Goal: Information Seeking & Learning: Learn about a topic

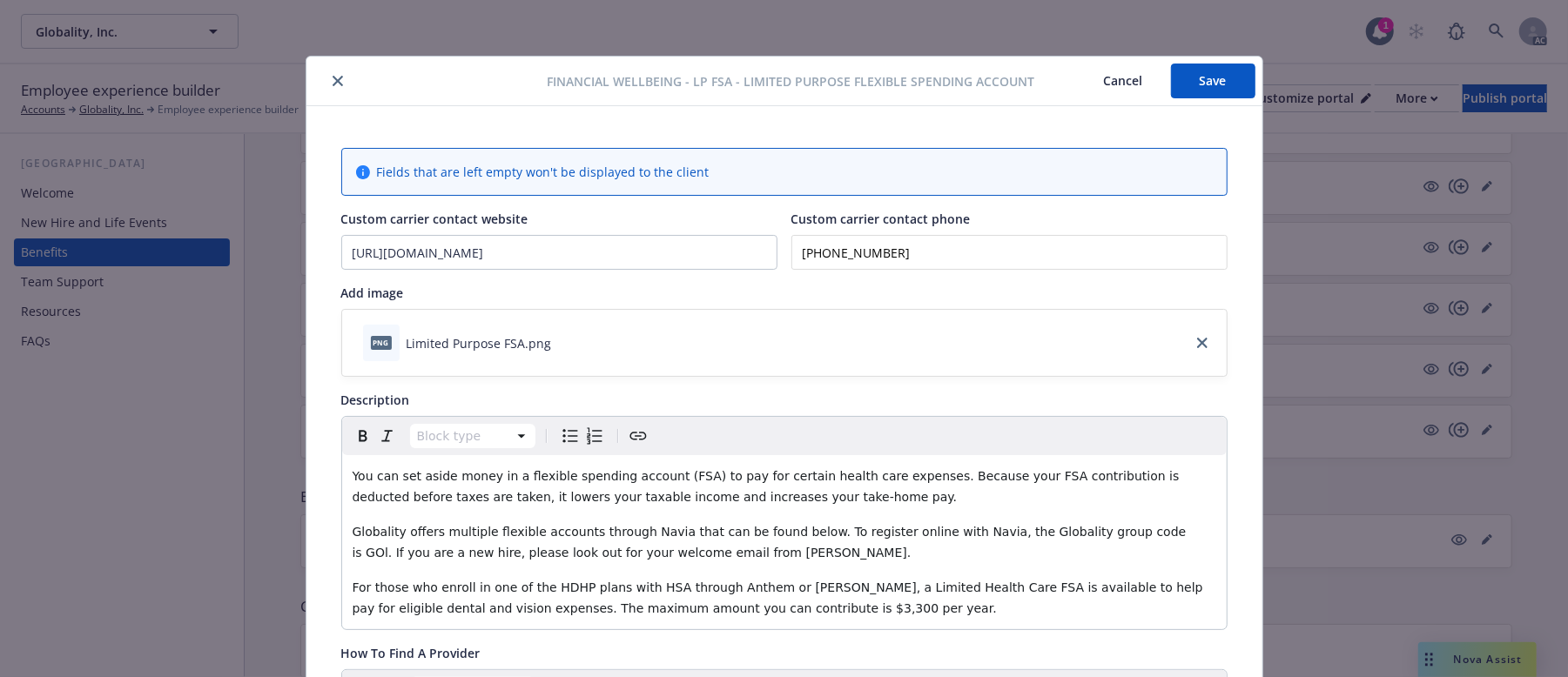
drag, startPoint x: 662, startPoint y: 510, endPoint x: 938, endPoint y: 538, distance: 277.4
click at [1004, 532] on div "You can set aside money in a flexible spending account (FSA) to pay for certain…" at bounding box center [785, 542] width 885 height 174
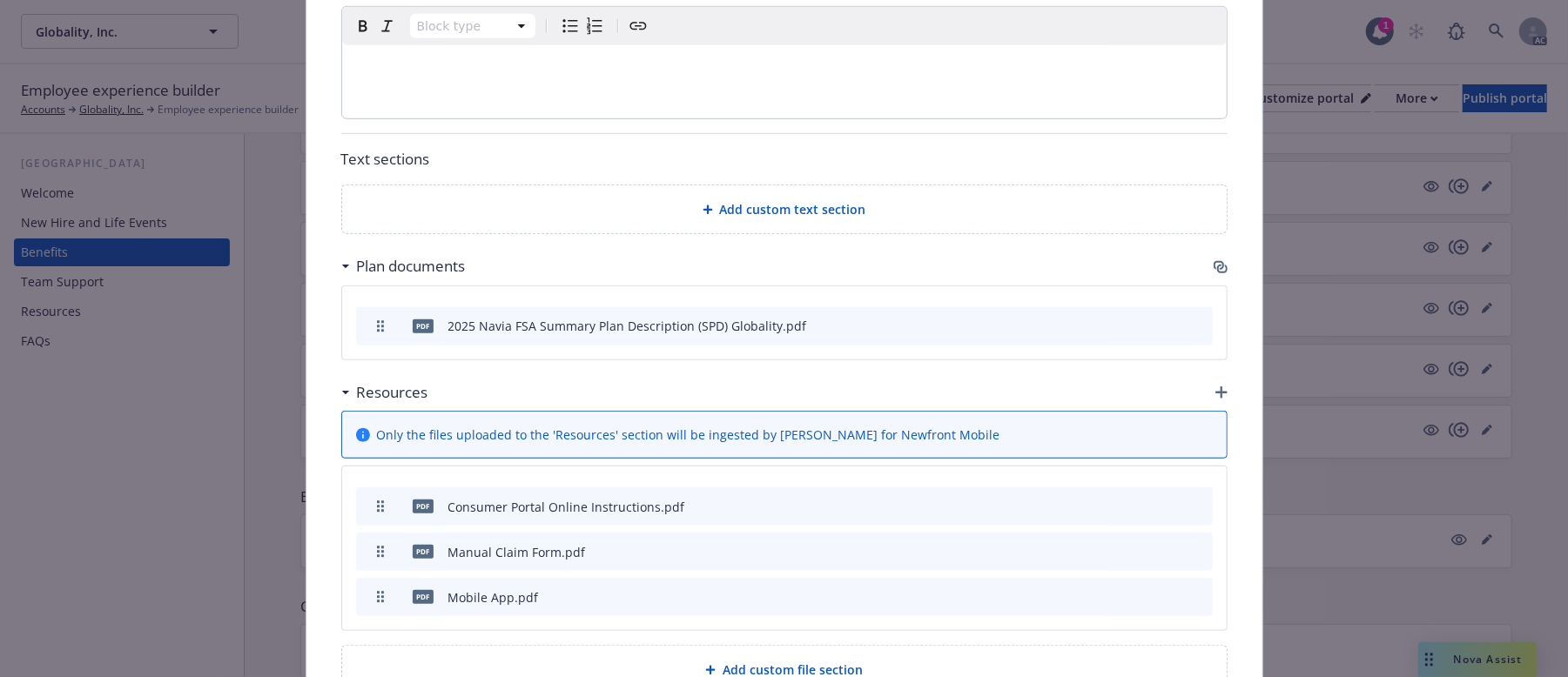
scroll to position [937, 0]
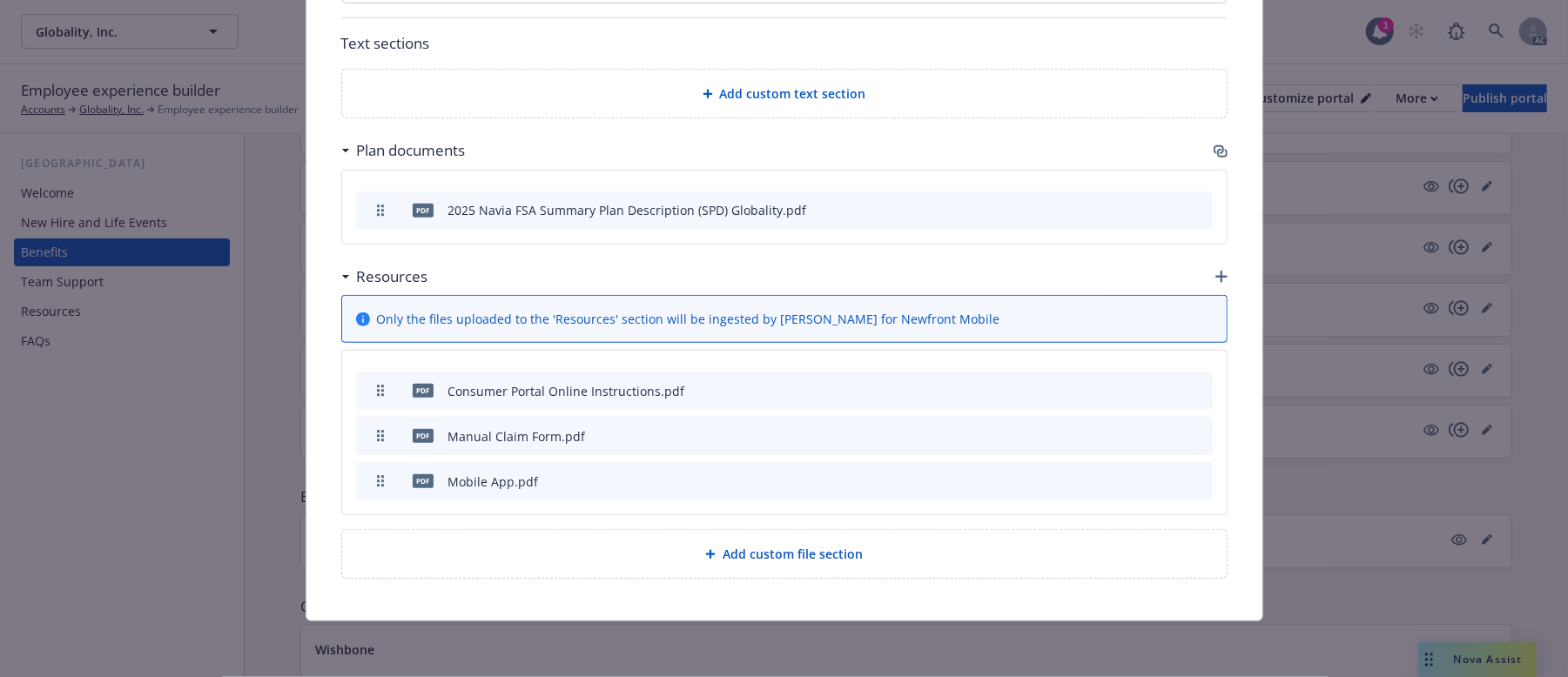
click at [1214, 145] on icon "button" at bounding box center [1221, 151] width 14 height 14
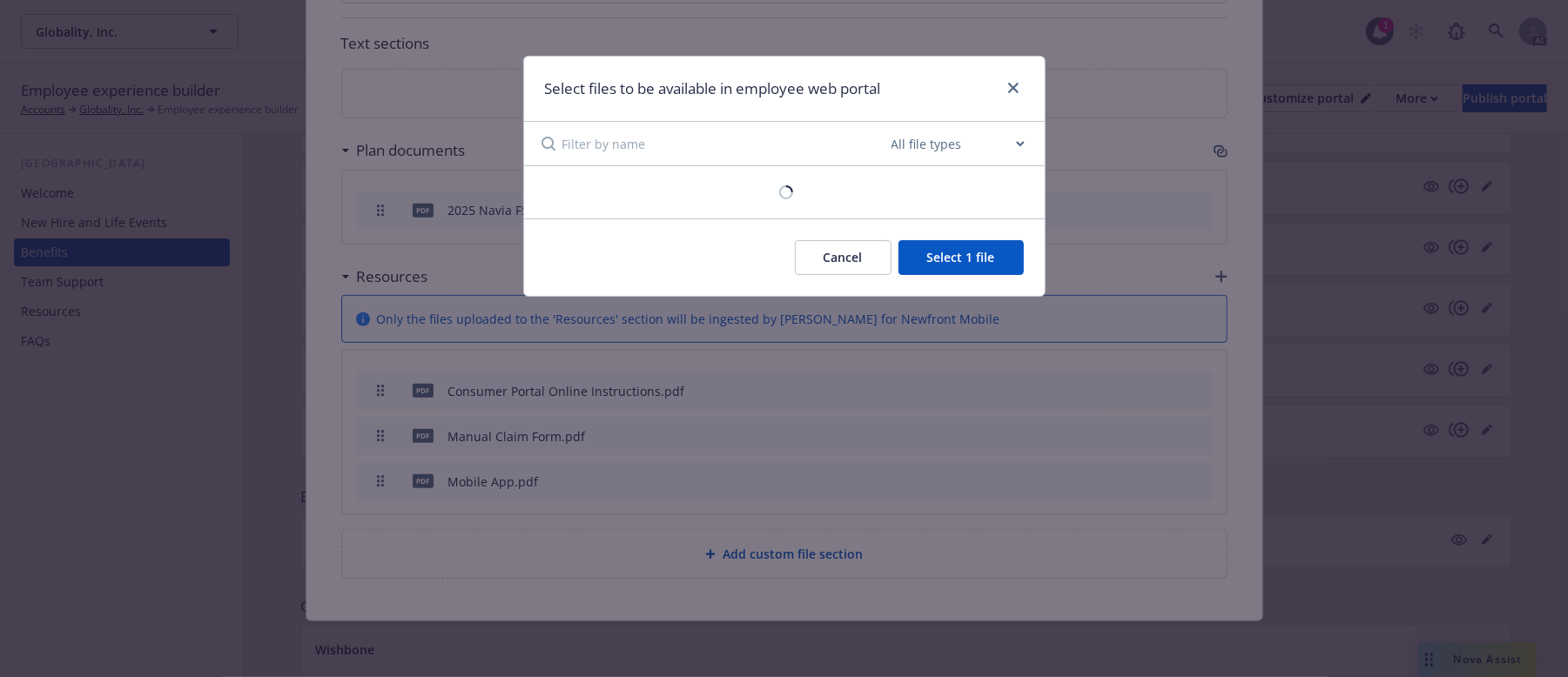
scroll to position [920, 0]
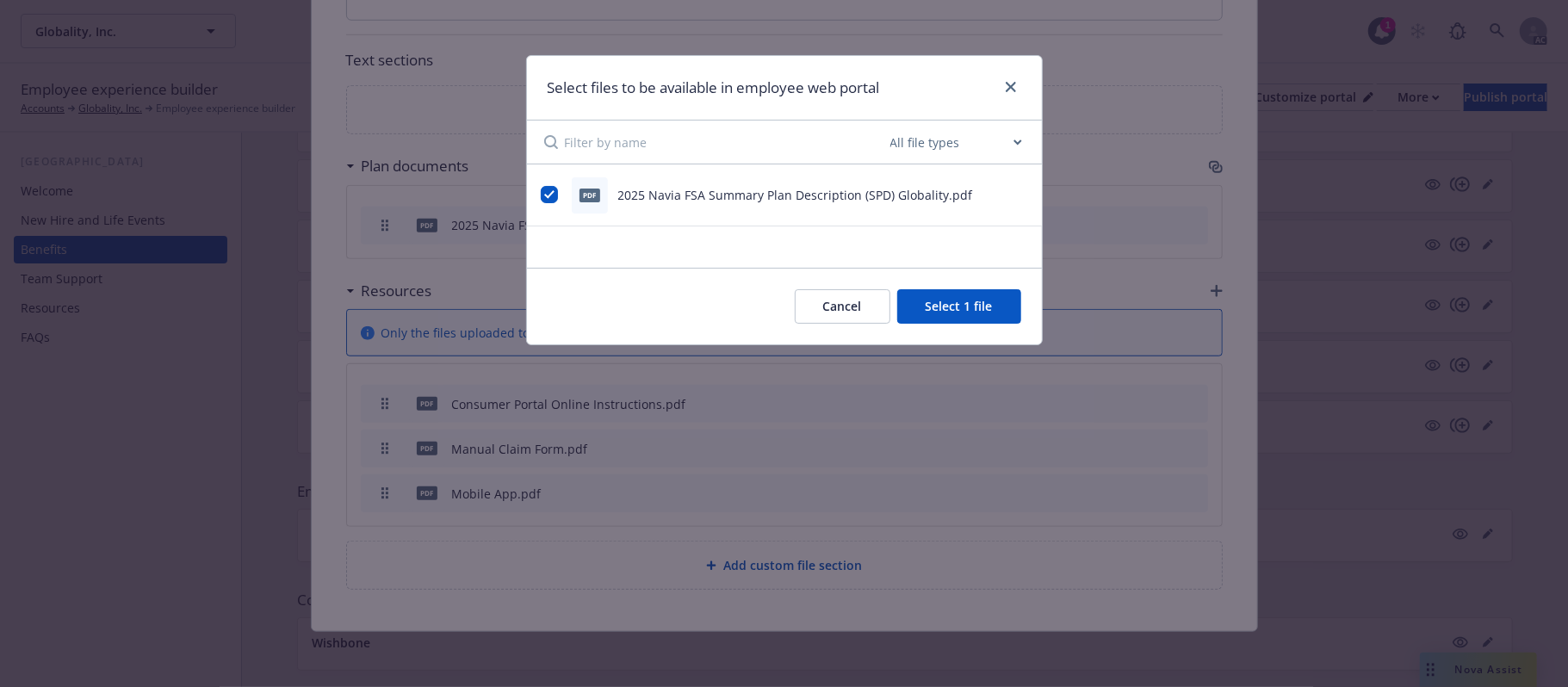
click at [841, 318] on button "Cancel" at bounding box center [843, 306] width 96 height 34
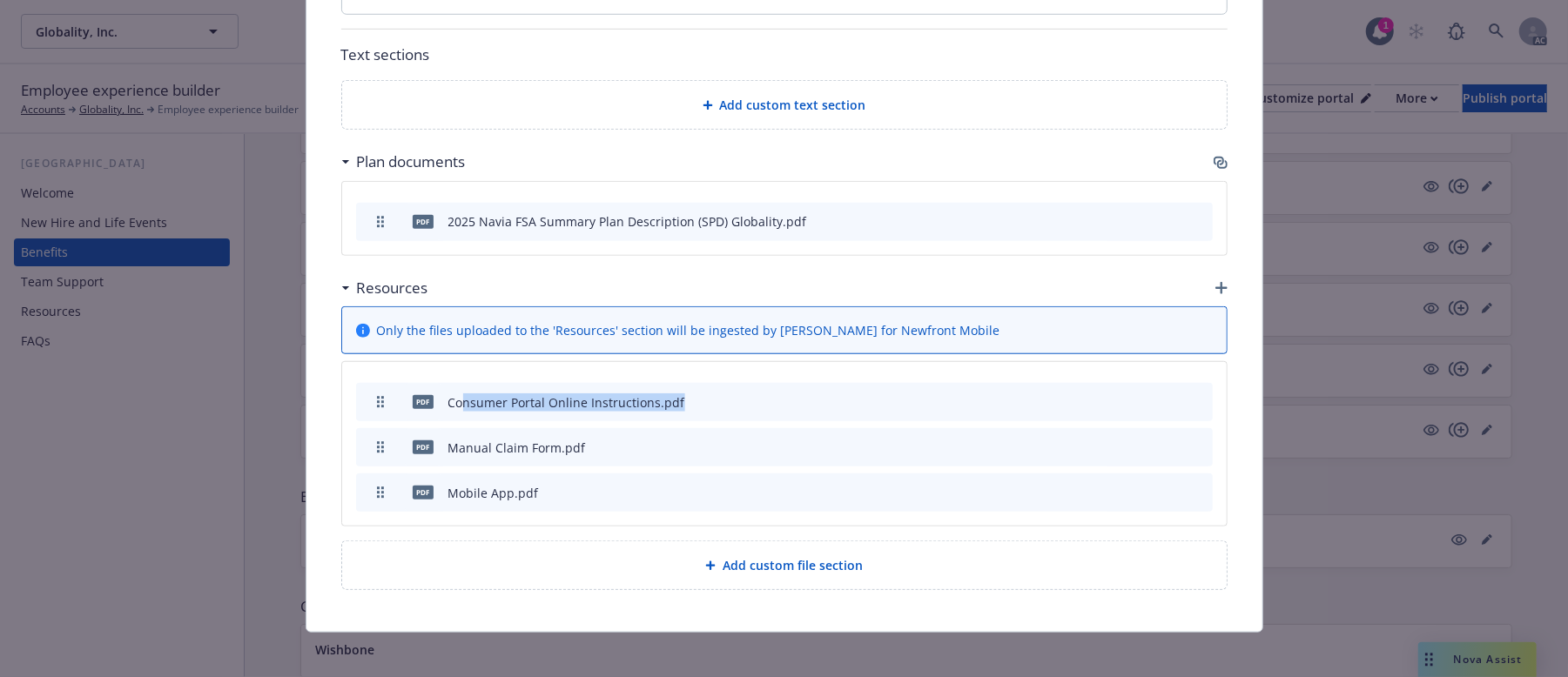
click at [688, 413] on div "pdf Consumer Portal Online Instructions.pdf" at bounding box center [785, 402] width 857 height 39
click at [594, 442] on div "pdf Manual Claim Form.pdf" at bounding box center [785, 447] width 857 height 39
drag, startPoint x: 568, startPoint y: 446, endPoint x: 791, endPoint y: 446, distance: 223.0
click at [788, 446] on div "pdf Manual Claim Form.pdf" at bounding box center [785, 447] width 857 height 39
click at [510, 495] on div "Mobile App.pdf" at bounding box center [493, 493] width 90 height 18
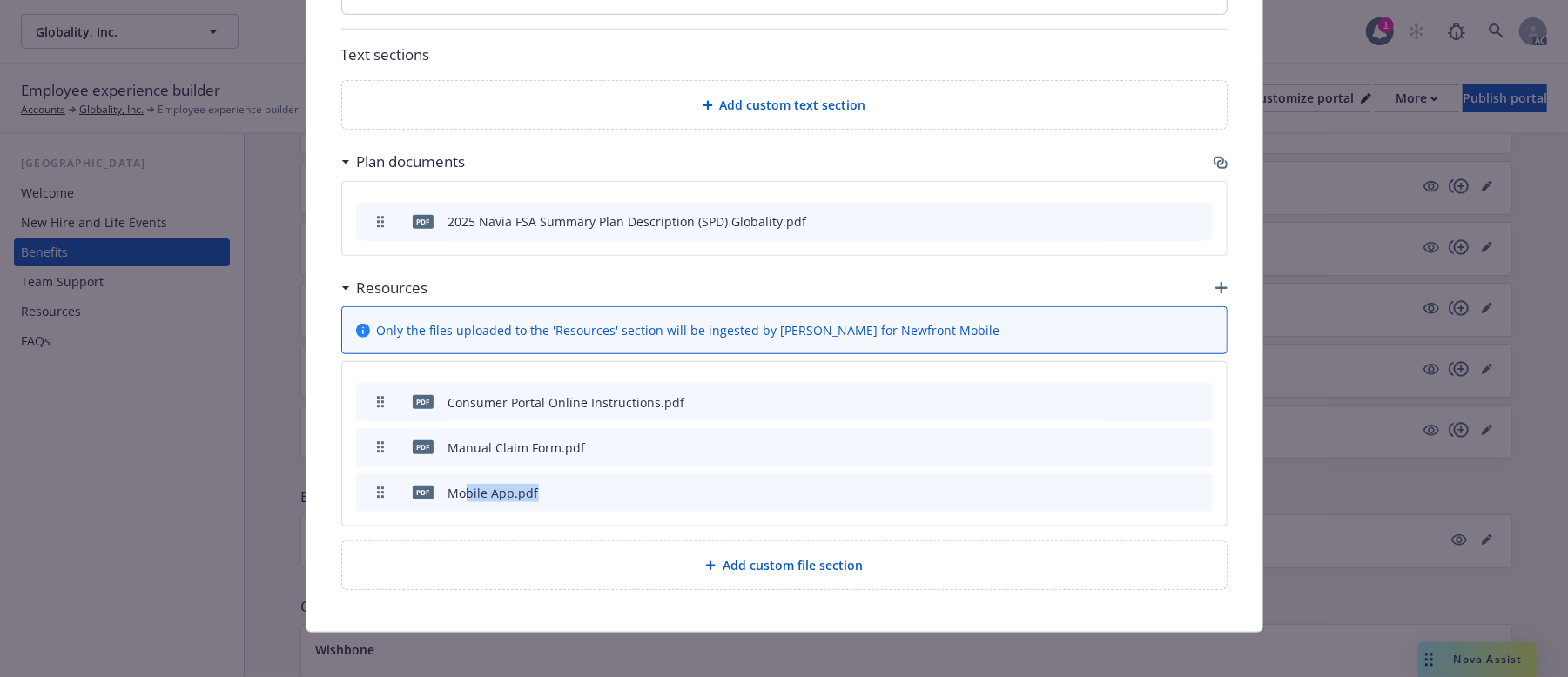
drag, startPoint x: 458, startPoint y: 493, endPoint x: 637, endPoint y: 496, distance: 179.0
click at [637, 496] on div "pdf Mobile App.pdf" at bounding box center [785, 493] width 857 height 39
click at [596, 500] on div "pdf Mobile App.pdf" at bounding box center [785, 493] width 857 height 39
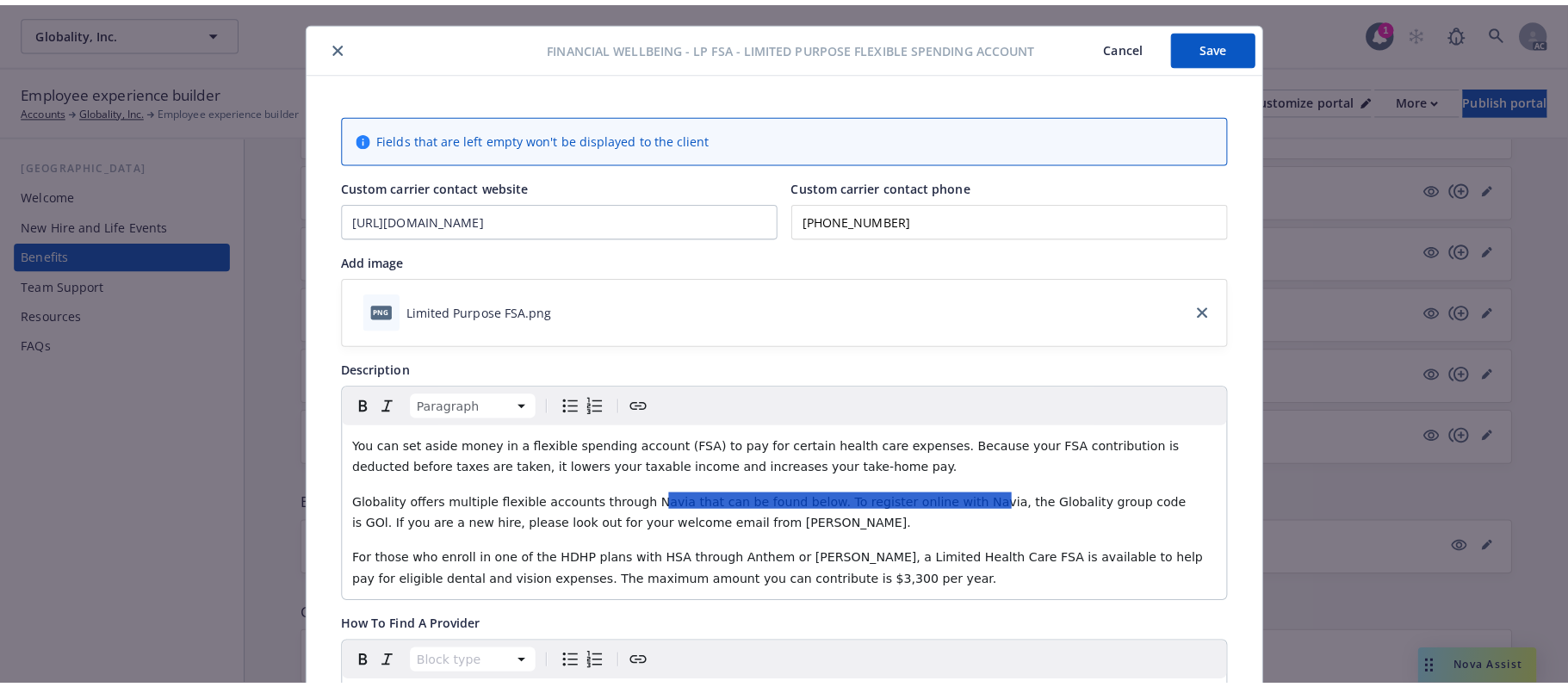
scroll to position [0, 0]
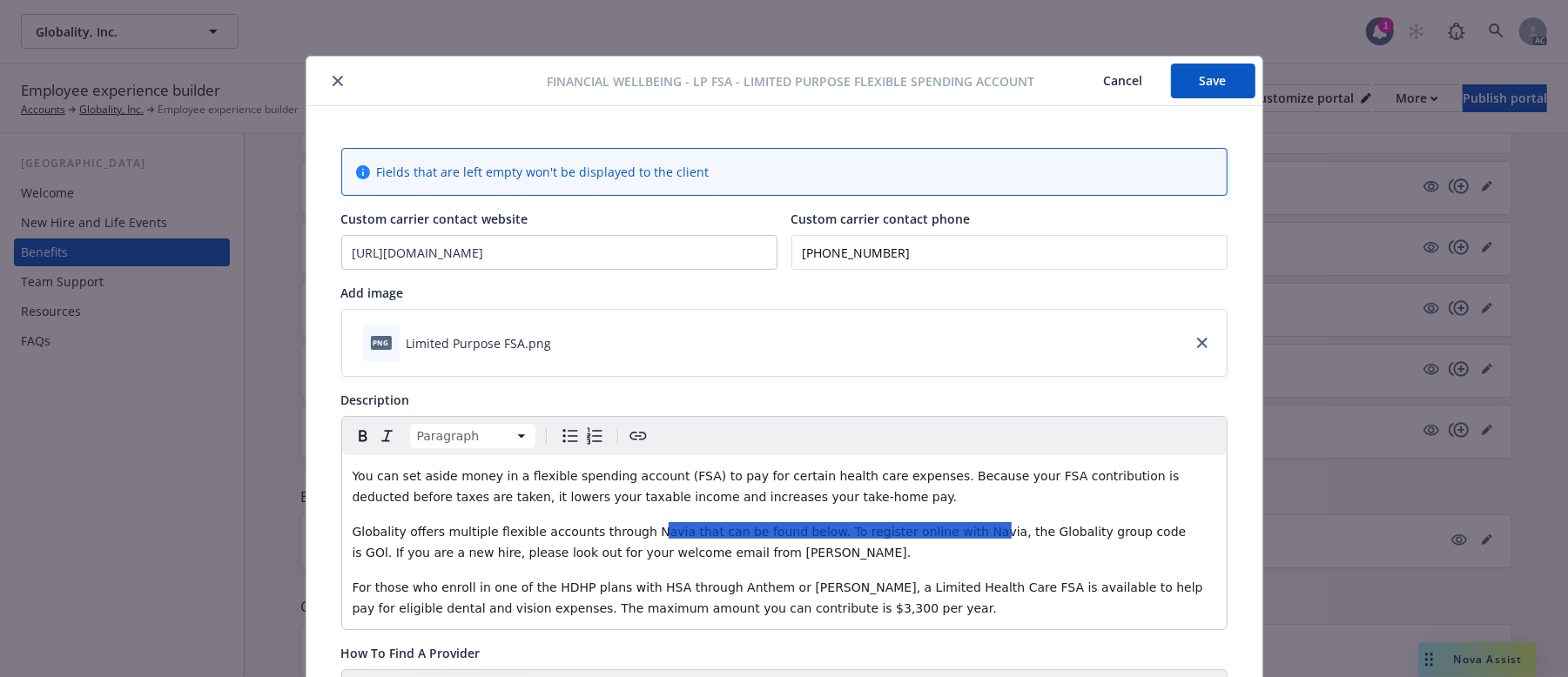
click at [693, 540] on span "Globality offers multiple flexible accounts through Navia that can be found bel…" at bounding box center [771, 541] width 837 height 35
click at [1102, 76] on button "Cancel" at bounding box center [1124, 80] width 95 height 35
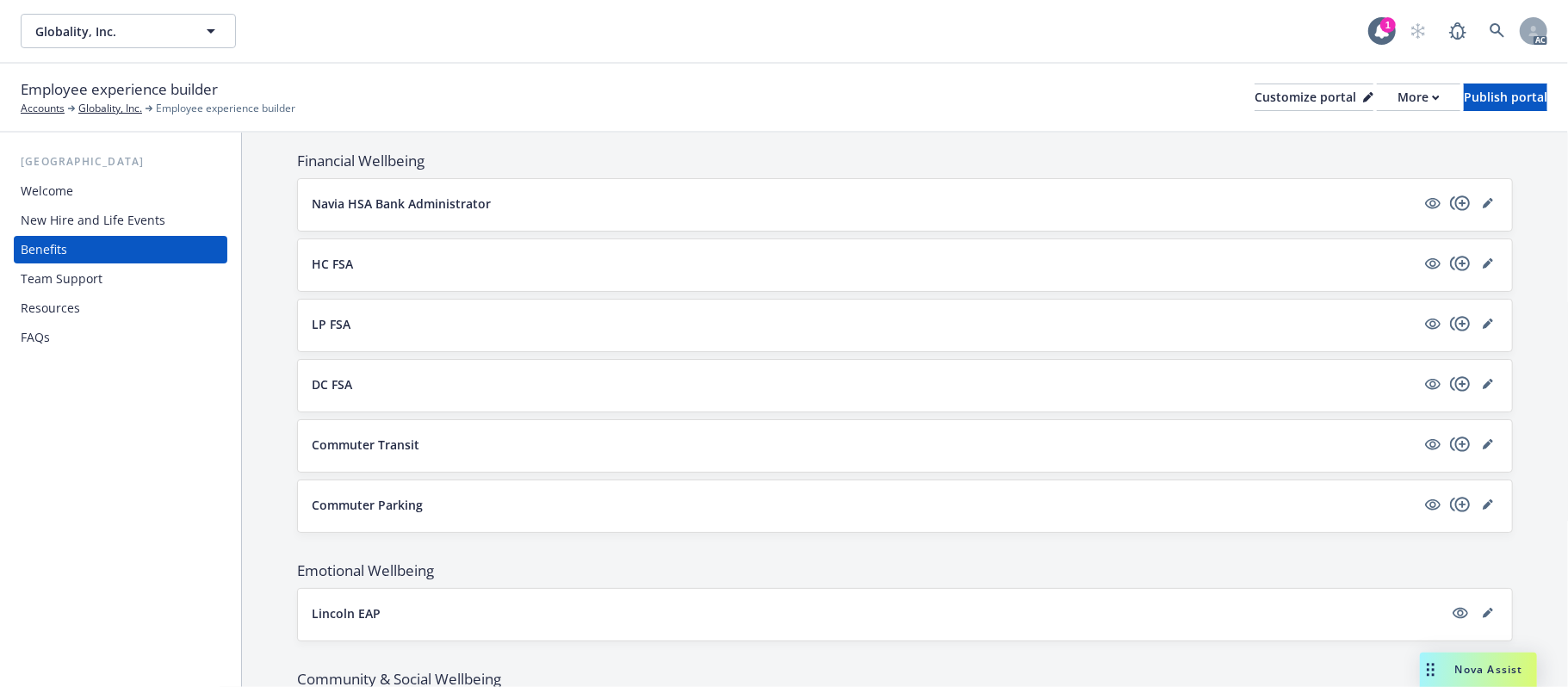
scroll to position [1443, 0]
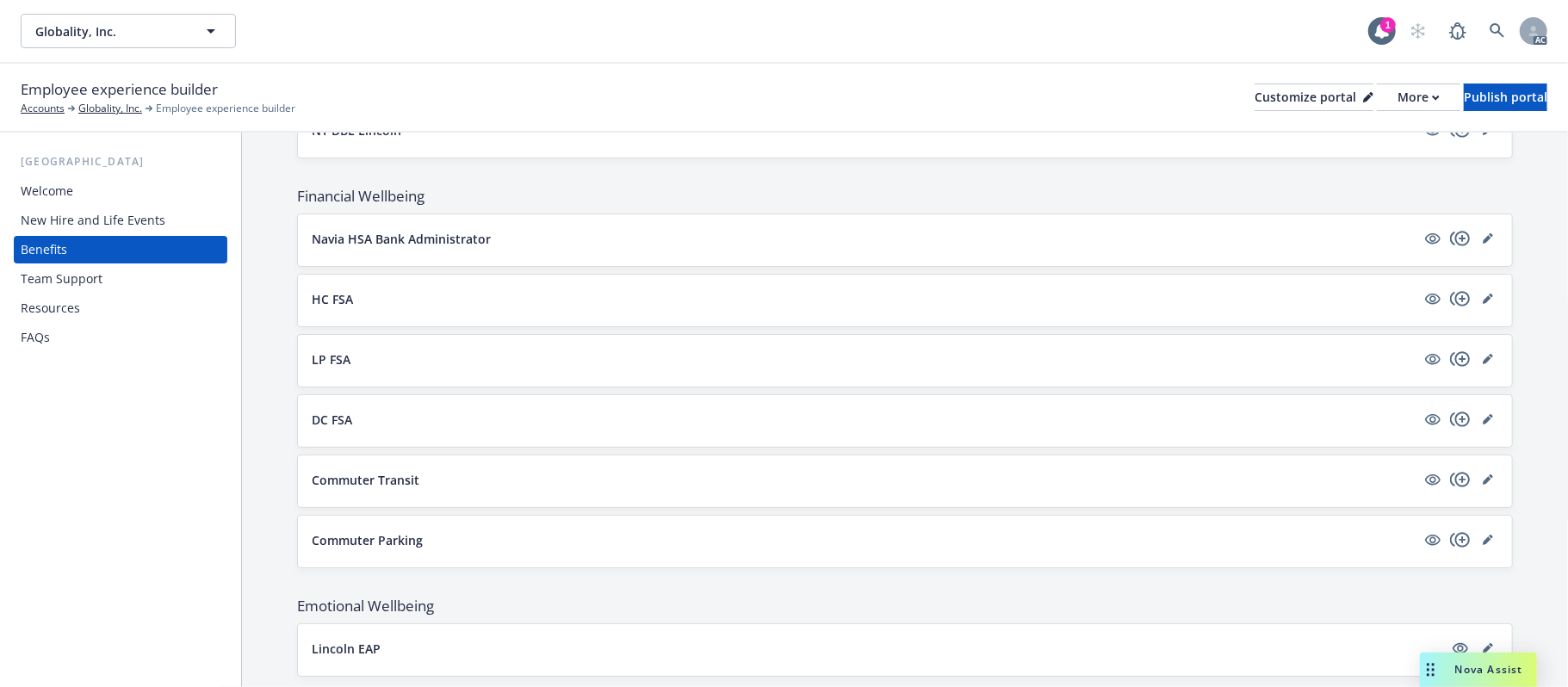
click at [708, 483] on button "Commuter Transit" at bounding box center [863, 480] width 1104 height 18
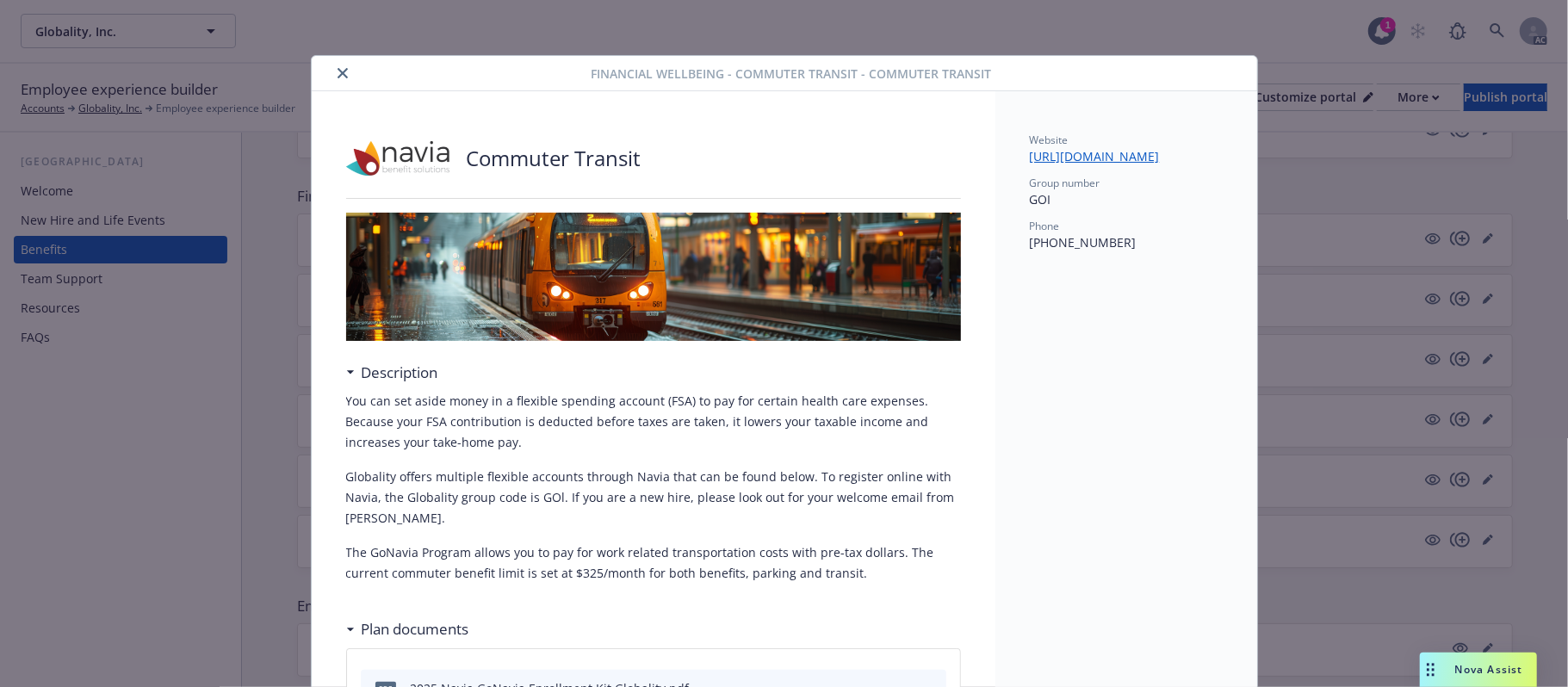
click at [338, 74] on icon "close" at bounding box center [343, 72] width 11 height 11
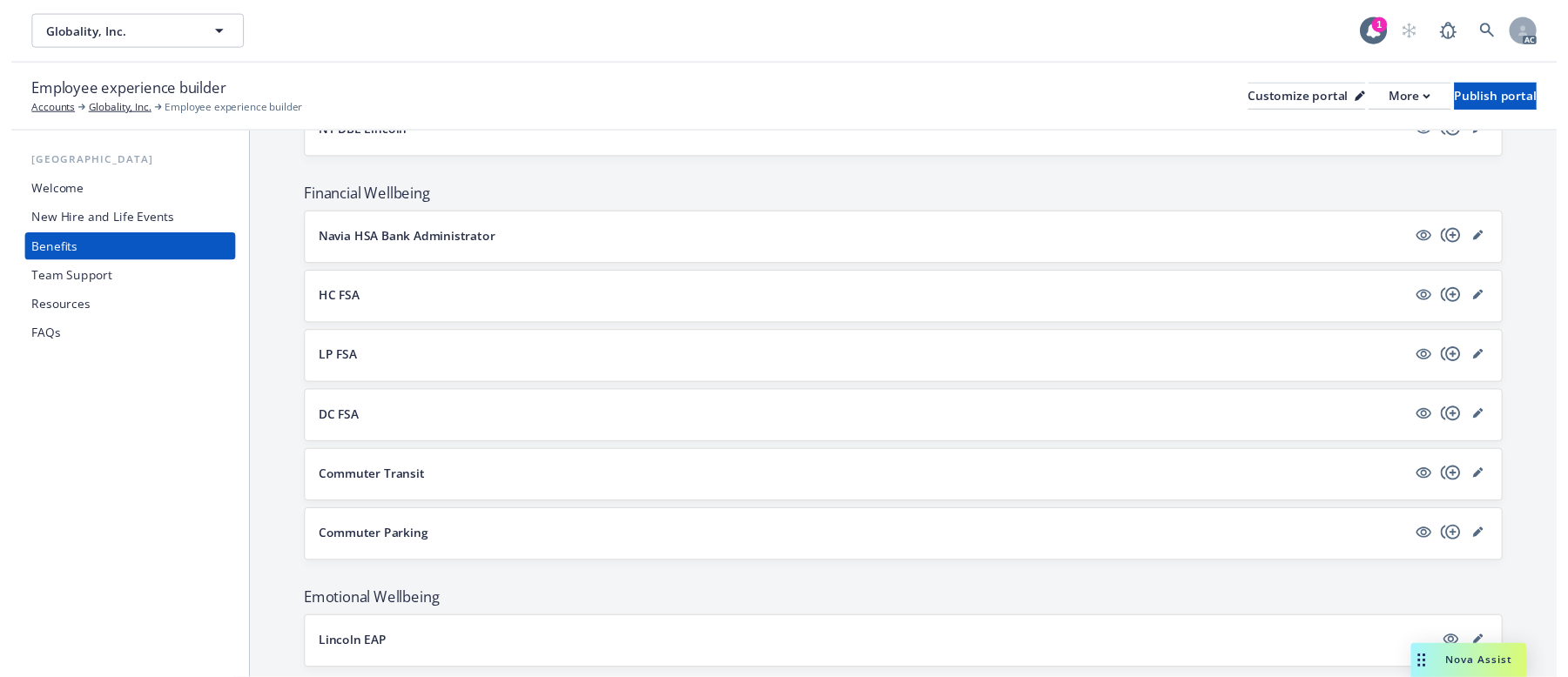
scroll to position [1576, 0]
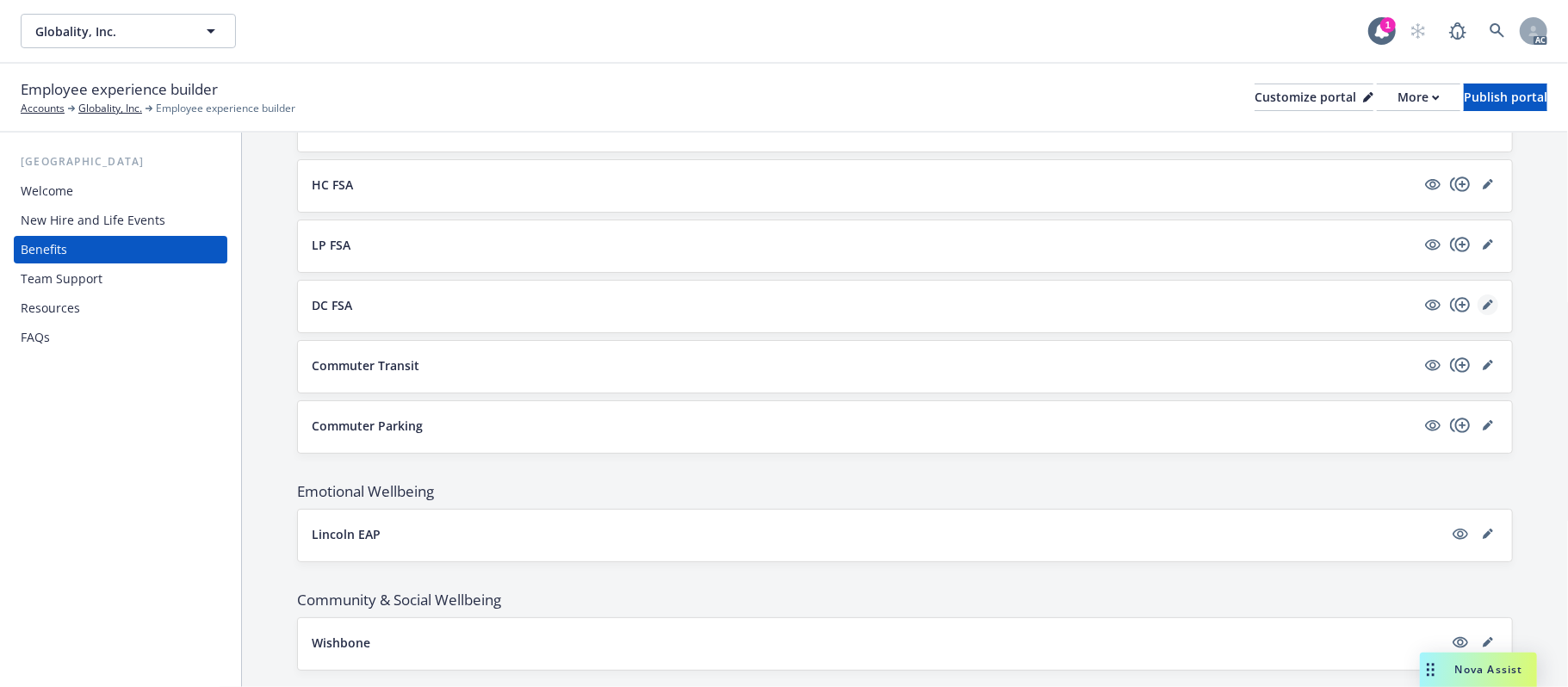
click at [1483, 310] on icon "editPencil" at bounding box center [1487, 305] width 9 height 9
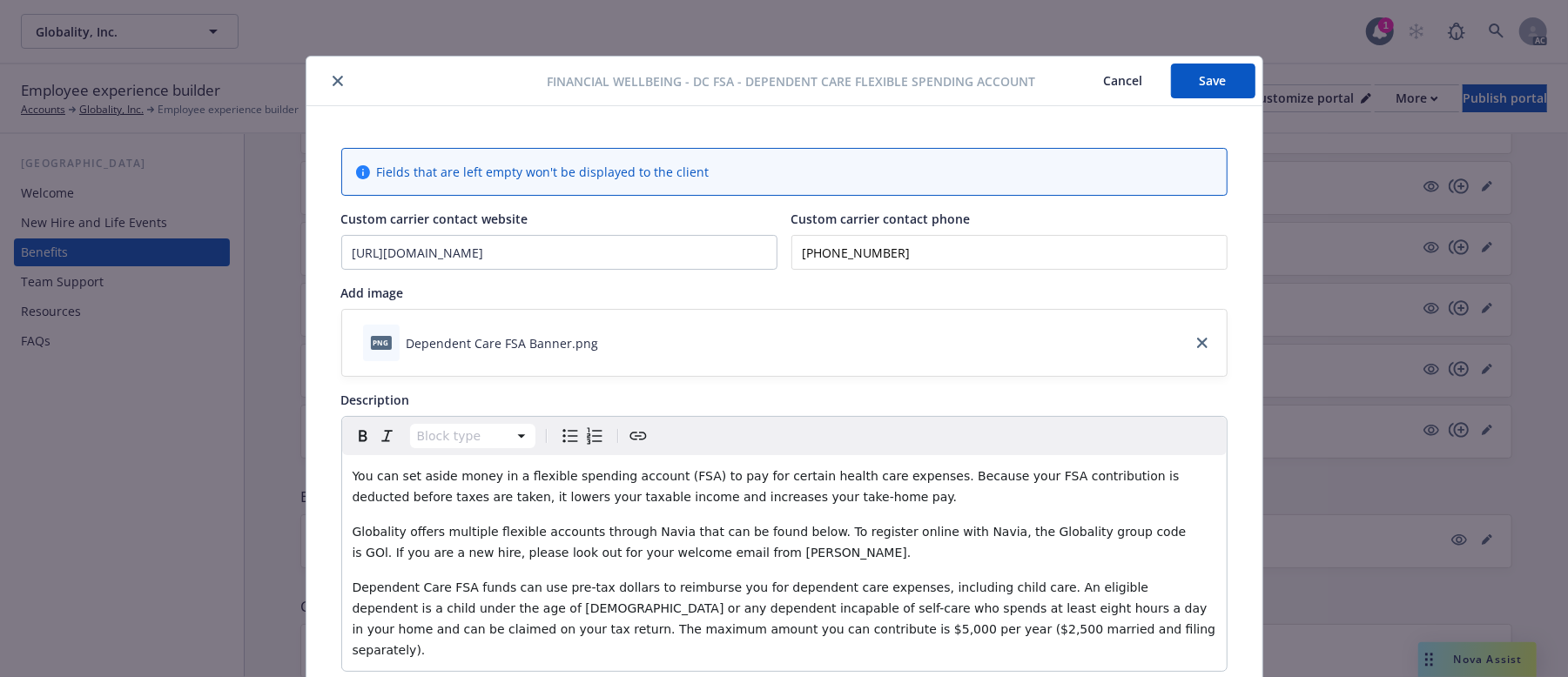
click at [333, 80] on icon "close" at bounding box center [338, 81] width 11 height 11
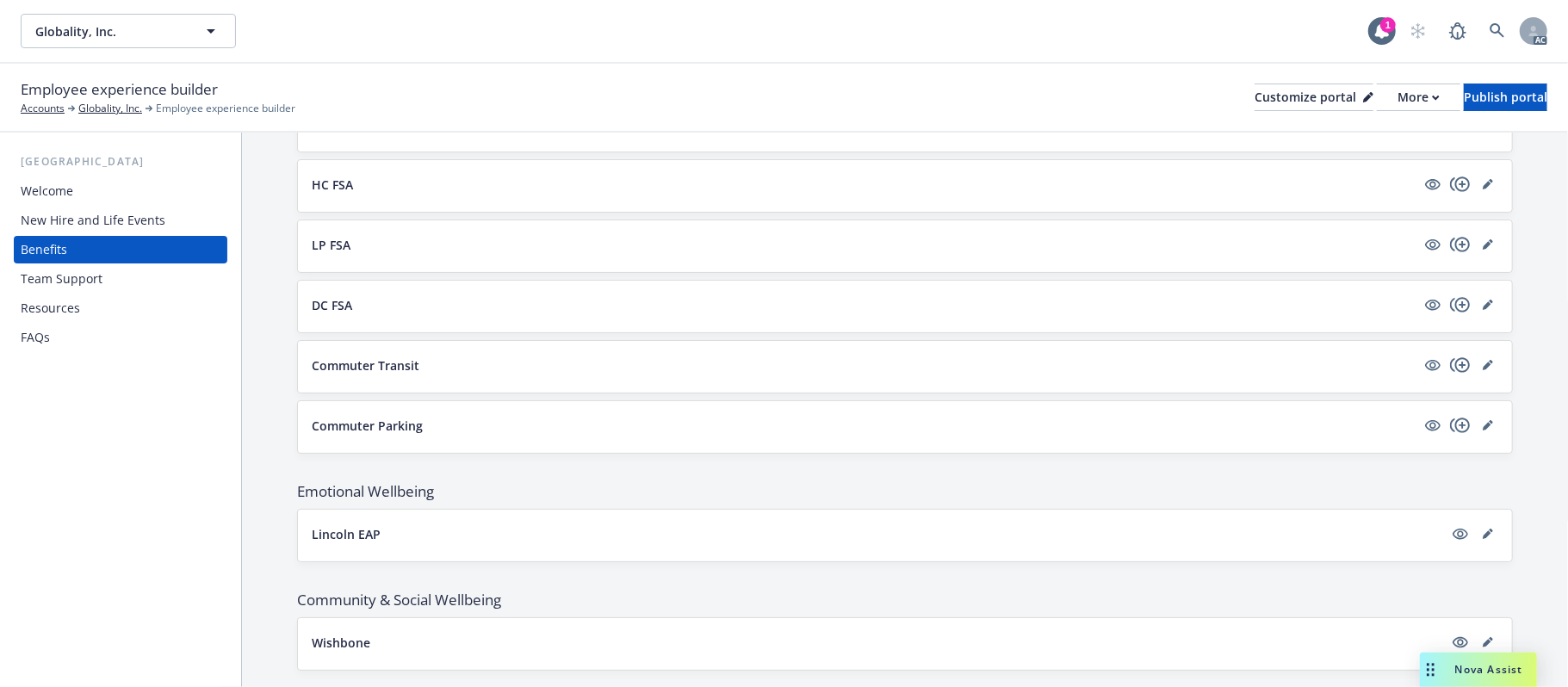
click at [547, 311] on button "DC FSA" at bounding box center [863, 305] width 1104 height 18
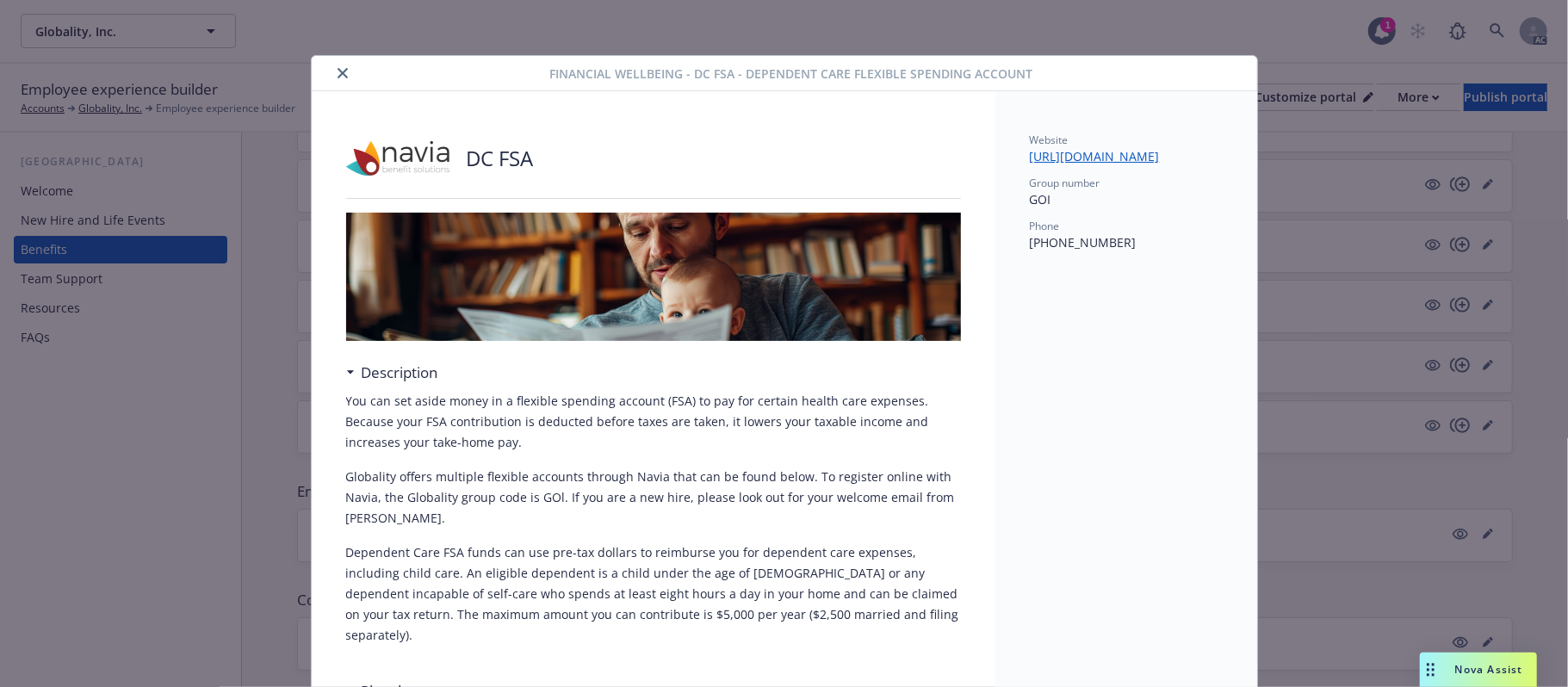
click at [338, 72] on icon "close" at bounding box center [343, 72] width 11 height 11
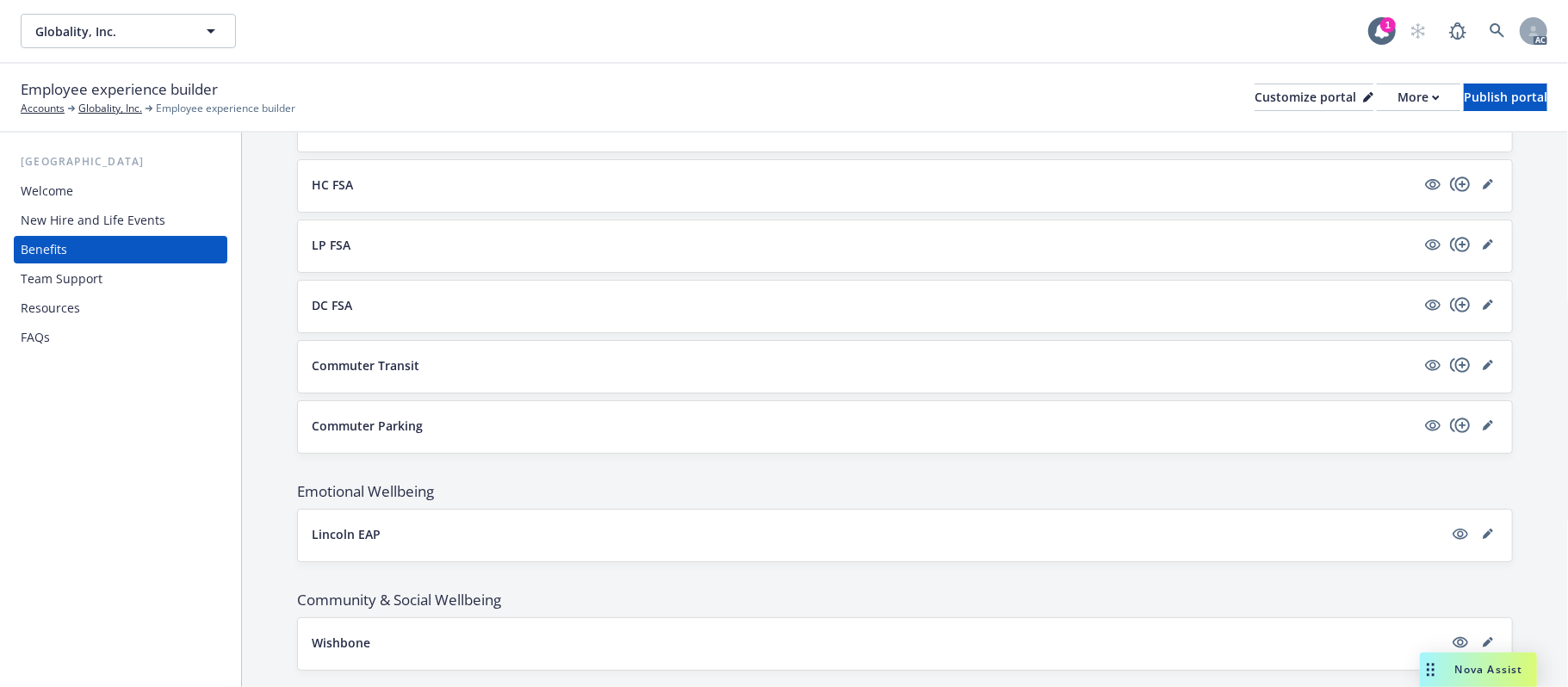
click at [469, 375] on button "Commuter Transit" at bounding box center [863, 365] width 1104 height 18
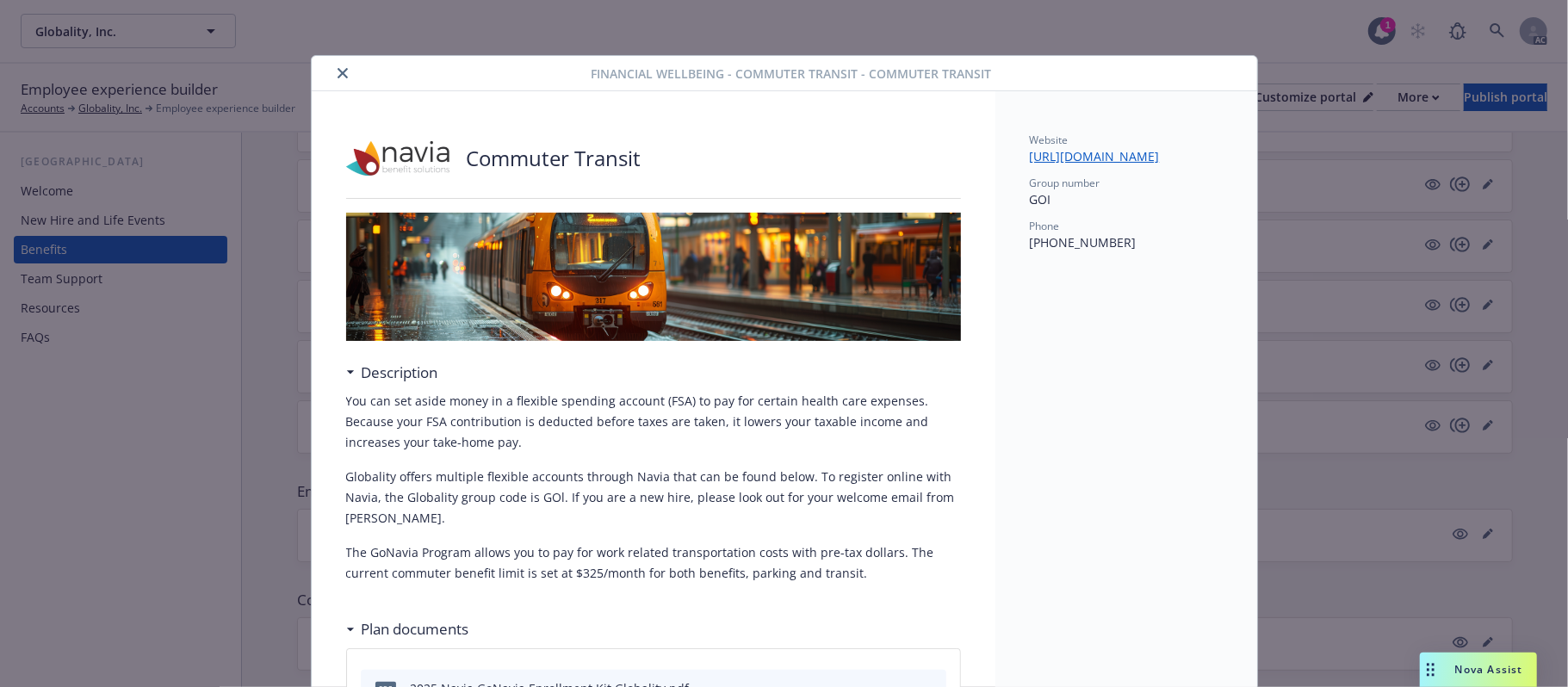
drag, startPoint x: 329, startPoint y: 72, endPoint x: 431, endPoint y: 145, distance: 125.4
click at [338, 72] on icon "close" at bounding box center [343, 72] width 11 height 11
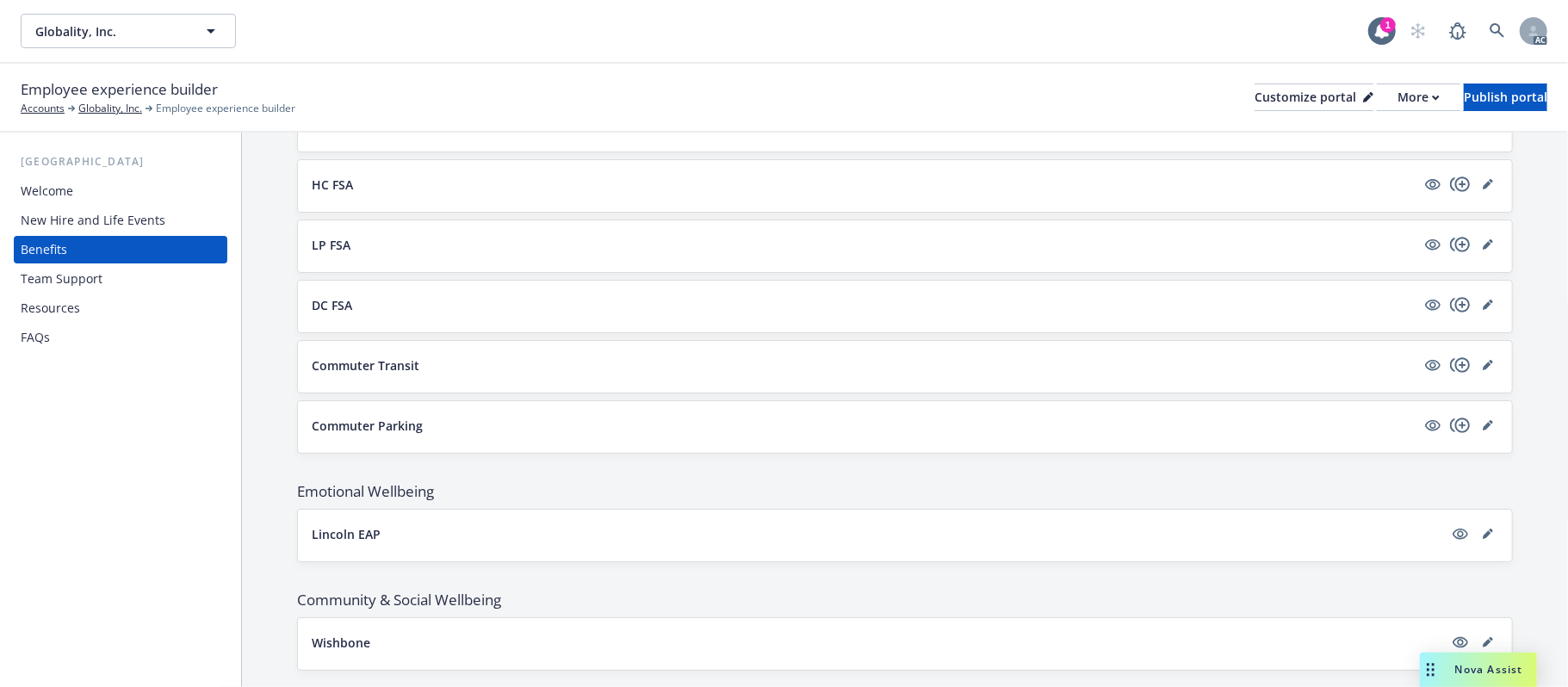
click at [515, 363] on div "Commuter Transit" at bounding box center [904, 366] width 1214 height 52
click at [855, 367] on button "Commuter Transit" at bounding box center [863, 365] width 1104 height 18
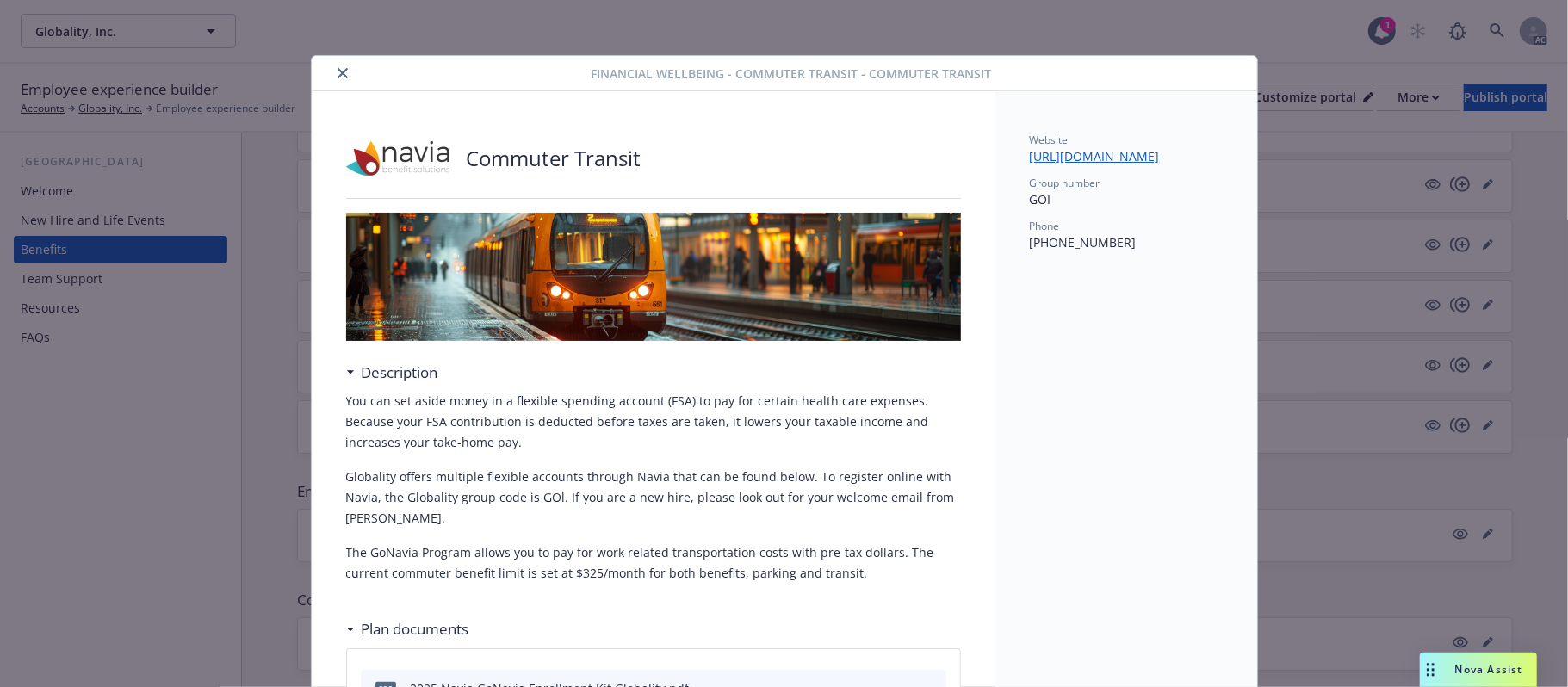
click at [341, 72] on button "close" at bounding box center [343, 72] width 21 height 21
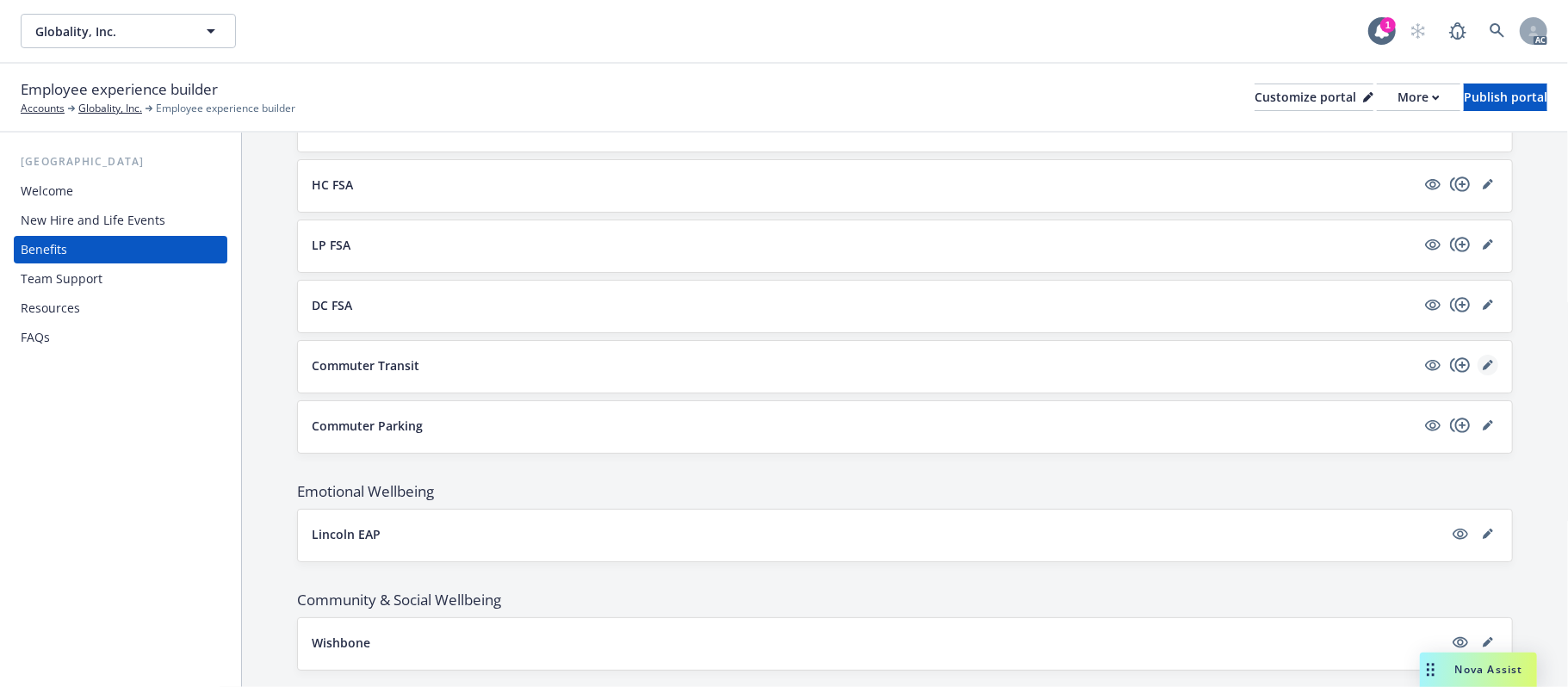
click at [1483, 370] on icon "editPencil" at bounding box center [1488, 365] width 11 height 11
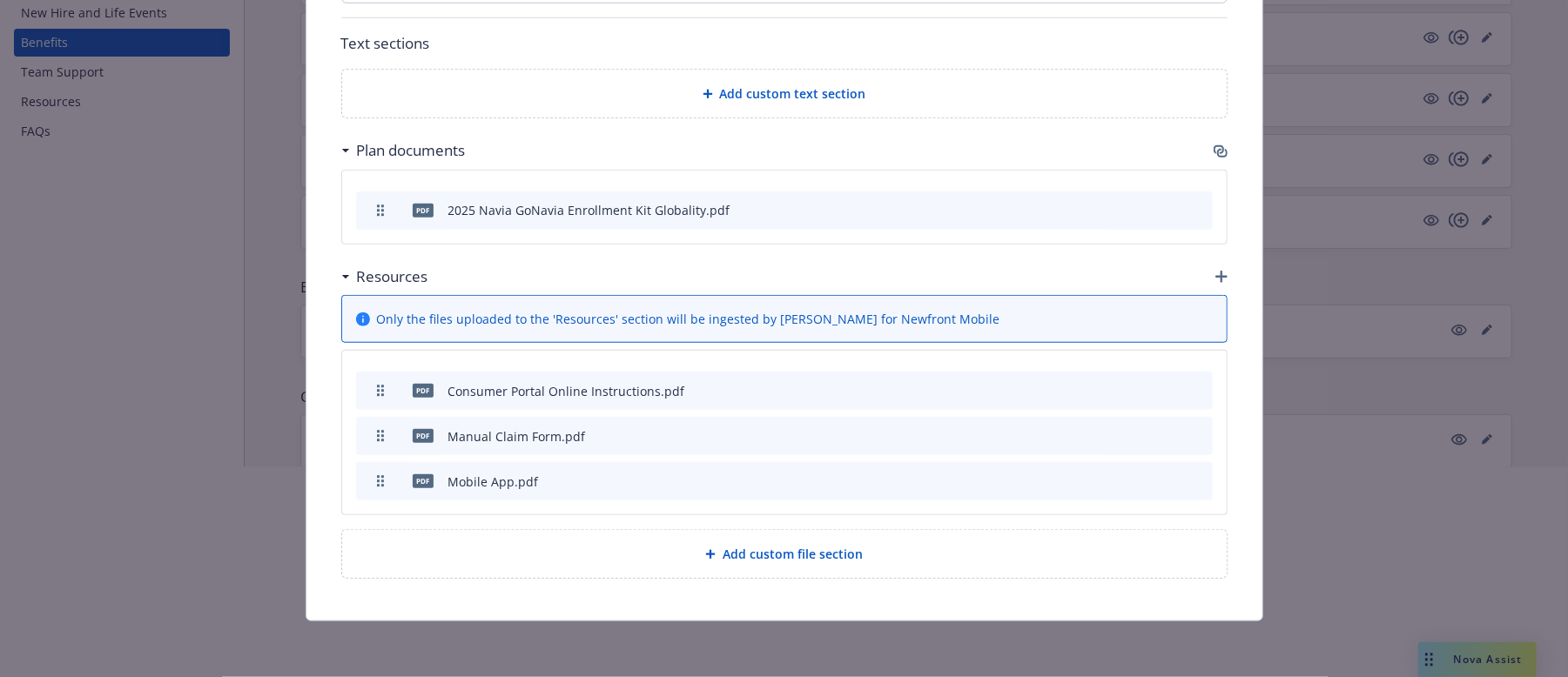
scroll to position [351, 0]
click at [1137, 395] on div at bounding box center [784, 399] width 1568 height 112
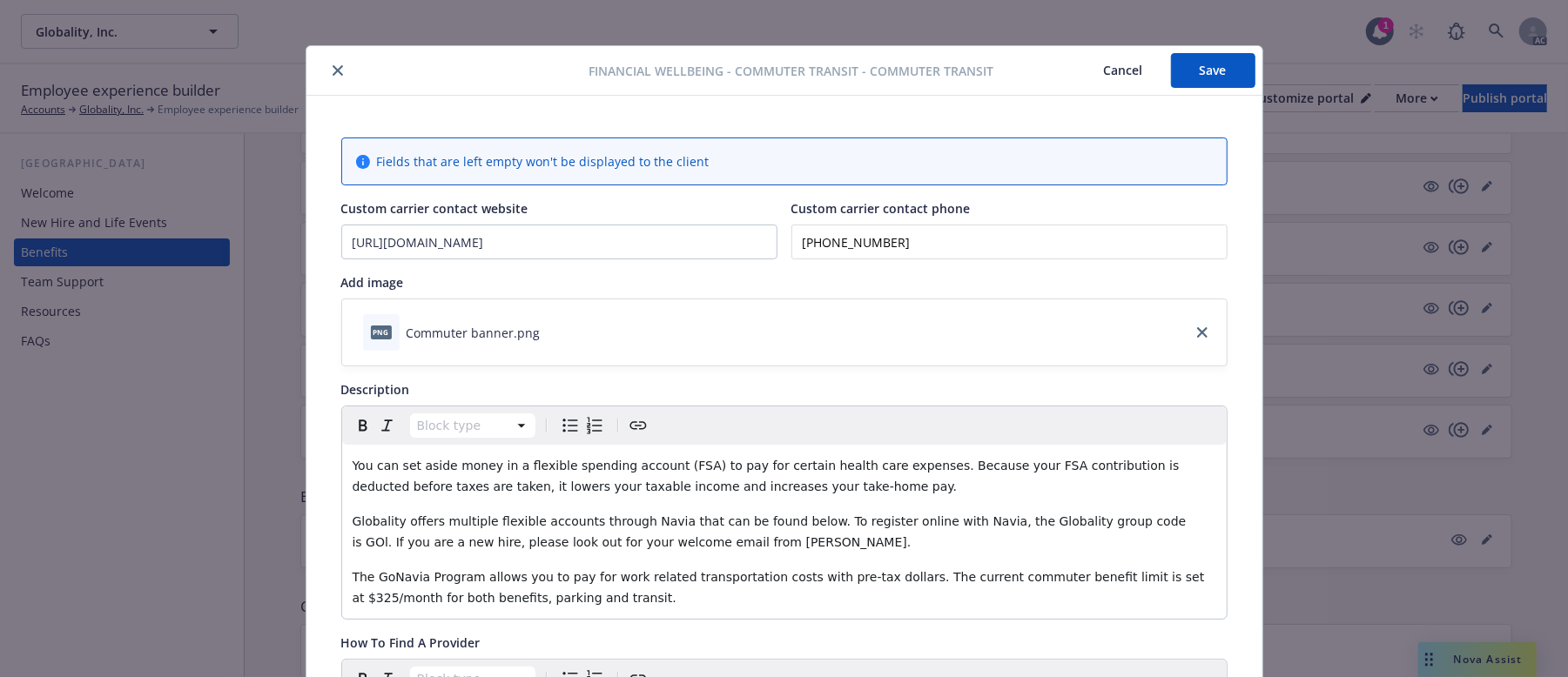
scroll to position [0, 0]
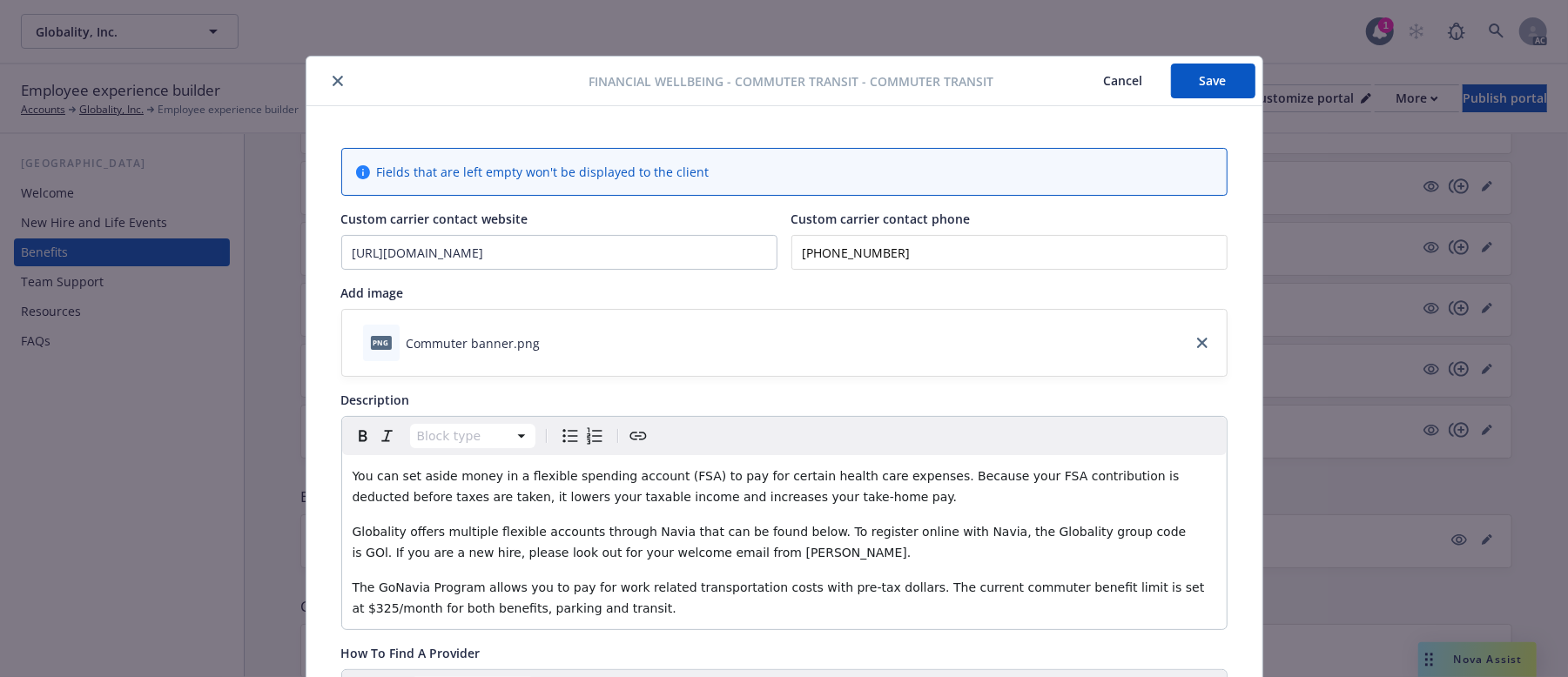
click at [1119, 81] on button "Cancel" at bounding box center [1124, 80] width 95 height 35
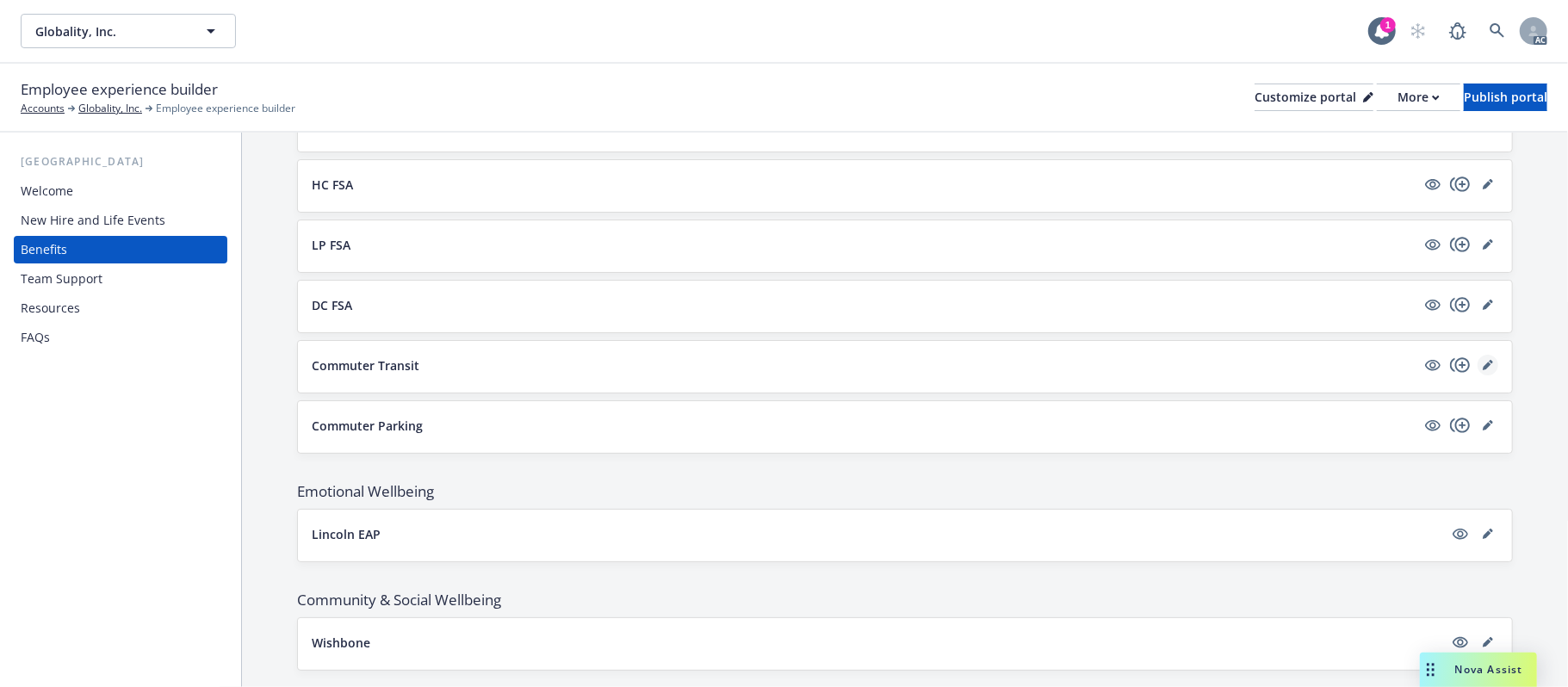
click at [1483, 370] on icon "editPencil" at bounding box center [1487, 365] width 9 height 9
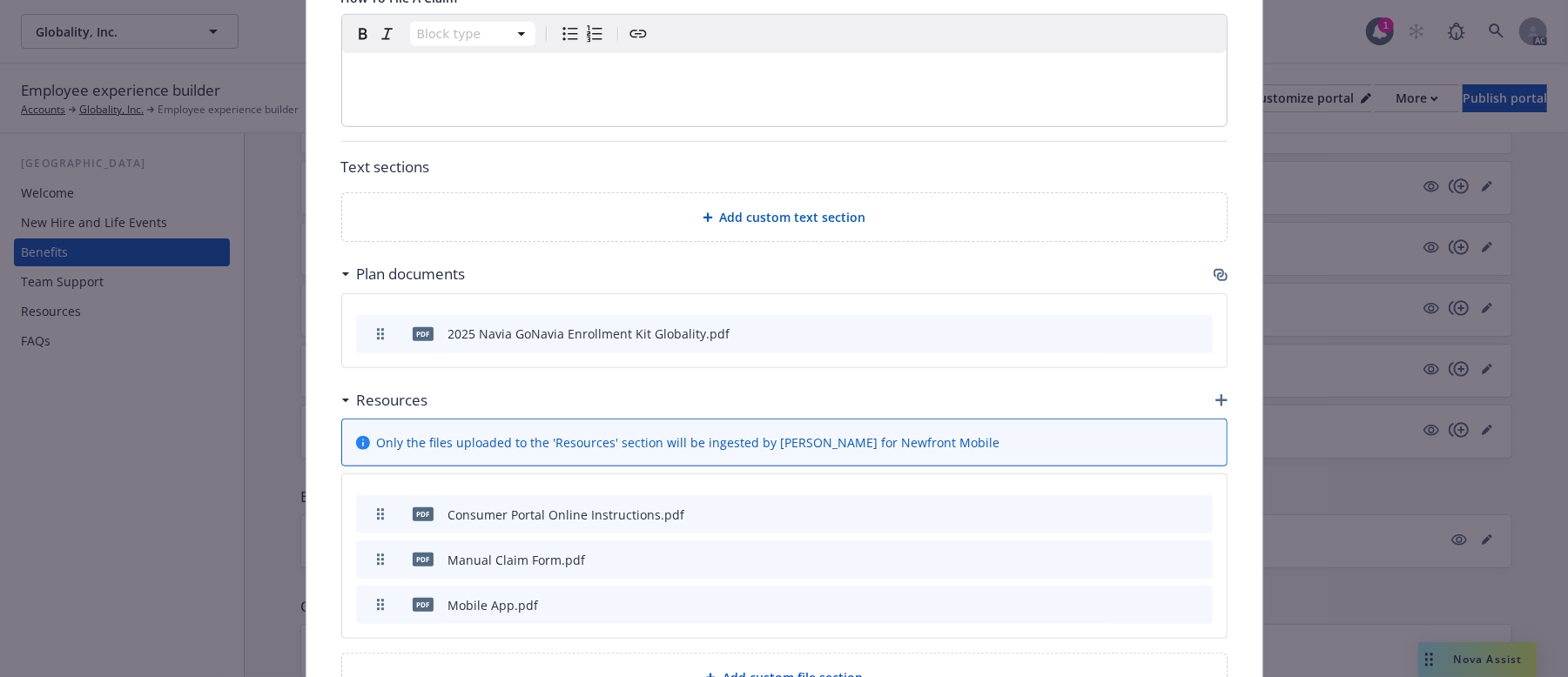
scroll to position [937, 0]
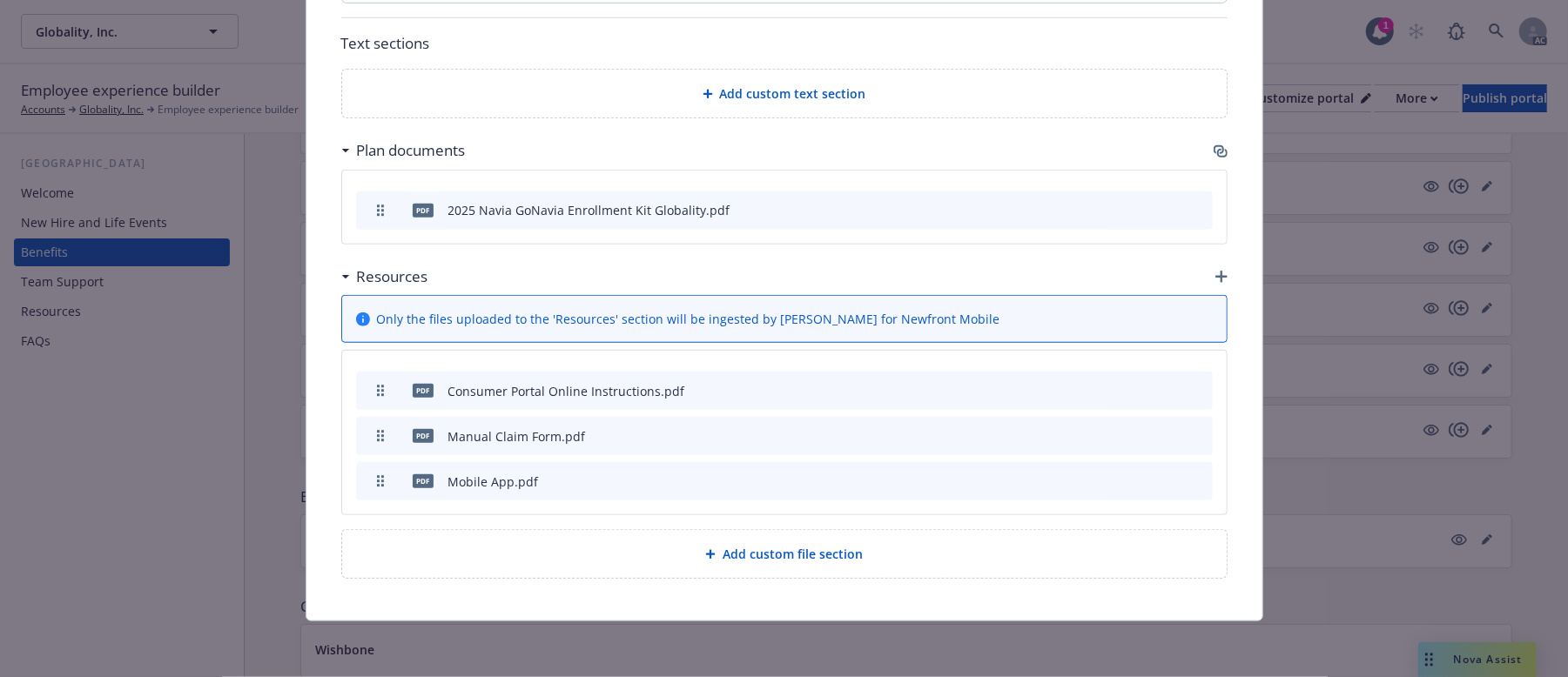
click at [1191, 383] on icon "archive file" at bounding box center [1197, 390] width 12 height 14
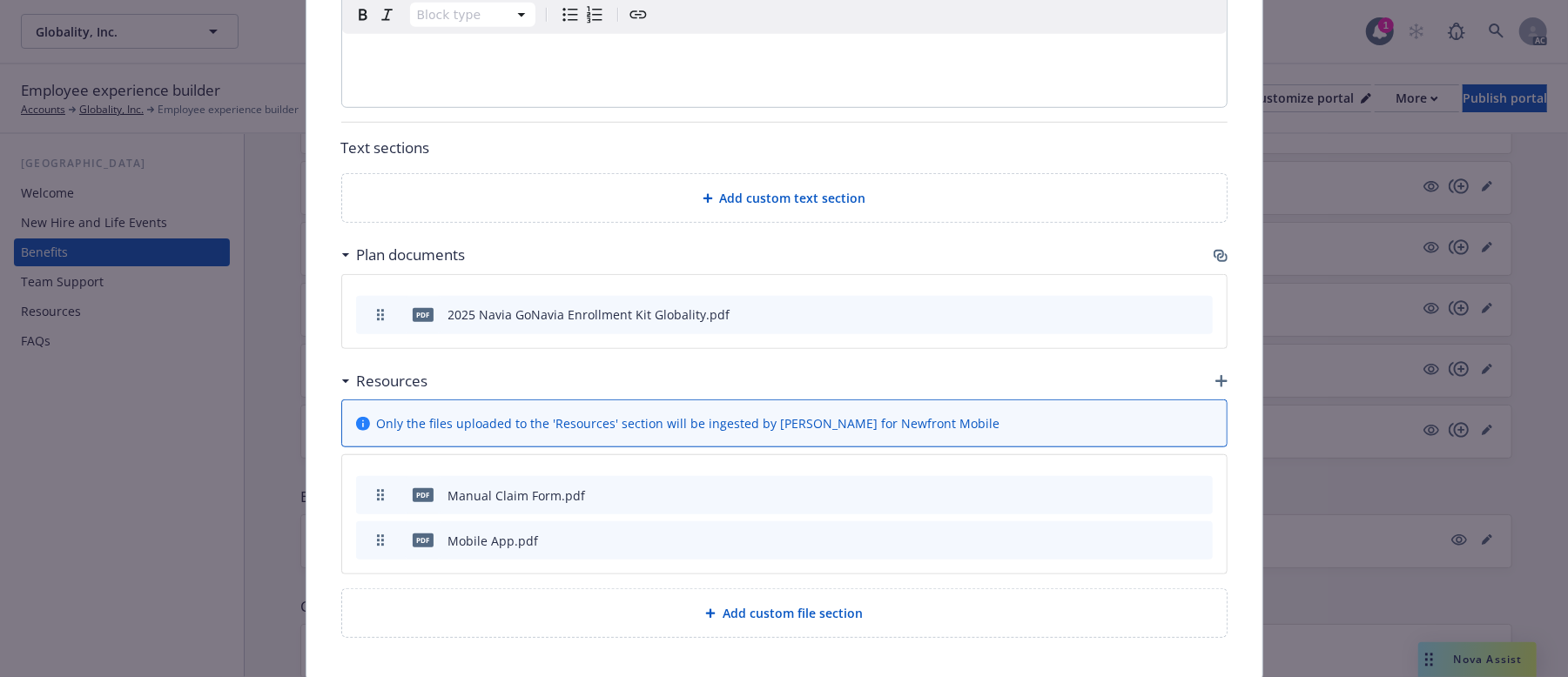
scroll to position [893, 0]
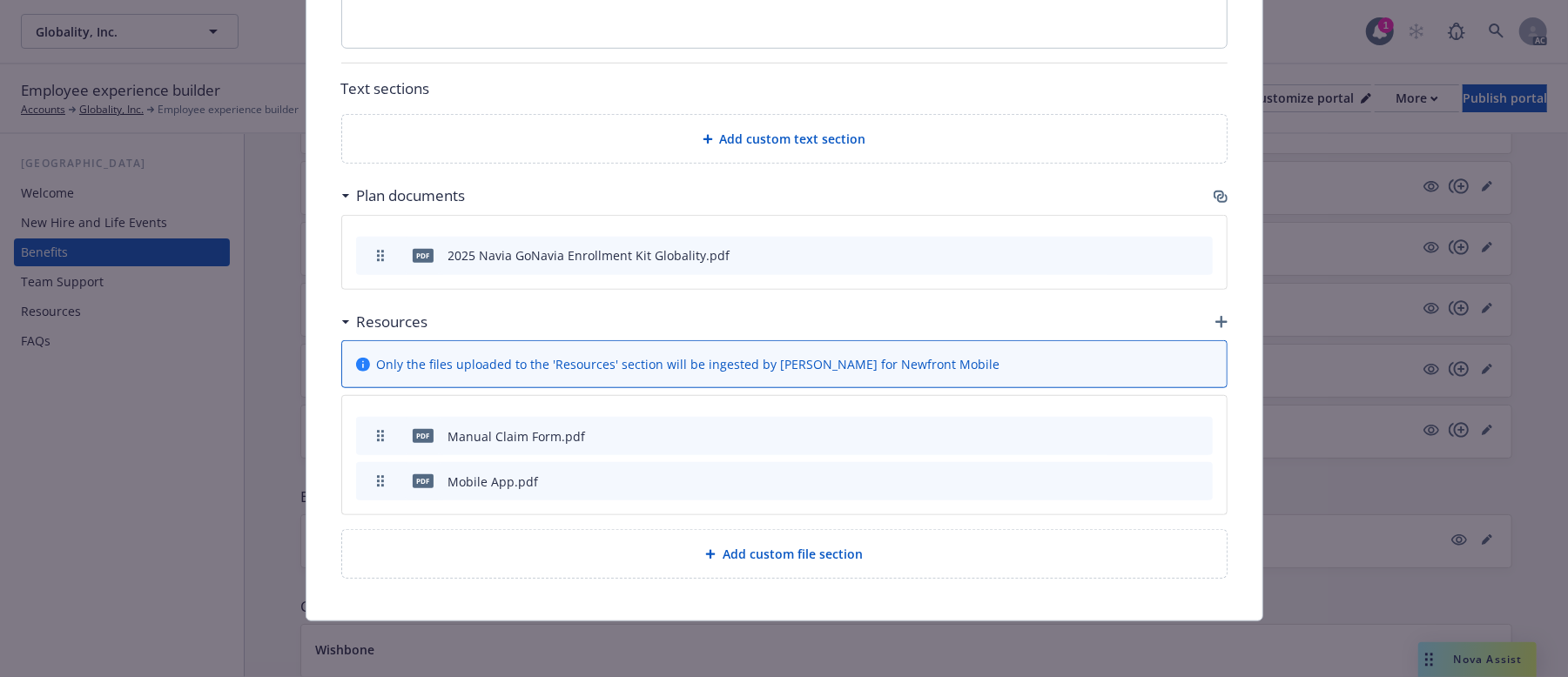
click at [1191, 430] on icon "archive file" at bounding box center [1198, 435] width 14 height 14
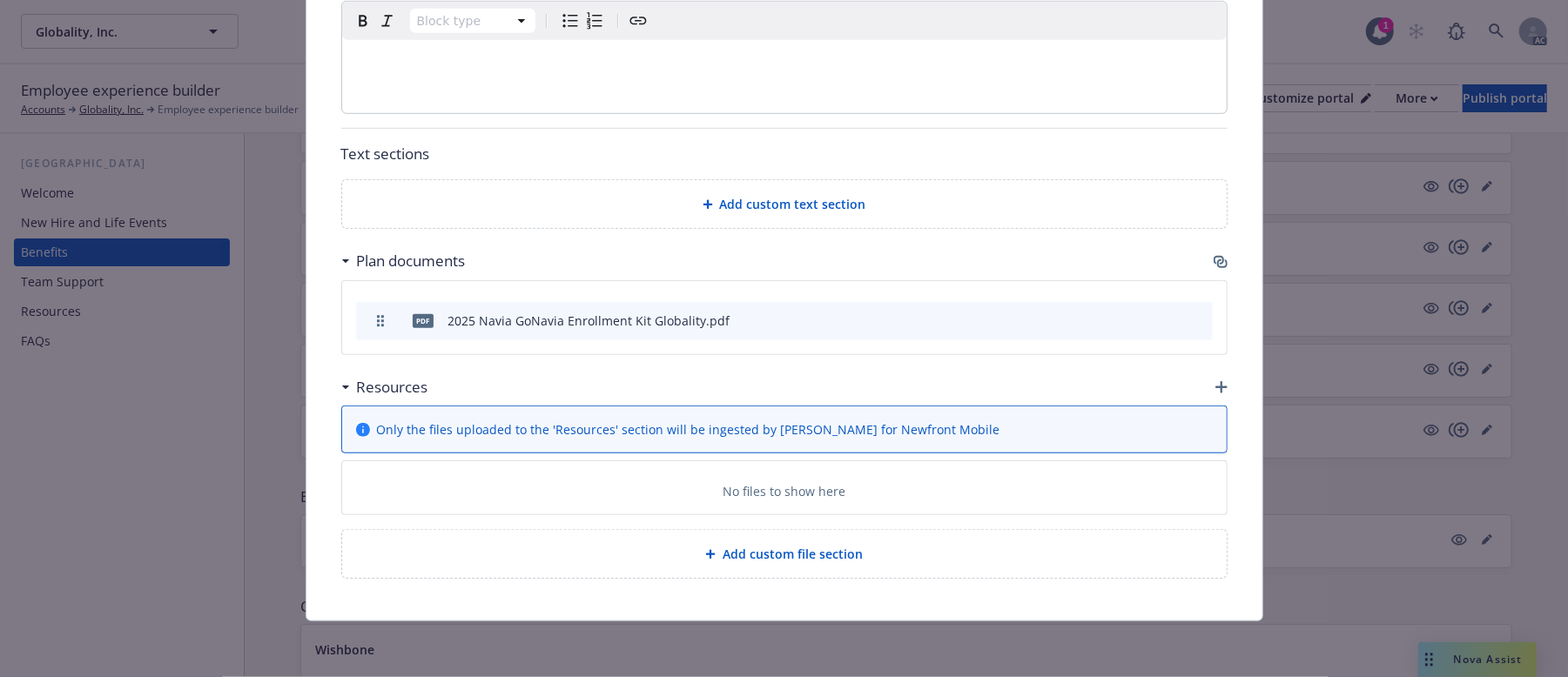
scroll to position [847, 0]
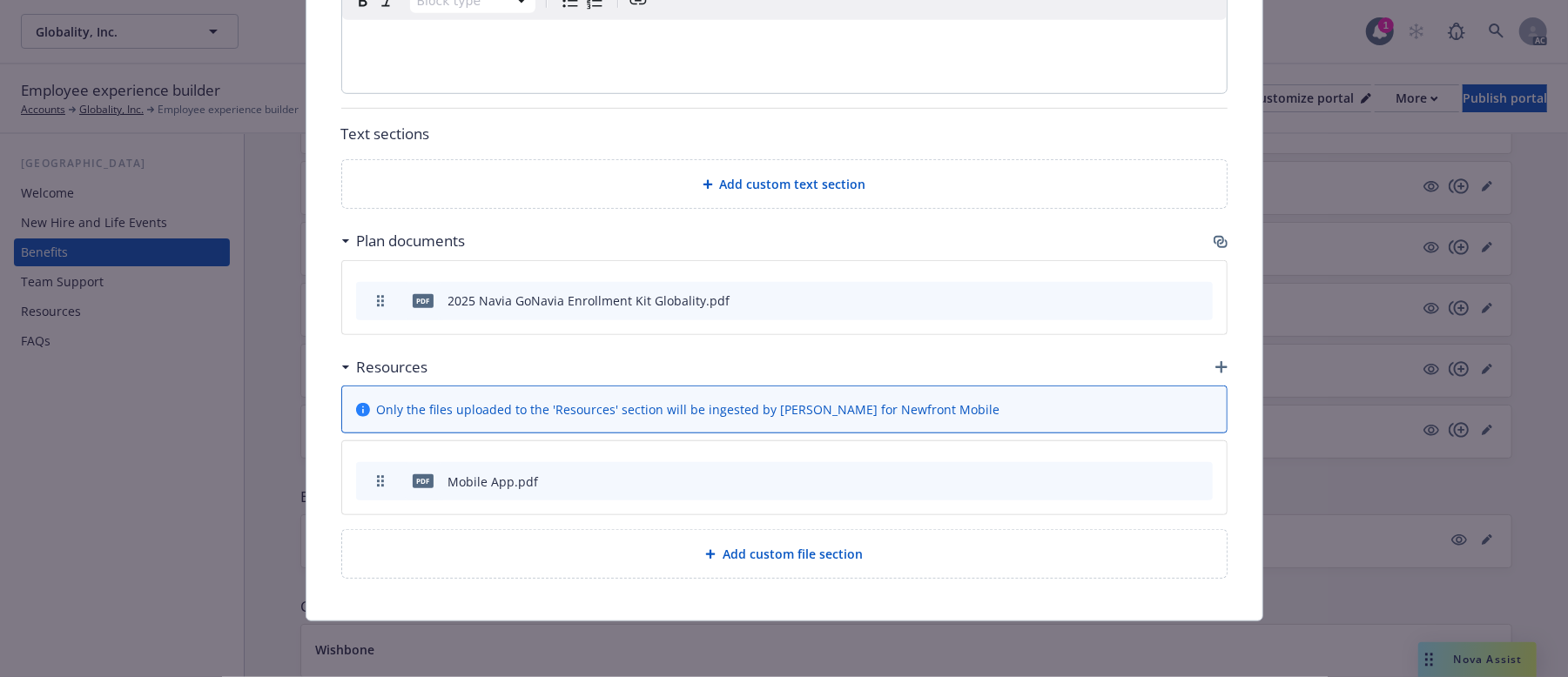
click at [1191, 478] on icon "archive file" at bounding box center [1197, 481] width 12 height 14
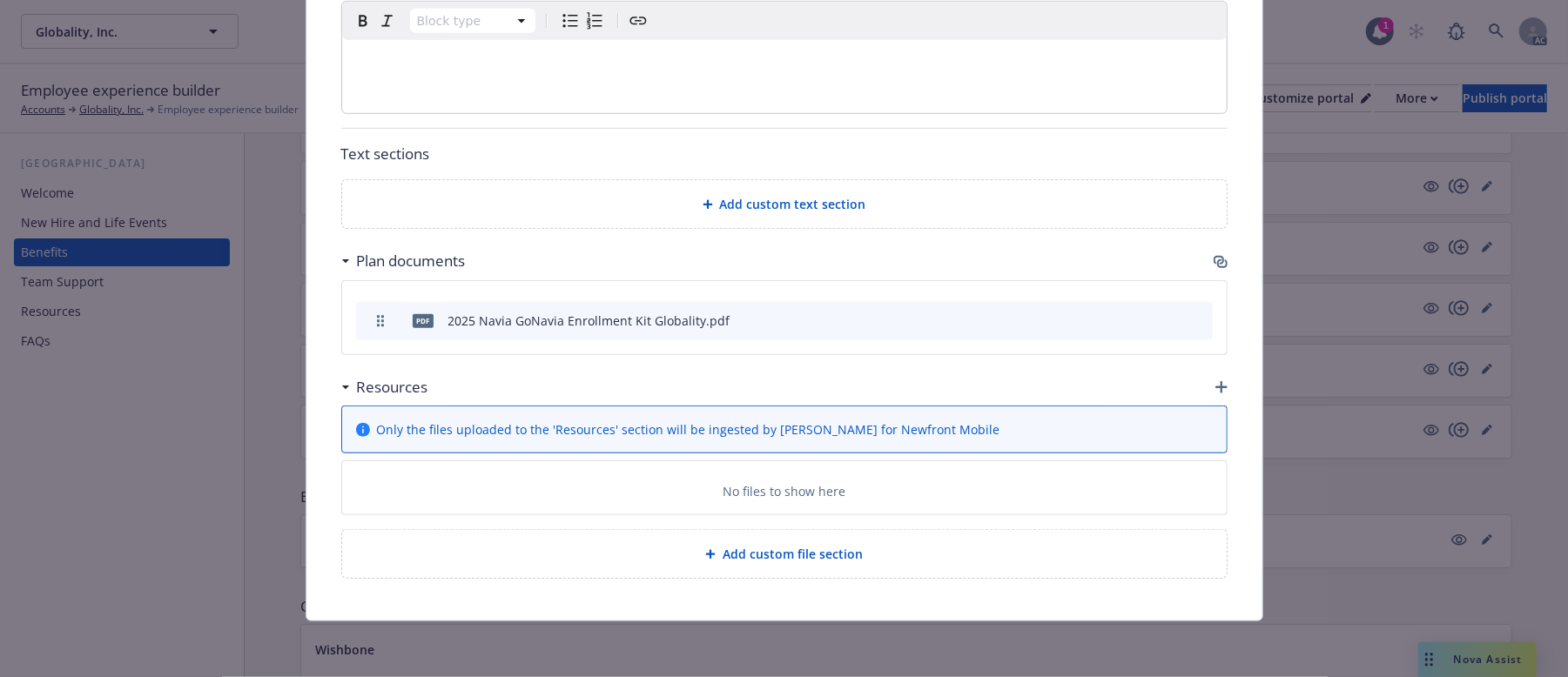
click at [1214, 255] on icon "button" at bounding box center [1221, 262] width 14 height 14
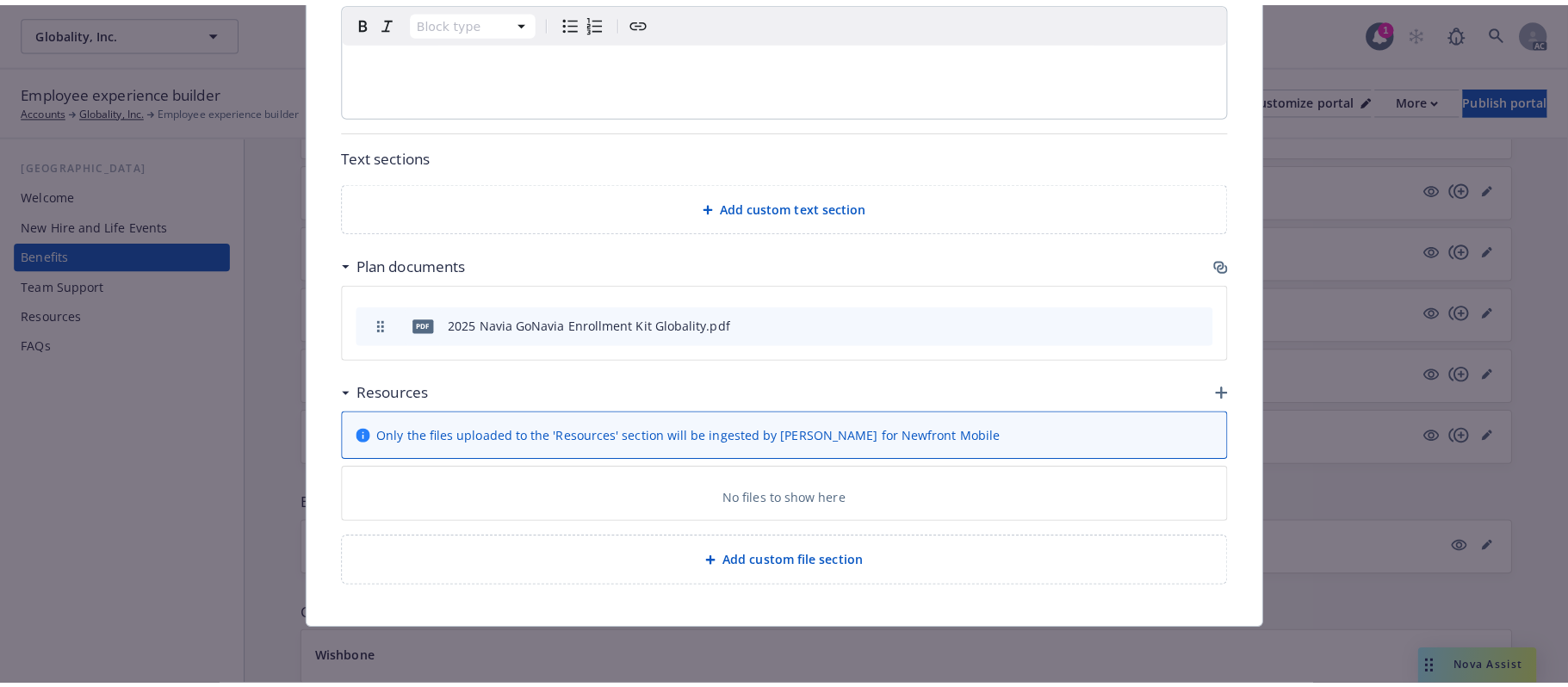
scroll to position [801, 0]
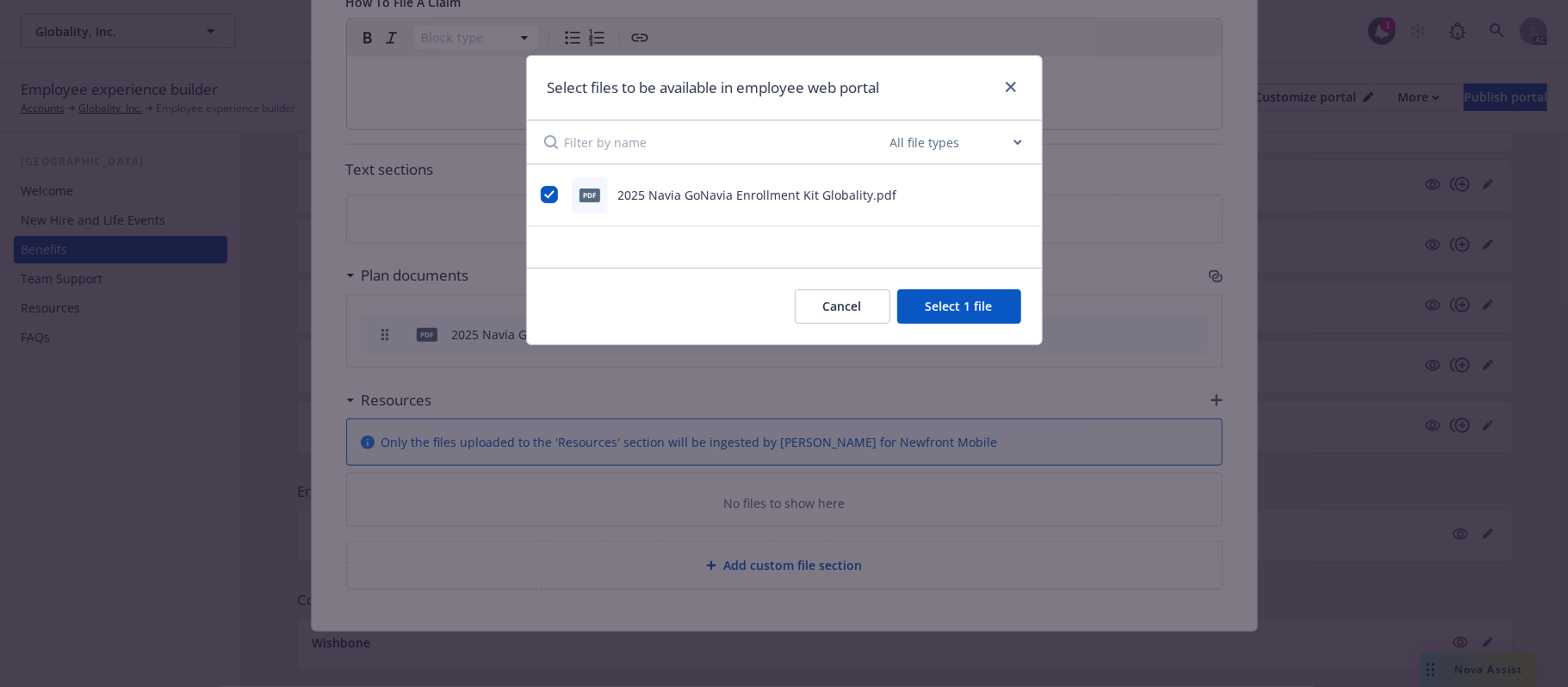
click at [845, 297] on button "Cancel" at bounding box center [843, 306] width 96 height 34
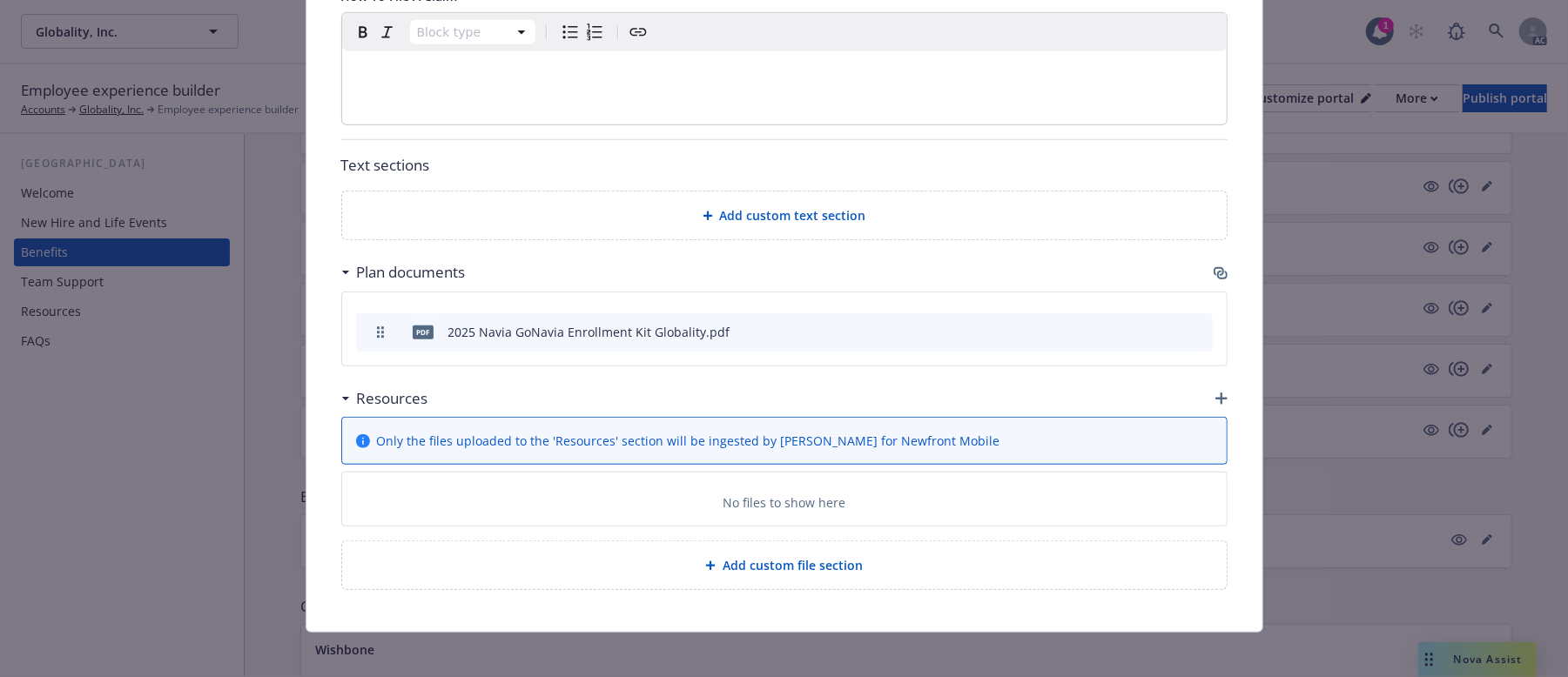
click at [1216, 404] on icon "button" at bounding box center [1222, 399] width 12 height 12
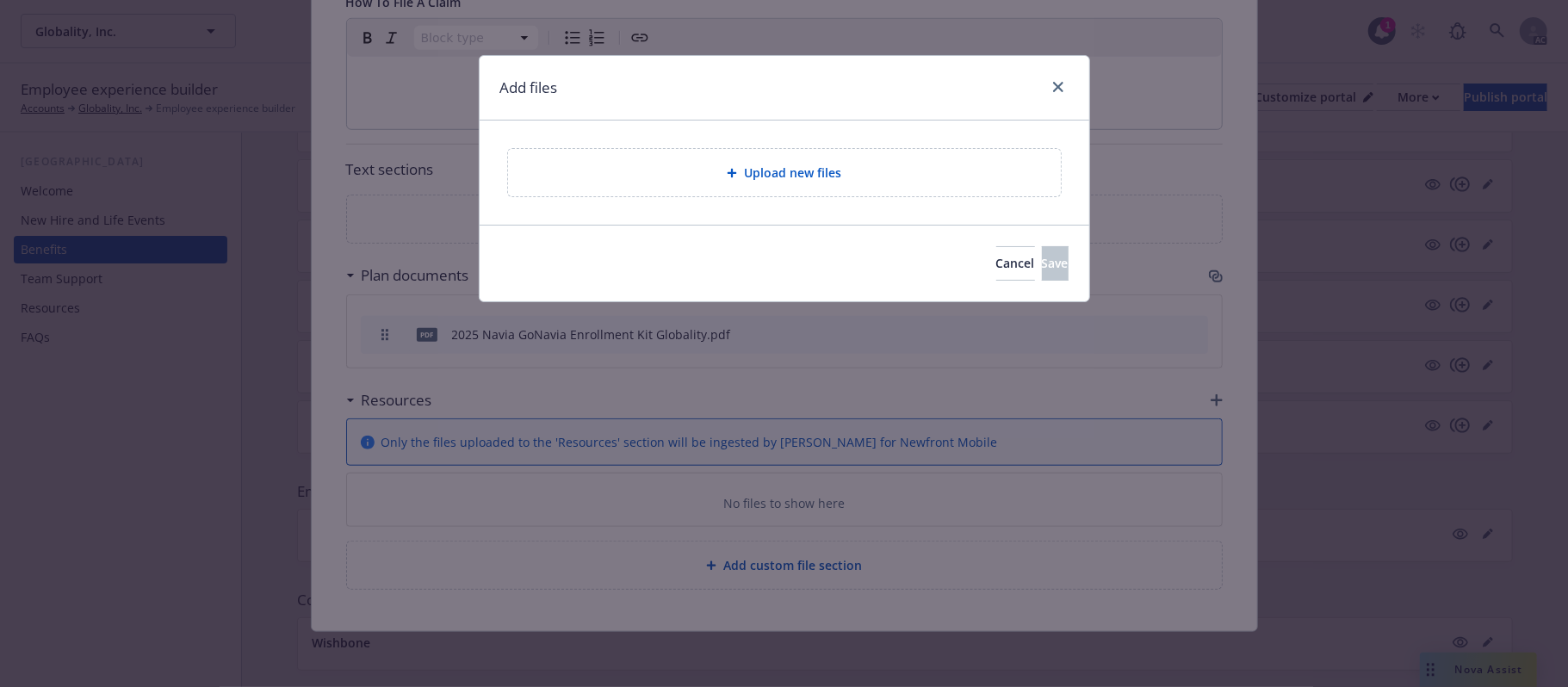
click at [868, 179] on div "Upload new files" at bounding box center [784, 172] width 526 height 20
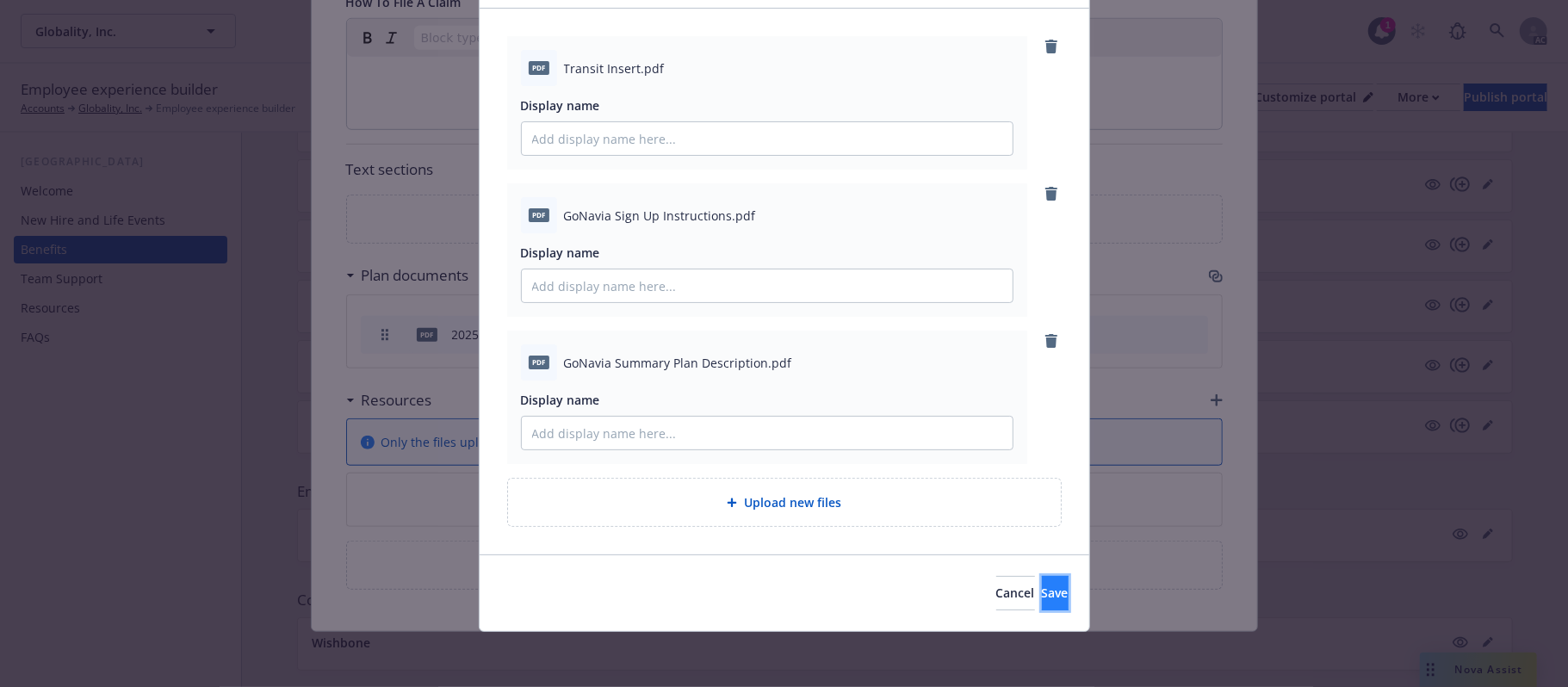
click at [1041, 583] on button "Save" at bounding box center [1054, 593] width 26 height 34
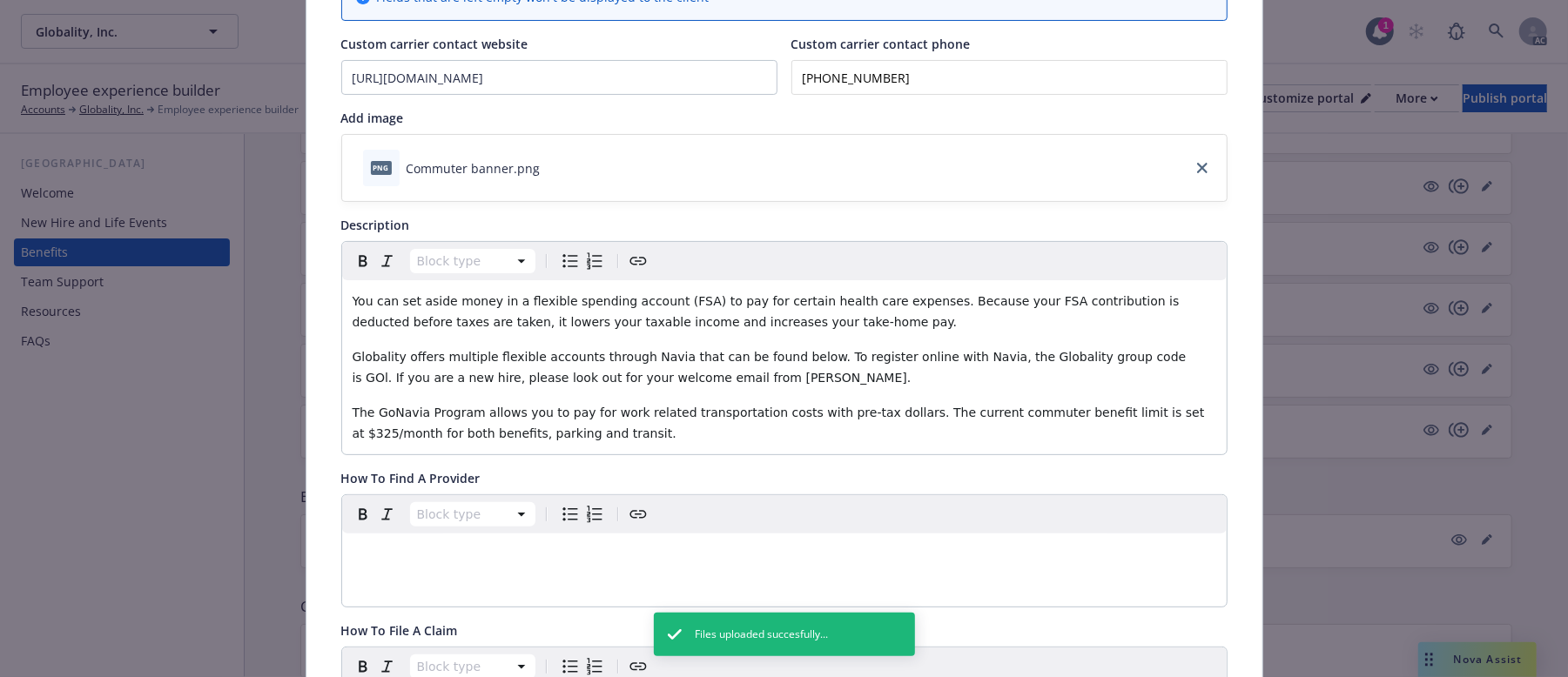
scroll to position [0, 0]
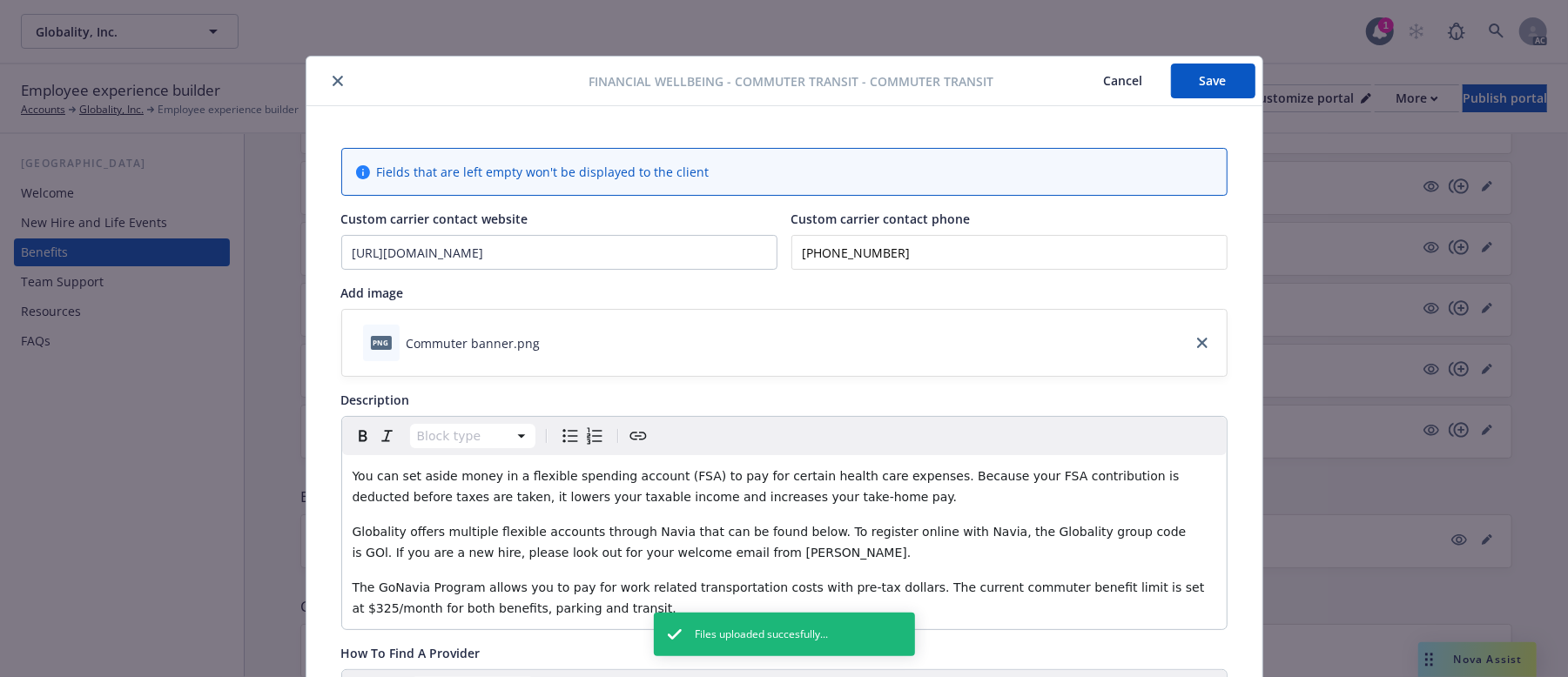
click at [1202, 88] on button "Save" at bounding box center [1213, 80] width 84 height 35
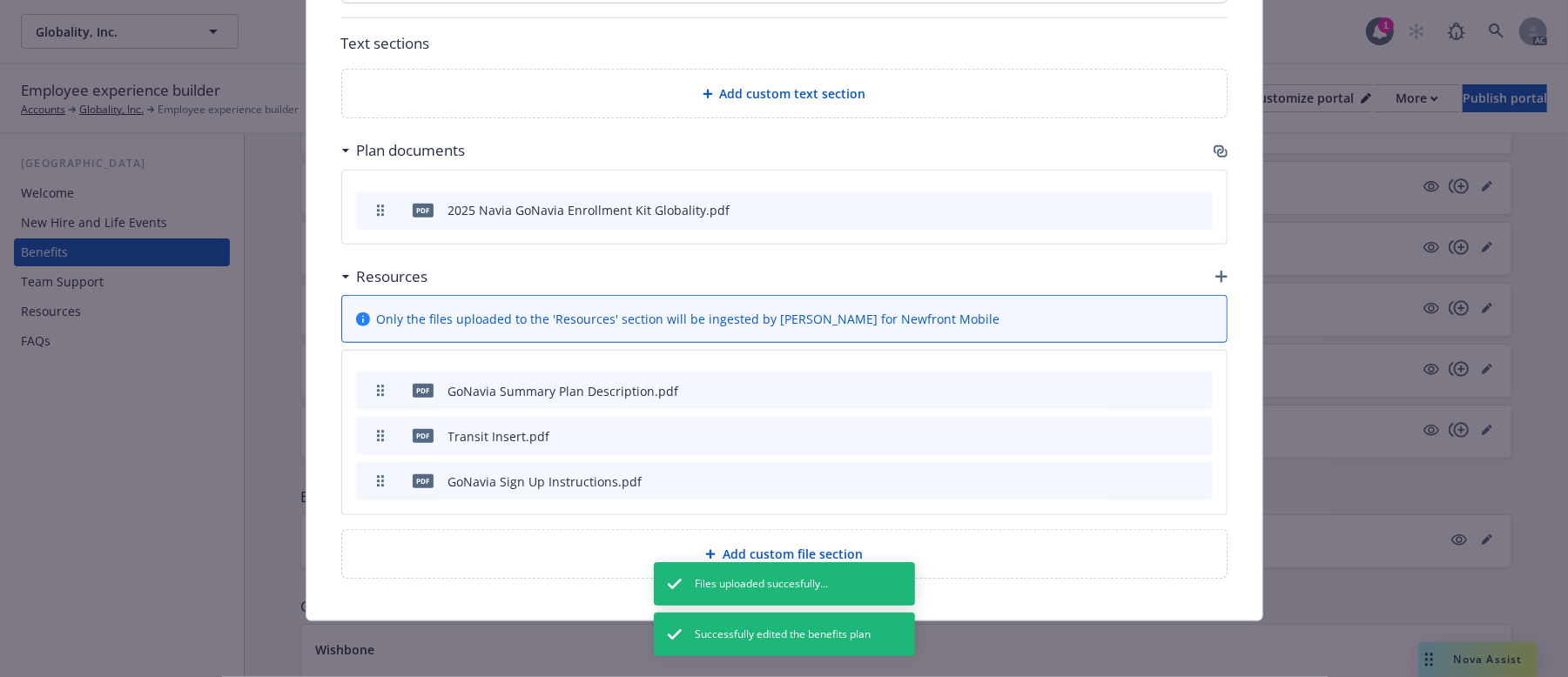
scroll to position [937, 0]
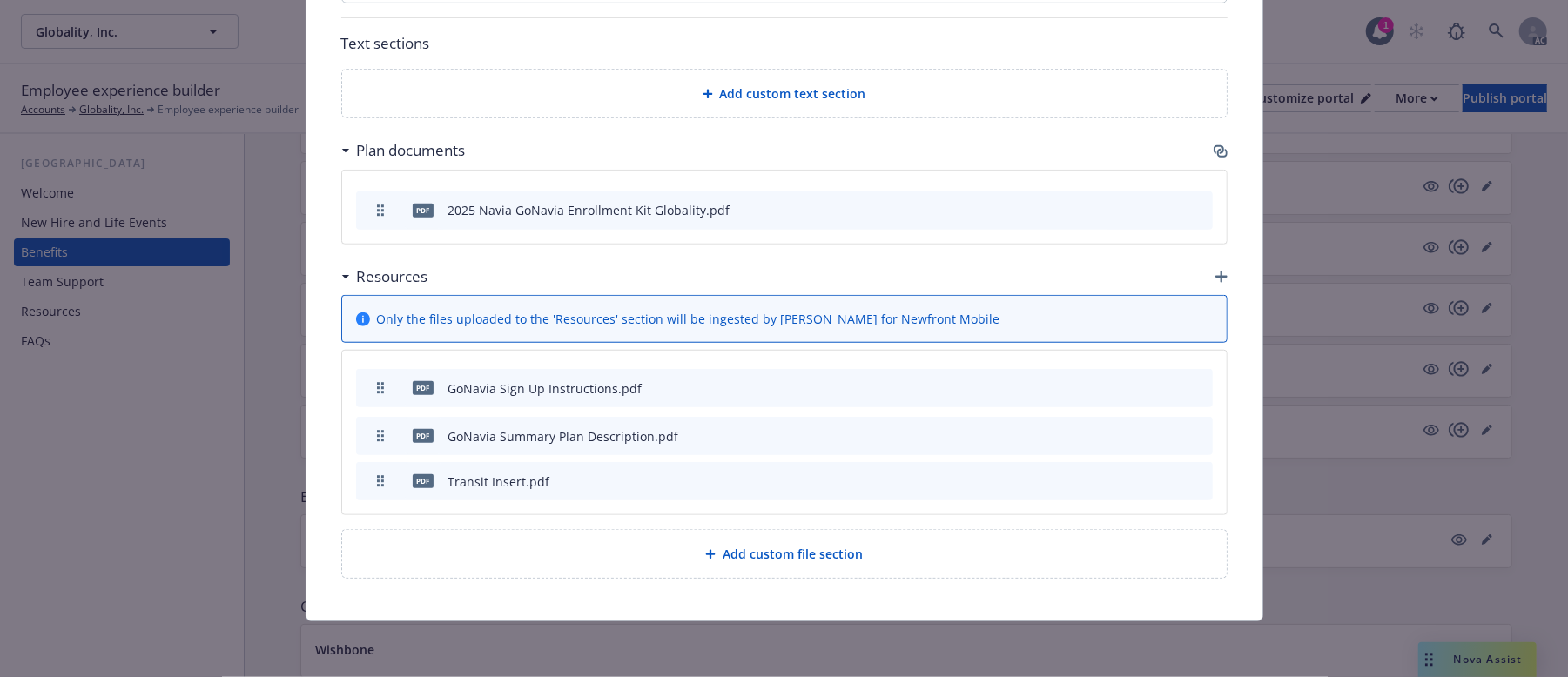
drag, startPoint x: 369, startPoint y: 475, endPoint x: 373, endPoint y: 383, distance: 92.1
click at [1161, 433] on icon "preview file" at bounding box center [1169, 435] width 16 height 12
click at [1163, 207] on icon "preview file" at bounding box center [1169, 210] width 16 height 12
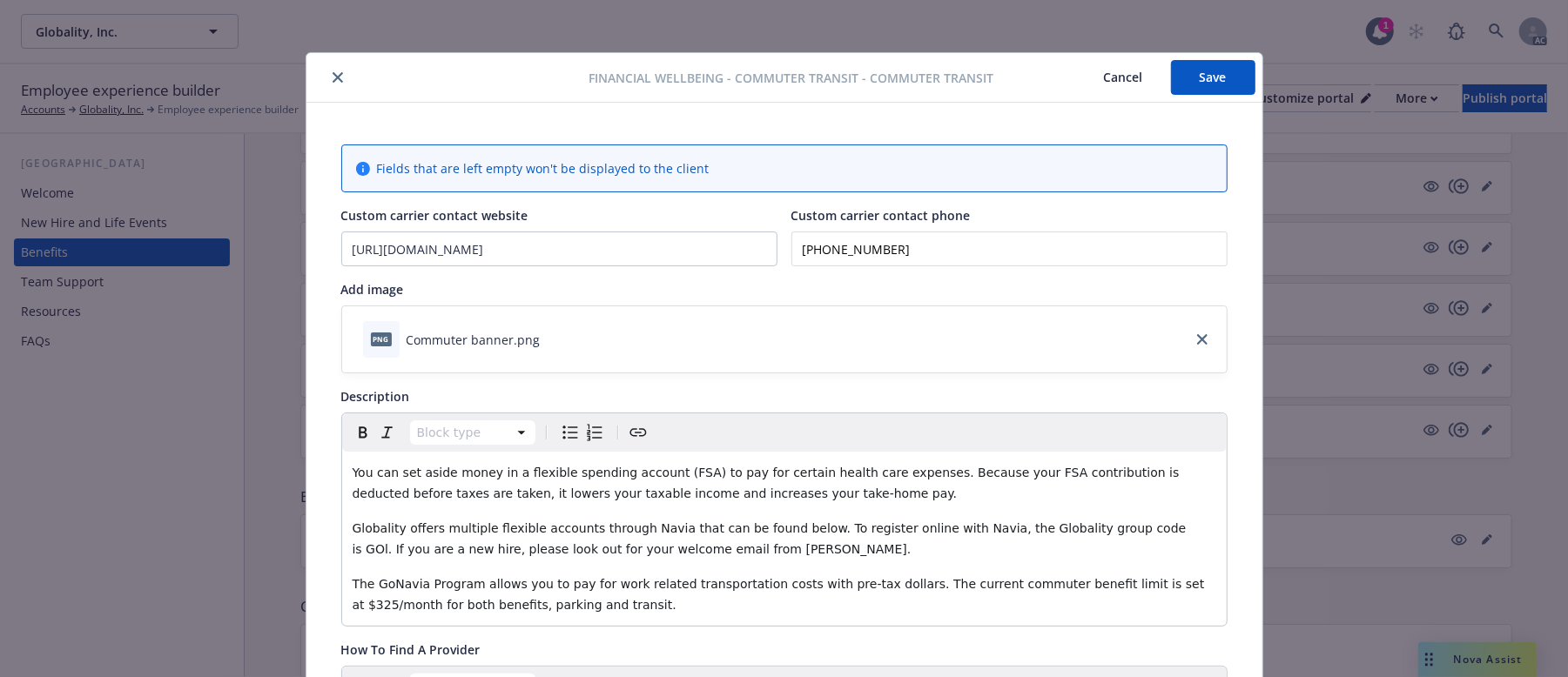
scroll to position [0, 0]
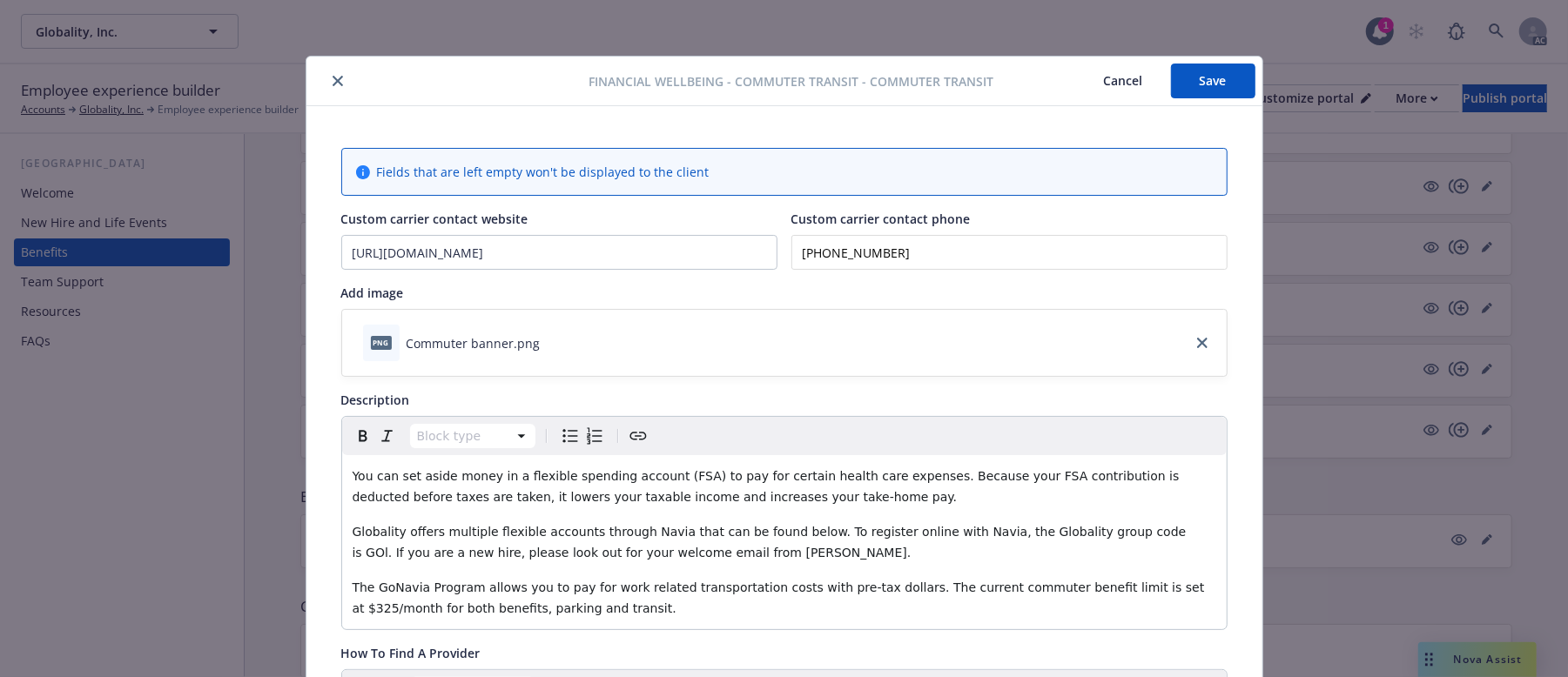
click at [1220, 81] on button "Save" at bounding box center [1213, 80] width 84 height 35
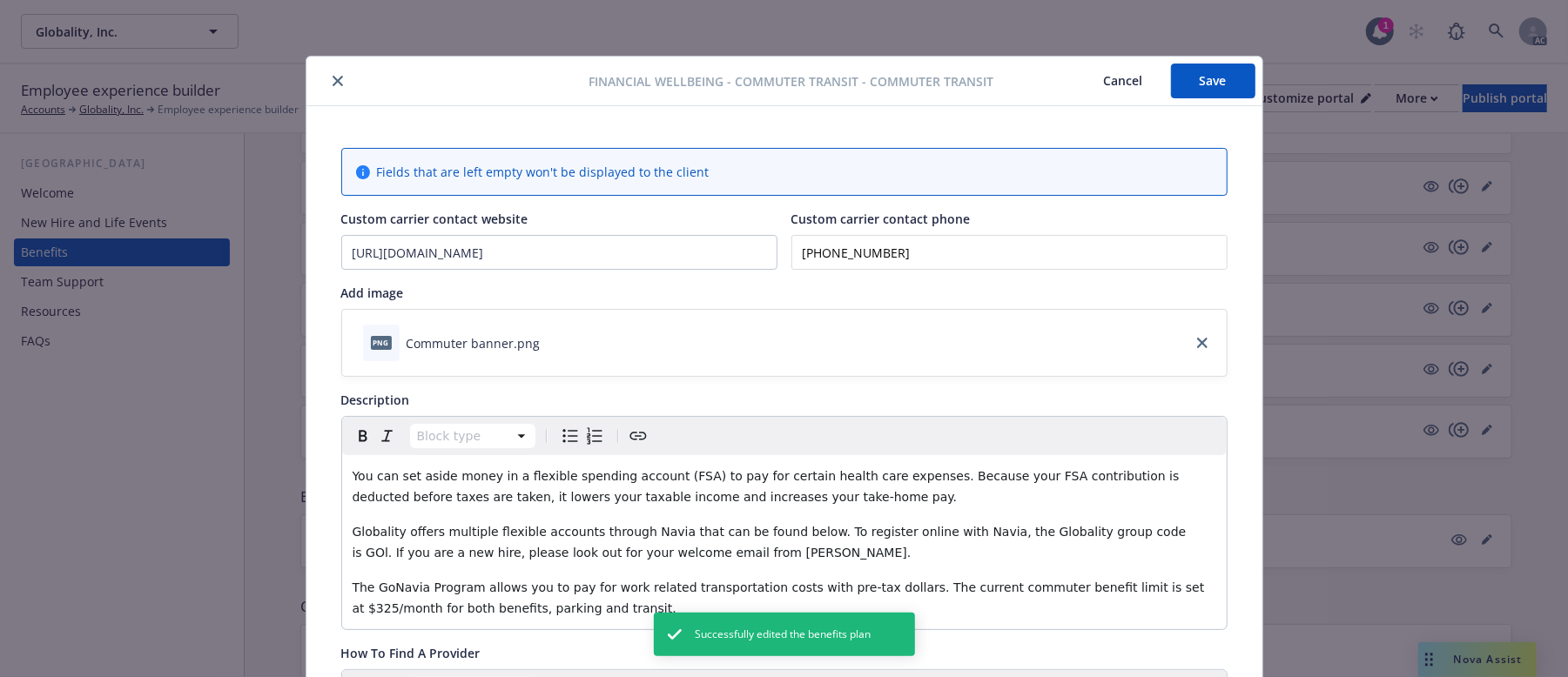
click at [1108, 78] on button "Cancel" at bounding box center [1124, 80] width 95 height 35
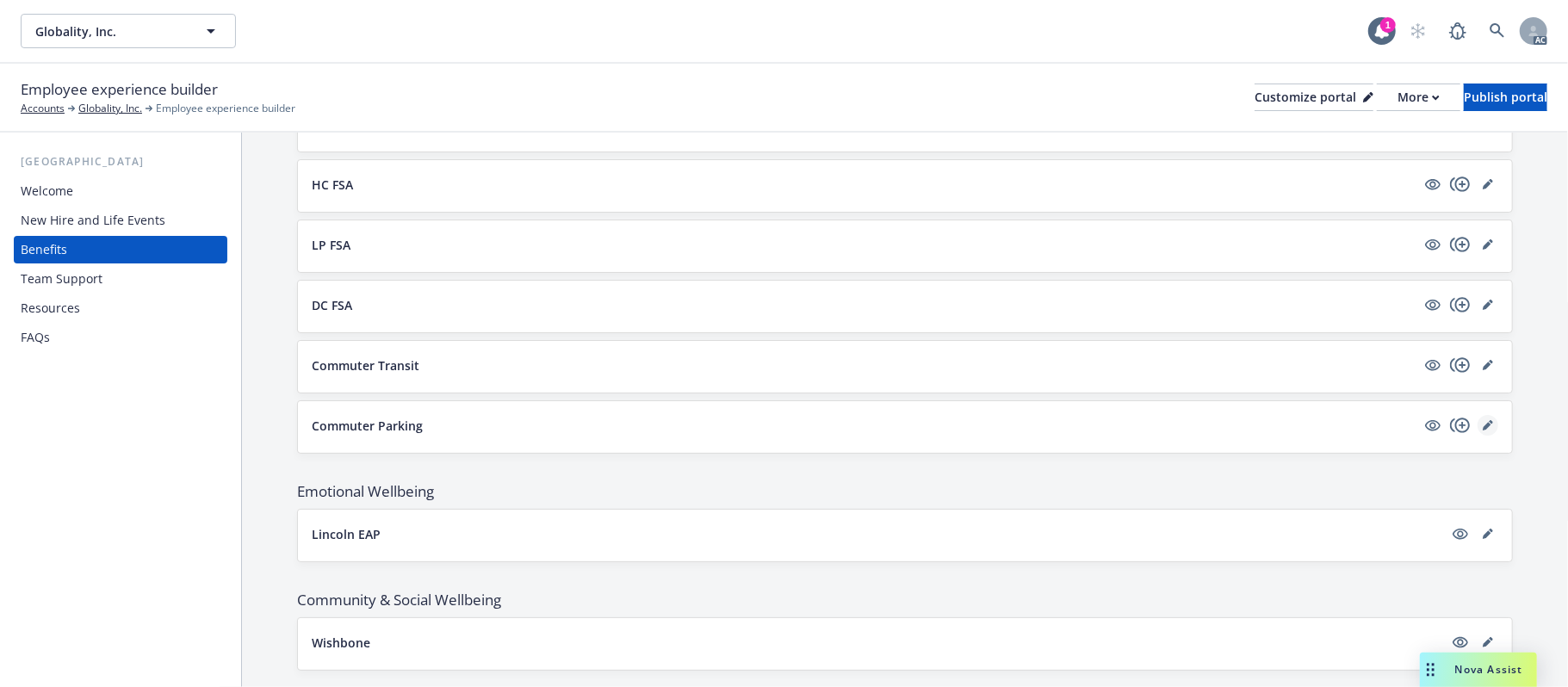
click at [1483, 431] on icon "editPencil" at bounding box center [1488, 425] width 11 height 11
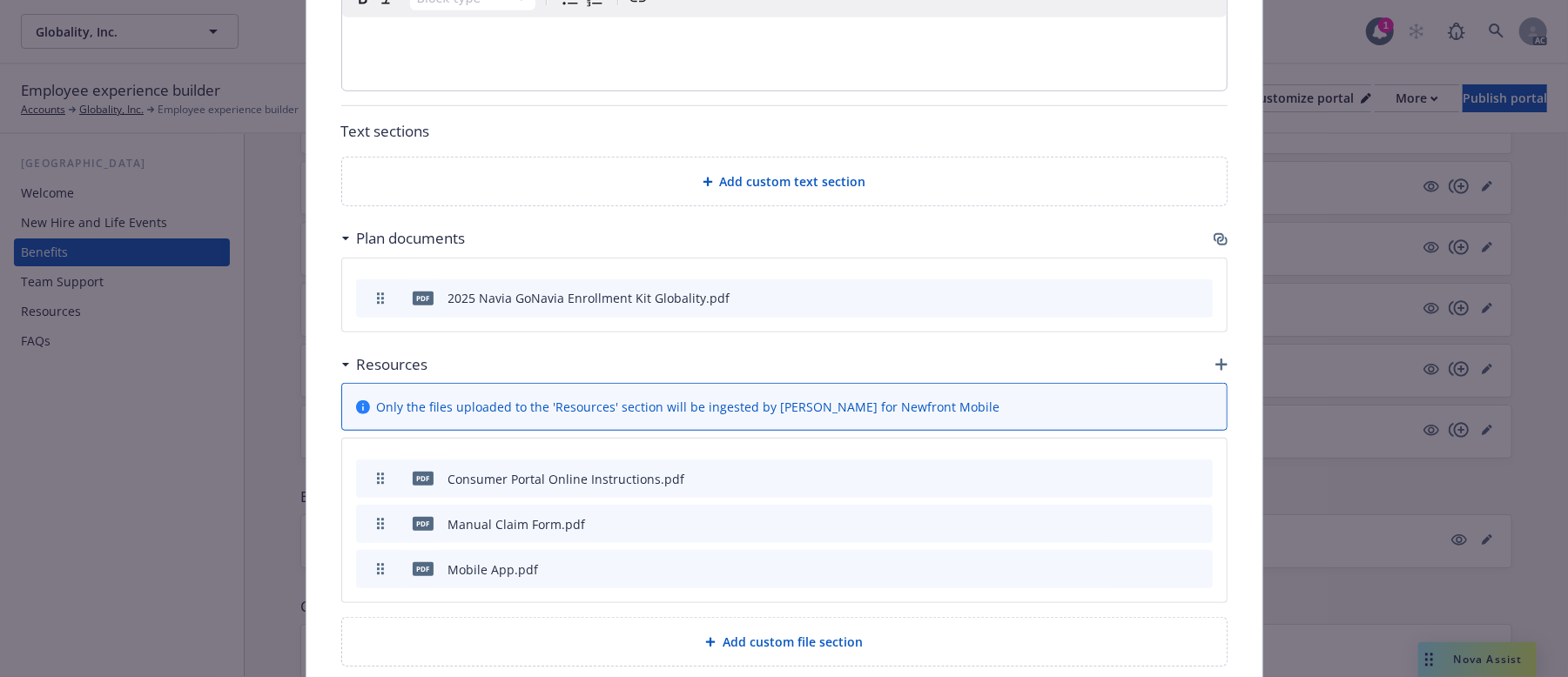
scroll to position [937, 0]
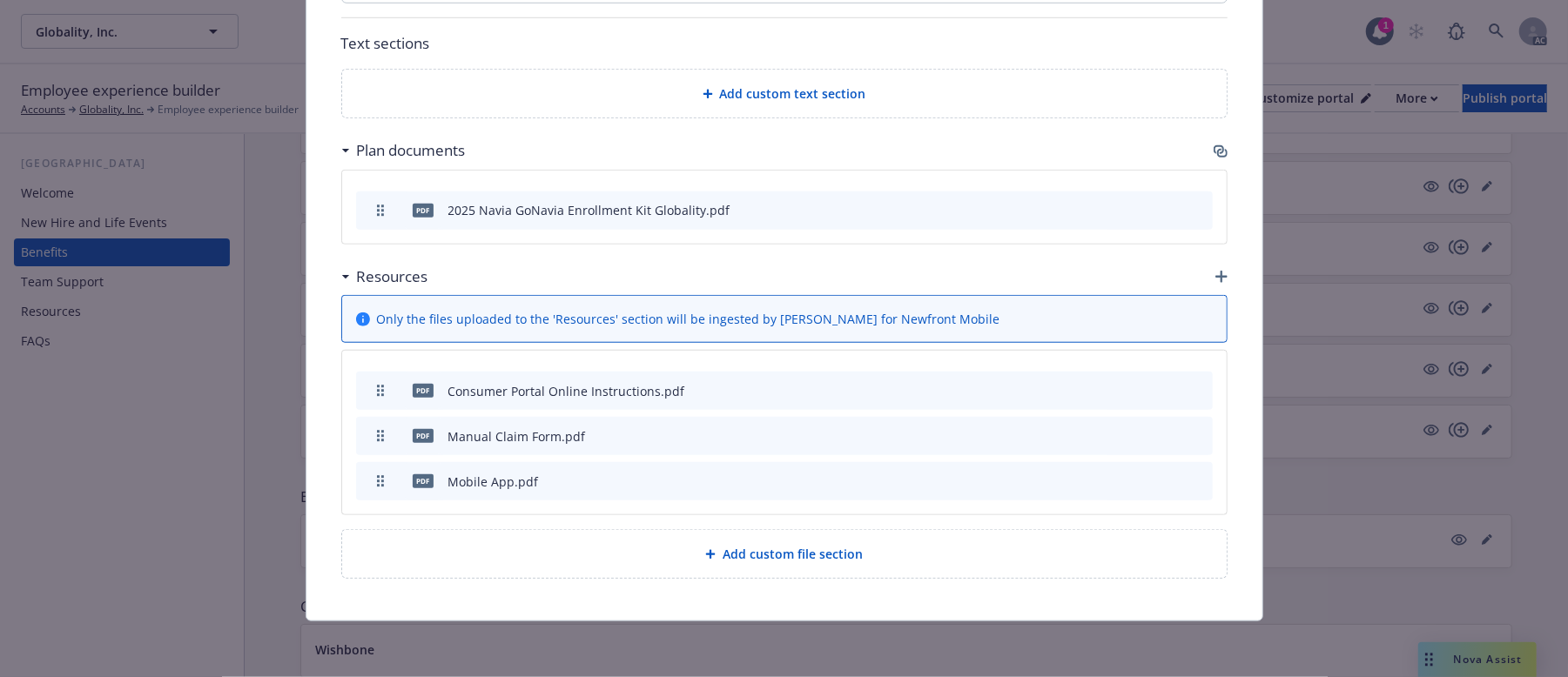
click at [1191, 387] on icon "archive file" at bounding box center [1197, 390] width 12 height 14
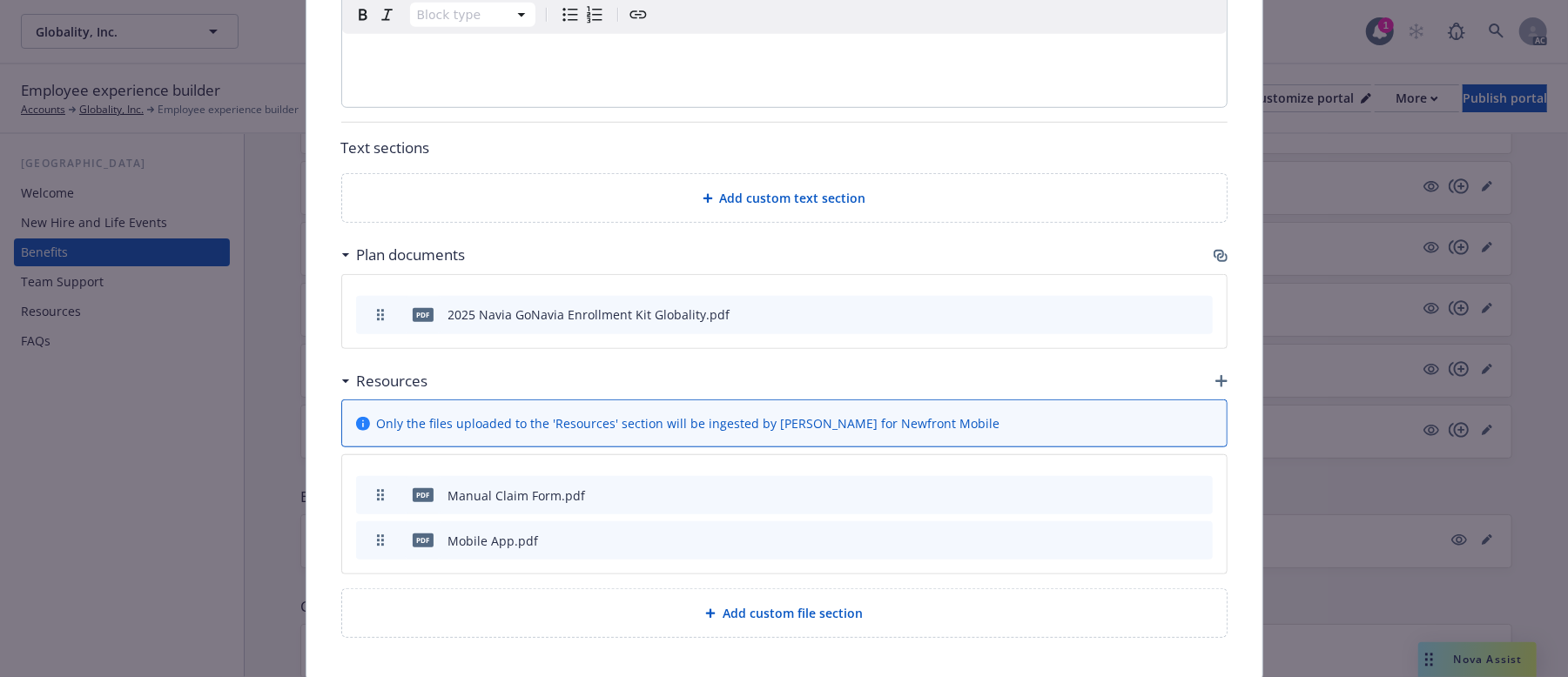
scroll to position [893, 0]
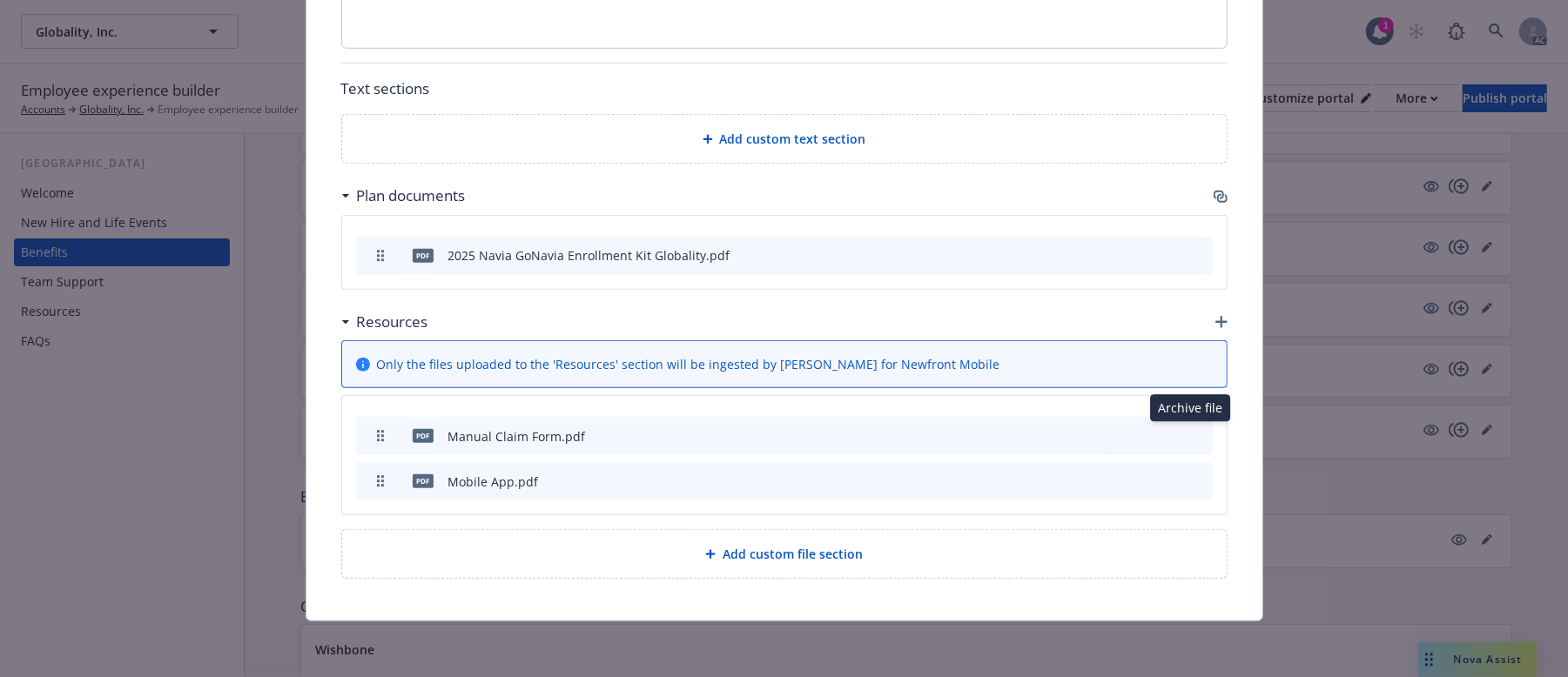
click at [1193, 435] on icon "archive file" at bounding box center [1198, 435] width 14 height 14
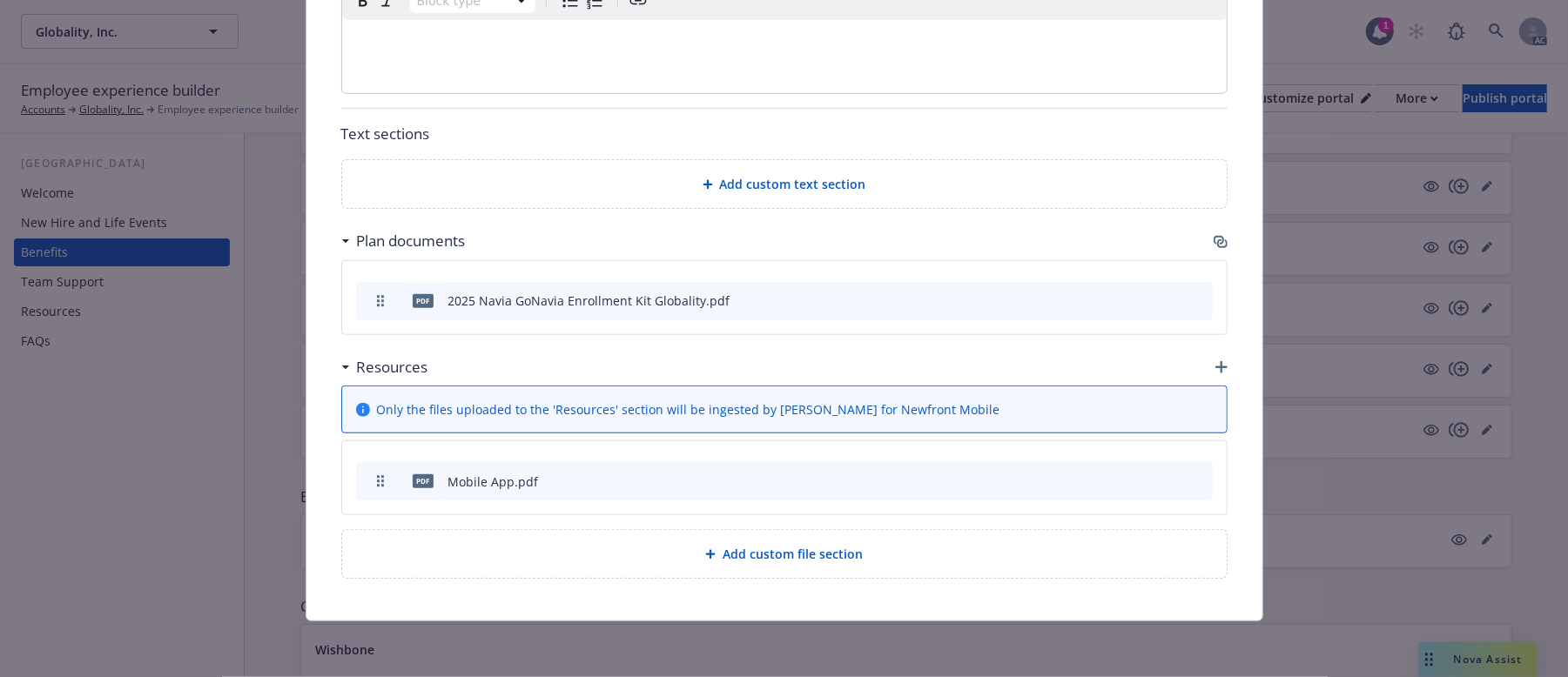
click at [1191, 478] on icon "archive file" at bounding box center [1198, 481] width 14 height 14
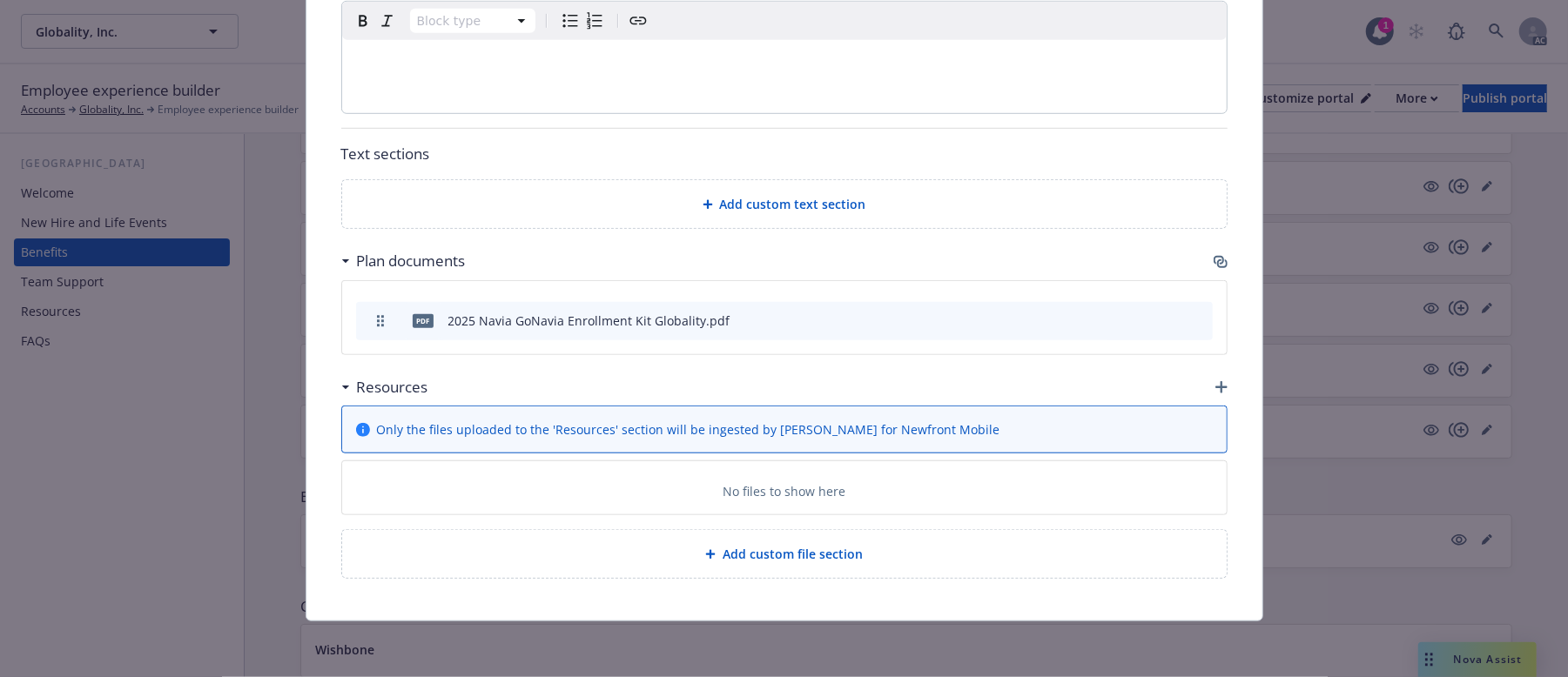
click at [1216, 387] on icon "button" at bounding box center [1222, 387] width 12 height 12
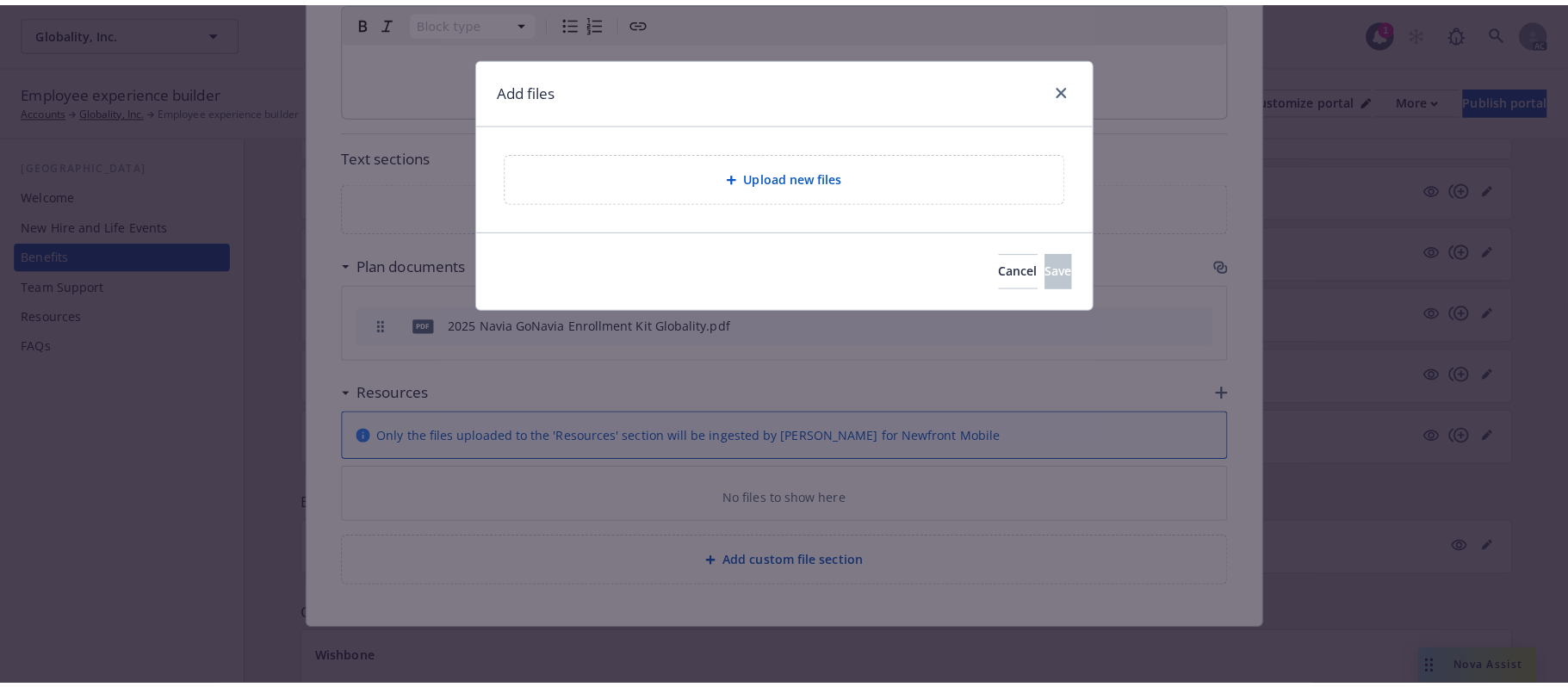
scroll to position [801, 0]
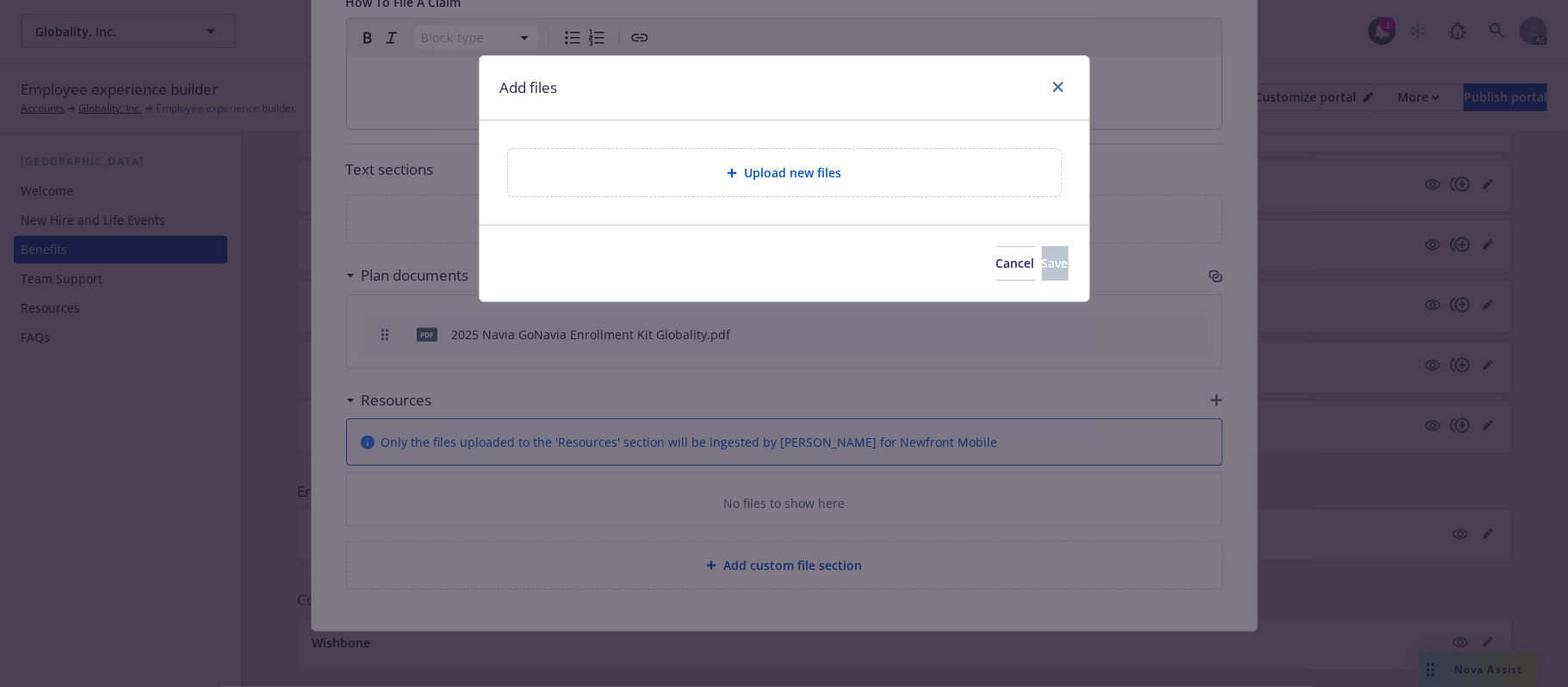
click at [778, 182] on span "Upload new files" at bounding box center [792, 172] width 97 height 18
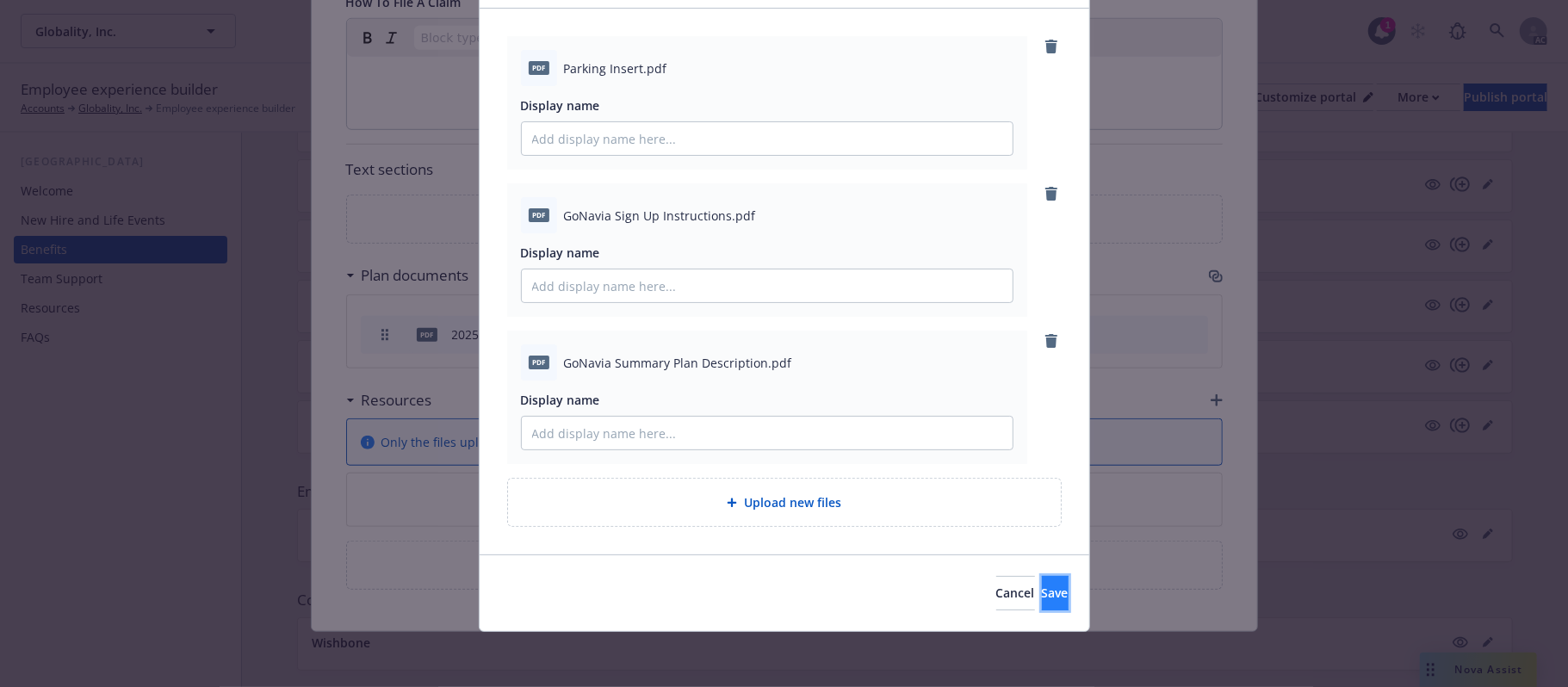
click at [1041, 597] on span "Save" at bounding box center [1054, 592] width 26 height 17
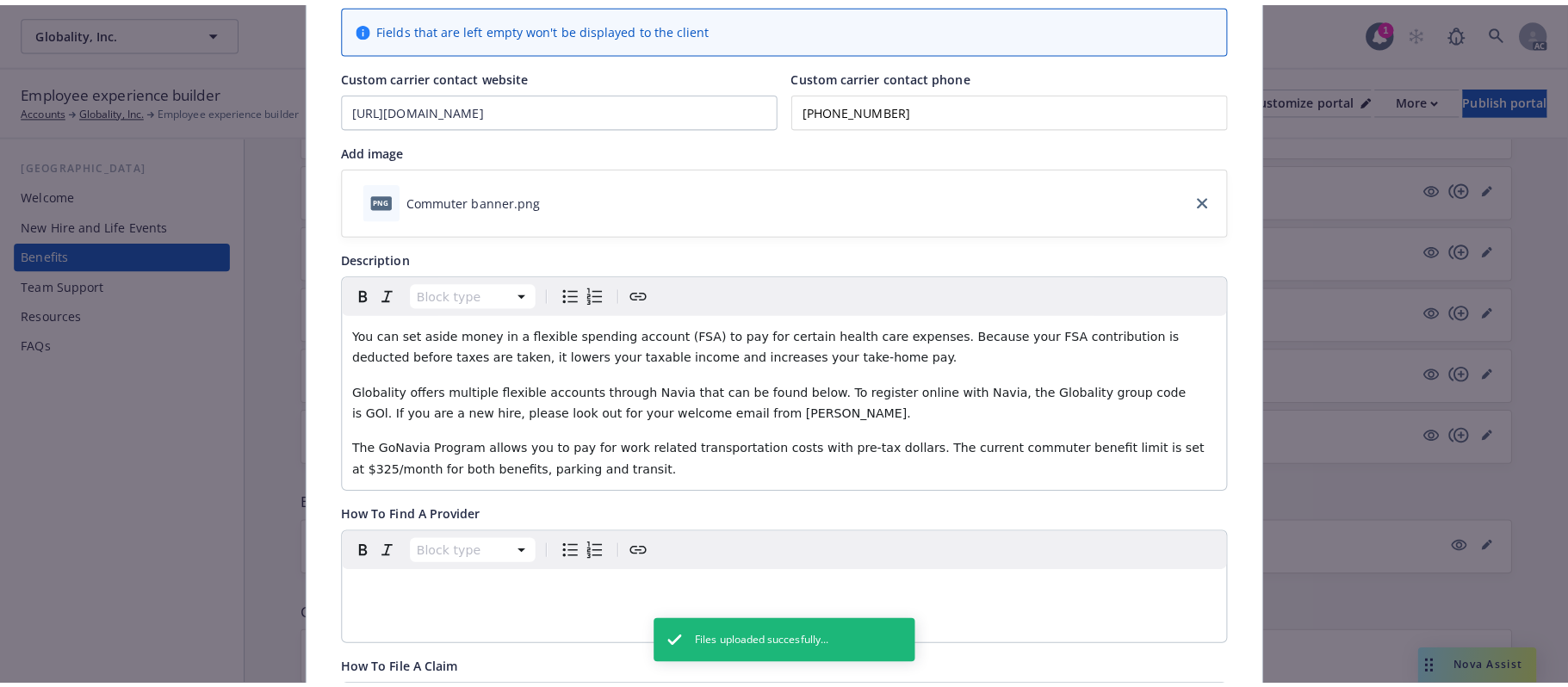
scroll to position [0, 0]
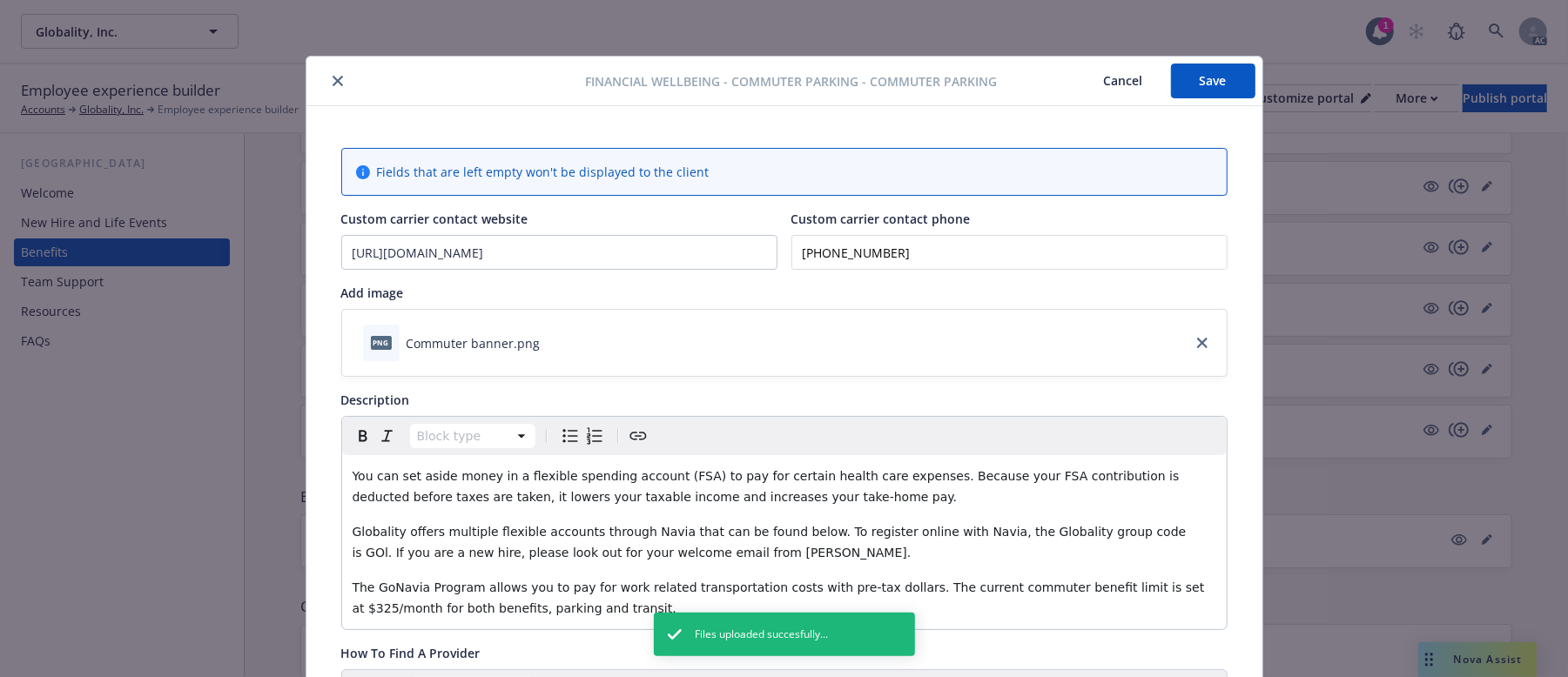
click at [1202, 82] on button "Save" at bounding box center [1213, 80] width 84 height 35
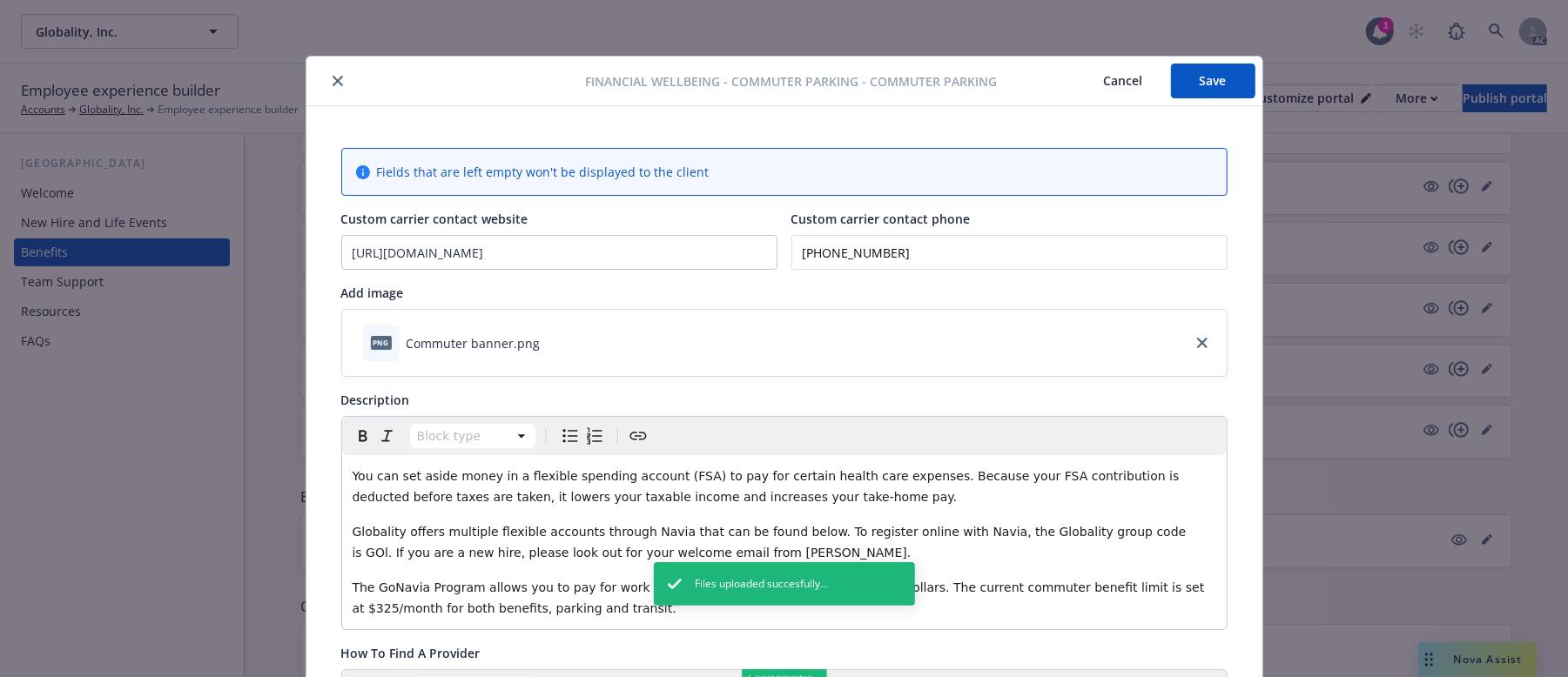
click at [1099, 82] on button "Cancel" at bounding box center [1124, 80] width 95 height 35
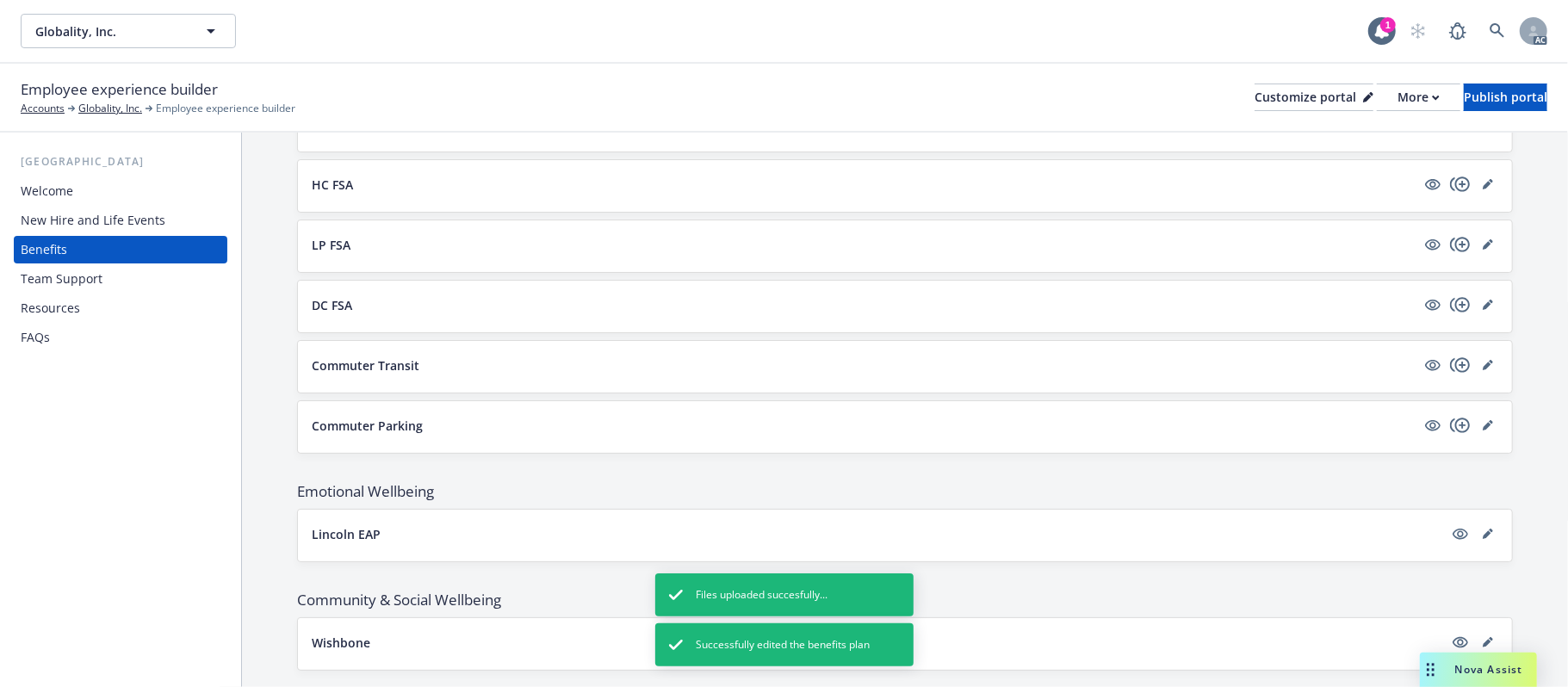
click at [1227, 369] on button "Commuter Transit" at bounding box center [863, 365] width 1104 height 18
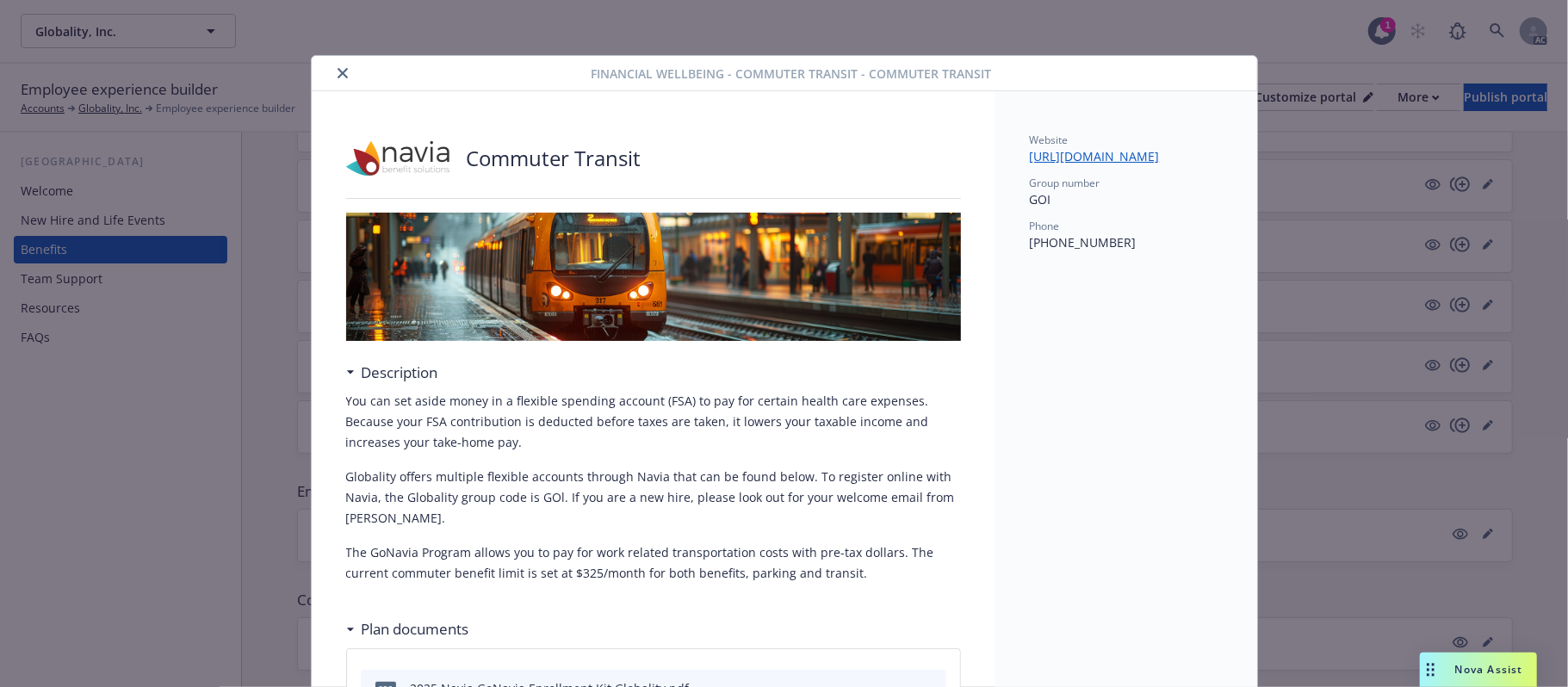
click at [345, 72] on div at bounding box center [454, 72] width 273 height 21
click at [338, 73] on icon "close" at bounding box center [343, 72] width 11 height 11
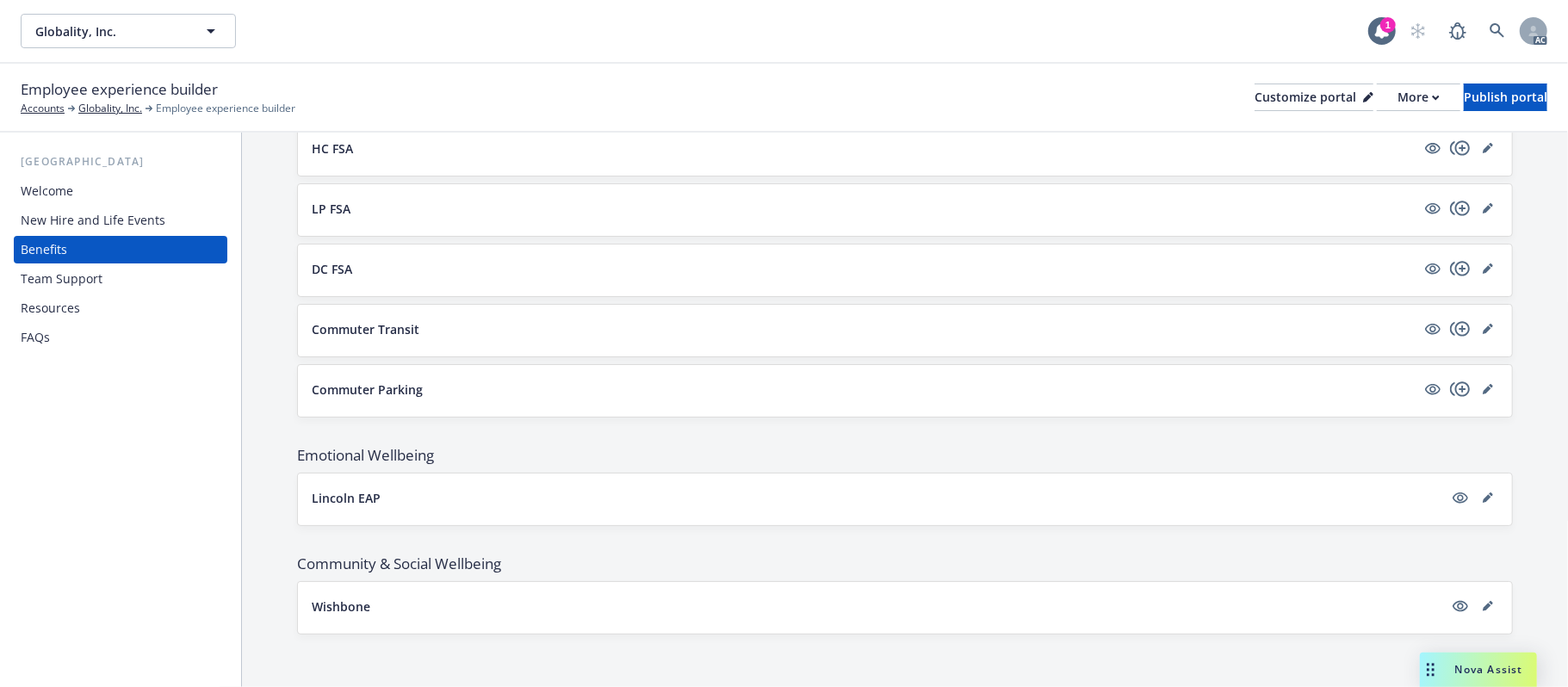
scroll to position [1612, 0]
click at [1154, 493] on button "Lincoln EAP" at bounding box center [877, 495] width 1131 height 18
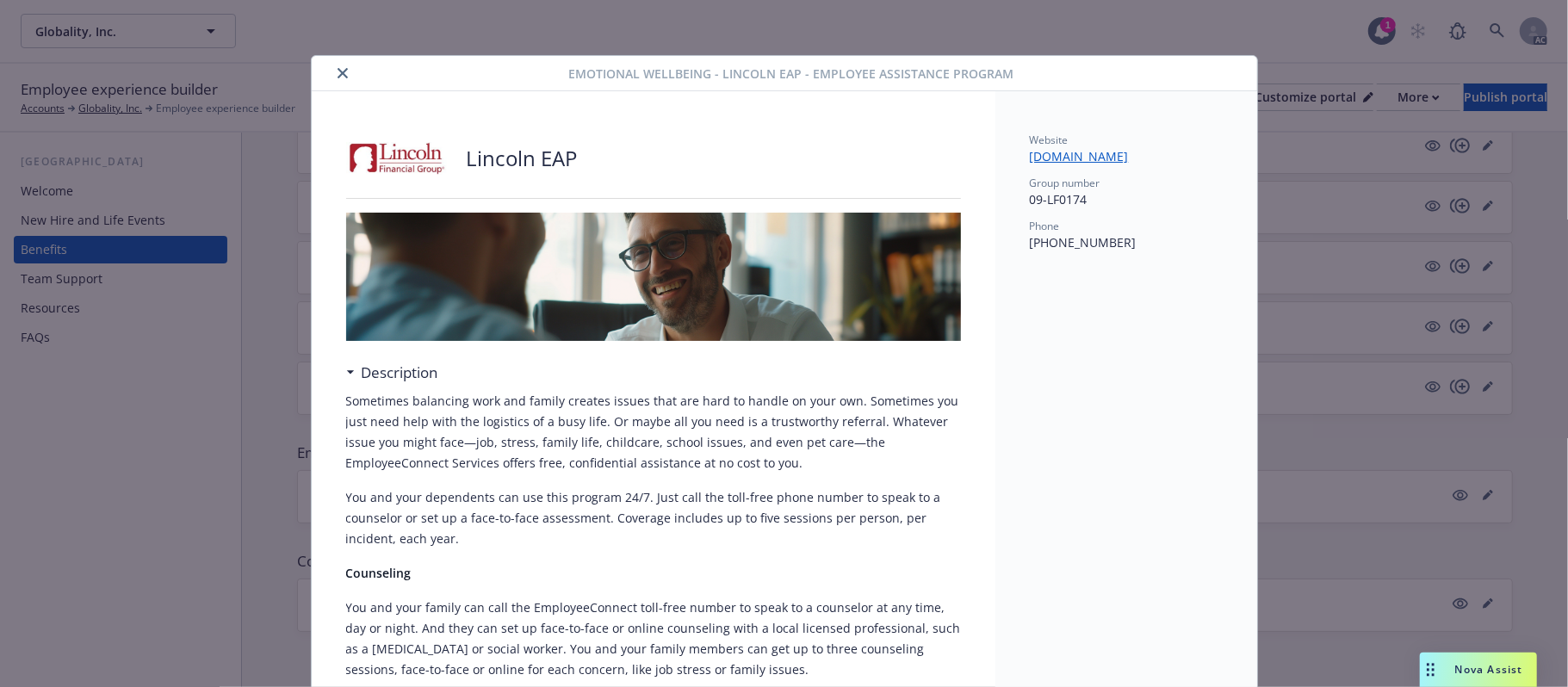
click at [338, 77] on icon "close" at bounding box center [343, 72] width 11 height 11
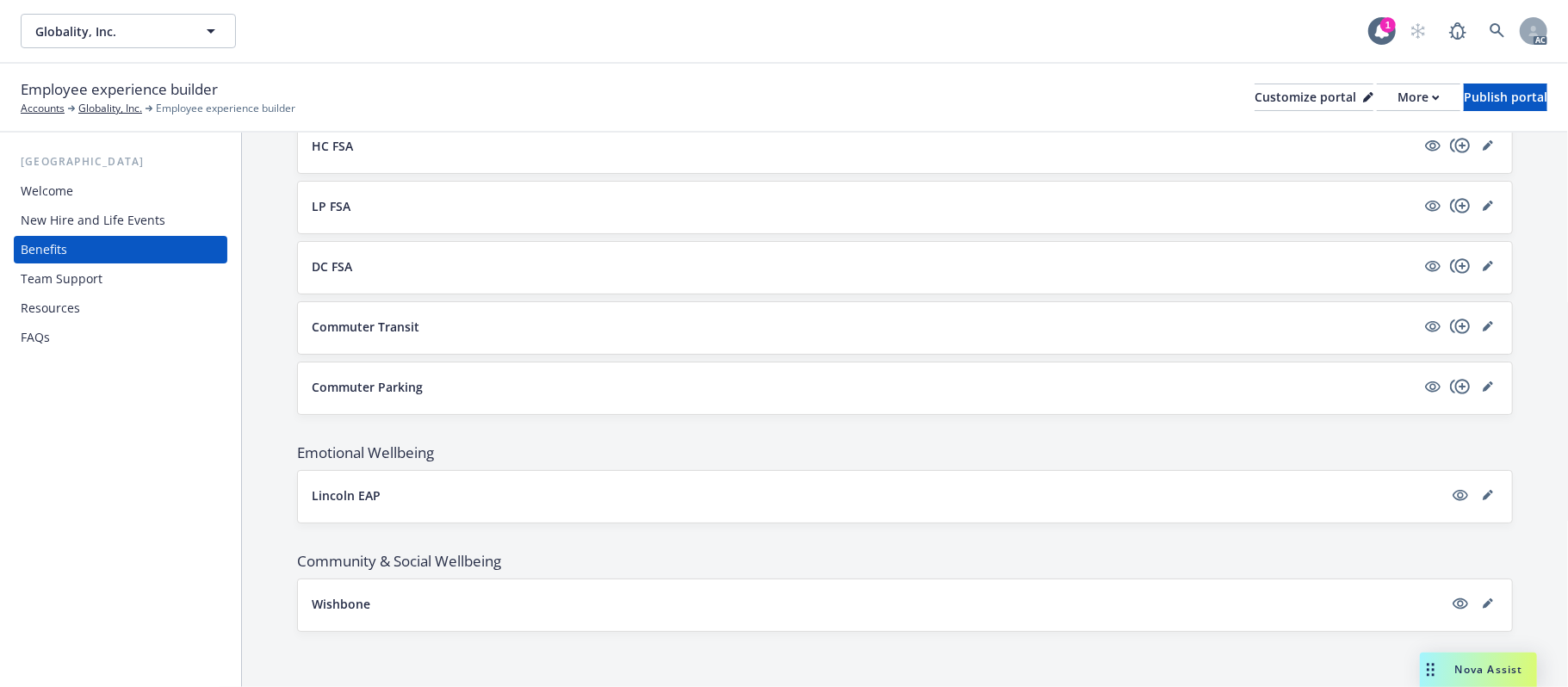
click at [1171, 601] on button "Wishbone" at bounding box center [877, 604] width 1131 height 18
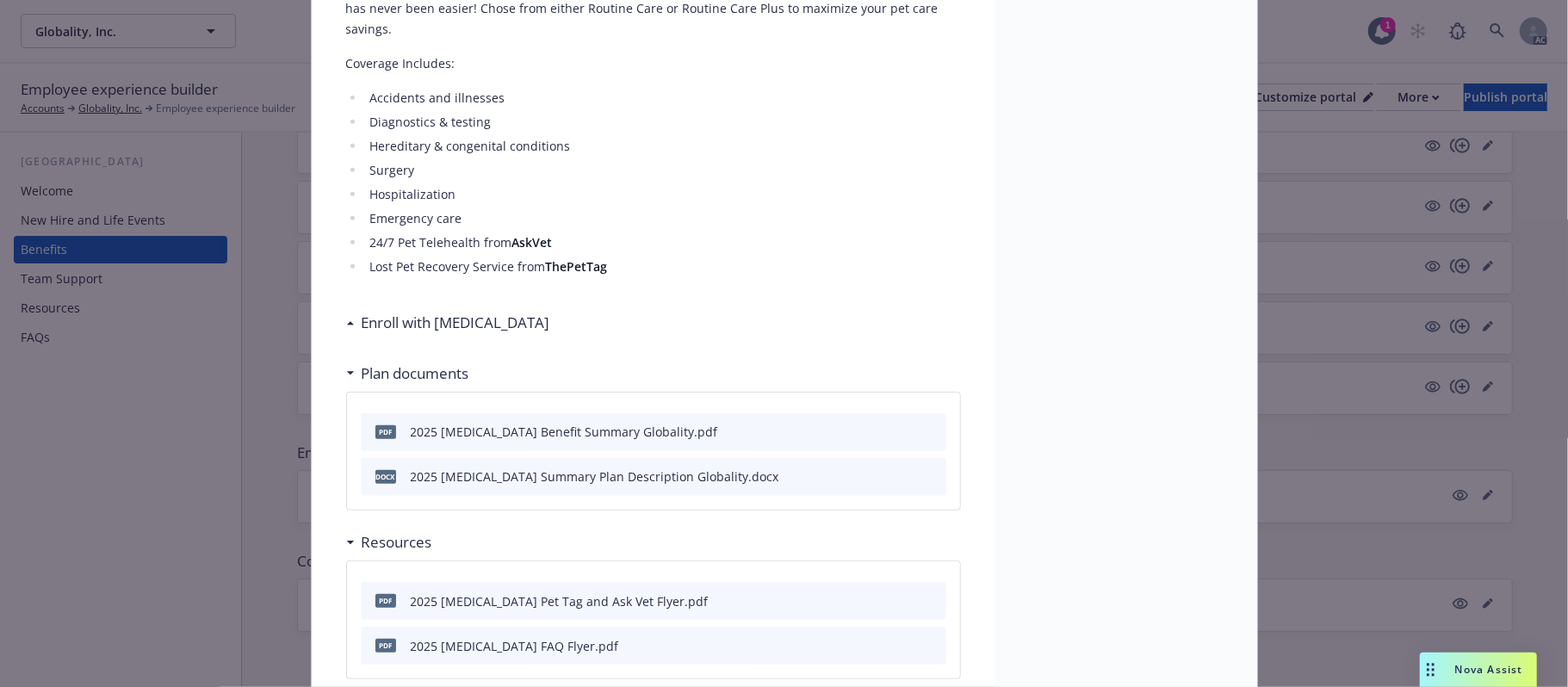
scroll to position [560, 0]
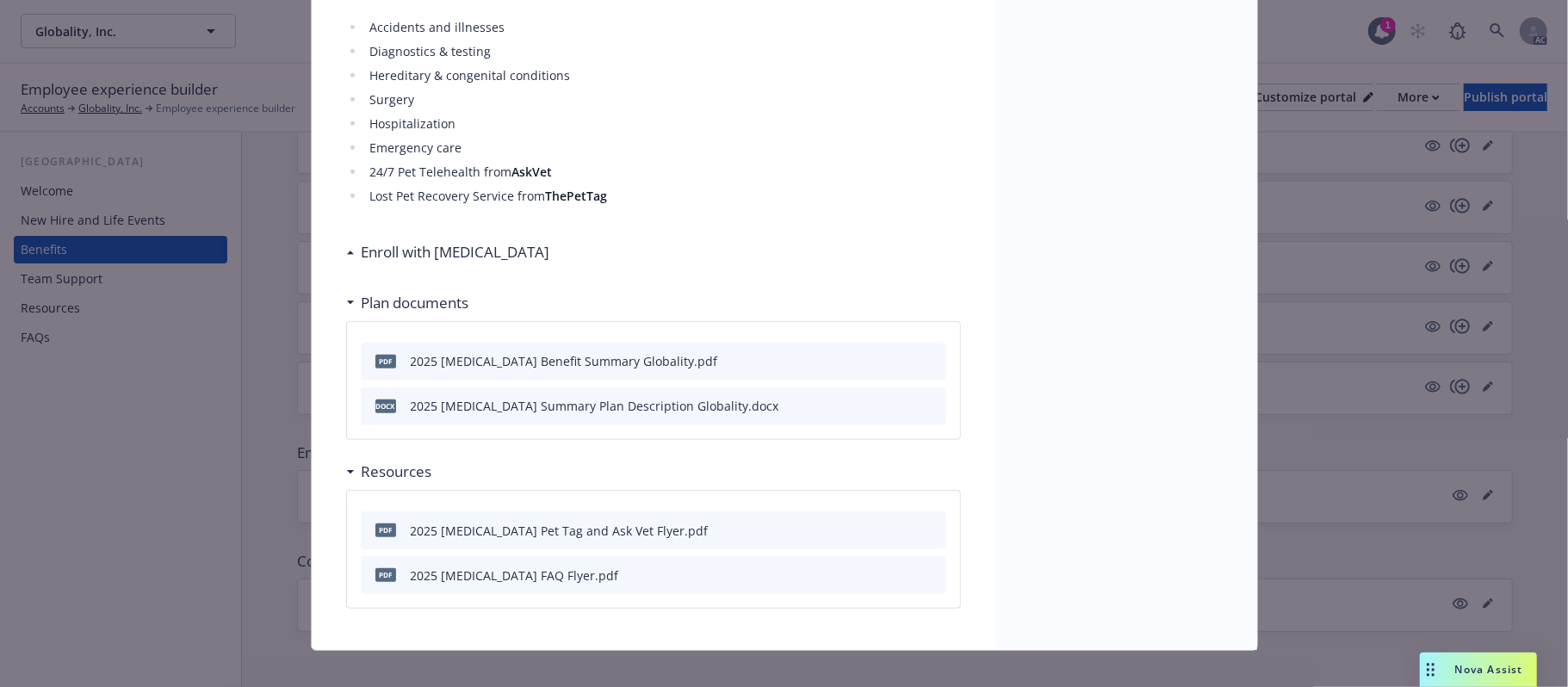
click at [924, 524] on icon "preview file" at bounding box center [930, 529] width 16 height 12
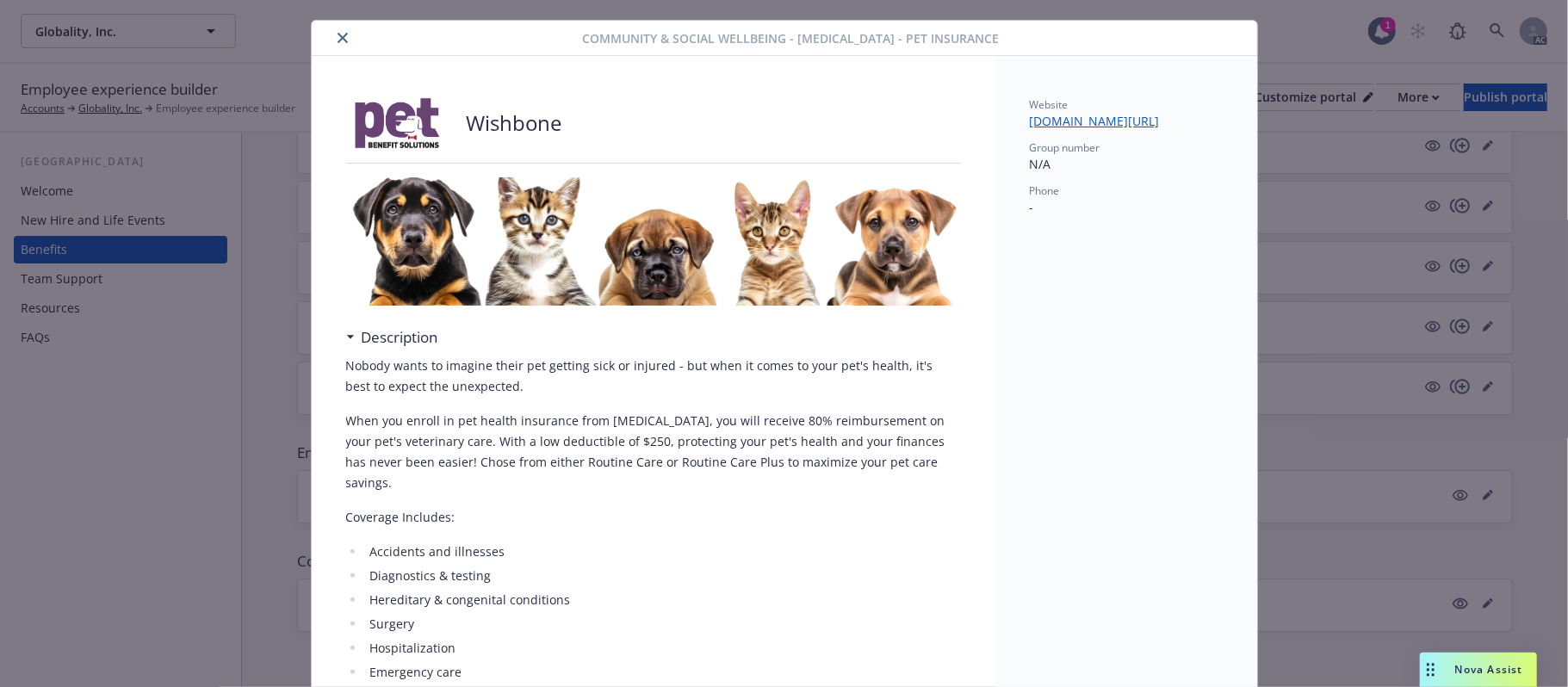
scroll to position [0, 0]
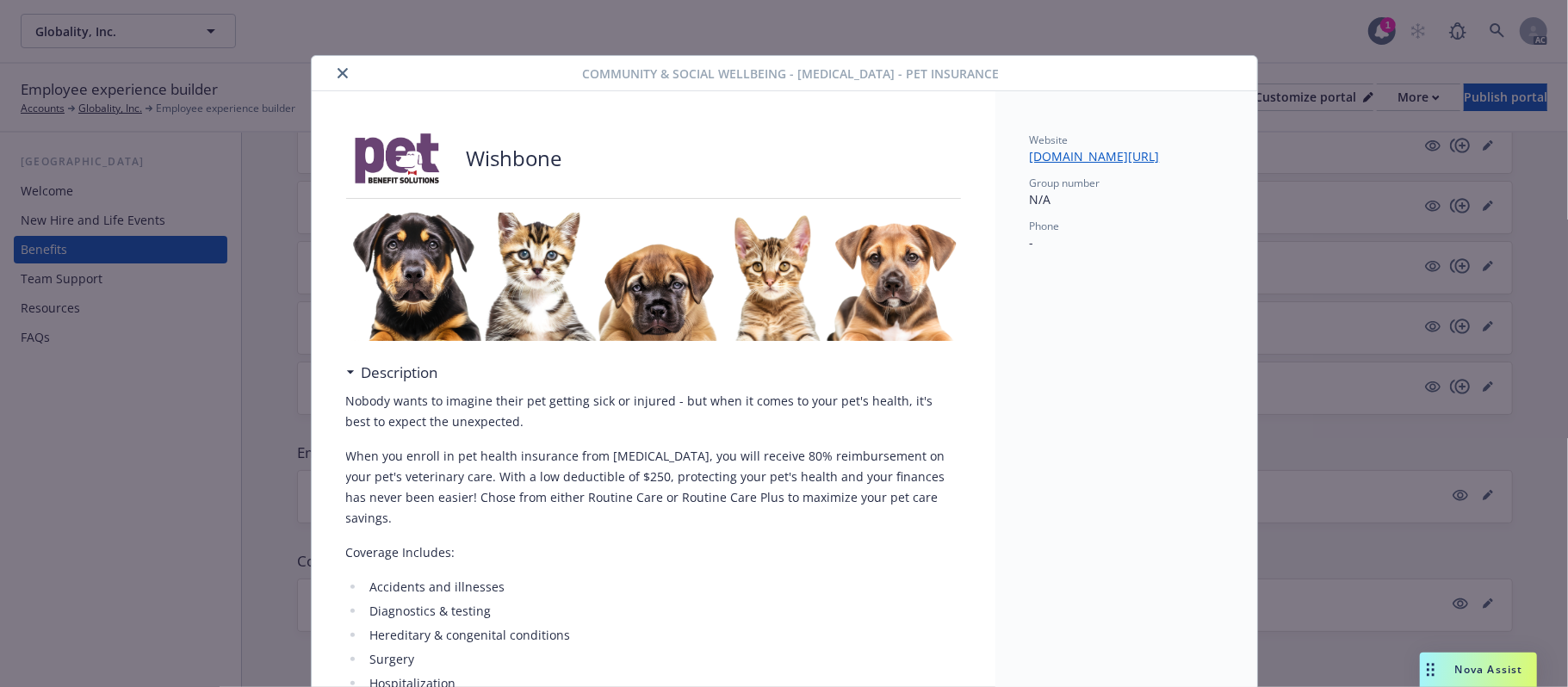
click at [338, 73] on icon "close" at bounding box center [343, 72] width 11 height 11
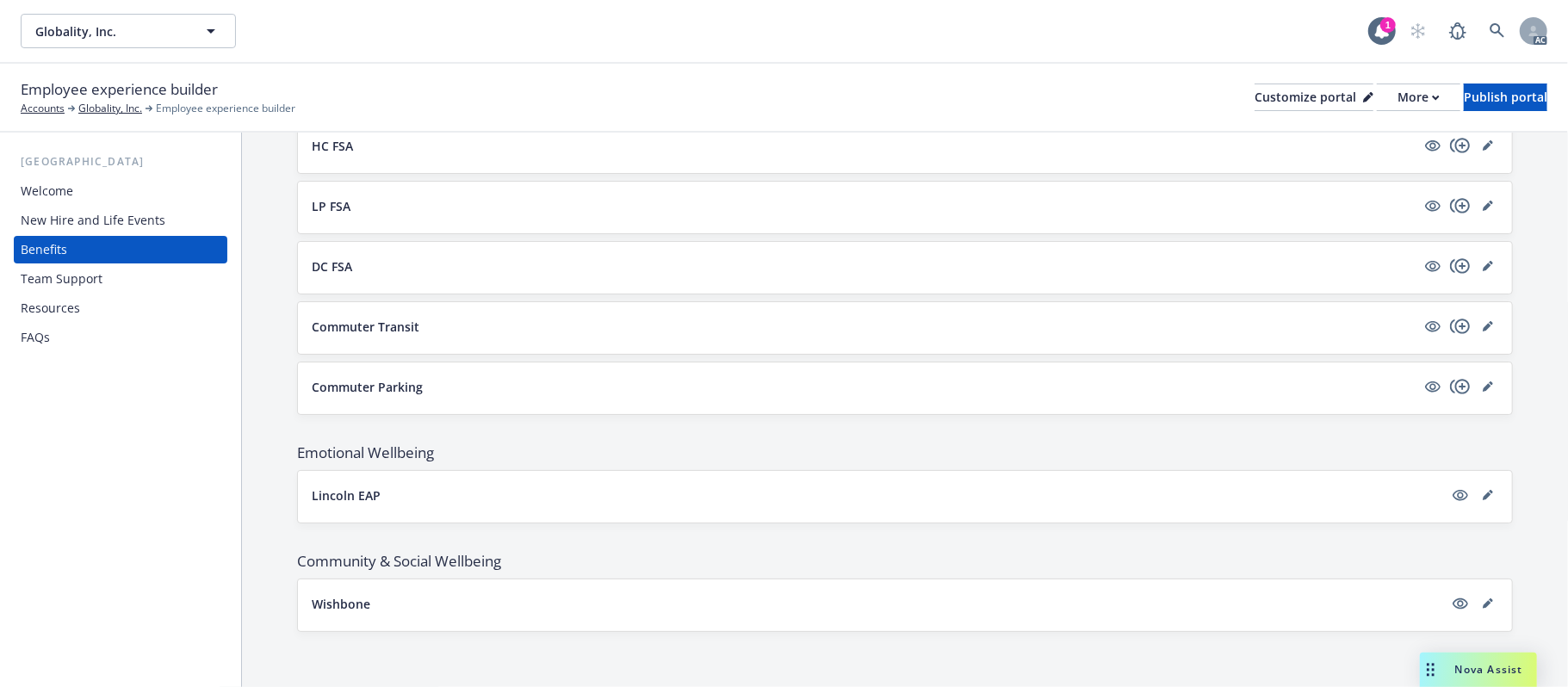
click at [47, 217] on div "New Hire and Life Events" at bounding box center [93, 220] width 145 height 27
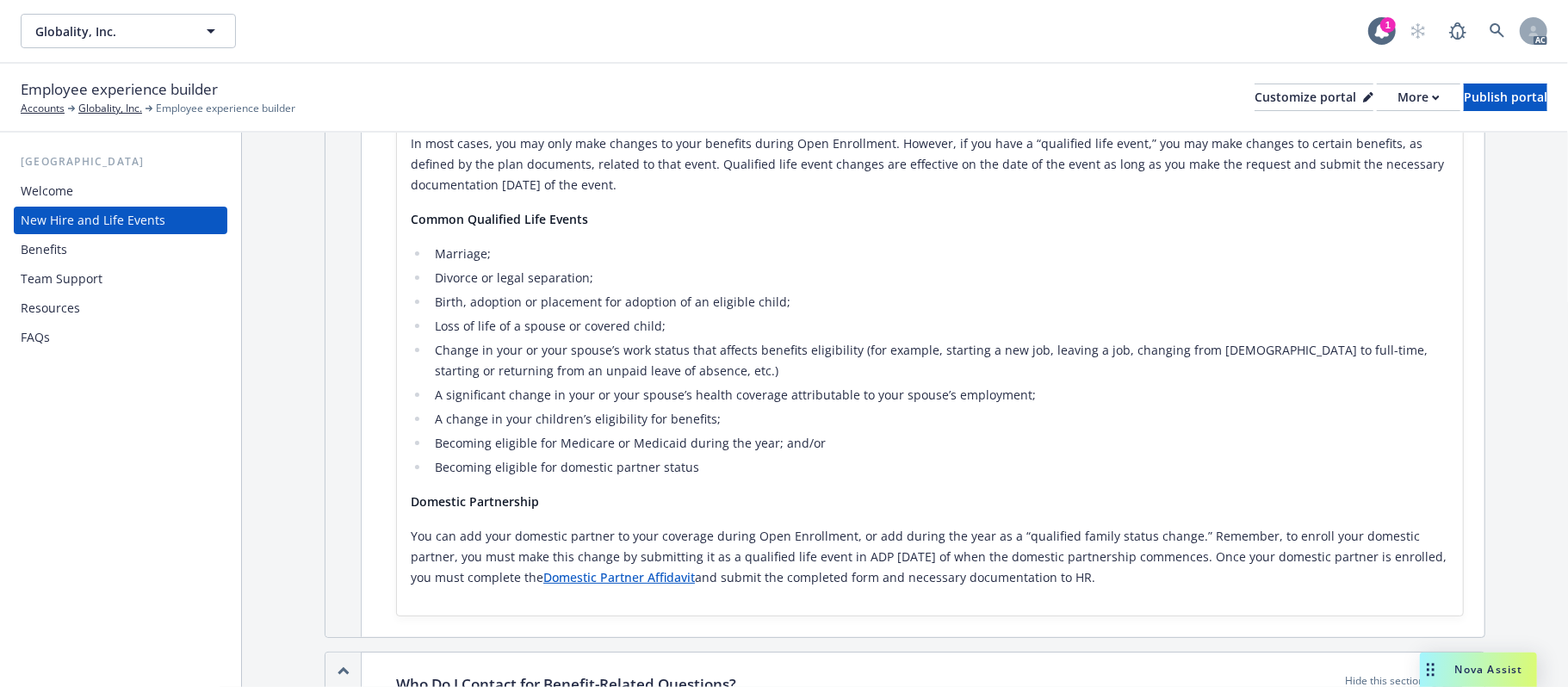
scroll to position [474, 0]
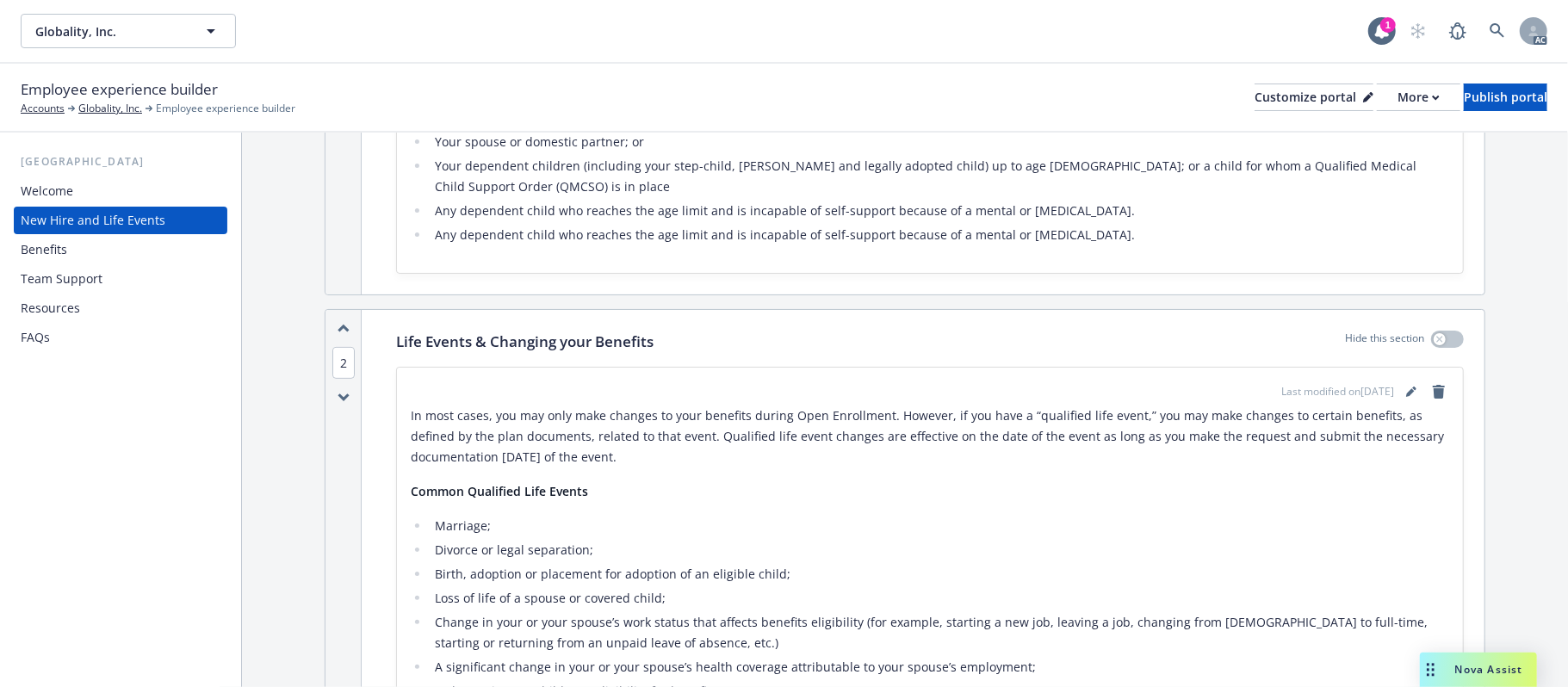
click at [83, 249] on div "Benefits" at bounding box center [120, 250] width 200 height 27
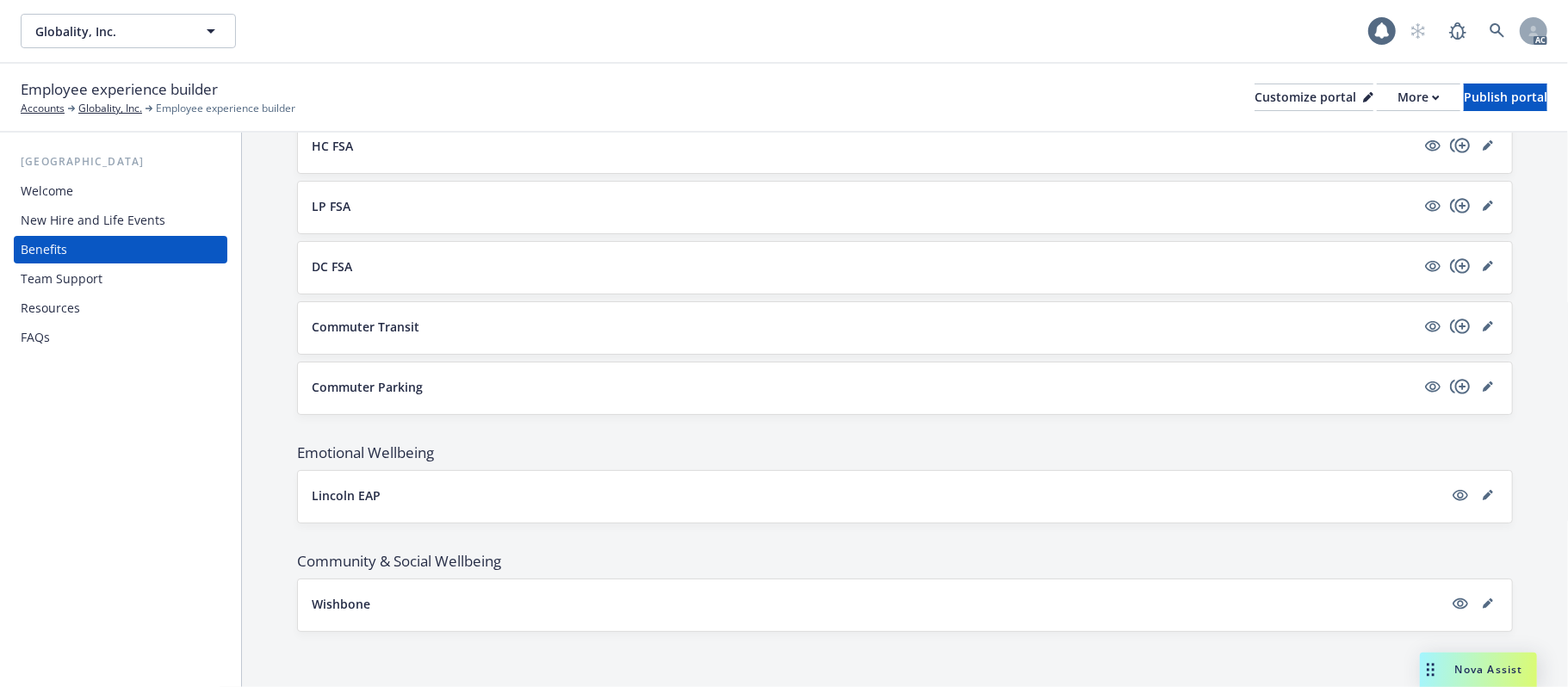
scroll to position [1612, 0]
click at [1307, 597] on button "Wishbone" at bounding box center [877, 604] width 1131 height 18
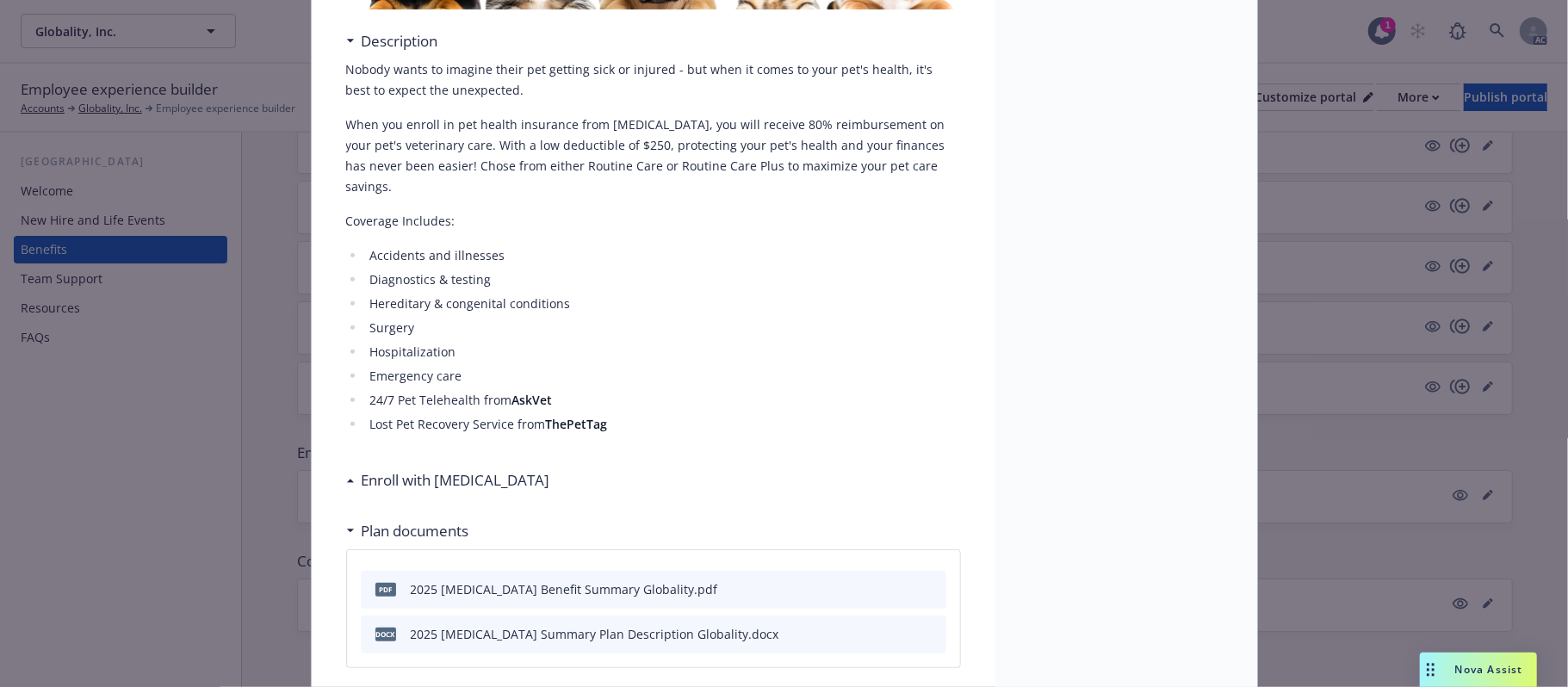
scroll to position [331, 0]
click at [346, 470] on div "Enroll with Wishbone" at bounding box center [448, 481] width 204 height 23
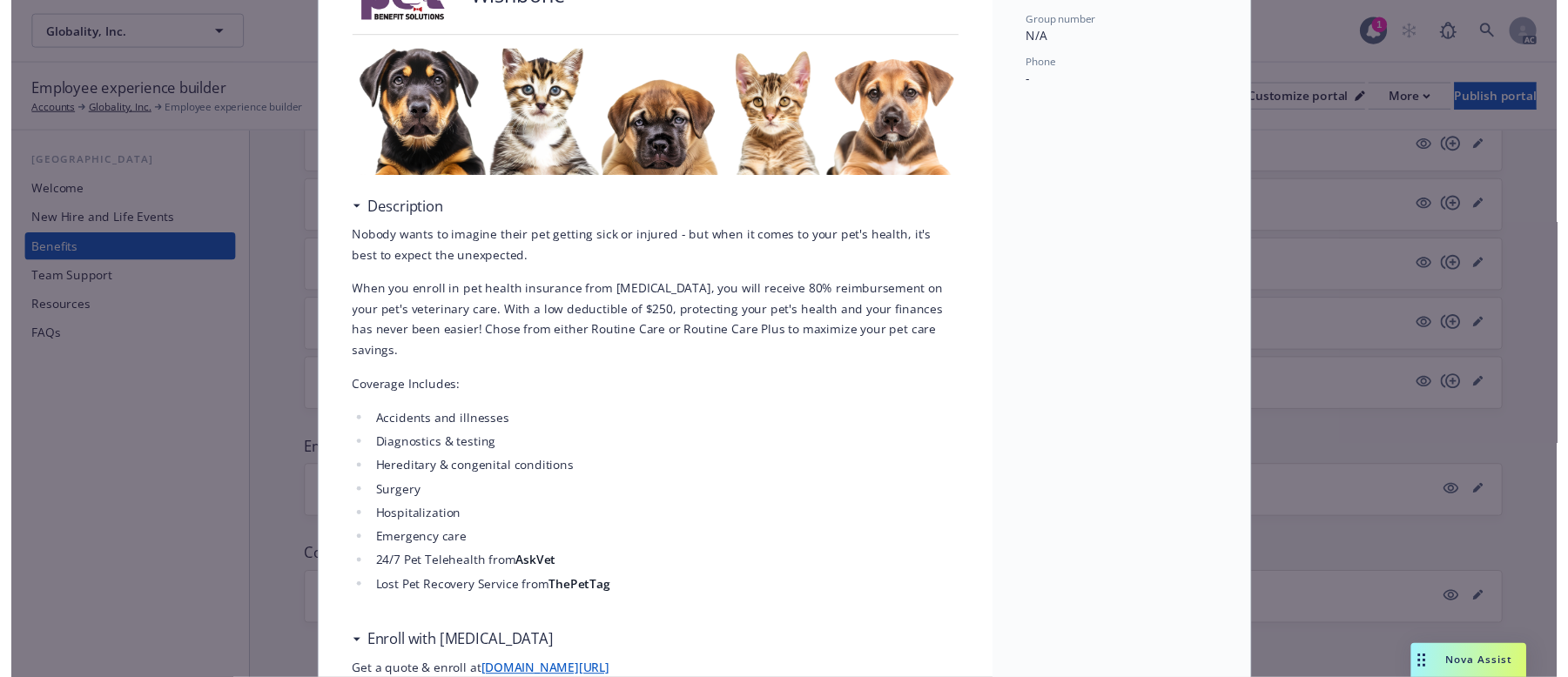
scroll to position [0, 0]
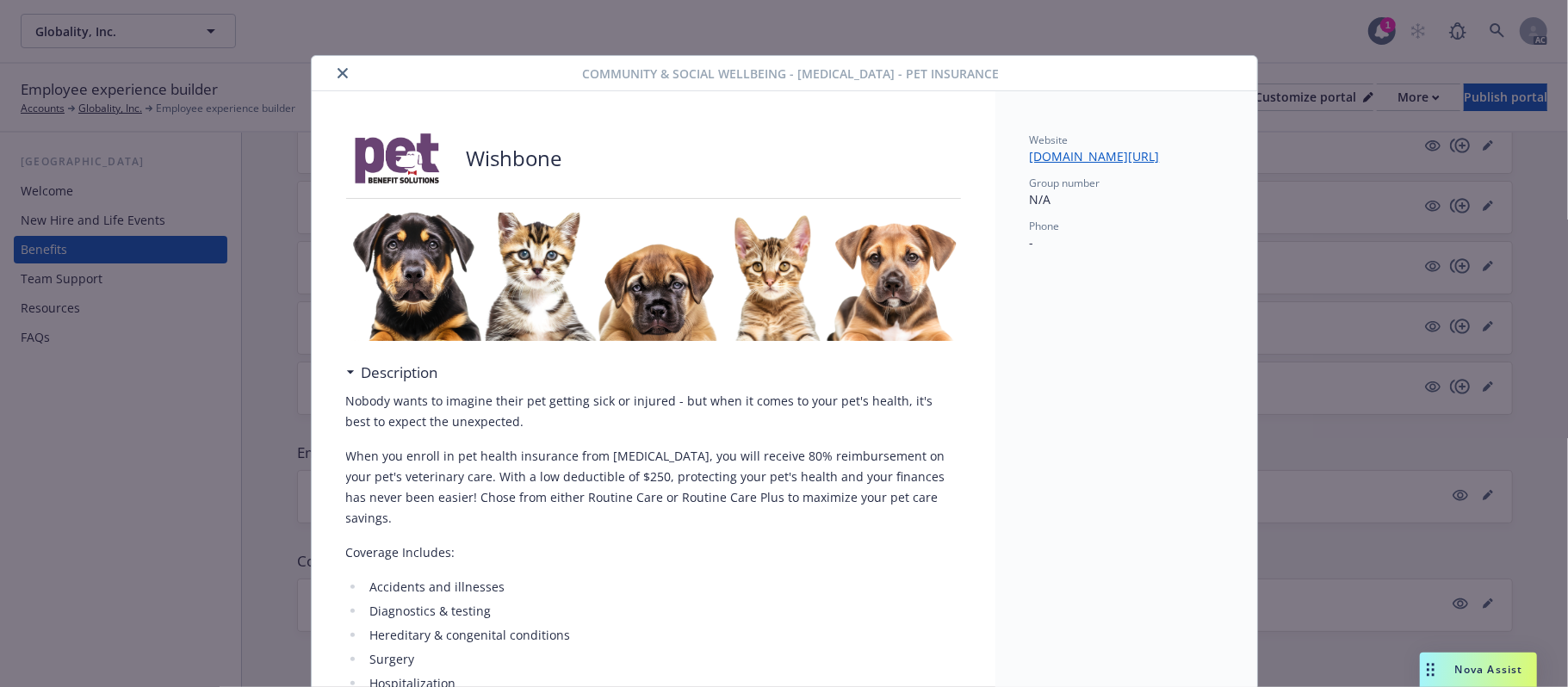
click at [339, 72] on icon "close" at bounding box center [343, 72] width 11 height 11
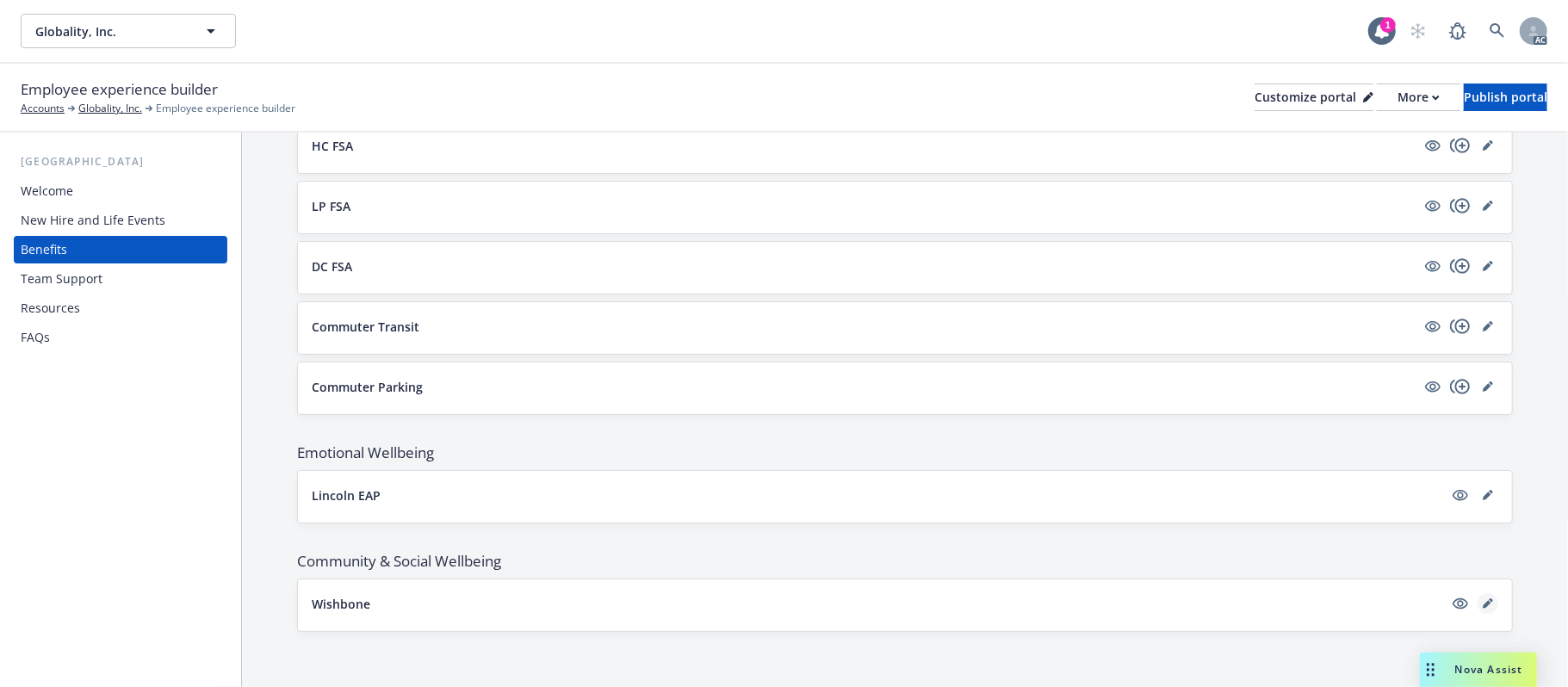
click at [1483, 600] on icon "editPencil" at bounding box center [1488, 603] width 11 height 11
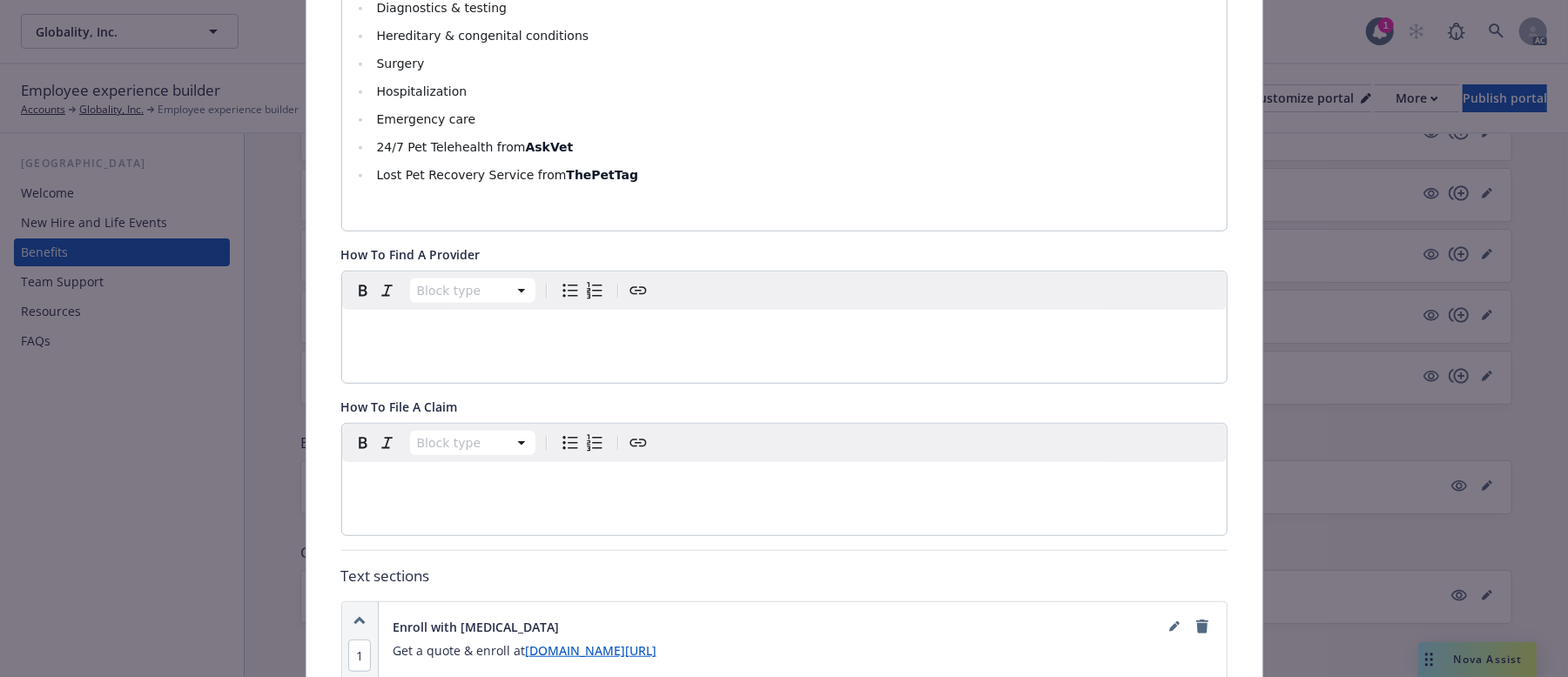
scroll to position [468, 0]
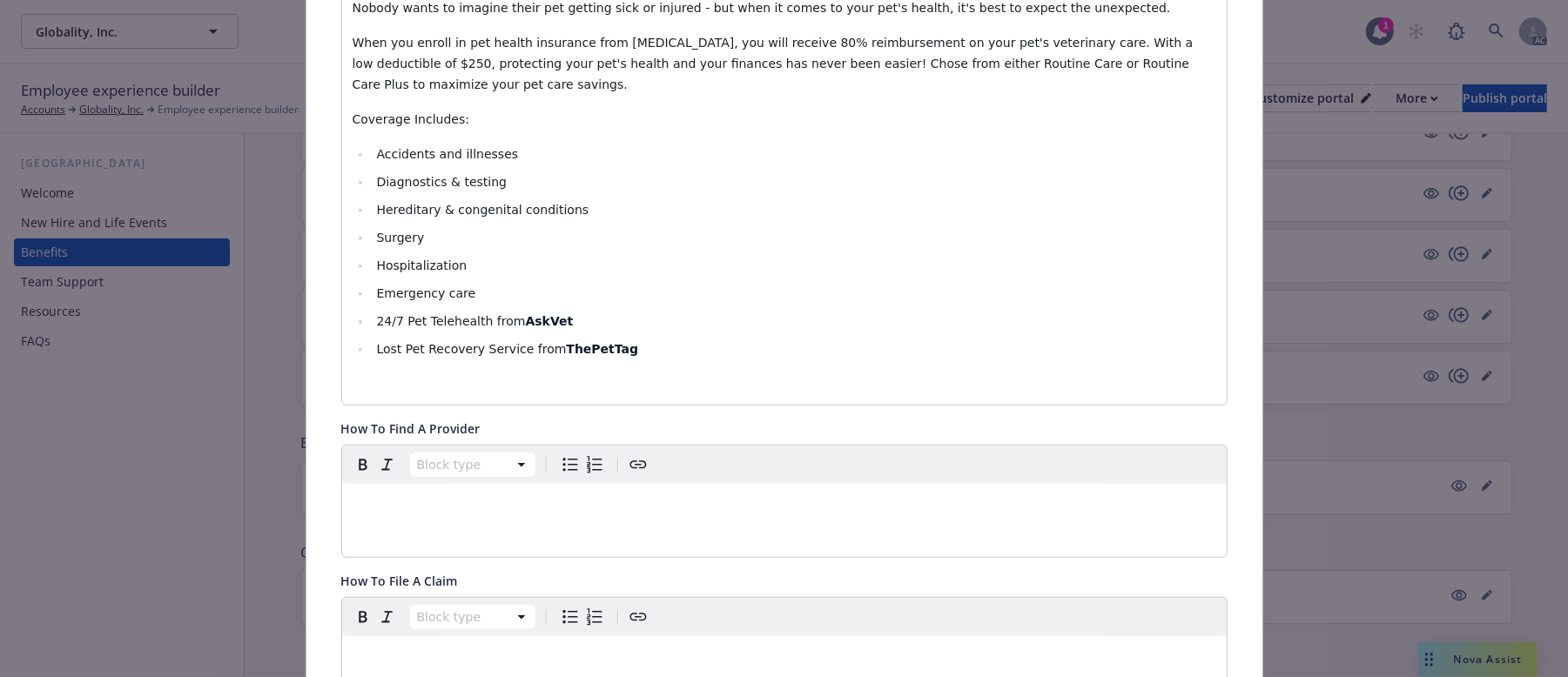
click at [691, 339] on div "Nobody wants to imagine their pet getting sick or injured - but when it comes t…" at bounding box center [785, 196] width 885 height 418
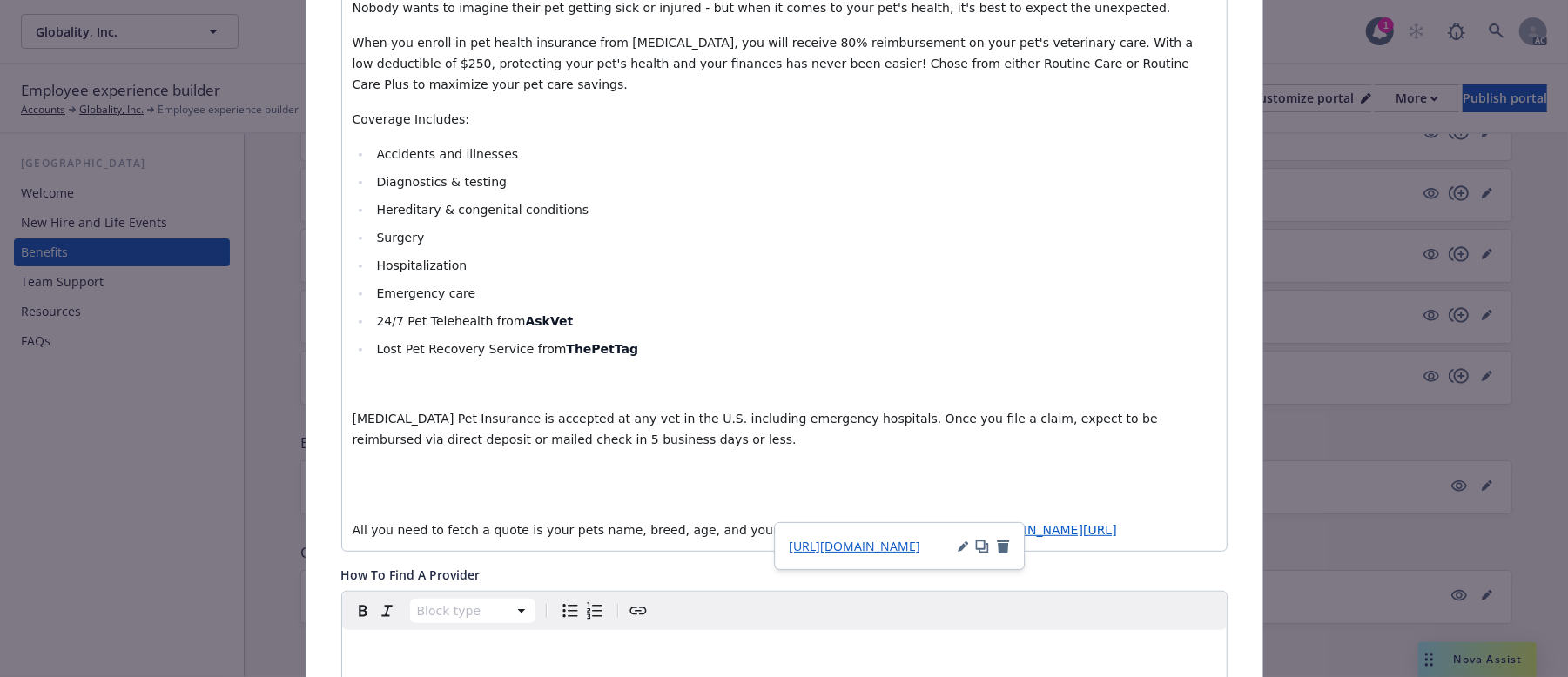
click at [373, 454] on div "Nobody wants to imagine their pet getting sick or injured - but when it comes t…" at bounding box center [785, 269] width 885 height 564
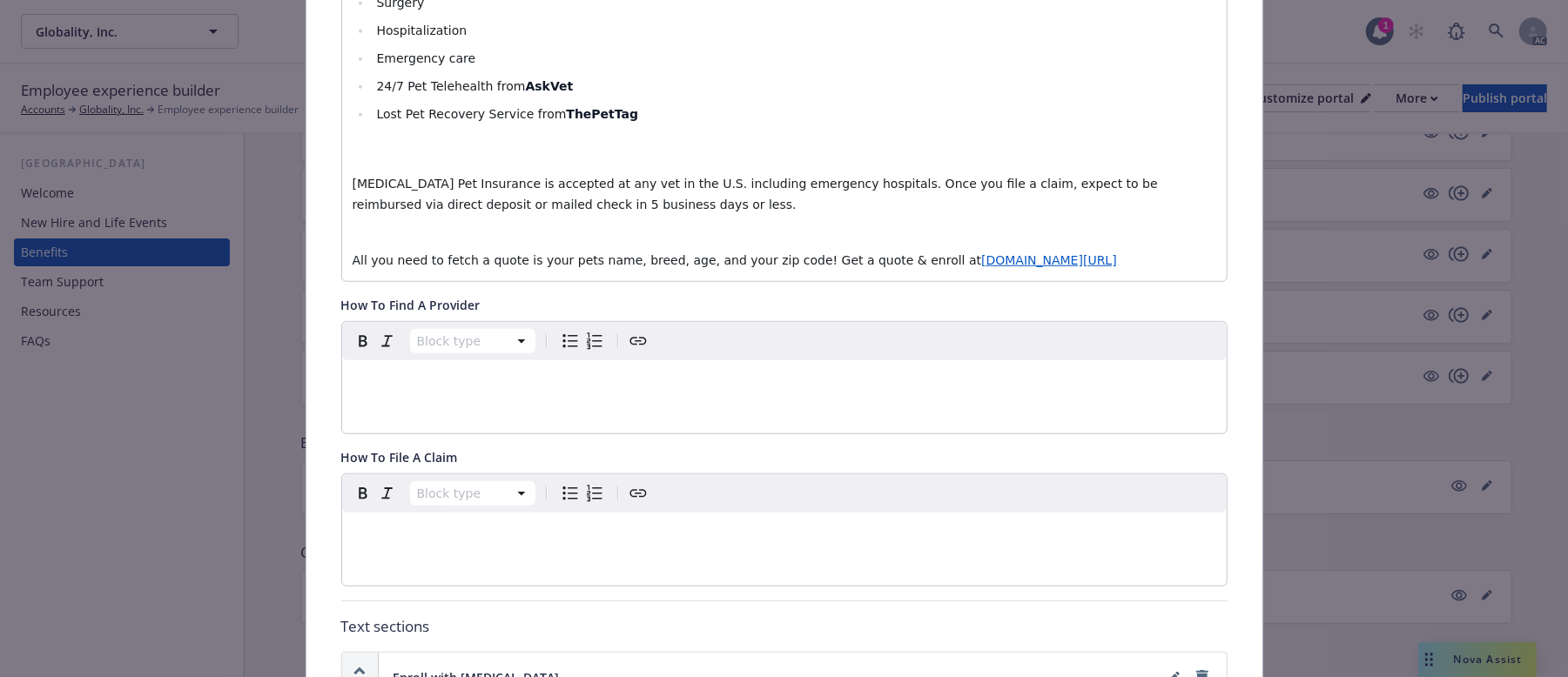
scroll to position [701, 0]
drag, startPoint x: 357, startPoint y: 242, endPoint x: 593, endPoint y: 258, distance: 236.5
click at [585, 258] on div "Nobody wants to imagine their pet getting sick or injured - but when it comes t…" at bounding box center [785, 19] width 885 height 530
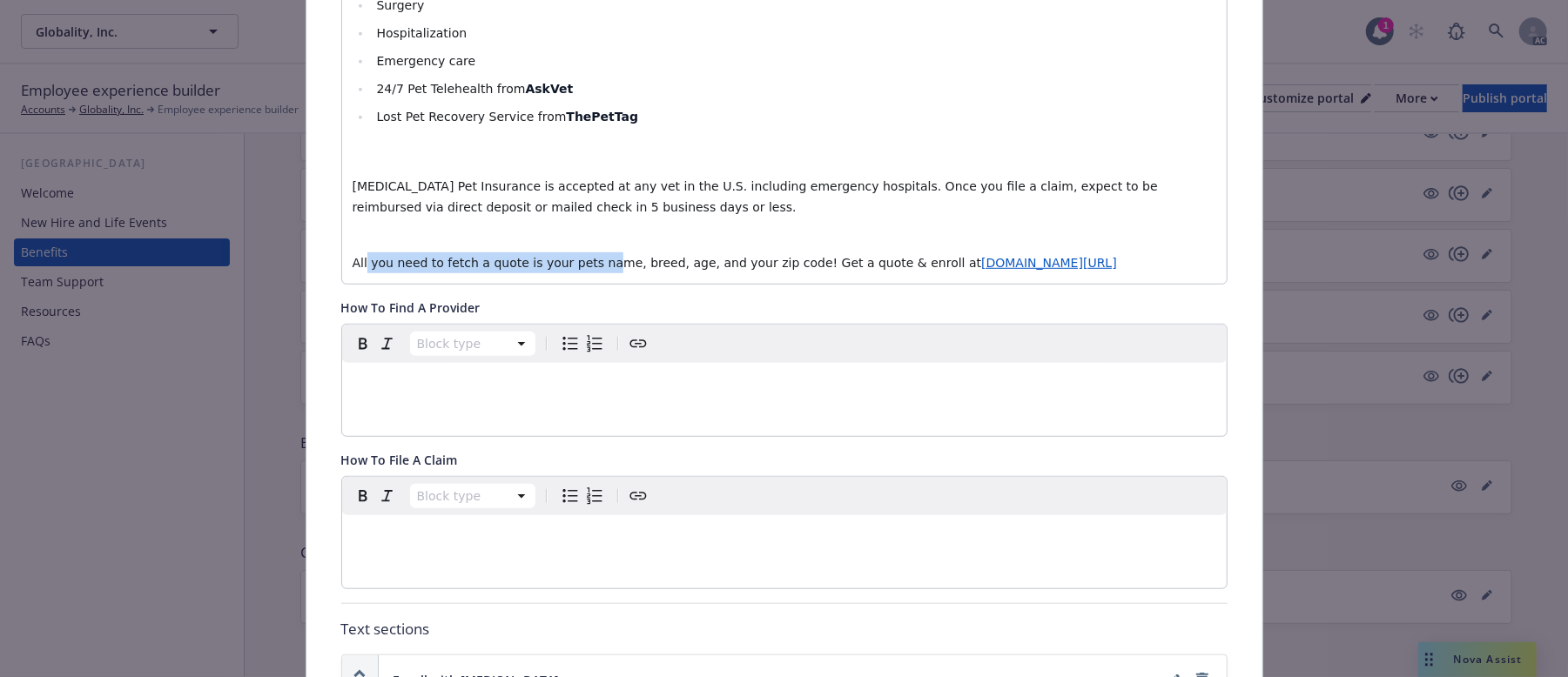
click at [465, 256] on span "All you need to fetch a quote is your pets name, breed, age, and your zip code!…" at bounding box center [667, 263] width 630 height 14
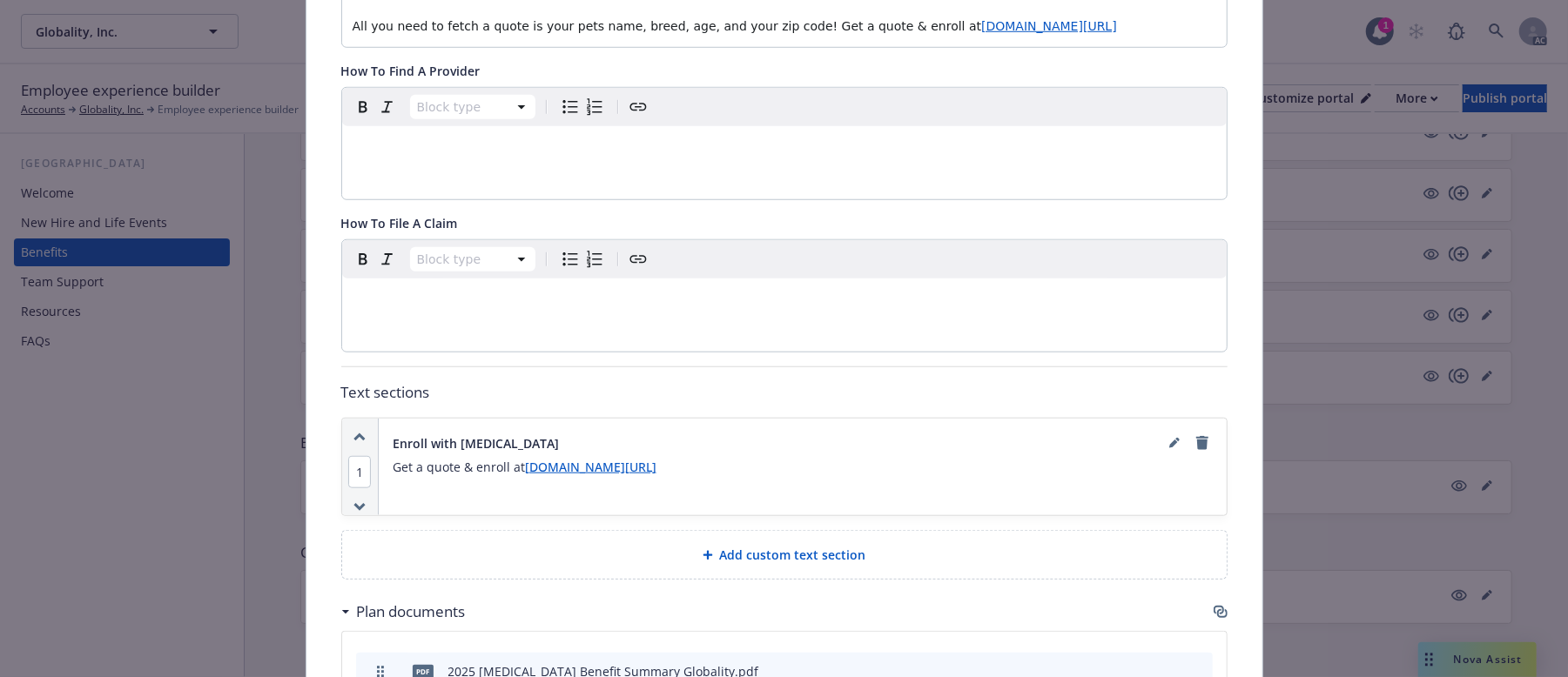
scroll to position [933, 0]
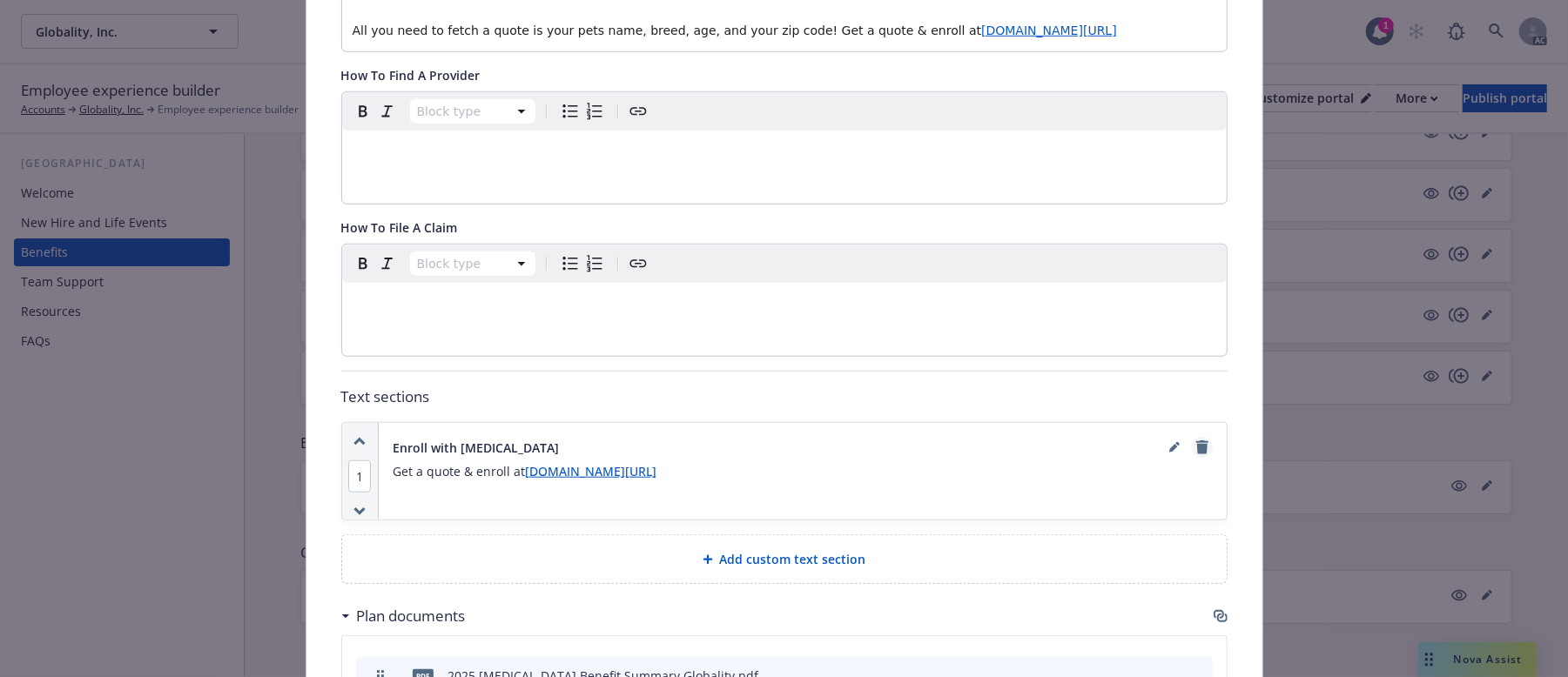
click at [1197, 440] on icon "remove" at bounding box center [1203, 447] width 12 height 14
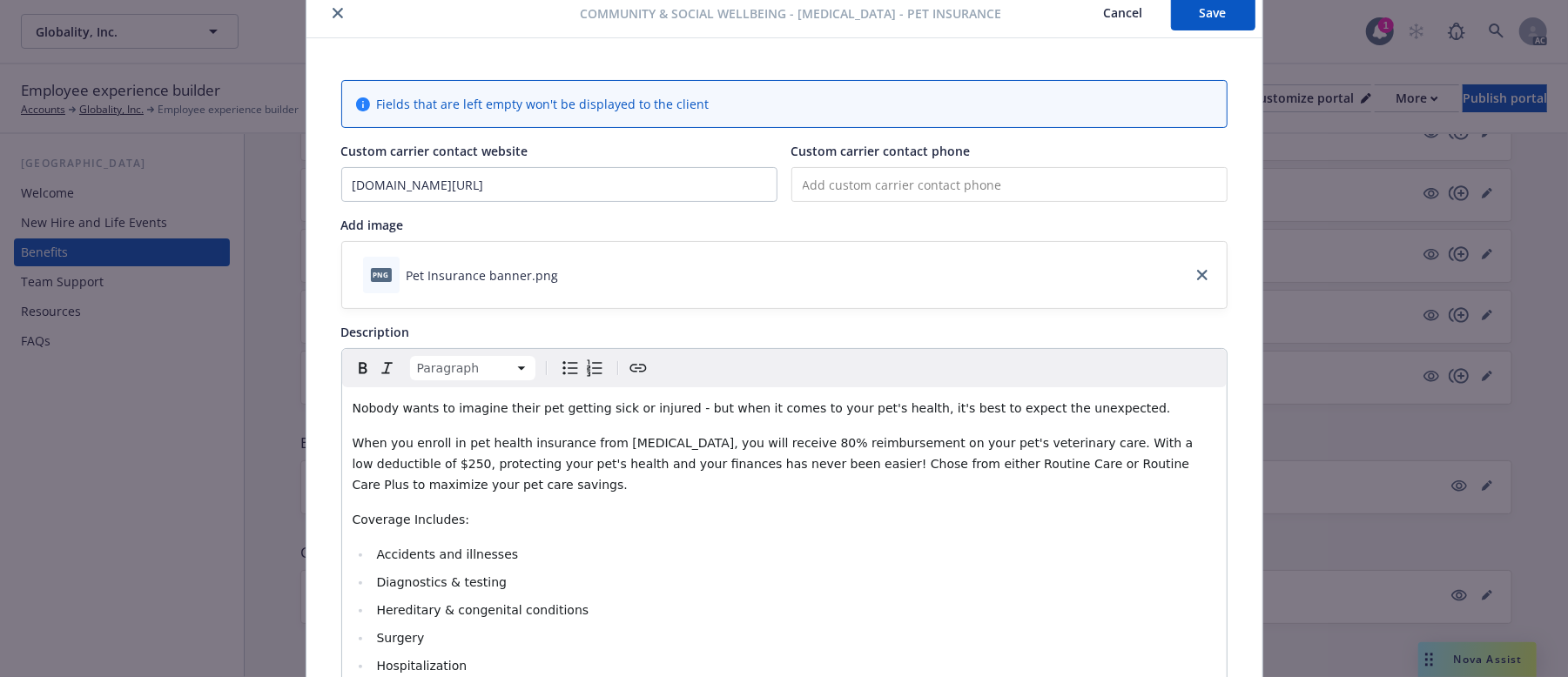
scroll to position [0, 0]
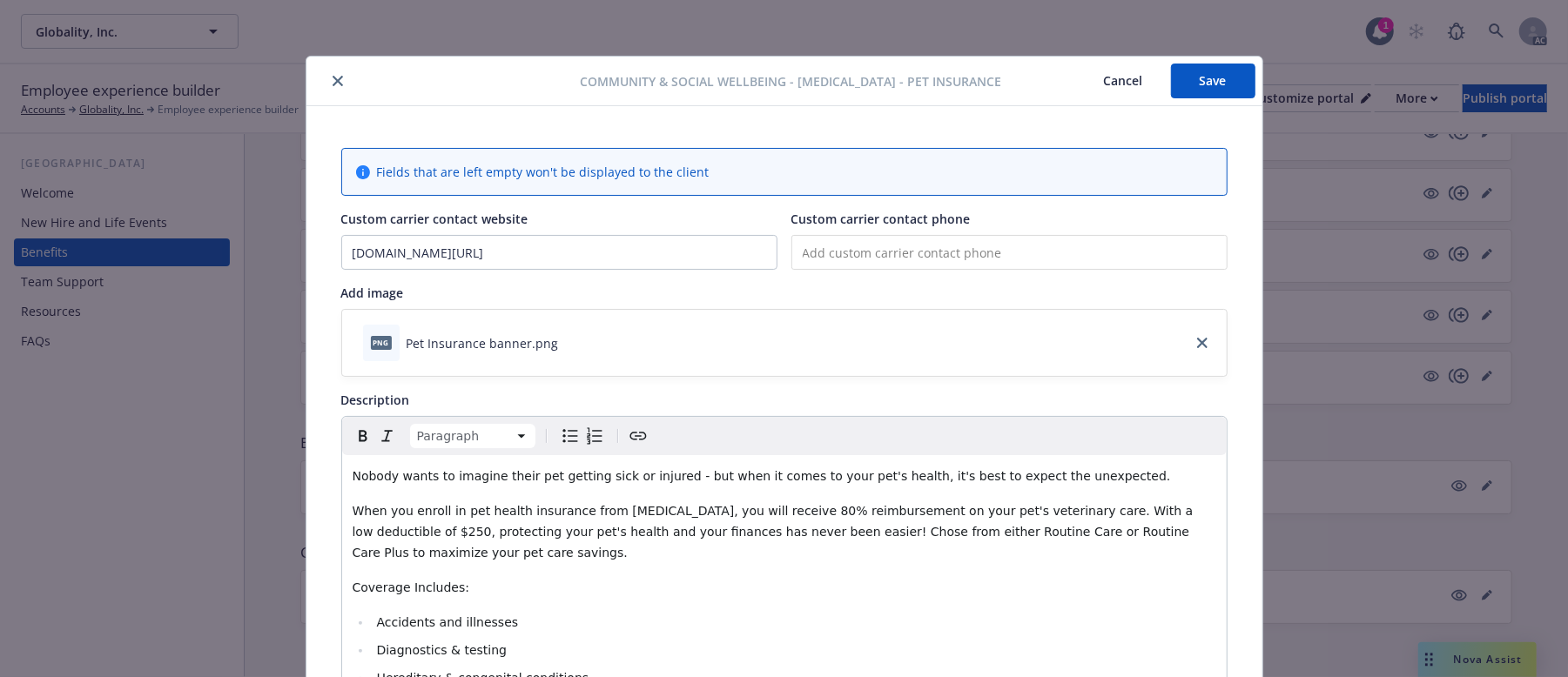
click at [1190, 77] on button "Save" at bounding box center [1213, 80] width 84 height 35
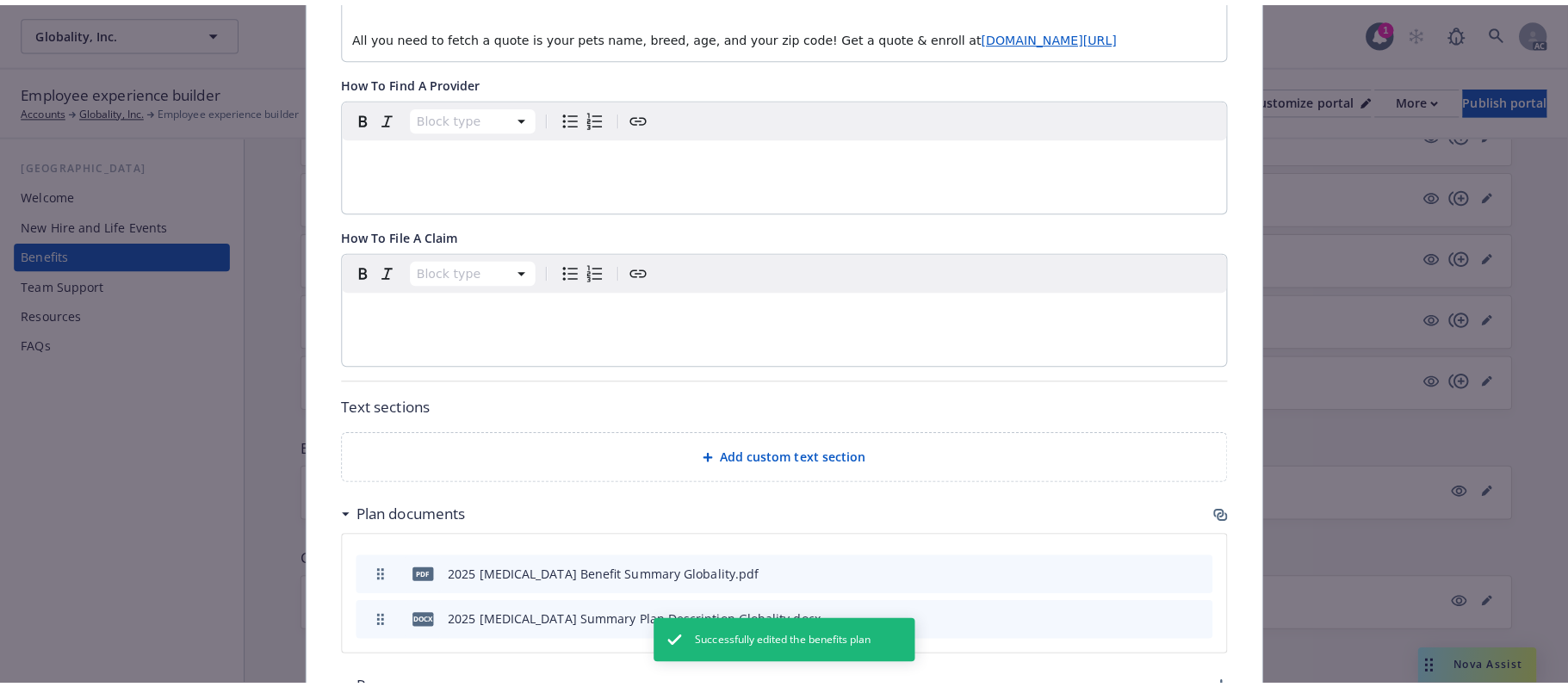
scroll to position [1258, 0]
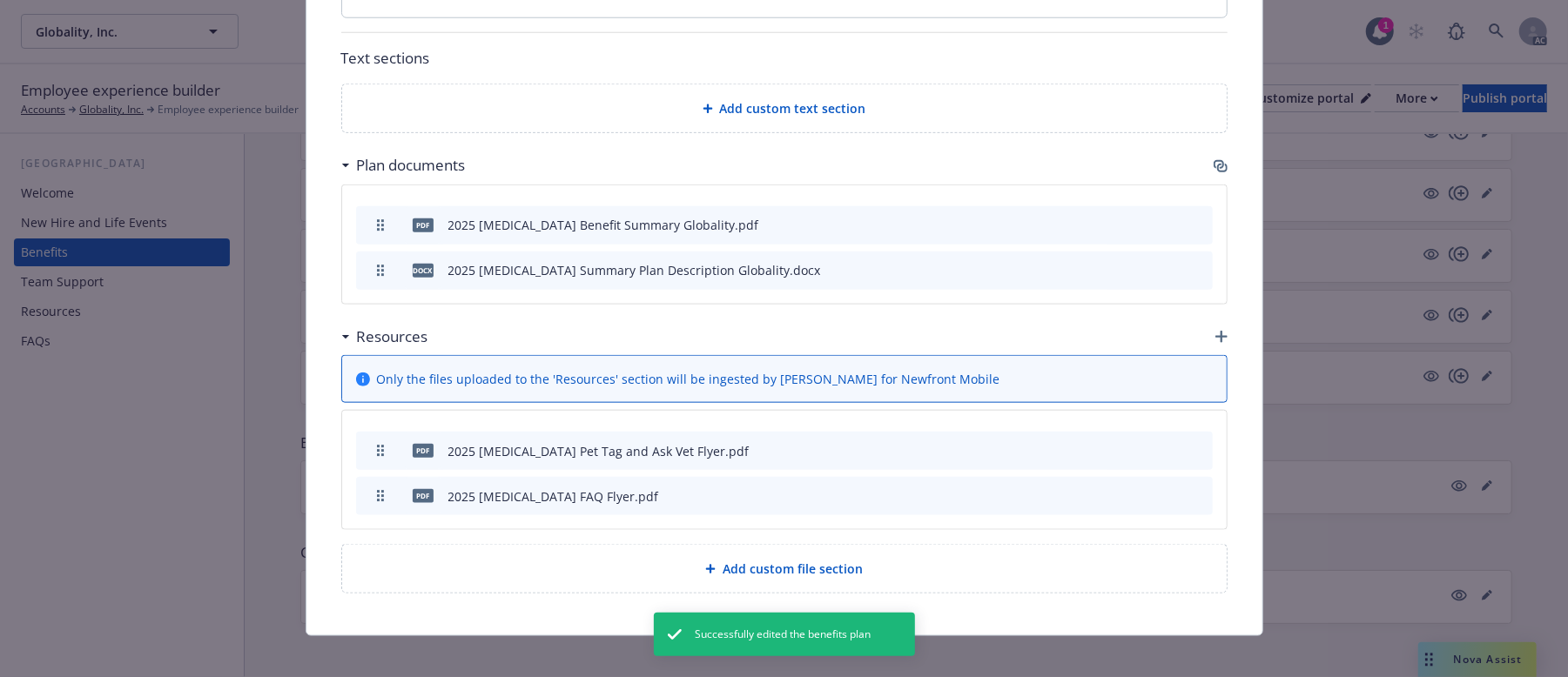
click at [1161, 489] on icon "preview file" at bounding box center [1169, 495] width 16 height 12
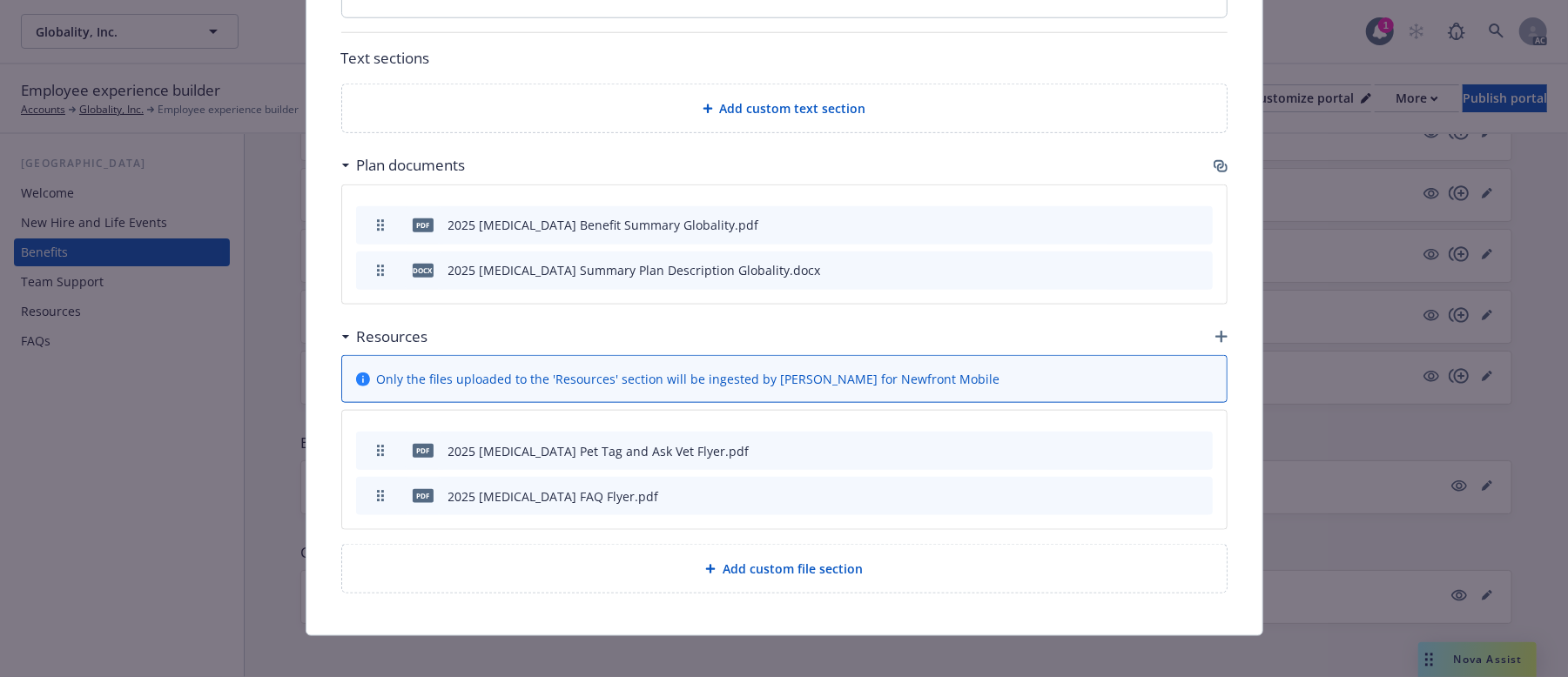
click at [1109, 493] on icon "button" at bounding box center [1113, 497] width 9 height 9
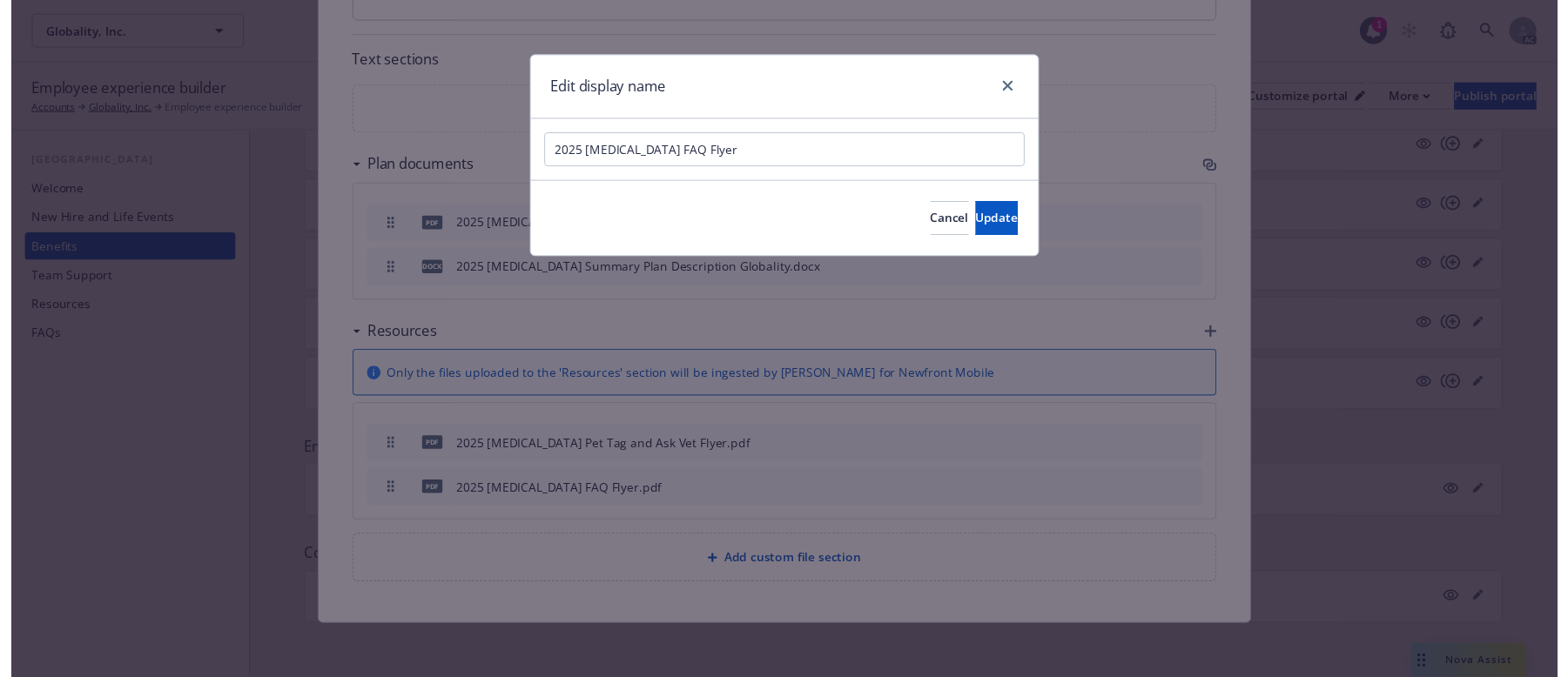
scroll to position [1255, 0]
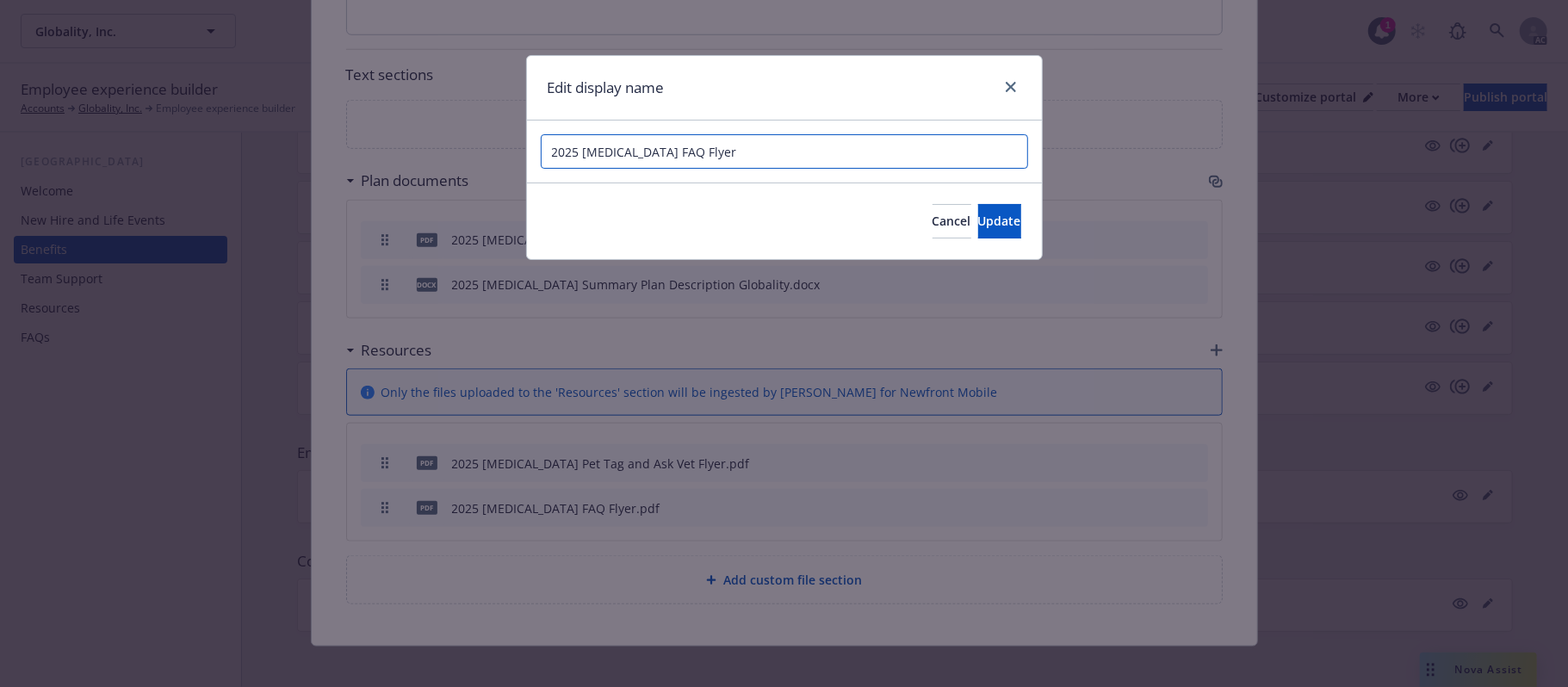
drag, startPoint x: 712, startPoint y: 157, endPoint x: 293, endPoint y: 147, distance: 419.1
click at [293, 147] on div "Edit display name 2025 Wishbone FAQ Flyer Cancel Update" at bounding box center [784, 344] width 1568 height 687
type input "FAQs"
click at [978, 225] on span "Update" at bounding box center [999, 220] width 43 height 17
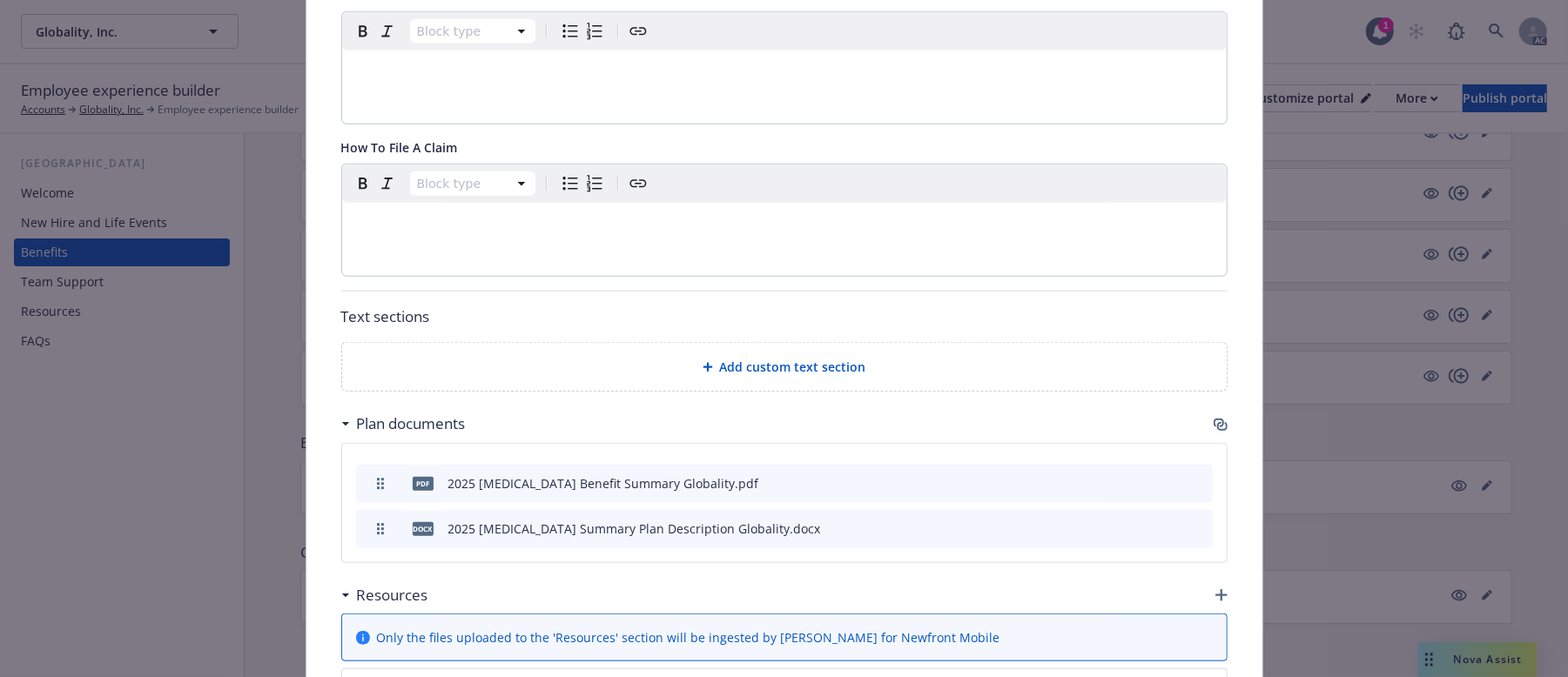
scroll to position [1022, 0]
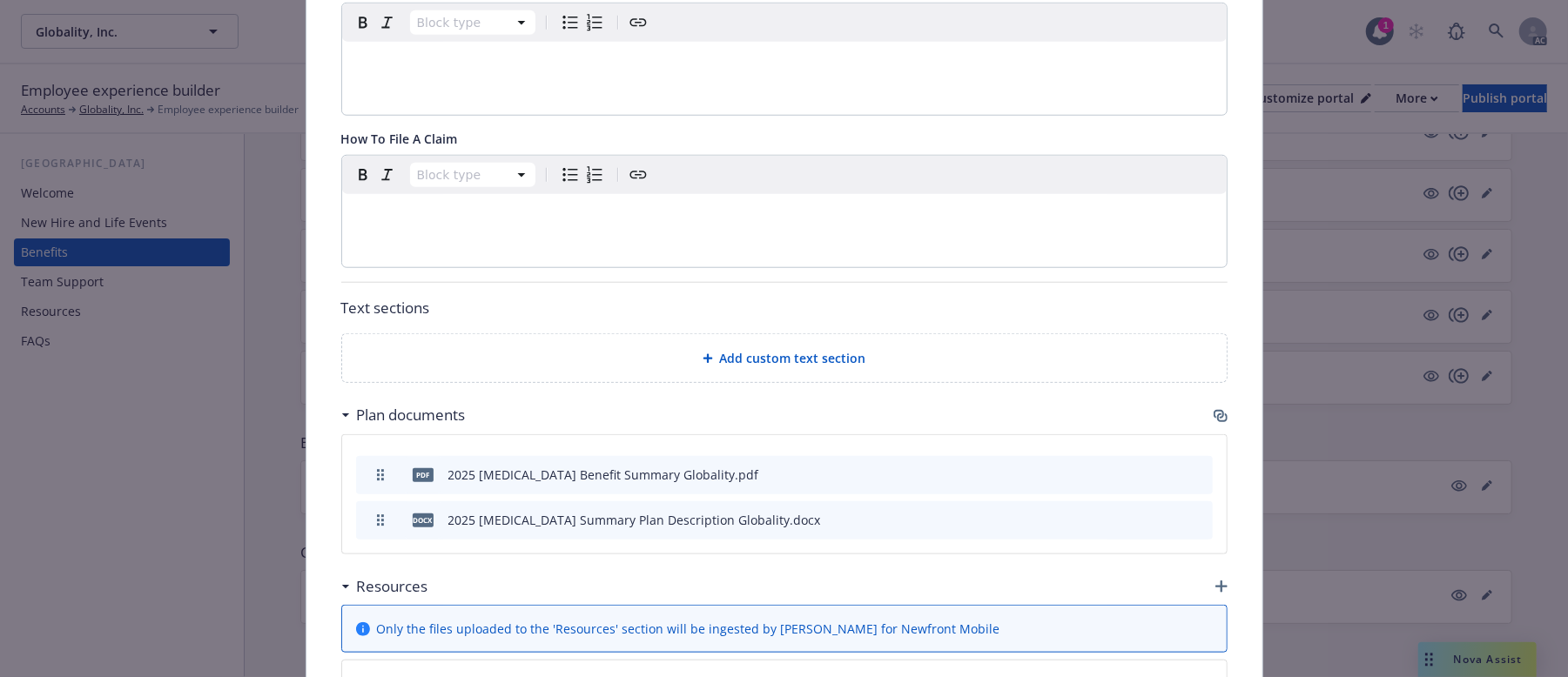
click at [840, 349] on span "Add custom text section" at bounding box center [793, 358] width 147 height 18
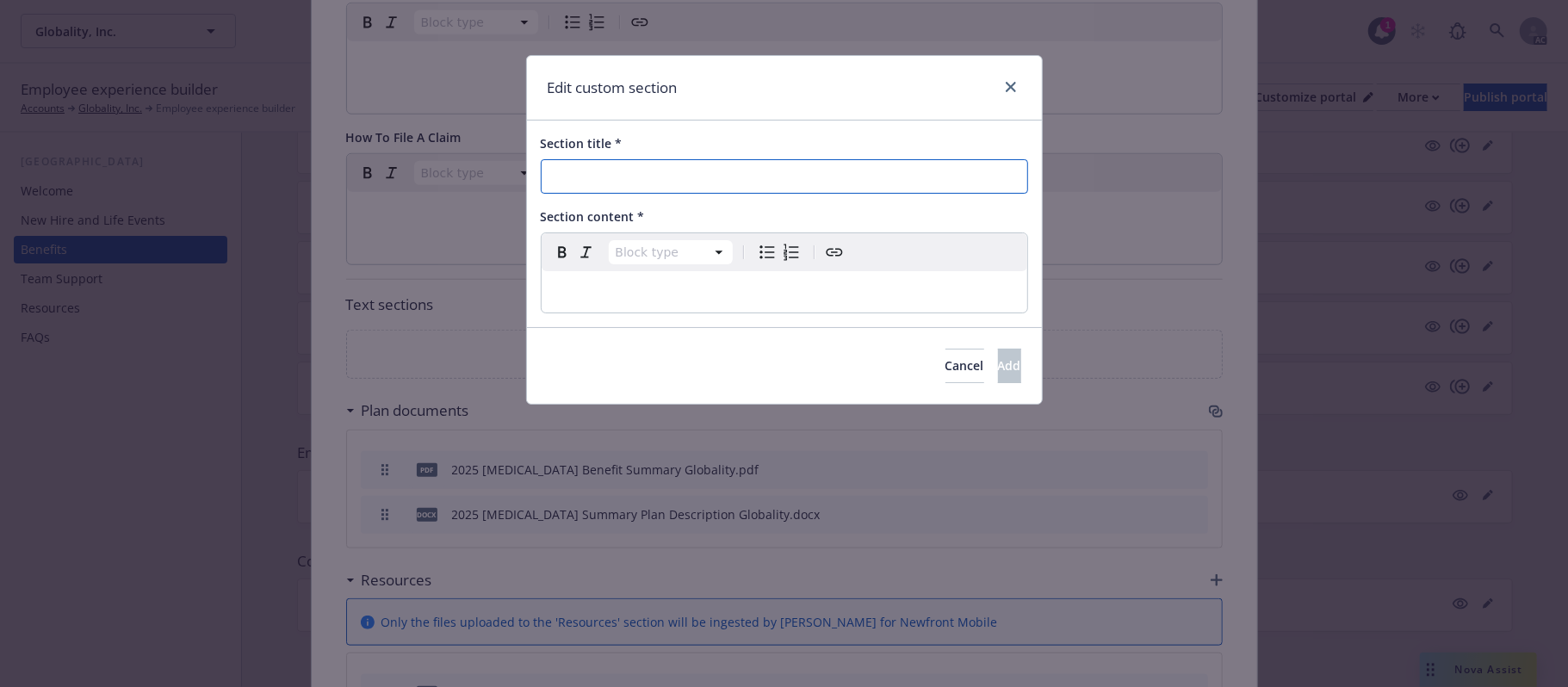
click at [656, 168] on input "Section title *" at bounding box center [784, 176] width 487 height 34
click at [1007, 89] on icon "close" at bounding box center [1010, 87] width 11 height 11
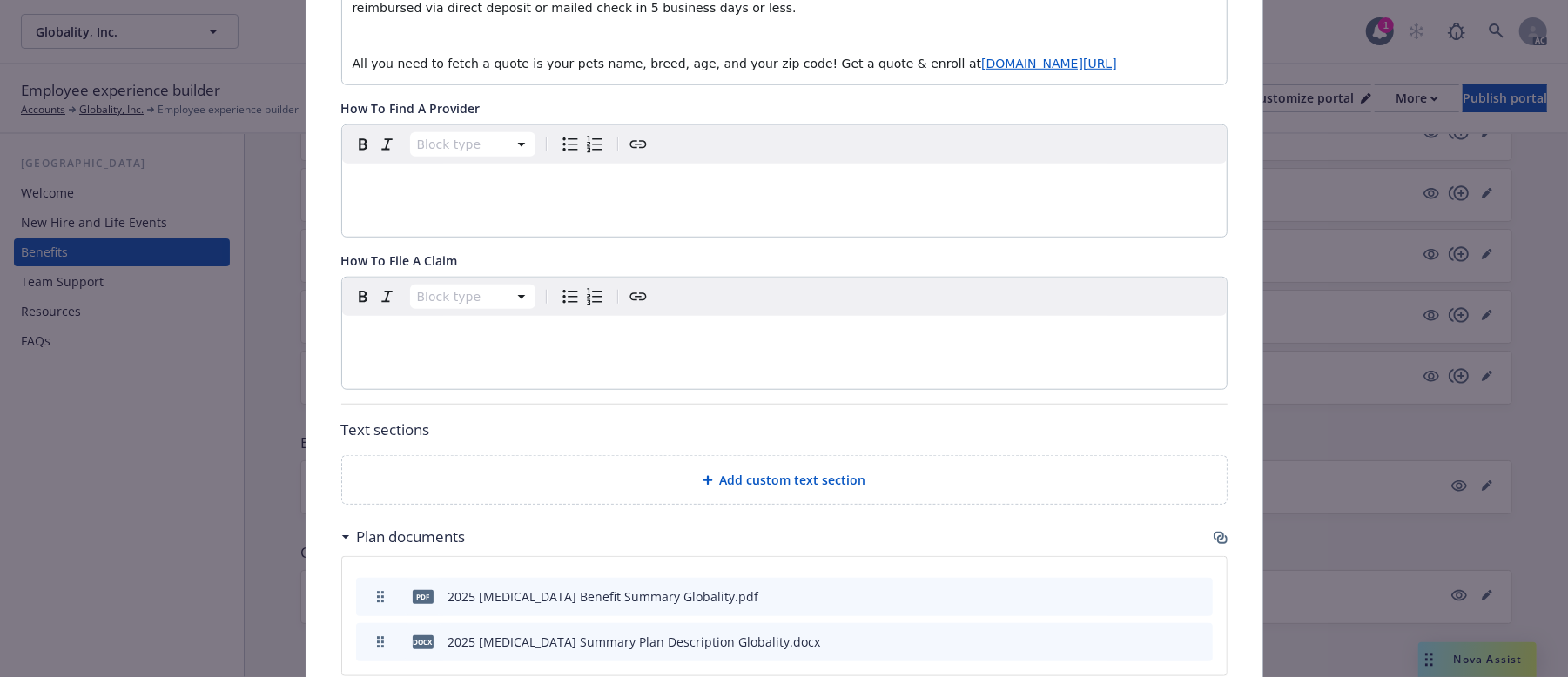
scroll to position [674, 0]
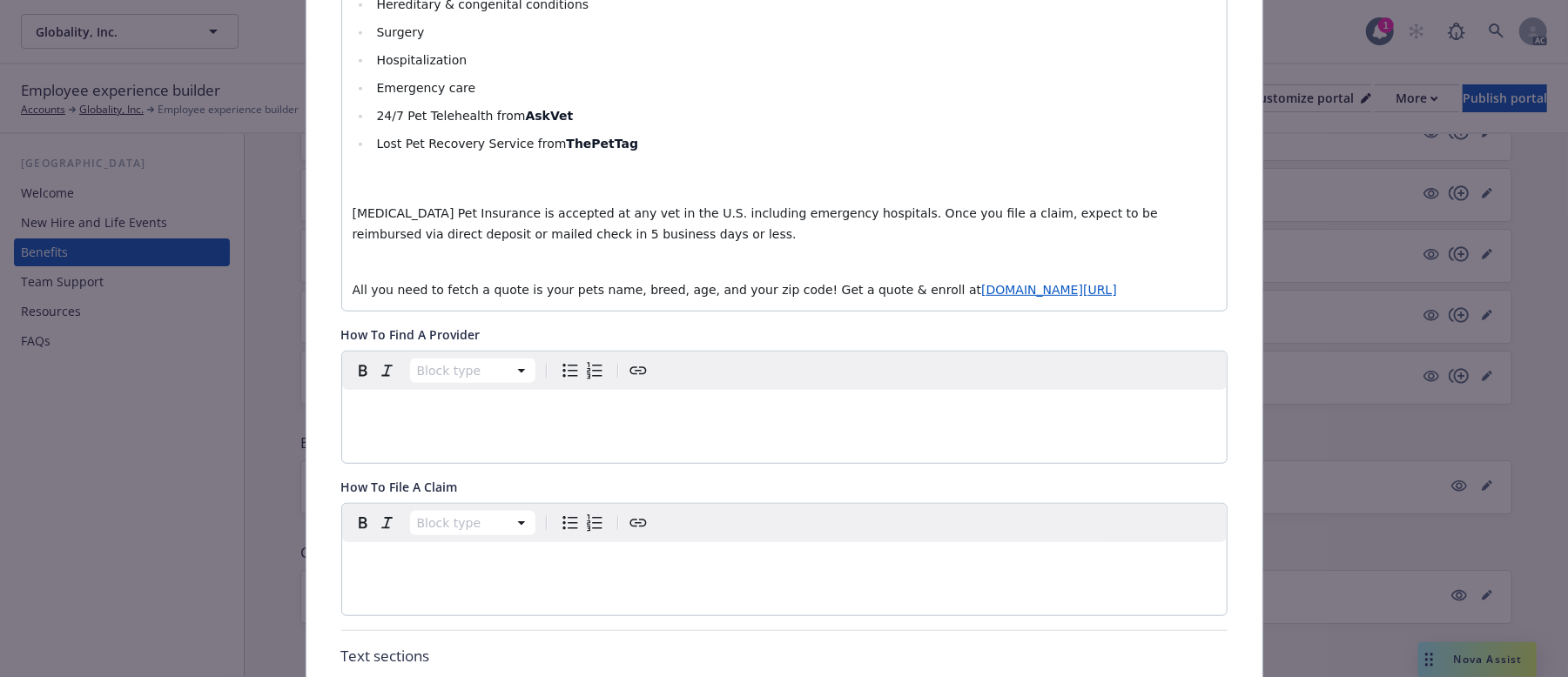
drag, startPoint x: 771, startPoint y: 268, endPoint x: 1179, endPoint y: 261, distance: 408.1
click at [1169, 279] on p "All you need to fetch a quote is your pets name, breed, age, and your zip code!…" at bounding box center [784, 289] width 864 height 21
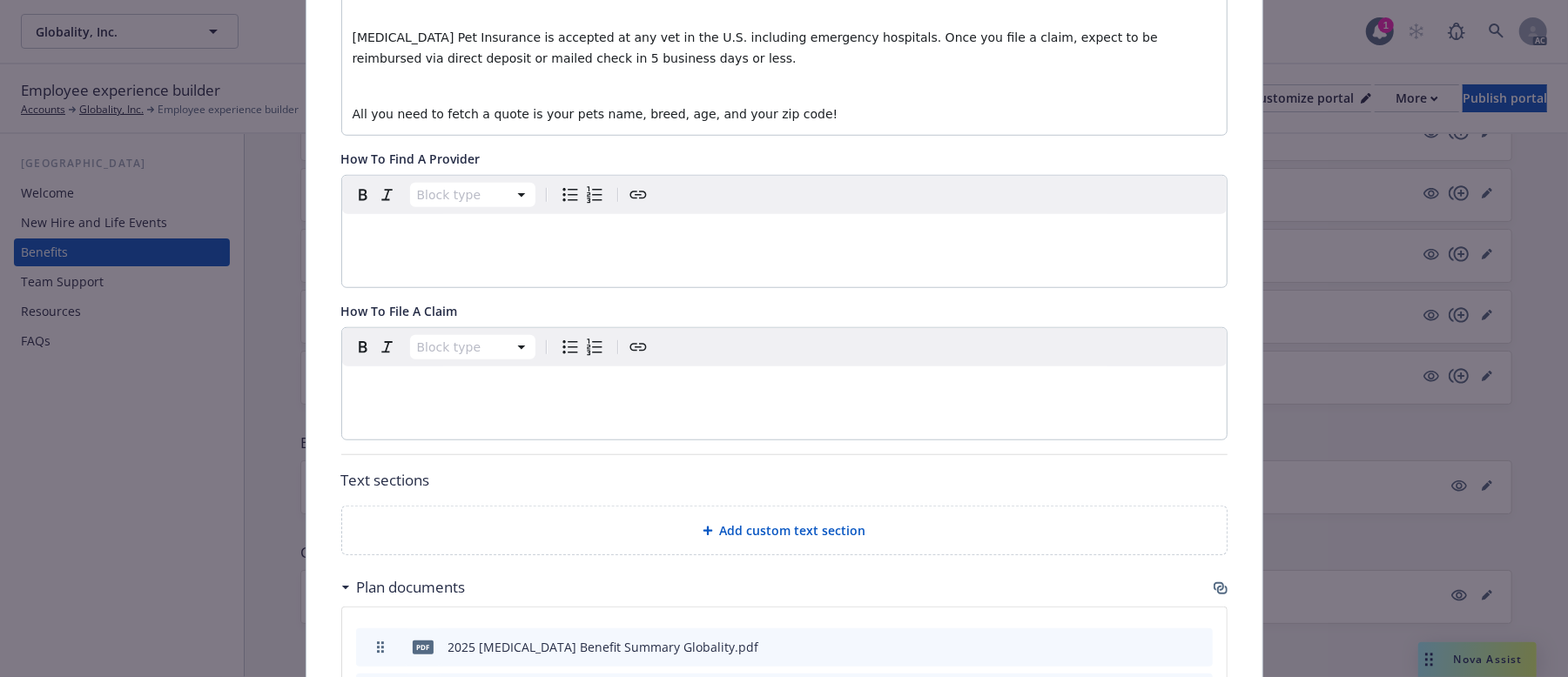
scroll to position [1022, 0]
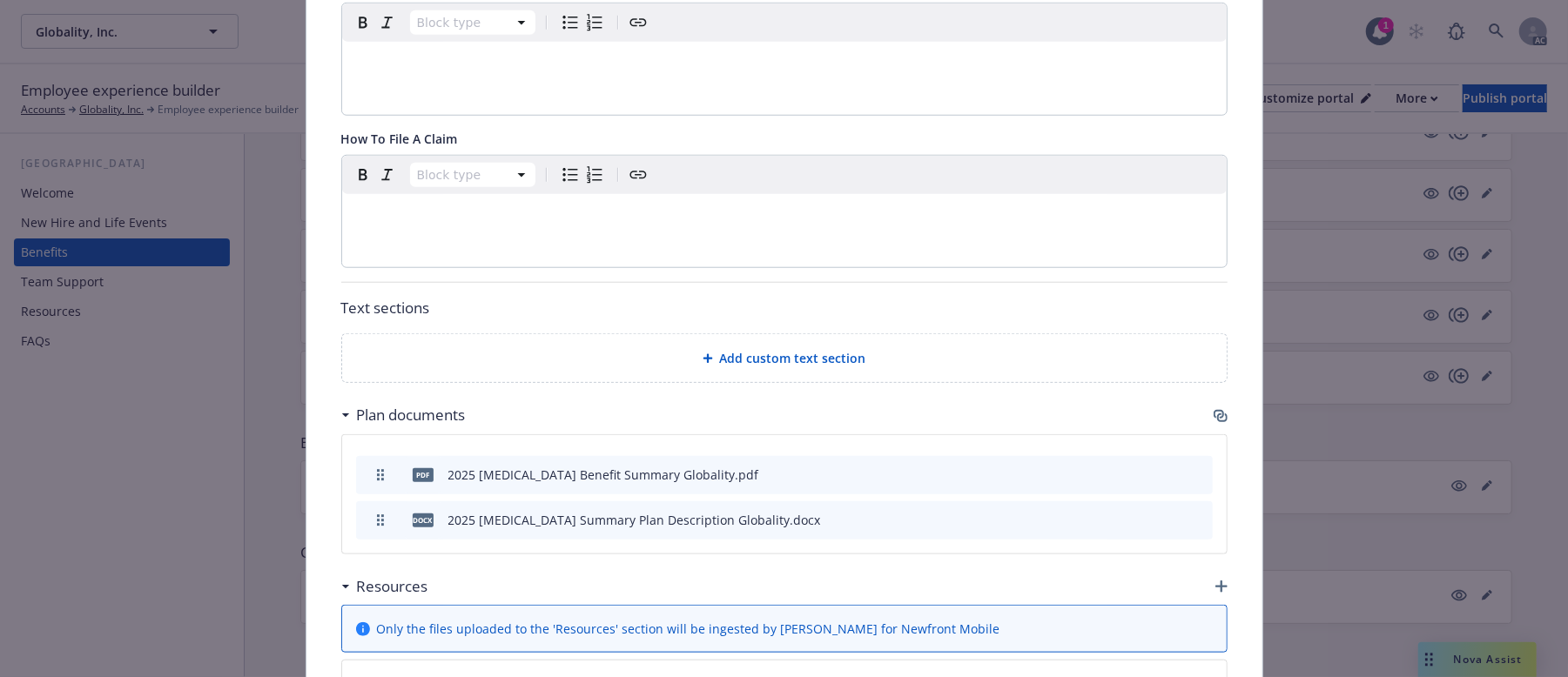
click at [720, 349] on span "Add custom text section" at bounding box center [793, 358] width 147 height 18
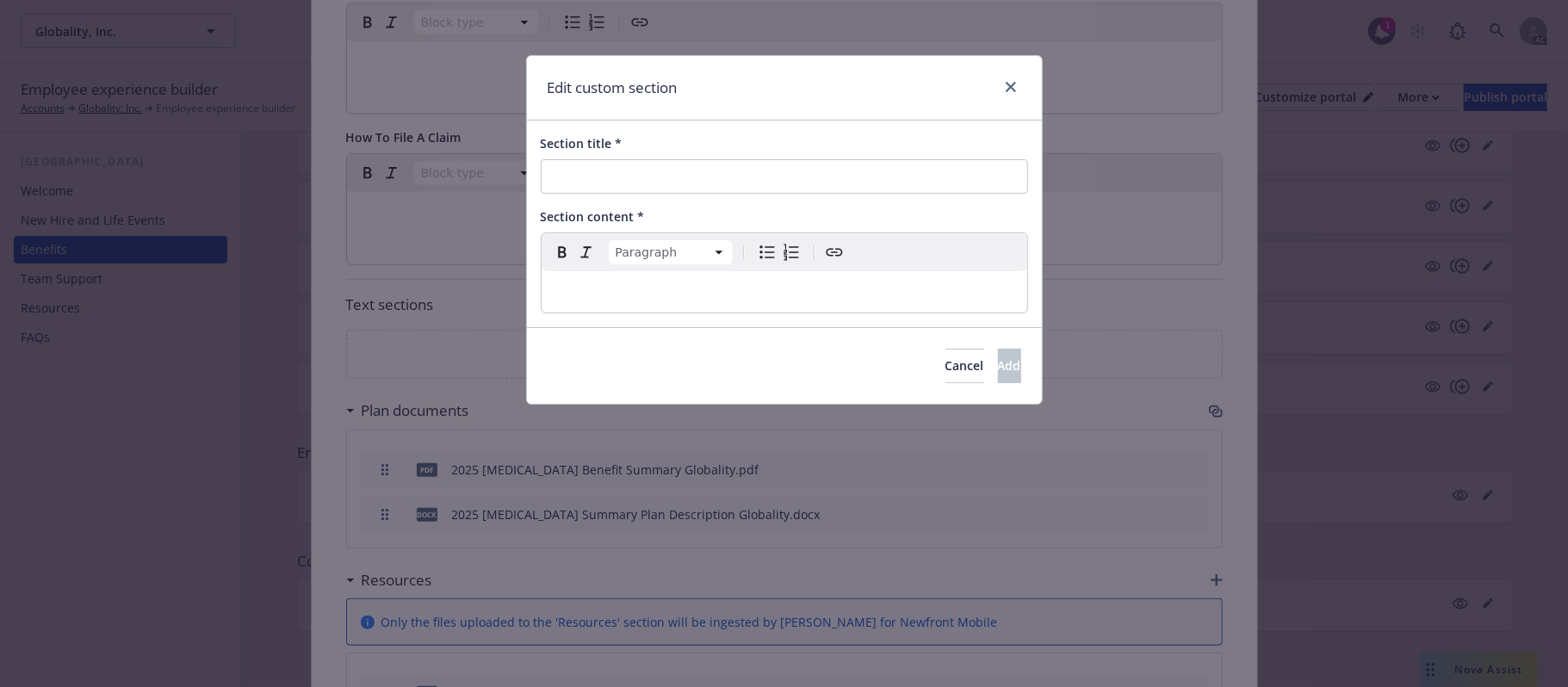
click at [576, 291] on p "editable markdown" at bounding box center [784, 292] width 465 height 21
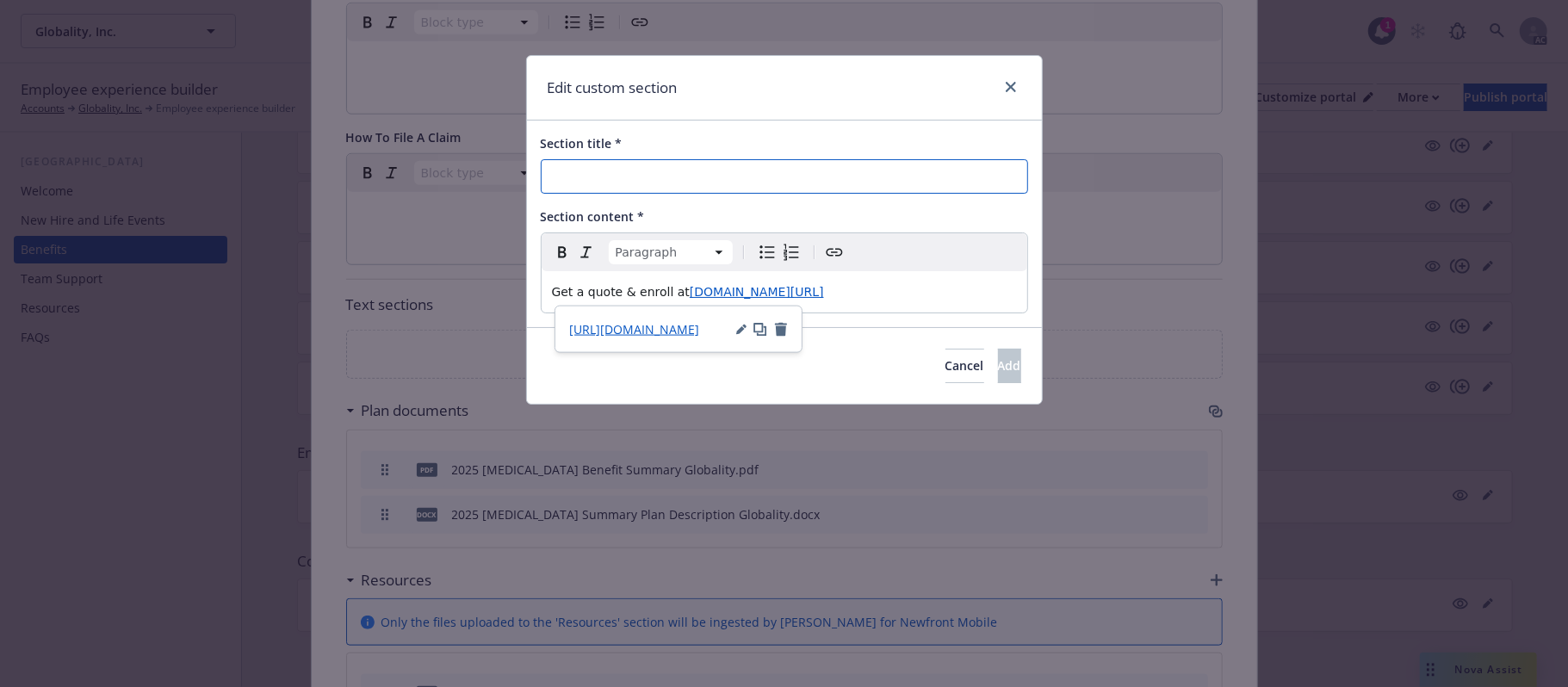
click at [604, 179] on input "Section title *" at bounding box center [784, 176] width 487 height 34
click at [586, 172] on input "Section title *" at bounding box center [784, 176] width 487 height 34
click at [634, 180] on input "Section title *" at bounding box center [784, 176] width 487 height 34
click at [605, 177] on input "Section title *" at bounding box center [784, 176] width 487 height 34
drag, startPoint x: 662, startPoint y: 176, endPoint x: 152, endPoint y: 177, distance: 510.0
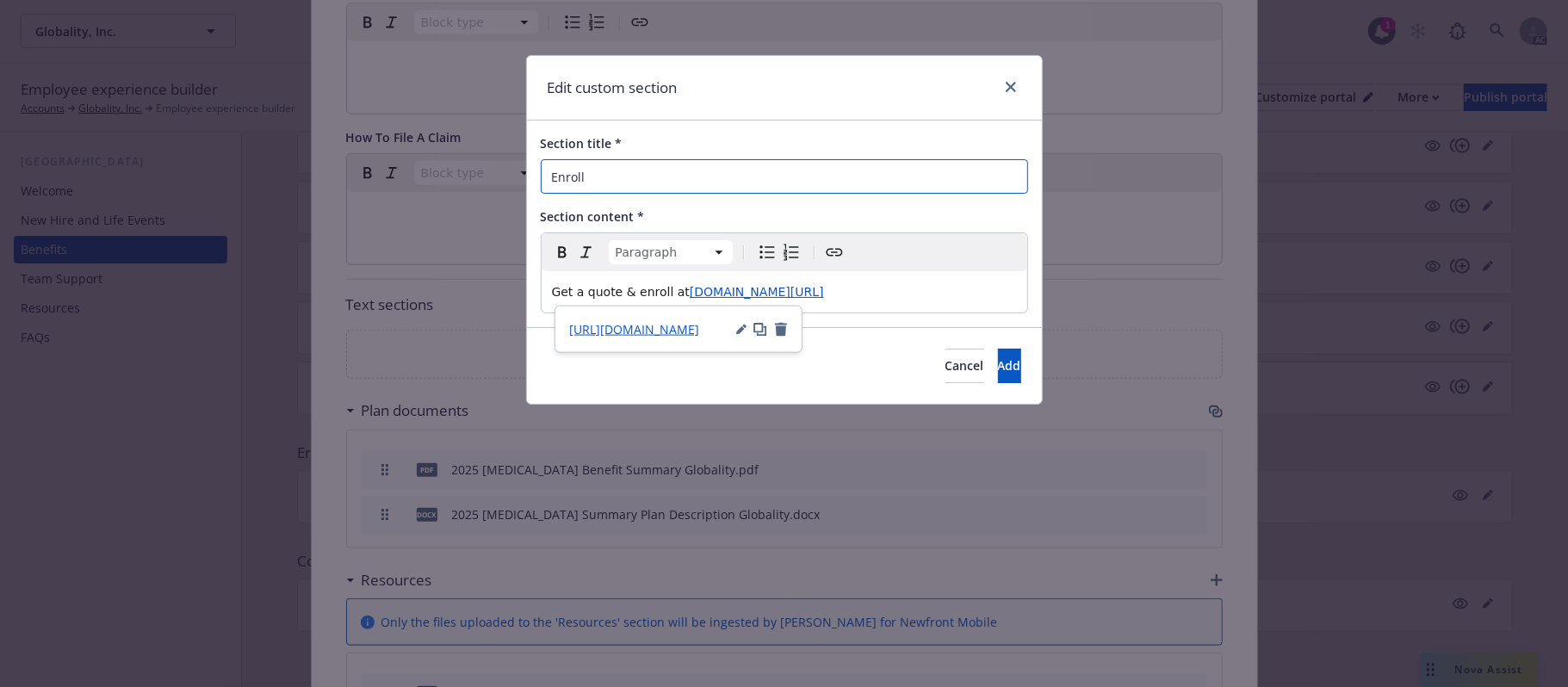
click at [198, 175] on div "Edit custom section Section title * Enroll Section content * Paragraph Paragrap…" at bounding box center [784, 344] width 1568 height 687
paste input "Get a quote & enroll at wishboneinsurance.com/globality"
drag, startPoint x: 937, startPoint y: 179, endPoint x: -31, endPoint y: 115, distance: 970.1
click at [0, 115] on html "Globality, Inc. Globality, Inc. 1 AC Employee experience builder Accounts Globa…" at bounding box center [784, 509] width 1568 height 1018
type input "How To Enroll"
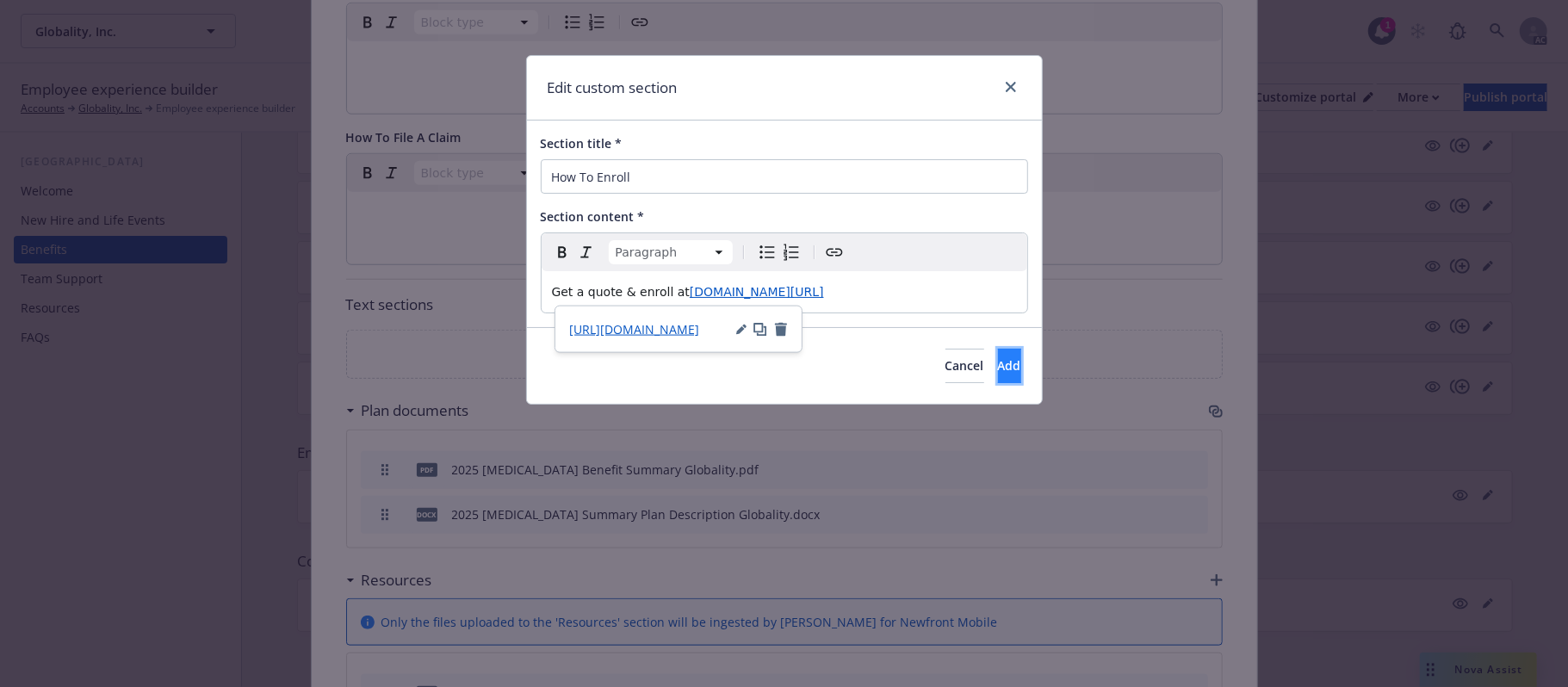
click at [998, 370] on button "Add" at bounding box center [1010, 365] width 23 height 34
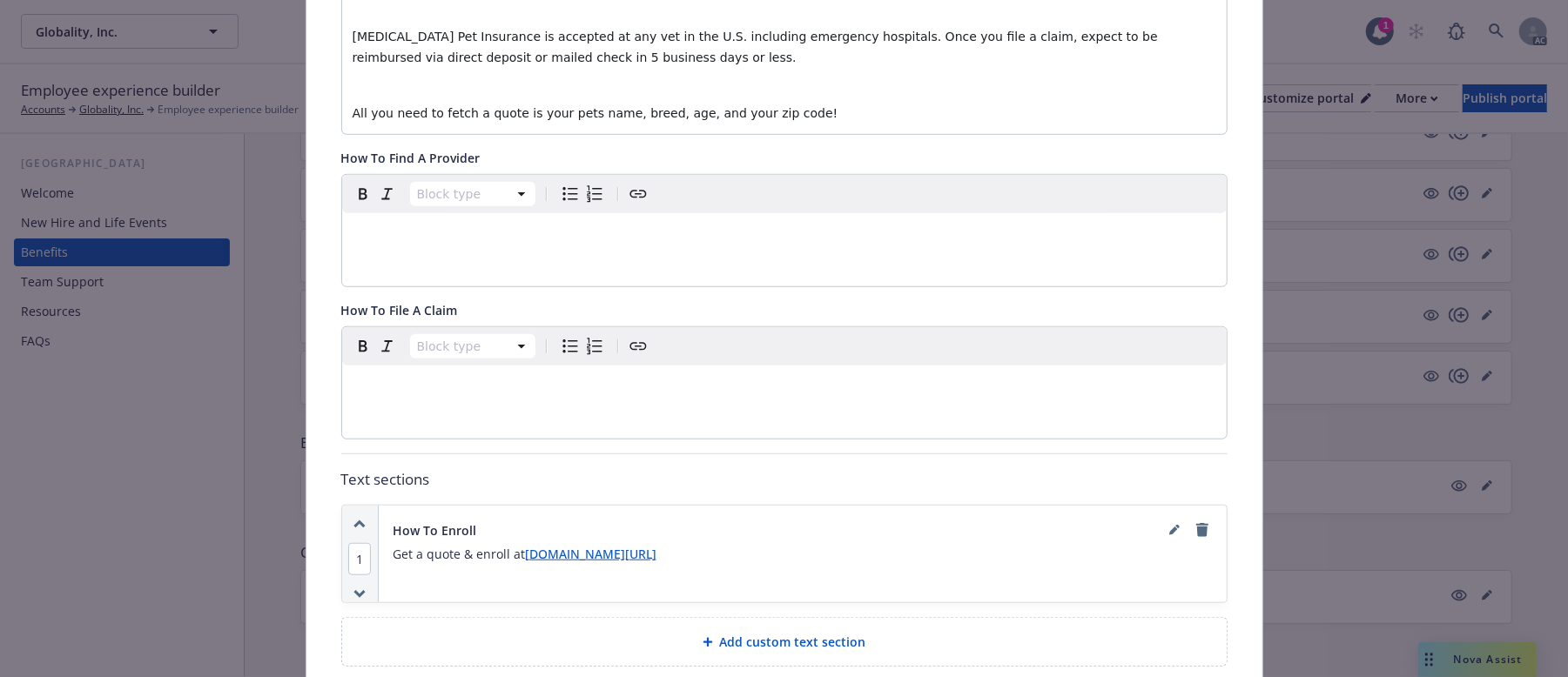
scroll to position [674, 0]
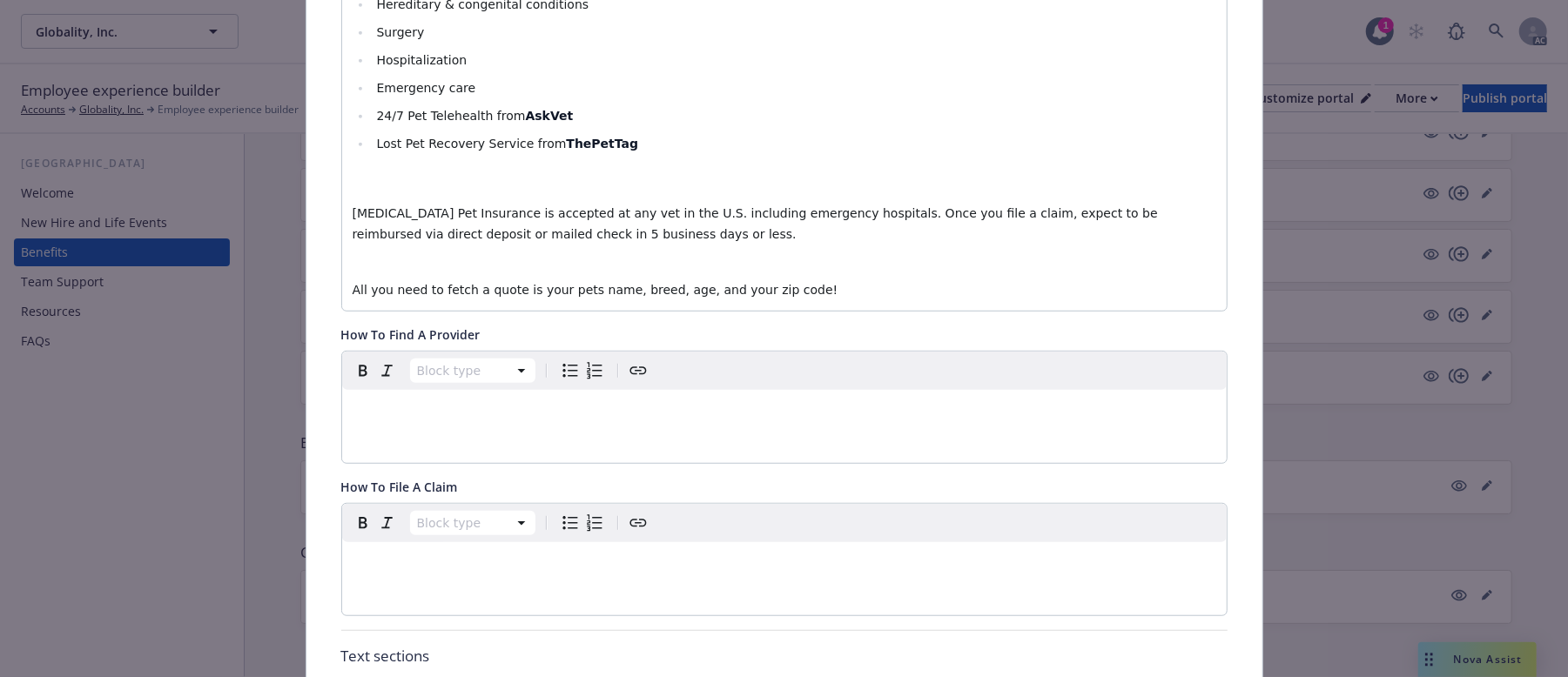
click at [641, 245] on div "Nobody wants to imagine their pet getting sick or injured - but when it comes t…" at bounding box center [785, 46] width 885 height 530
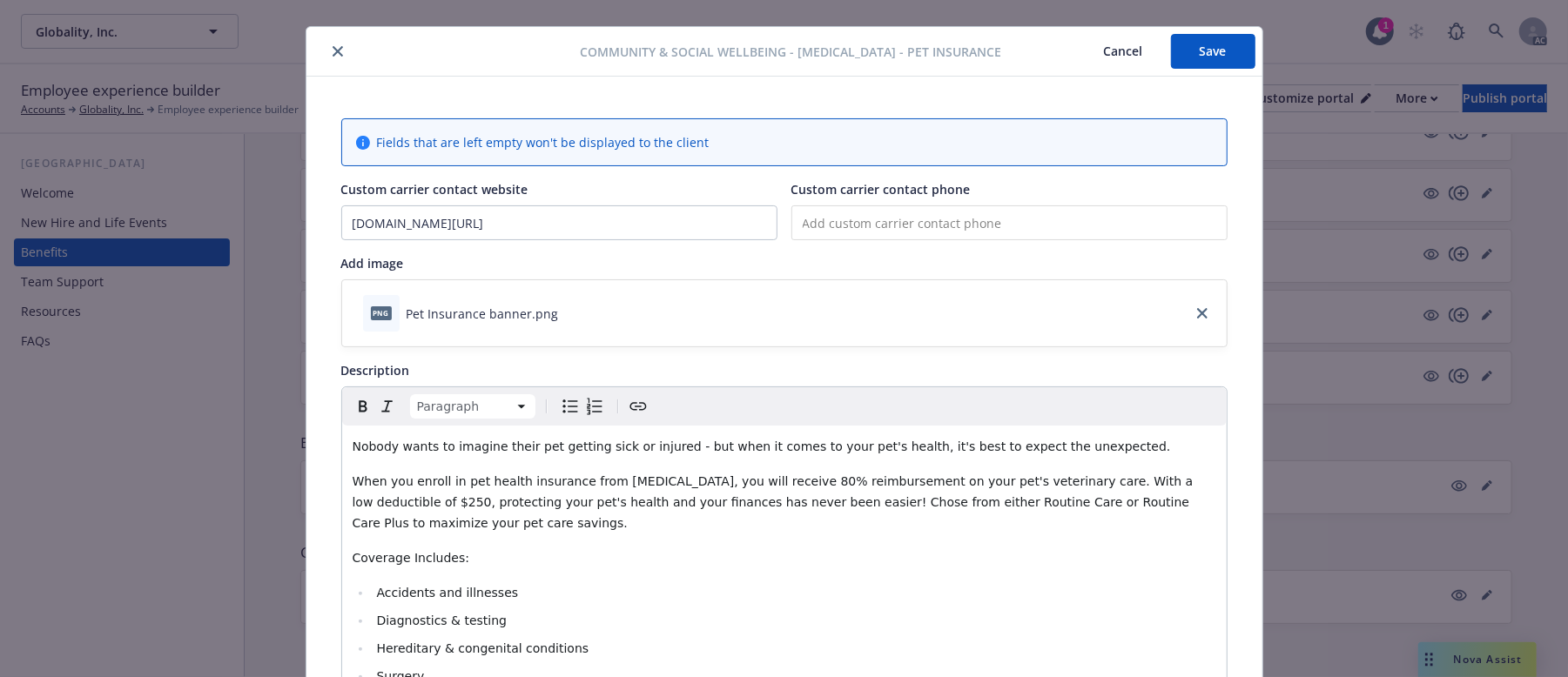
scroll to position [0, 0]
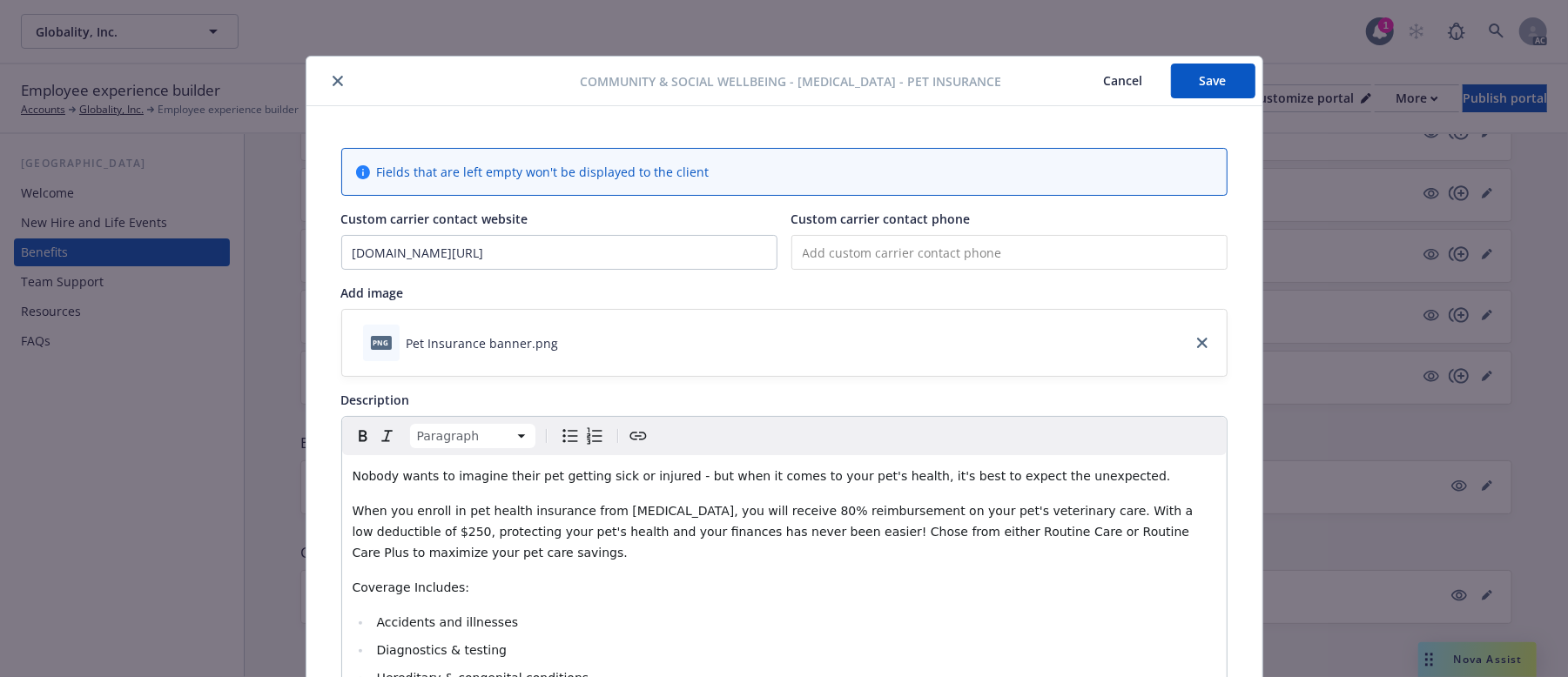
click at [1207, 81] on button "Save" at bounding box center [1213, 80] width 84 height 35
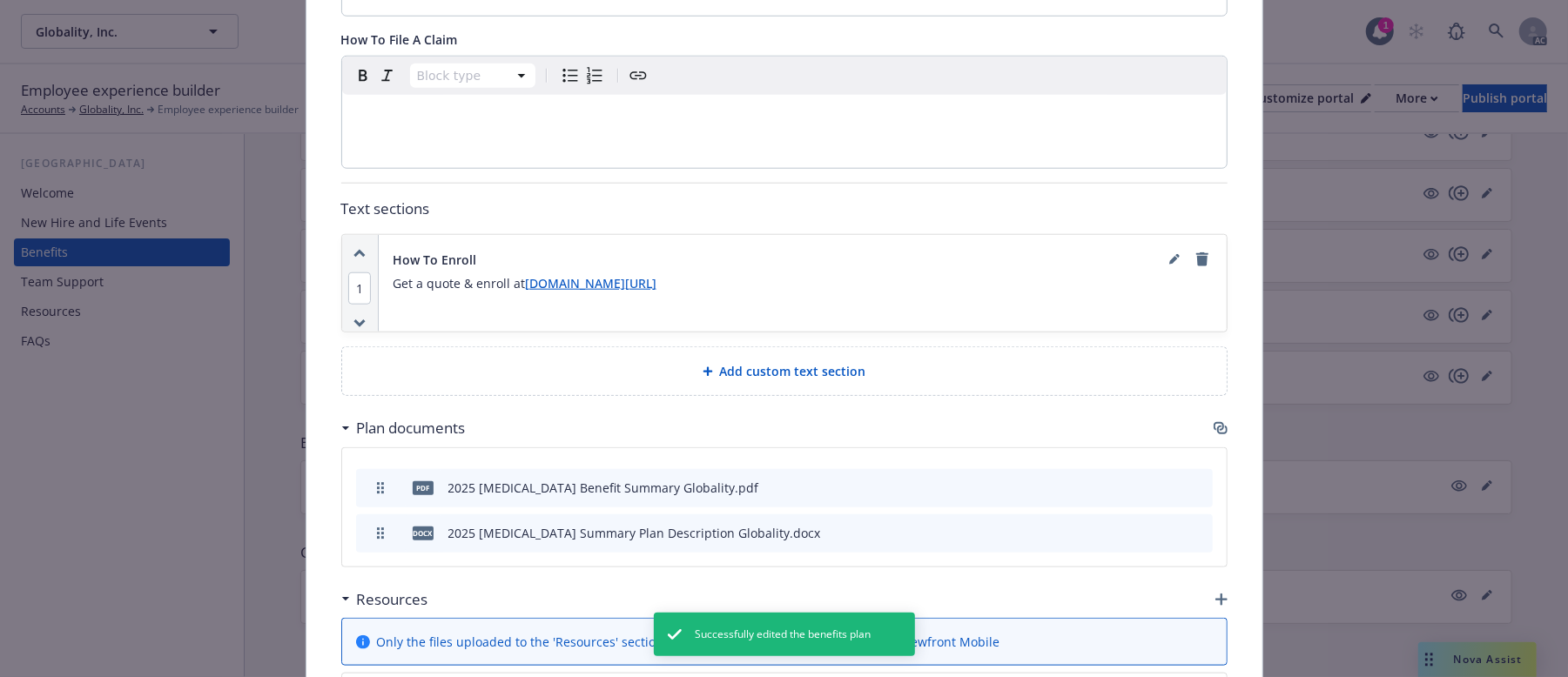
scroll to position [1161, 0]
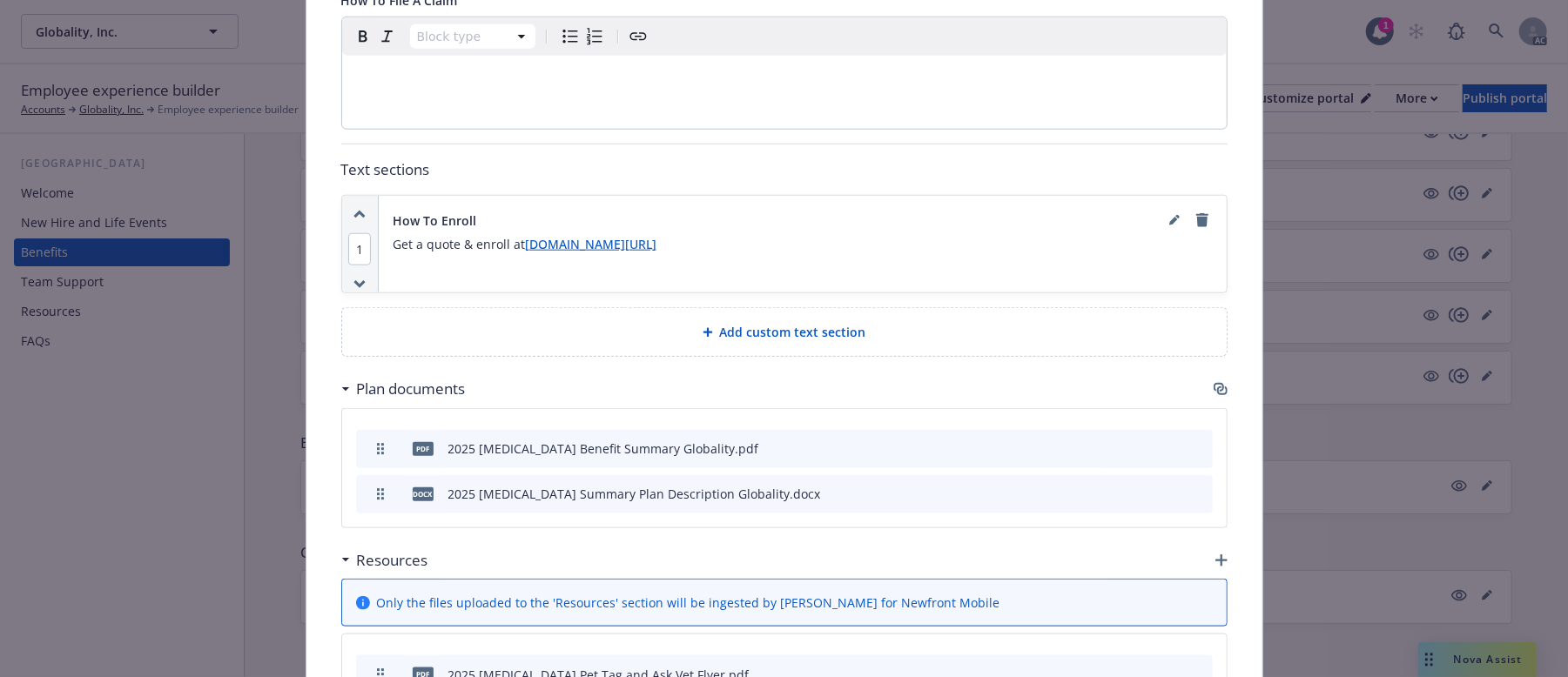
click at [1161, 487] on icon "preview file" at bounding box center [1169, 493] width 16 height 12
click at [1167, 441] on icon "preview file" at bounding box center [1169, 447] width 16 height 12
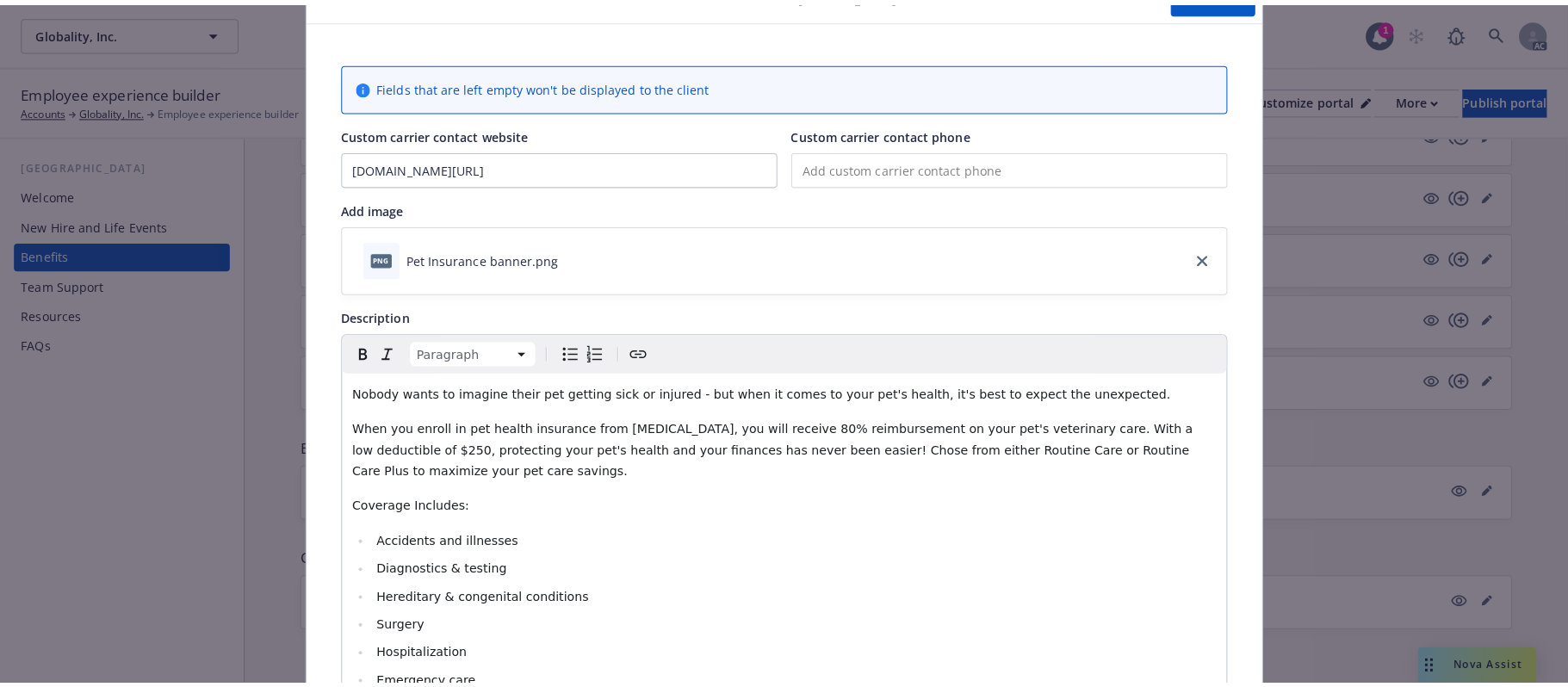
scroll to position [0, 0]
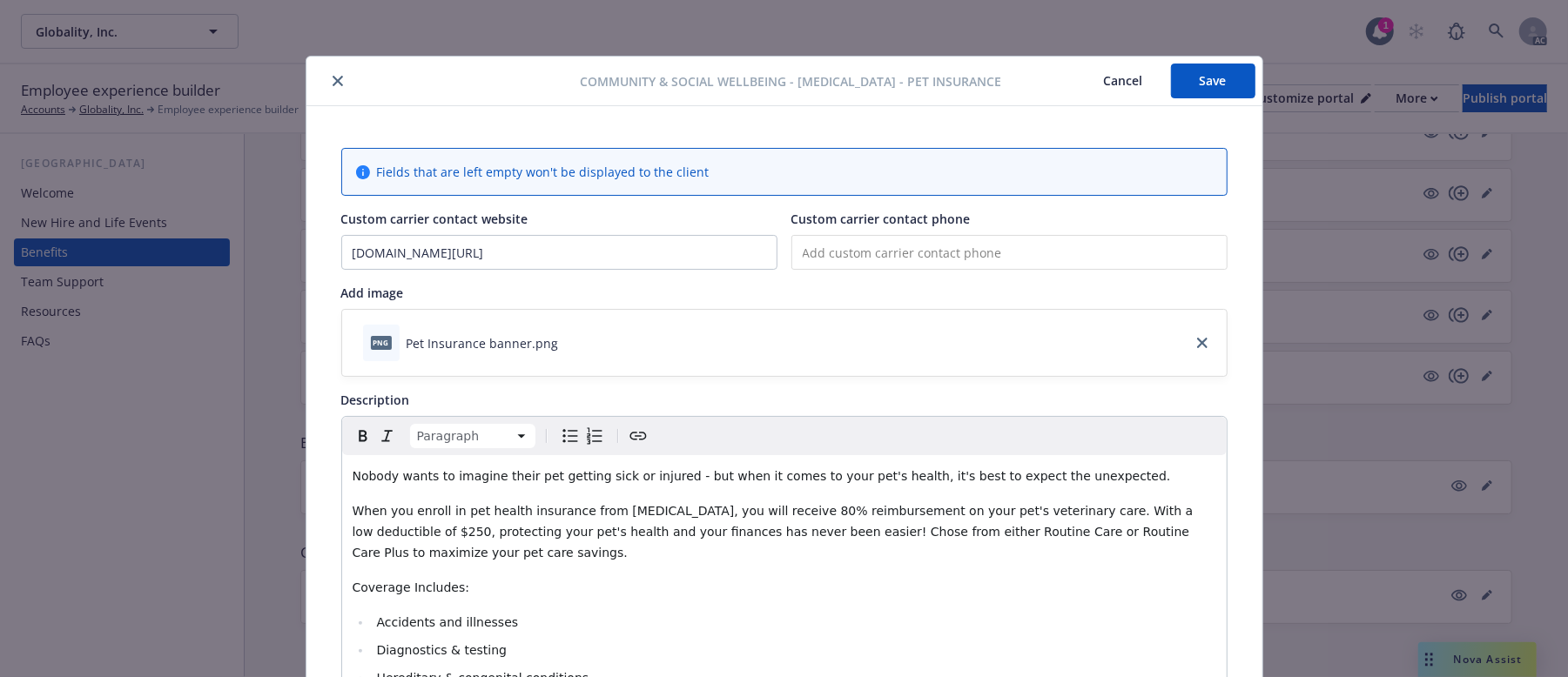
click at [1220, 80] on button "Save" at bounding box center [1213, 80] width 84 height 35
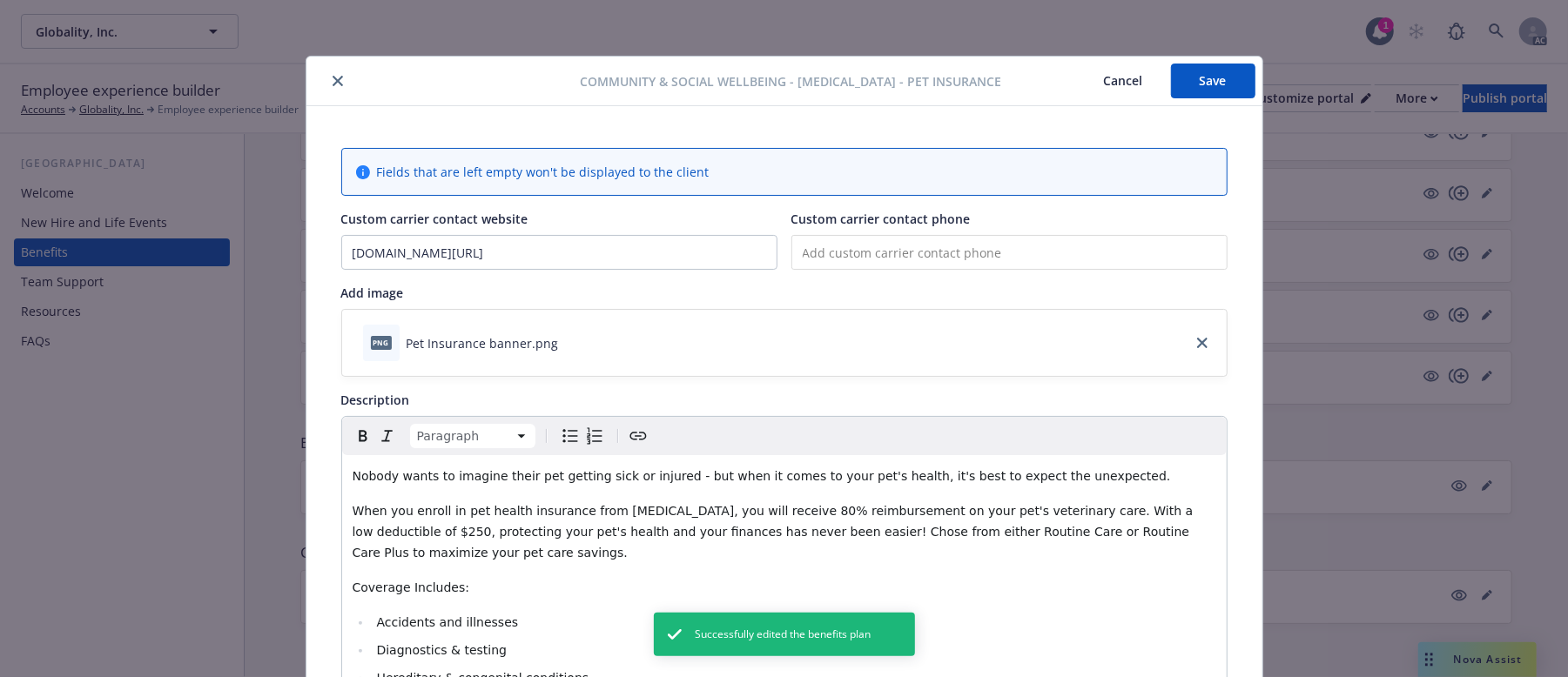
click at [1105, 77] on button "Cancel" at bounding box center [1124, 80] width 95 height 35
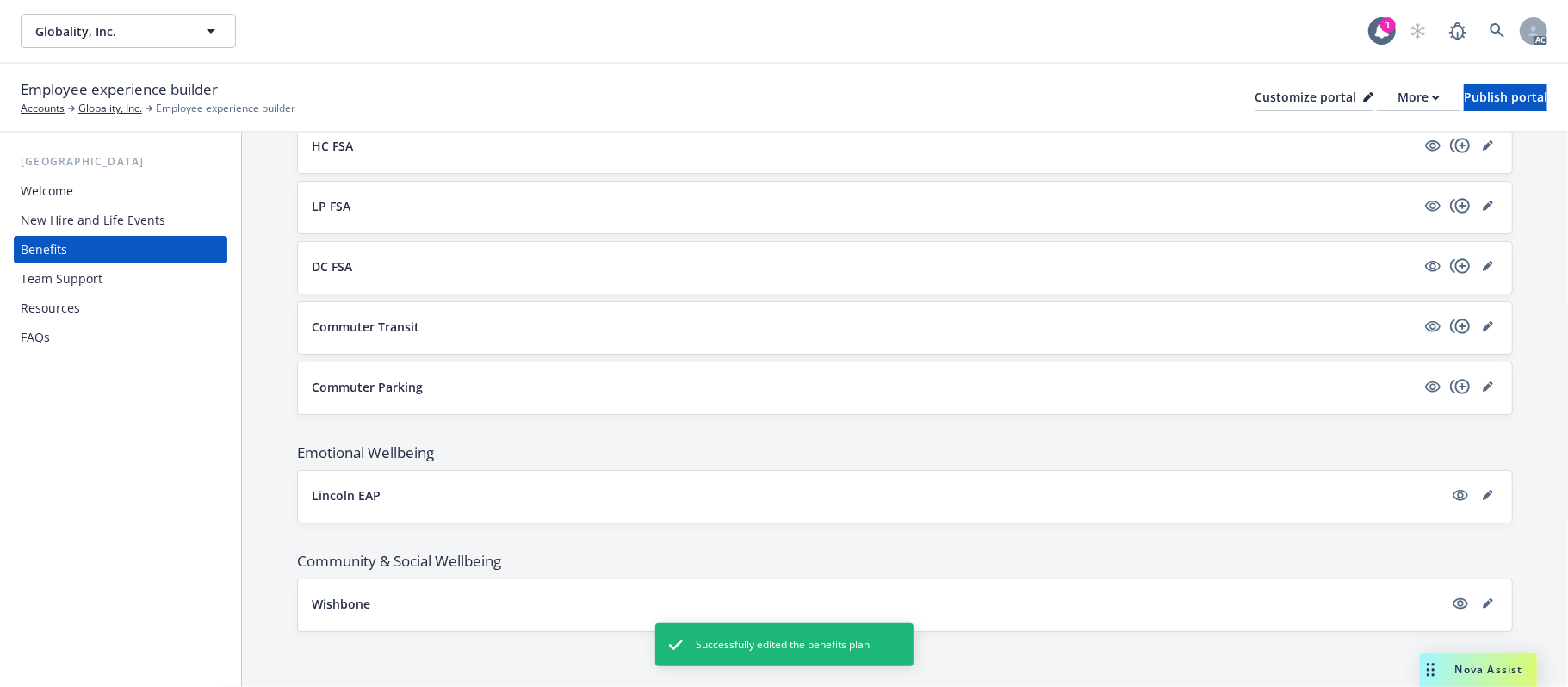
click at [70, 225] on div "New Hire and Life Events" at bounding box center [93, 220] width 145 height 27
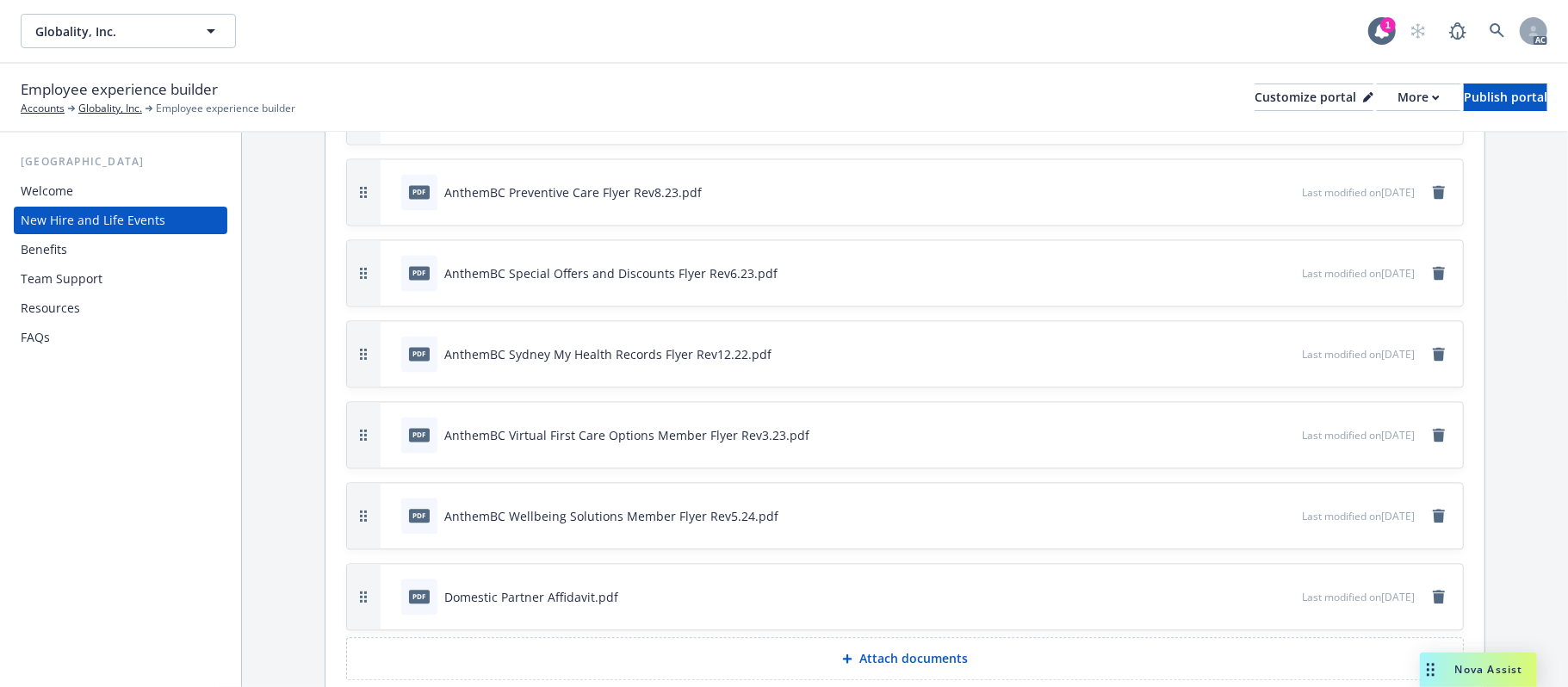
scroll to position [2540, 0]
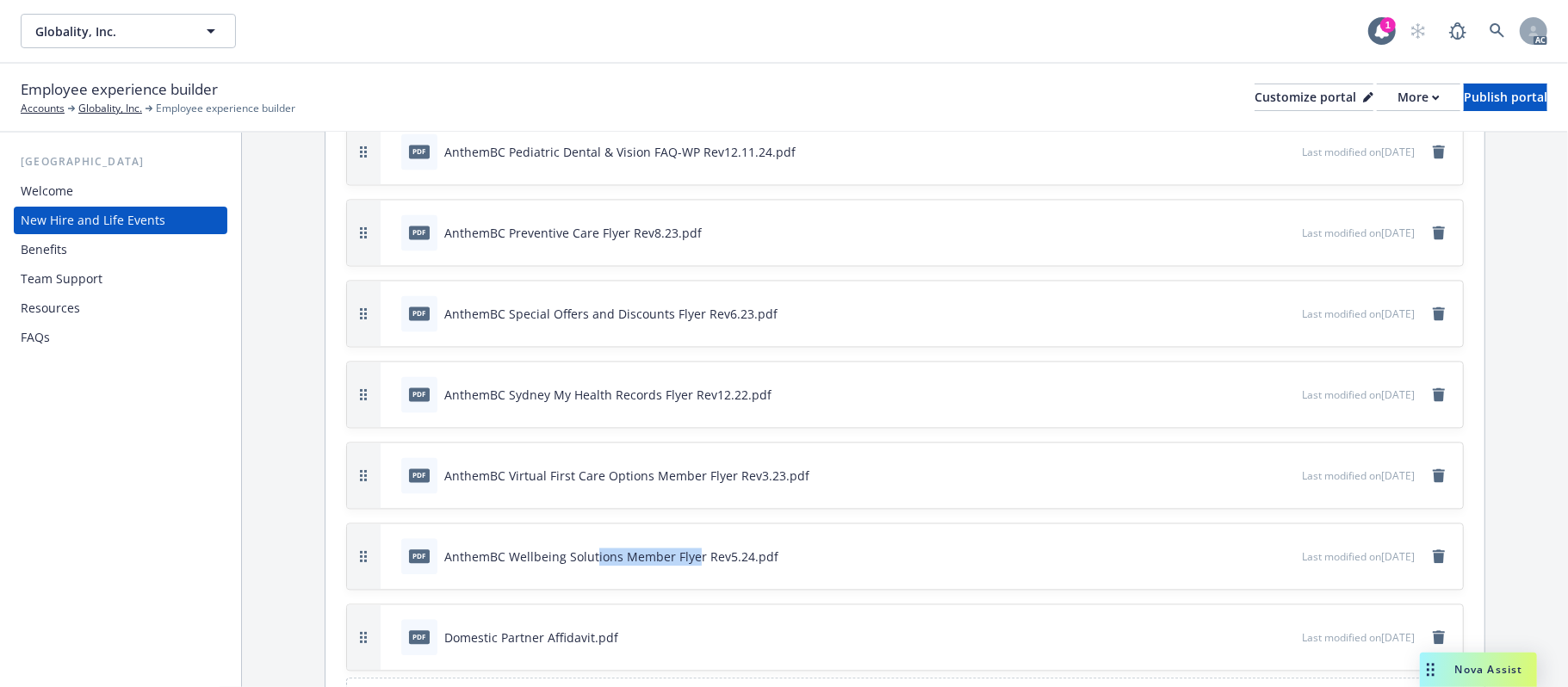
drag, startPoint x: 652, startPoint y: 556, endPoint x: 748, endPoint y: 553, distance: 96.0
click at [741, 556] on div "AnthemBC Wellbeing Solutions Member Flyer Rev5.24.pdf" at bounding box center [611, 556] width 334 height 18
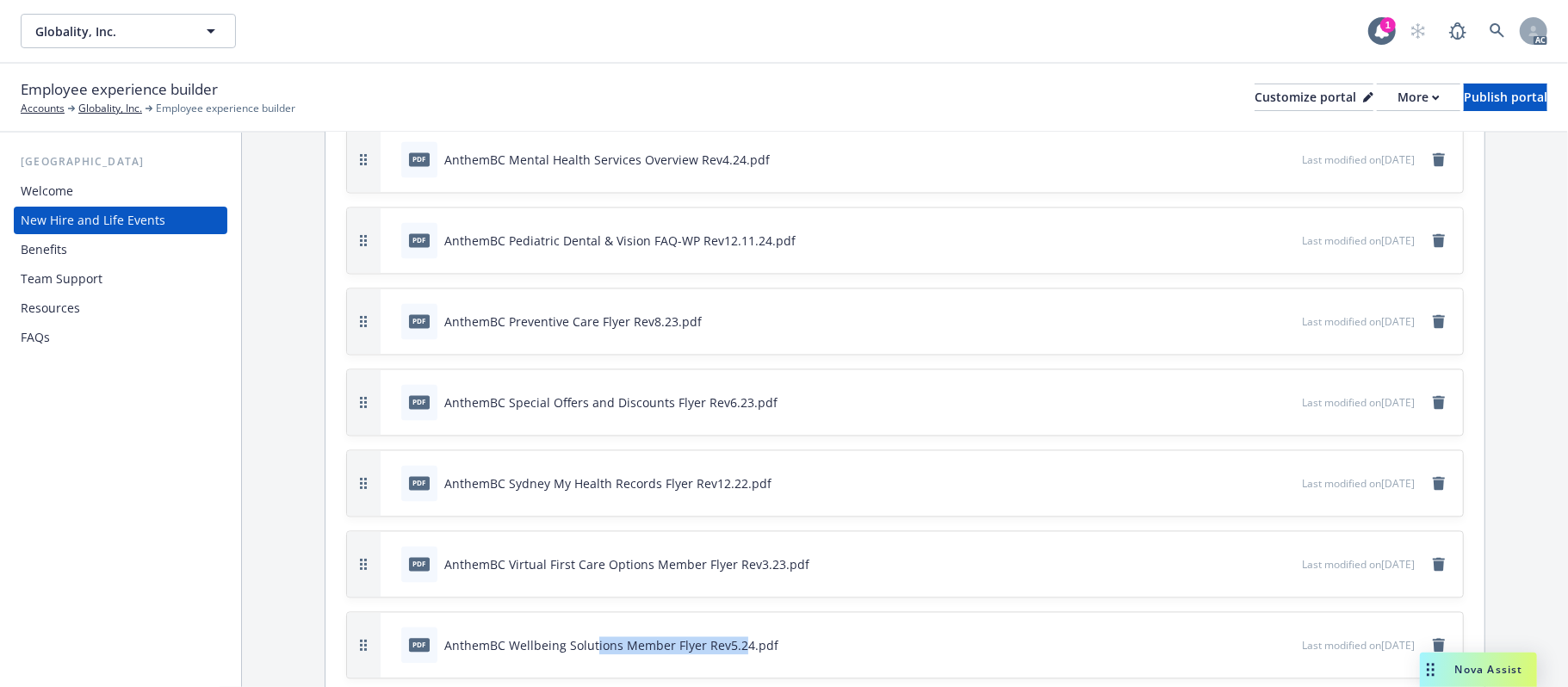
scroll to position [2311, 0]
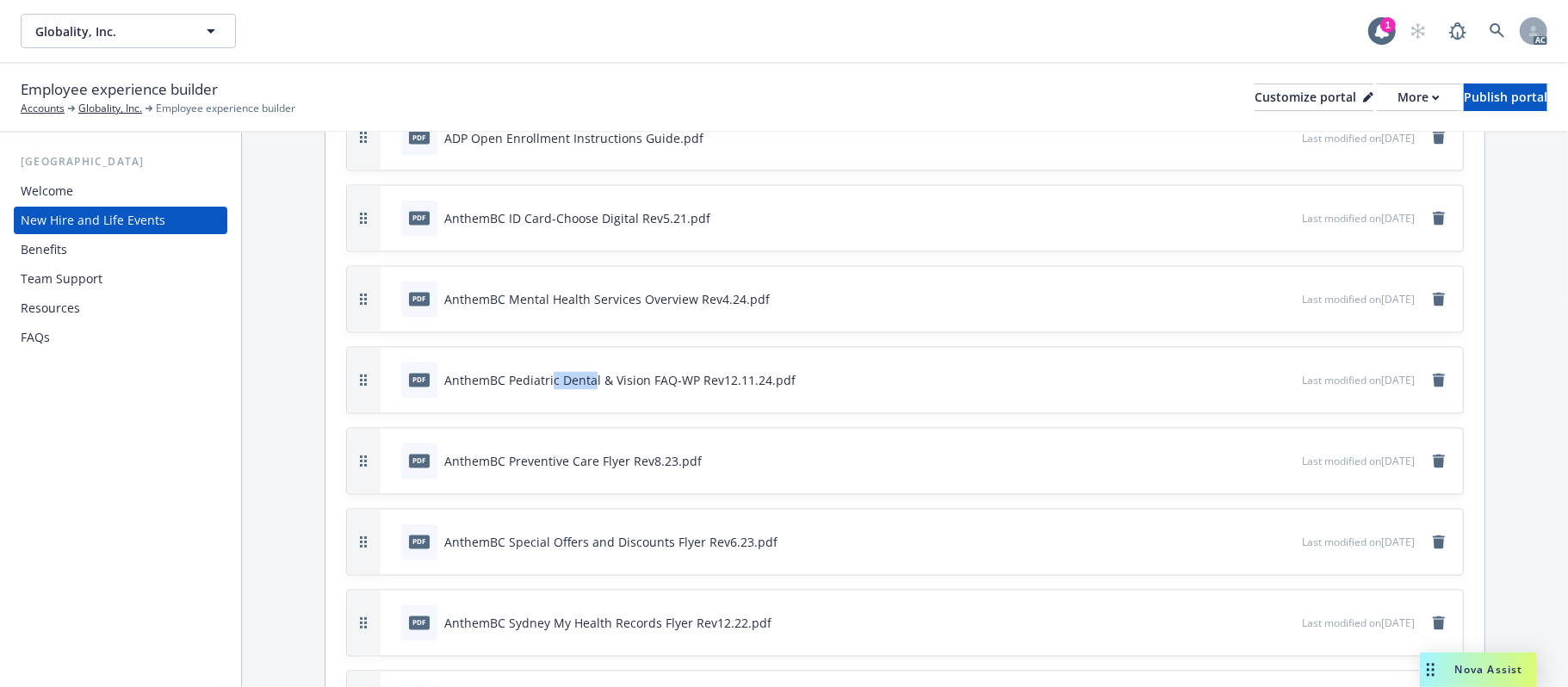
click at [710, 386] on div "pdf AnthemBC Pediatric Dental & Vision FAQ-WP Rev12.11.24.pdf" at bounding box center [598, 380] width 394 height 36
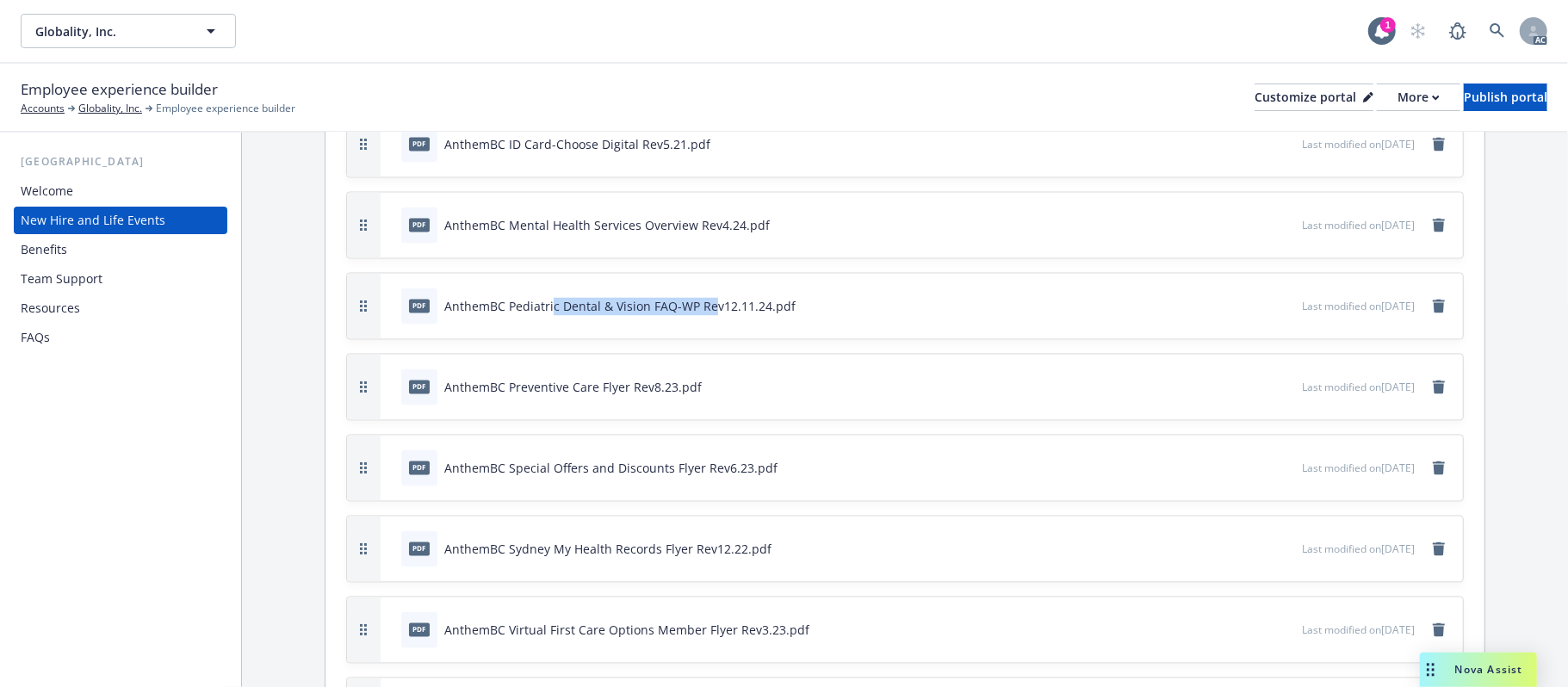
scroll to position [2425, 0]
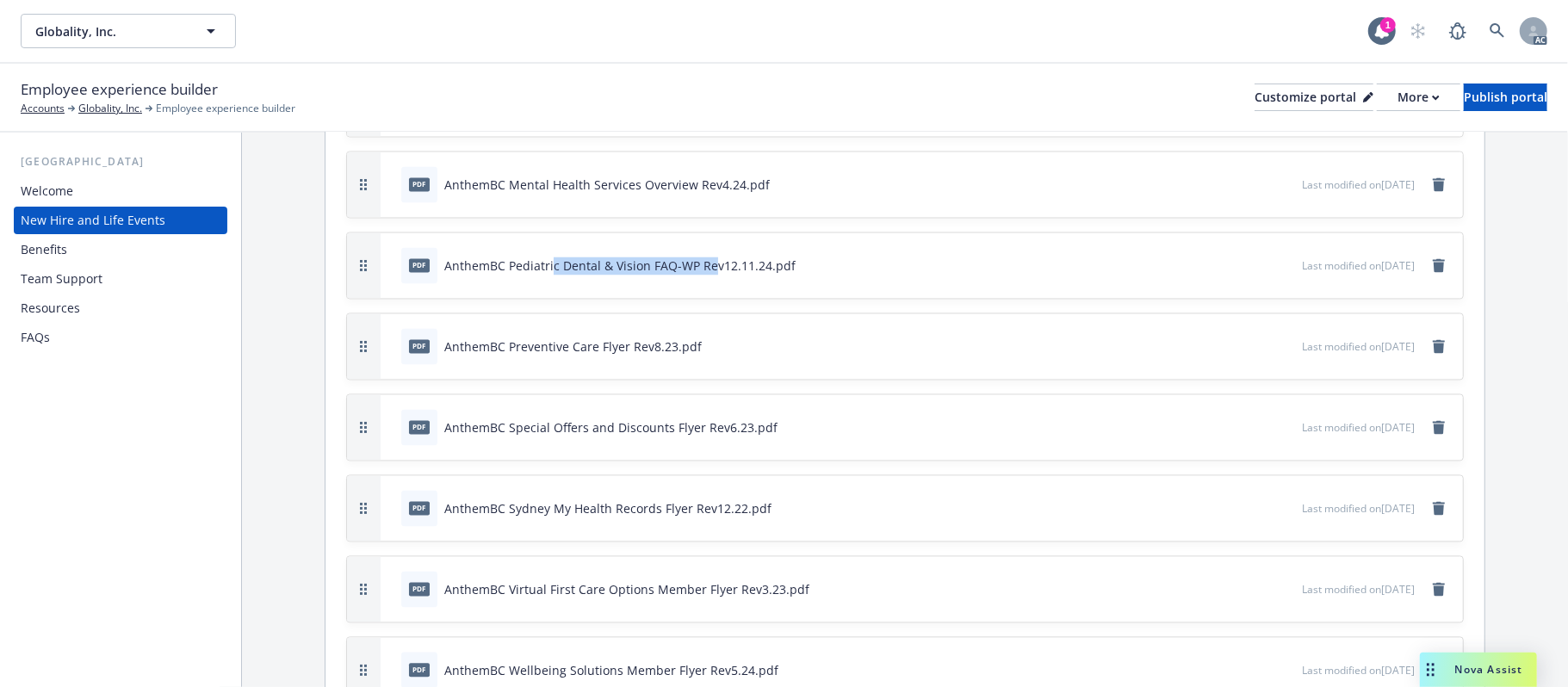
click at [682, 424] on div "pdf AnthemBC Special Offers and Discounts Flyer Rev6.23.pdf" at bounding box center [589, 428] width 376 height 36
click at [1277, 421] on icon "preview file" at bounding box center [1285, 427] width 16 height 12
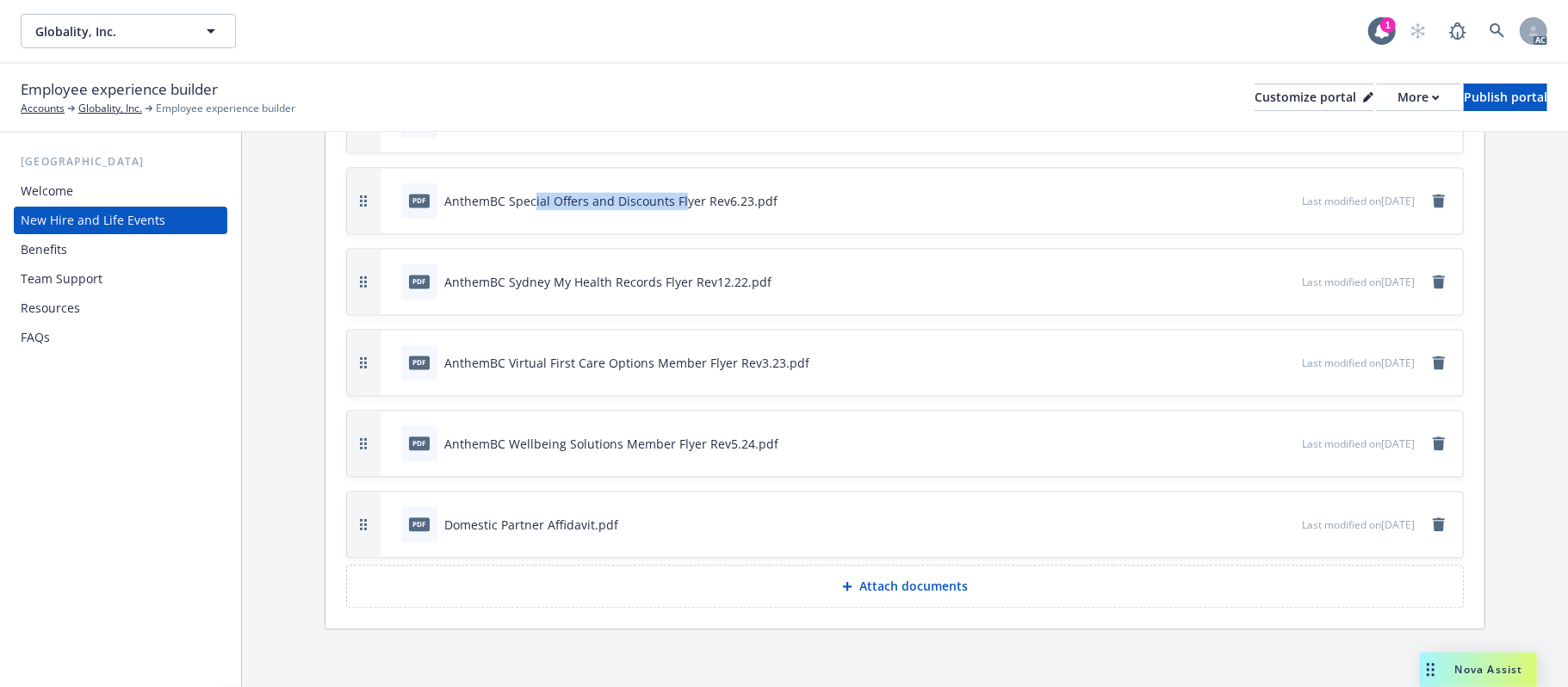
scroll to position [2655, 0]
drag, startPoint x: 521, startPoint y: 440, endPoint x: 716, endPoint y: 439, distance: 195.0
click at [711, 439] on div "AnthemBC Wellbeing Solutions Member Flyer Rev5.24.pdf" at bounding box center [611, 441] width 334 height 18
drag, startPoint x: 587, startPoint y: 356, endPoint x: 694, endPoint y: 363, distance: 107.2
click at [692, 363] on div "AnthemBC Virtual First Care Options Member Flyer Rev3.23.pdf" at bounding box center [626, 360] width 365 height 18
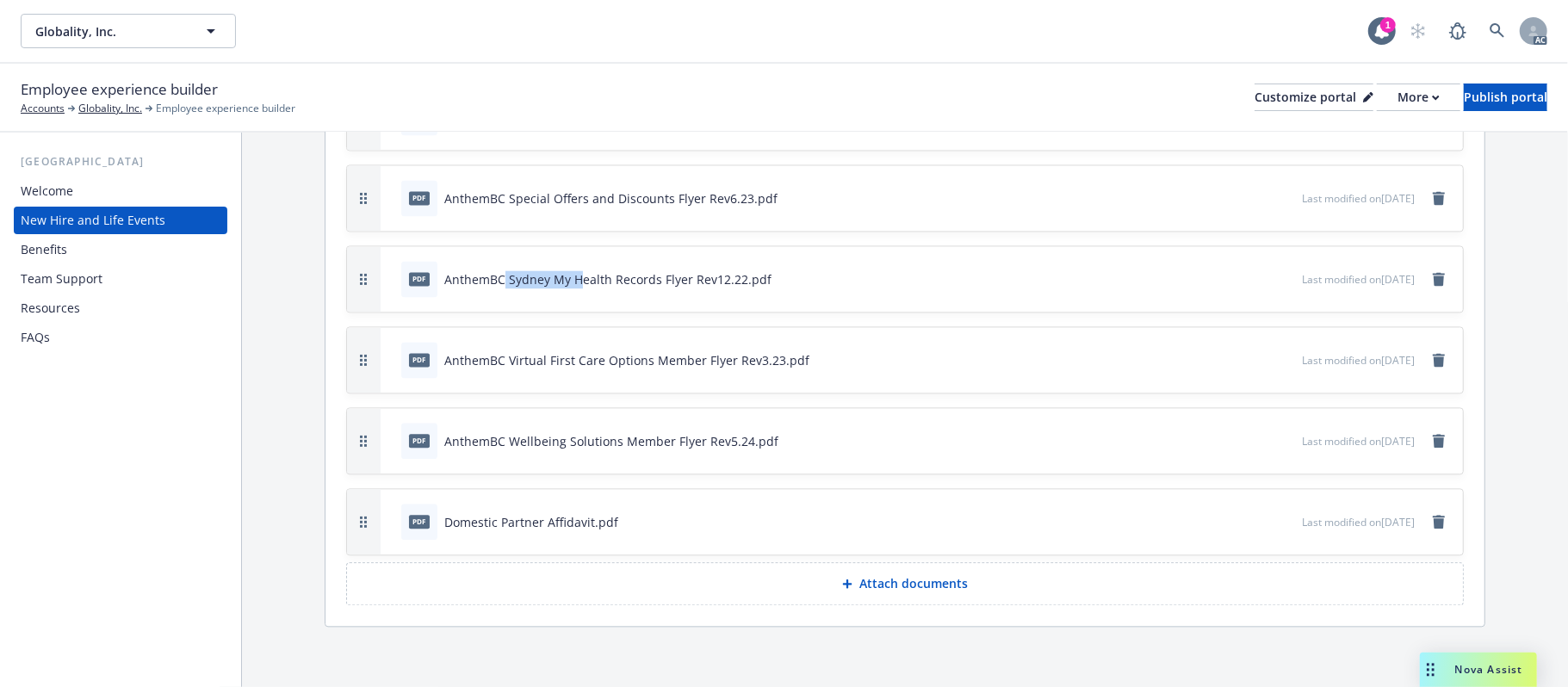
click at [678, 290] on div "pdf AnthemBC Sydney My Health Records Flyer Rev12.22.pdf" at bounding box center [586, 279] width 370 height 36
drag, startPoint x: 663, startPoint y: 195, endPoint x: 846, endPoint y: 202, distance: 183.1
click at [807, 197] on div "pdf AnthemBC Special Offers and Discounts Flyer Rev6.23.pdf" at bounding box center [848, 198] width 907 height 38
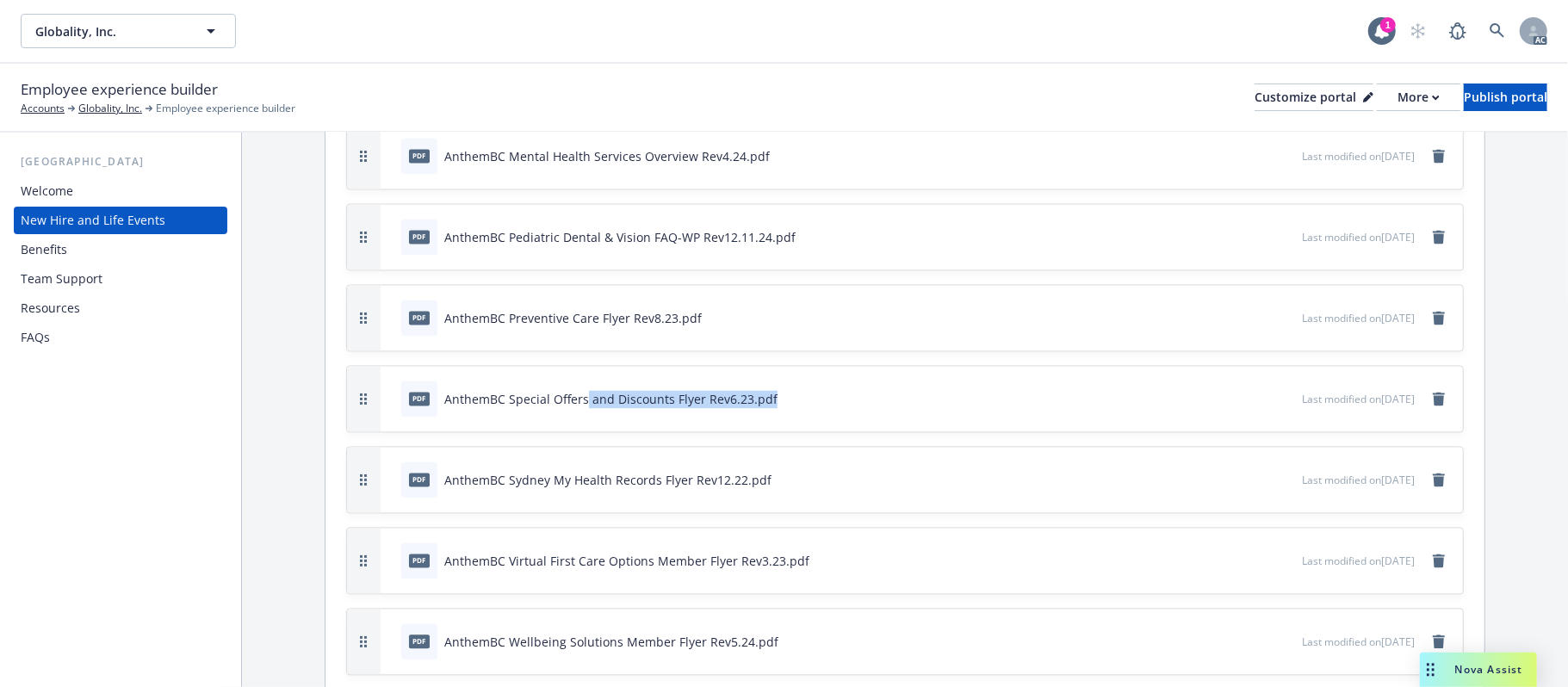
scroll to position [2425, 0]
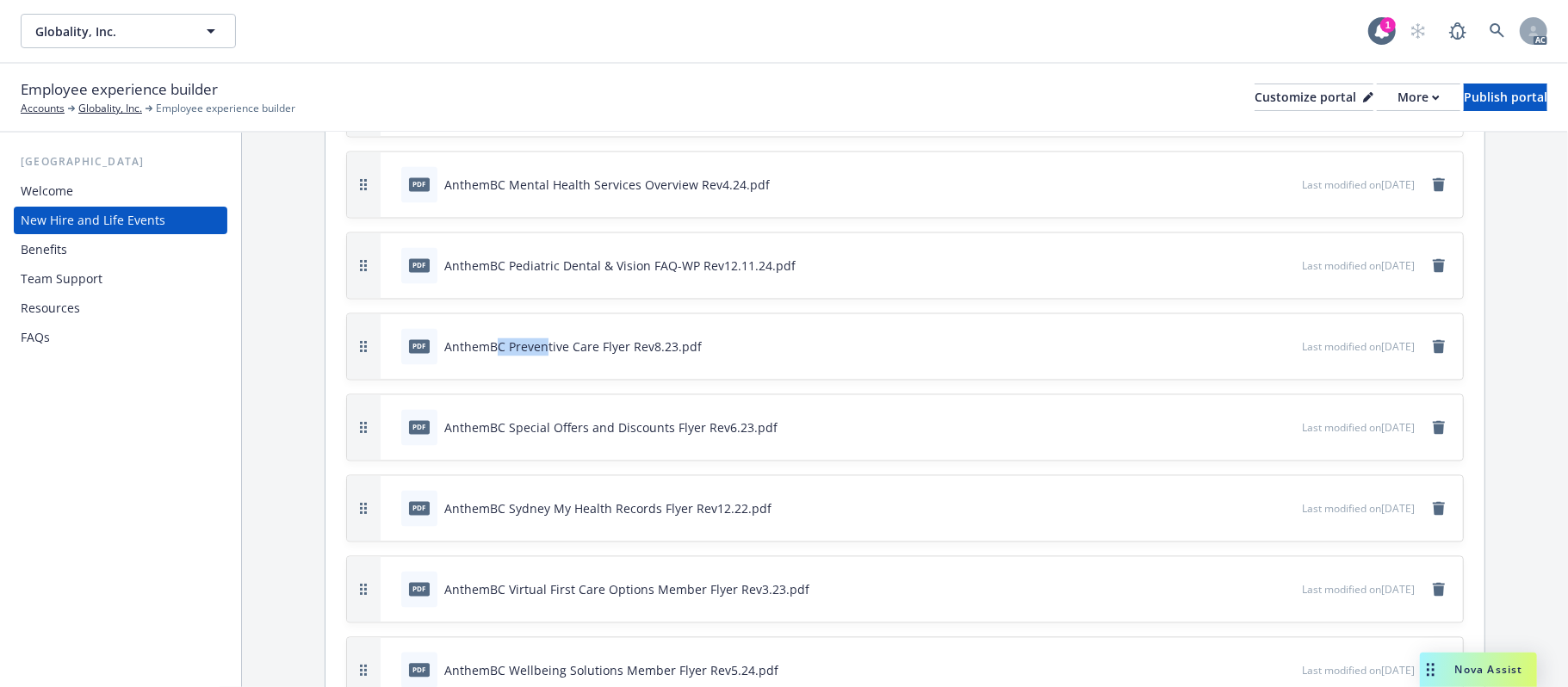
drag, startPoint x: 506, startPoint y: 344, endPoint x: 766, endPoint y: 352, distance: 260.1
click at [690, 347] on div "AnthemBC Preventive Care Flyer Rev8.23.pdf" at bounding box center [573, 347] width 257 height 18
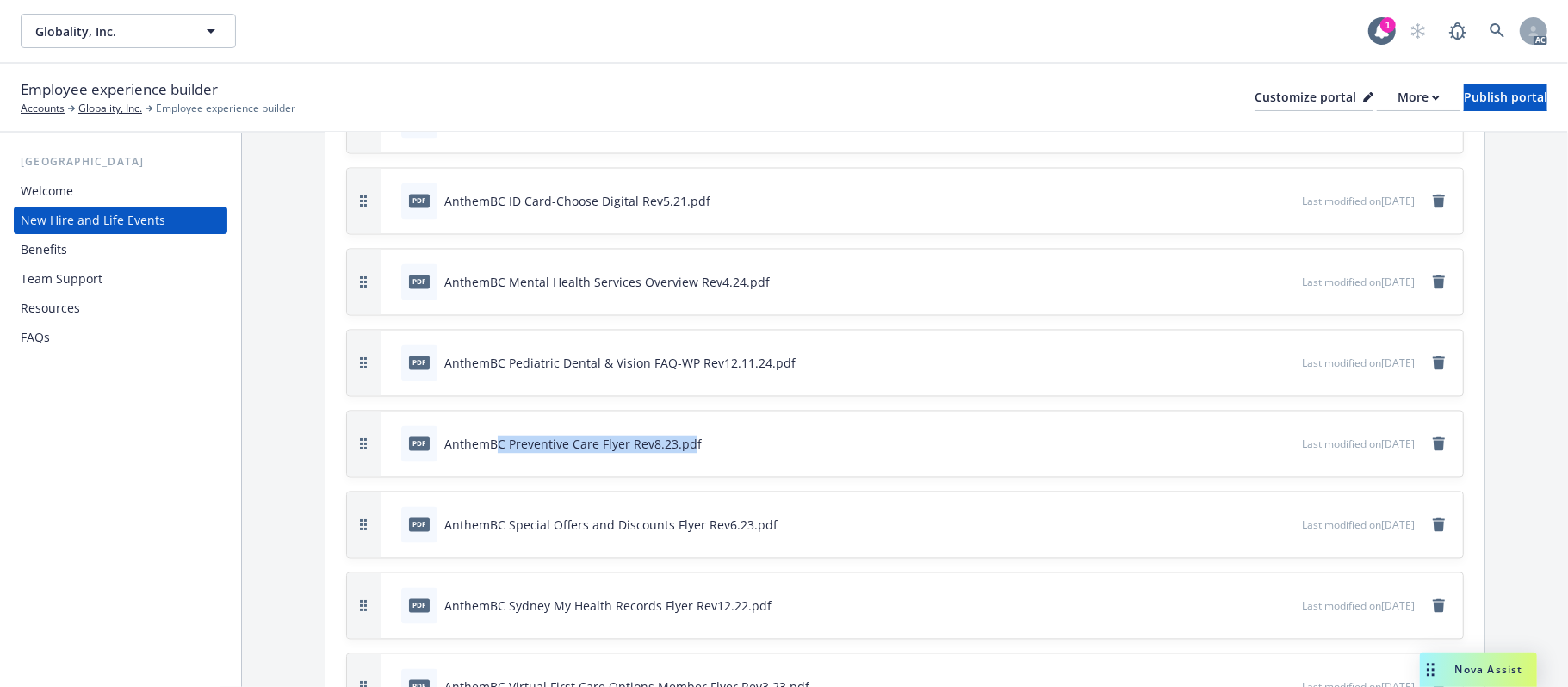
scroll to position [2195, 0]
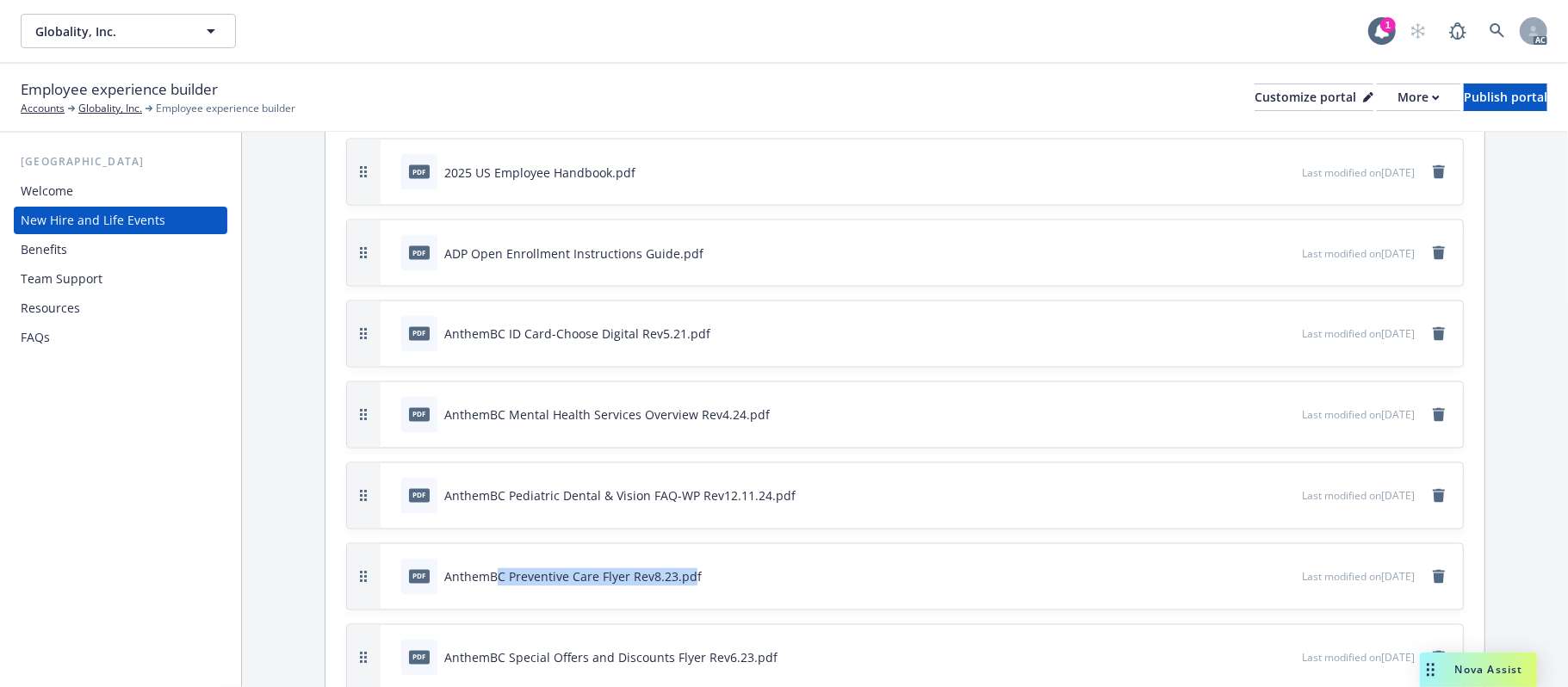
drag, startPoint x: 570, startPoint y: 248, endPoint x: 939, endPoint y: 260, distance: 369.2
click at [892, 258] on div "pdf ADP Open Enrollment Instructions Guide.pdf" at bounding box center [848, 252] width 907 height 38
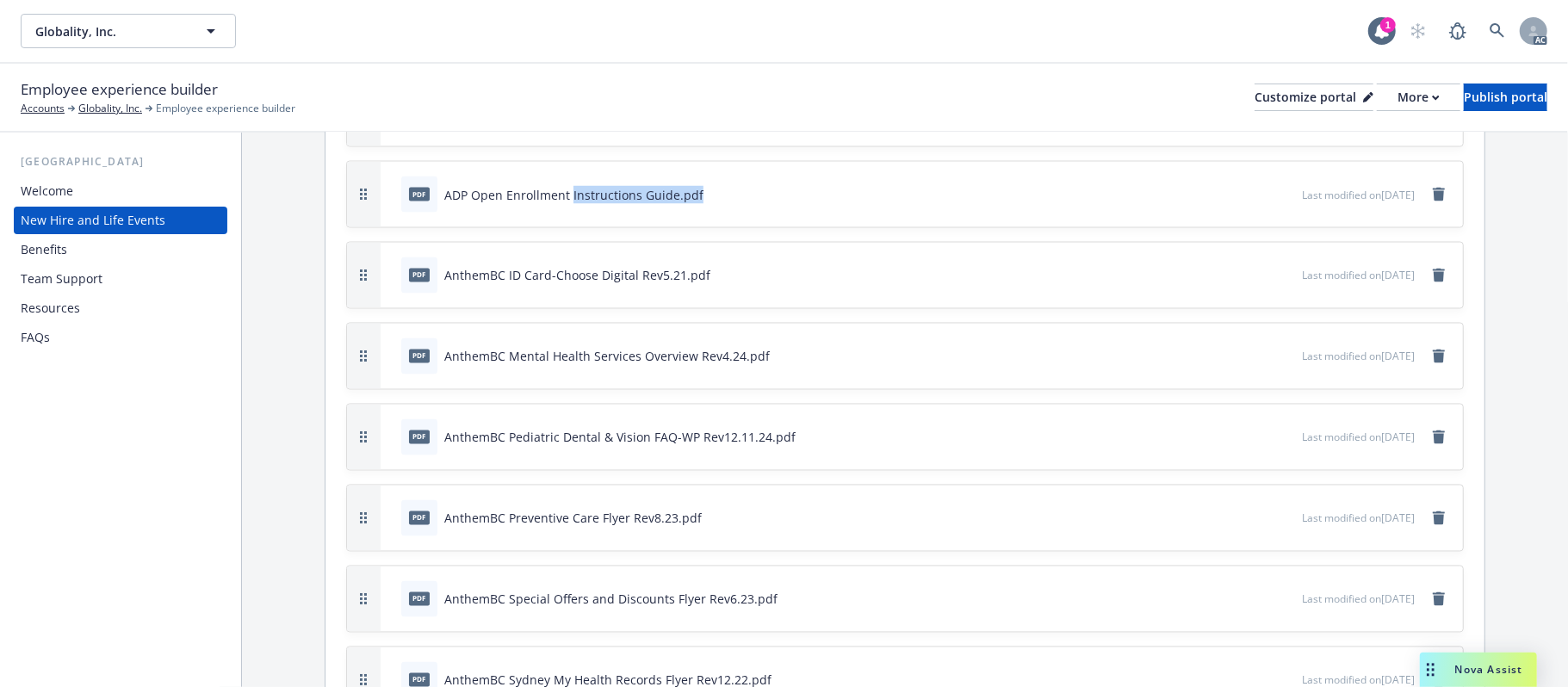
scroll to position [2081, 0]
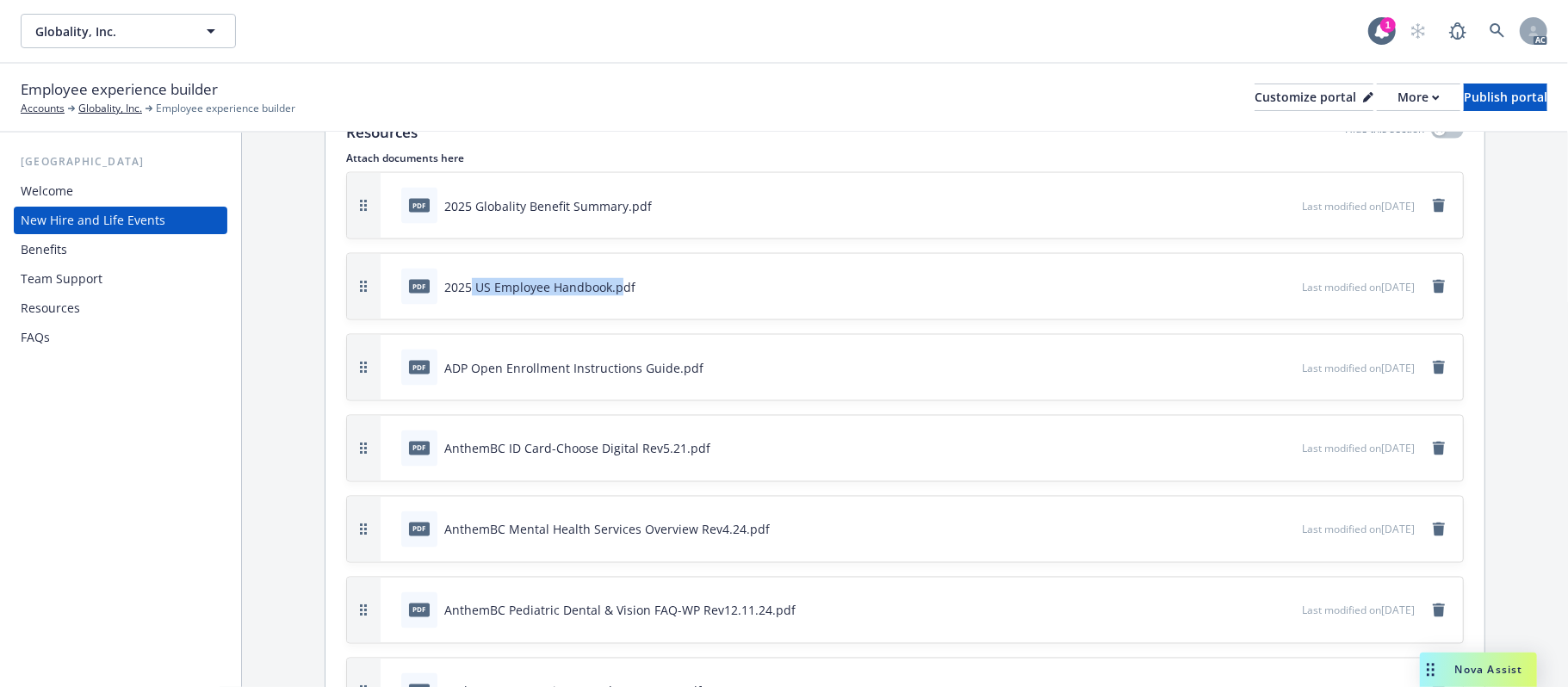
drag, startPoint x: 473, startPoint y: 283, endPoint x: 667, endPoint y: 283, distance: 194.0
click at [669, 283] on div "pdf 2025 US Employee Handbook.pdf" at bounding box center [848, 287] width 907 height 38
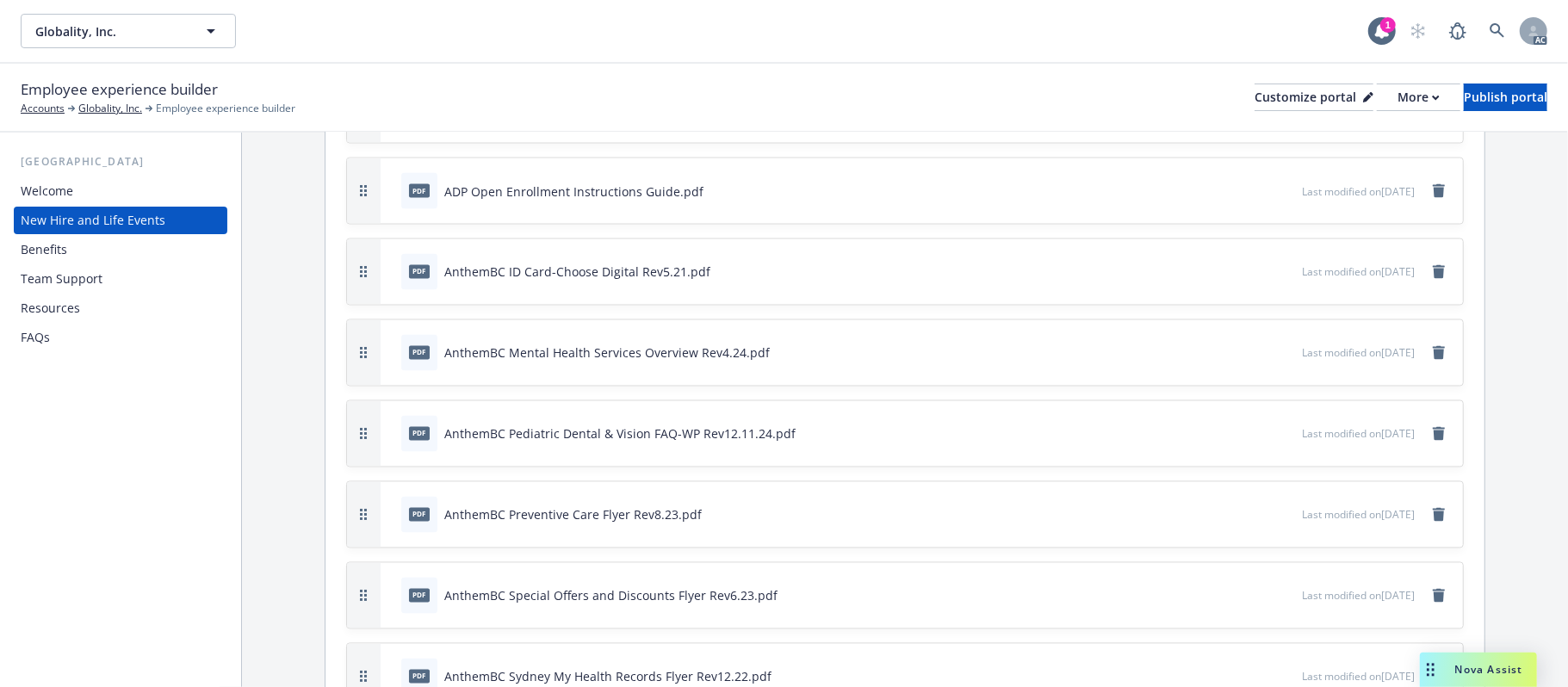
scroll to position [2425, 0]
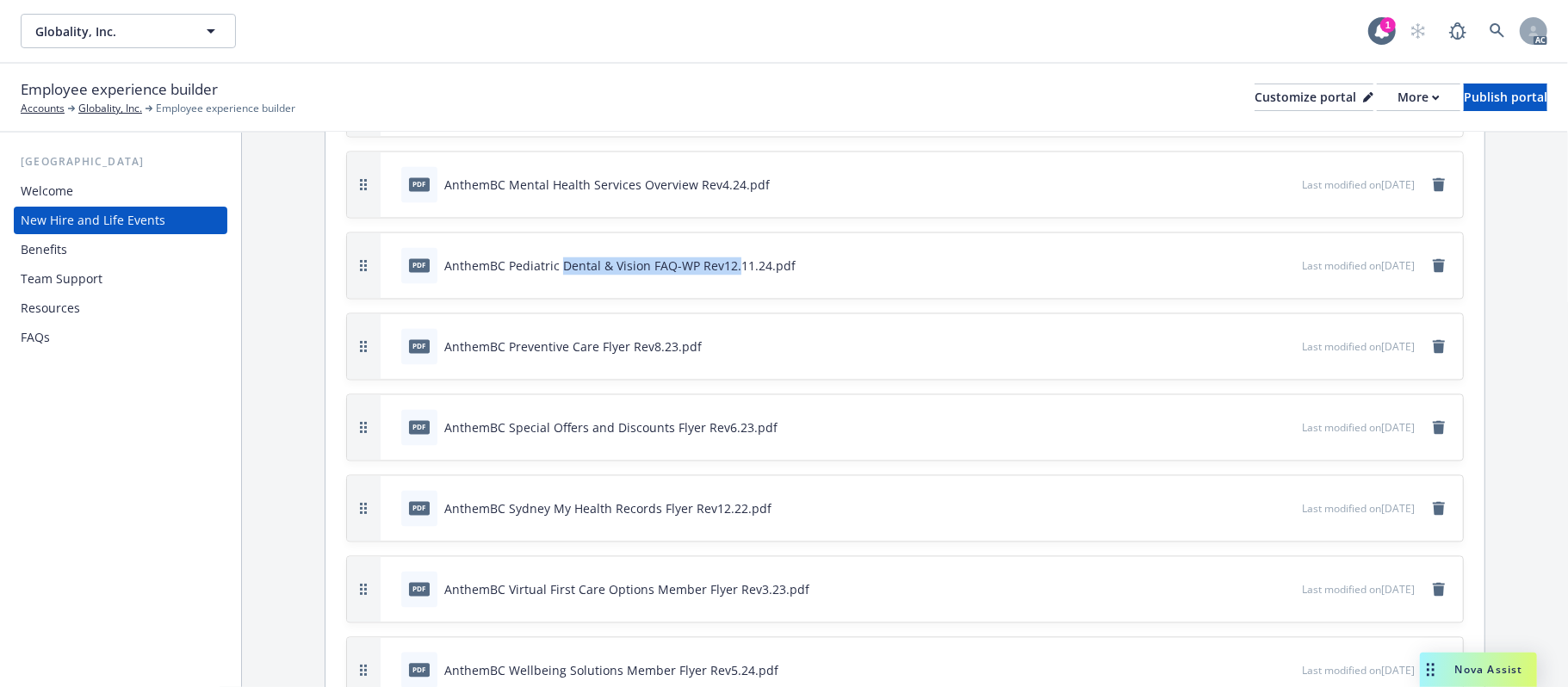
drag, startPoint x: 587, startPoint y: 259, endPoint x: 904, endPoint y: 287, distance: 318.2
click at [941, 284] on div "pdf AnthemBC Pediatric Dental & Vision FAQ-WP Rev12.11.24.pdf Last modified on …" at bounding box center [922, 265] width 1083 height 66
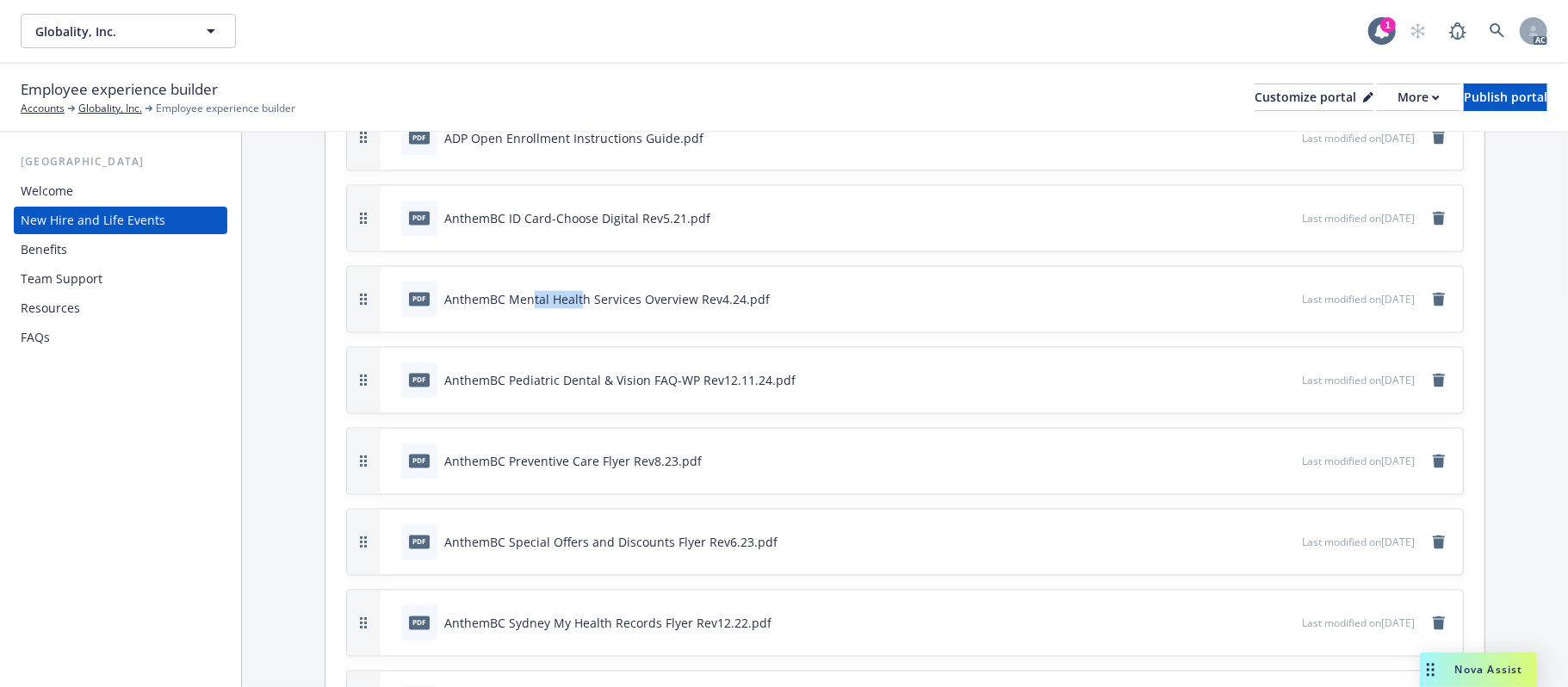
click at [682, 291] on div "AnthemBC Mental Health Services Overview Rev4.24.pdf" at bounding box center [607, 299] width 326 height 18
click at [582, 315] on div "pdf AnthemBC Mental Health Services Overview Rev4.24.pdf Last modified on 03/12…" at bounding box center [922, 299] width 1083 height 66
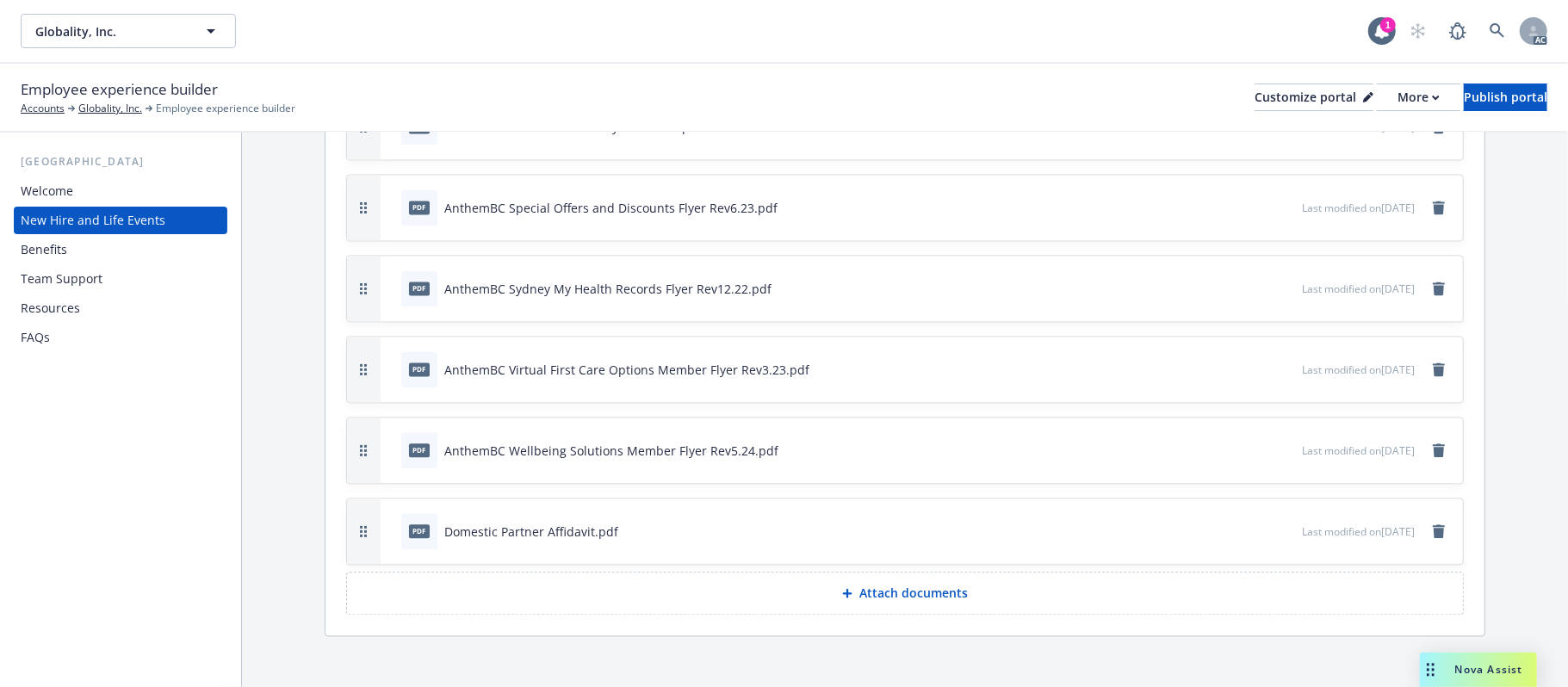
scroll to position [2655, 0]
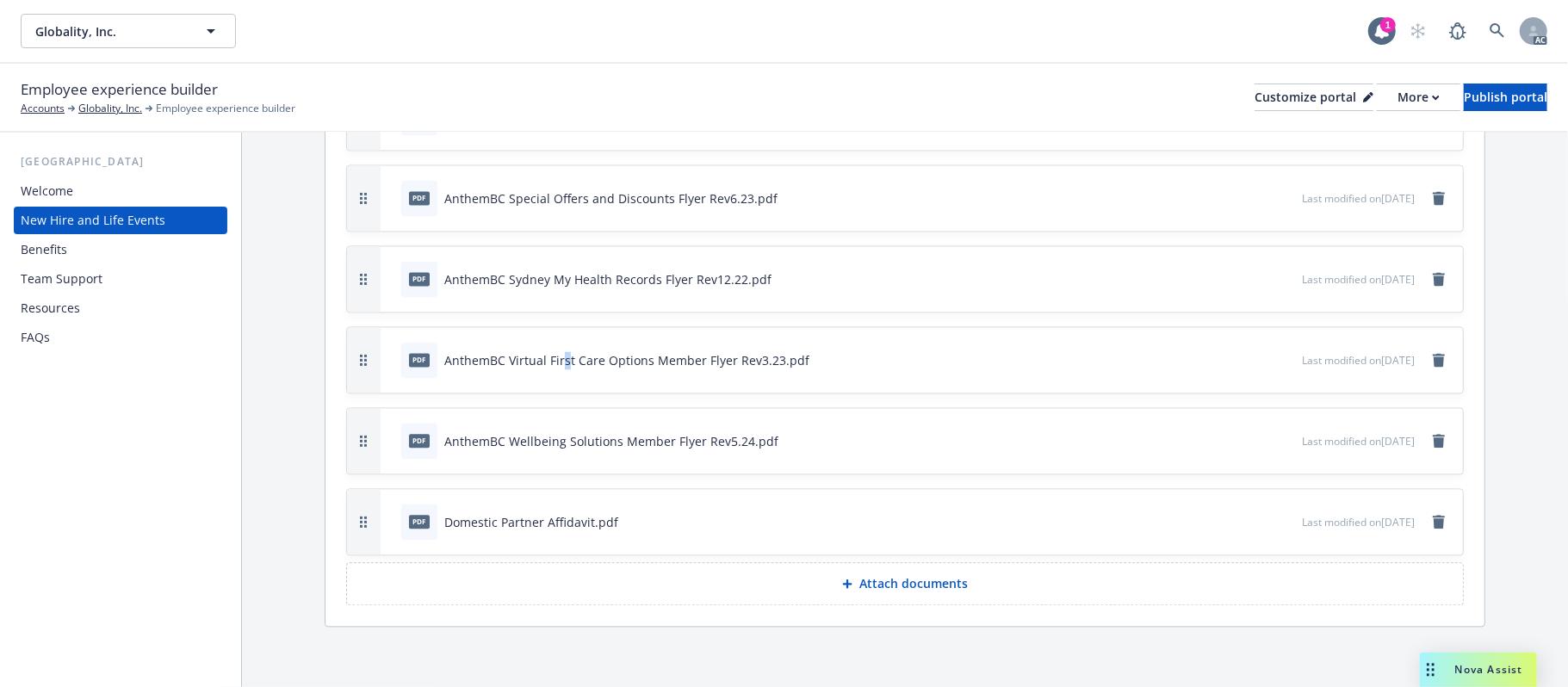
drag, startPoint x: 562, startPoint y: 348, endPoint x: 697, endPoint y: 355, distance: 135.2
click at [627, 353] on div "AnthemBC Virtual First Care Options Member Flyer Rev3.23.pdf" at bounding box center [626, 360] width 365 height 18
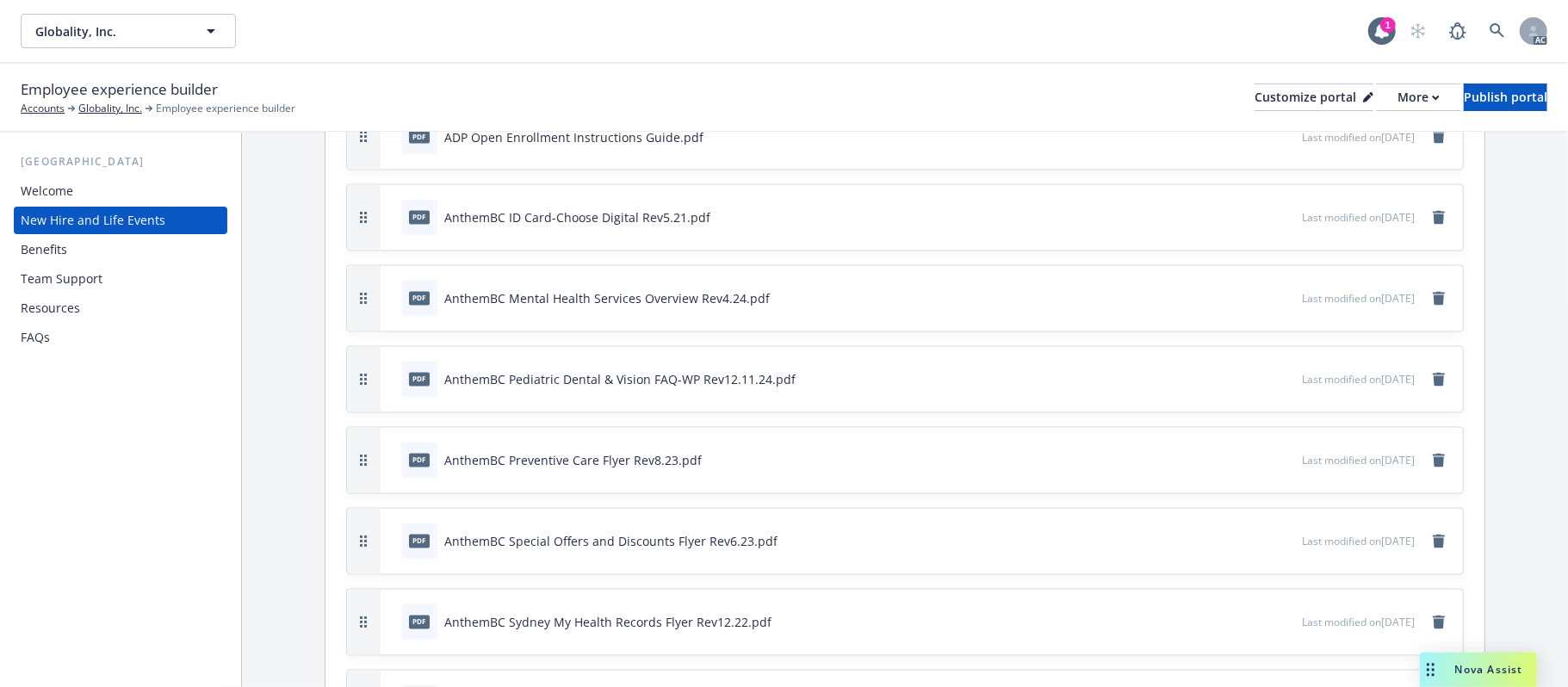
scroll to position [2081, 0]
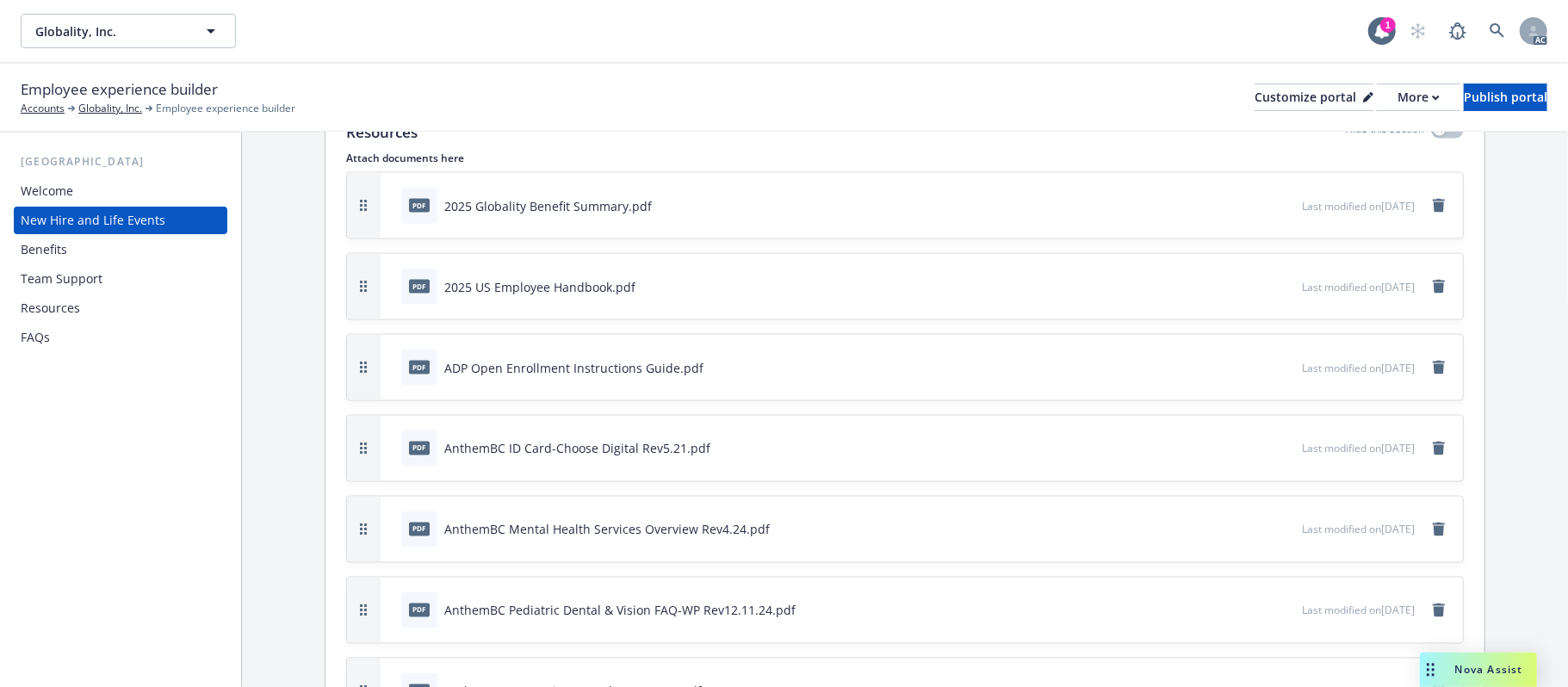
click at [77, 276] on div "Team Support" at bounding box center [62, 279] width 82 height 27
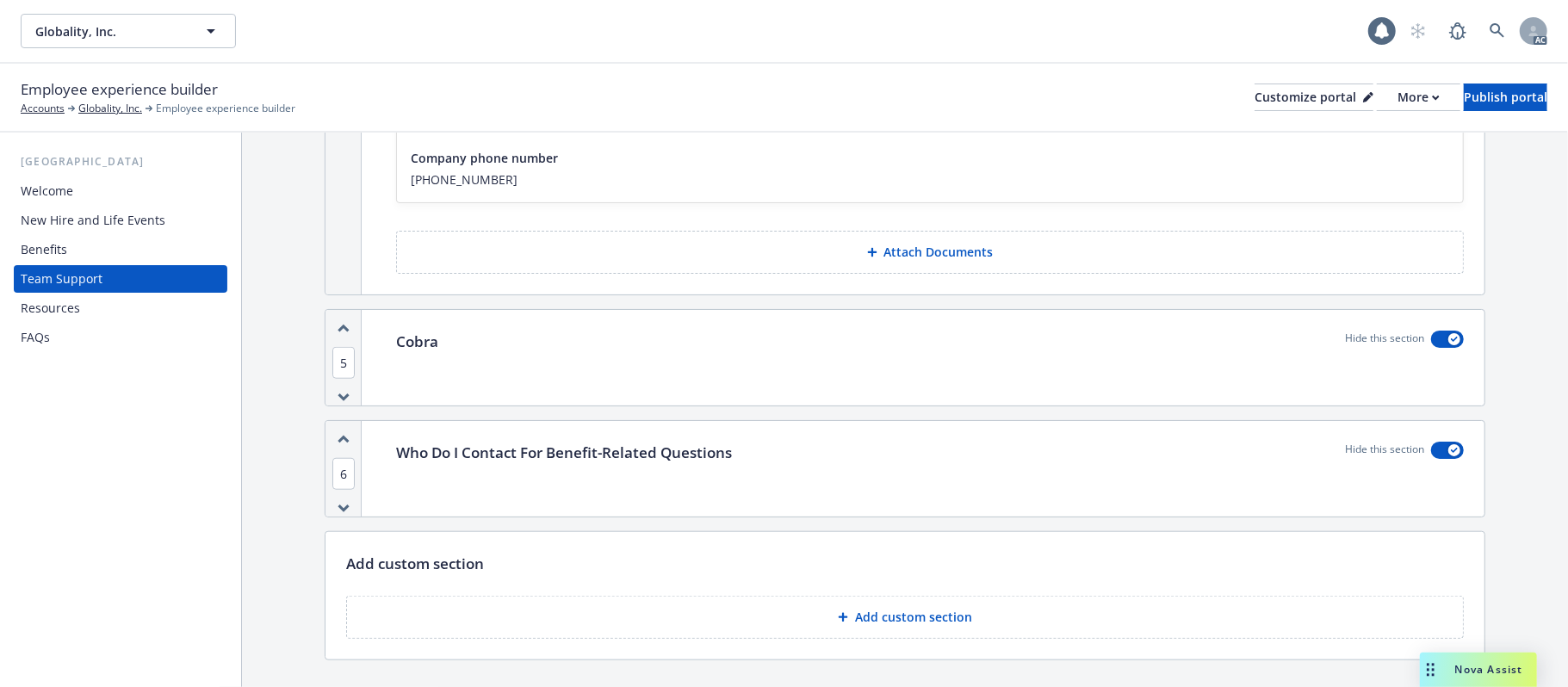
scroll to position [1072, 0]
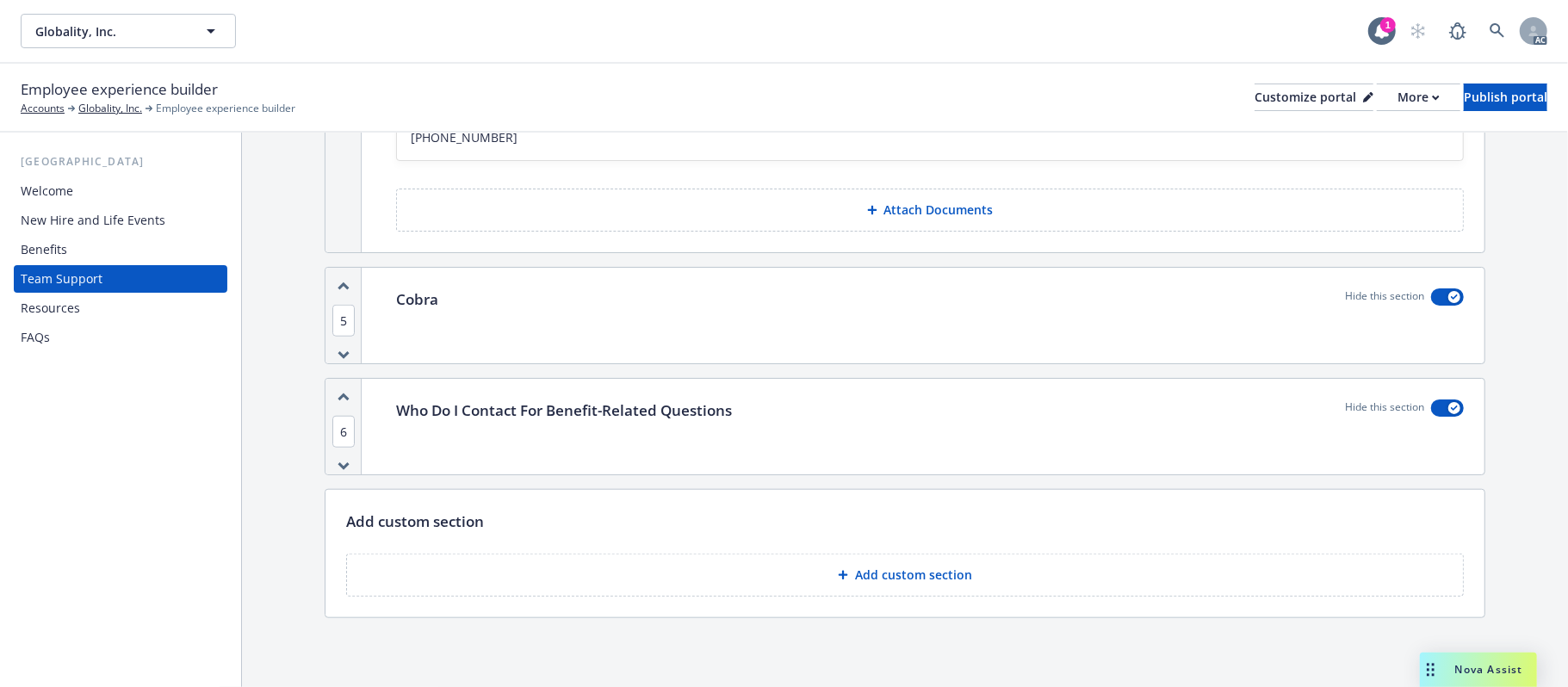
click at [56, 242] on div "Benefits" at bounding box center [44, 250] width 47 height 27
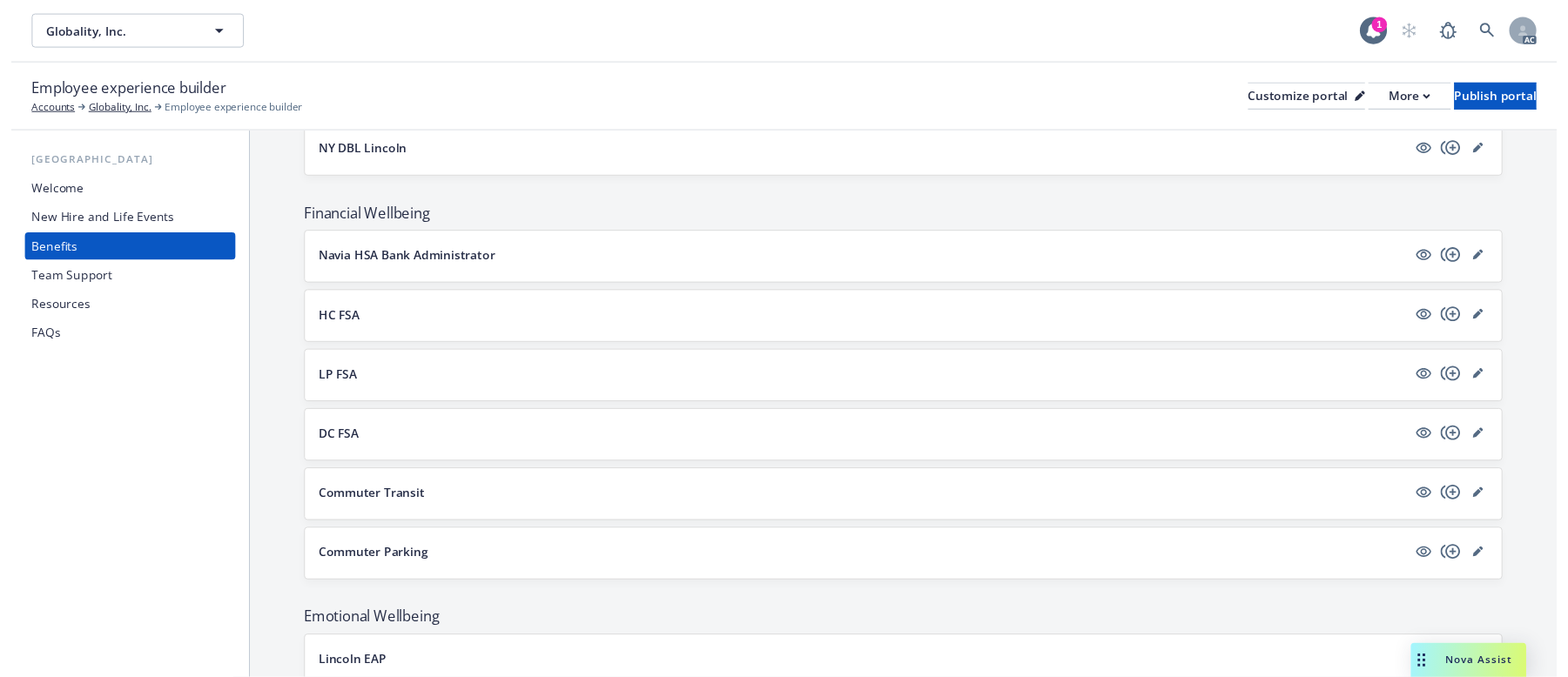
scroll to position [1630, 0]
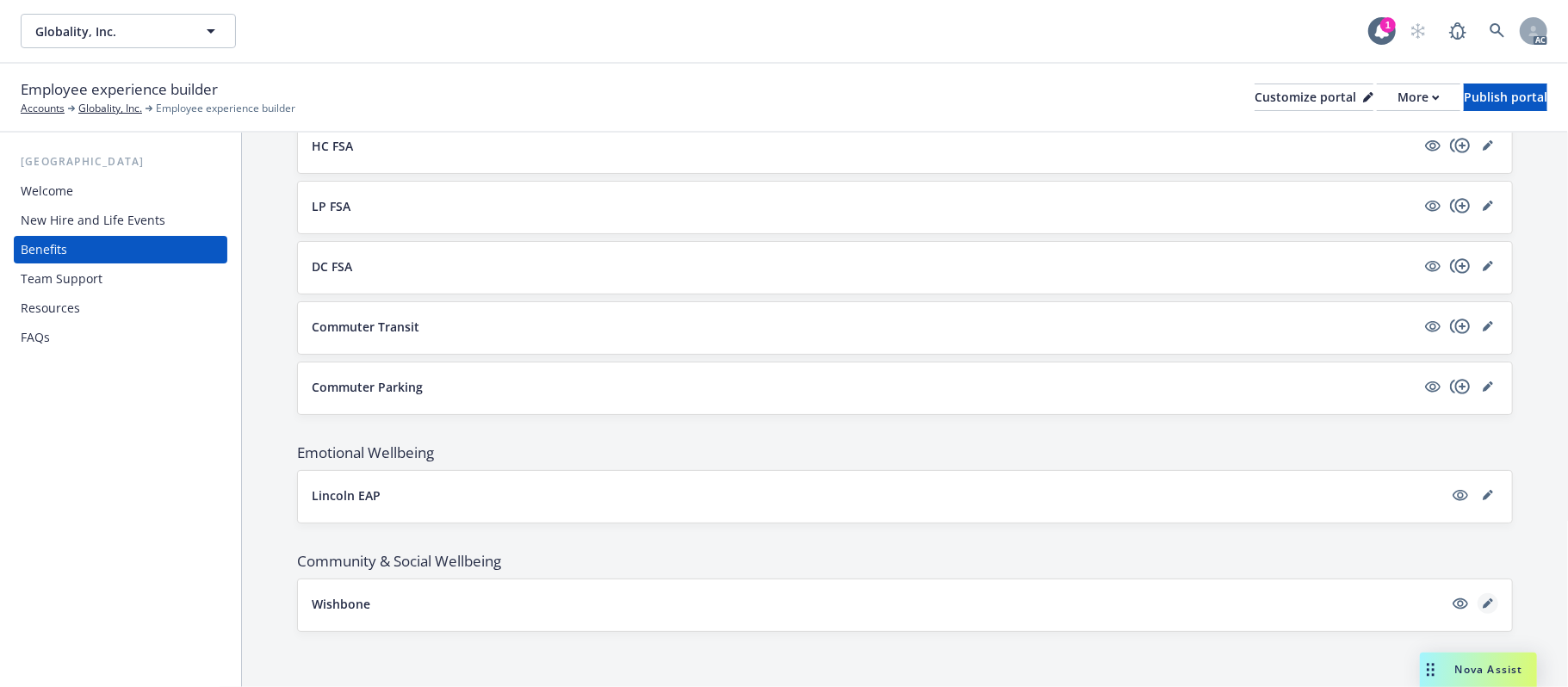
click at [1483, 605] on icon "editPencil" at bounding box center [1487, 604] width 9 height 9
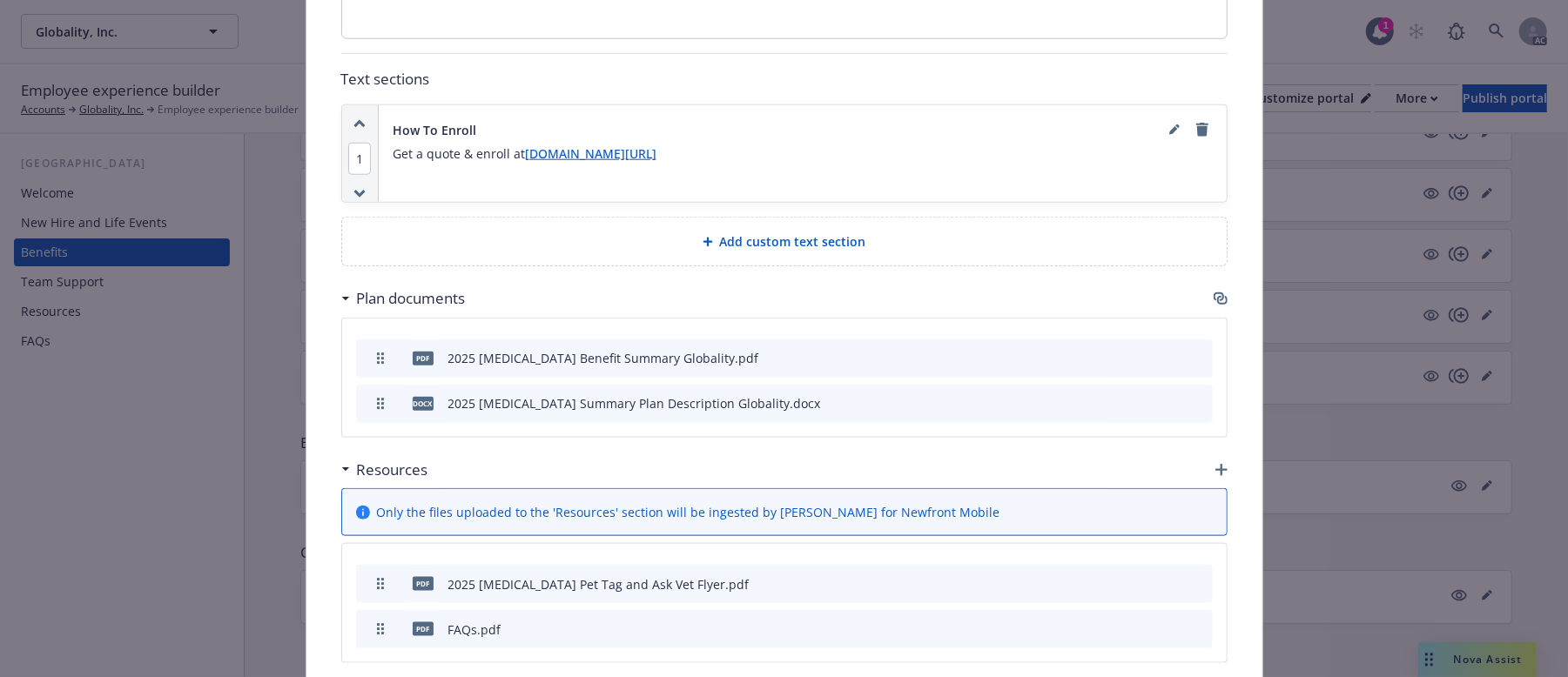
scroll to position [1349, 0]
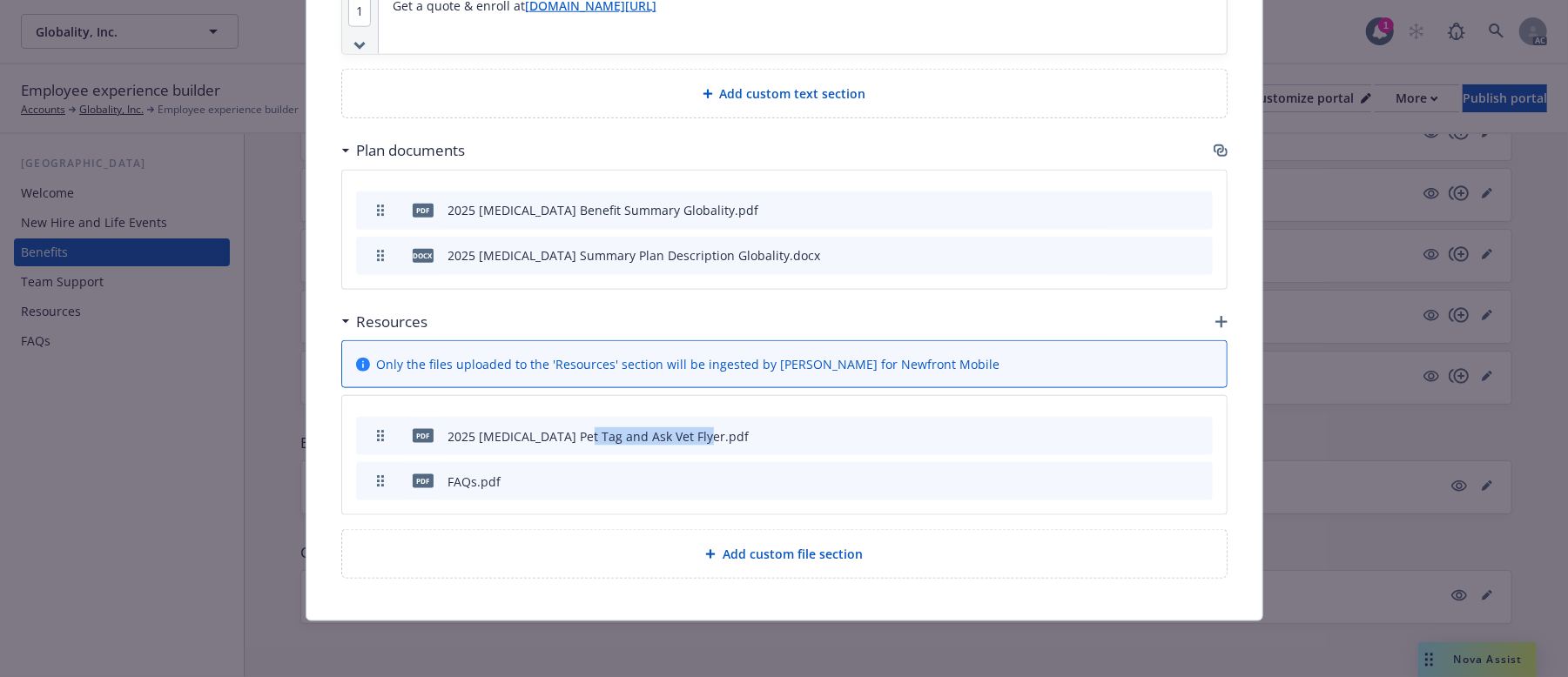
click at [714, 435] on div "pdf 2025 Wishbone Pet Tag and Ask Vet Flyer.pdf" at bounding box center [785, 435] width 857 height 39
click at [484, 428] on div "2025 Wishbone Pet Tag and Ask Vet Flyer.pdf" at bounding box center [599, 436] width 301 height 18
drag, startPoint x: 571, startPoint y: 435, endPoint x: 735, endPoint y: 435, distance: 164.0
click at [727, 435] on div "pdf 2025 Wishbone Pet Tag and Ask Vet Flyer.pdf" at bounding box center [785, 435] width 857 height 39
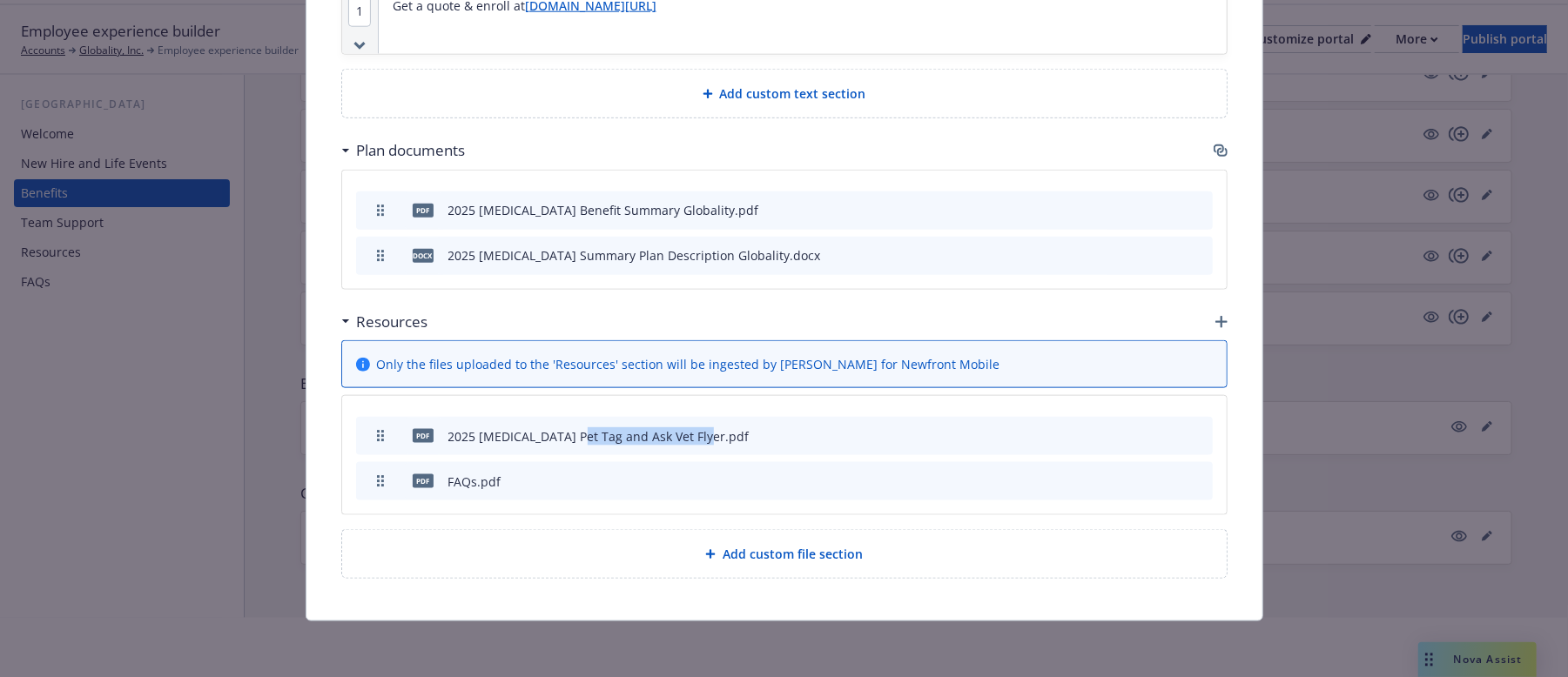
scroll to position [116, 0]
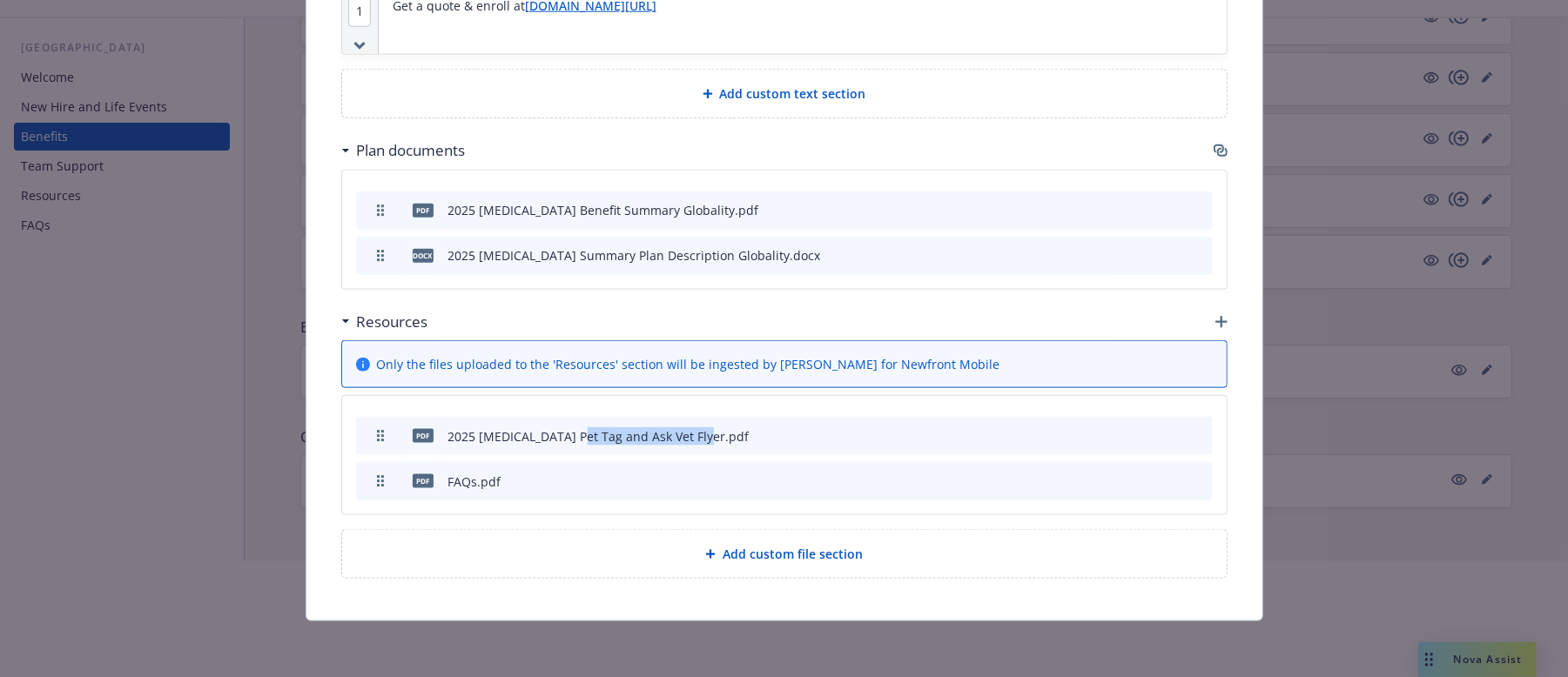
click at [868, 442] on div "pdf 2025 Wishbone Pet Tag and Ask Vet Flyer.pdf" at bounding box center [785, 435] width 857 height 39
click at [1133, 435] on icon "download file" at bounding box center [1138, 434] width 11 height 11
click at [1195, 434] on icon "archive file" at bounding box center [1198, 435] width 14 height 14
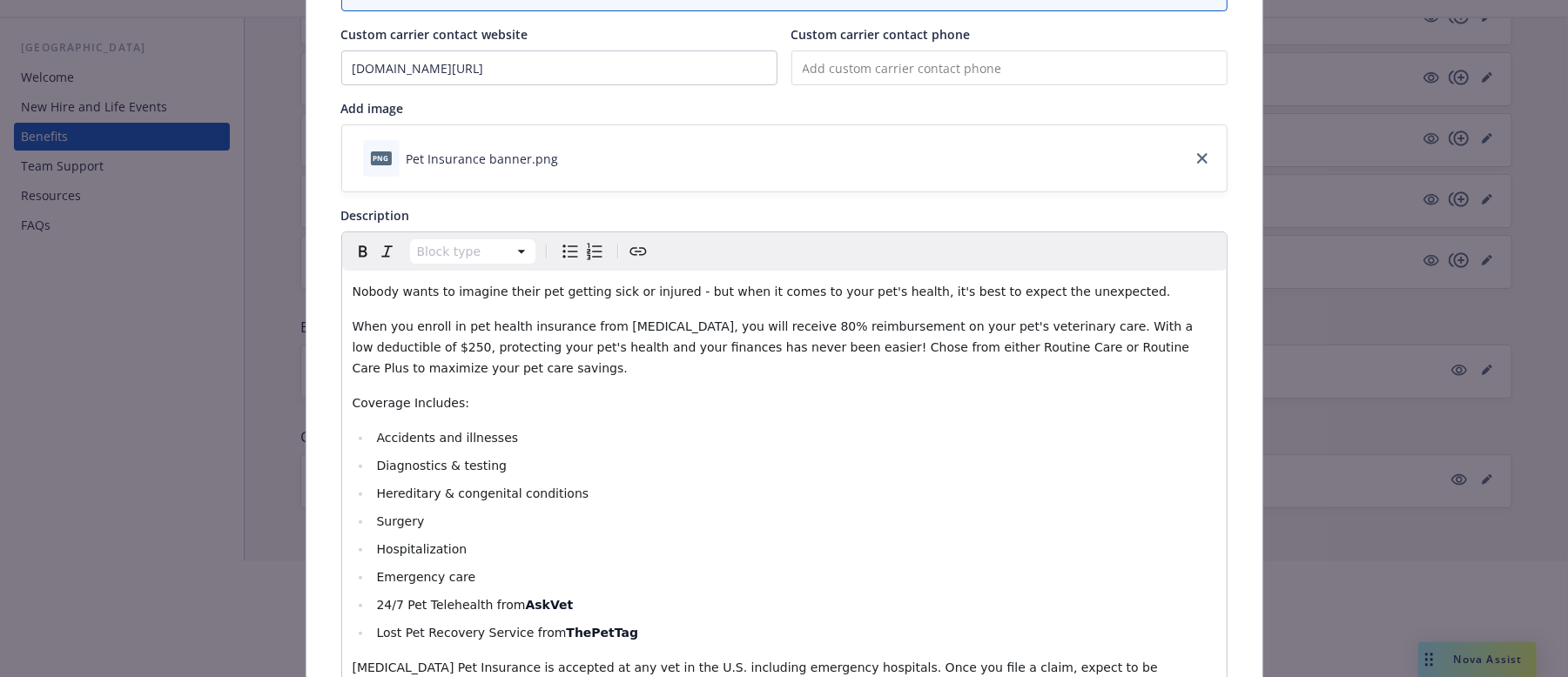
scroll to position [0, 0]
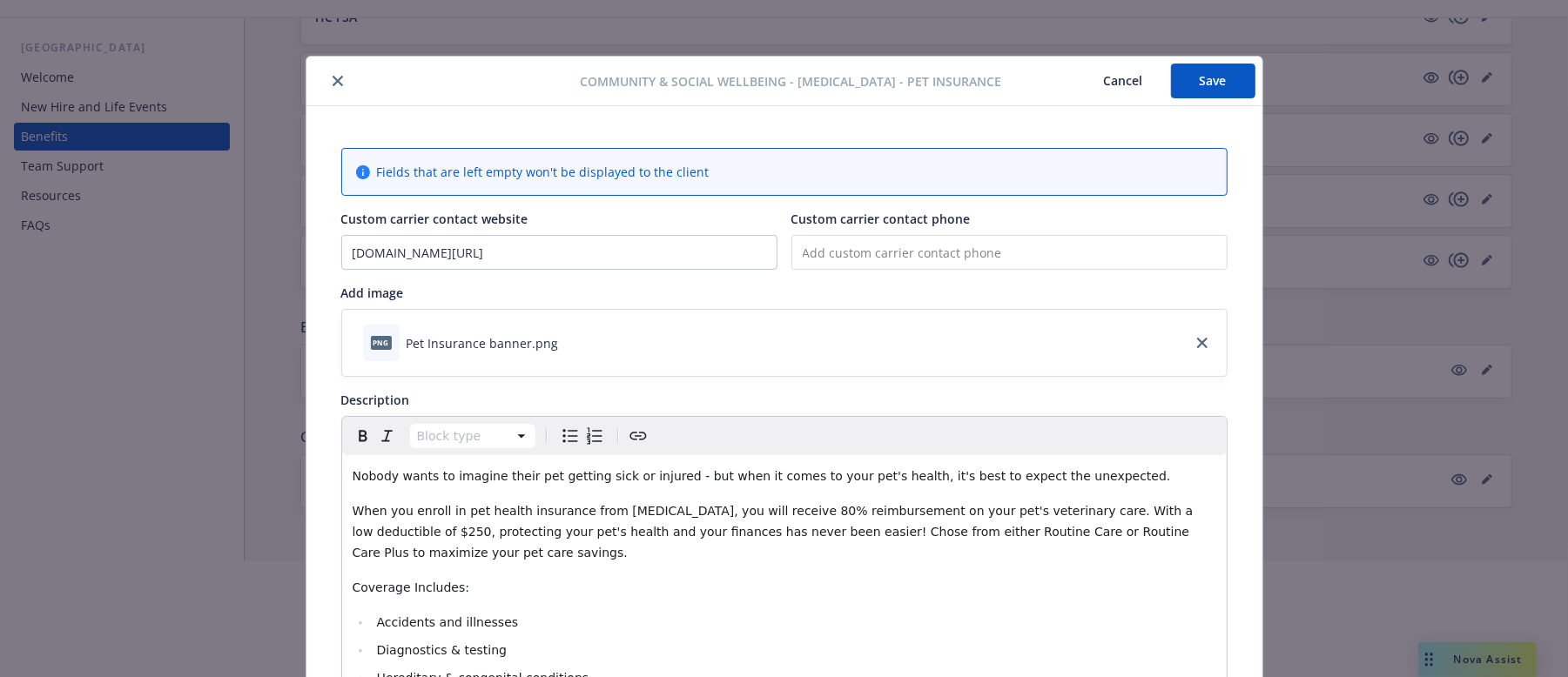
click at [1179, 74] on button "Save" at bounding box center [1213, 80] width 84 height 35
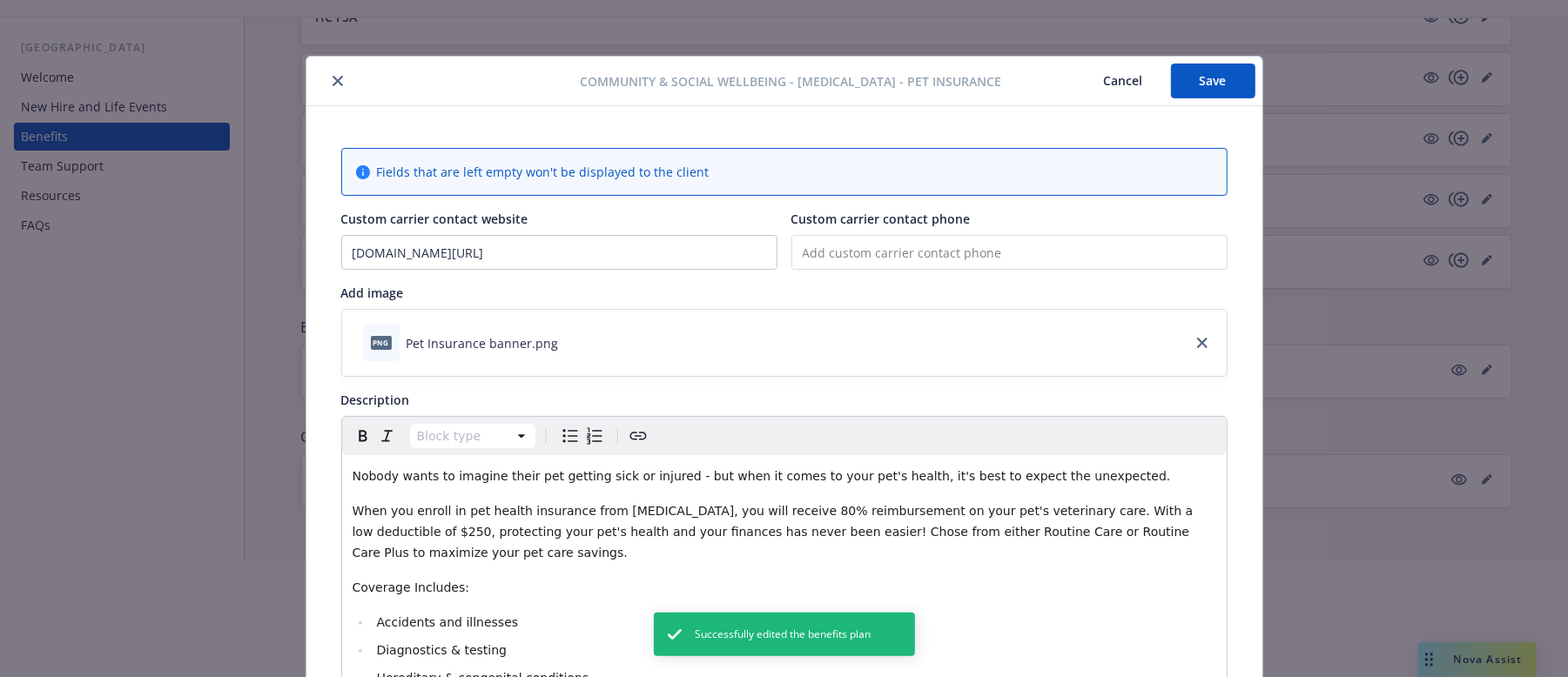
click at [1104, 80] on button "Cancel" at bounding box center [1124, 80] width 95 height 35
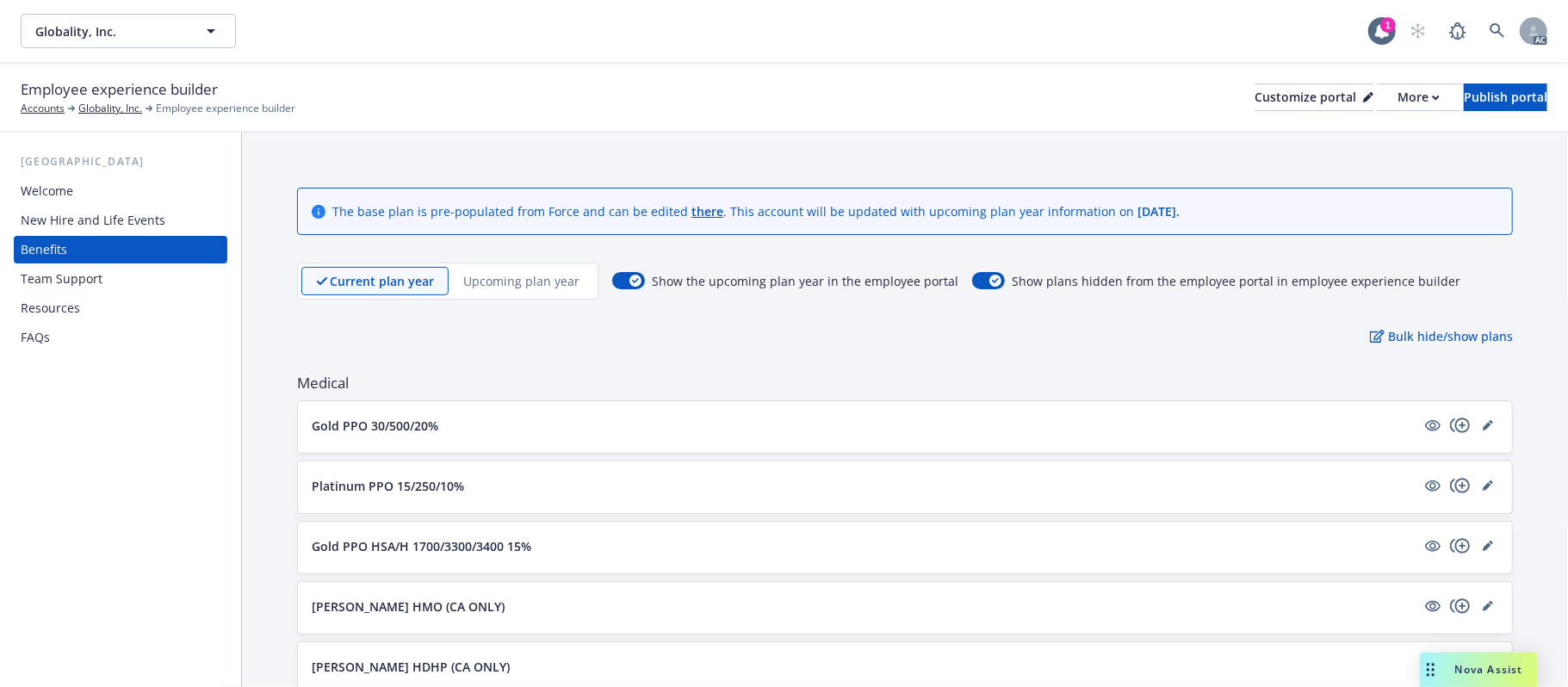
click at [82, 197] on div "Welcome" at bounding box center [120, 191] width 200 height 27
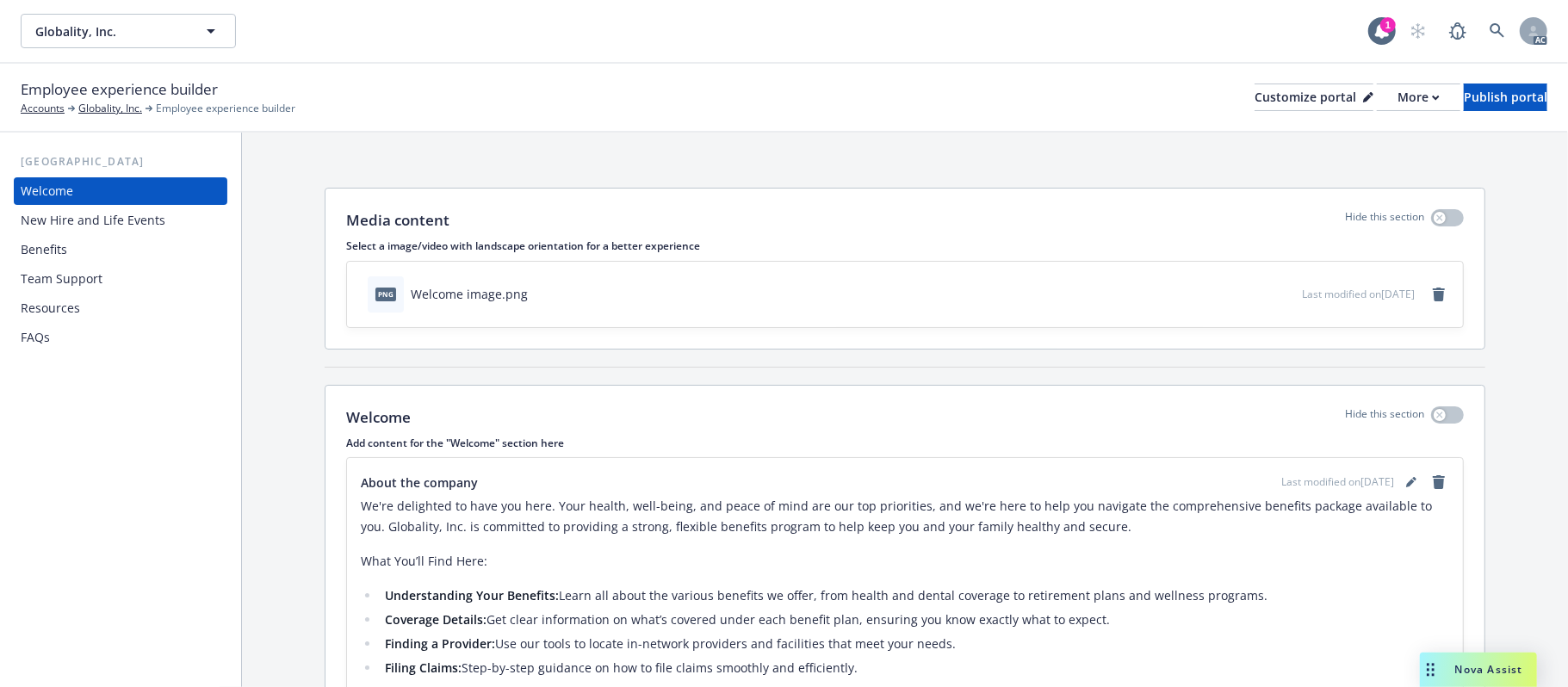
click at [57, 252] on div "Benefits" at bounding box center [44, 250] width 47 height 27
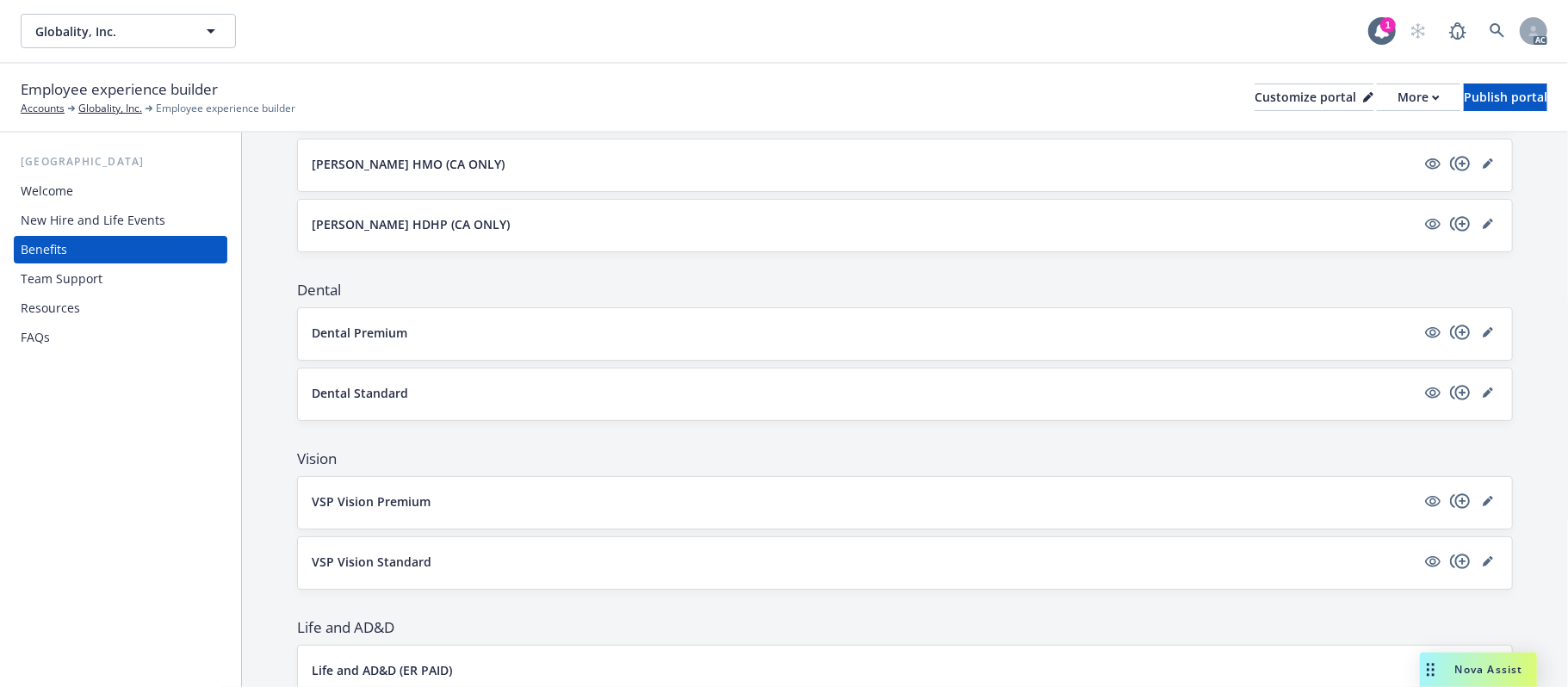
scroll to position [573, 0]
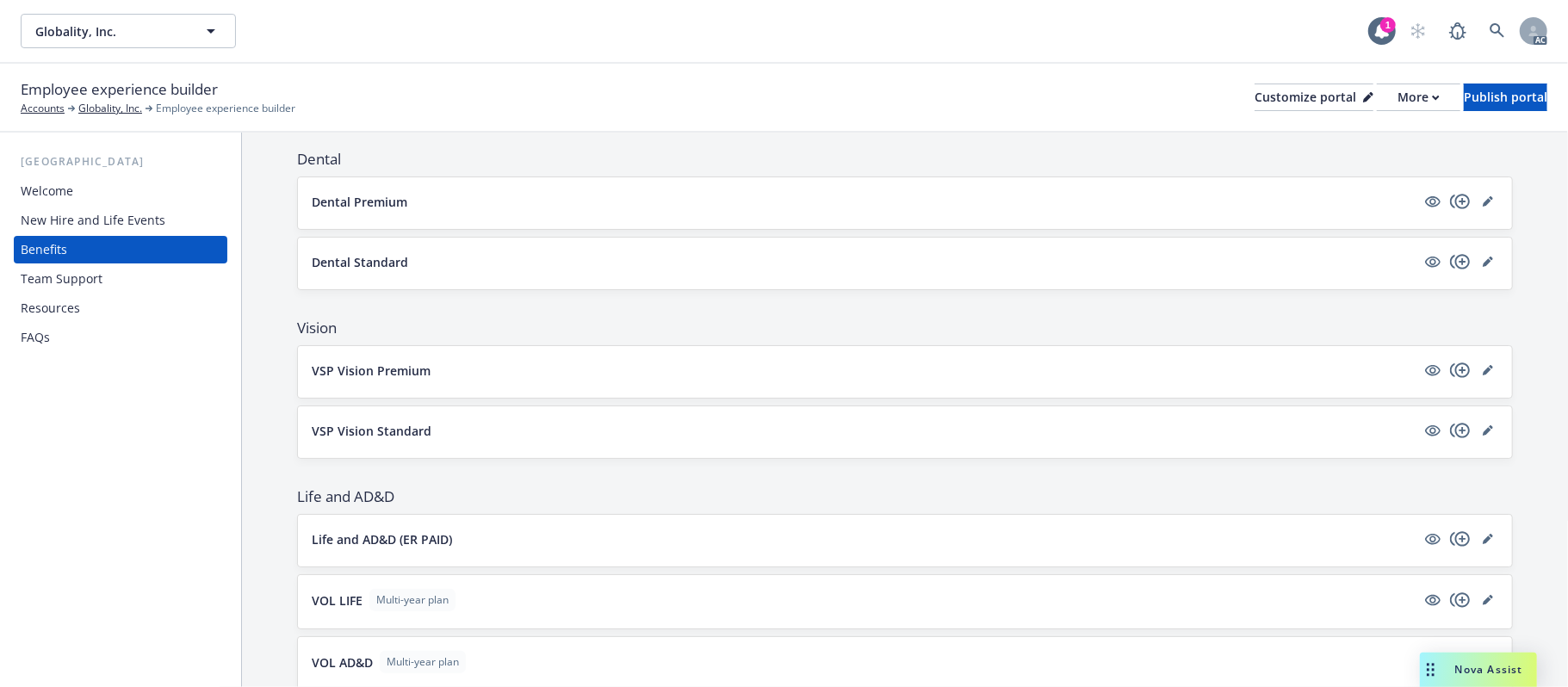
click at [529, 440] on button "VSP Vision Standard" at bounding box center [863, 431] width 1104 height 18
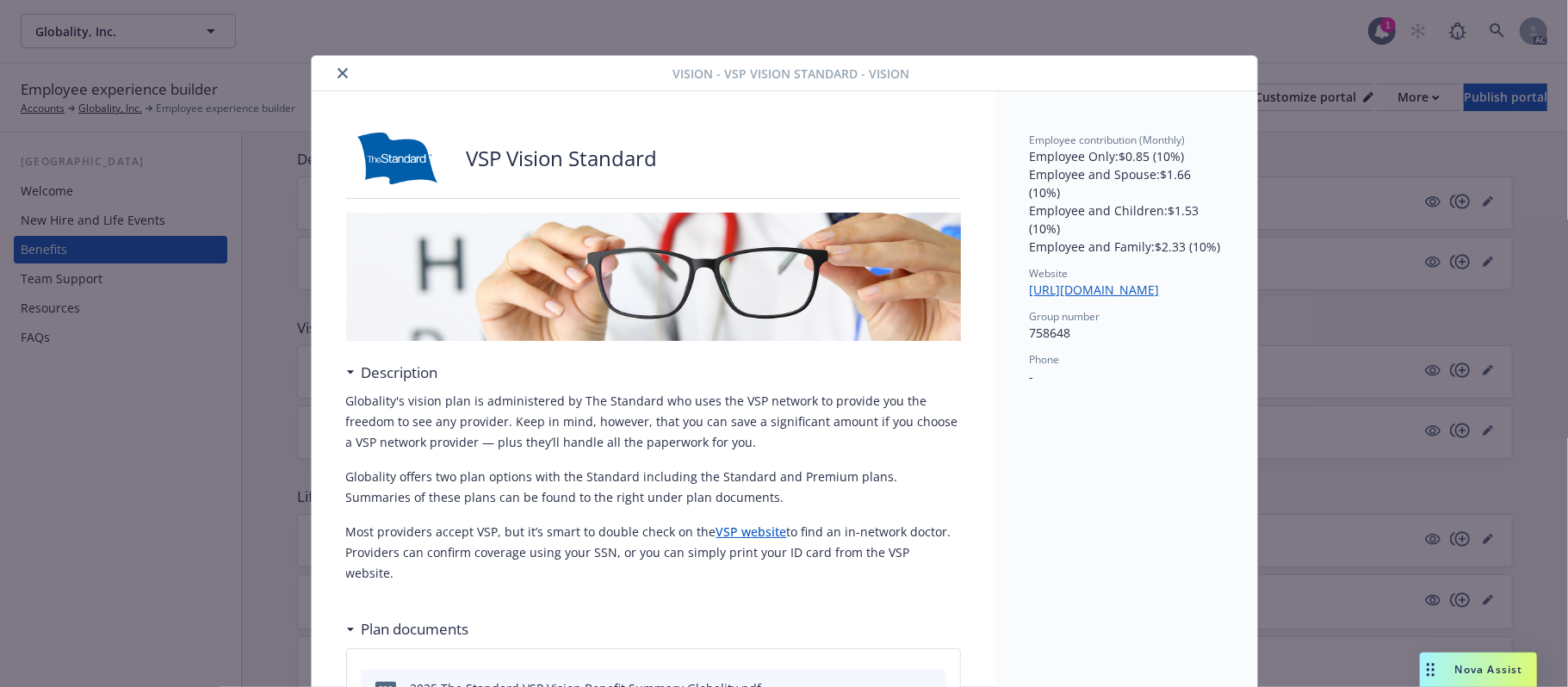
click at [338, 73] on icon "close" at bounding box center [343, 72] width 11 height 11
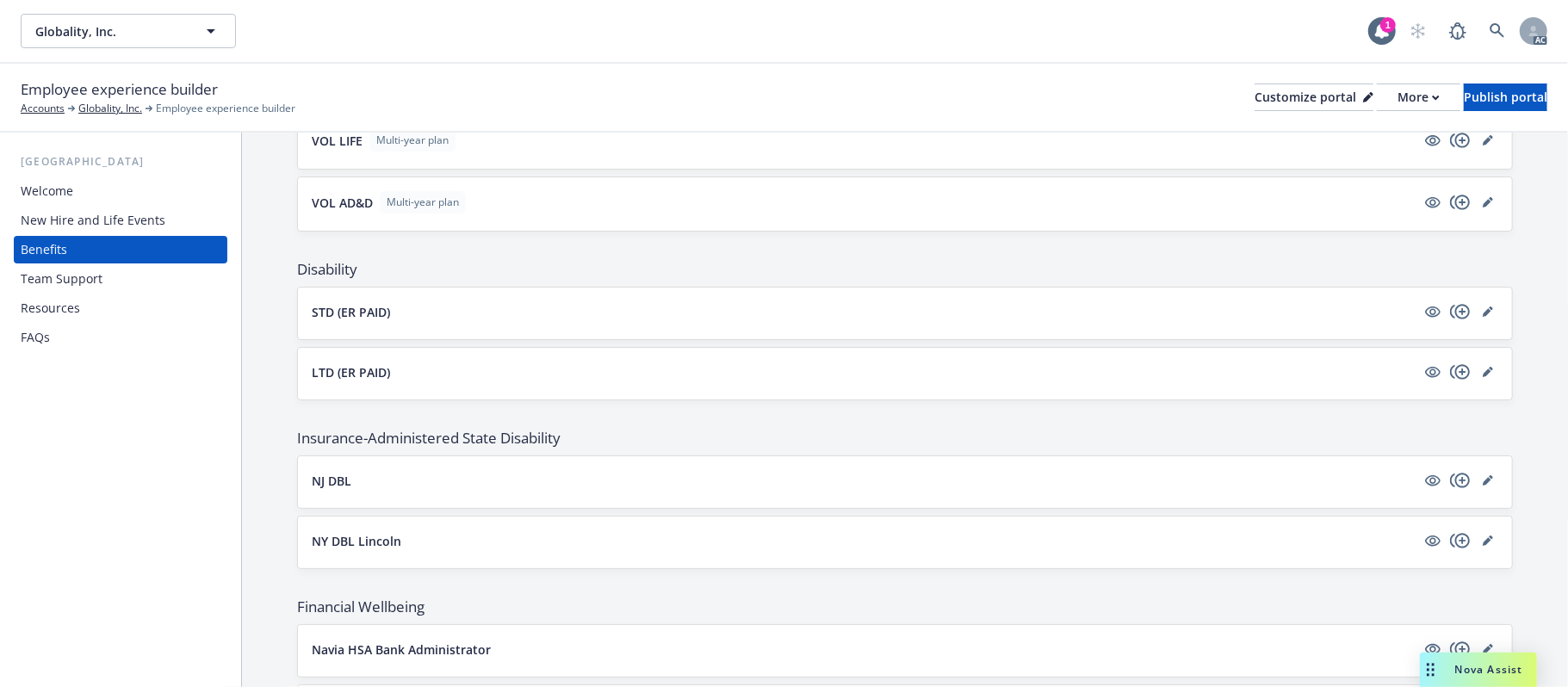
scroll to position [1491, 0]
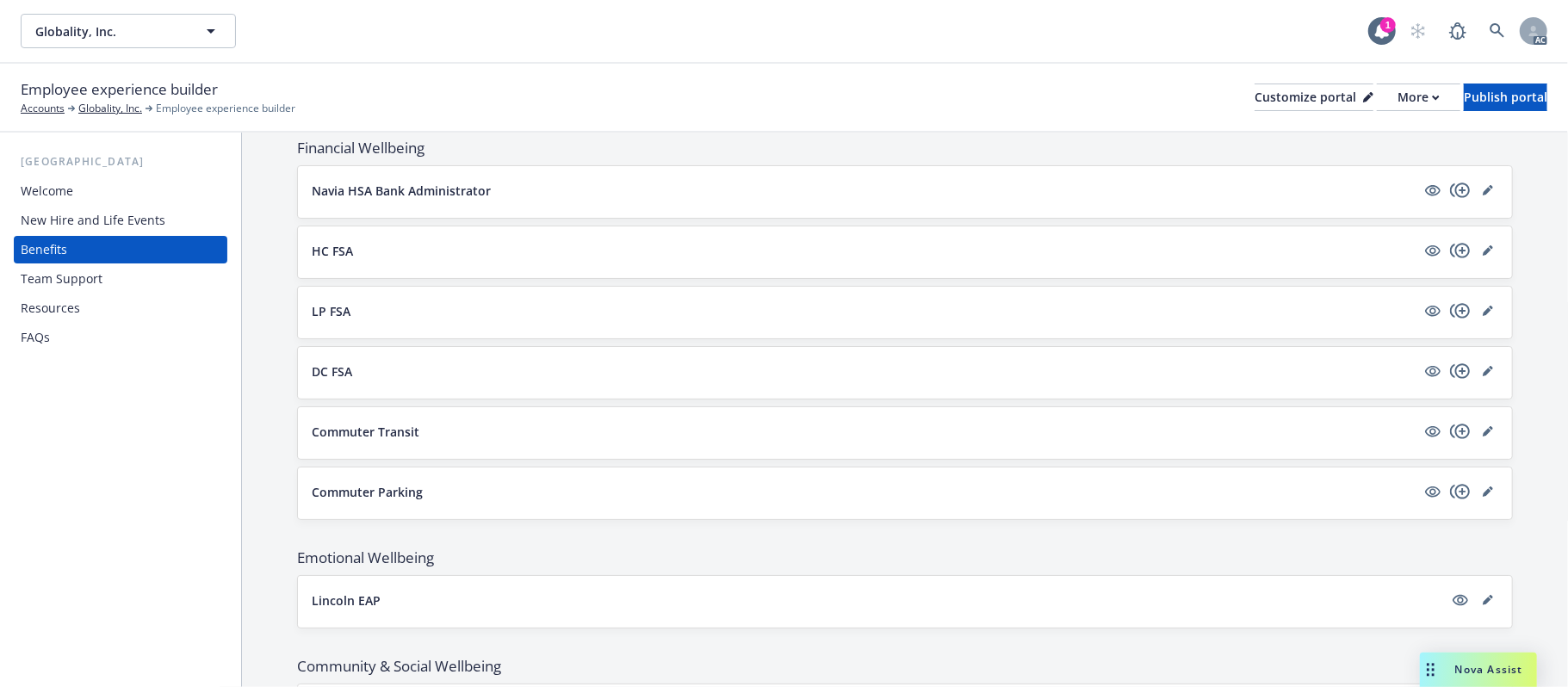
click at [462, 500] on button "Commuter Parking" at bounding box center [863, 491] width 1104 height 18
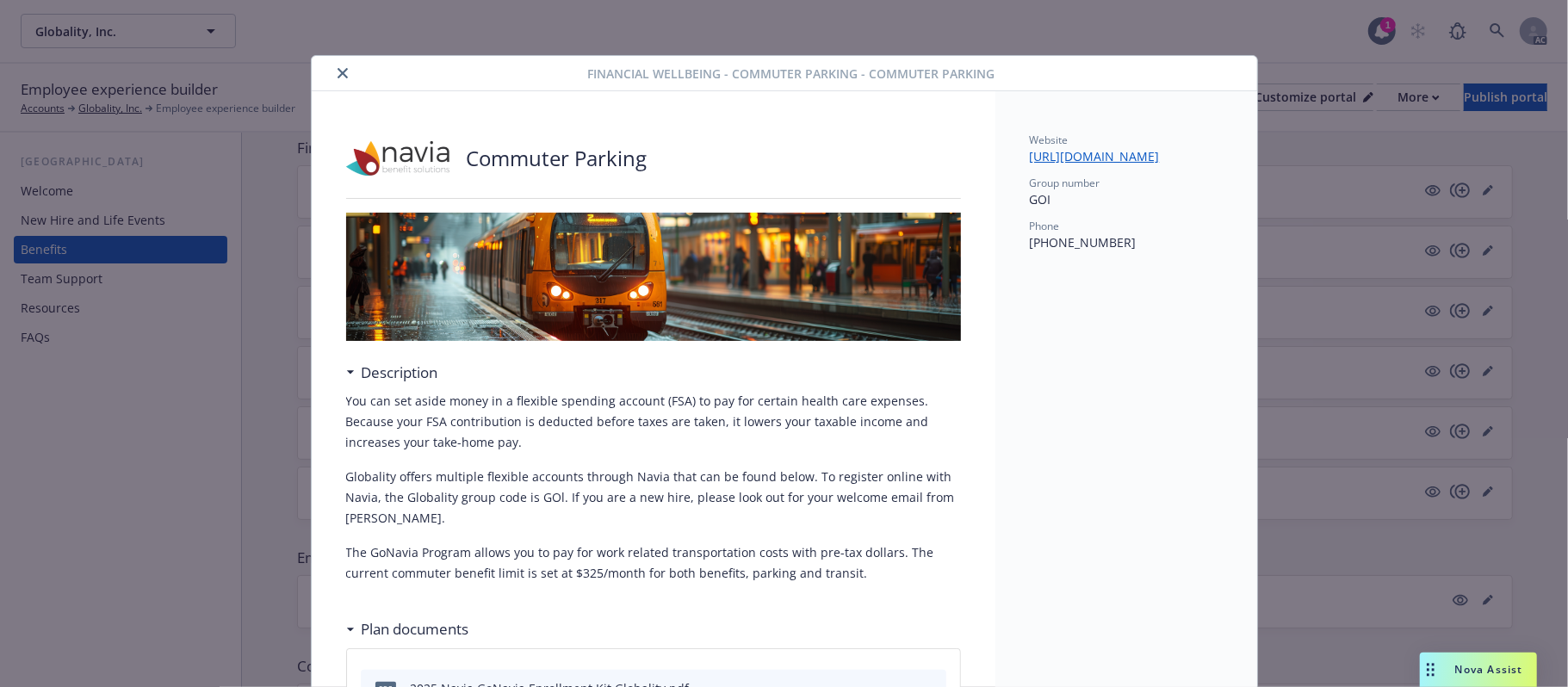
click at [338, 75] on icon "close" at bounding box center [343, 72] width 11 height 11
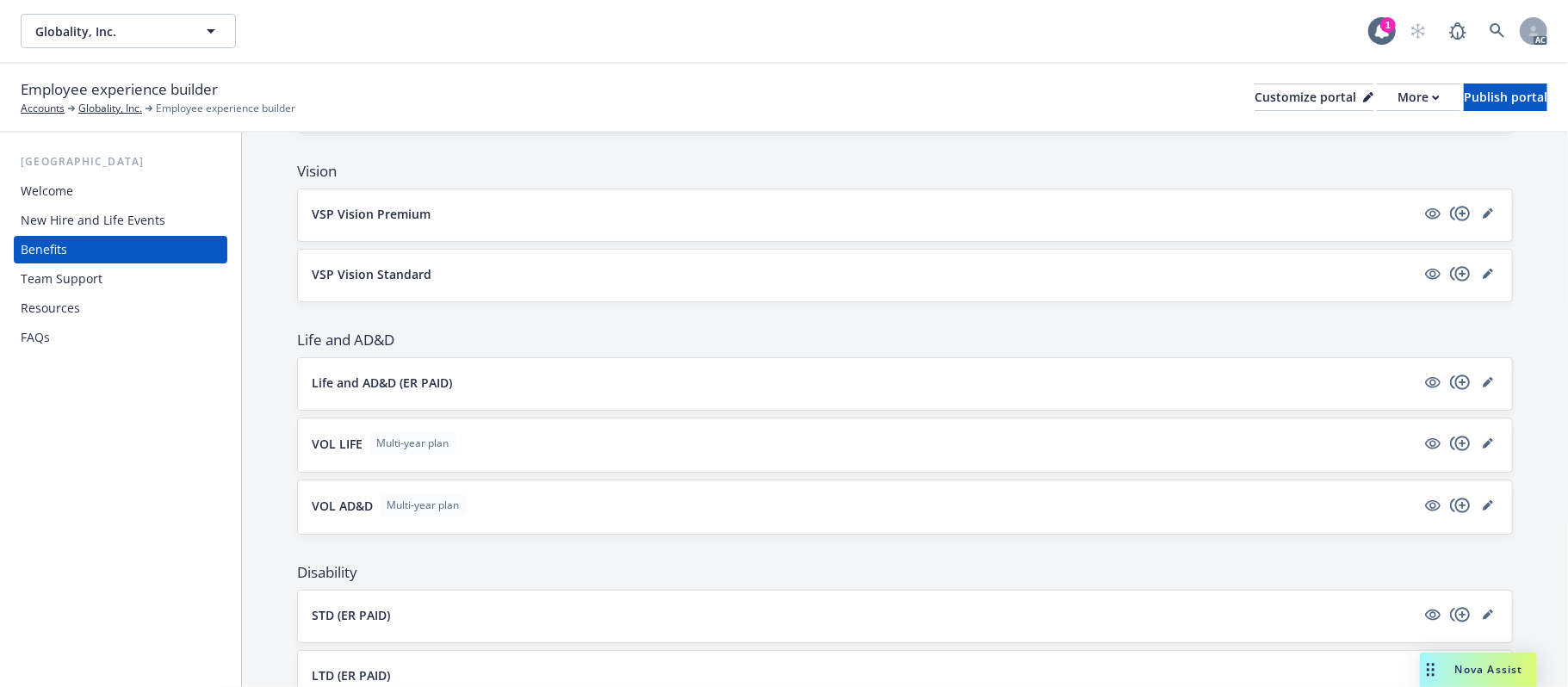
scroll to position [573, 0]
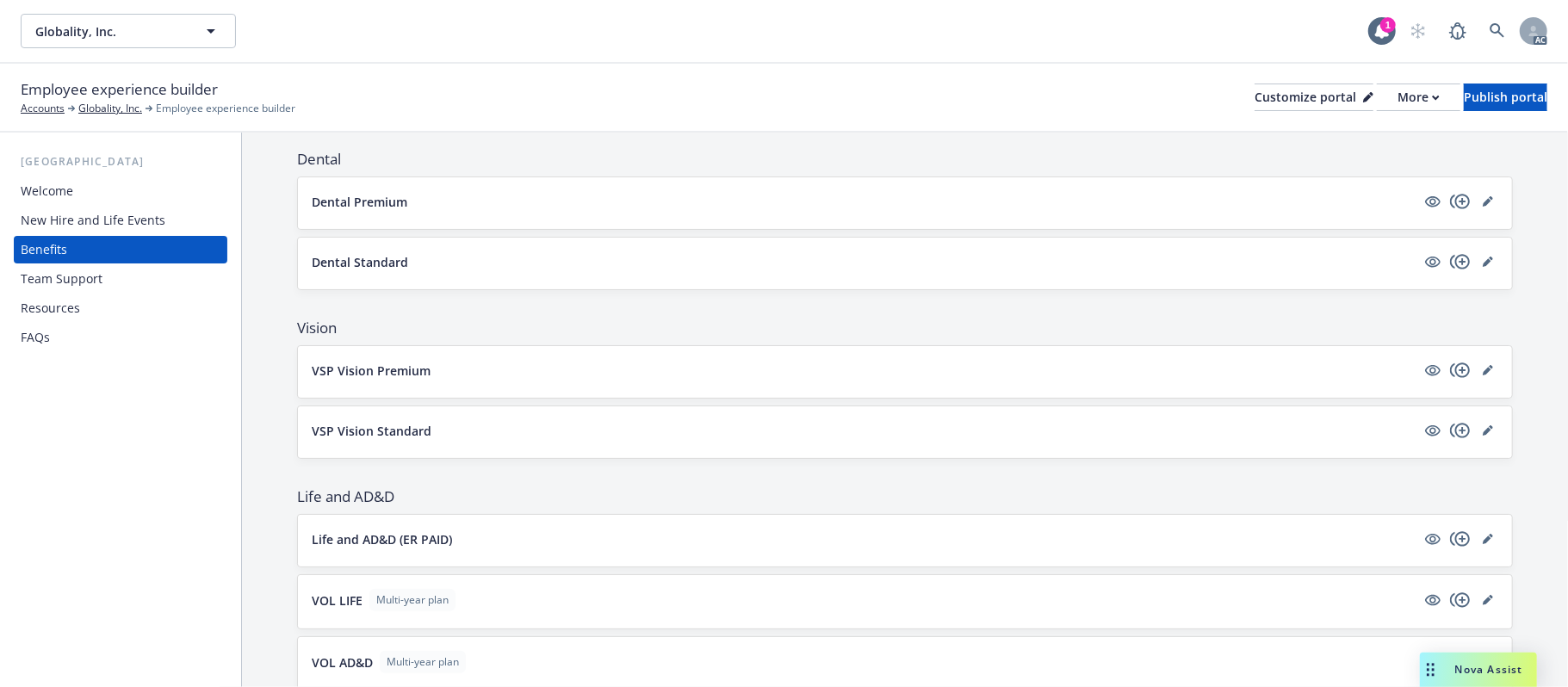
click at [386, 204] on p "Dental Premium" at bounding box center [359, 202] width 96 height 18
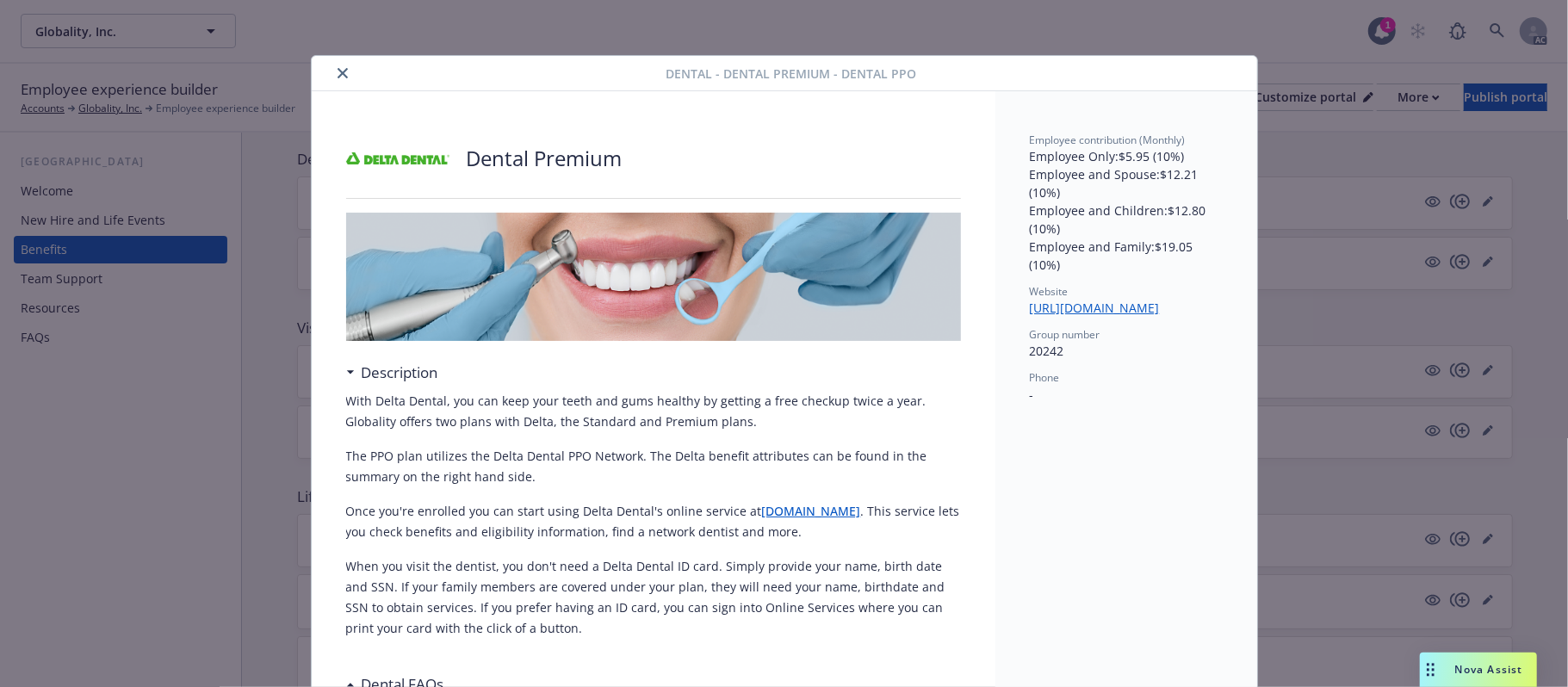
scroll to position [52, 0]
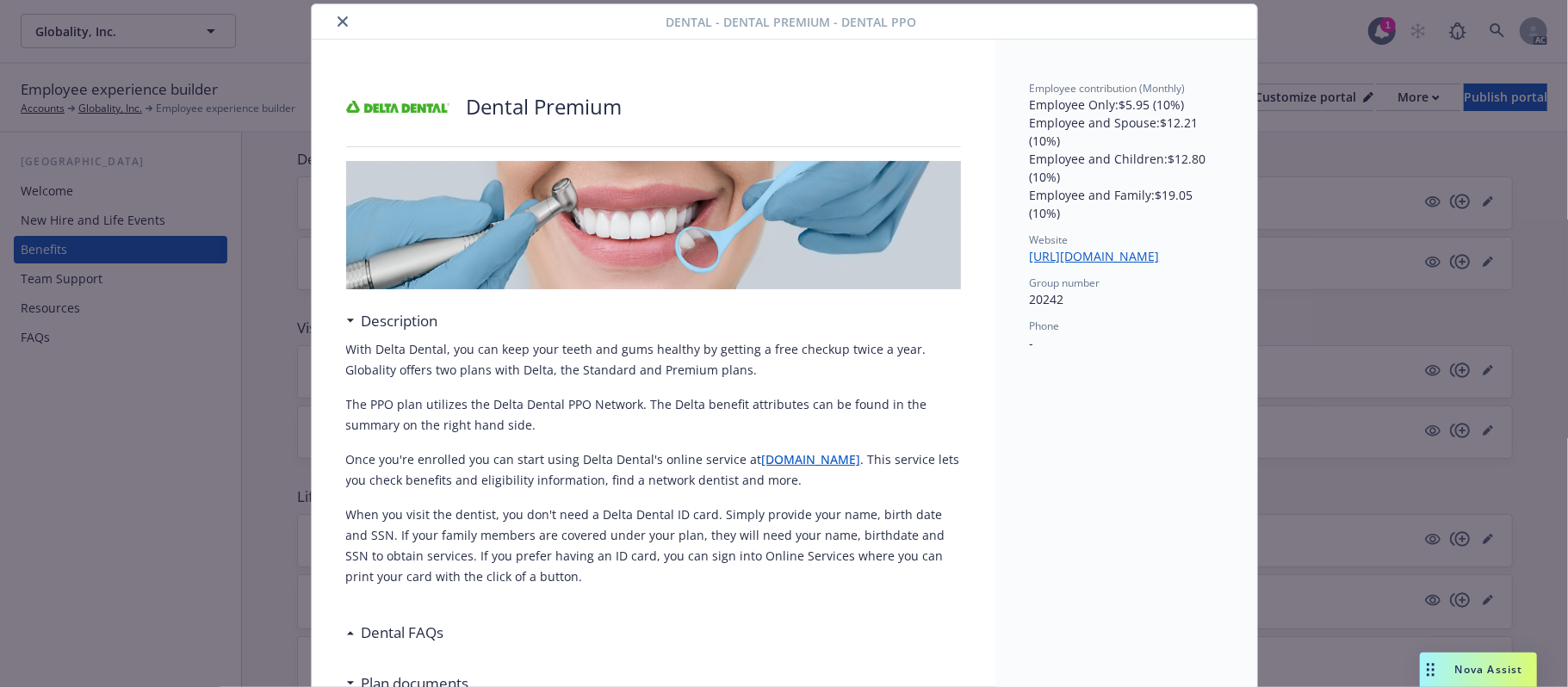
click at [338, 23] on icon "close" at bounding box center [343, 22] width 11 height 11
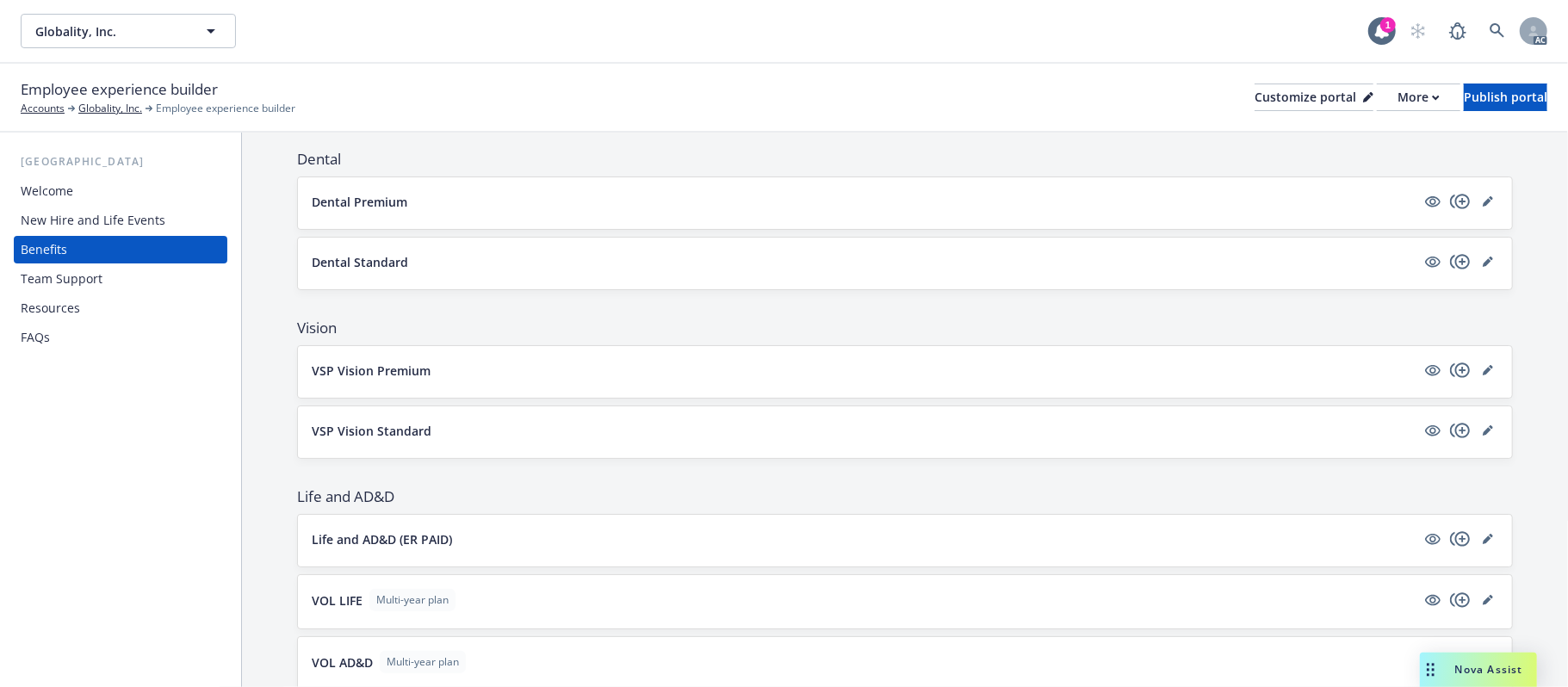
click at [432, 255] on button "Dental Standard" at bounding box center [863, 262] width 1104 height 18
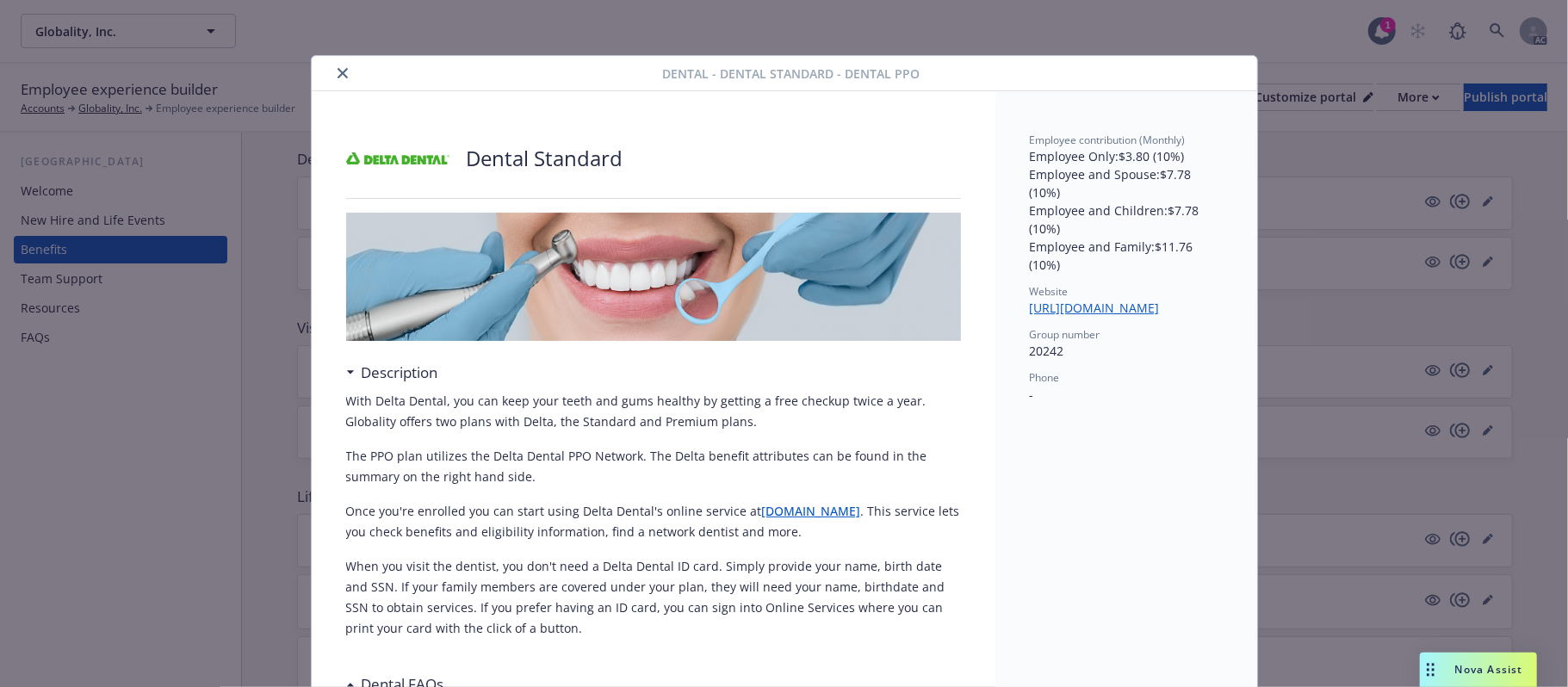
scroll to position [52, 0]
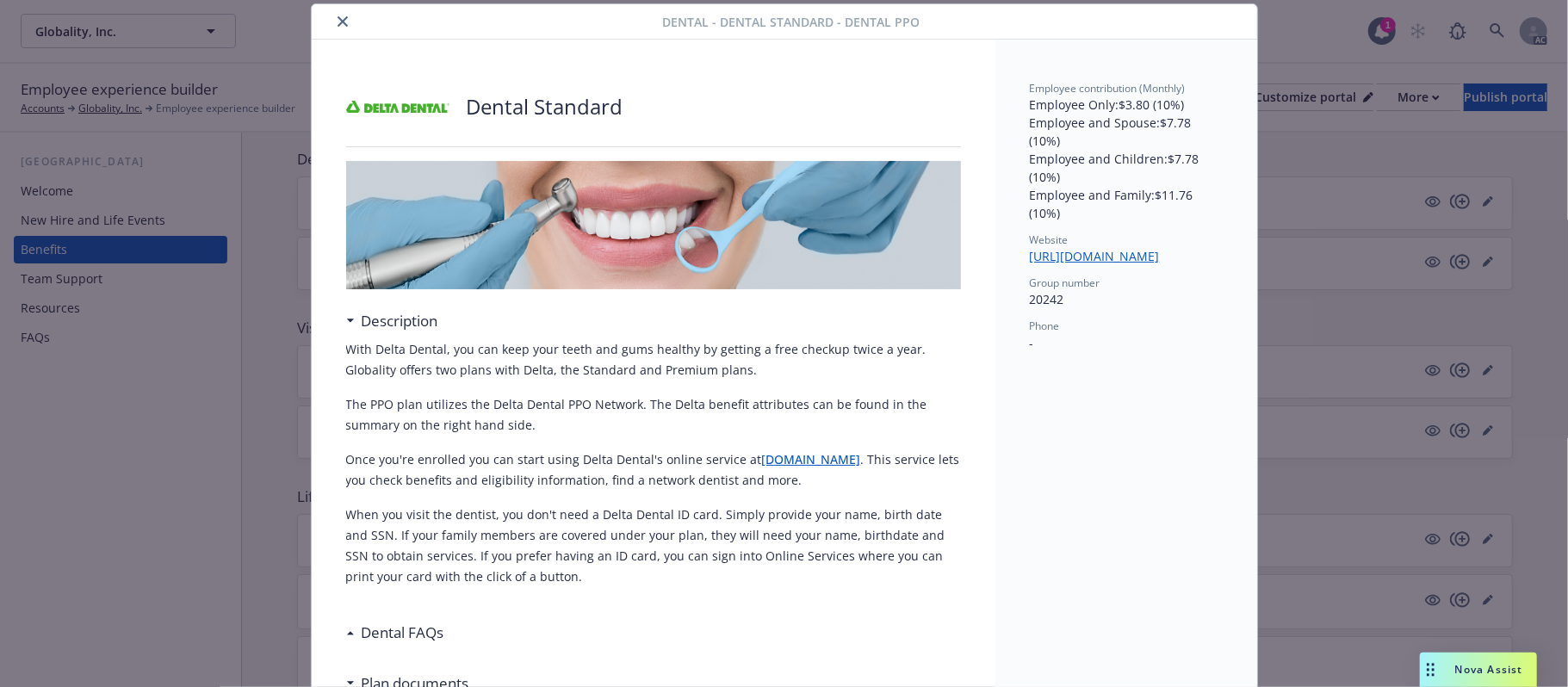
click at [333, 18] on button "close" at bounding box center [343, 21] width 21 height 21
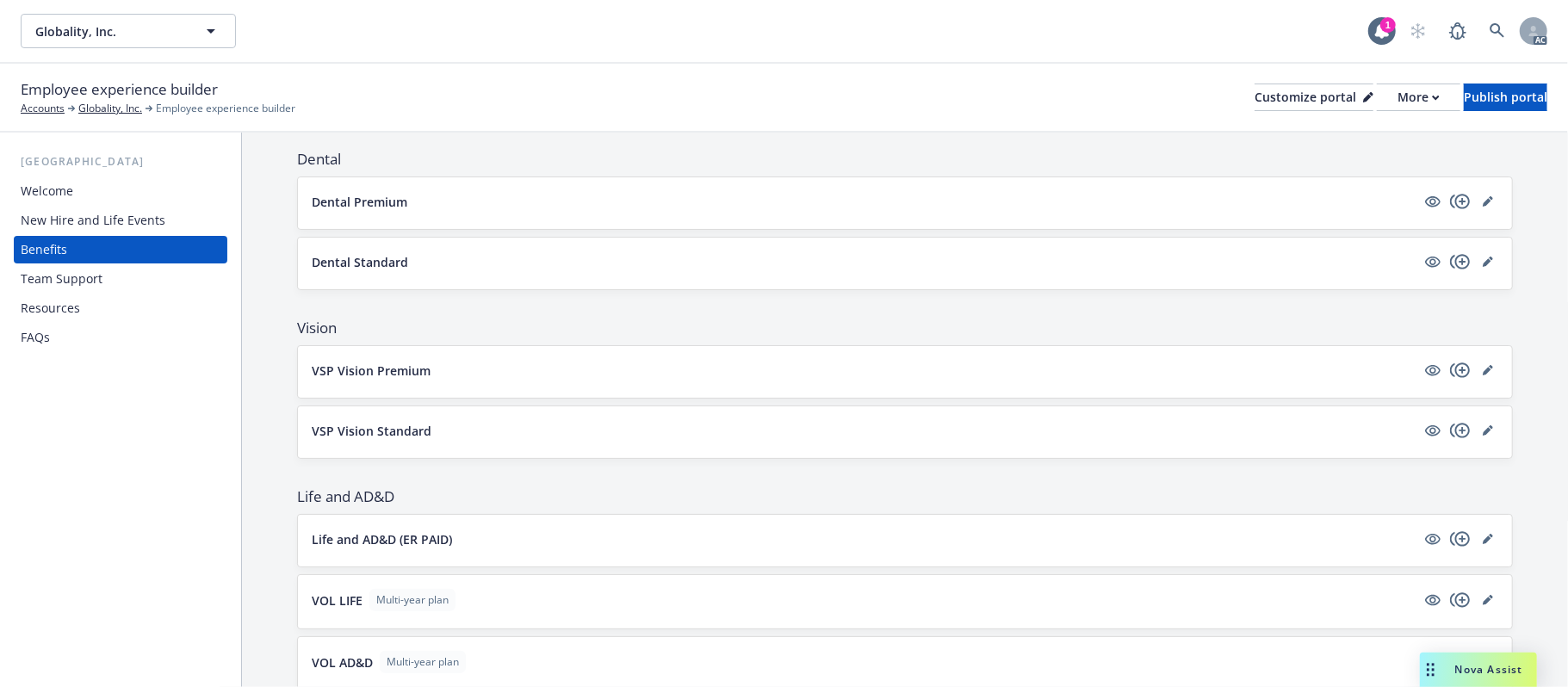
click at [411, 366] on p "VSP Vision Premium" at bounding box center [370, 370] width 118 height 18
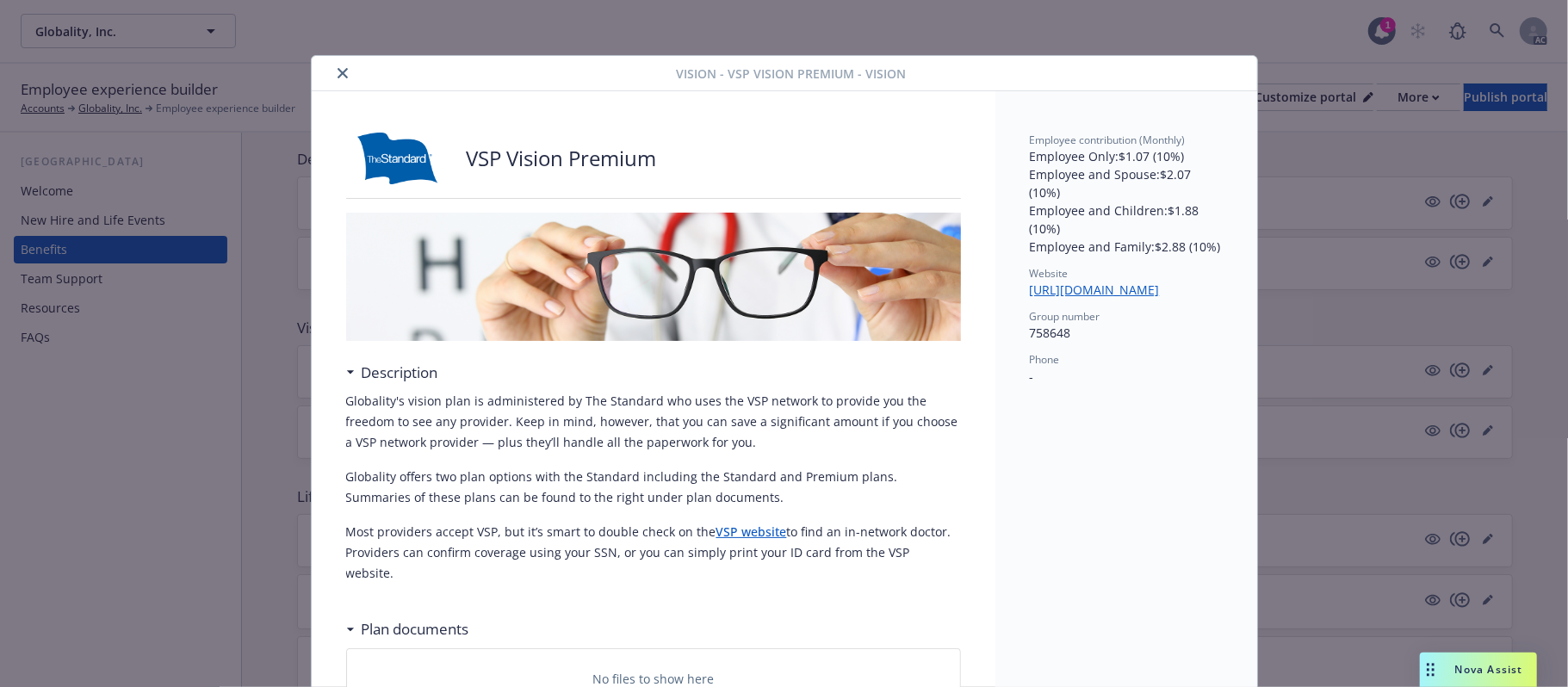
scroll to position [52, 0]
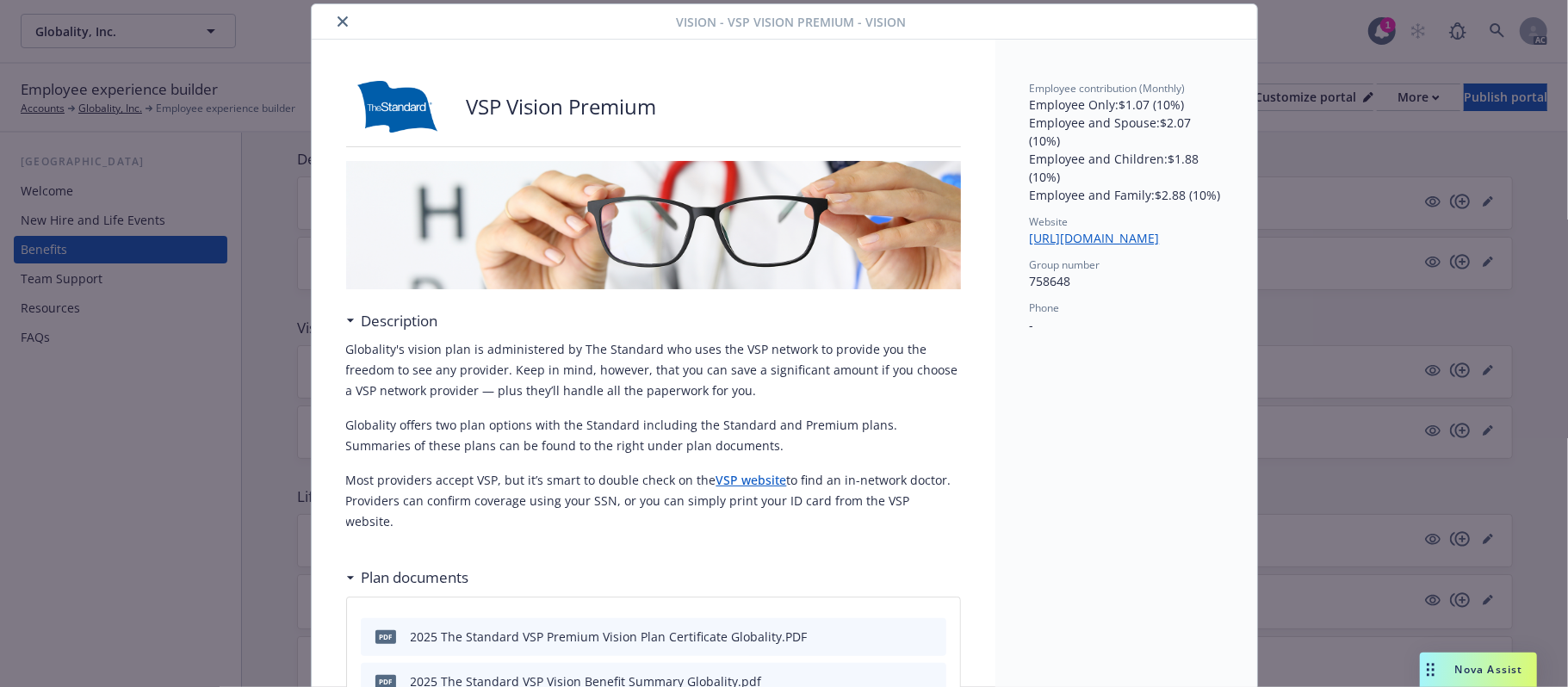
click at [338, 23] on icon "close" at bounding box center [343, 22] width 11 height 11
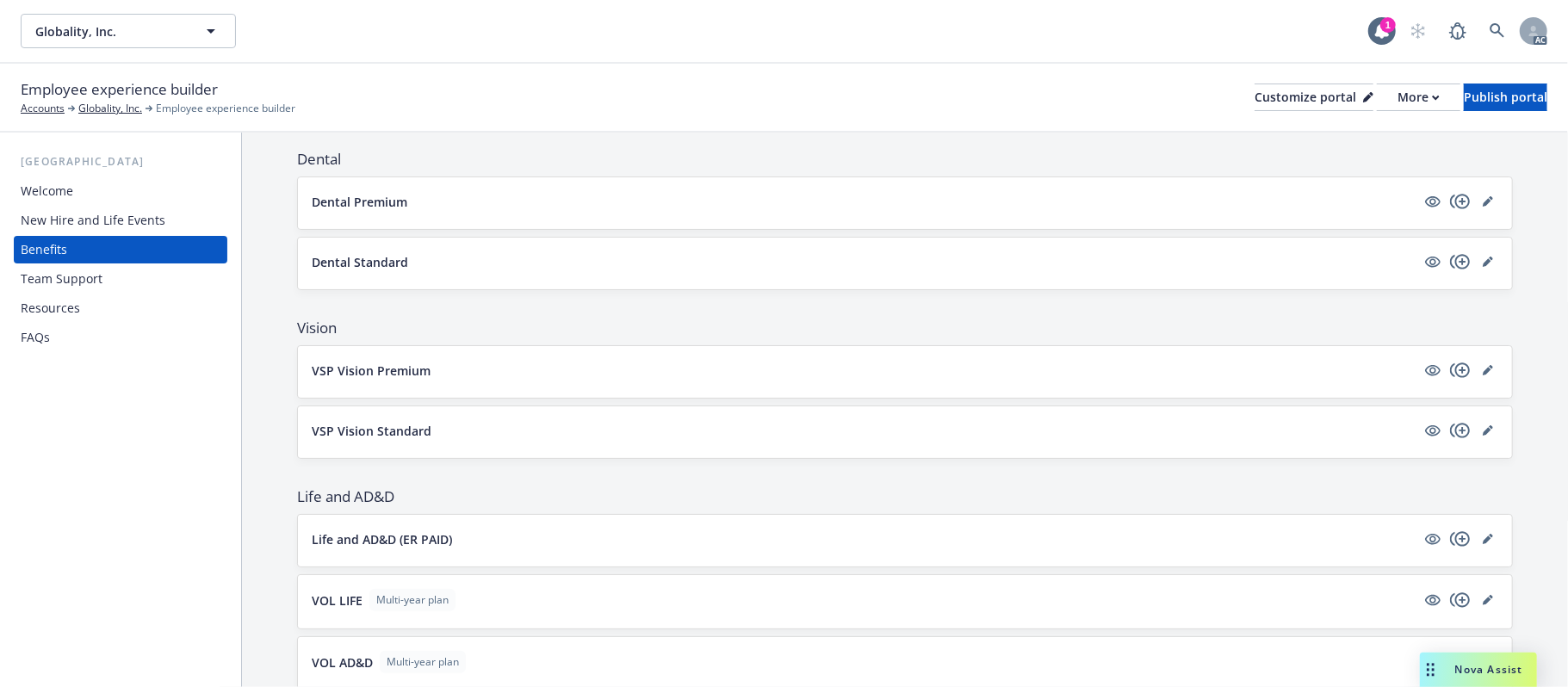
click at [466, 433] on button "VSP Vision Standard" at bounding box center [863, 431] width 1104 height 18
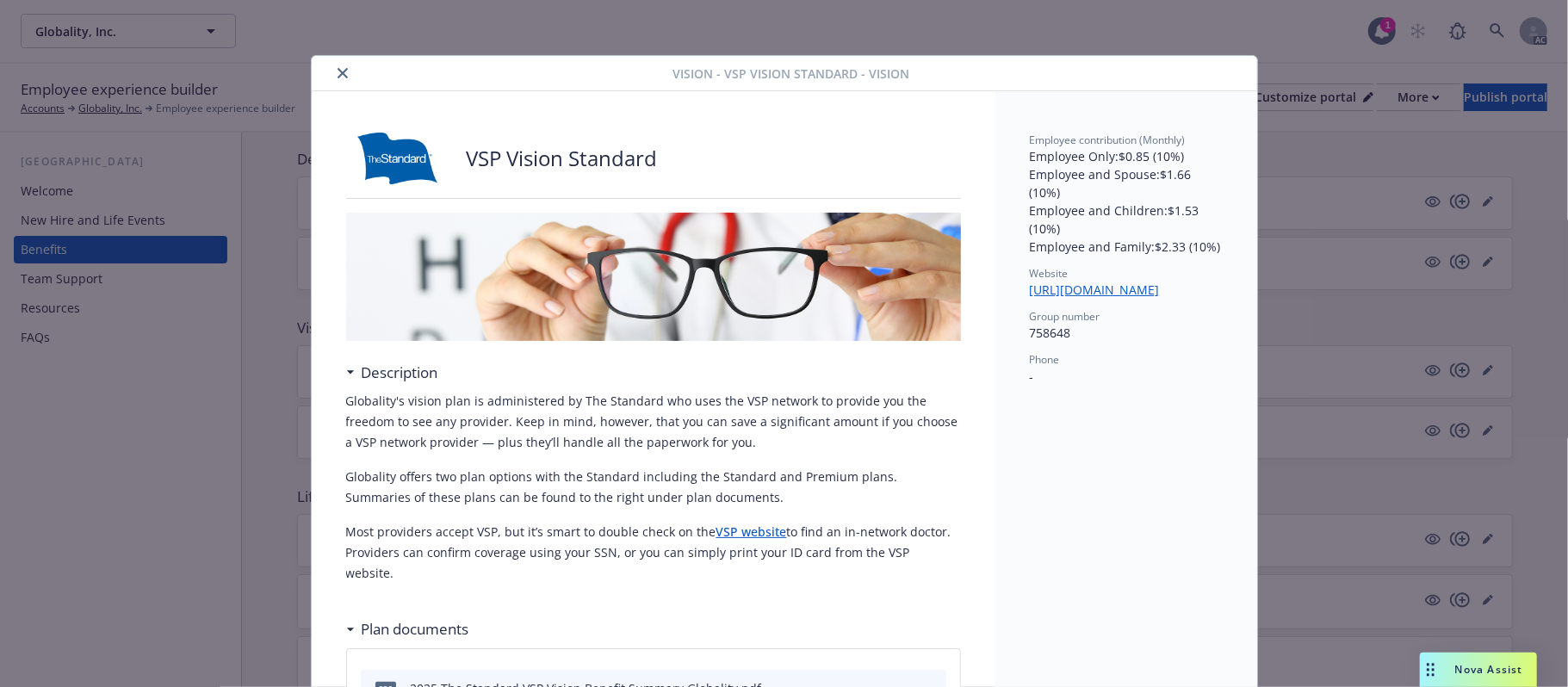
scroll to position [52, 0]
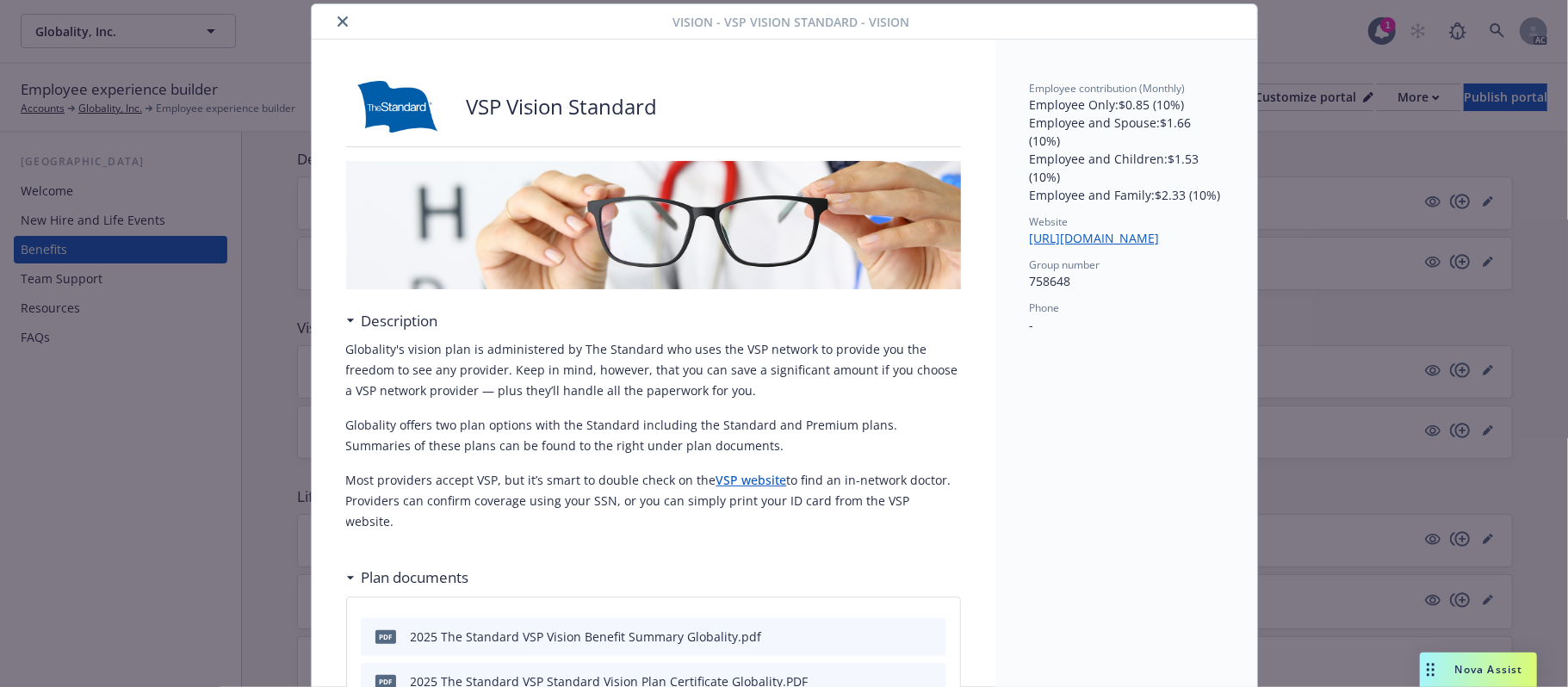
click at [338, 19] on icon "close" at bounding box center [343, 22] width 11 height 11
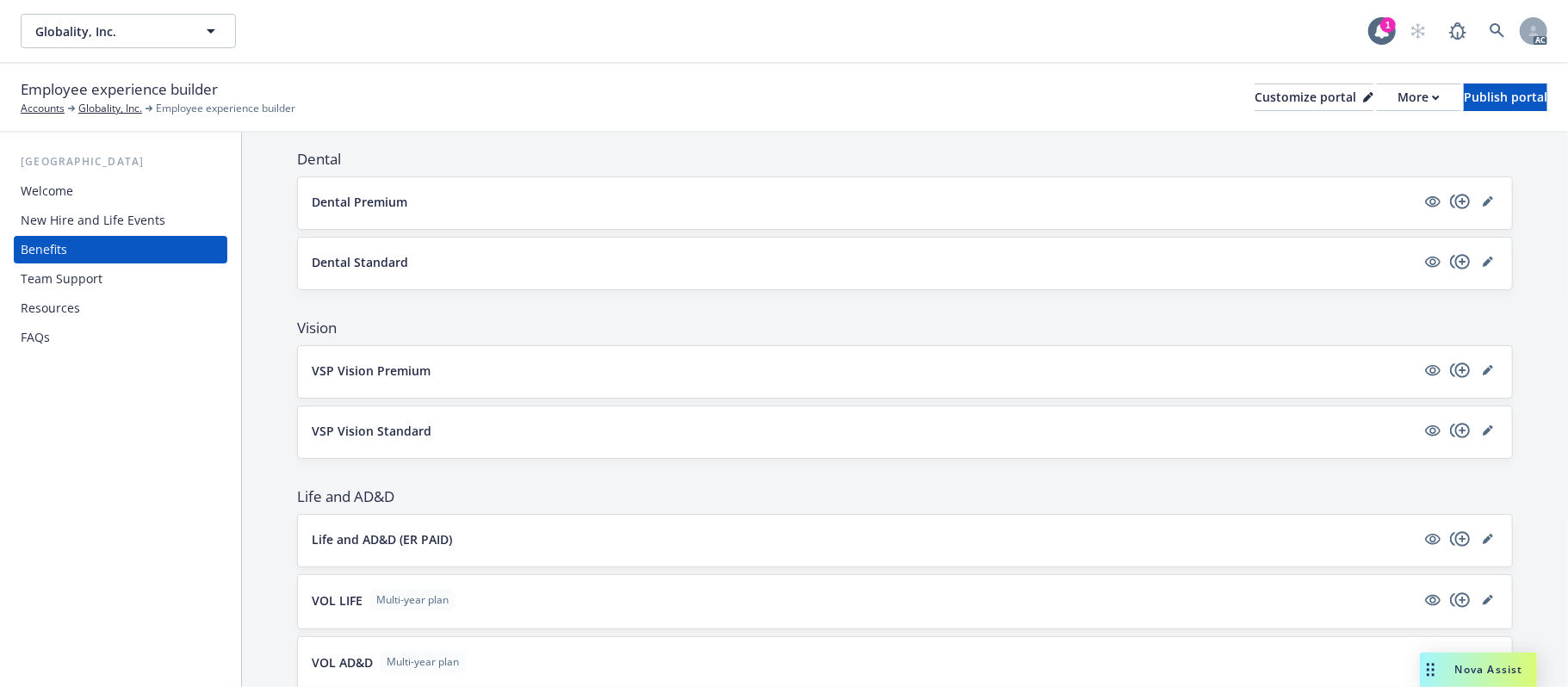
click at [540, 530] on div "Life and AD&D (ER PAID)" at bounding box center [904, 540] width 1214 height 52
click at [489, 547] on button "Life and AD&D (ER PAID)" at bounding box center [863, 539] width 1104 height 18
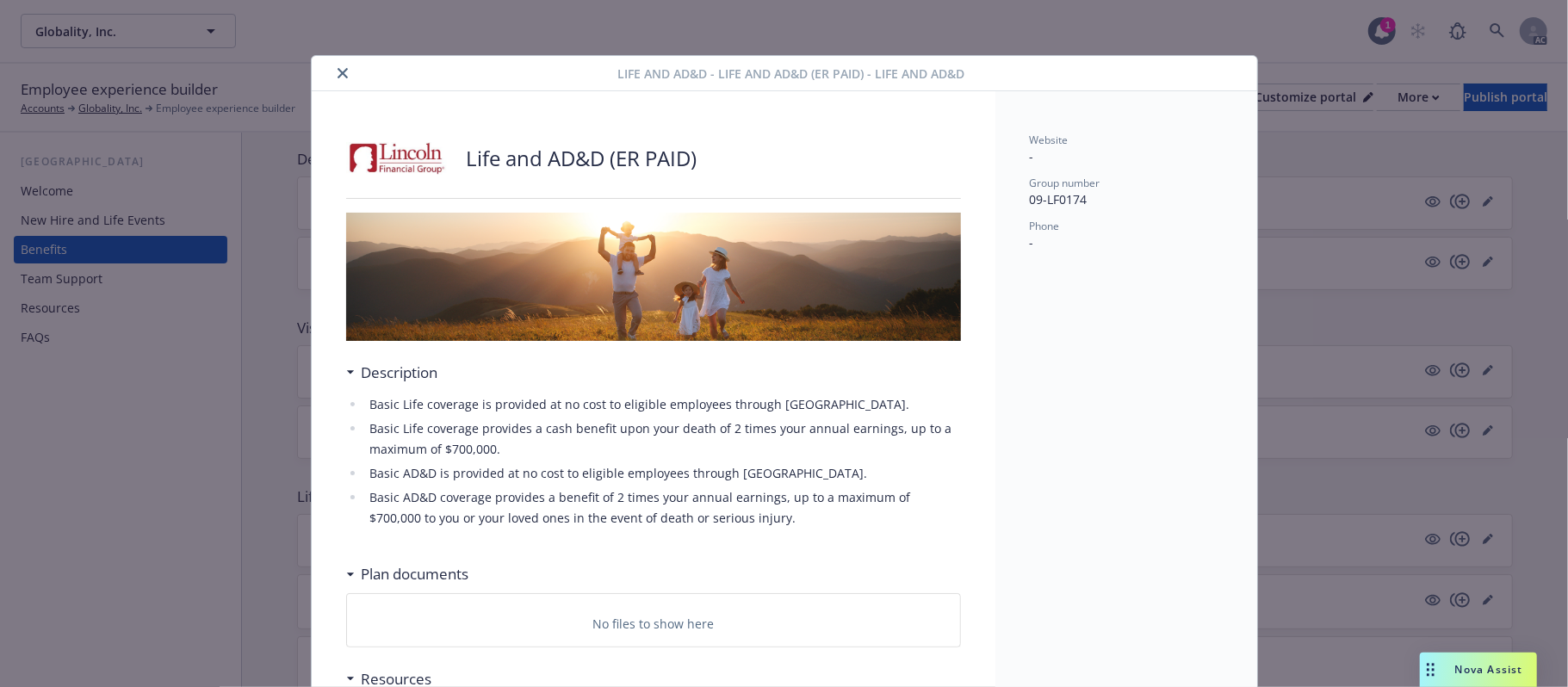
scroll to position [52, 0]
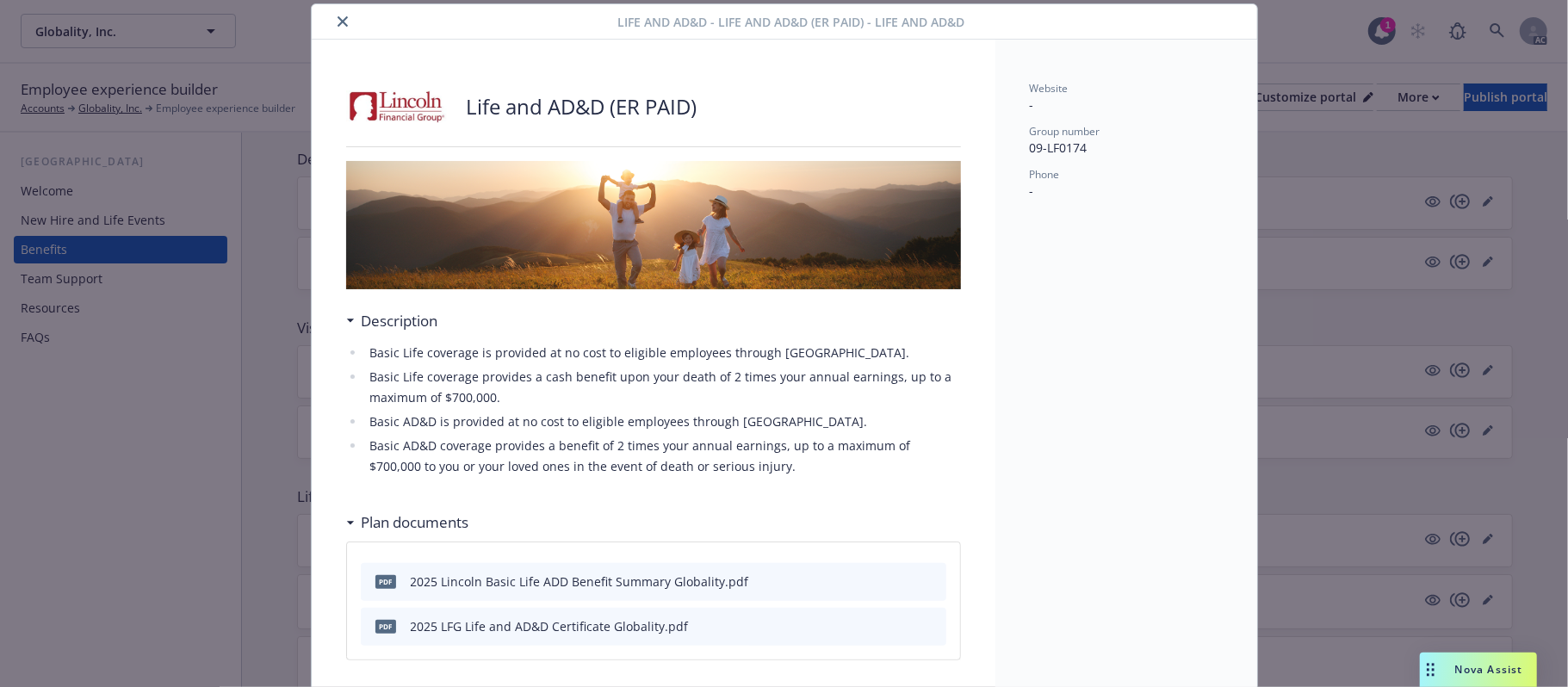
click at [345, 25] on div at bounding box center [468, 21] width 300 height 21
click at [338, 21] on icon "close" at bounding box center [343, 22] width 11 height 11
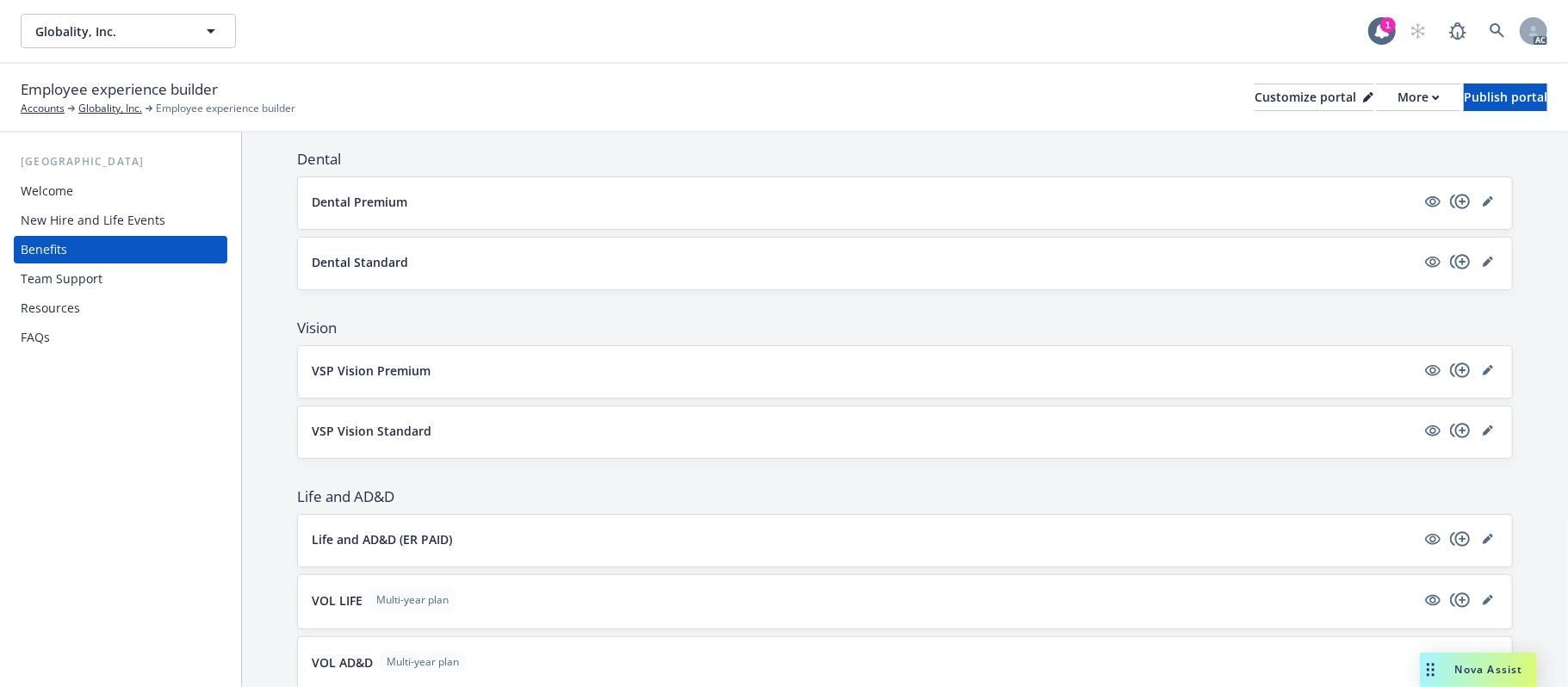
click at [576, 623] on div "VOL LIFE Multi-year plan" at bounding box center [904, 602] width 1214 height 54
click at [576, 605] on button "VOL LIFE Multi-year plan" at bounding box center [863, 600] width 1104 height 23
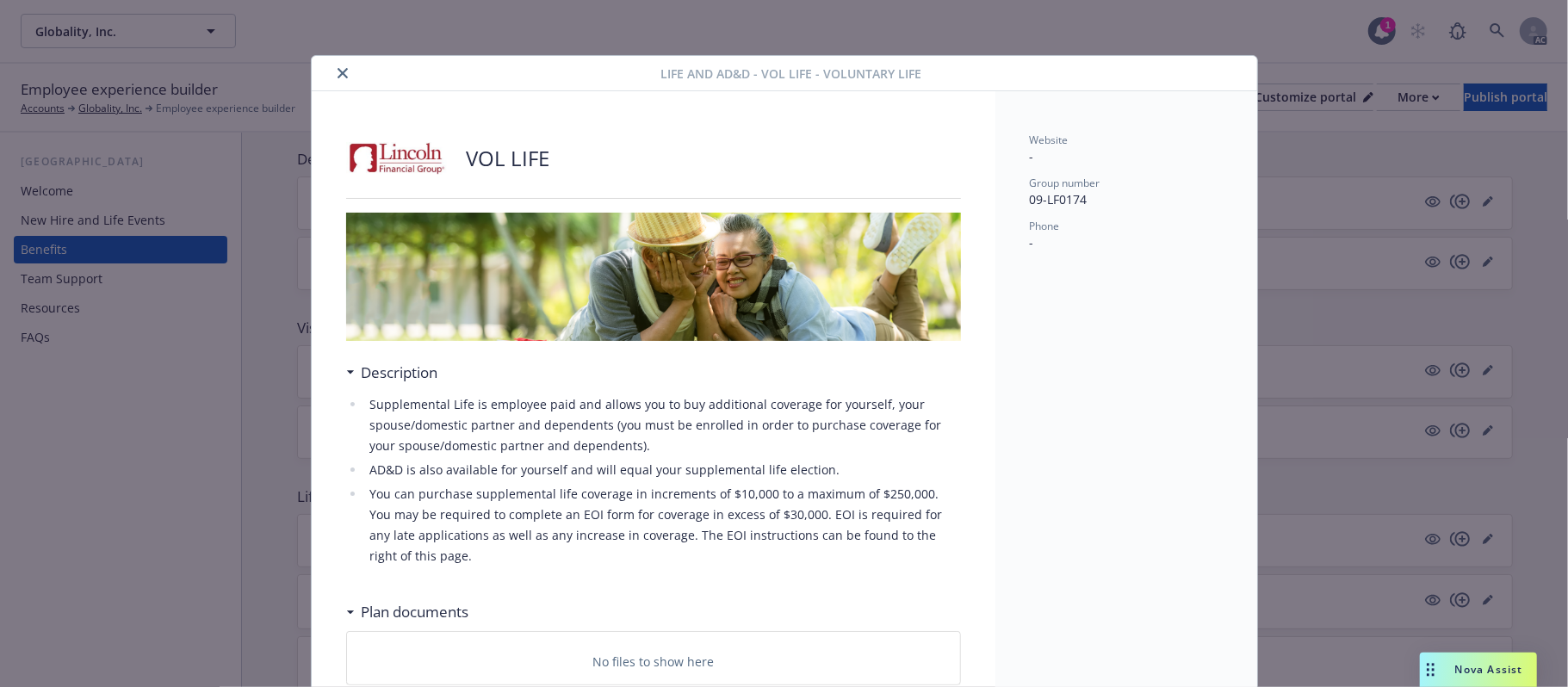
scroll to position [52, 0]
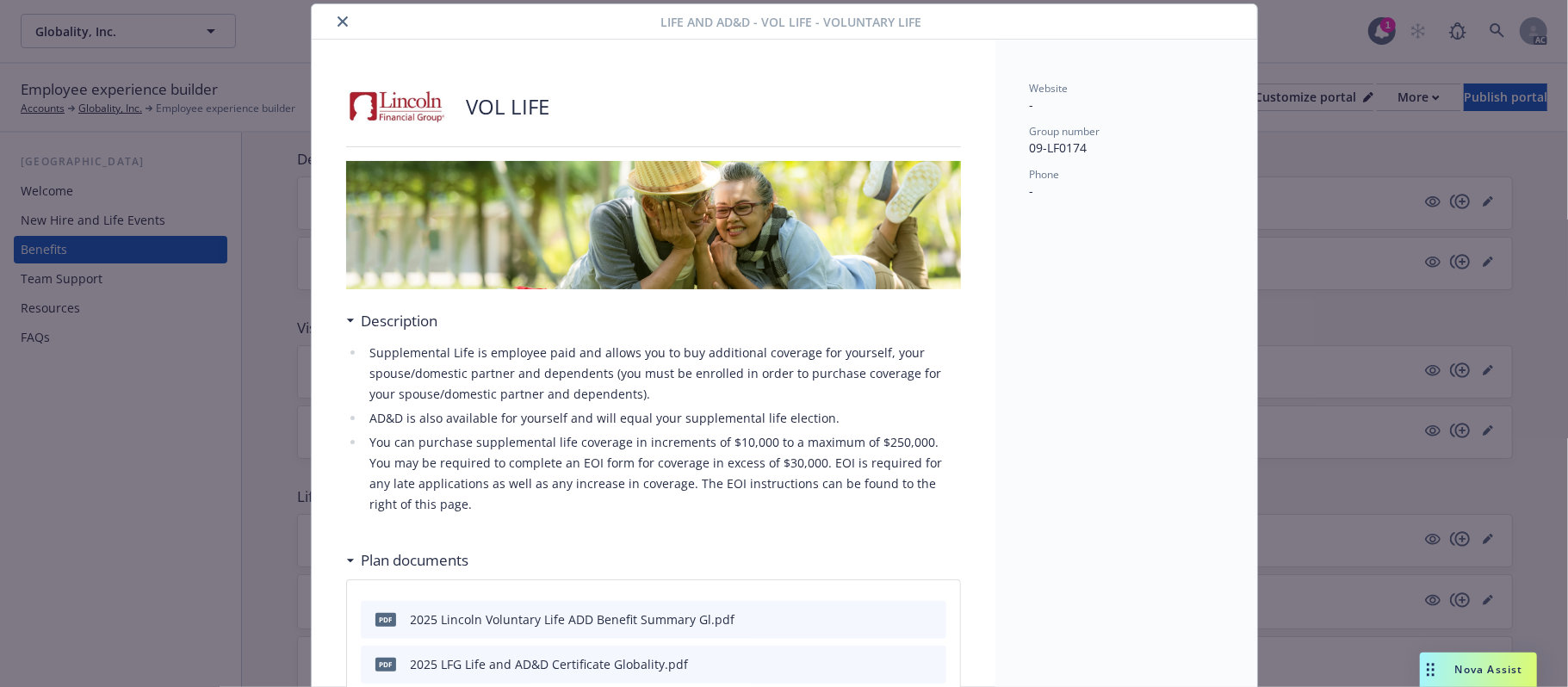
click at [338, 18] on icon "close" at bounding box center [343, 22] width 11 height 11
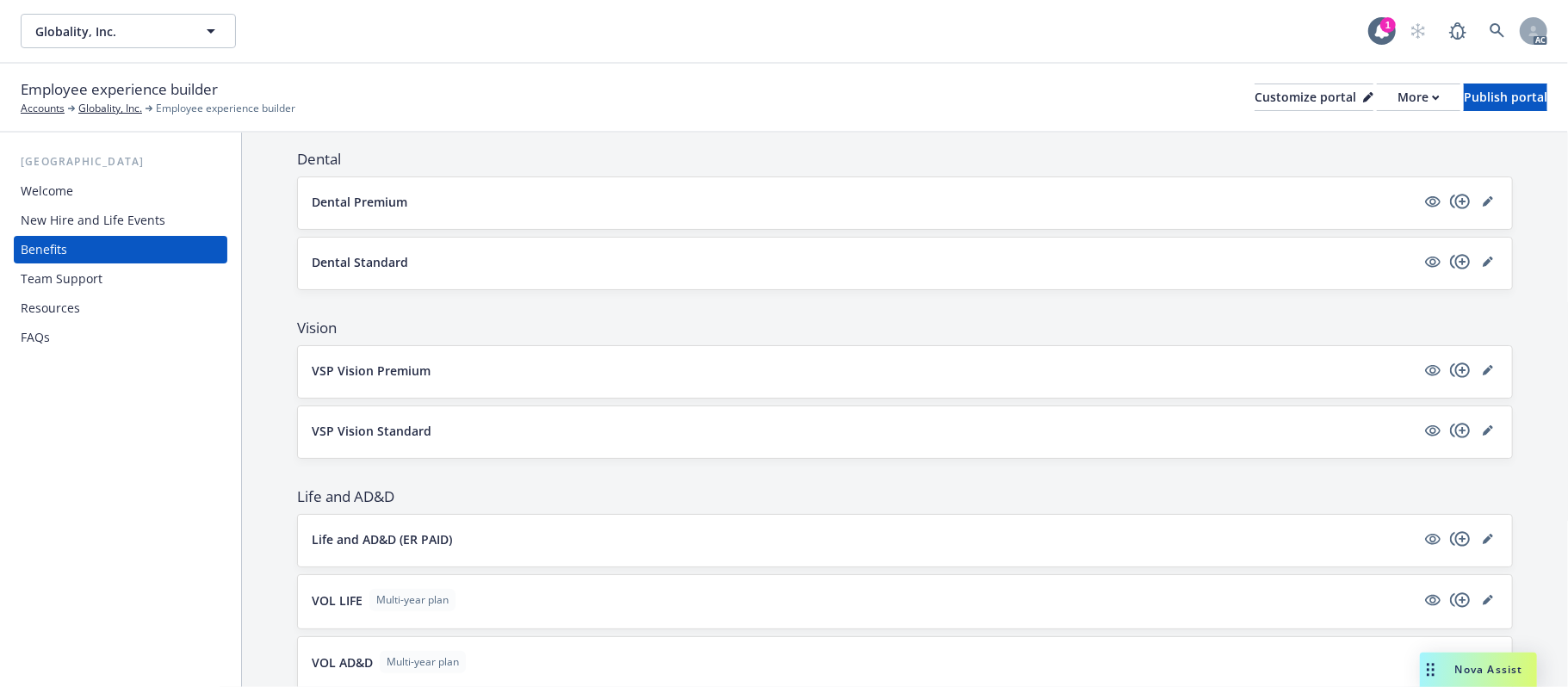
click at [553, 656] on div "VOL AD&D Multi-year plan" at bounding box center [904, 664] width 1214 height 54
click at [504, 665] on button "VOL AD&D Multi-year plan" at bounding box center [863, 662] width 1104 height 23
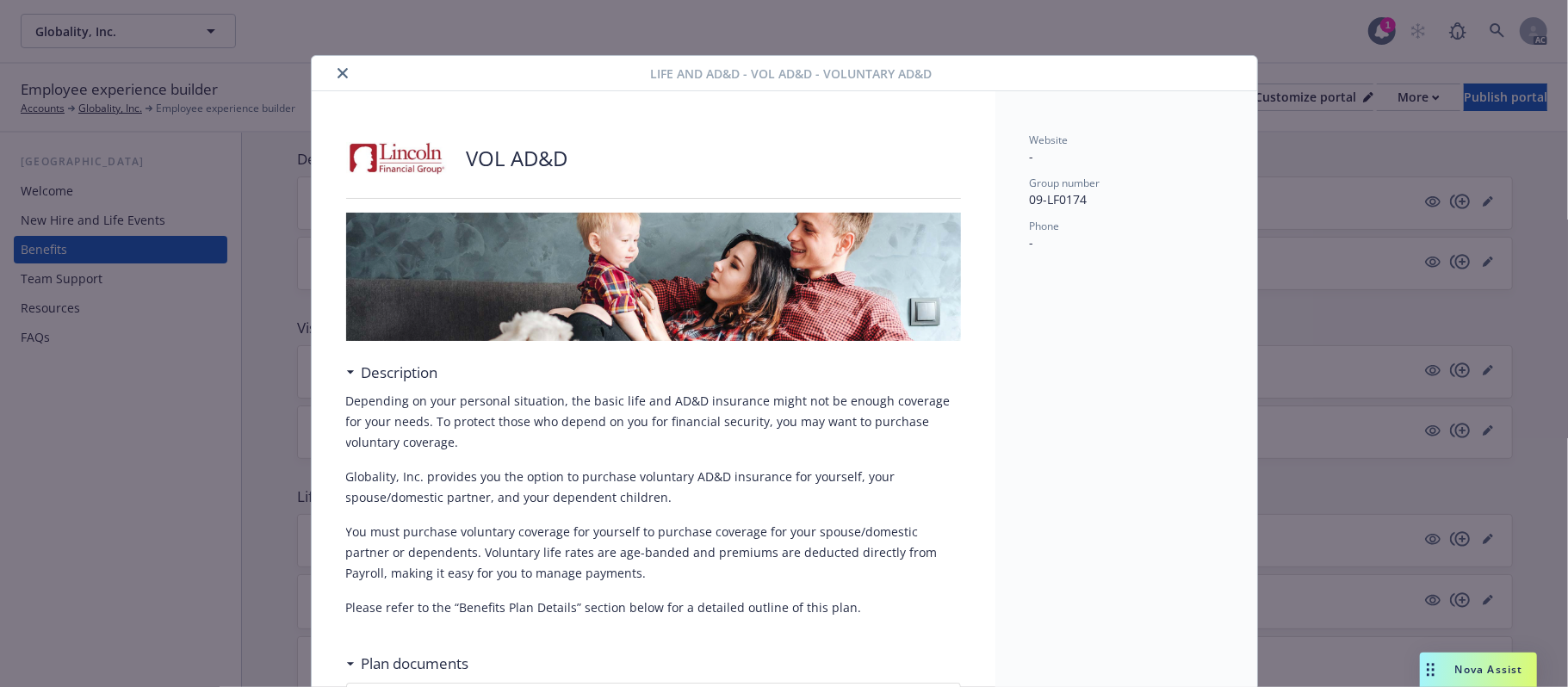
scroll to position [52, 0]
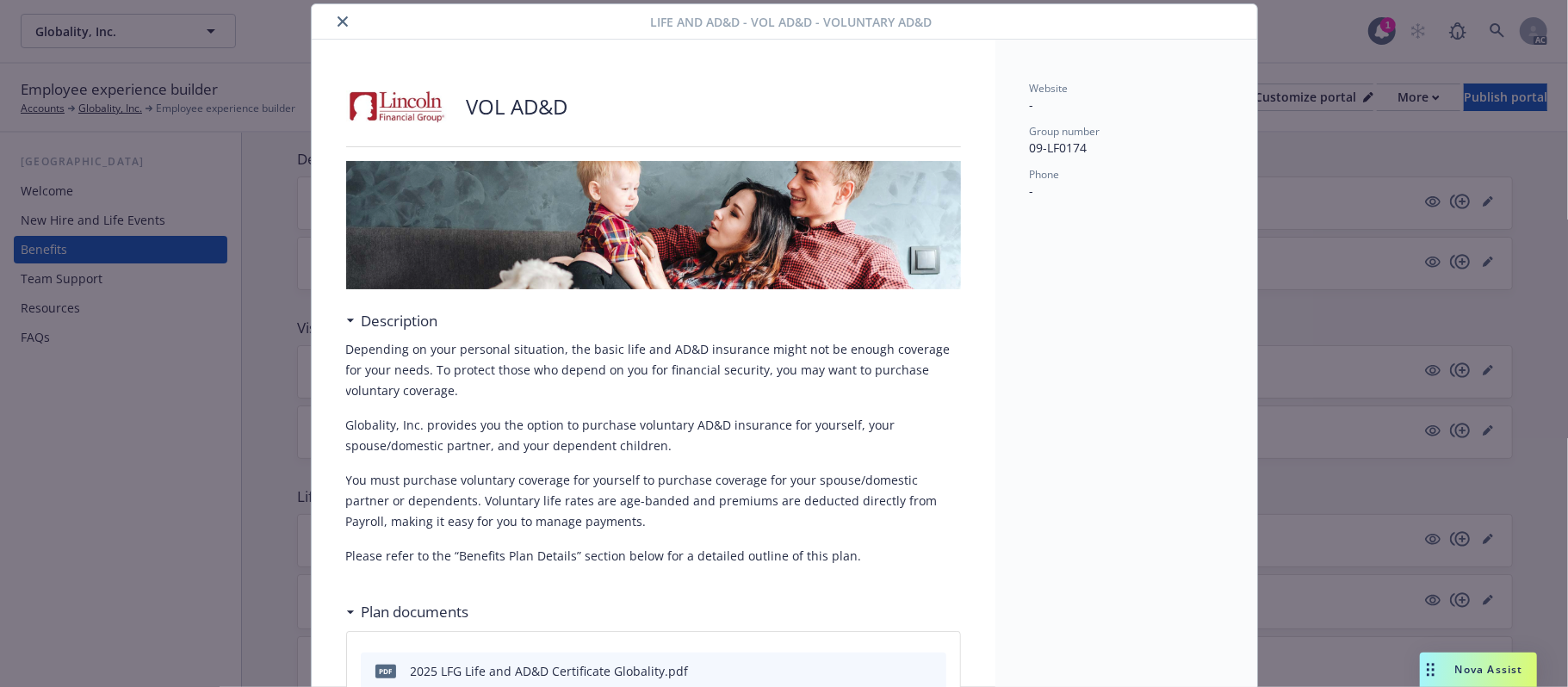
click at [338, 17] on icon "close" at bounding box center [343, 22] width 11 height 11
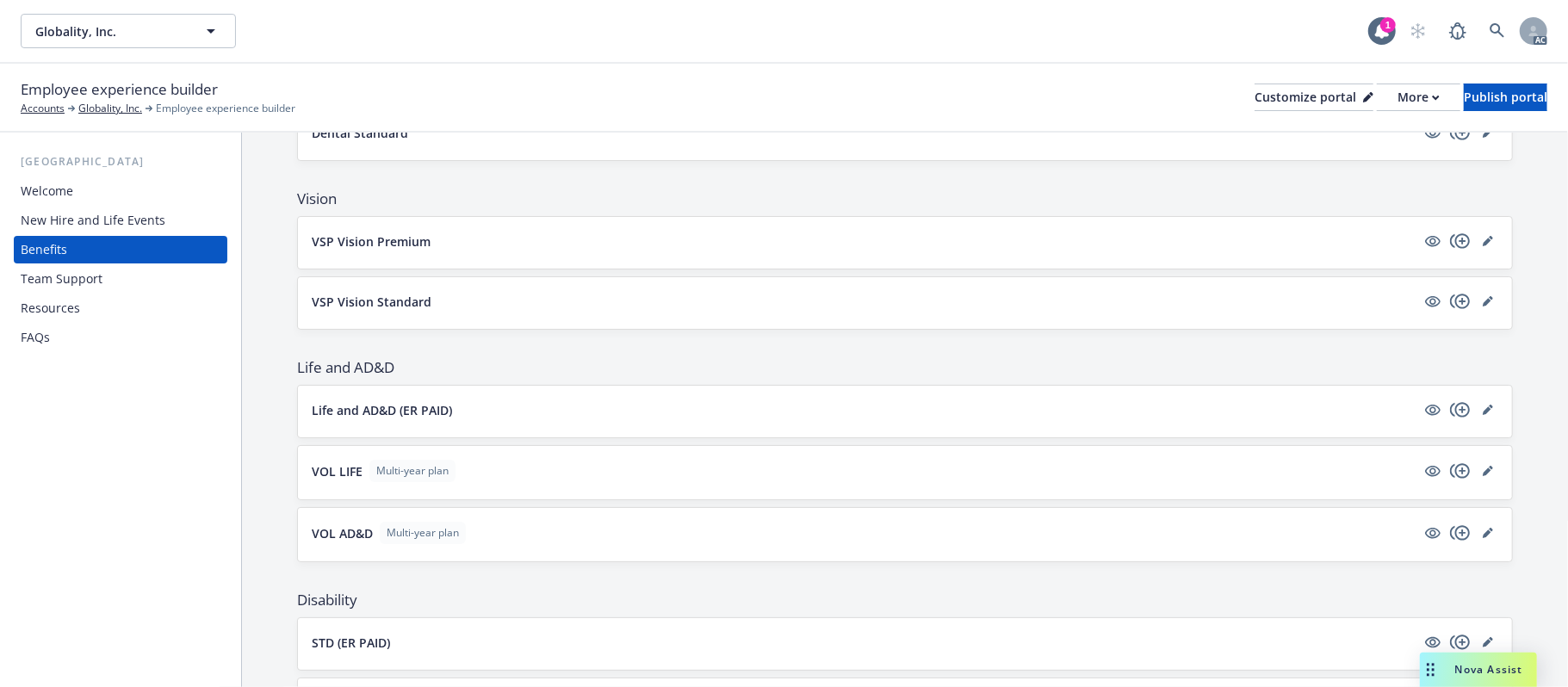
scroll to position [803, 0]
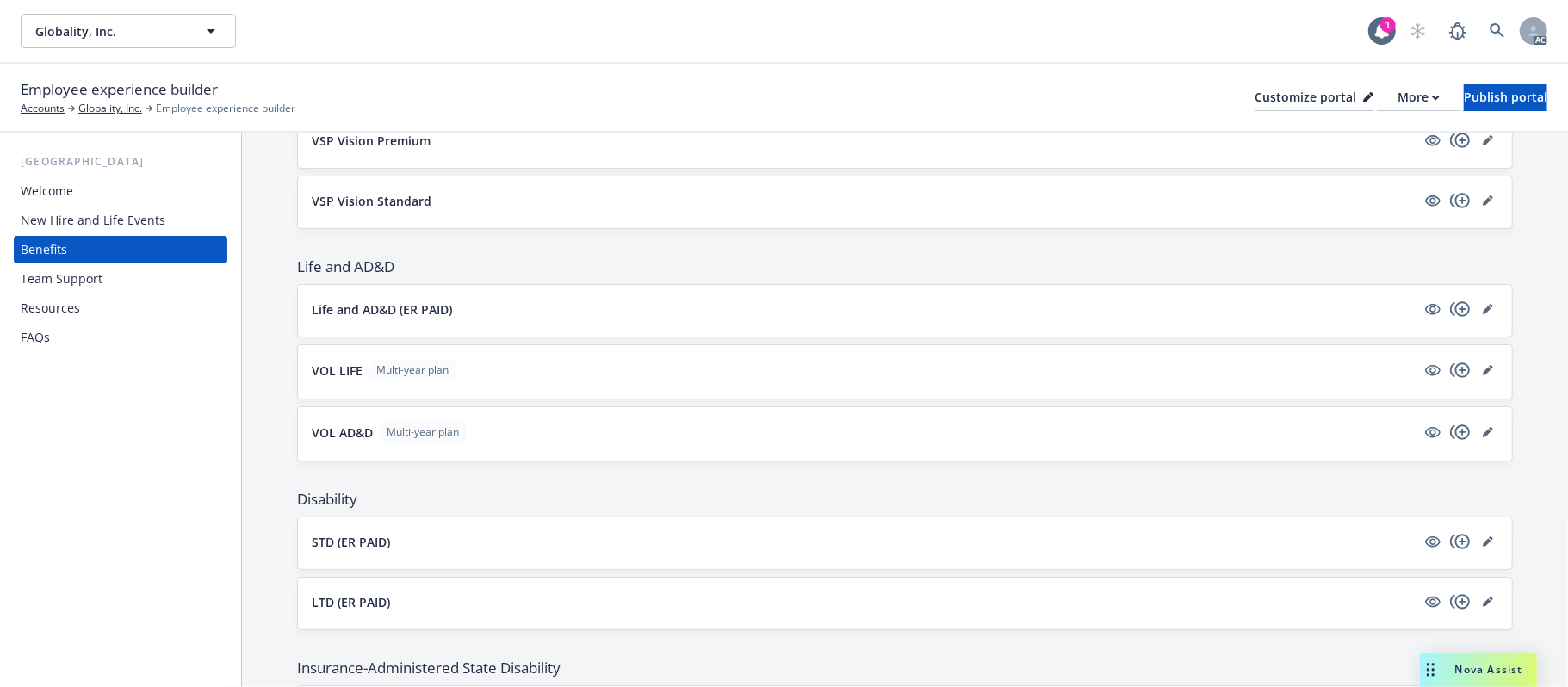
click at [520, 547] on button "STD (ER PAID)" at bounding box center [863, 542] width 1104 height 18
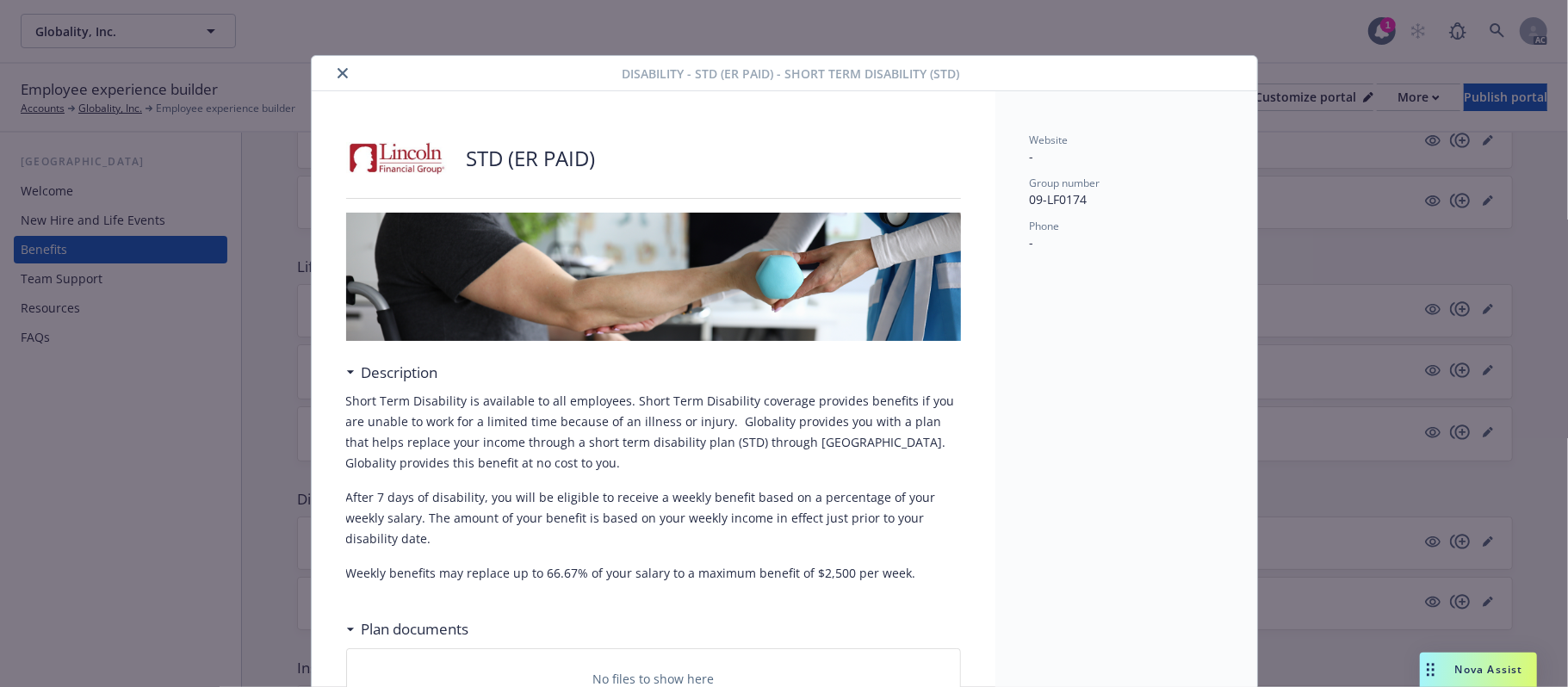
scroll to position [52, 0]
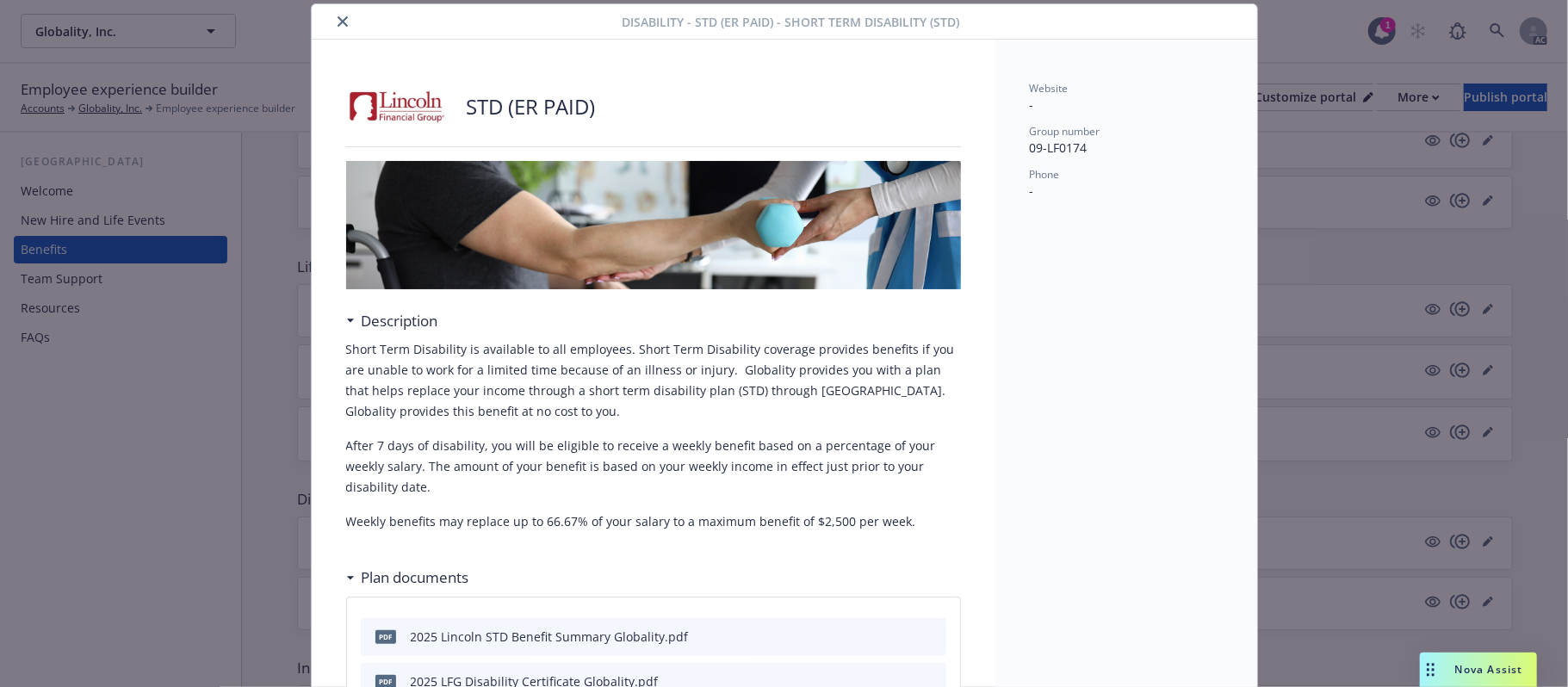
click at [333, 19] on button "close" at bounding box center [343, 21] width 21 height 21
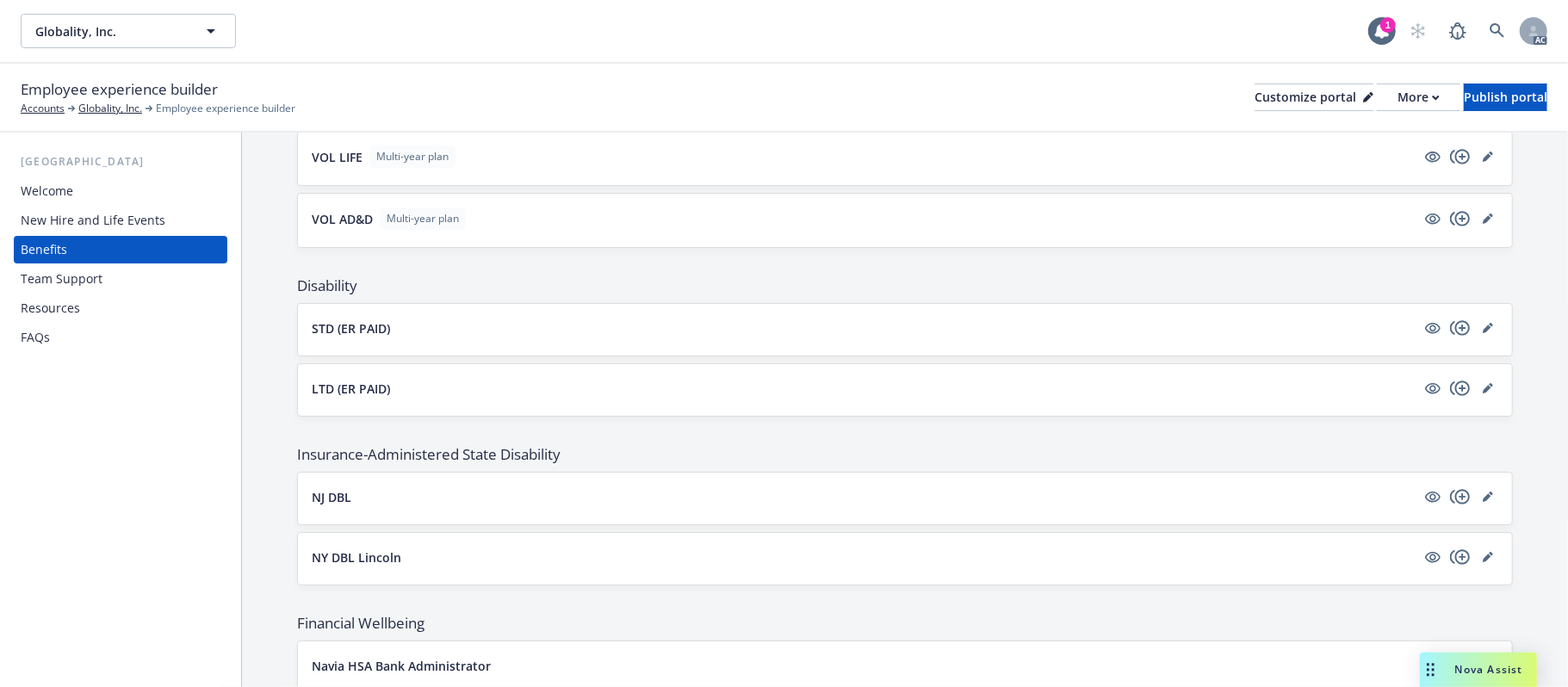
scroll to position [1033, 0]
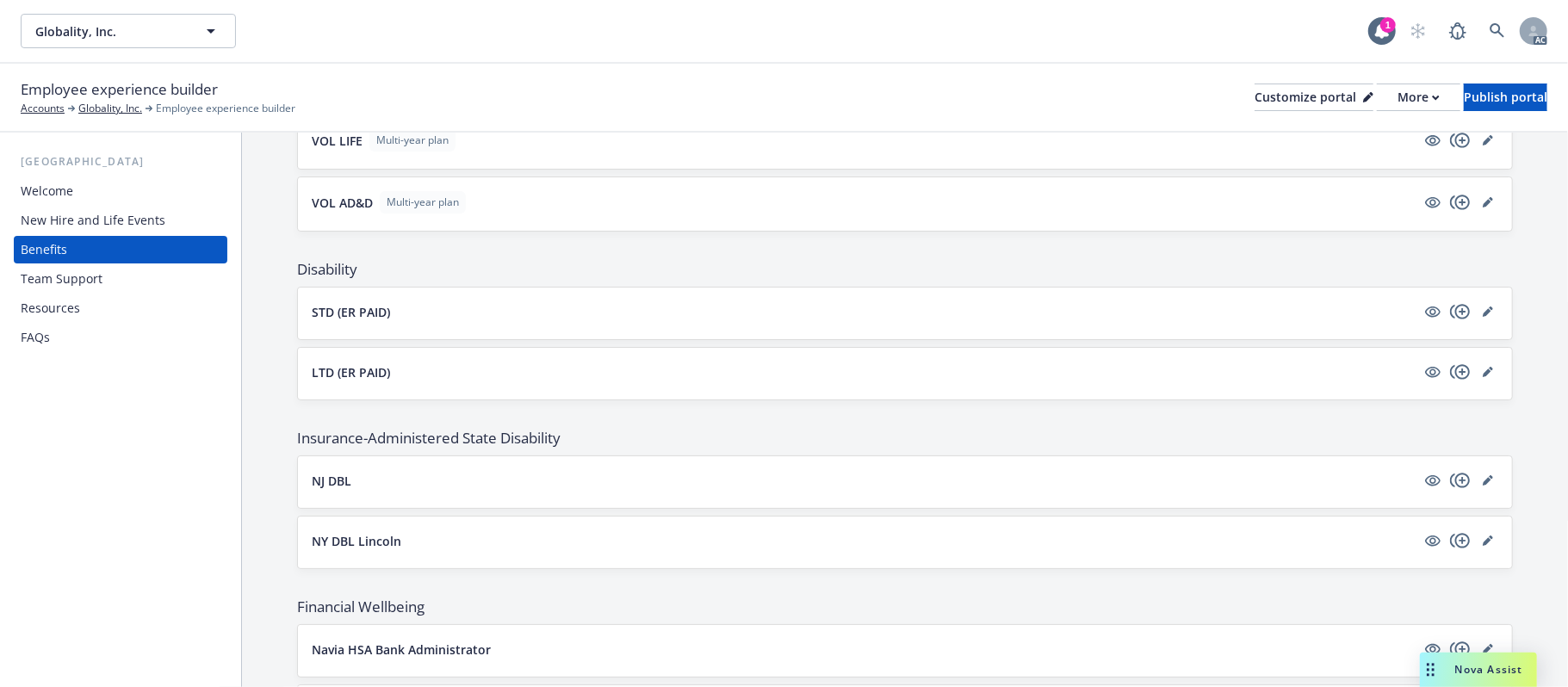
click at [486, 373] on button "LTD (ER PAID)" at bounding box center [863, 372] width 1104 height 18
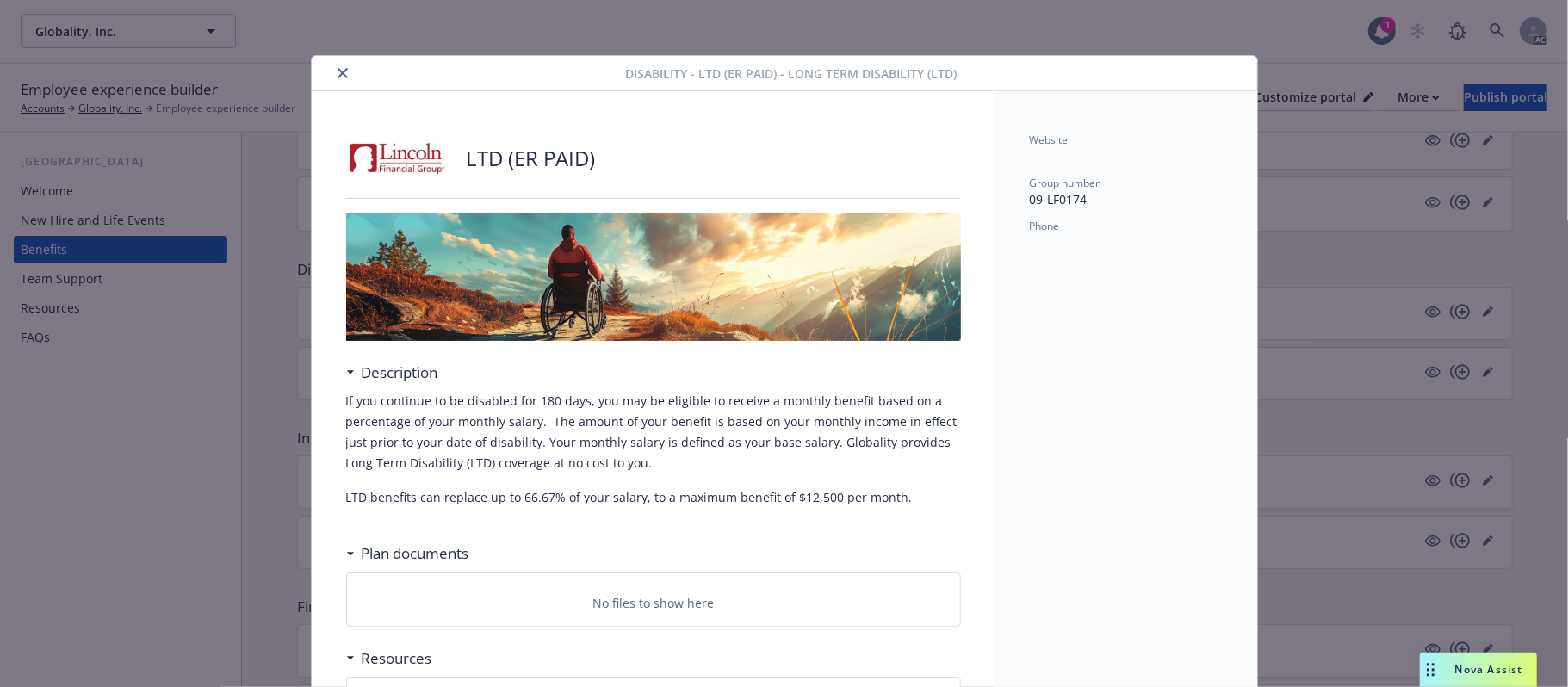
scroll to position [52, 0]
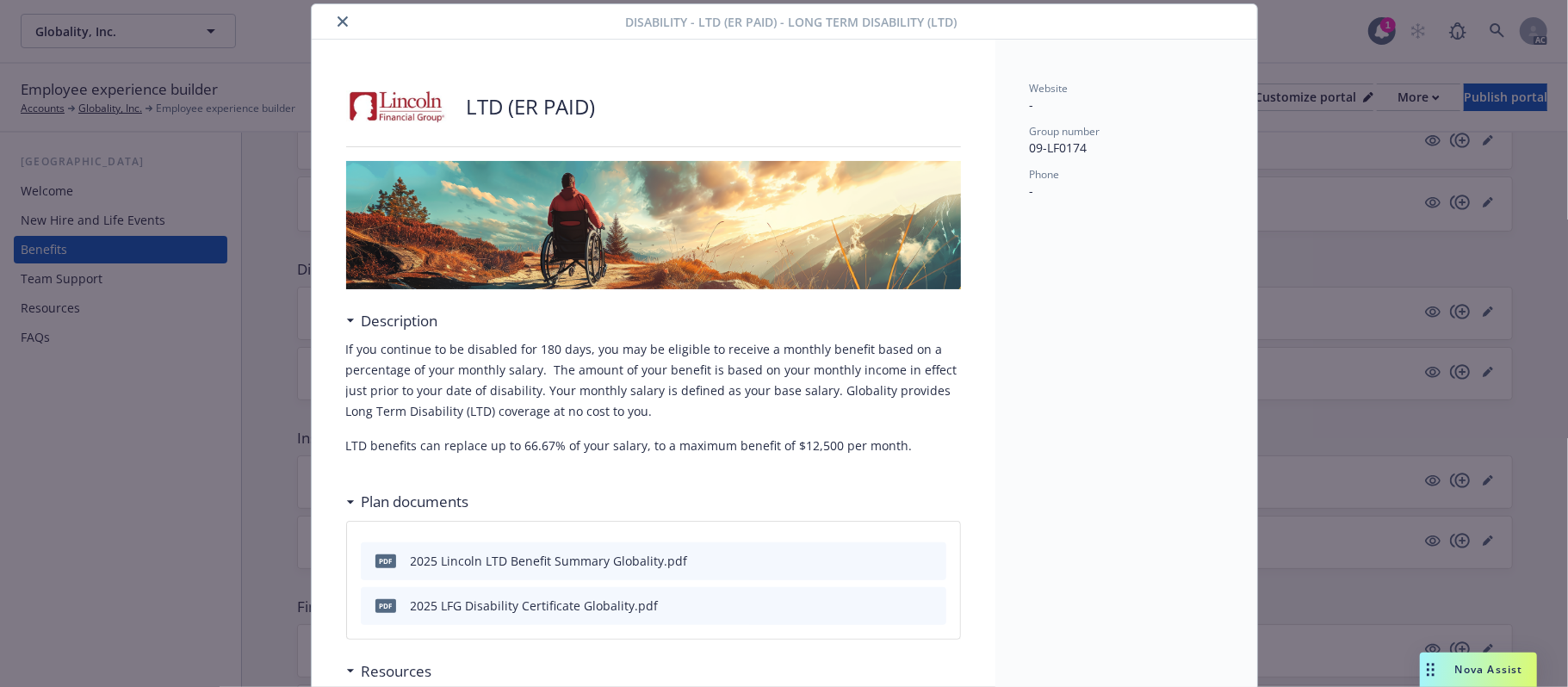
click at [338, 18] on icon "close" at bounding box center [343, 22] width 11 height 11
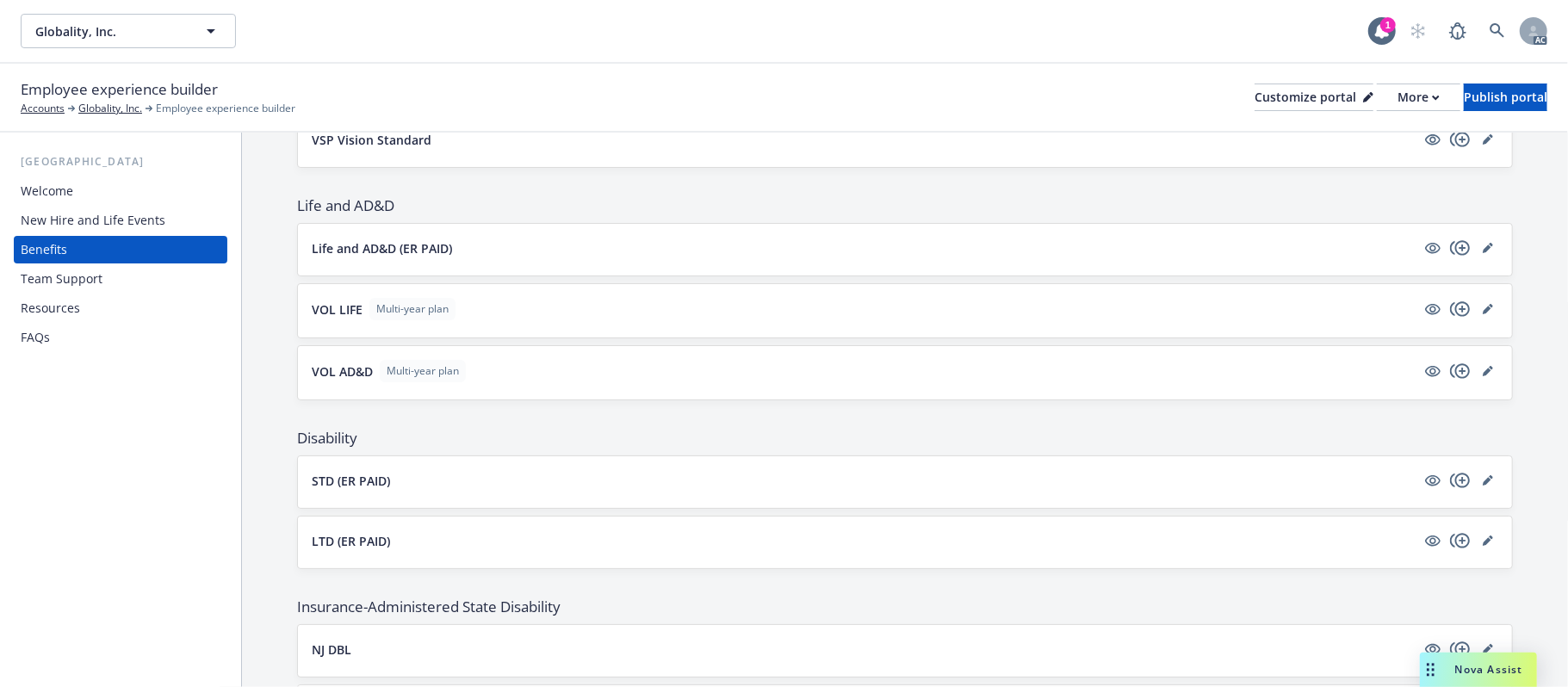
scroll to position [573, 0]
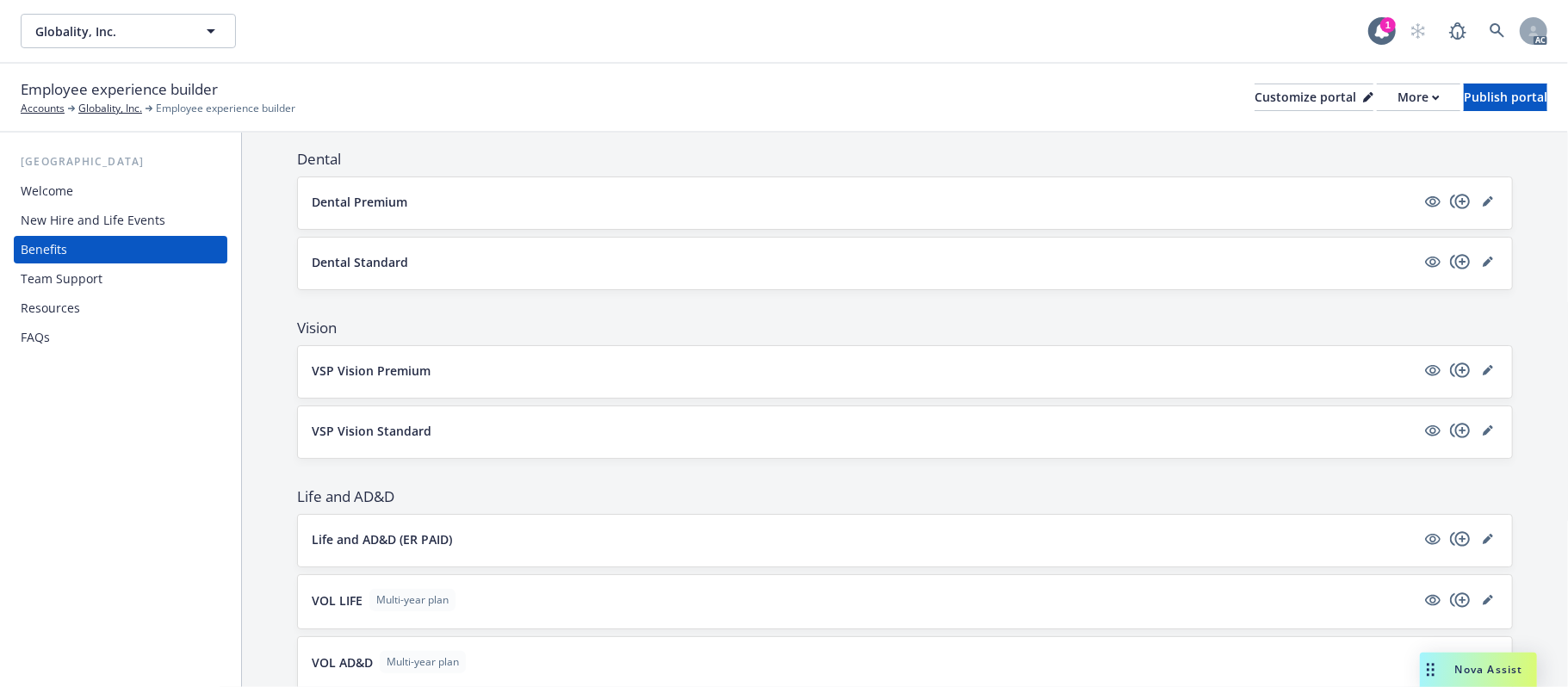
click at [481, 197] on button "Dental Premium" at bounding box center [863, 202] width 1104 height 18
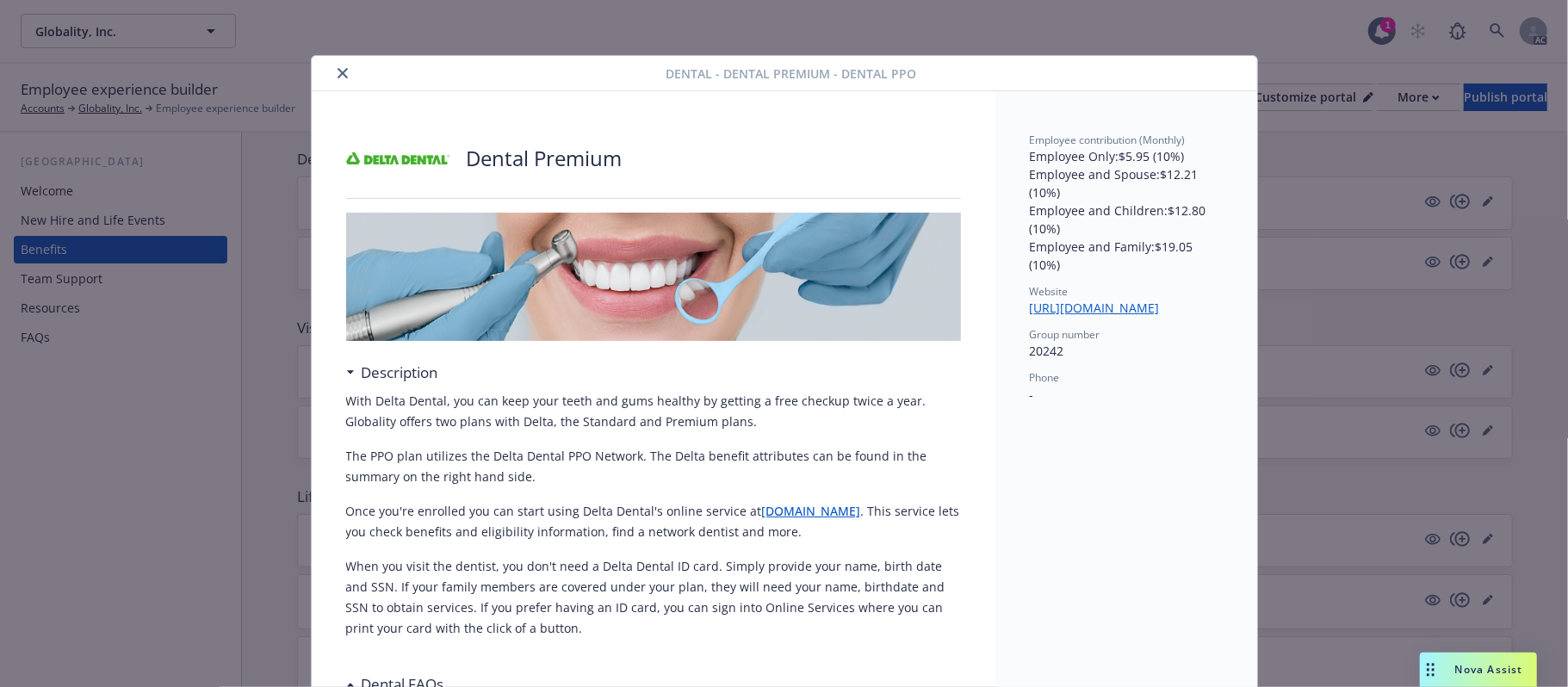
scroll to position [52, 0]
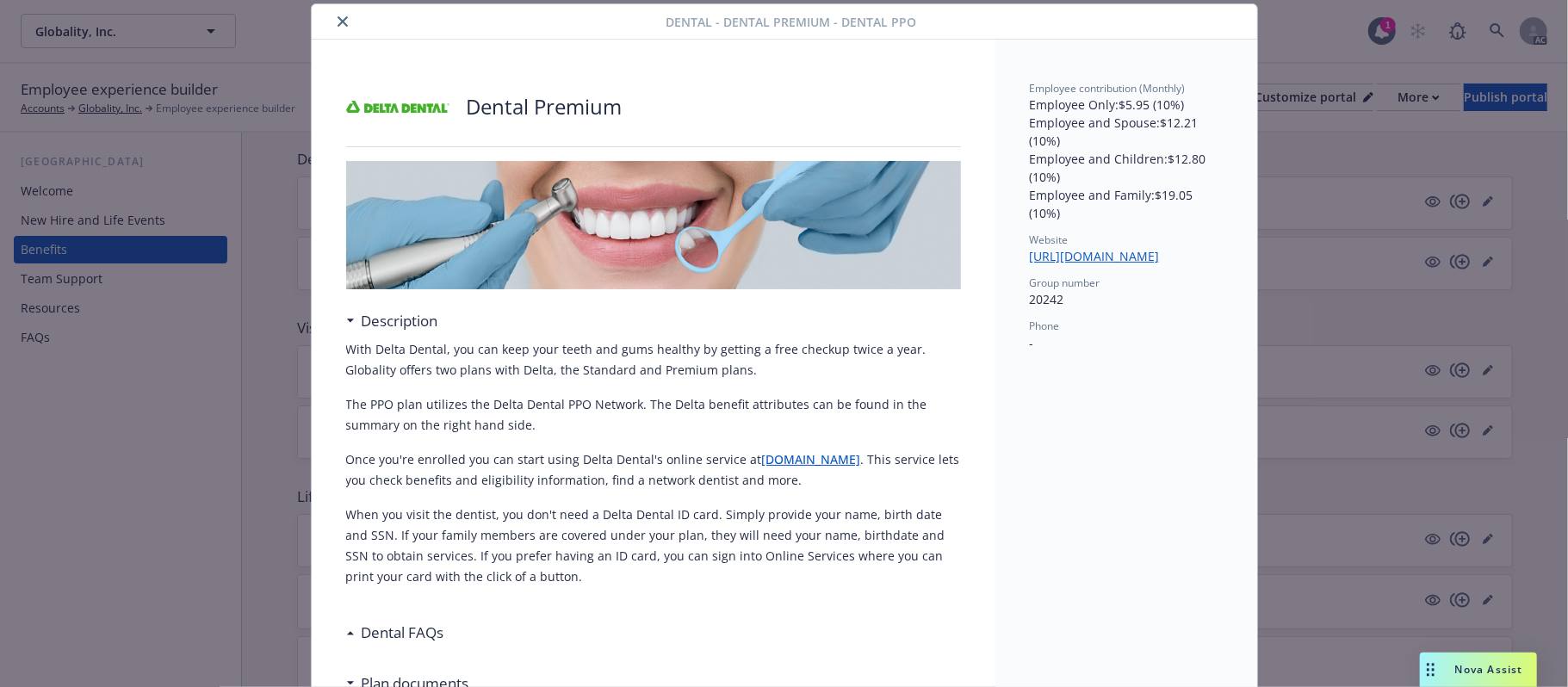
click at [338, 18] on icon "close" at bounding box center [343, 22] width 11 height 11
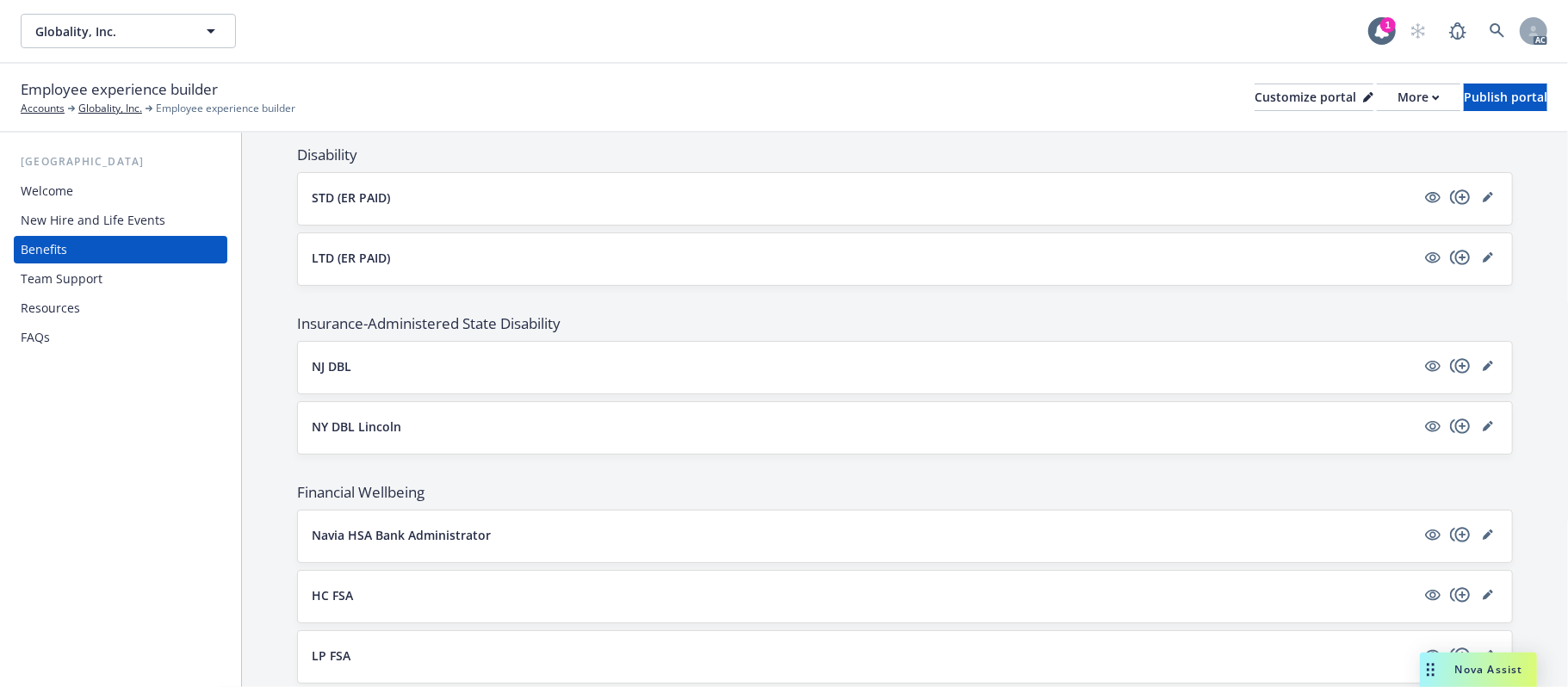
scroll to position [1606, 0]
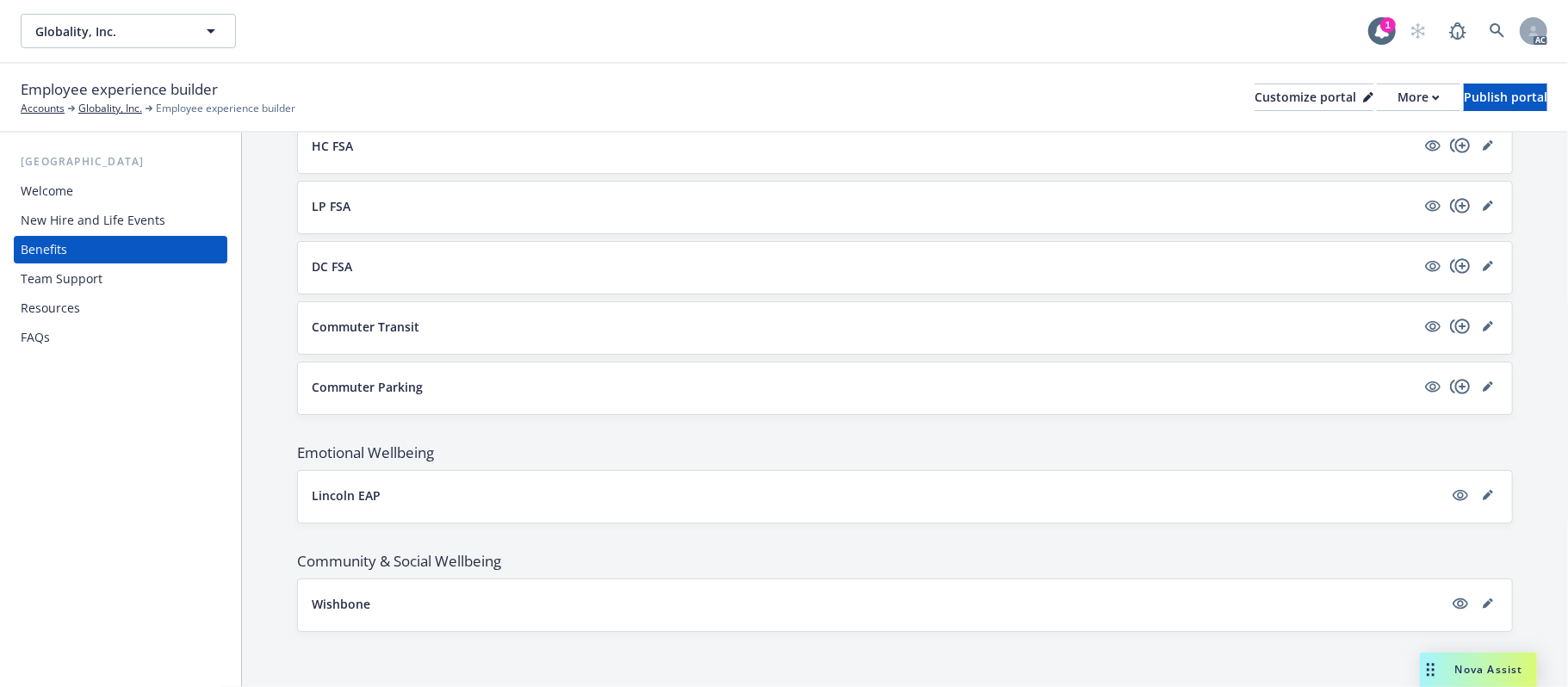
click at [445, 606] on button "Wishbone" at bounding box center [877, 604] width 1131 height 18
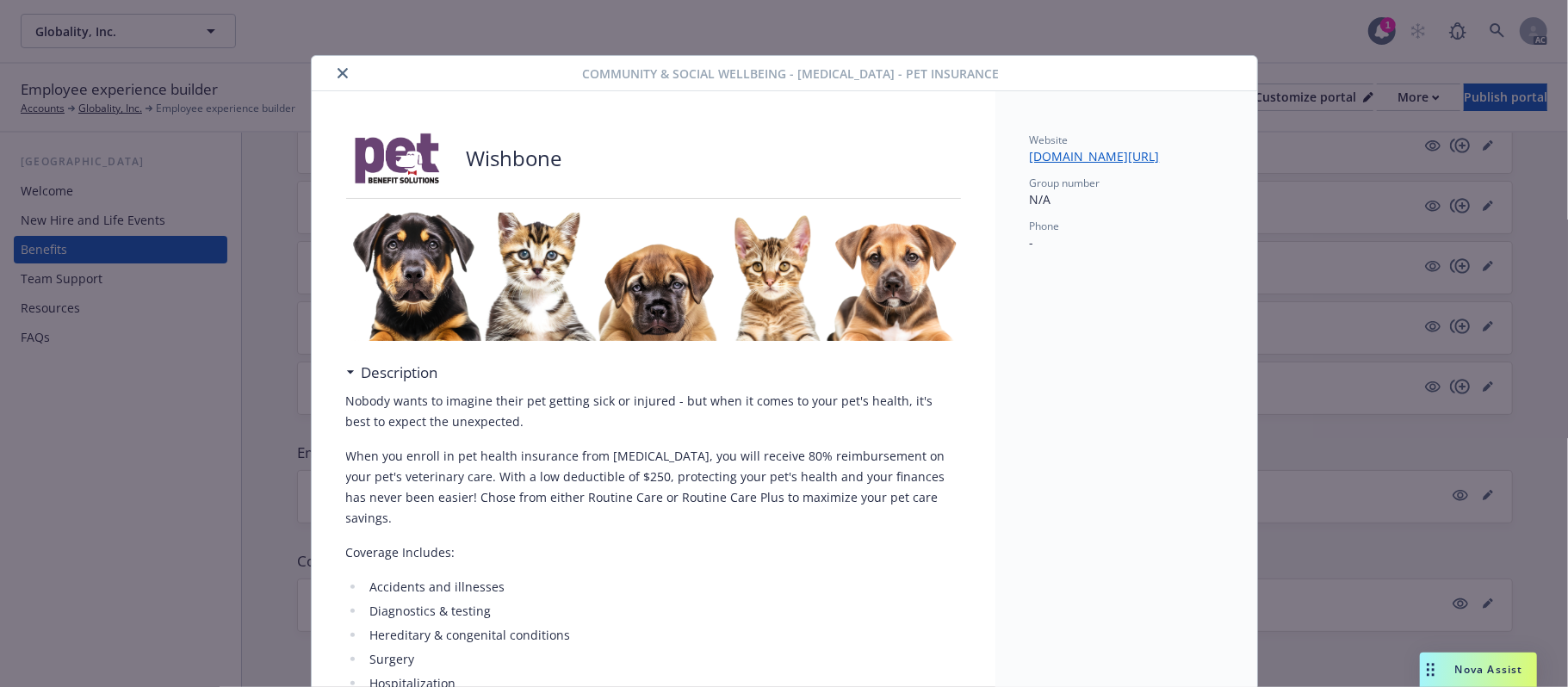
scroll to position [52, 0]
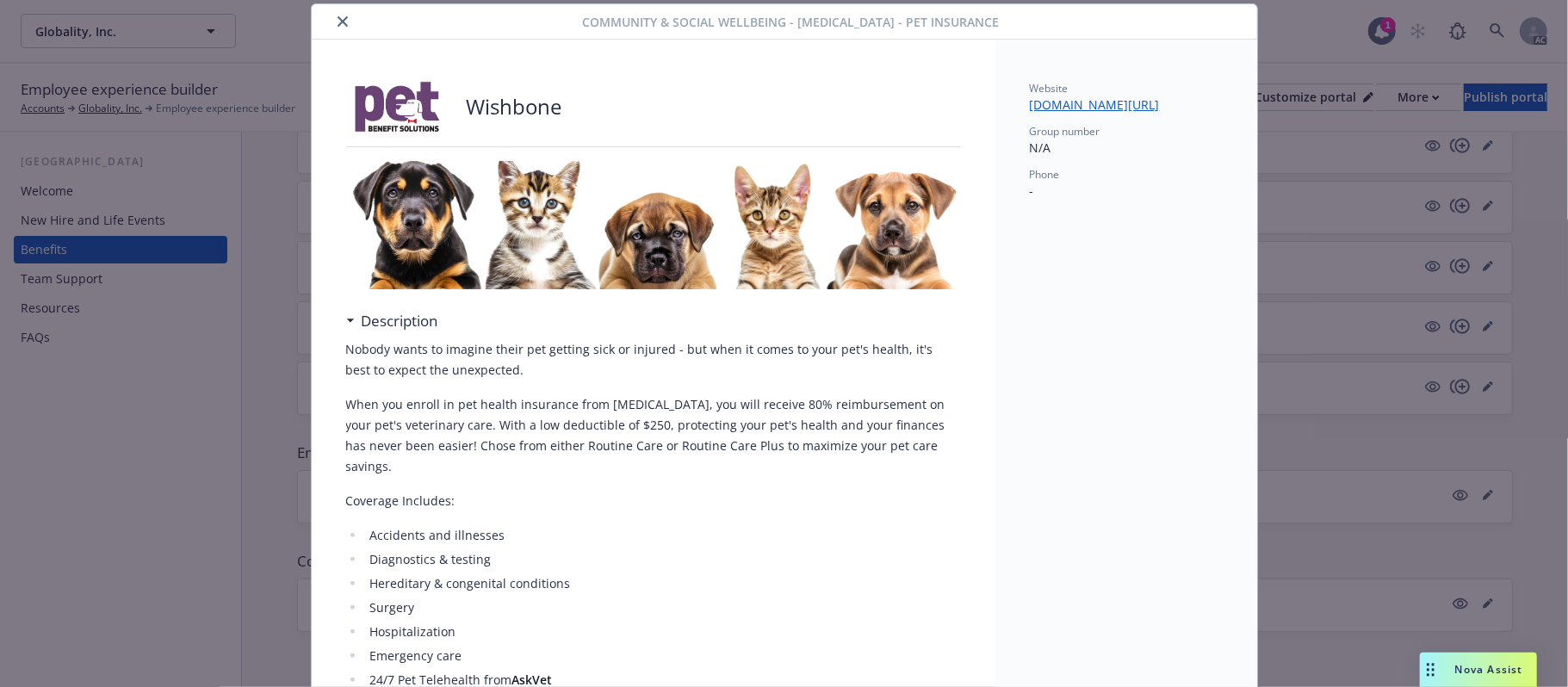
click at [338, 24] on icon "close" at bounding box center [343, 22] width 11 height 11
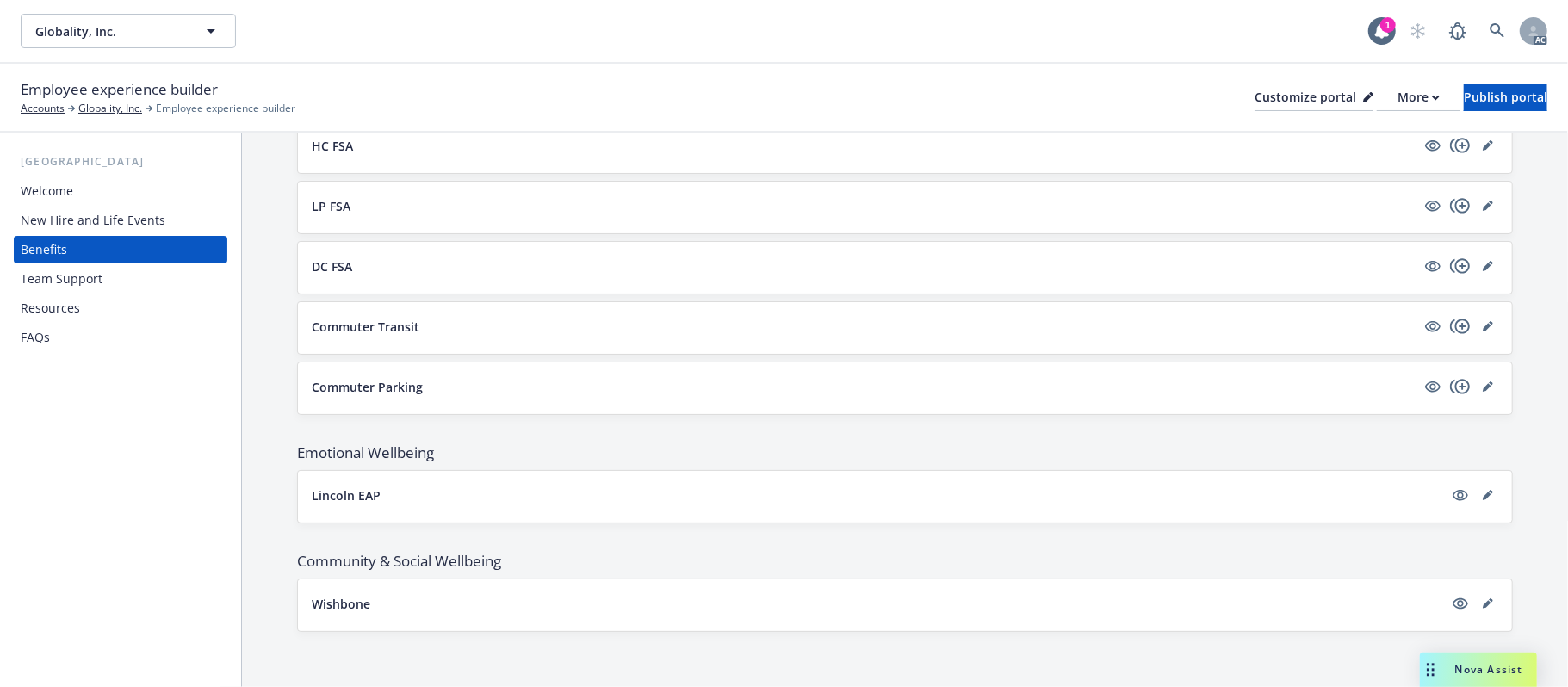
click at [519, 504] on button "Lincoln EAP" at bounding box center [877, 495] width 1131 height 18
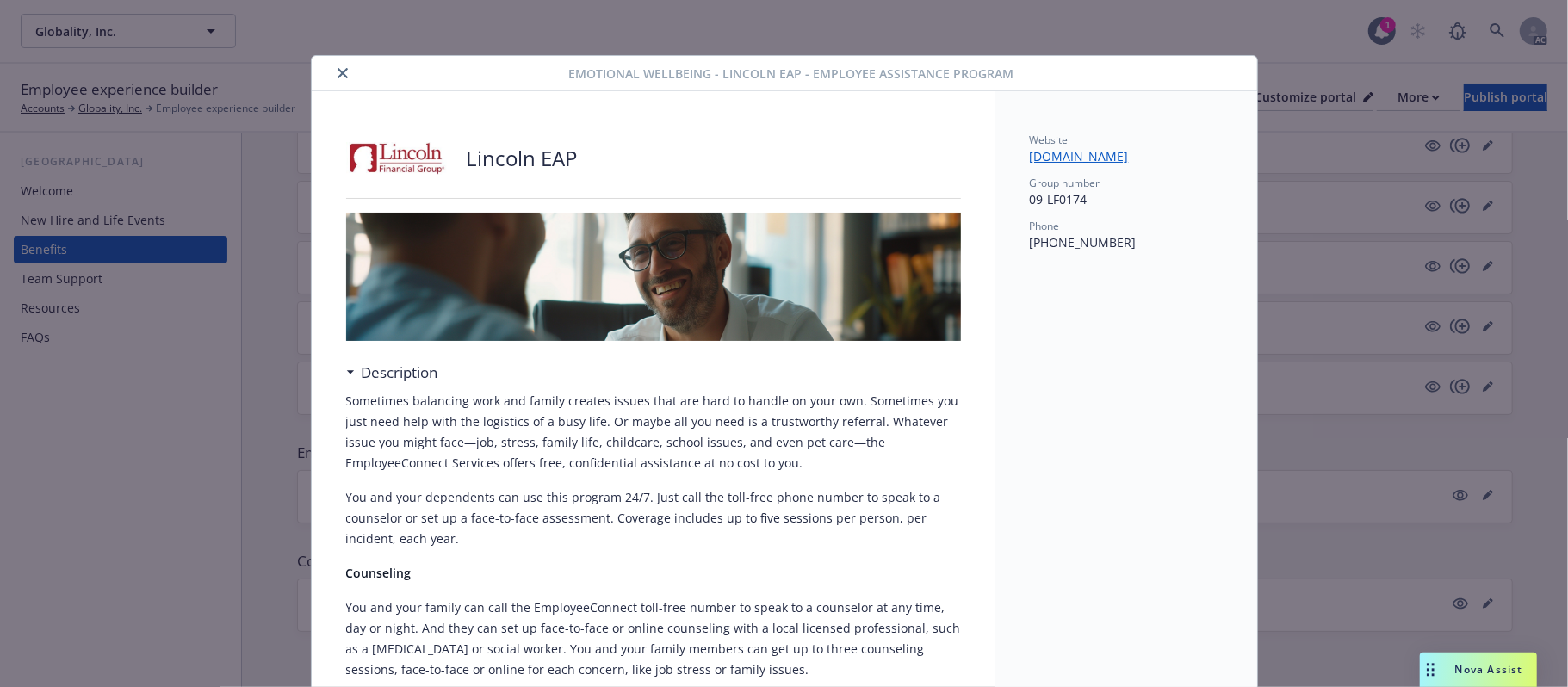
scroll to position [52, 0]
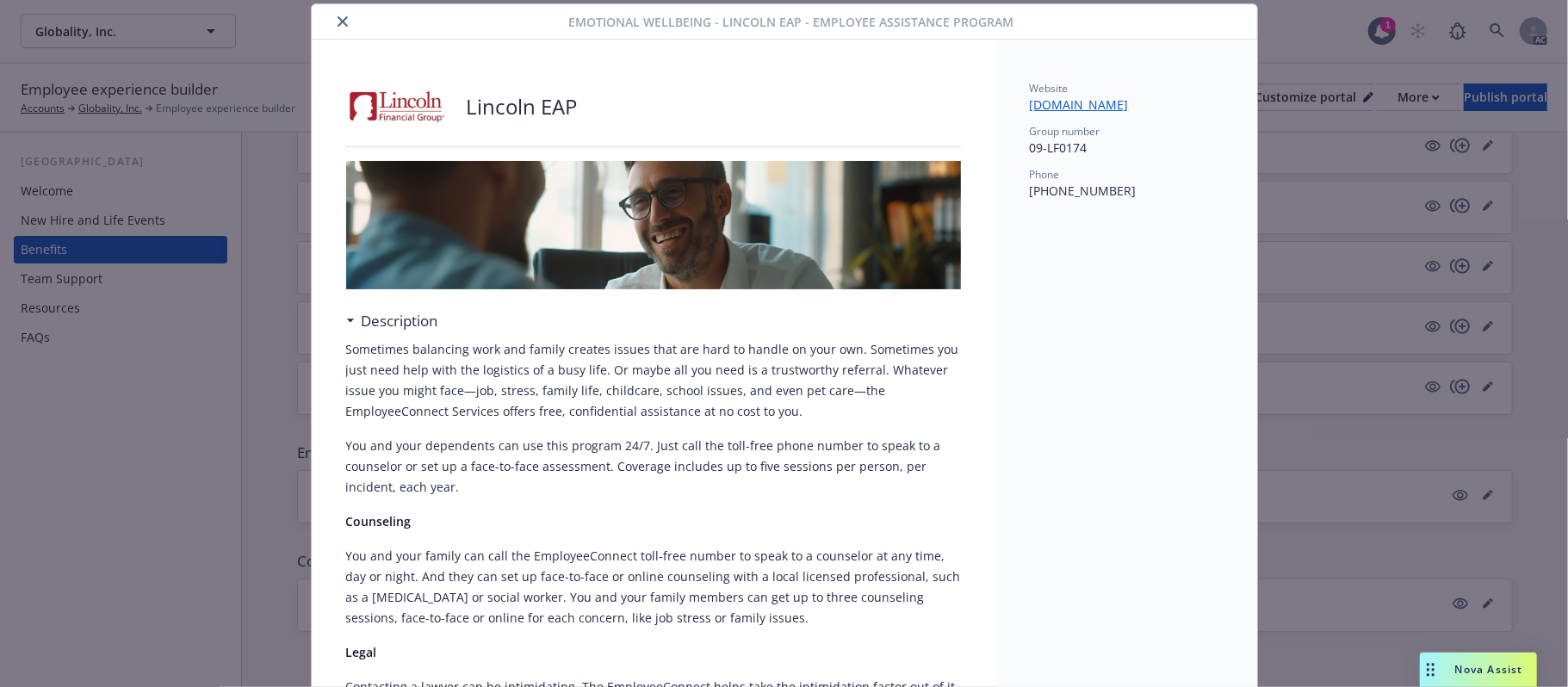
click at [338, 22] on icon "close" at bounding box center [343, 22] width 11 height 11
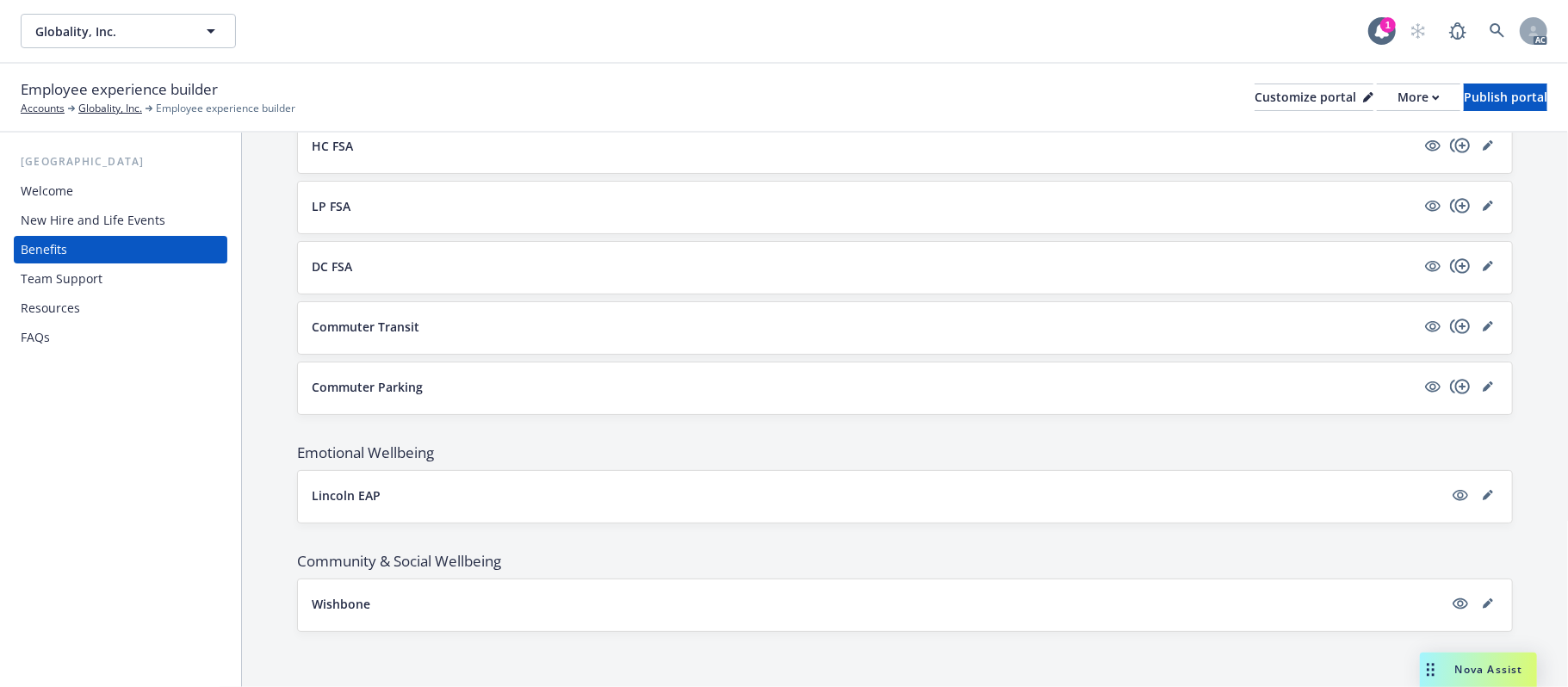
click at [513, 394] on button "Commuter Parking" at bounding box center [863, 387] width 1104 height 18
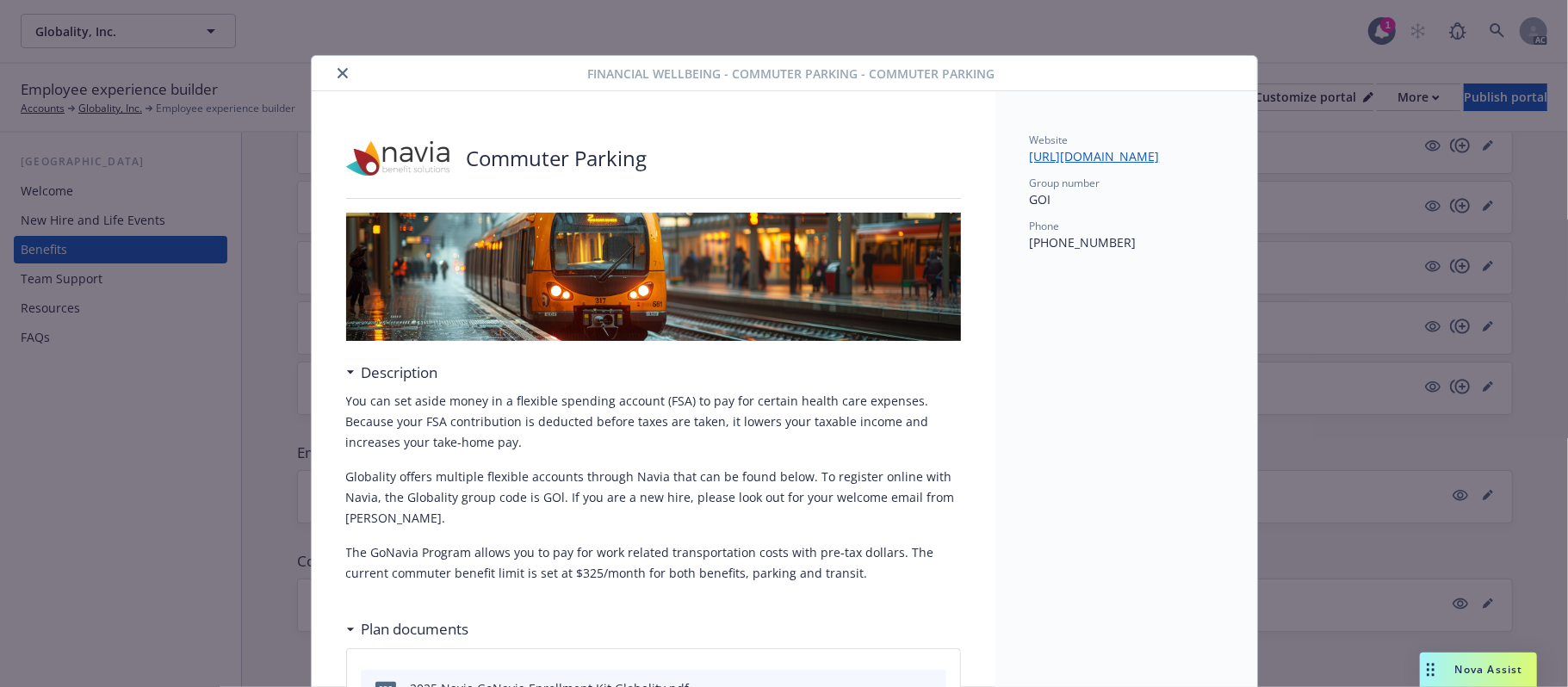
scroll to position [52, 0]
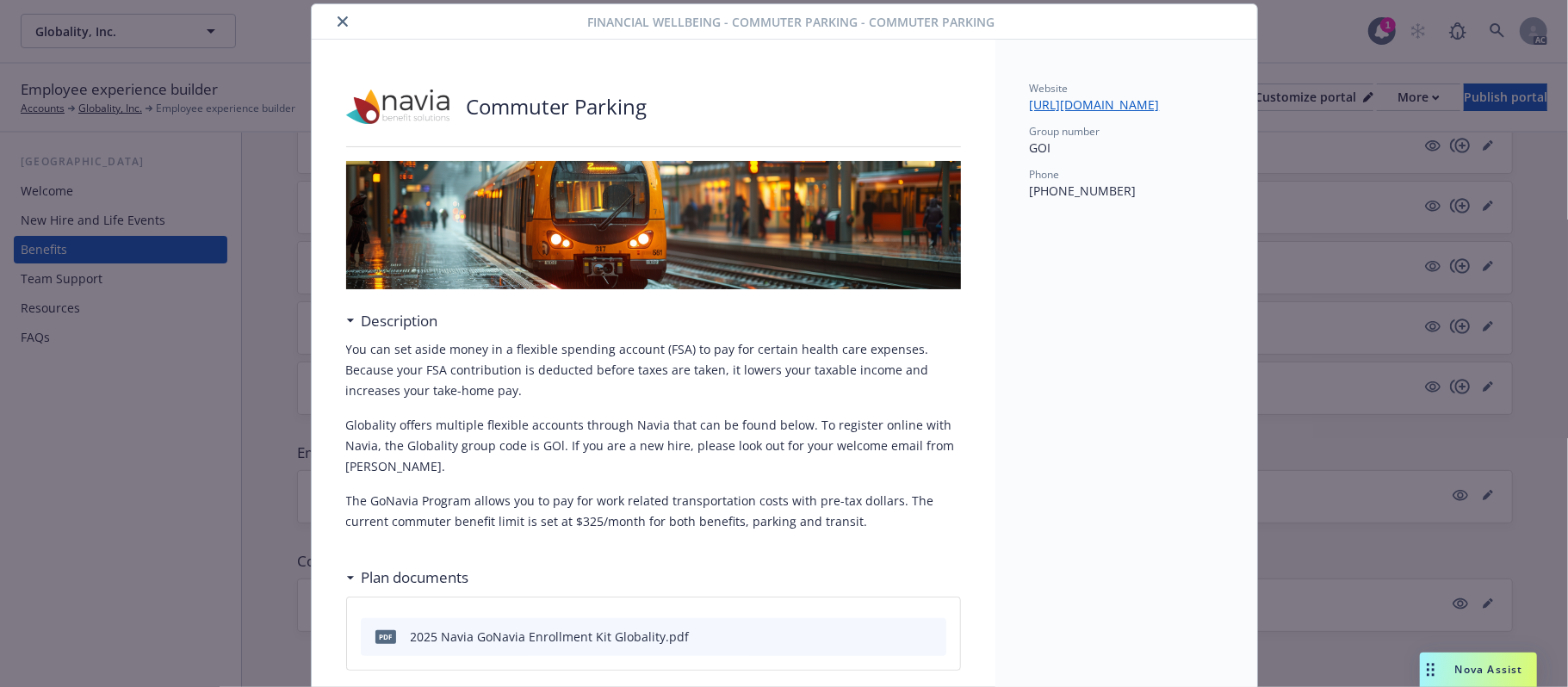
click at [338, 19] on icon "close" at bounding box center [343, 22] width 11 height 11
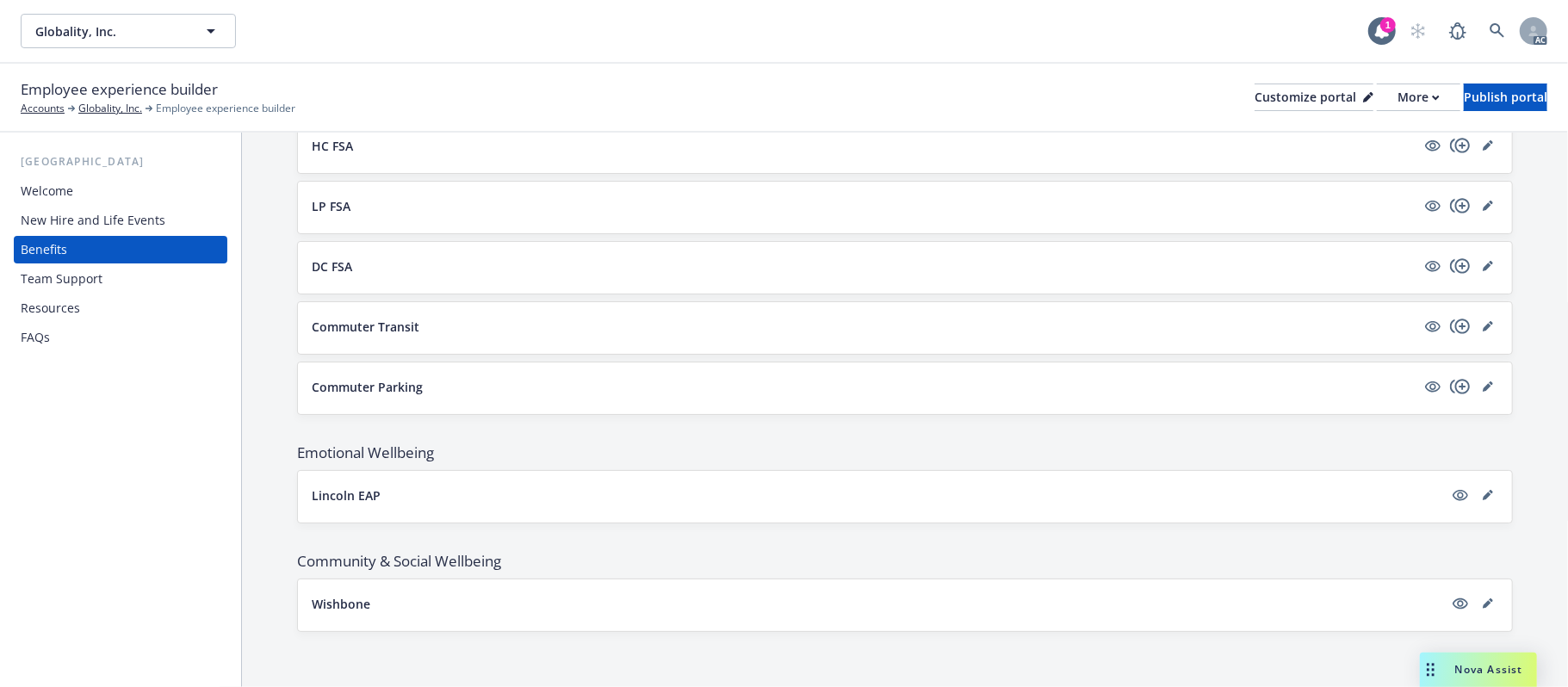
click at [530, 332] on button "Commuter Transit" at bounding box center [863, 327] width 1104 height 18
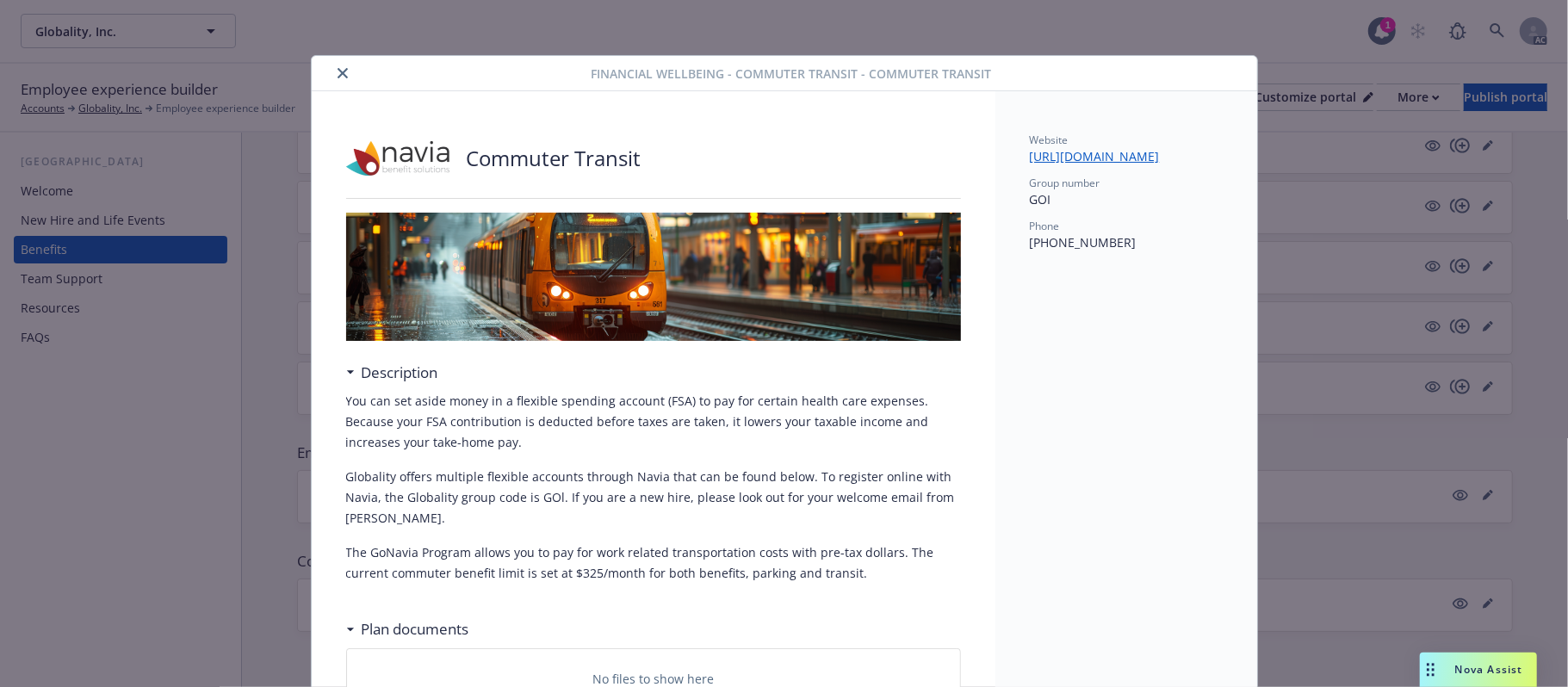
scroll to position [52, 0]
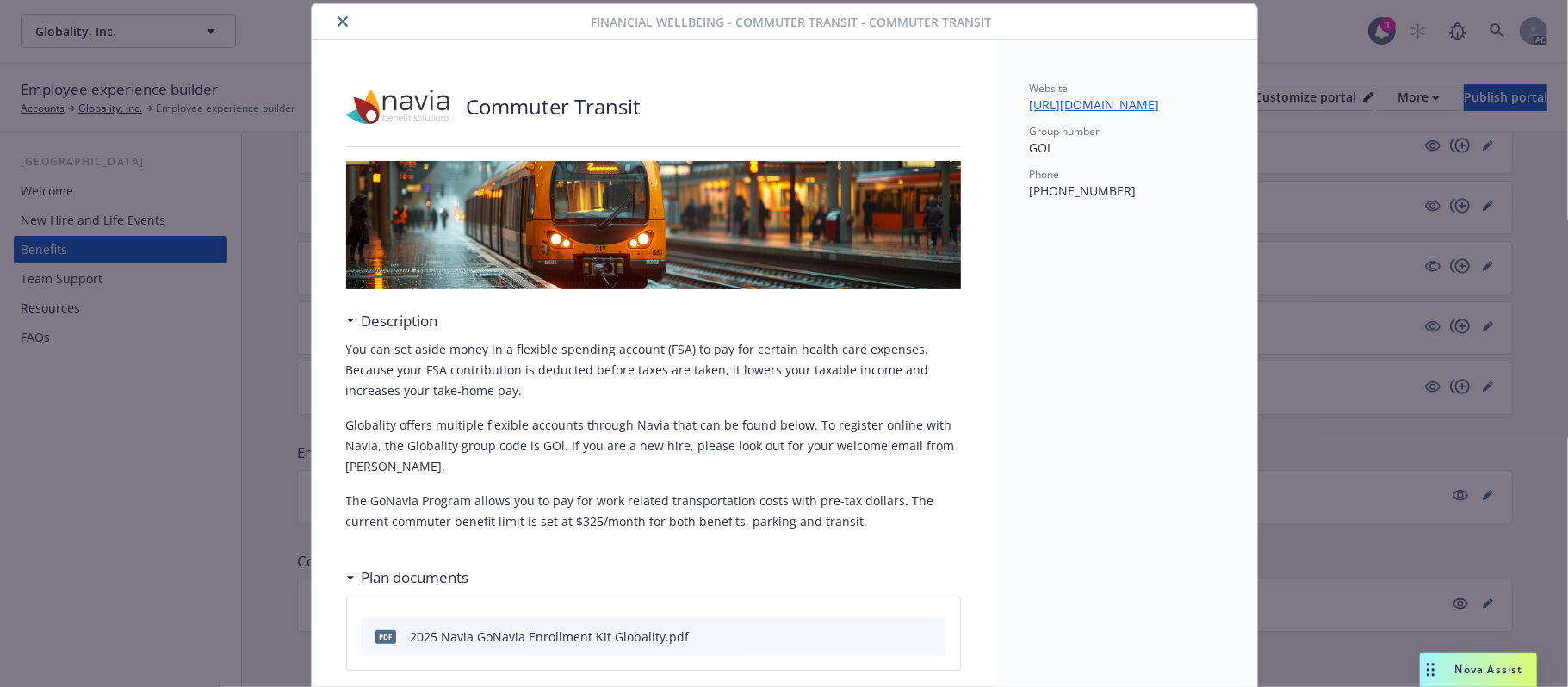
click at [335, 27] on button "close" at bounding box center [343, 21] width 21 height 21
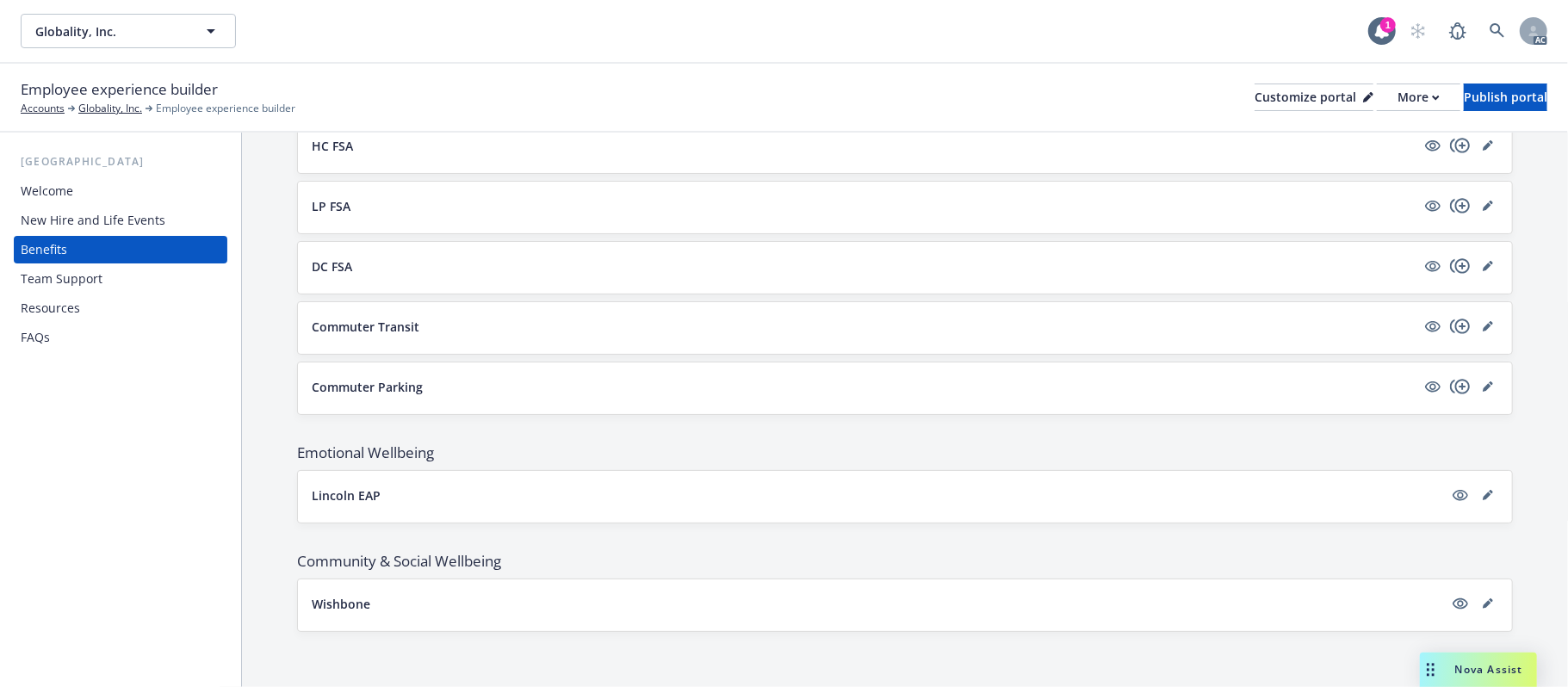
click at [580, 268] on button "DC FSA" at bounding box center [863, 266] width 1104 height 18
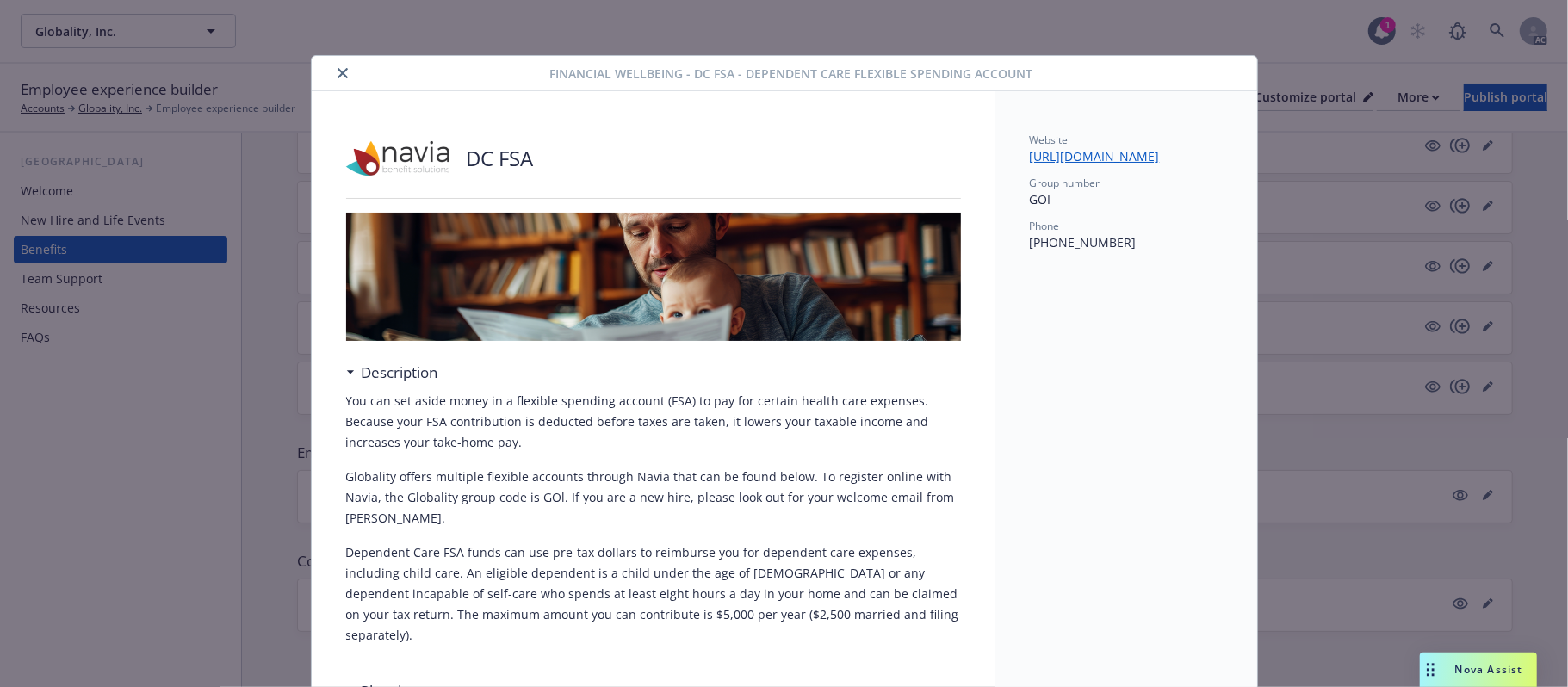
scroll to position [52, 0]
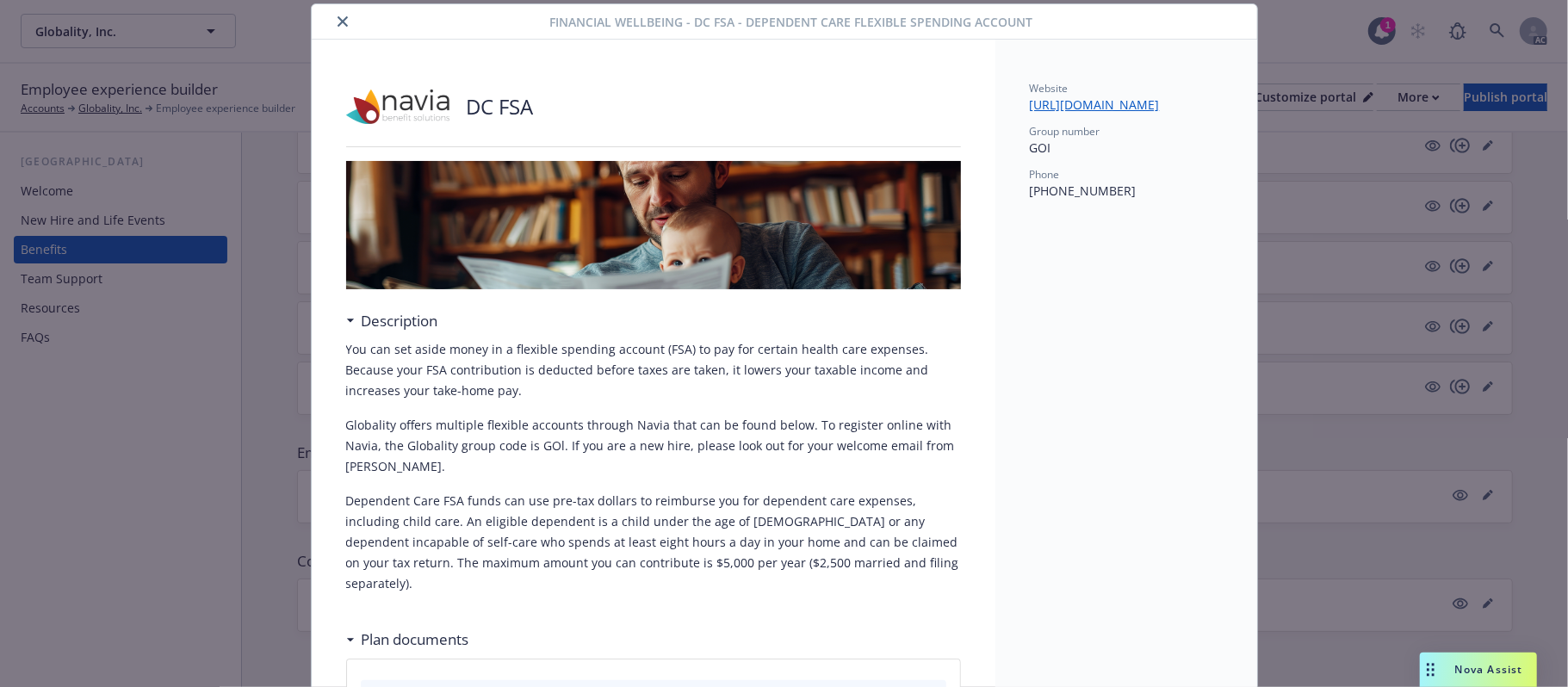
click at [338, 24] on icon "close" at bounding box center [343, 22] width 11 height 11
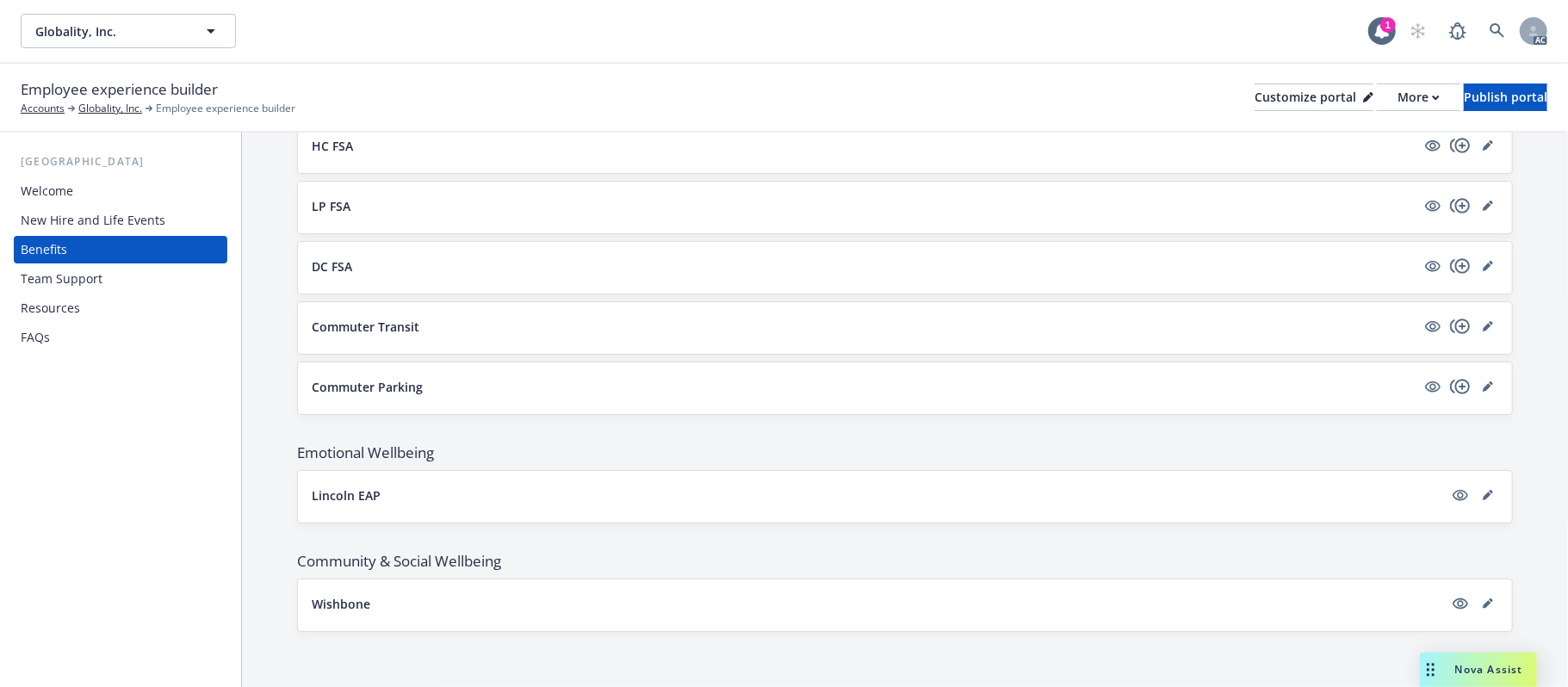
click at [538, 608] on button "Wishbone" at bounding box center [877, 604] width 1131 height 18
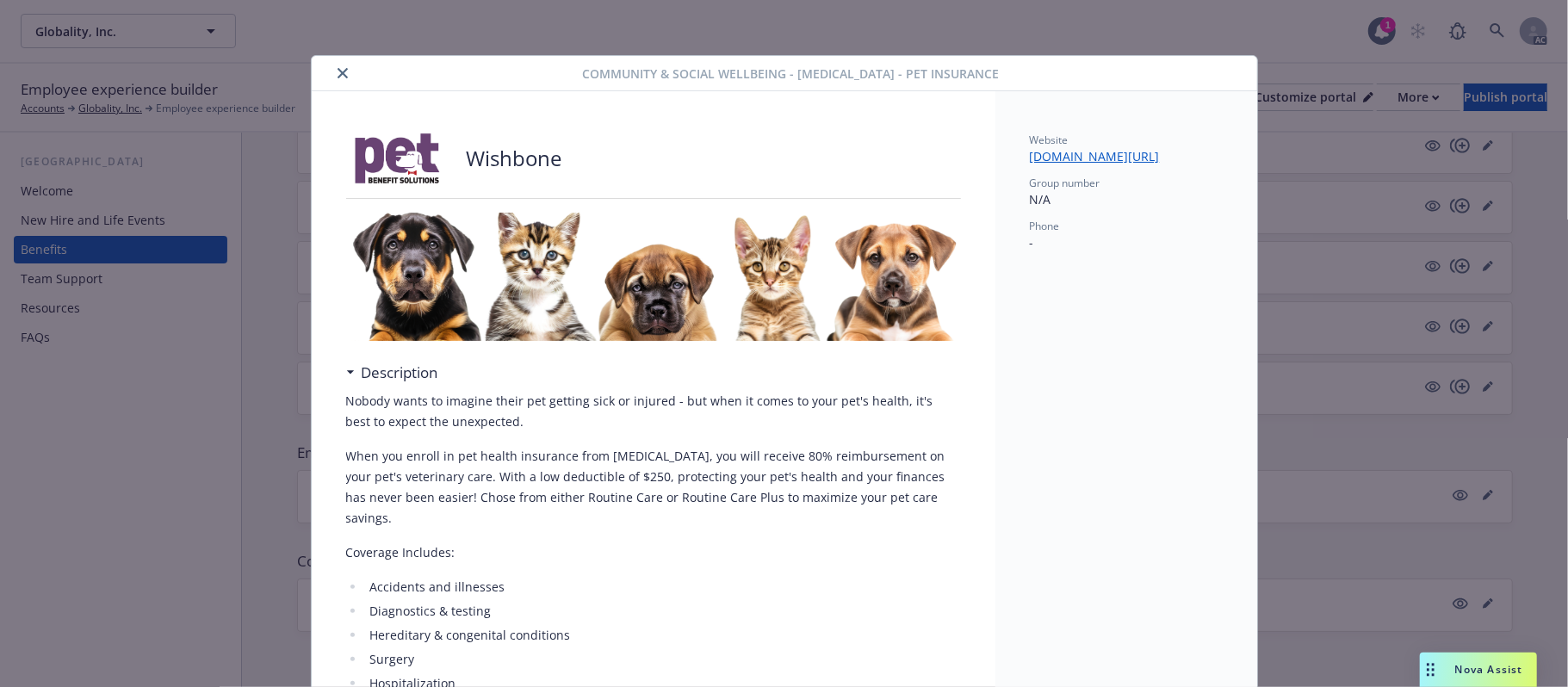
scroll to position [52, 0]
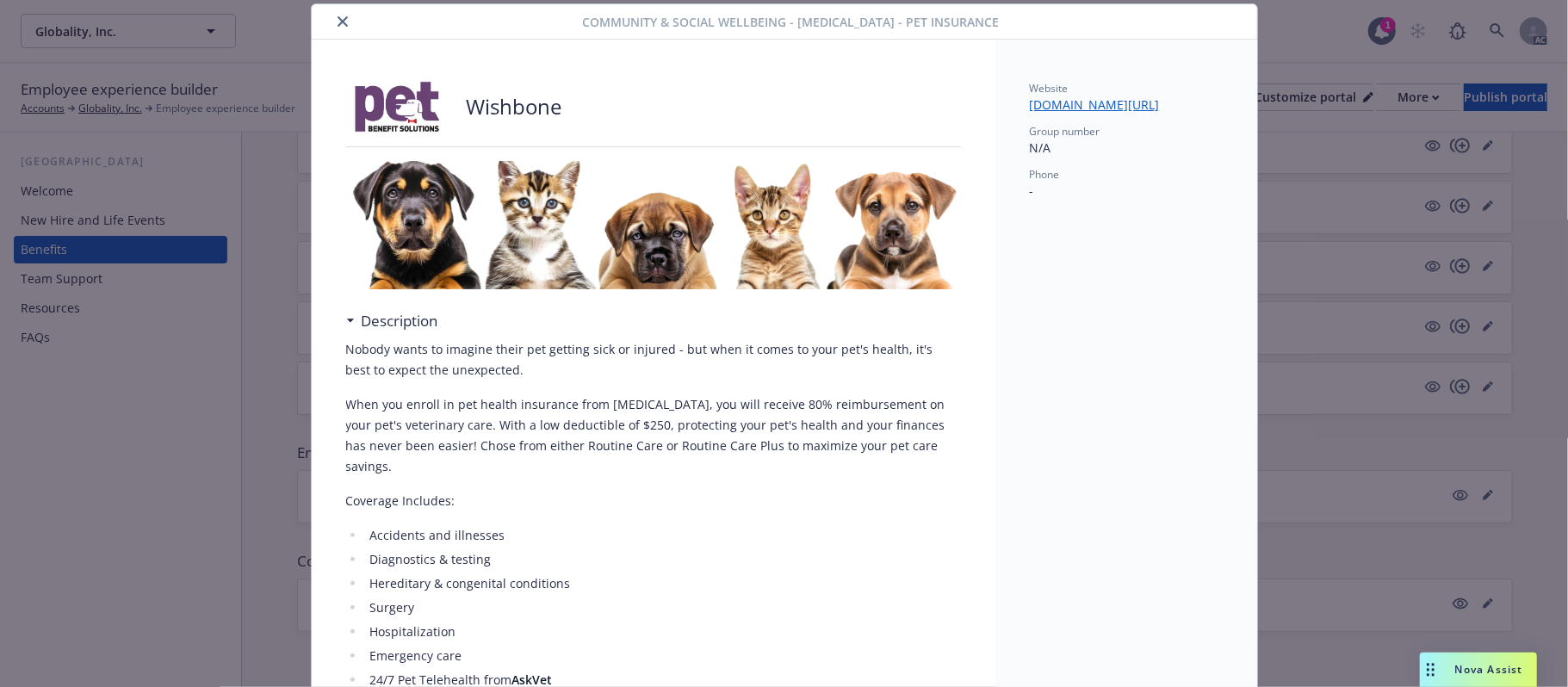
click at [333, 18] on button "close" at bounding box center [343, 21] width 21 height 21
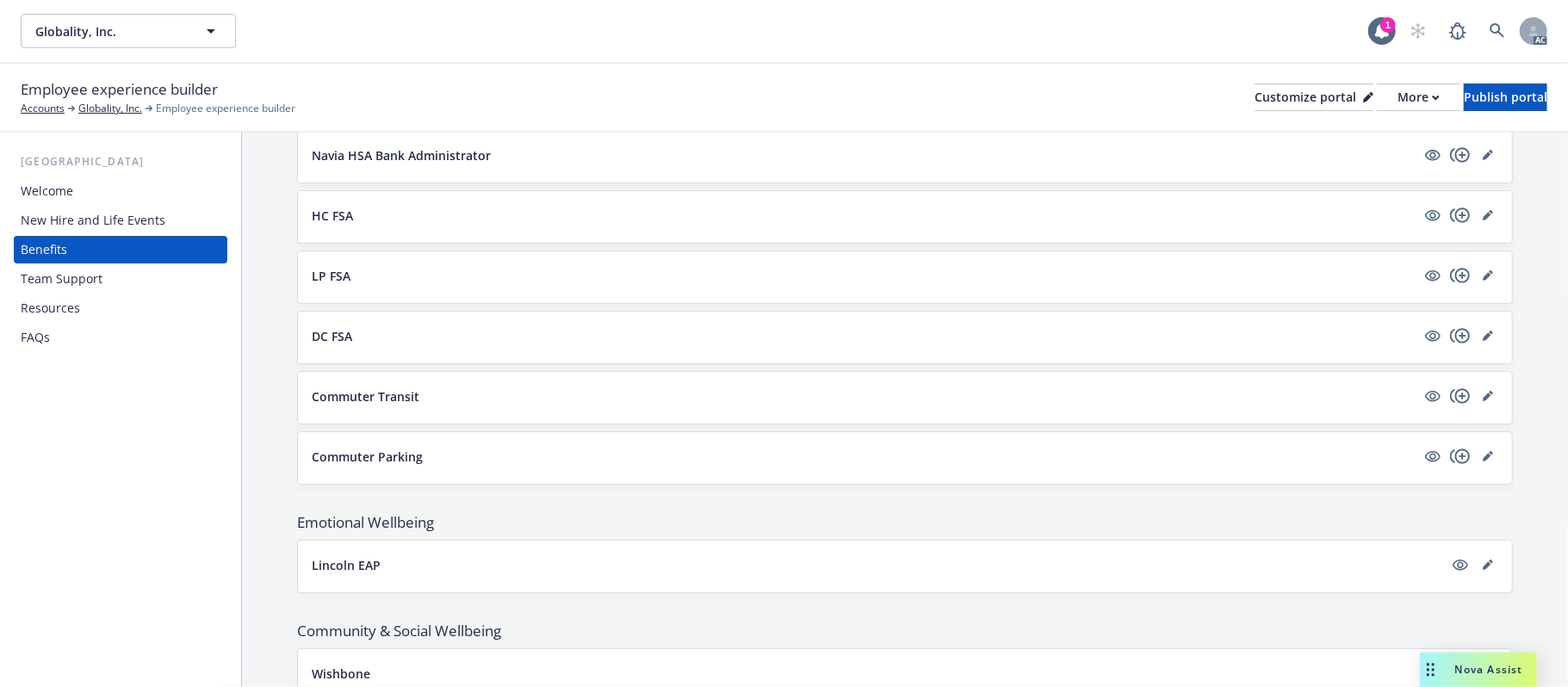
scroll to position [1491, 0]
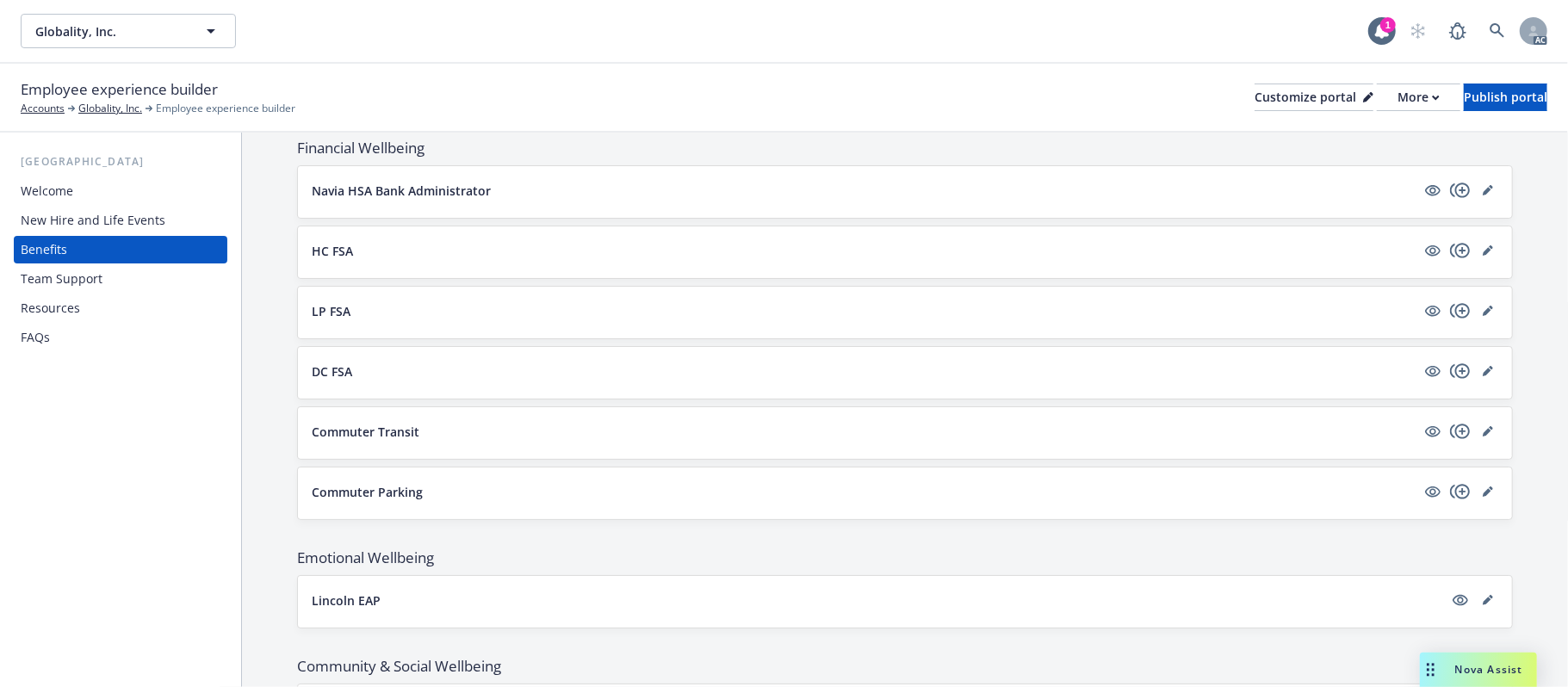
click at [476, 253] on button "HC FSA" at bounding box center [863, 251] width 1104 height 18
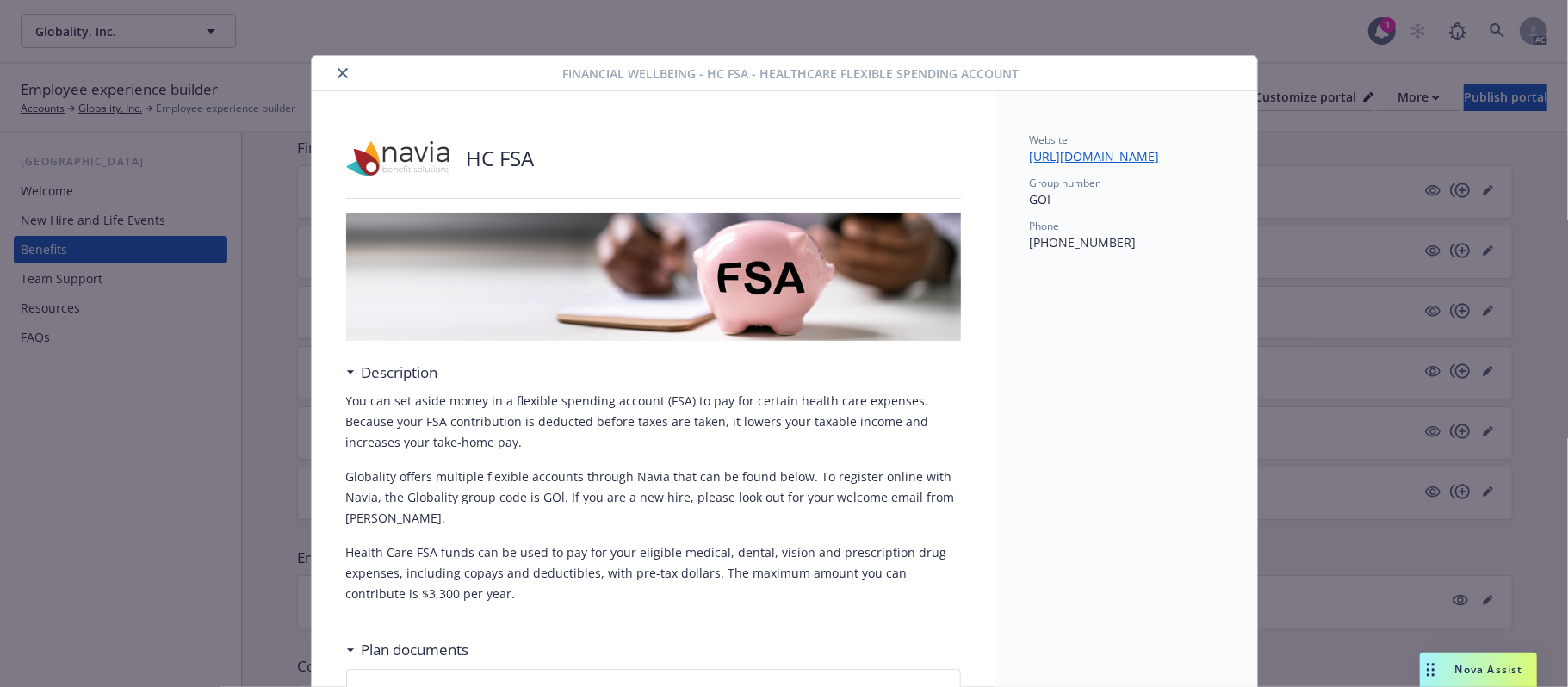
scroll to position [50, 0]
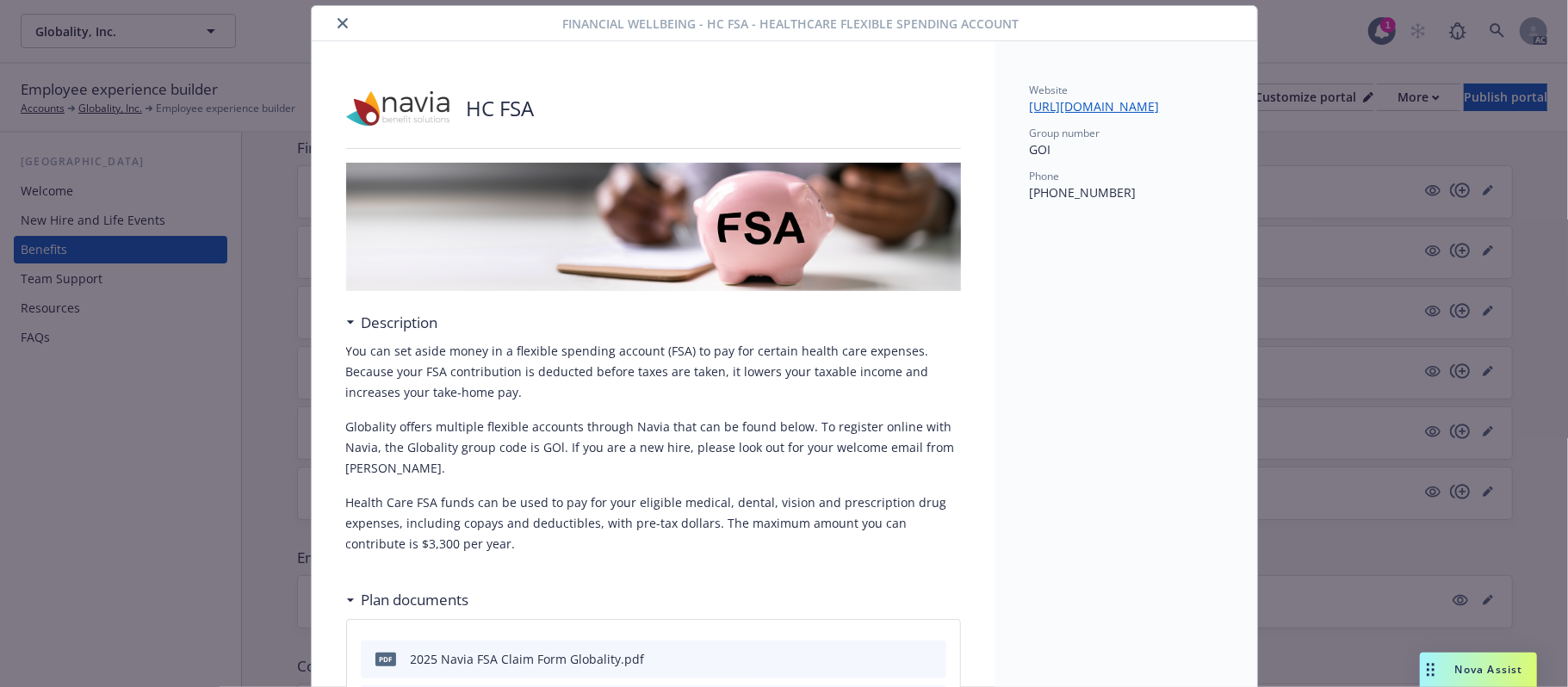
click at [318, 16] on div at bounding box center [440, 23] width 245 height 21
click at [338, 22] on icon "close" at bounding box center [343, 23] width 11 height 11
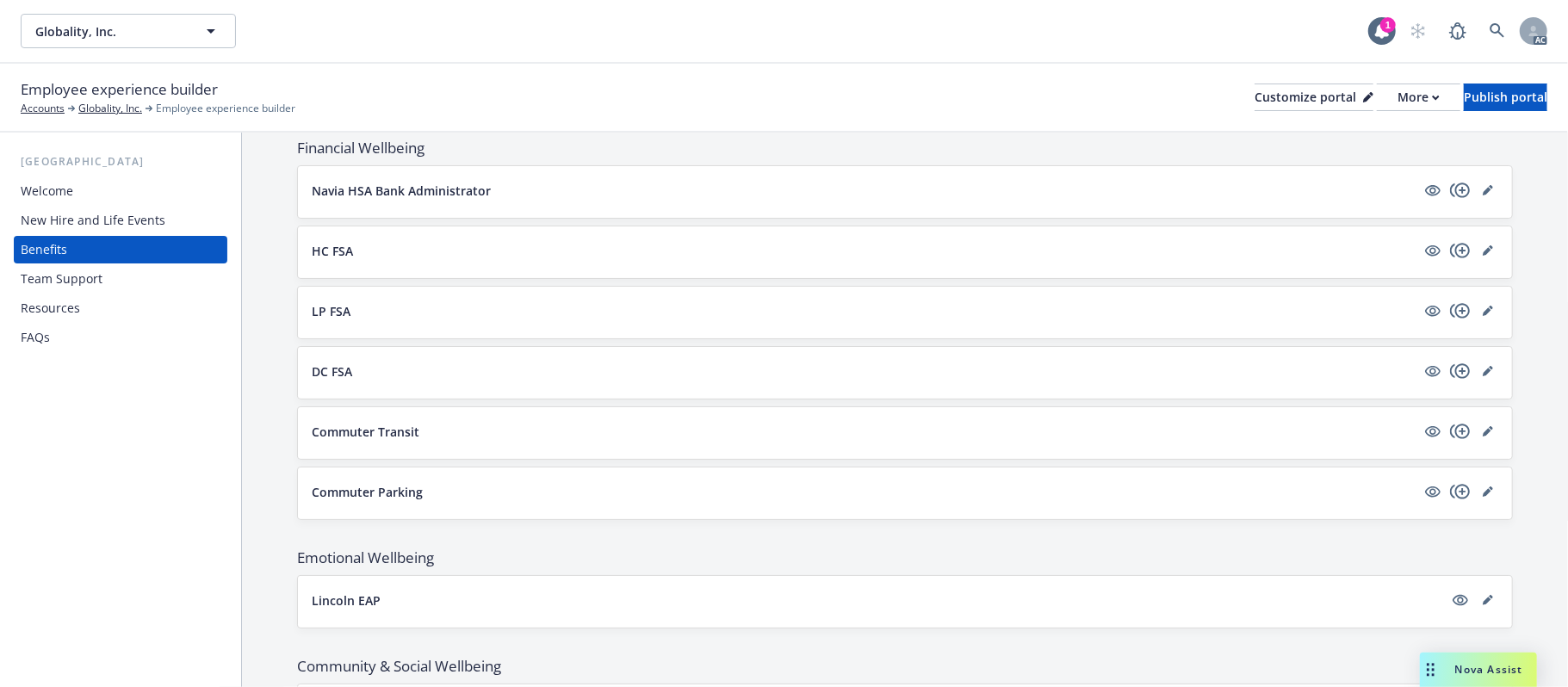
click at [507, 253] on button "HC FSA" at bounding box center [863, 251] width 1104 height 18
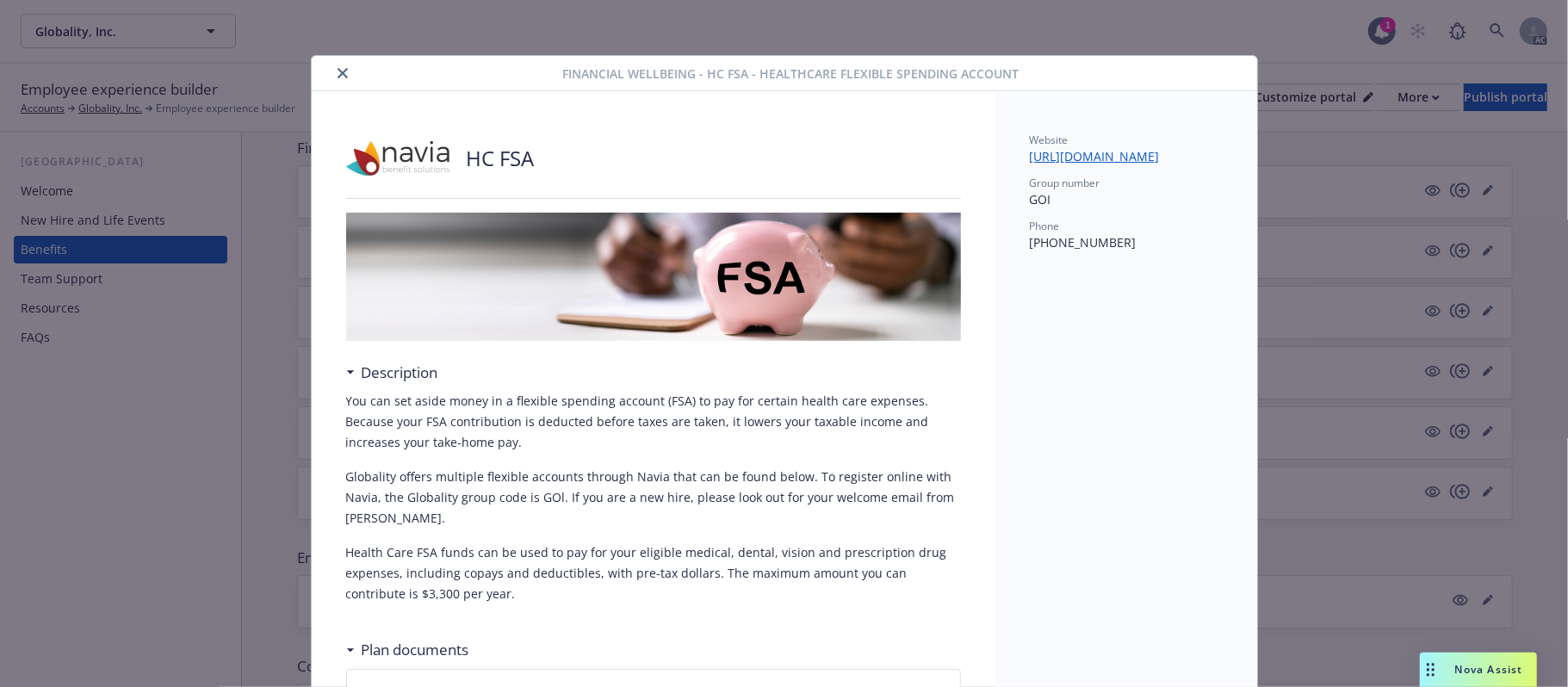
scroll to position [52, 0]
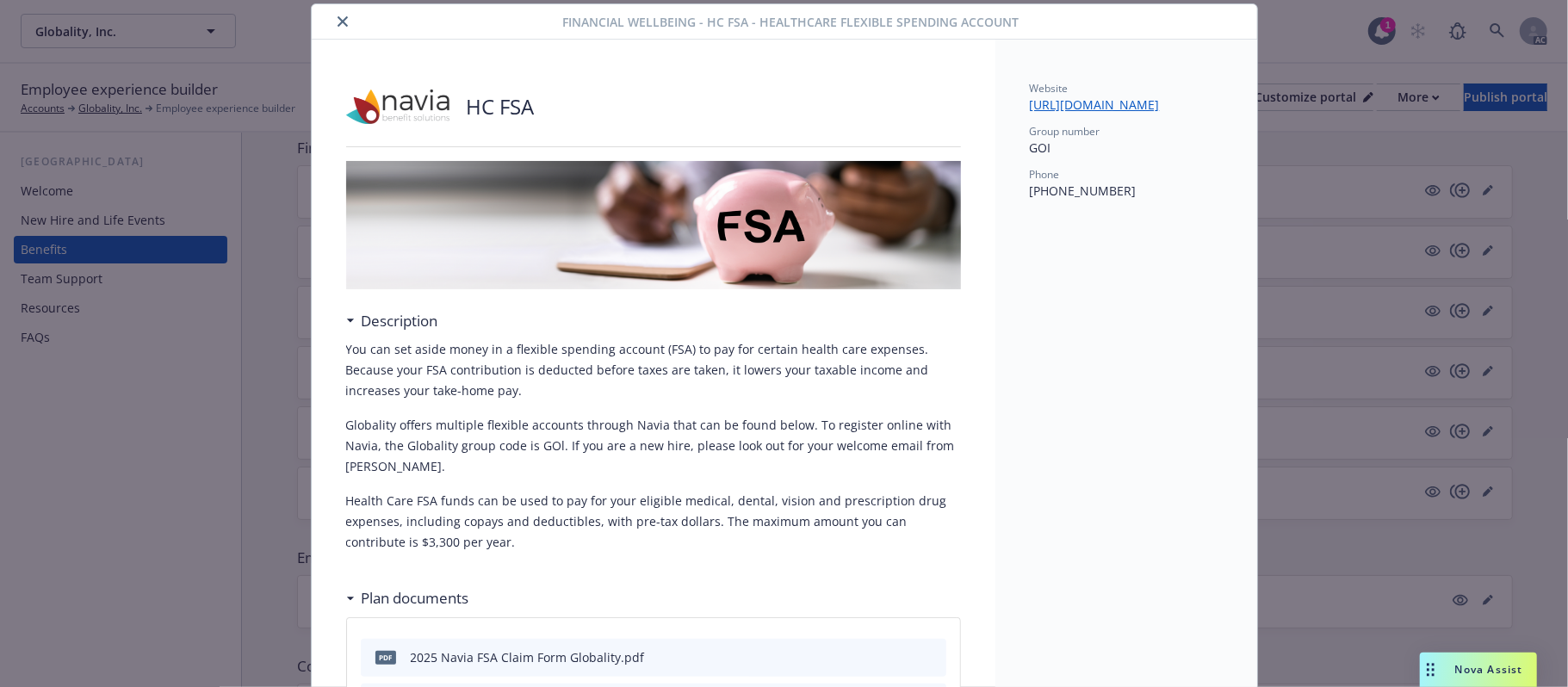
click at [338, 25] on icon "close" at bounding box center [343, 22] width 11 height 11
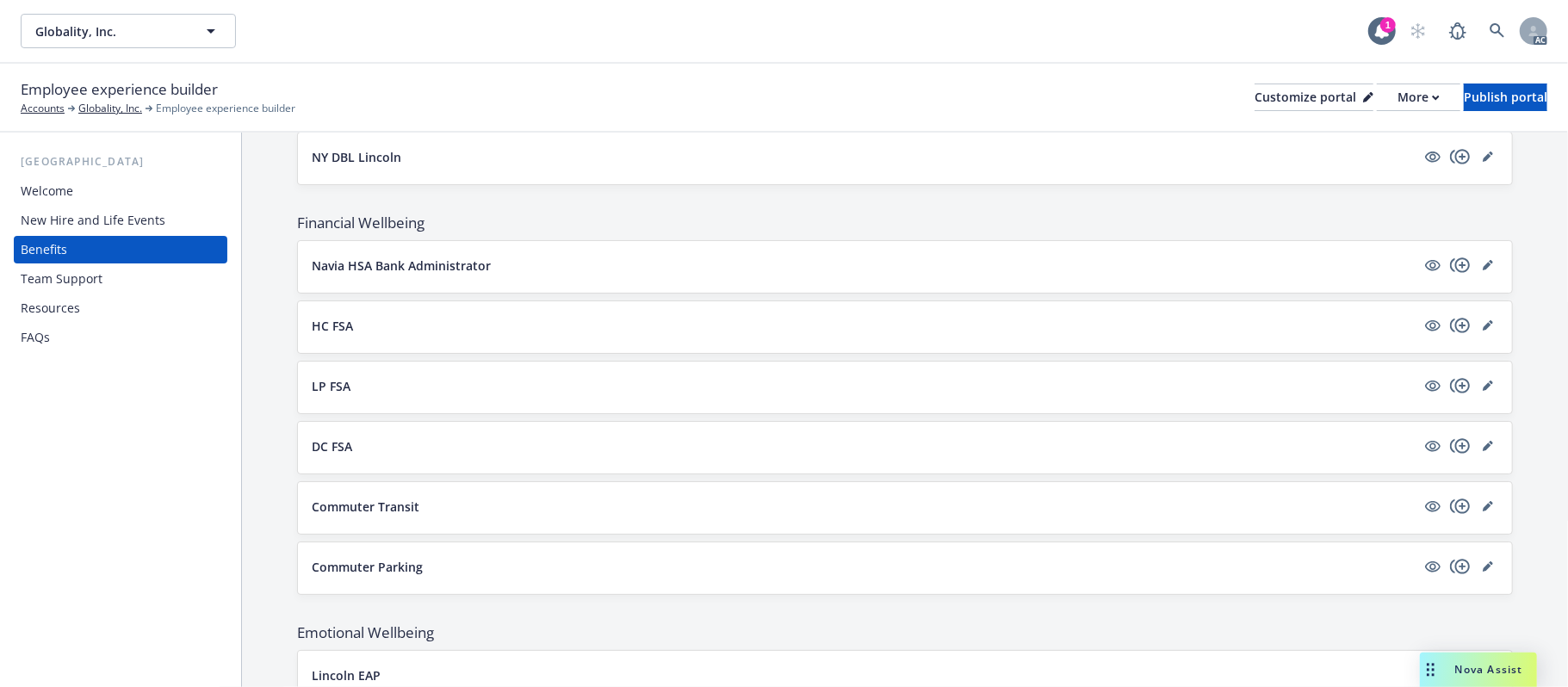
scroll to position [1377, 0]
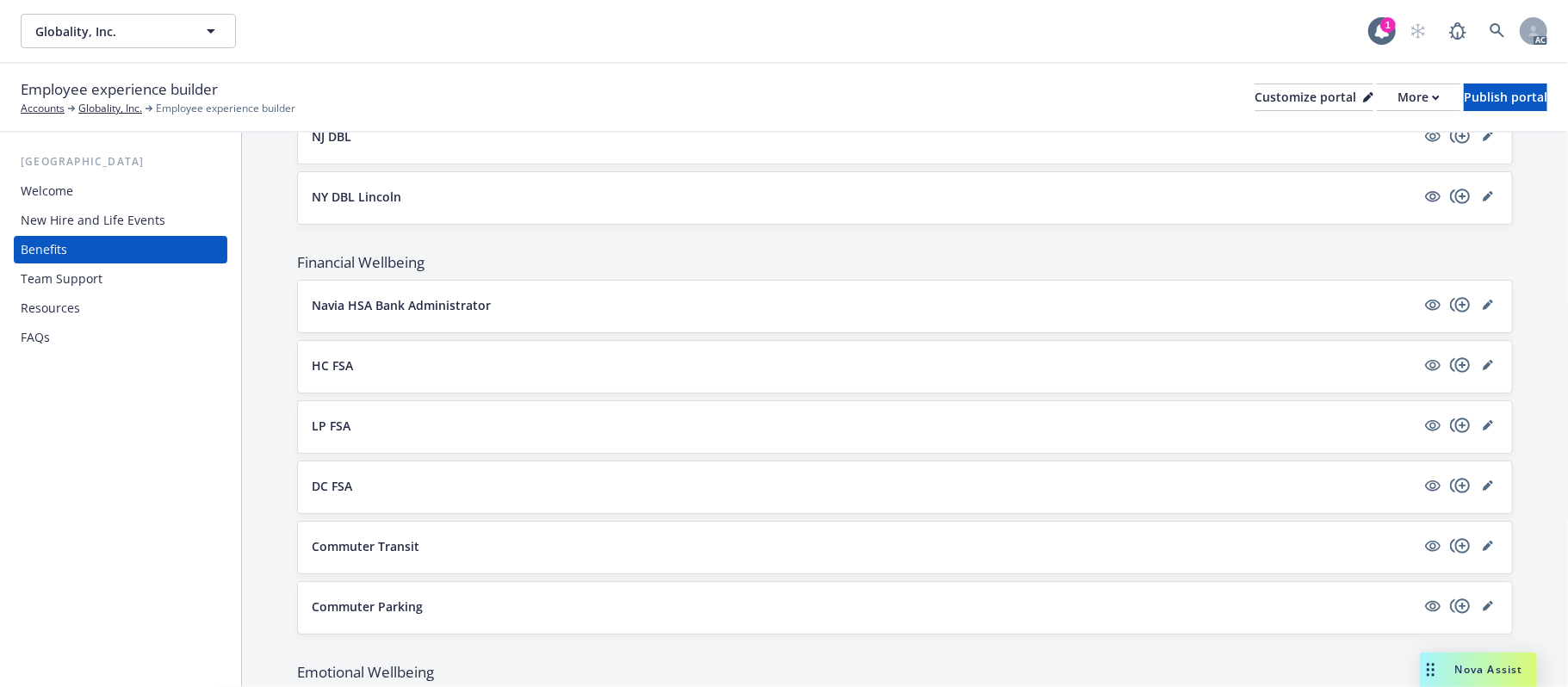
click at [604, 314] on button "Navia HSA Bank Administrator" at bounding box center [863, 305] width 1104 height 18
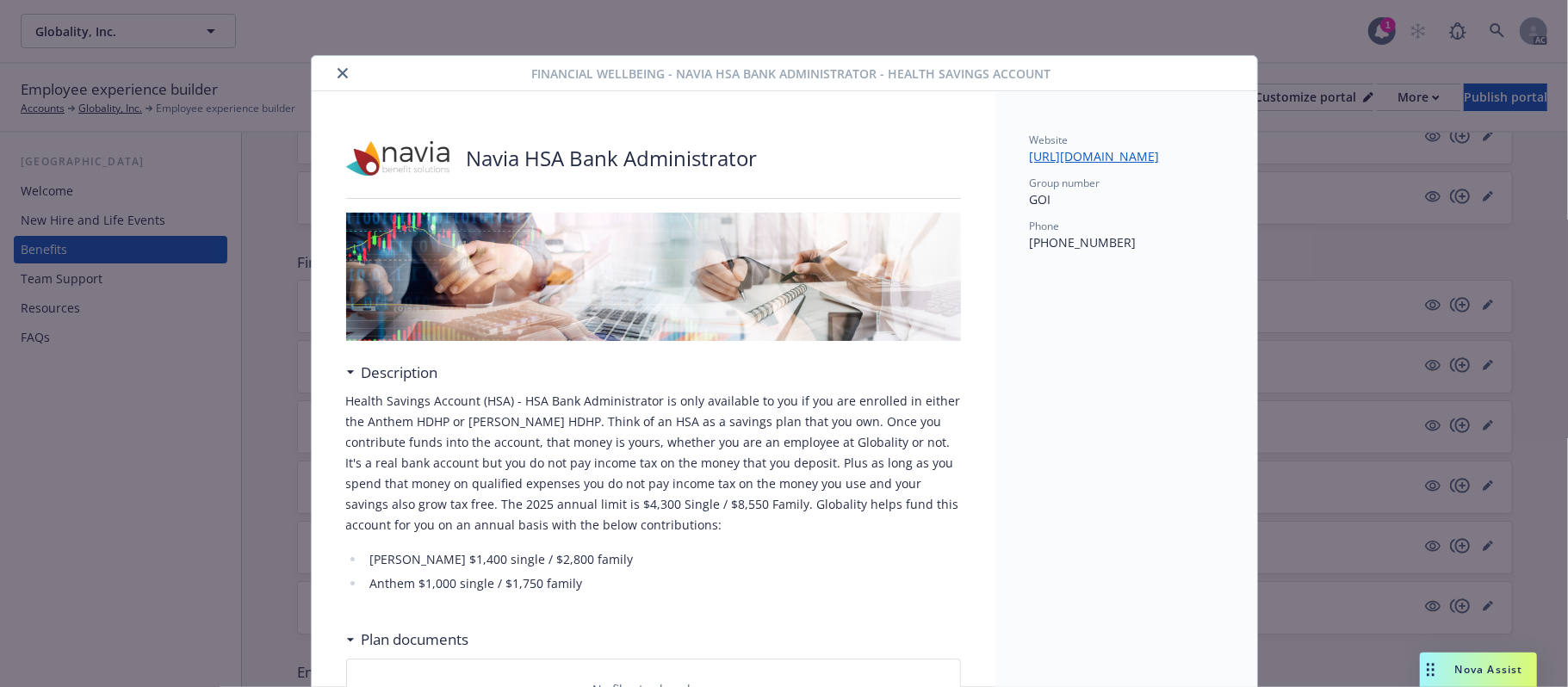
scroll to position [52, 0]
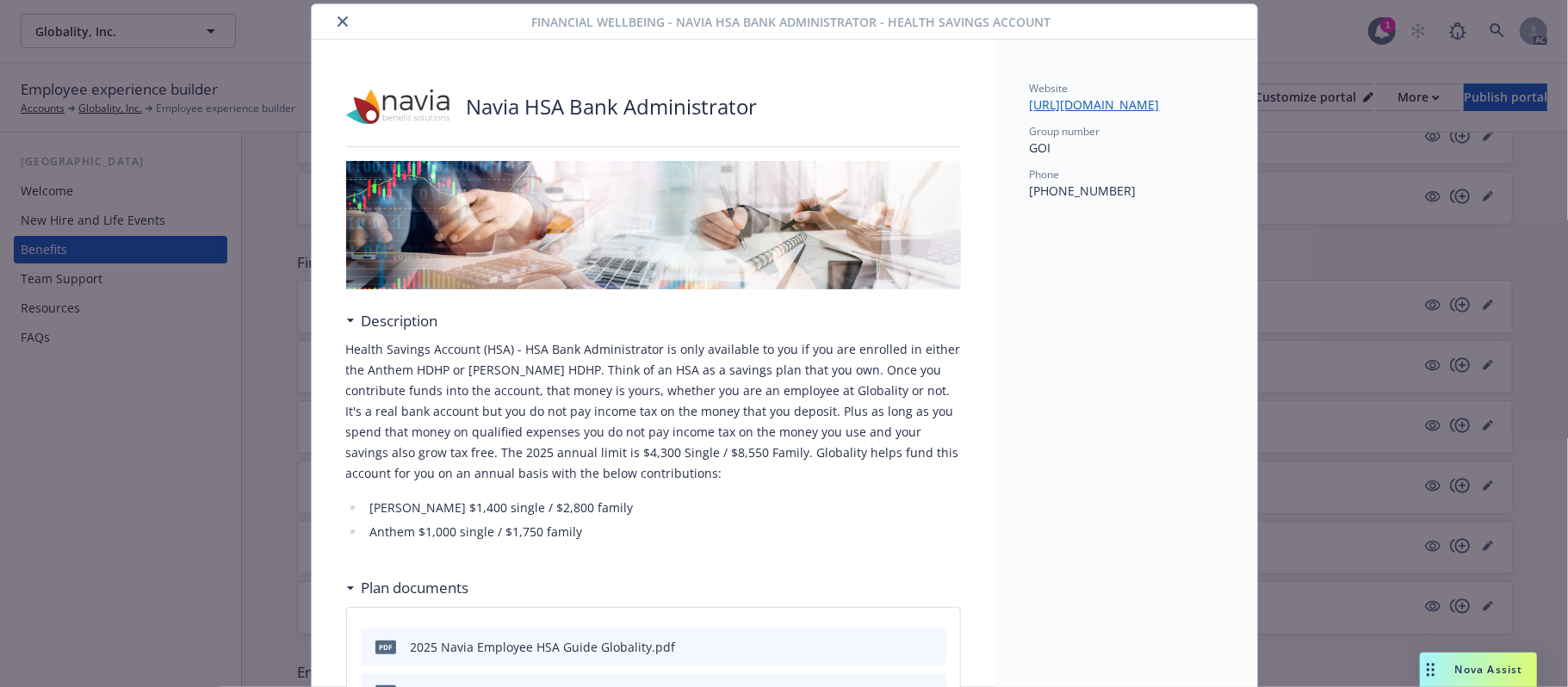
click at [338, 25] on icon "close" at bounding box center [343, 22] width 11 height 11
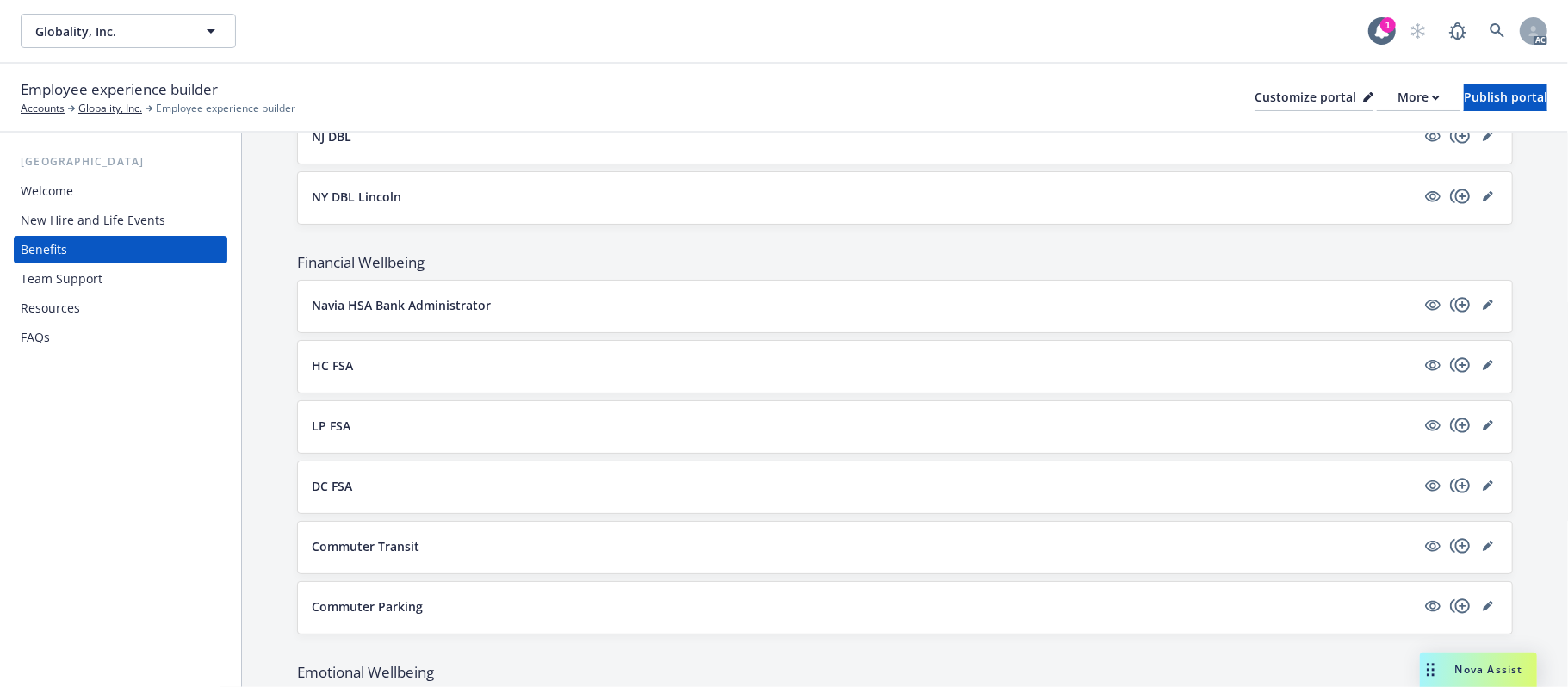
click at [525, 205] on button "NY DBL Lincoln" at bounding box center [863, 197] width 1104 height 18
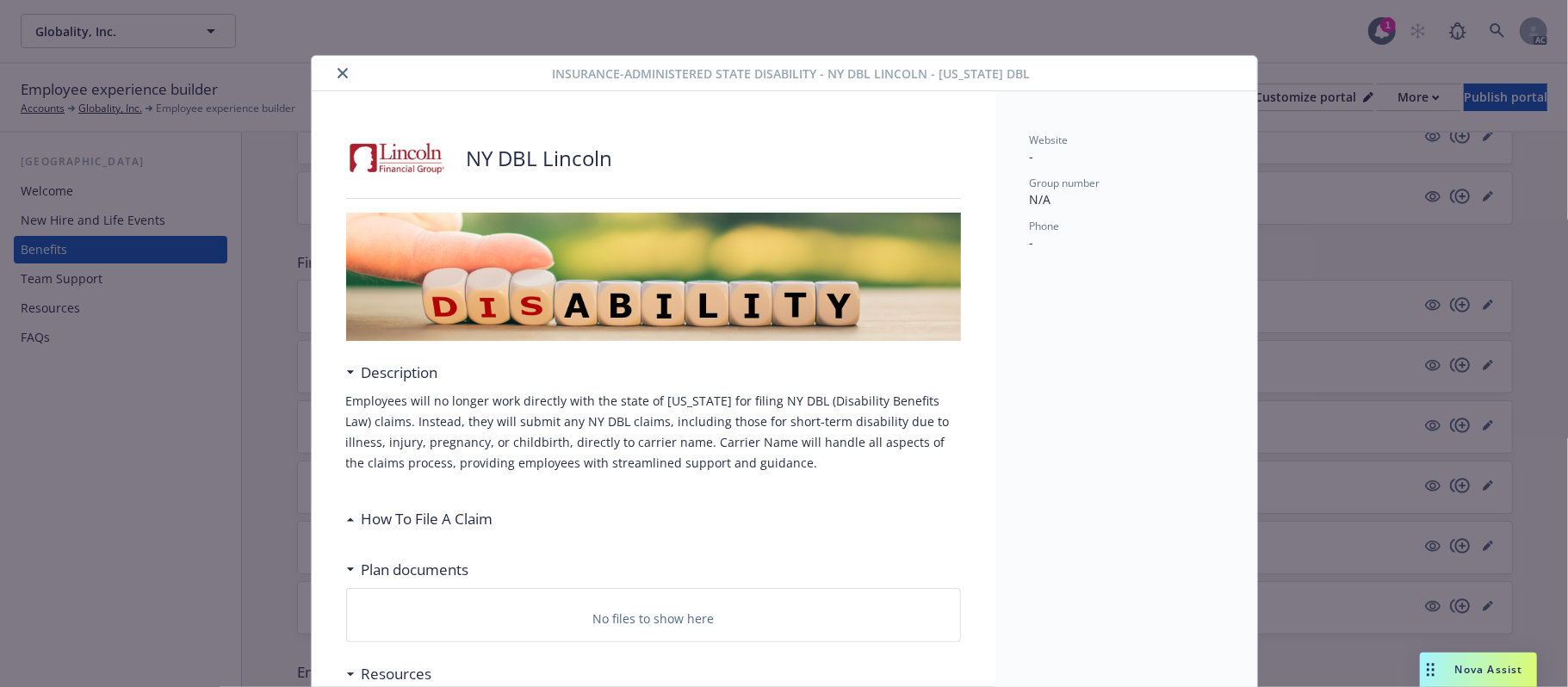
scroll to position [52, 0]
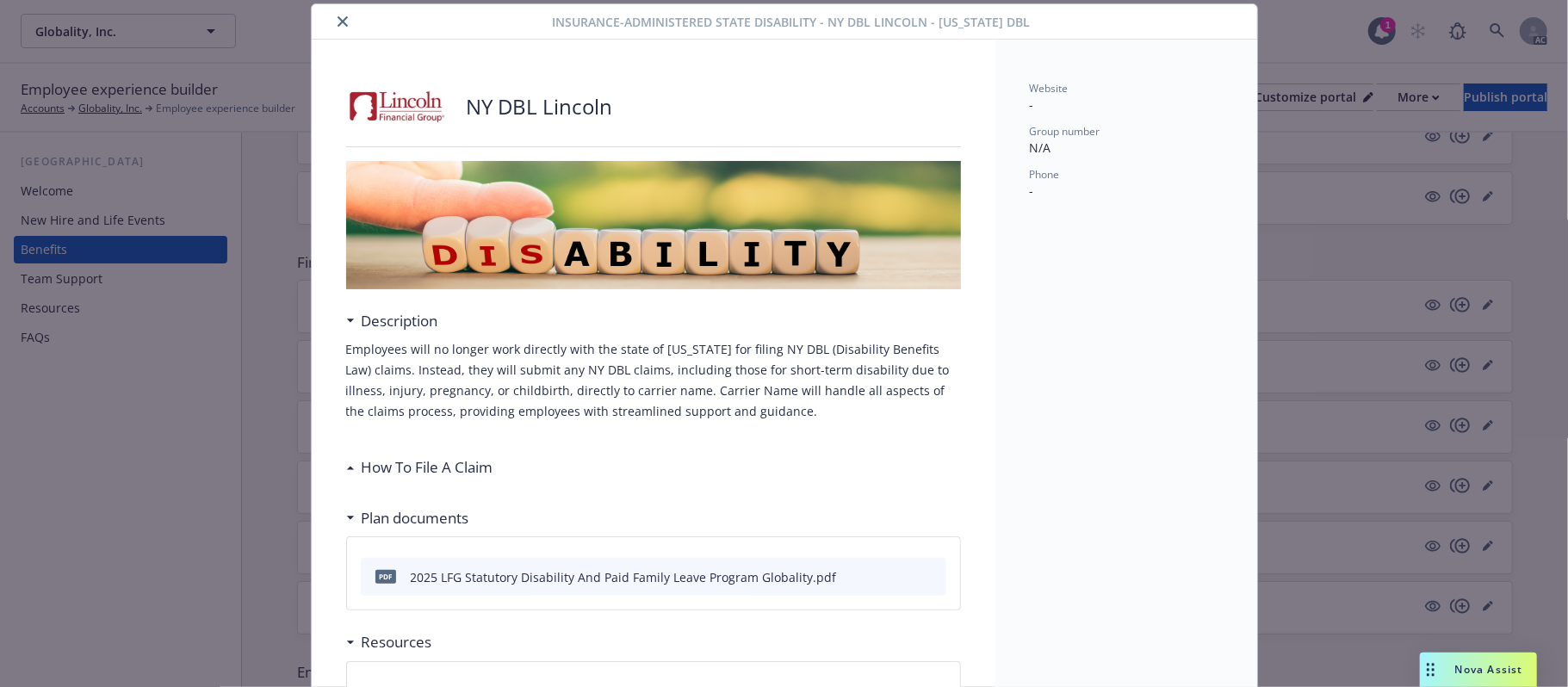
click at [338, 18] on icon "close" at bounding box center [343, 22] width 11 height 11
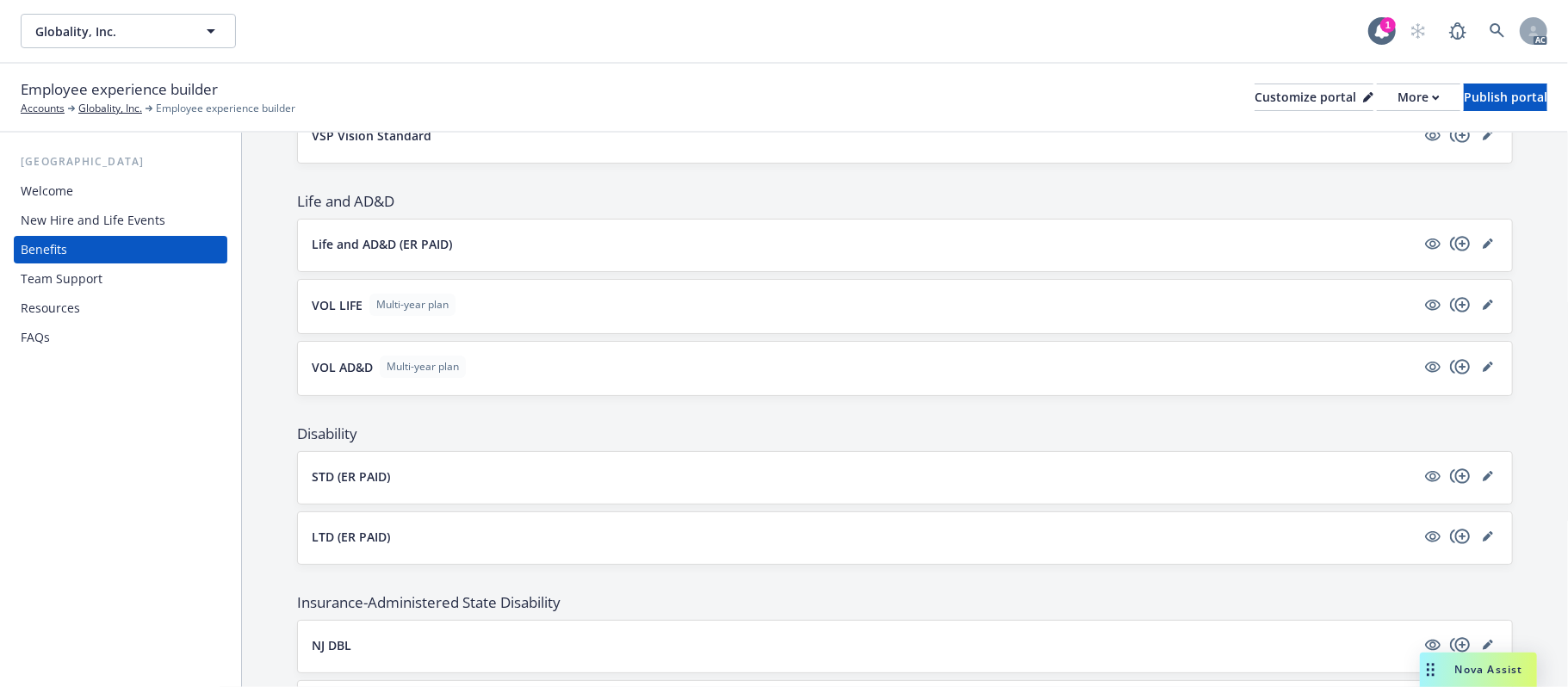
scroll to position [1033, 0]
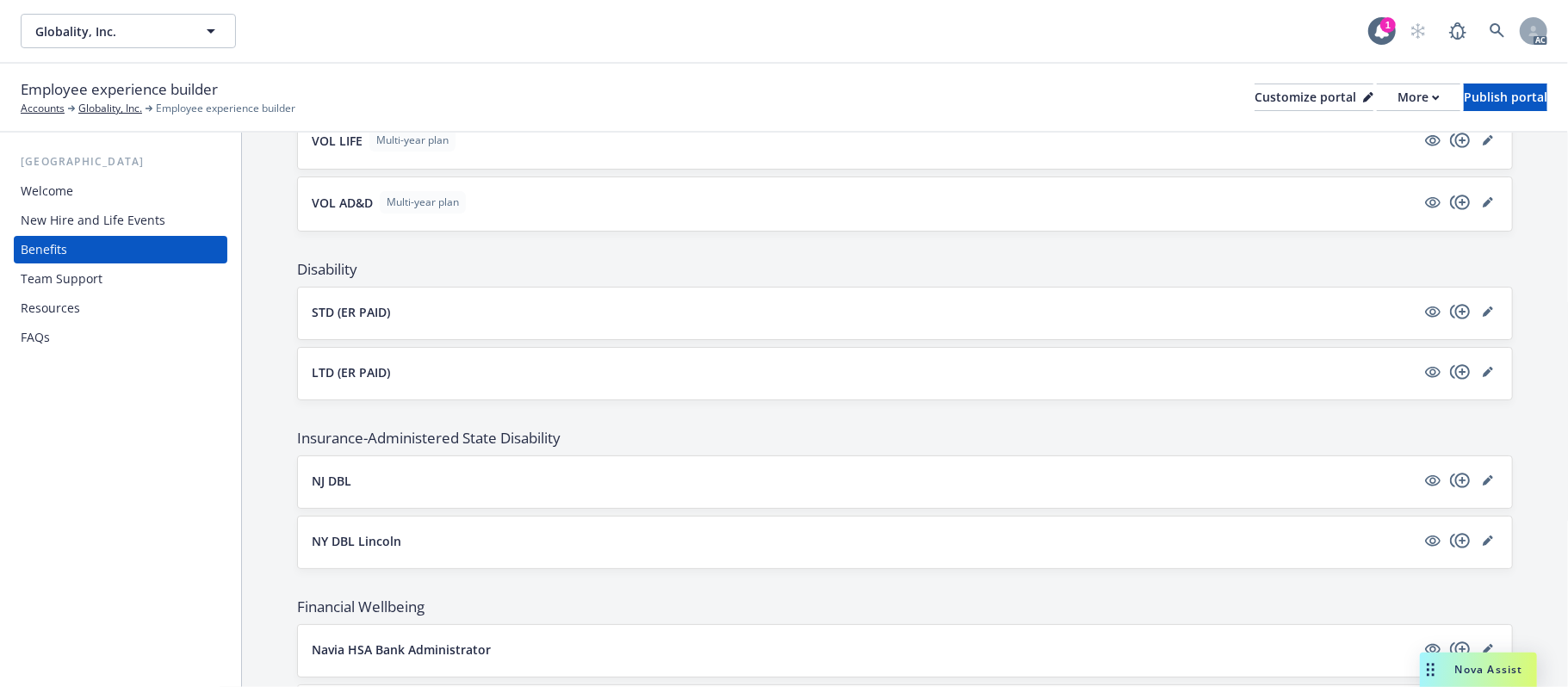
click at [582, 307] on div "STD (ER PAID)" at bounding box center [904, 313] width 1214 height 52
click at [585, 317] on button "STD (ER PAID)" at bounding box center [863, 312] width 1104 height 18
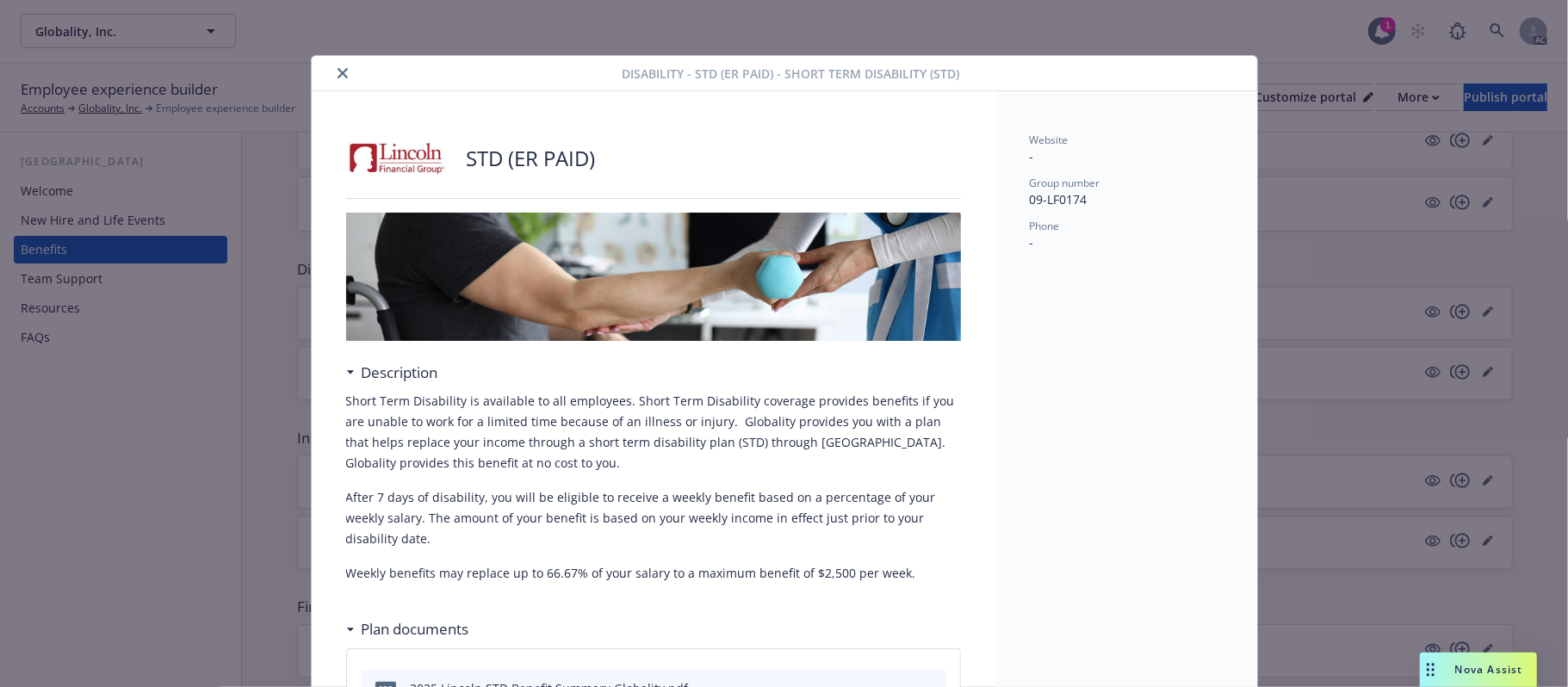
scroll to position [52, 0]
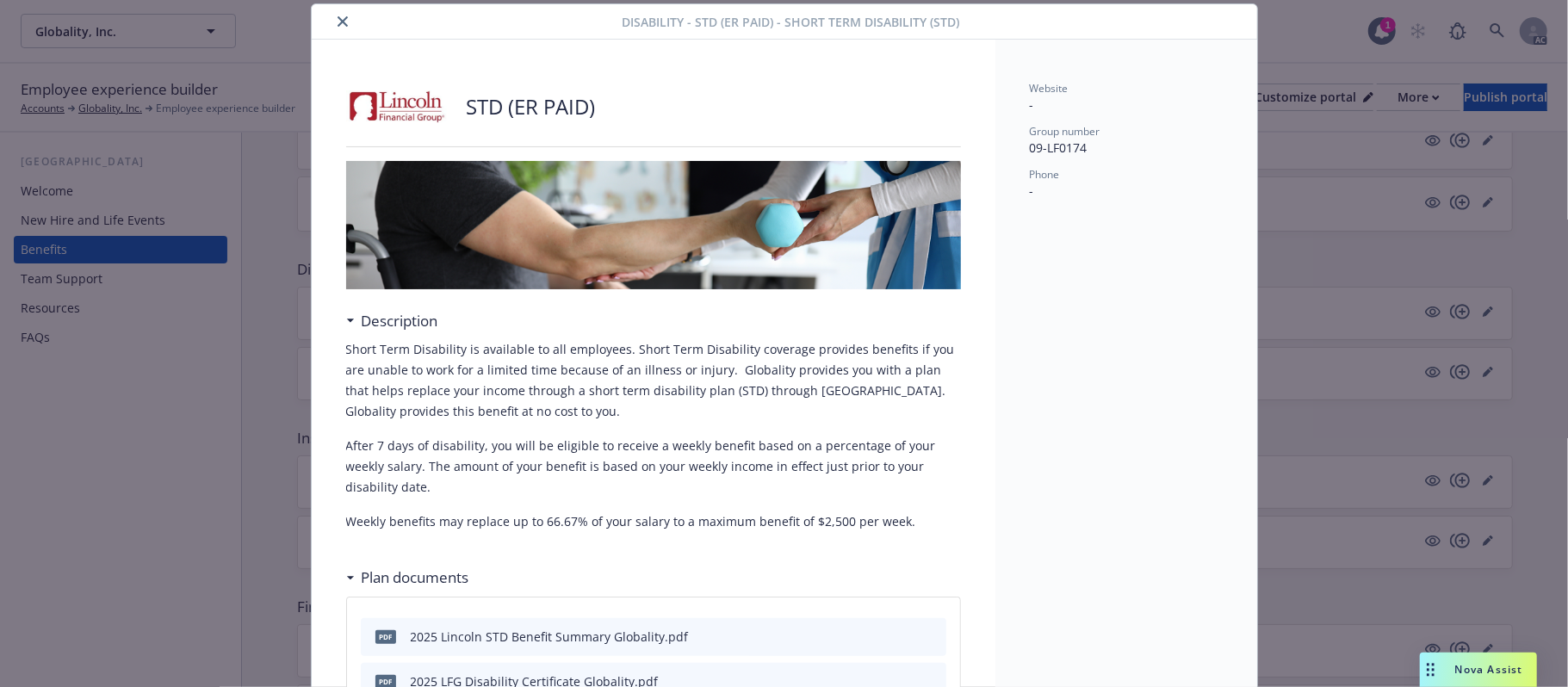
click at [338, 18] on icon "close" at bounding box center [343, 22] width 11 height 11
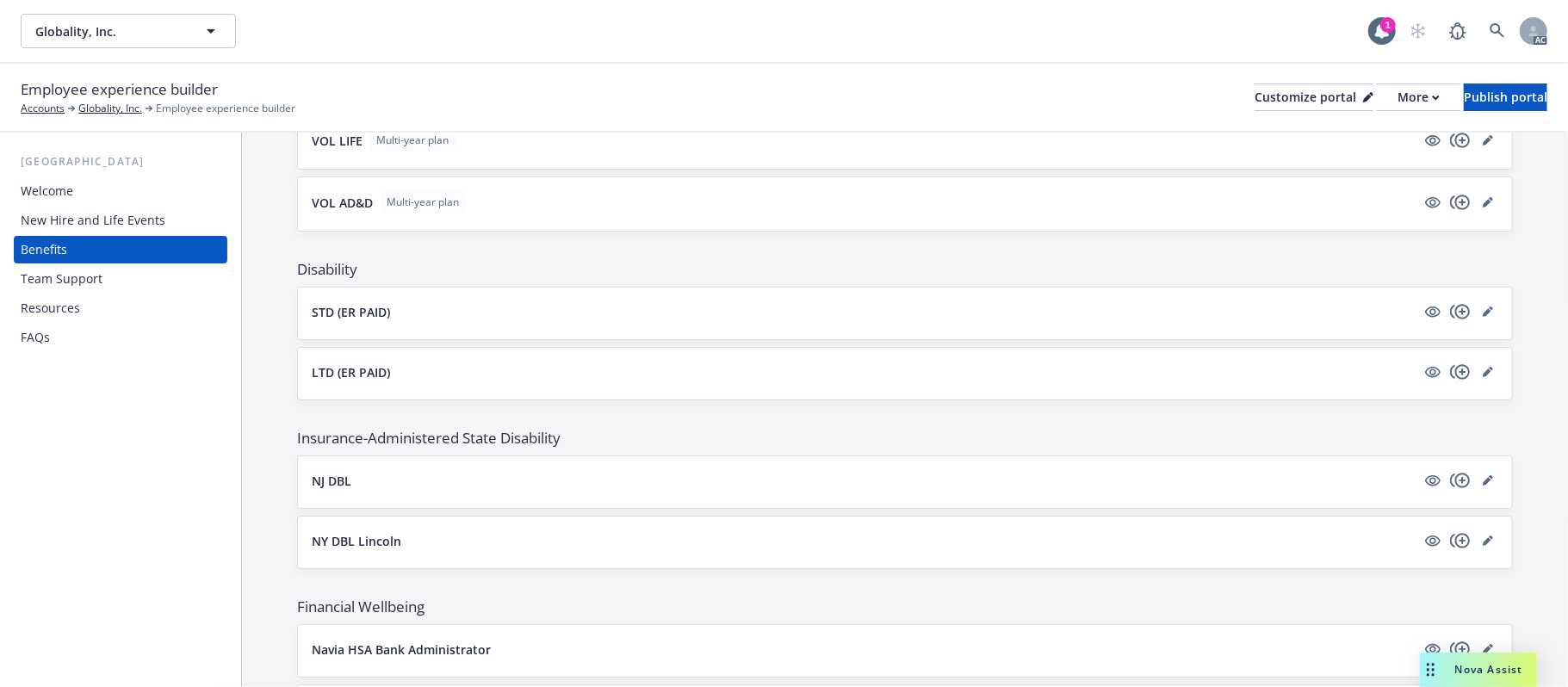
click at [613, 382] on button "LTD (ER PAID)" at bounding box center [863, 372] width 1104 height 18
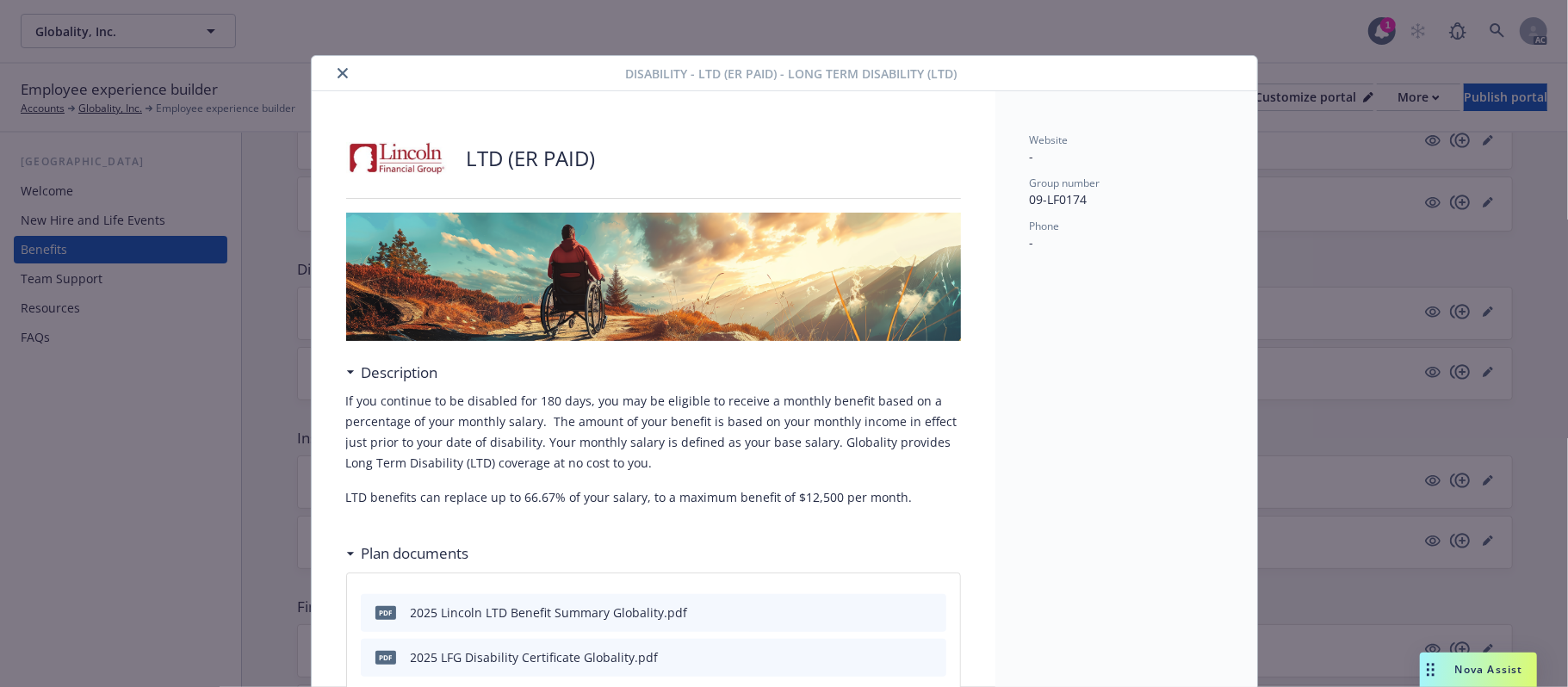
scroll to position [52, 0]
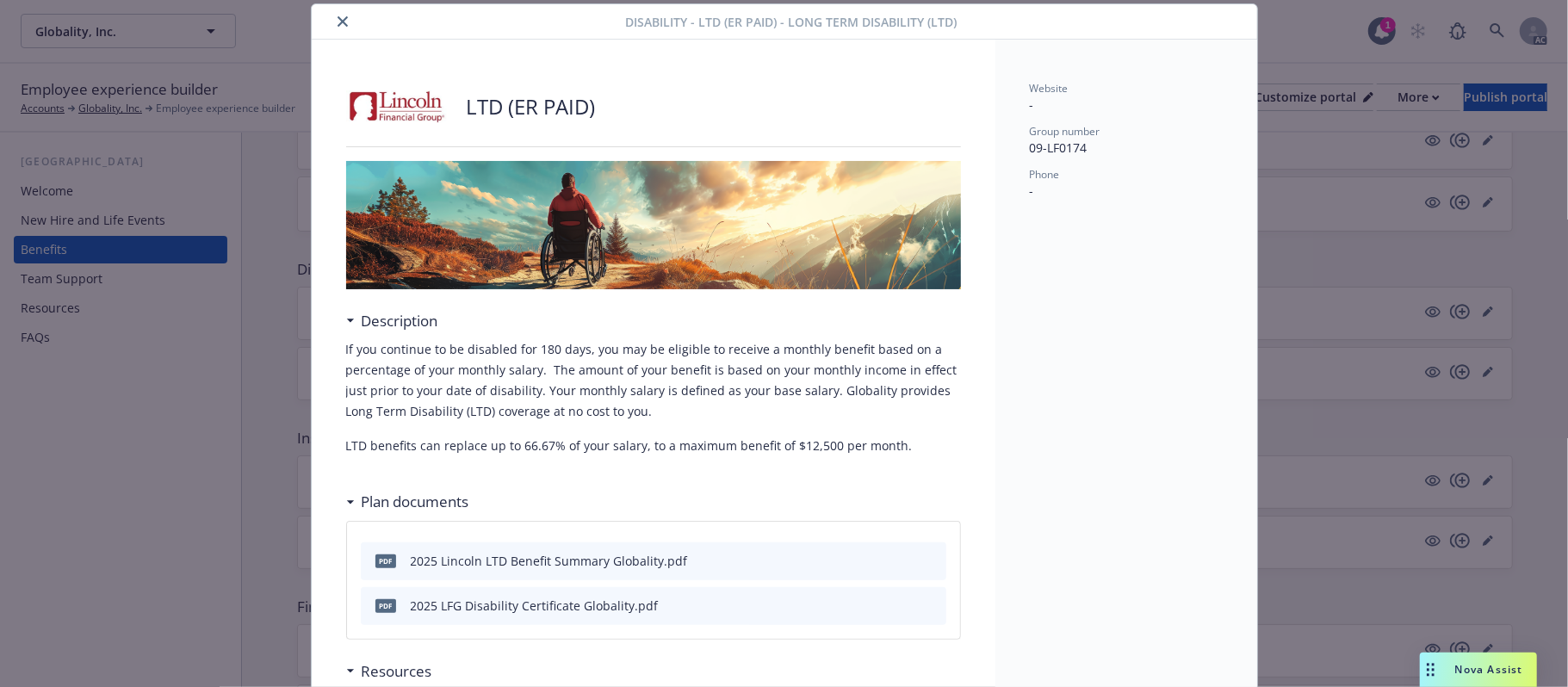
click at [338, 22] on icon "close" at bounding box center [343, 22] width 11 height 11
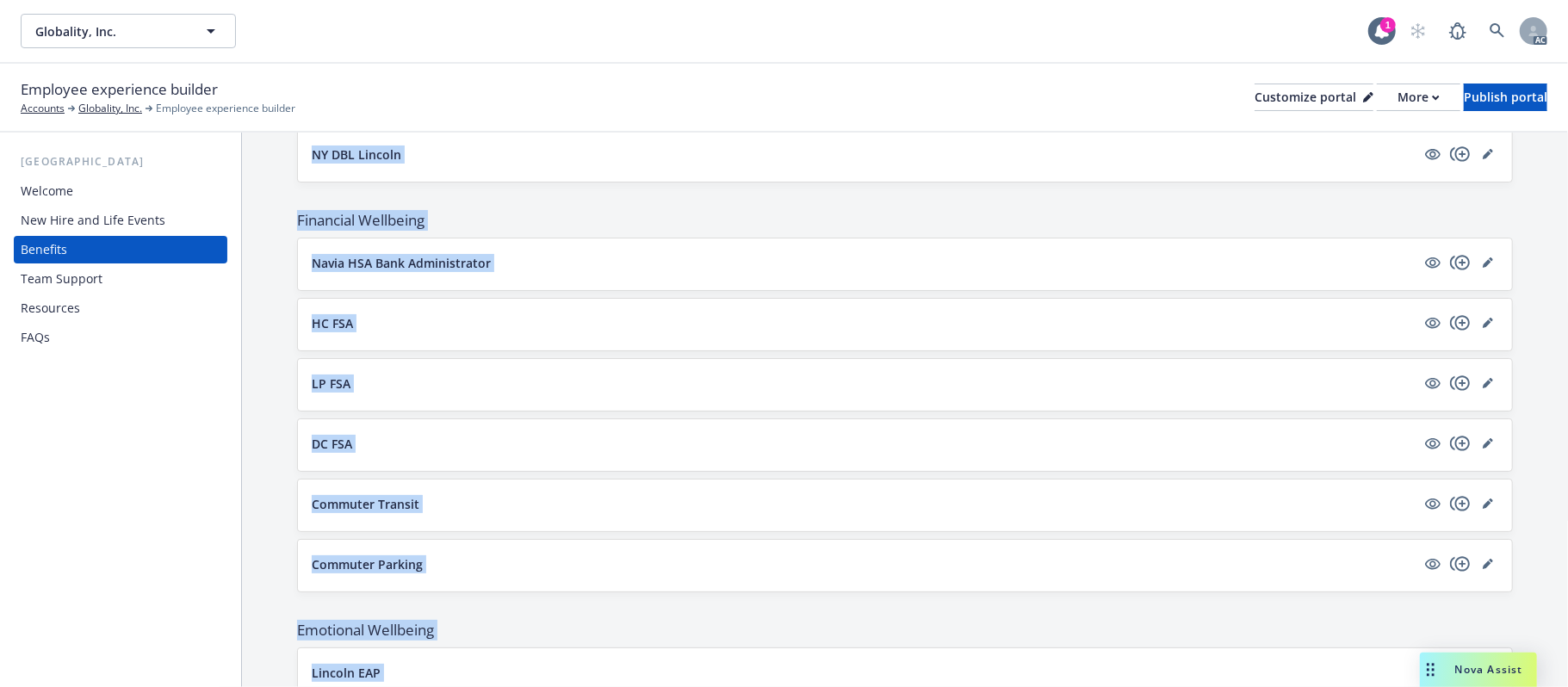
scroll to position [1612, 0]
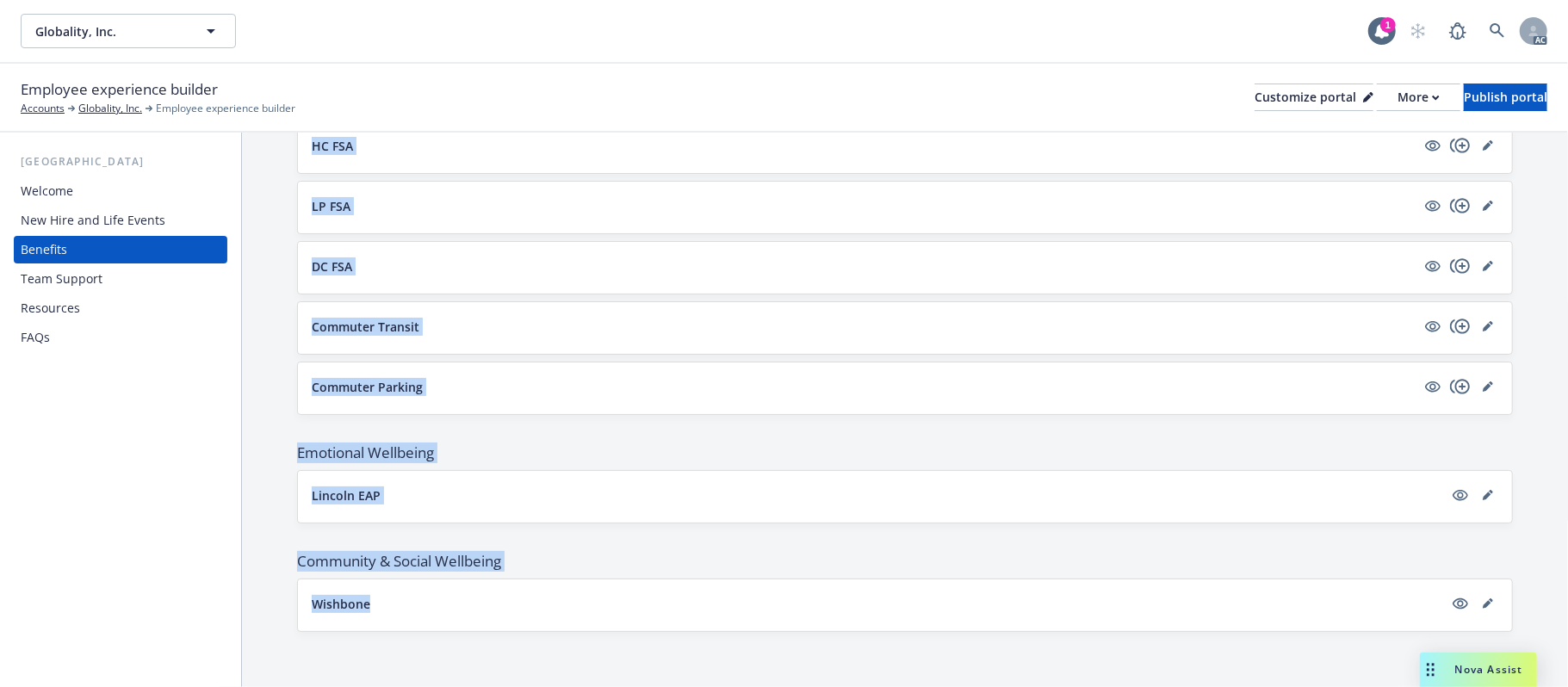
drag, startPoint x: 304, startPoint y: 424, endPoint x: 532, endPoint y: 615, distance: 297.4
copy div "Gold PPO 30/500/20% Platinum PPO 15/250/10% Gold PPO HSA/H 1700/3300/3400 15% K…"
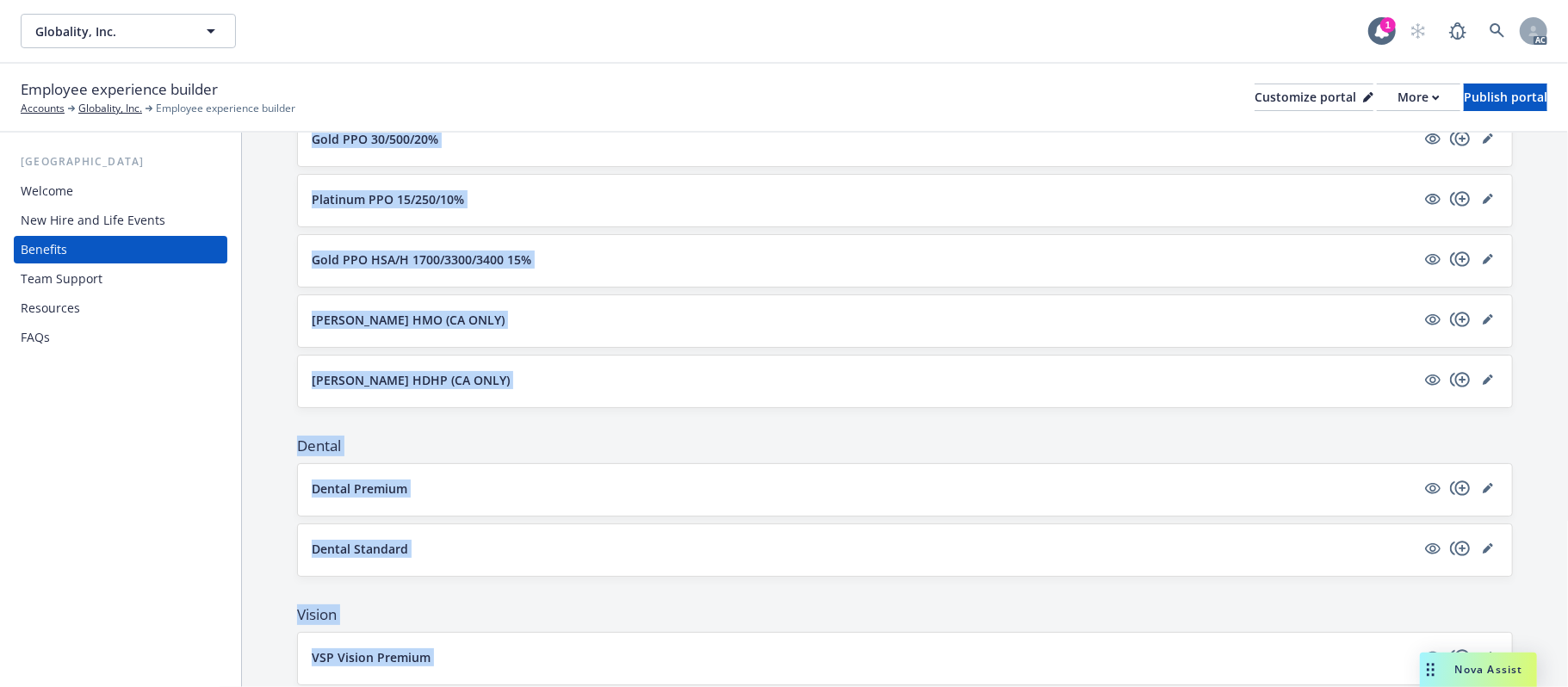
scroll to position [118, 0]
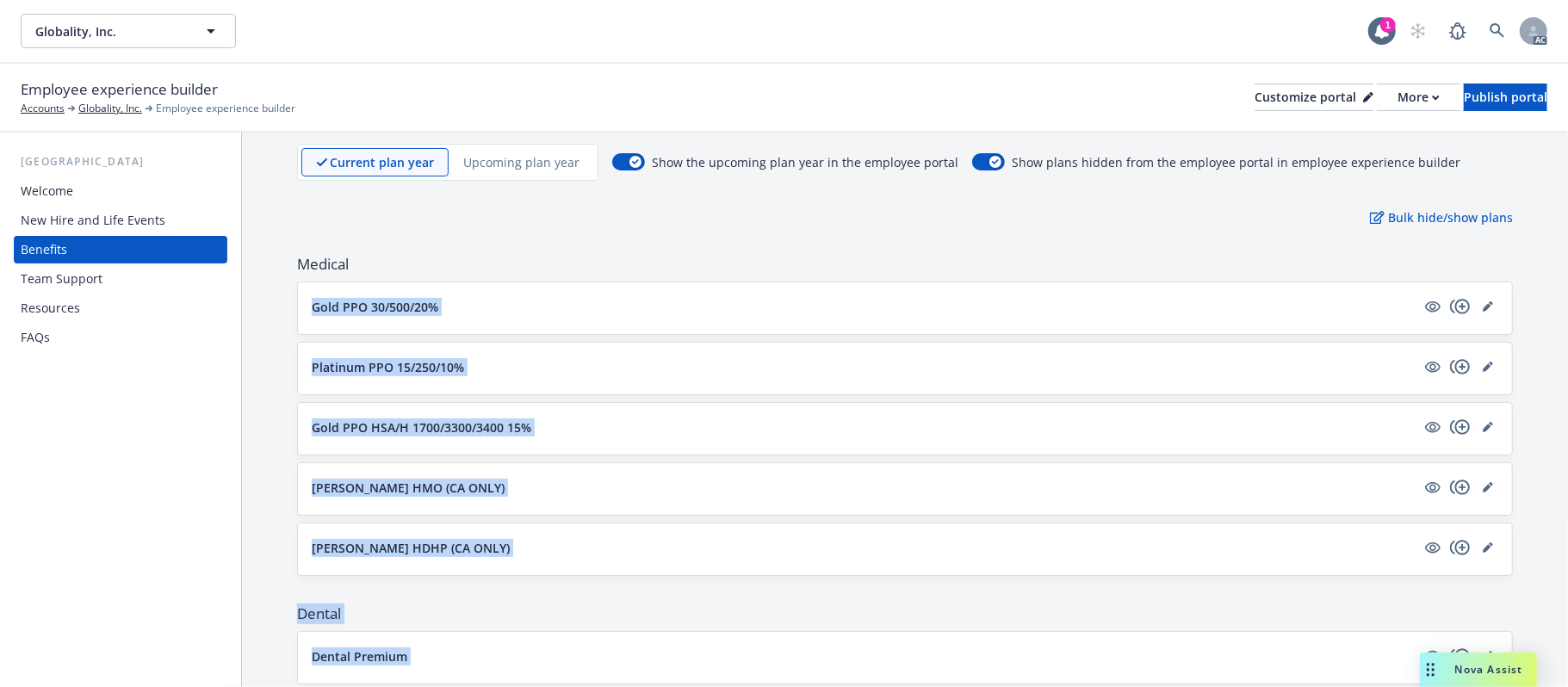
click at [601, 429] on button "Gold PPO HSA/H 1700/3300/3400 15%" at bounding box center [863, 428] width 1104 height 18
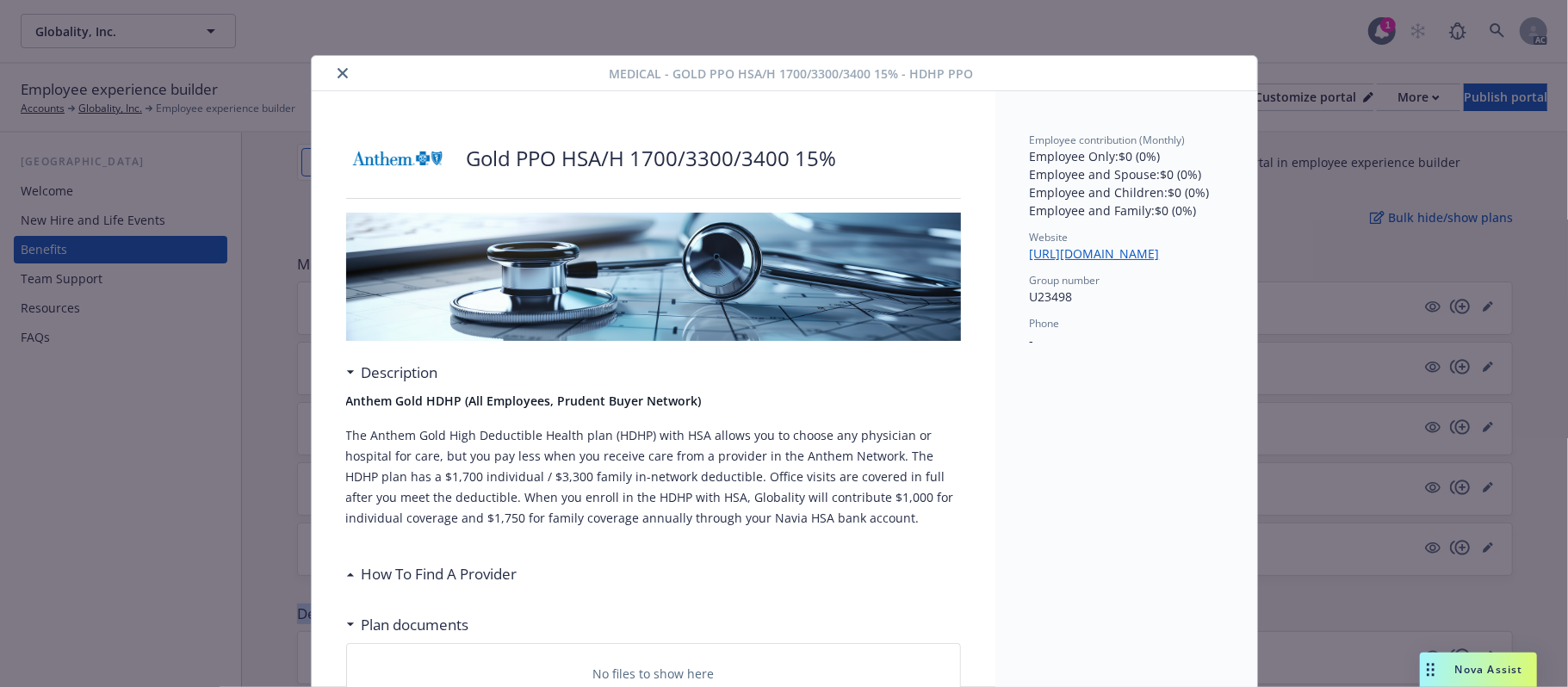
scroll to position [52, 0]
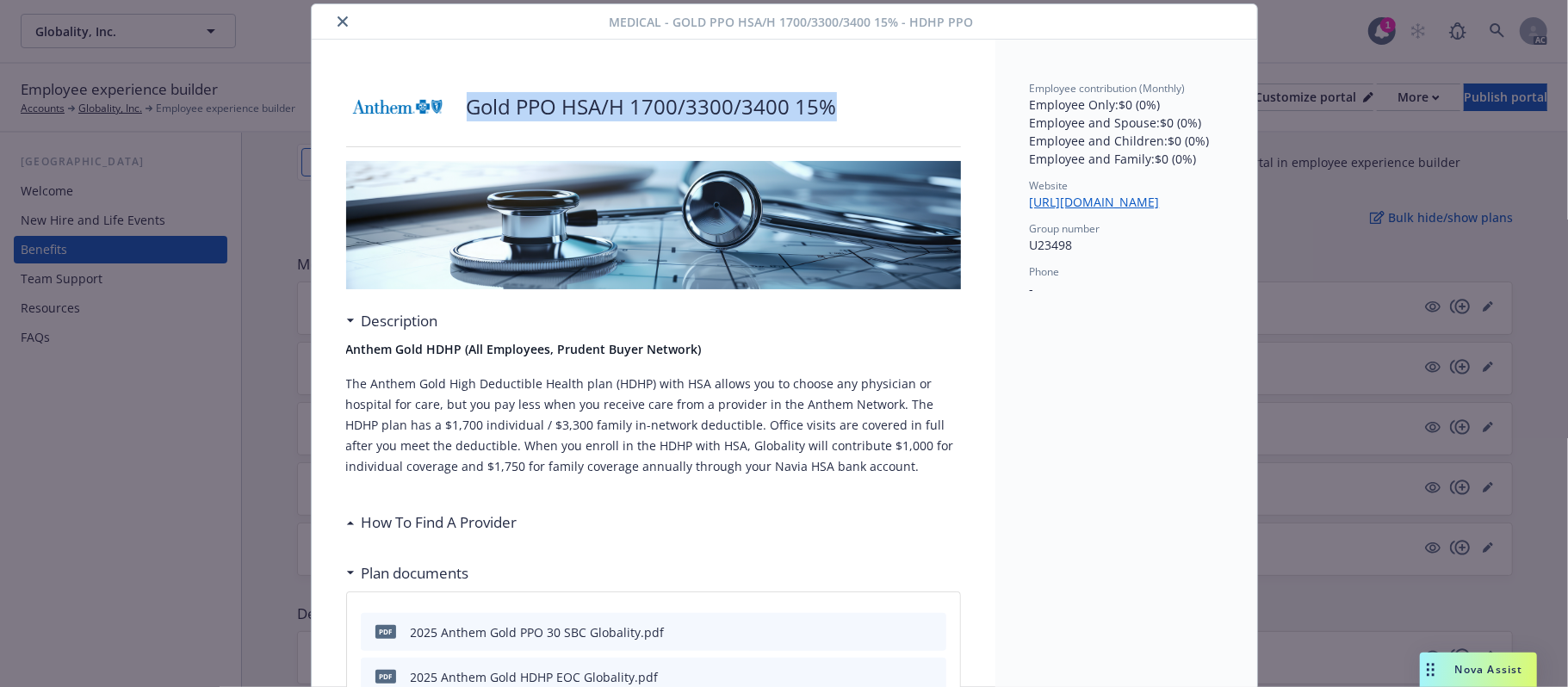
drag, startPoint x: 454, startPoint y: 109, endPoint x: 819, endPoint y: 109, distance: 365.0
click at [819, 109] on div "Gold PPO HSA/H 1700/3300/3400 15%" at bounding box center [654, 107] width 615 height 52
click at [338, 24] on icon "close" at bounding box center [343, 22] width 11 height 11
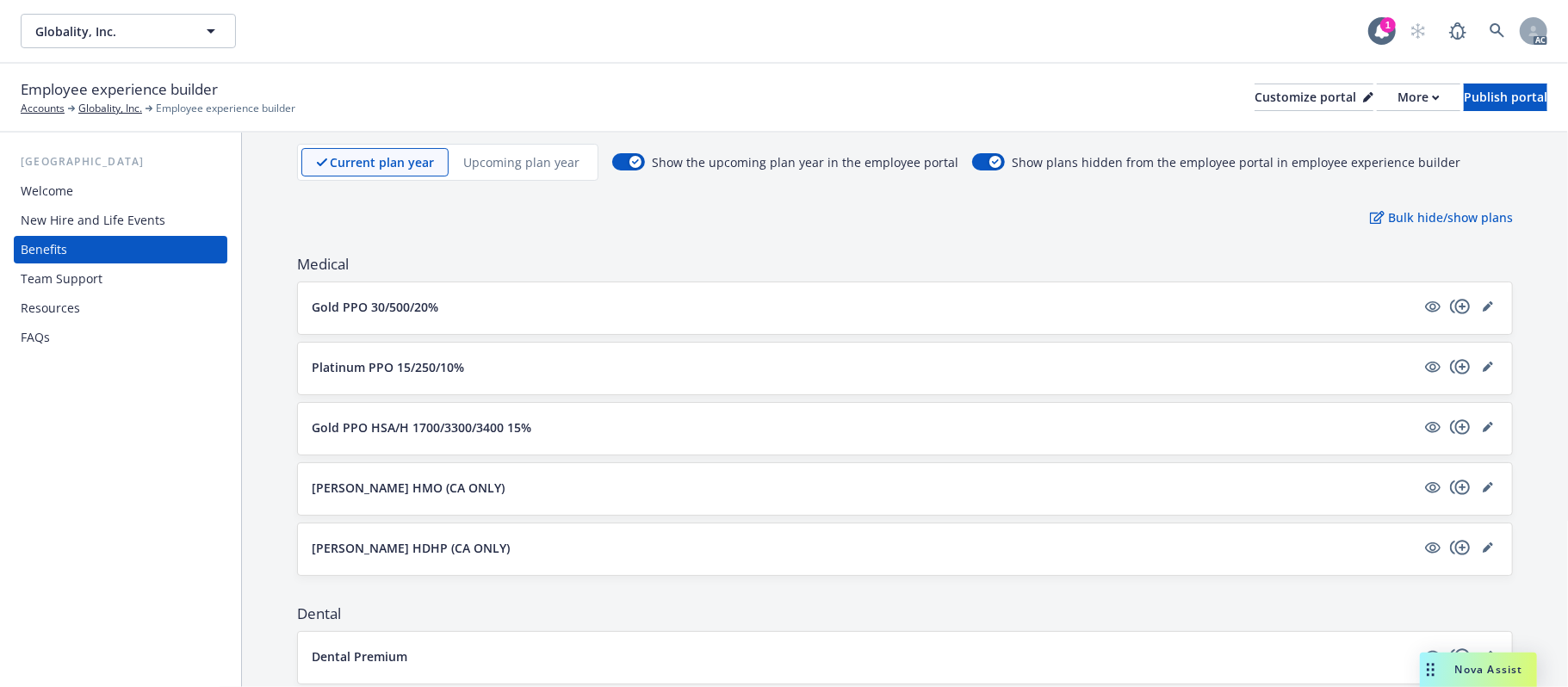
drag, startPoint x: 477, startPoint y: 301, endPoint x: 456, endPoint y: 283, distance: 27.7
click at [195, 303] on div "USA Welcome New Hire and Life Events Benefits Team Support Resources FAQs The b…" at bounding box center [784, 409] width 1568 height 555
drag, startPoint x: 452, startPoint y: 299, endPoint x: 315, endPoint y: 301, distance: 137.0
click at [315, 301] on button "Gold PPO 30/500/20%" at bounding box center [863, 306] width 1104 height 18
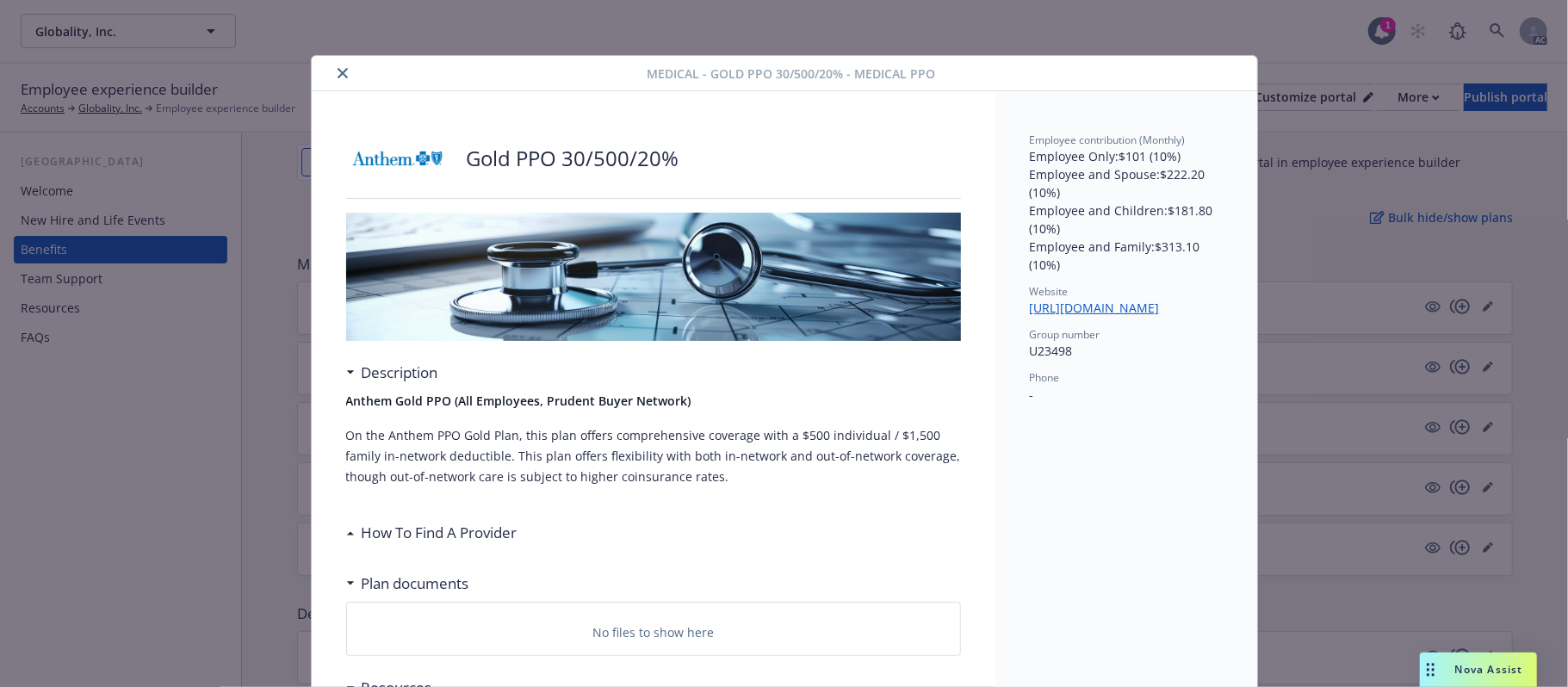
scroll to position [52, 0]
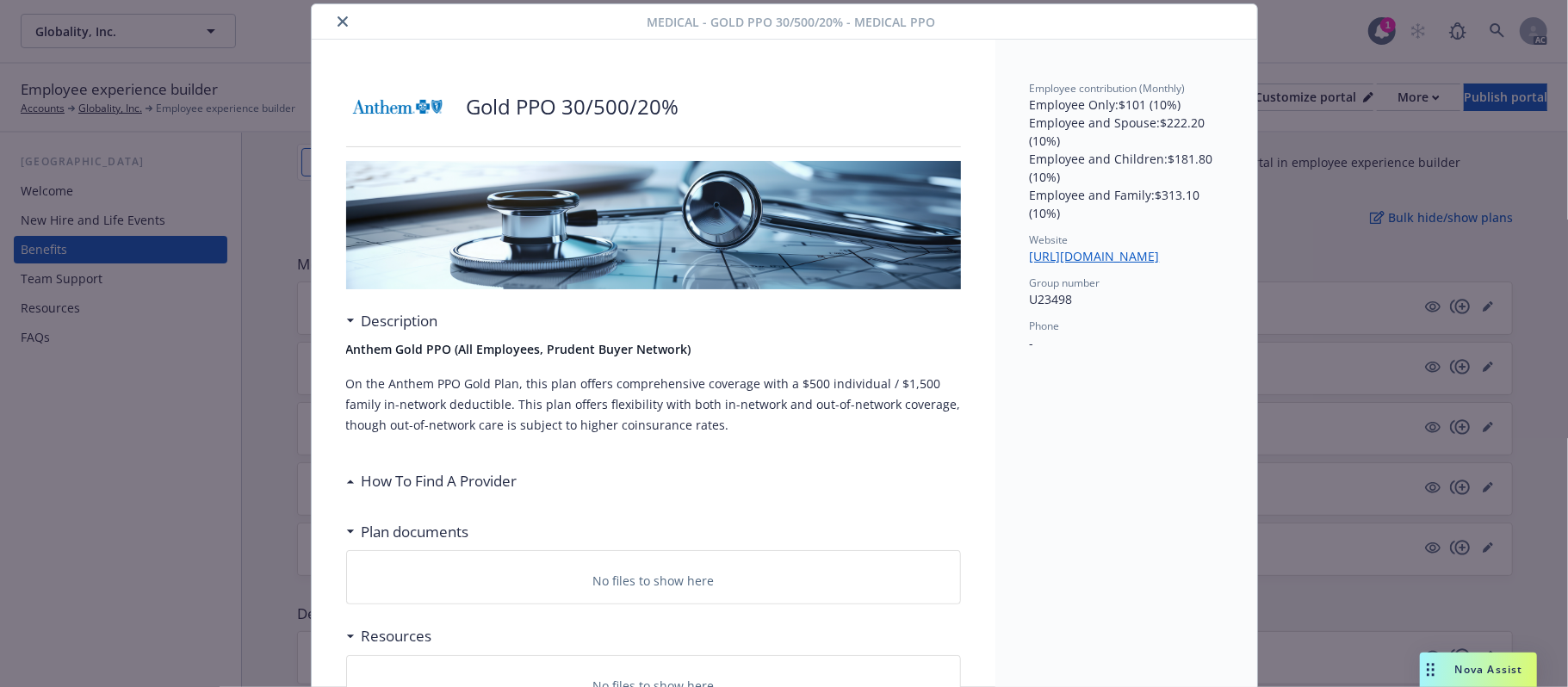
drag, startPoint x: 308, startPoint y: 303, endPoint x: 454, endPoint y: 303, distance: 146.0
click at [454, 303] on body "Globality, Inc. Globality, Inc. 1 AC Employee experience builder Accounts Globa…" at bounding box center [784, 344] width 1568 height 687
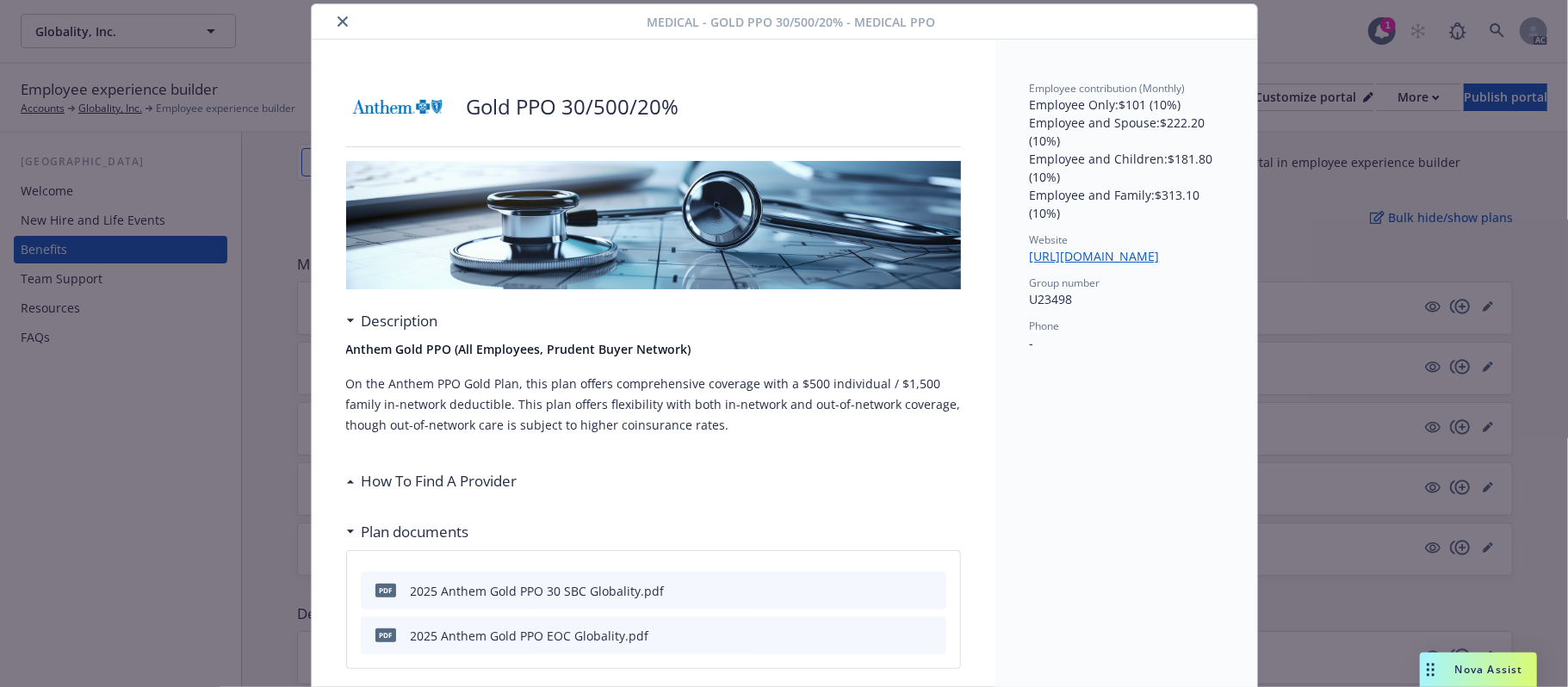
click at [338, 18] on icon "close" at bounding box center [343, 22] width 11 height 11
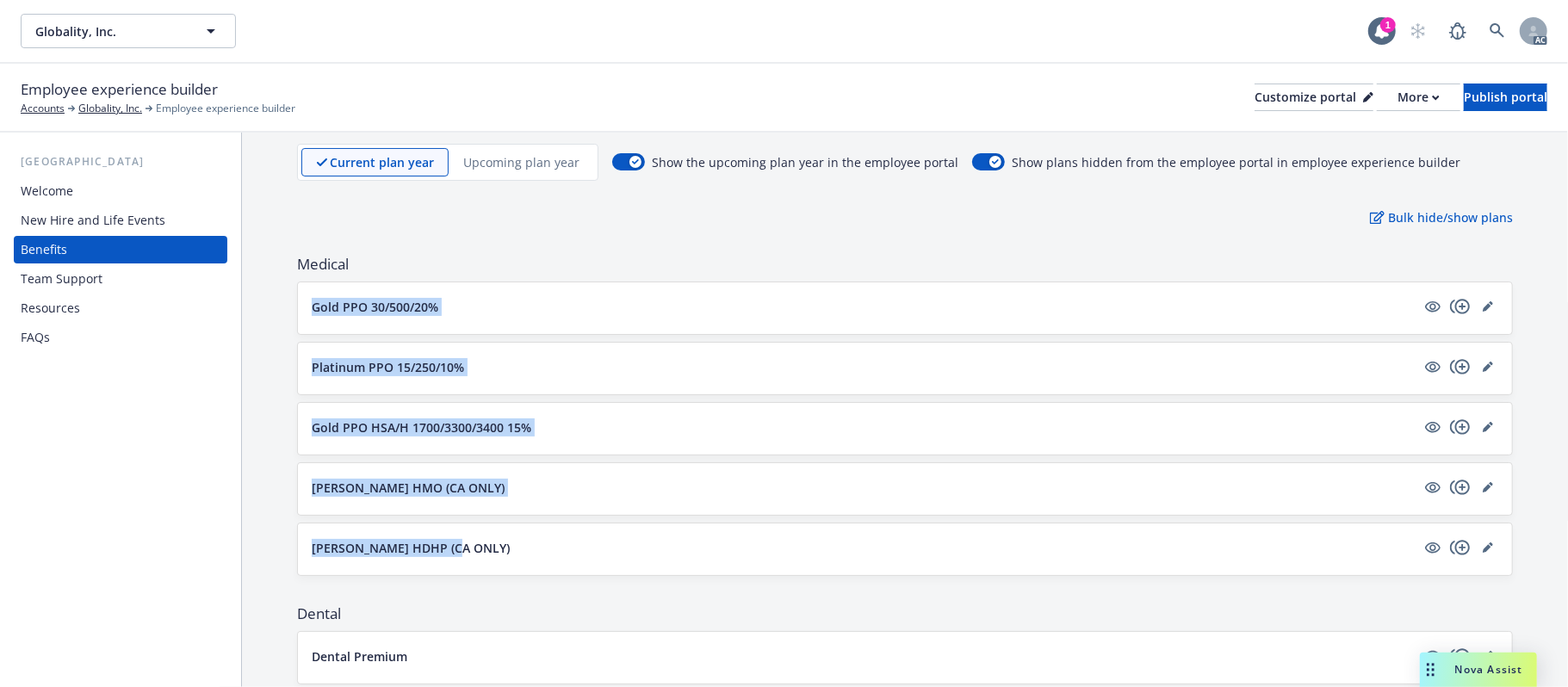
drag, startPoint x: 270, startPoint y: 297, endPoint x: 510, endPoint y: 535, distance: 338.0
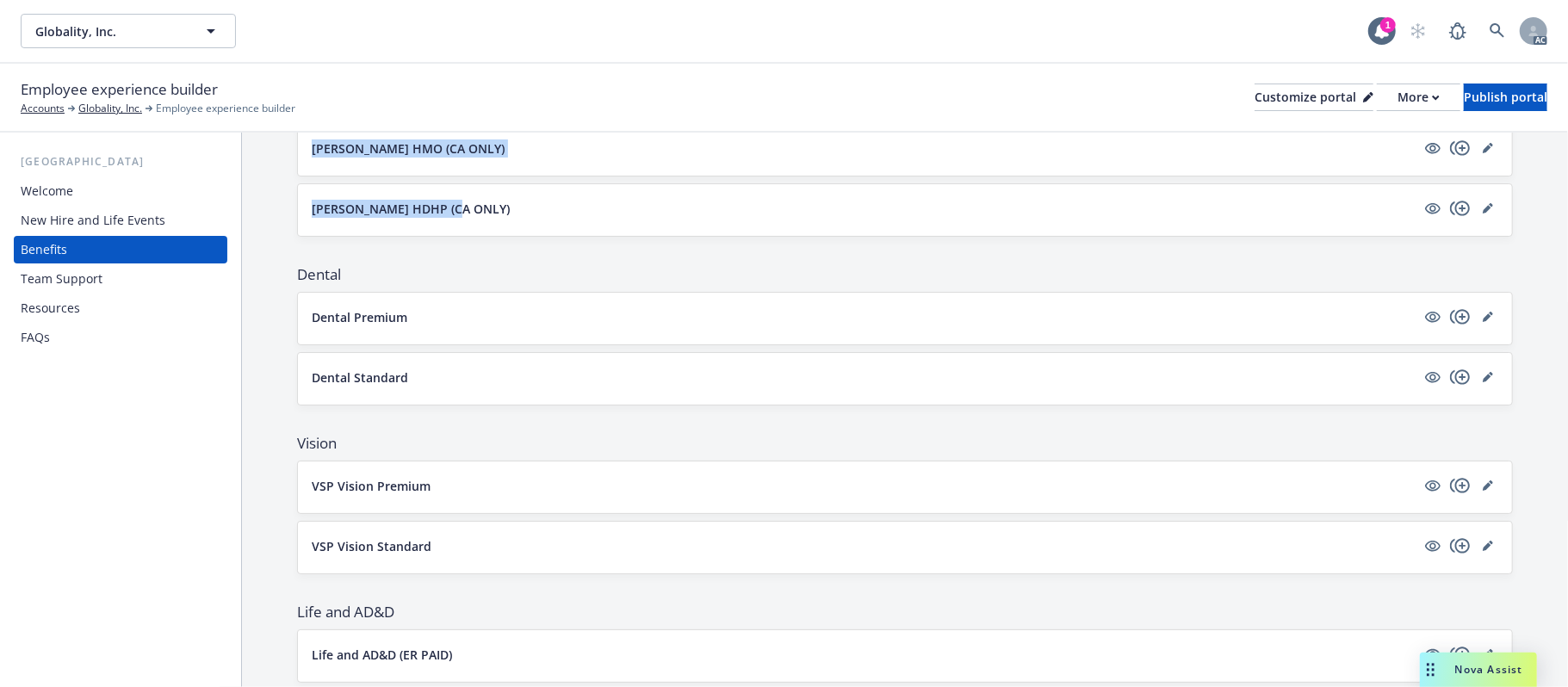
scroll to position [463, 0]
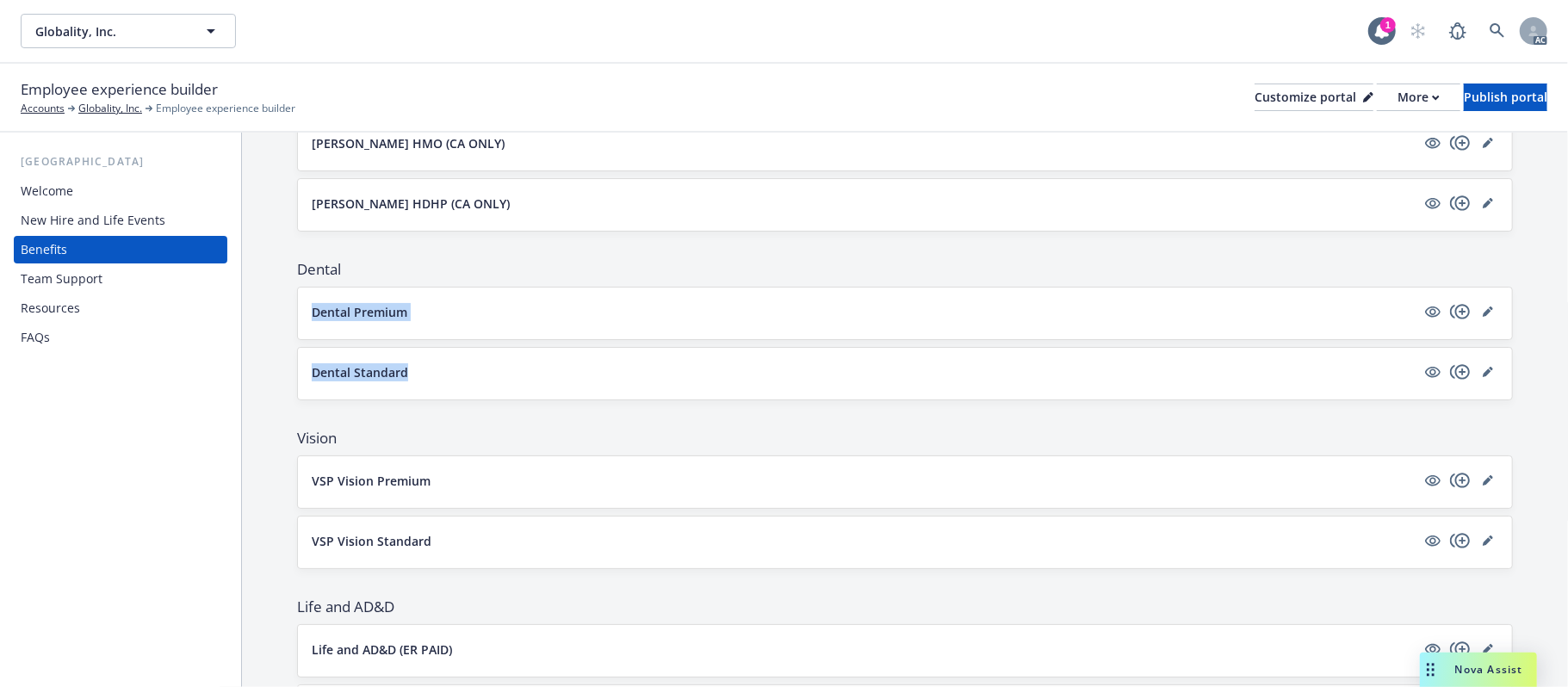
drag, startPoint x: 300, startPoint y: 311, endPoint x: 417, endPoint y: 376, distance: 133.8
click at [417, 376] on div "Dental Dental Premium Dental Standard" at bounding box center [904, 330] width 1216 height 141
copy div "Dental Premium Dental Standard"
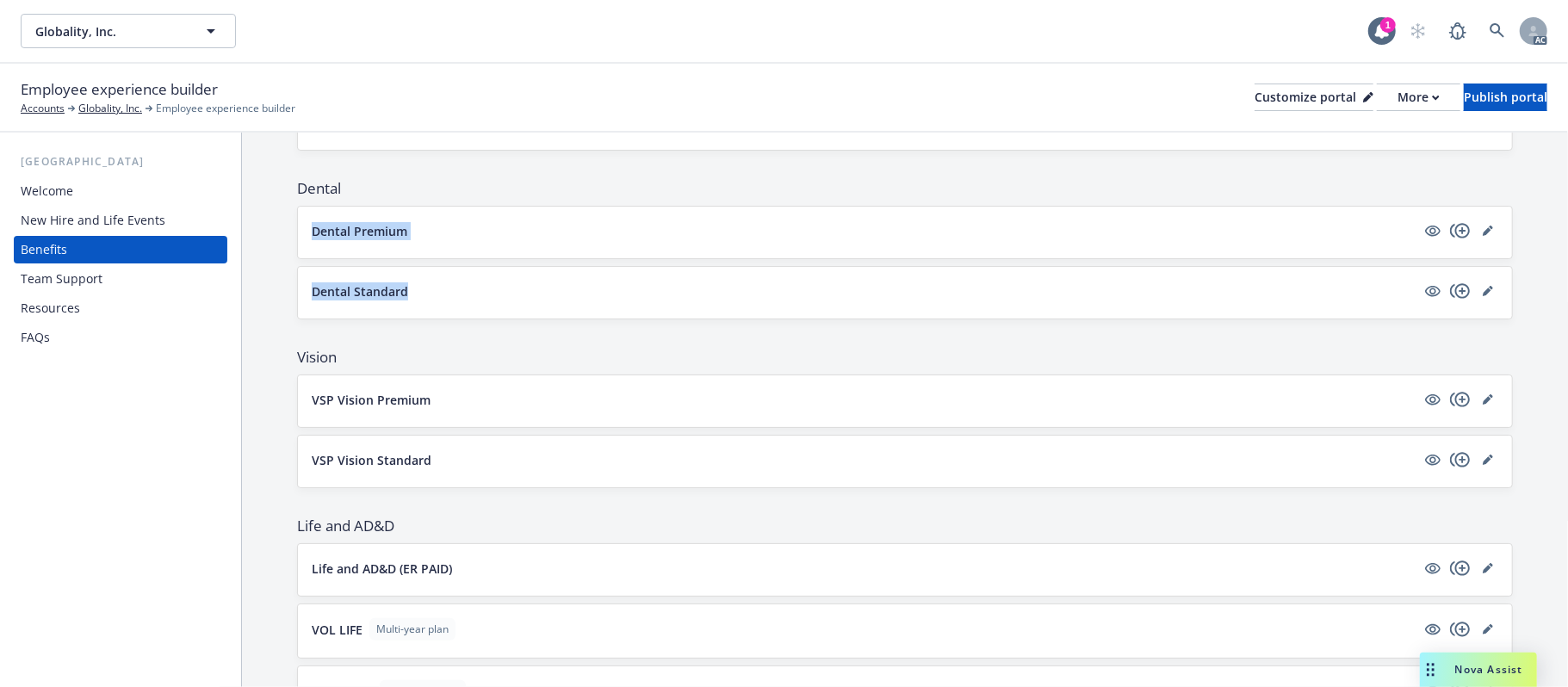
scroll to position [578, 0]
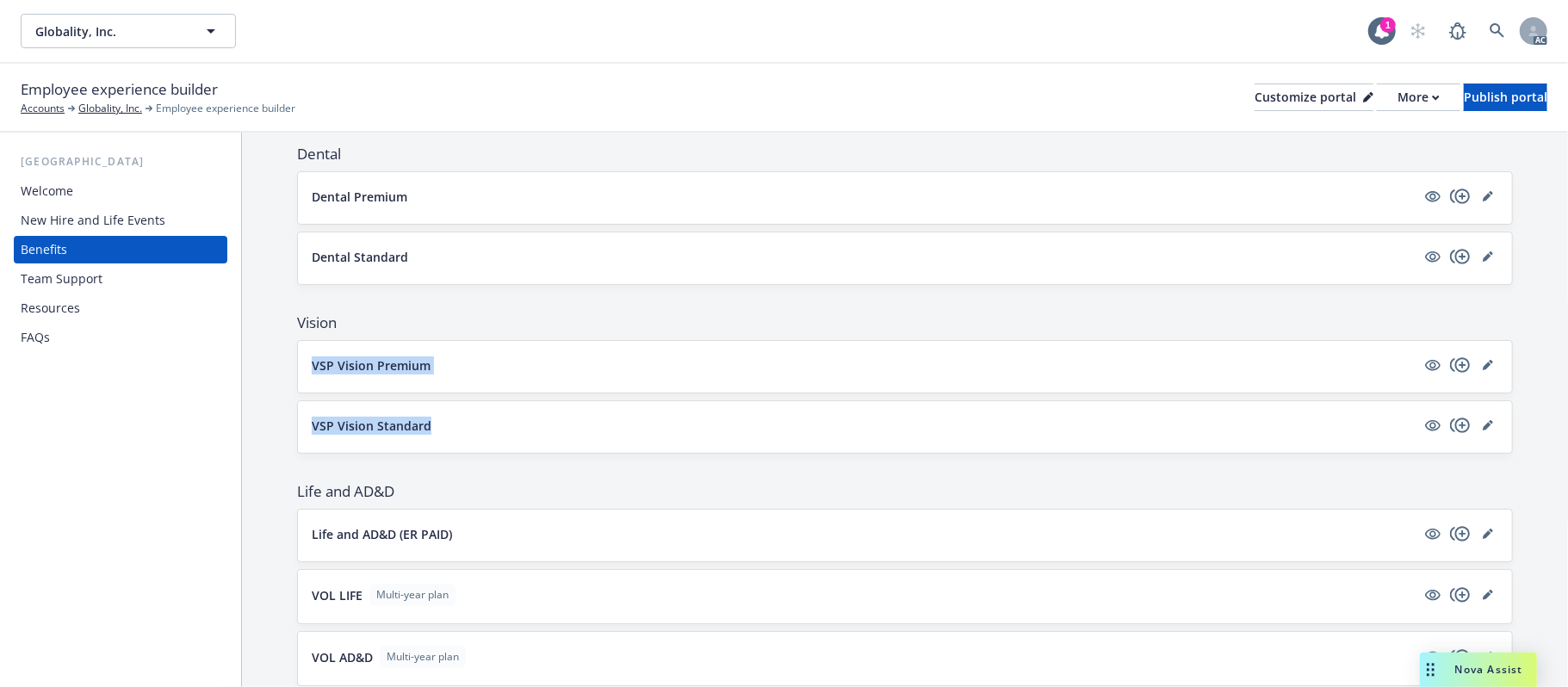
drag, startPoint x: 308, startPoint y: 369, endPoint x: 459, endPoint y: 434, distance: 164.4
click at [459, 434] on div "Vision VSP Vision Premium VSP Vision Standard" at bounding box center [904, 383] width 1216 height 141
copy div "VSP Vision Premium VSP Vision Standard"
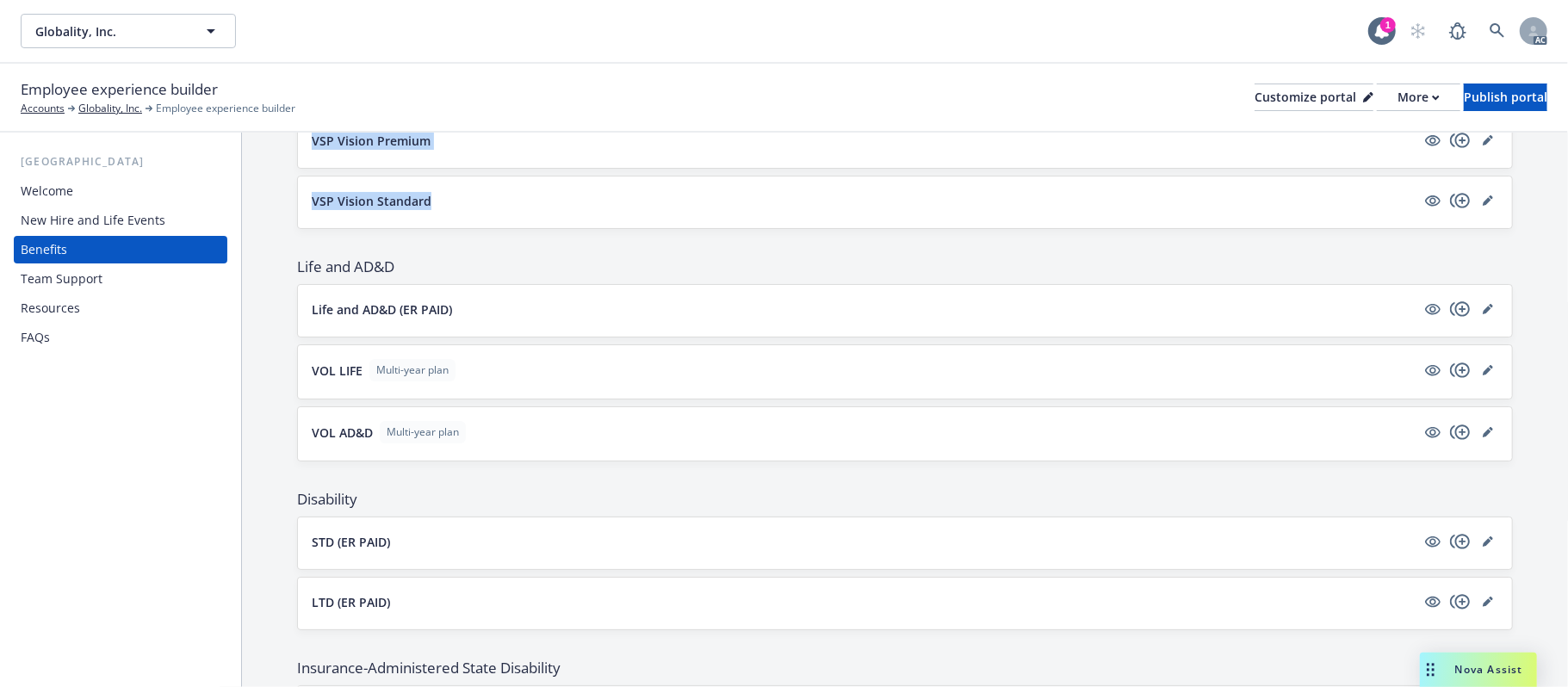
scroll to position [807, 0]
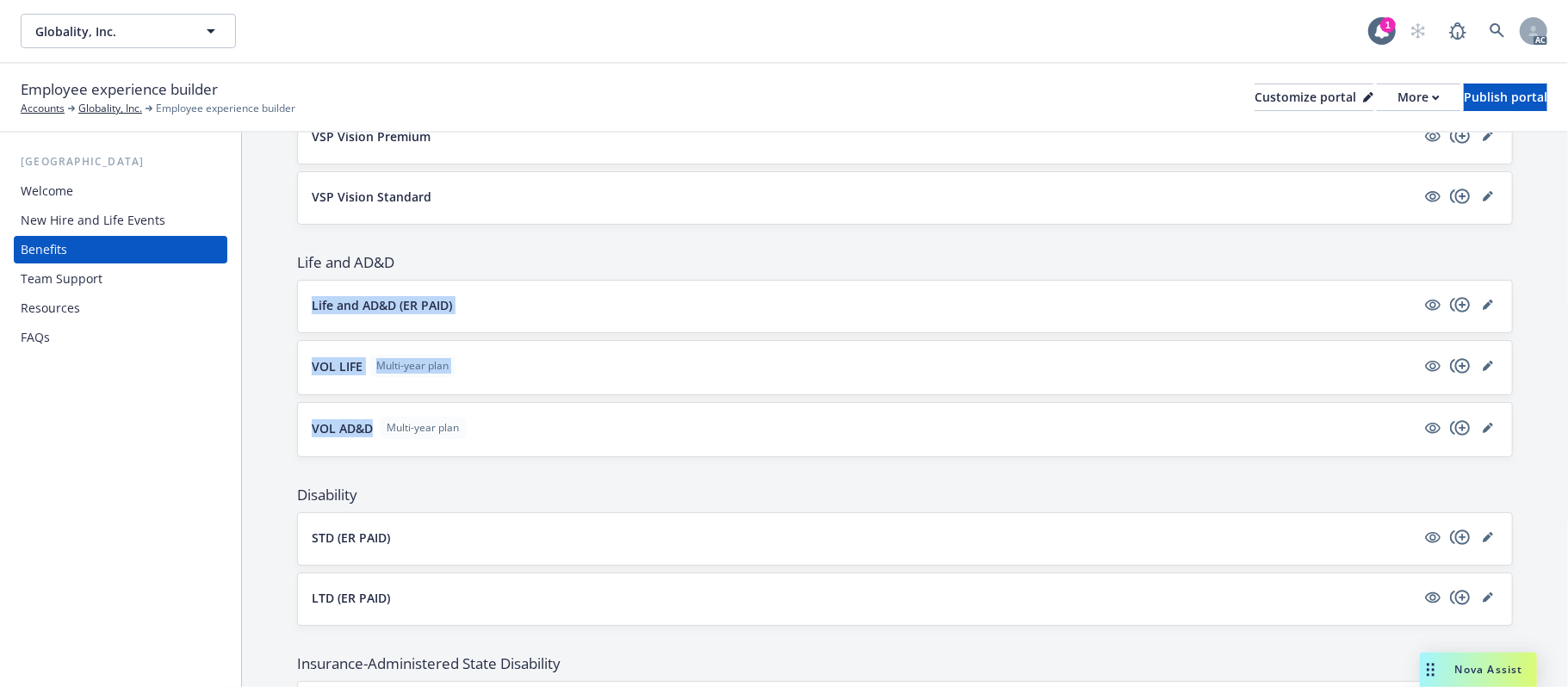
drag, startPoint x: 310, startPoint y: 307, endPoint x: 373, endPoint y: 432, distance: 140.0
click at [373, 432] on div "Life and AD&D Life and AD&D (ER PAID) VOL LIFE Multi-year plan VOL AD&D Multi-y…" at bounding box center [904, 354] width 1216 height 205
copy div "Life and AD&D (ER PAID) VOL LIFE Multi-year plan VOL AD&D"
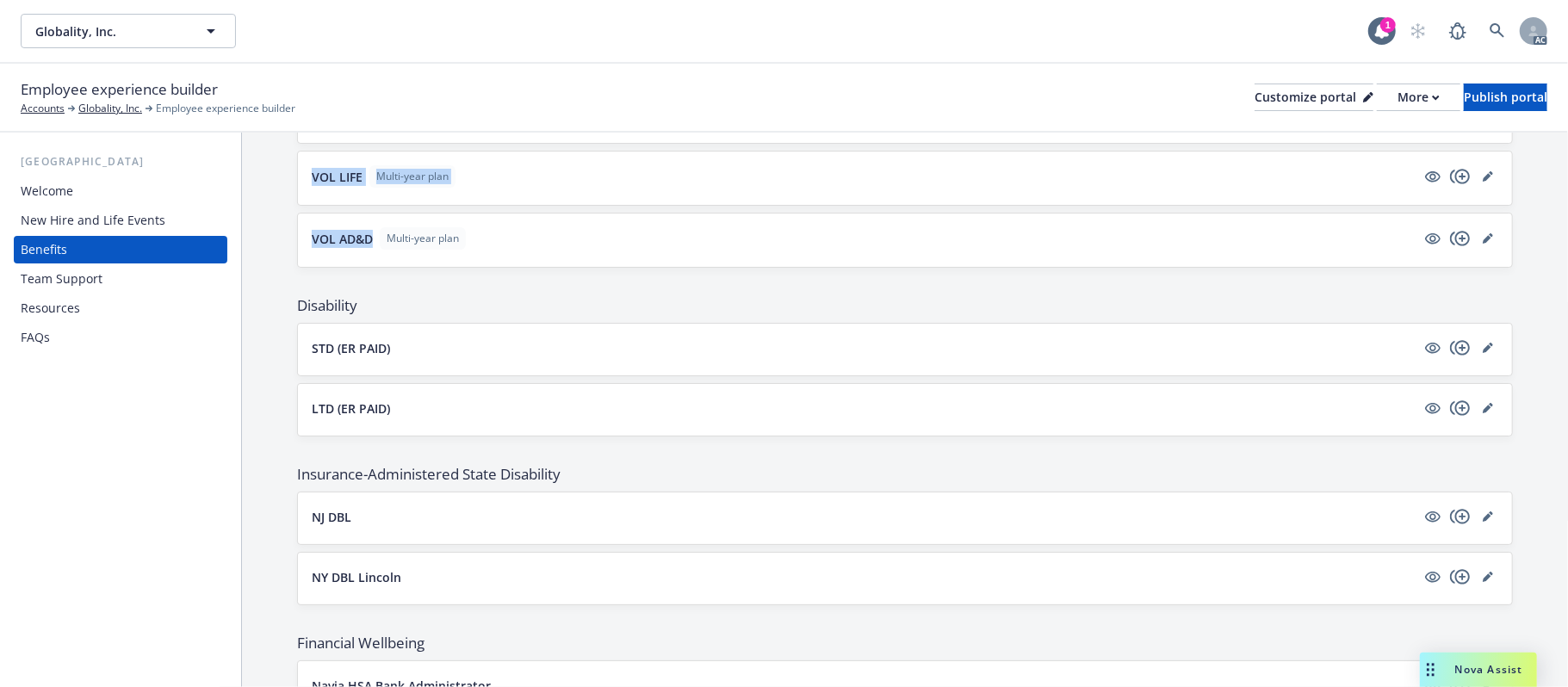
scroll to position [1037, 0]
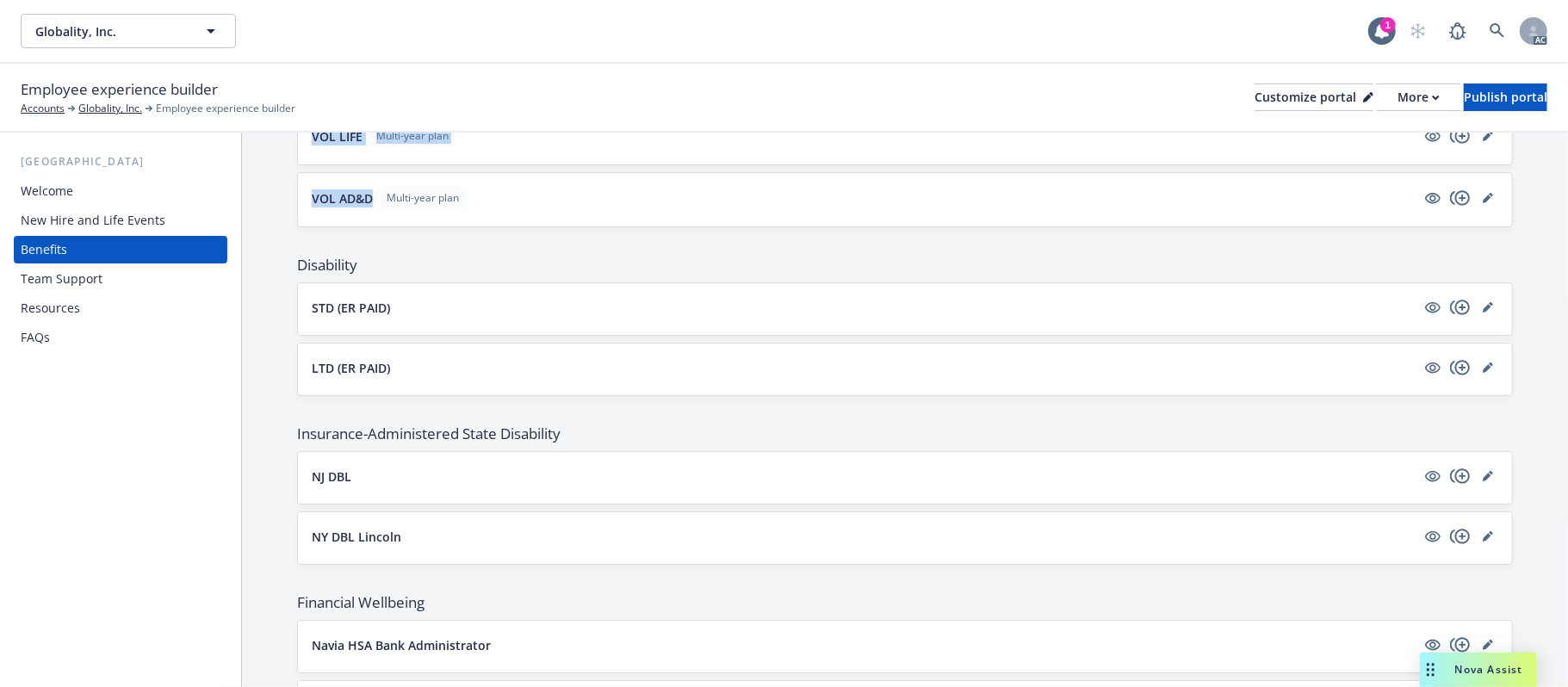
drag, startPoint x: 400, startPoint y: 374, endPoint x: 317, endPoint y: 313, distance: 103.0
click at [317, 313] on div "Disability STD (ER PAID) LTD (ER PAID)" at bounding box center [904, 325] width 1216 height 141
drag, startPoint x: 307, startPoint y: 310, endPoint x: 414, endPoint y: 363, distance: 119.4
click at [414, 363] on div "Disability STD (ER PAID) LTD (ER PAID)" at bounding box center [904, 325] width 1216 height 141
copy div "STD (ER PAID) LTD (ER PAID)"
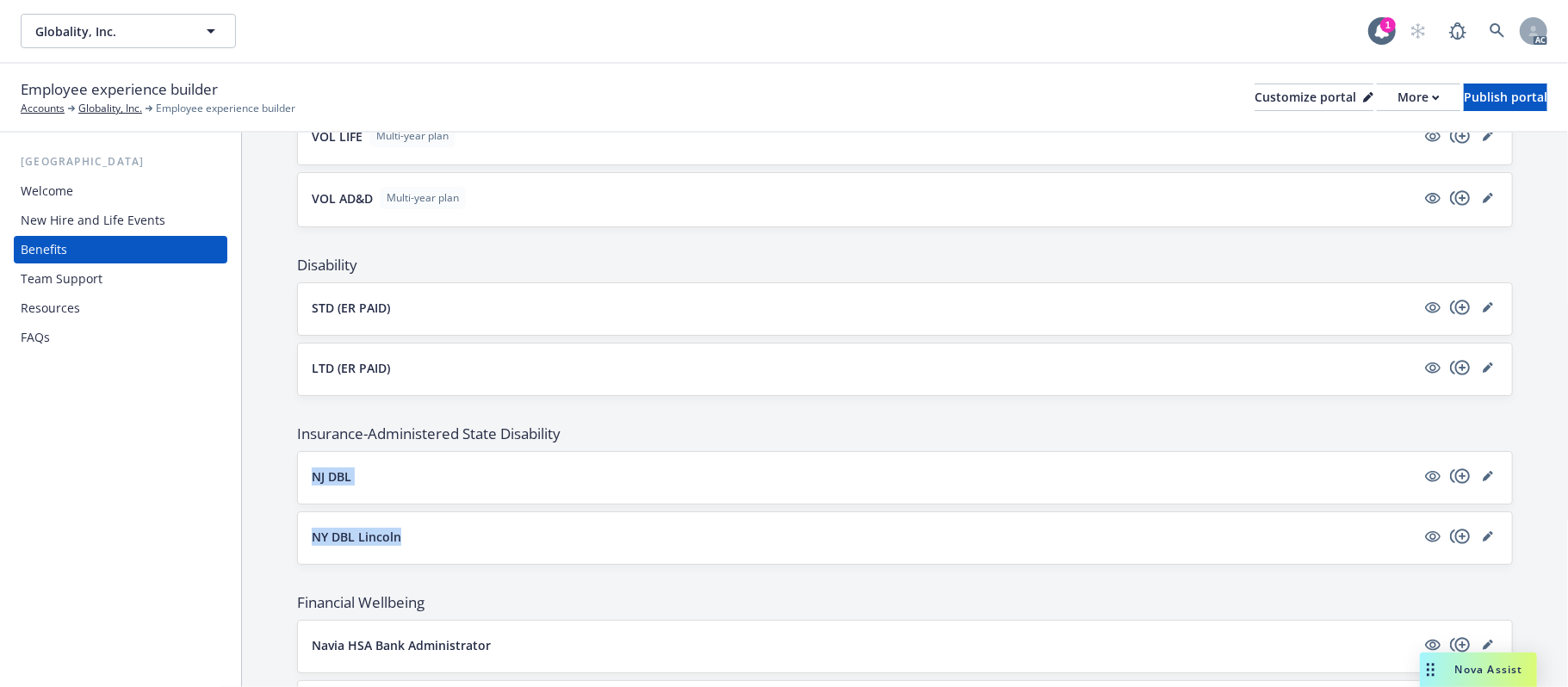
drag, startPoint x: 307, startPoint y: 479, endPoint x: 408, endPoint y: 540, distance: 118.0
click at [408, 540] on div "Insurance-Administered State Disability NJ DBL NY DBL Lincoln" at bounding box center [904, 494] width 1216 height 141
copy div "NJ DBL NY DBL Lincoln"
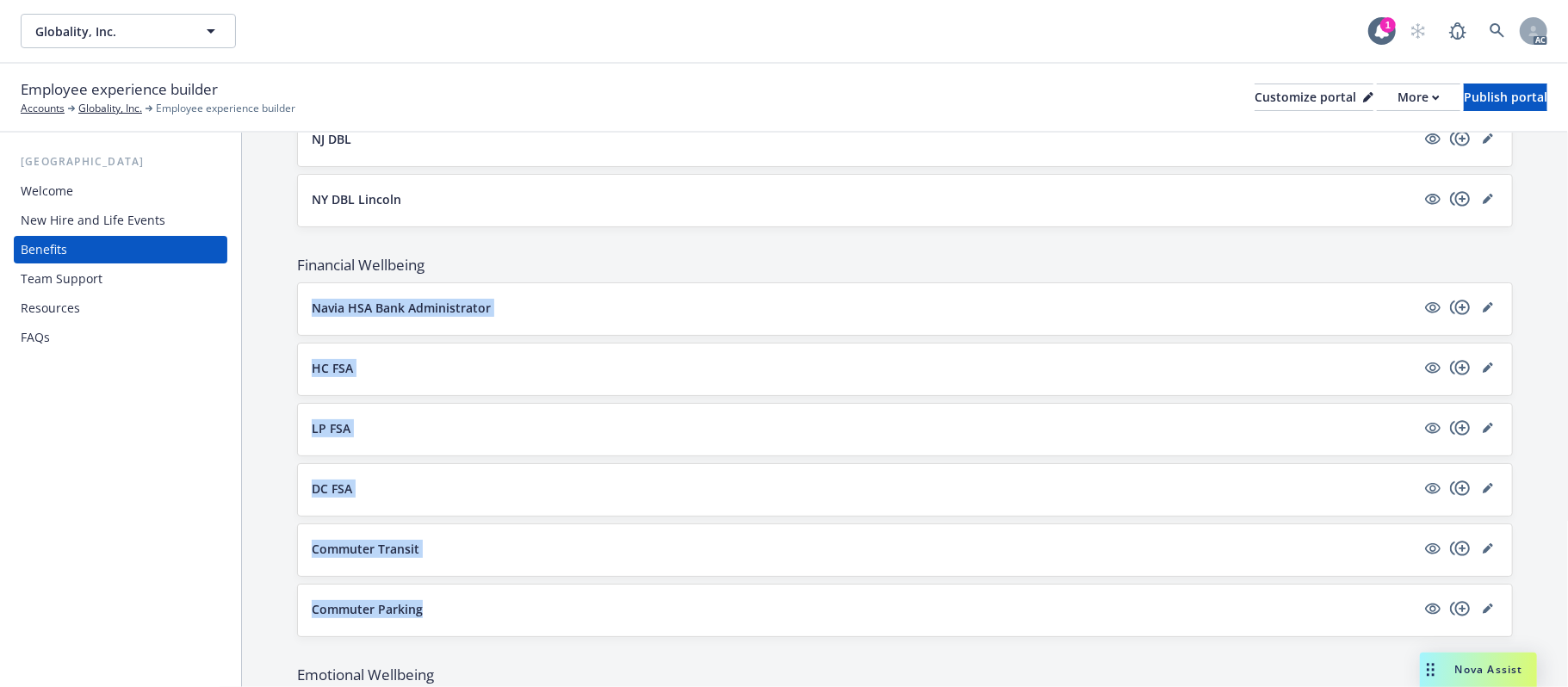
scroll to position [1381, 0]
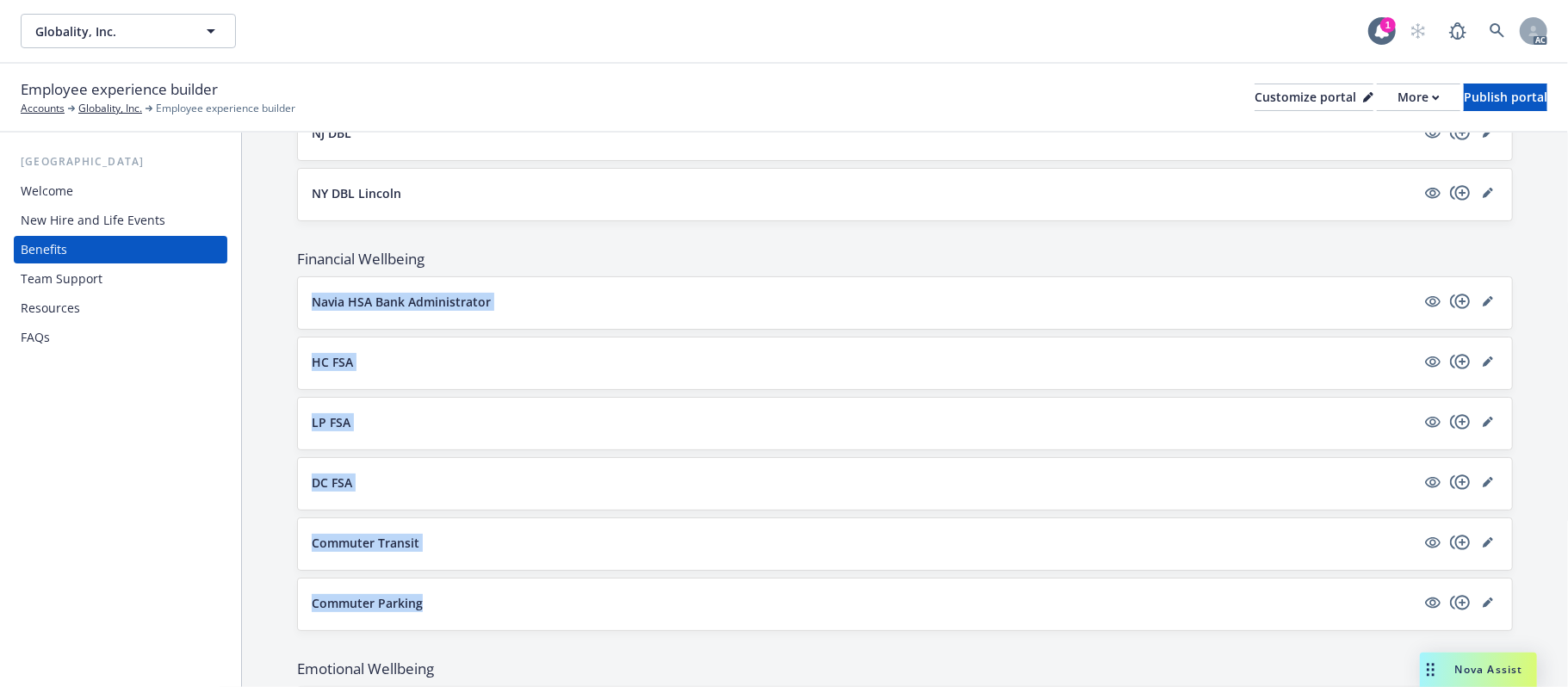
drag, startPoint x: 303, startPoint y: 417, endPoint x: 439, endPoint y: 607, distance: 233.7
click at [439, 607] on div "Financial Wellbeing Navia HSA Bank Administrator HC FSA LP FSA DC FSA Commuter …" at bounding box center [904, 439] width 1216 height 383
copy div "Navia HSA Bank Administrator HC FSA LP FSA DC FSA Commuter Transit Commuter Par…"
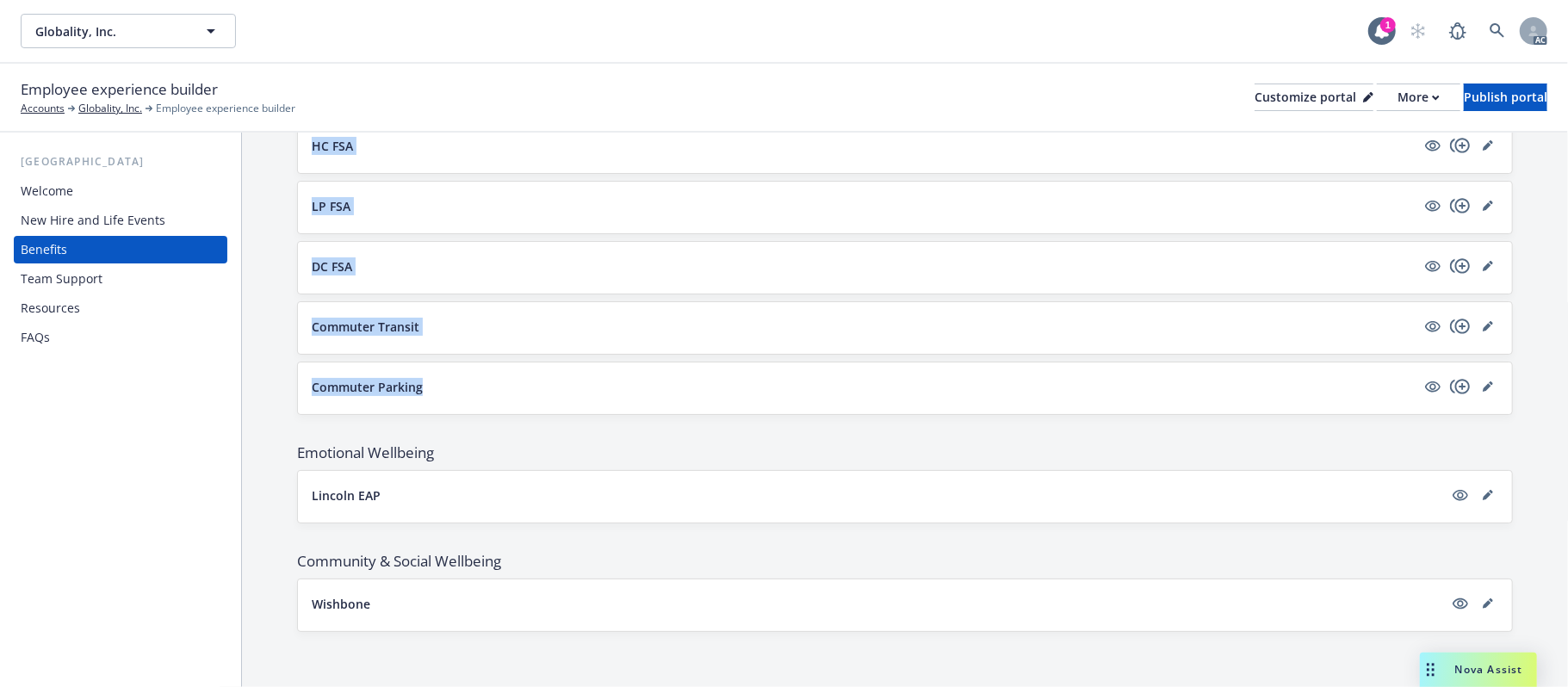
scroll to position [1612, 0]
drag, startPoint x: 311, startPoint y: 490, endPoint x: 480, endPoint y: 492, distance: 169.0
click at [429, 487] on div "Lincoln EAP" at bounding box center [904, 496] width 1214 height 52
copy p "Lincoln EAP"
drag, startPoint x: 308, startPoint y: 597, endPoint x: 415, endPoint y: 592, distance: 107.1
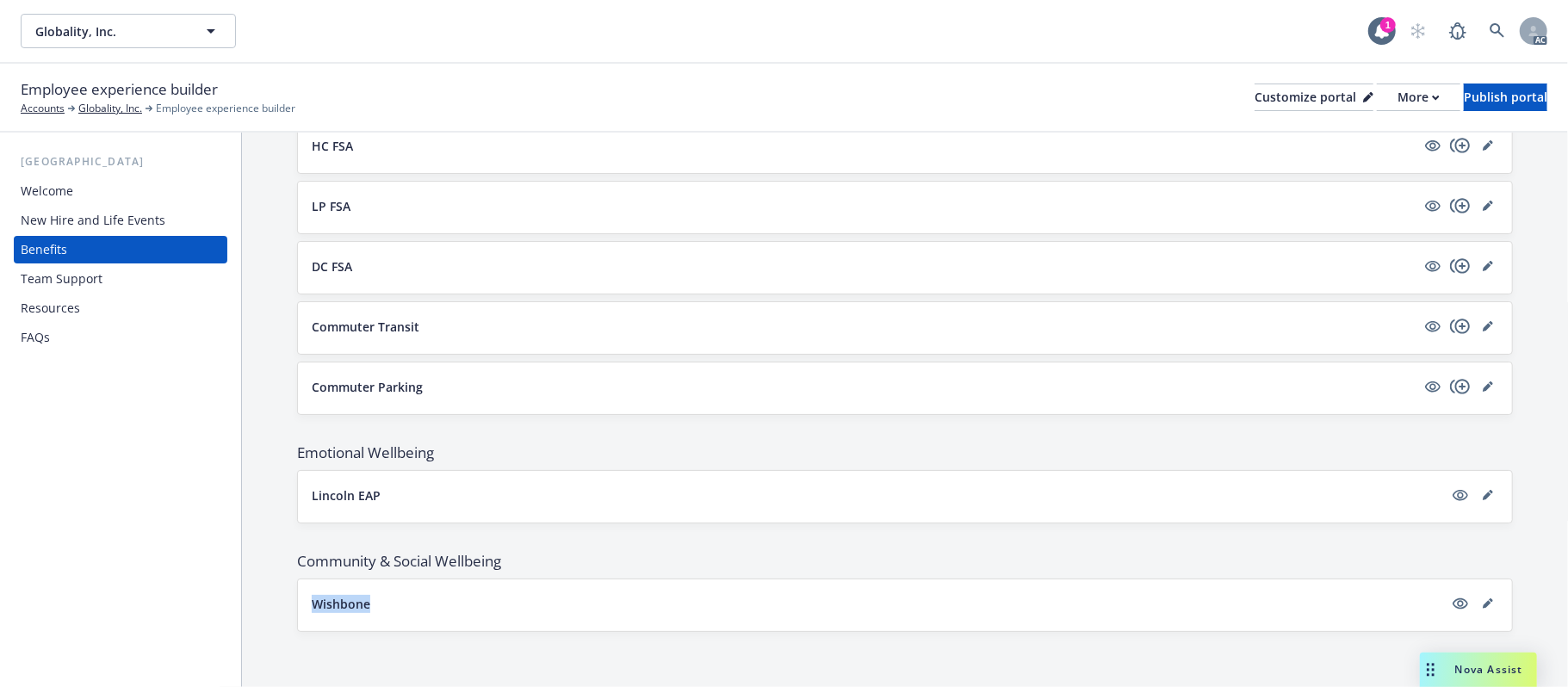
click at [415, 592] on div "Wishbone" at bounding box center [904, 605] width 1214 height 52
copy p "Wishbone"
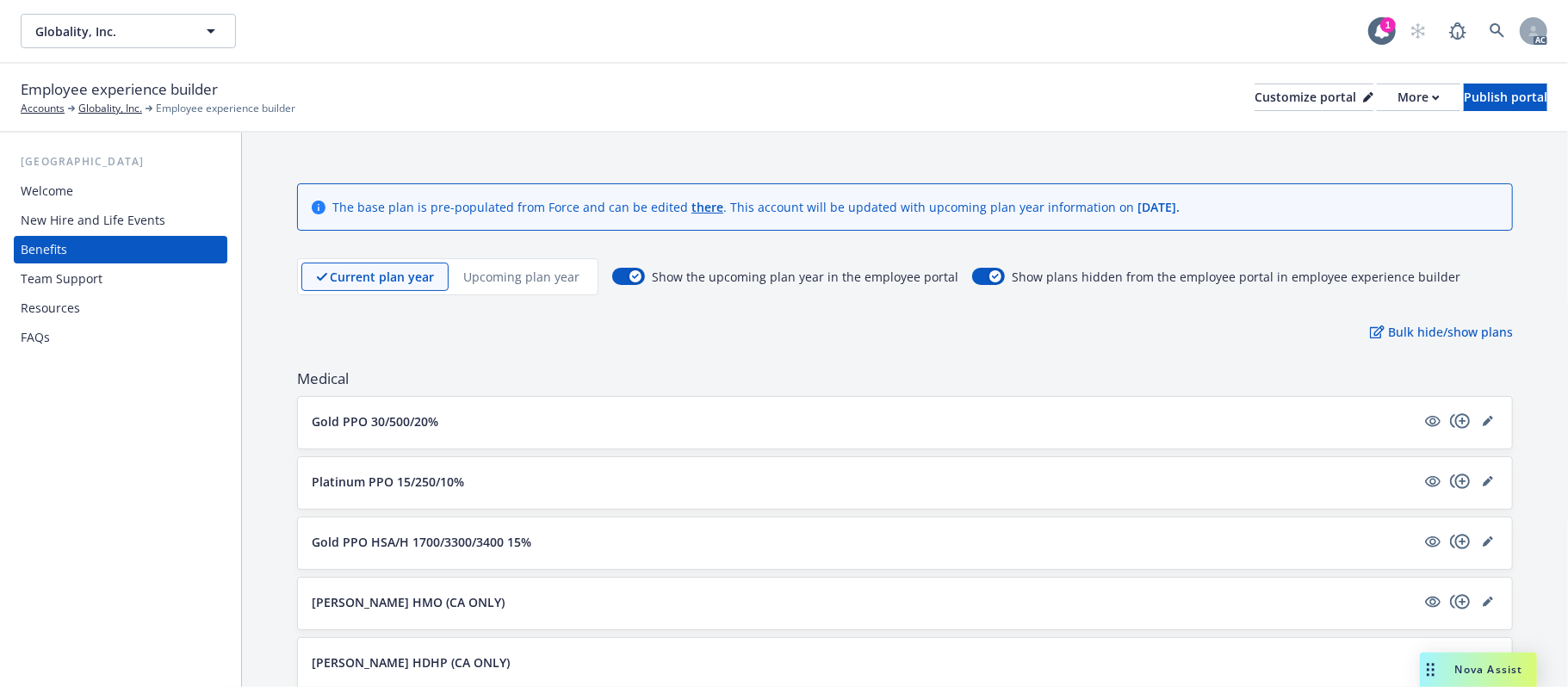
scroll to position [118, 0]
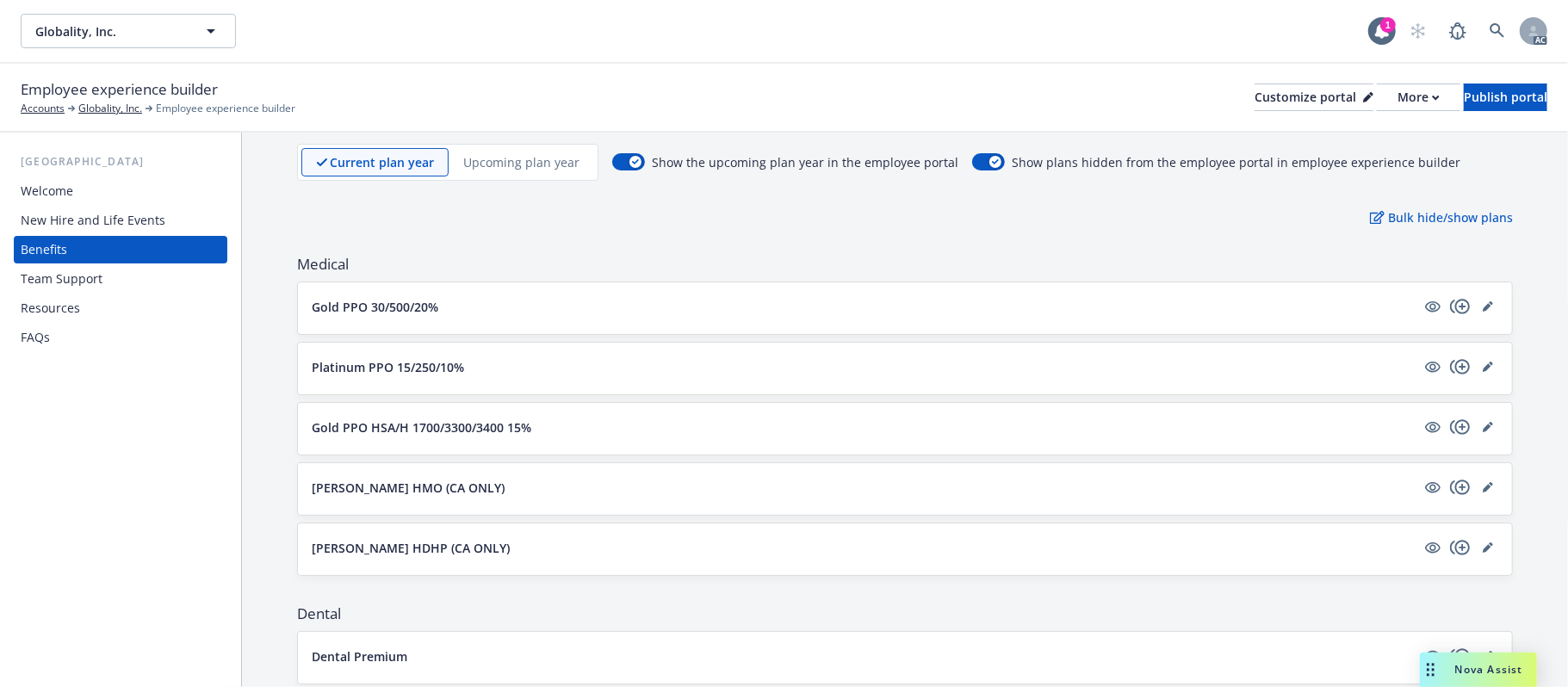
click at [545, 307] on button "Gold PPO 30/500/20%" at bounding box center [863, 306] width 1104 height 18
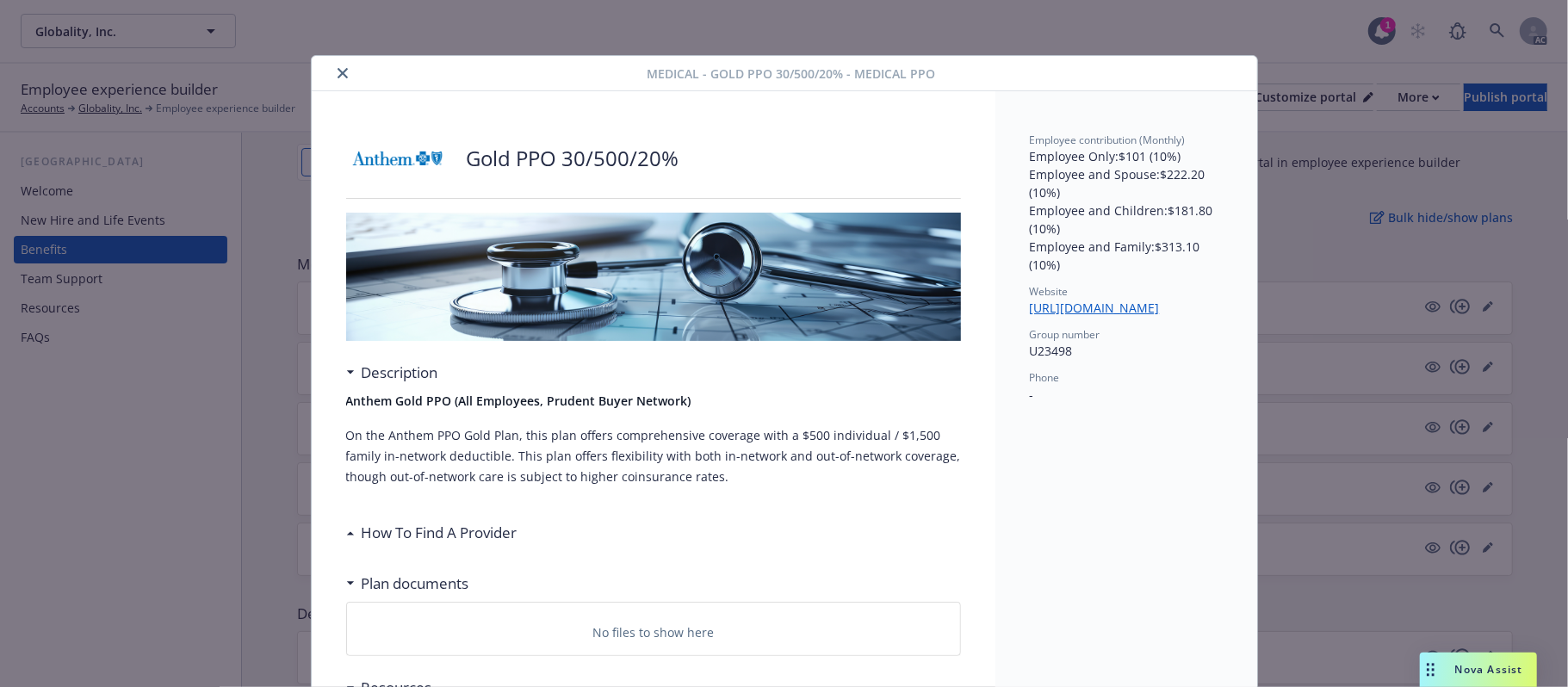
scroll to position [52, 0]
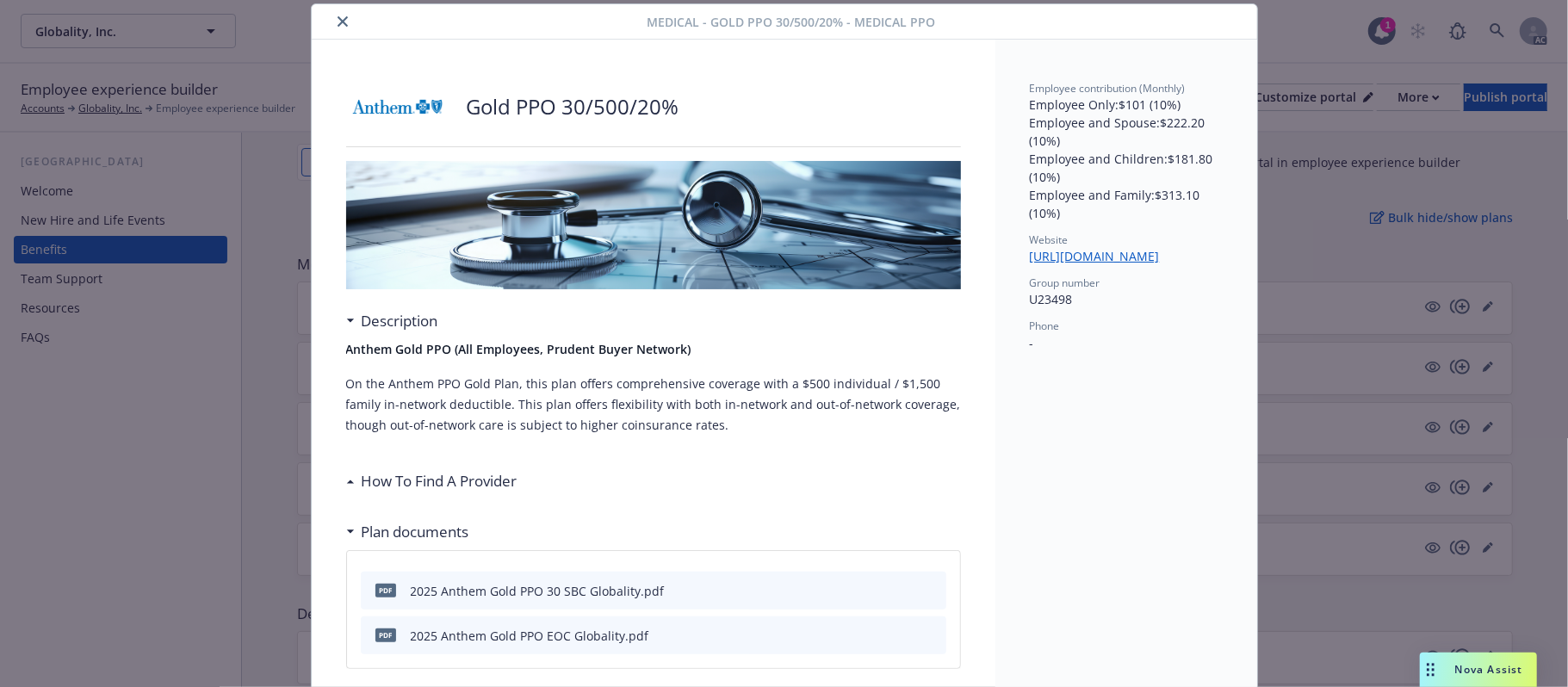
click at [338, 25] on icon "close" at bounding box center [343, 22] width 11 height 11
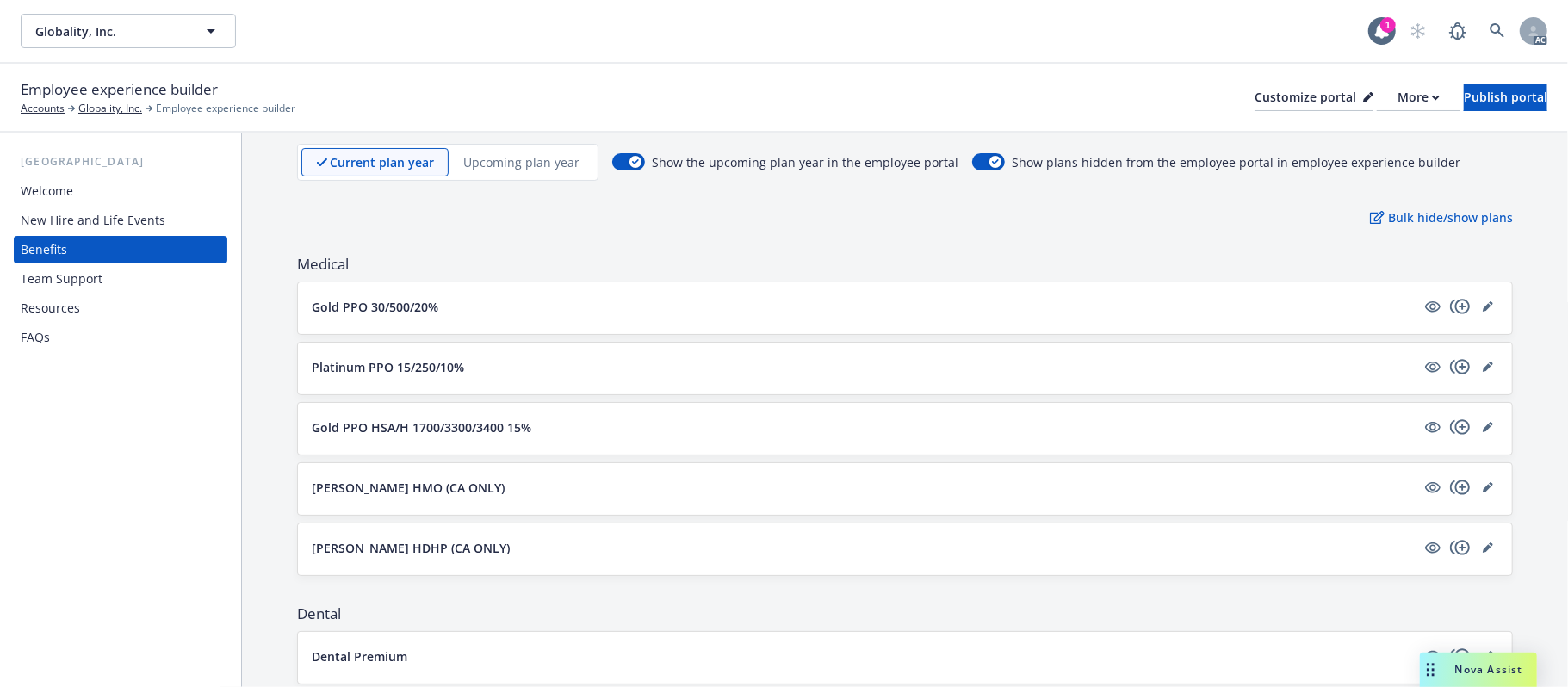
click at [413, 551] on p "[PERSON_NAME] HDHP (CA ONLY)" at bounding box center [410, 548] width 198 height 18
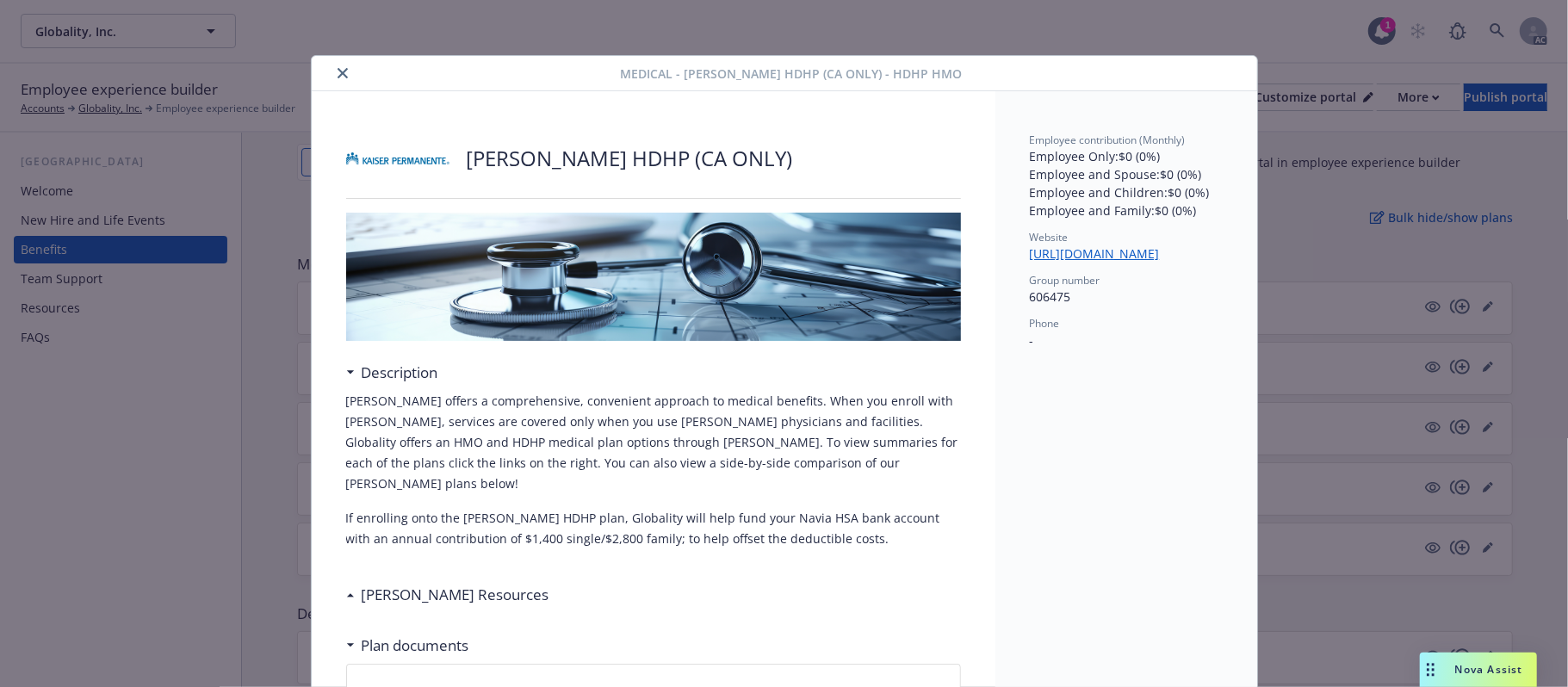
scroll to position [52, 0]
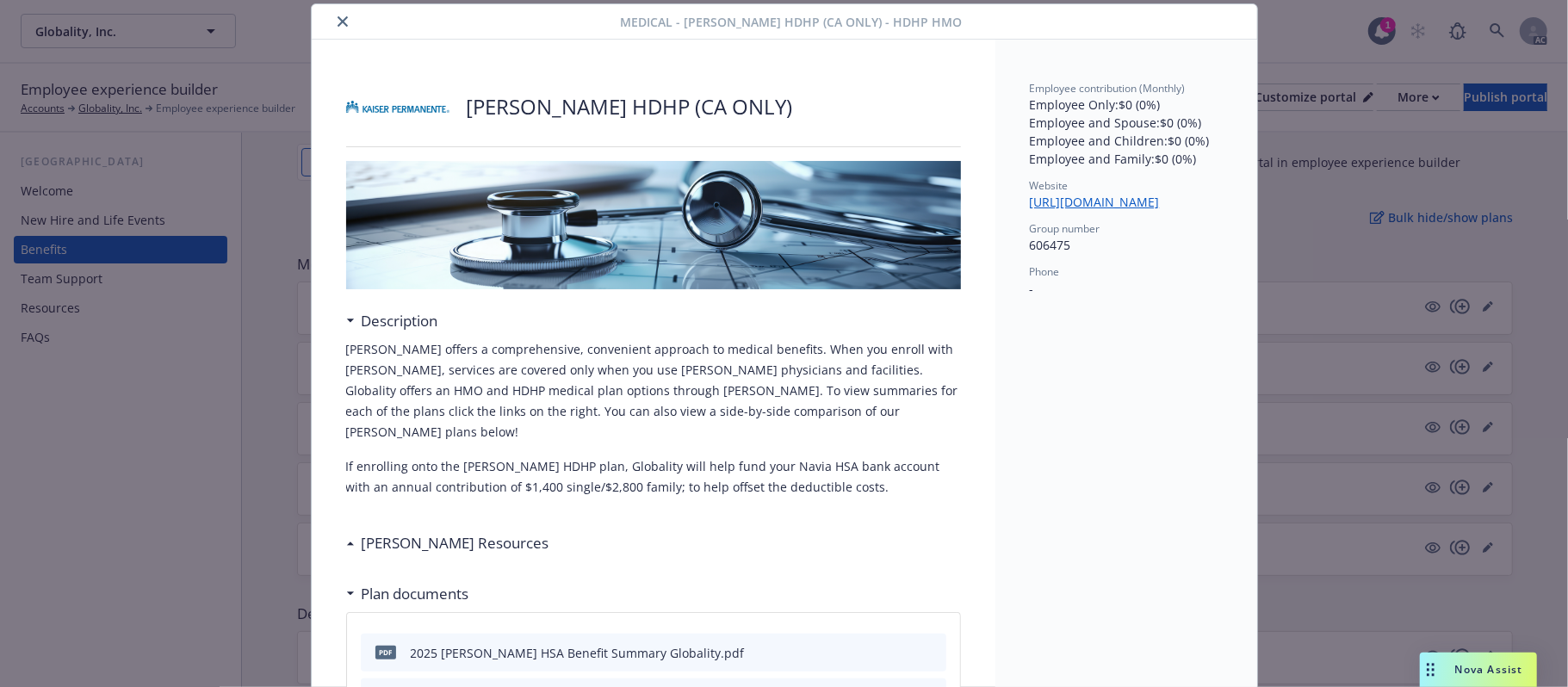
click at [338, 19] on icon "close" at bounding box center [343, 22] width 11 height 11
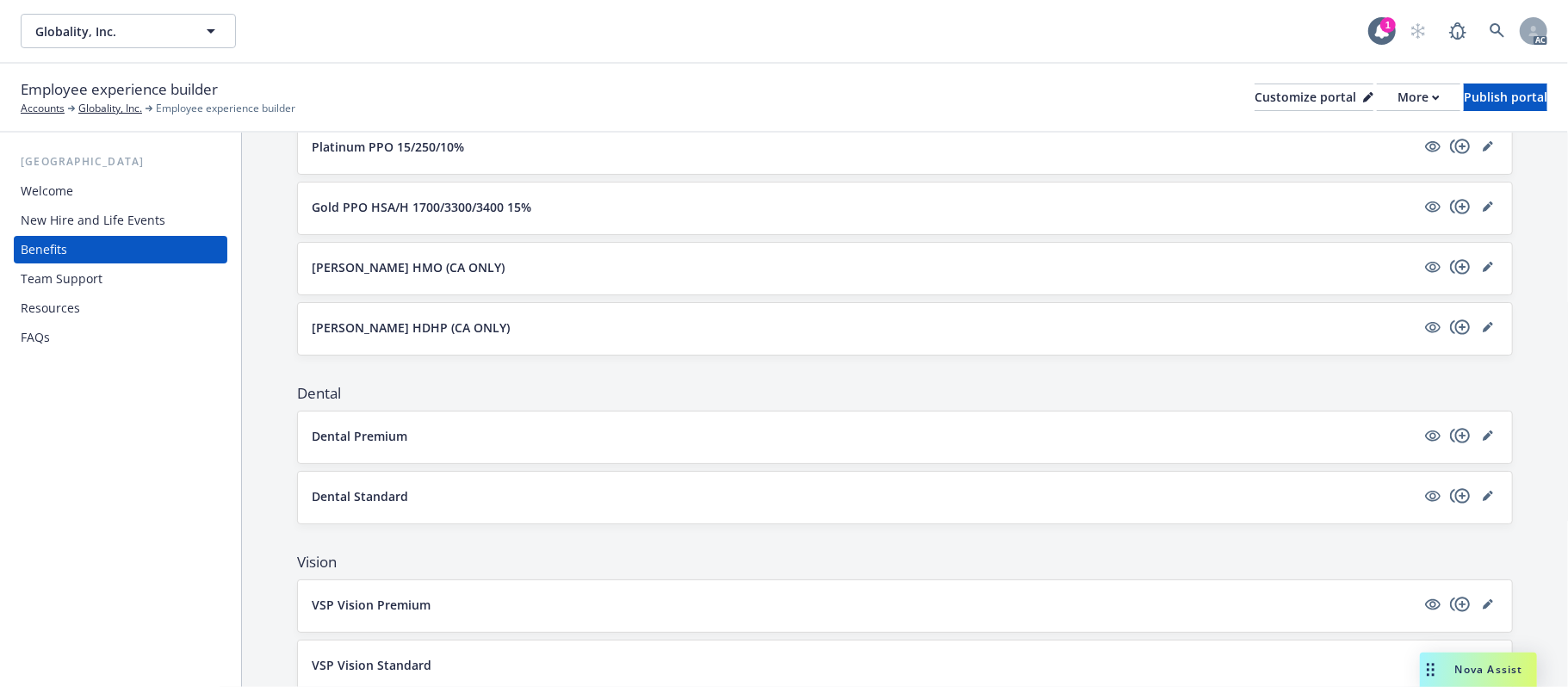
scroll to position [348, 0]
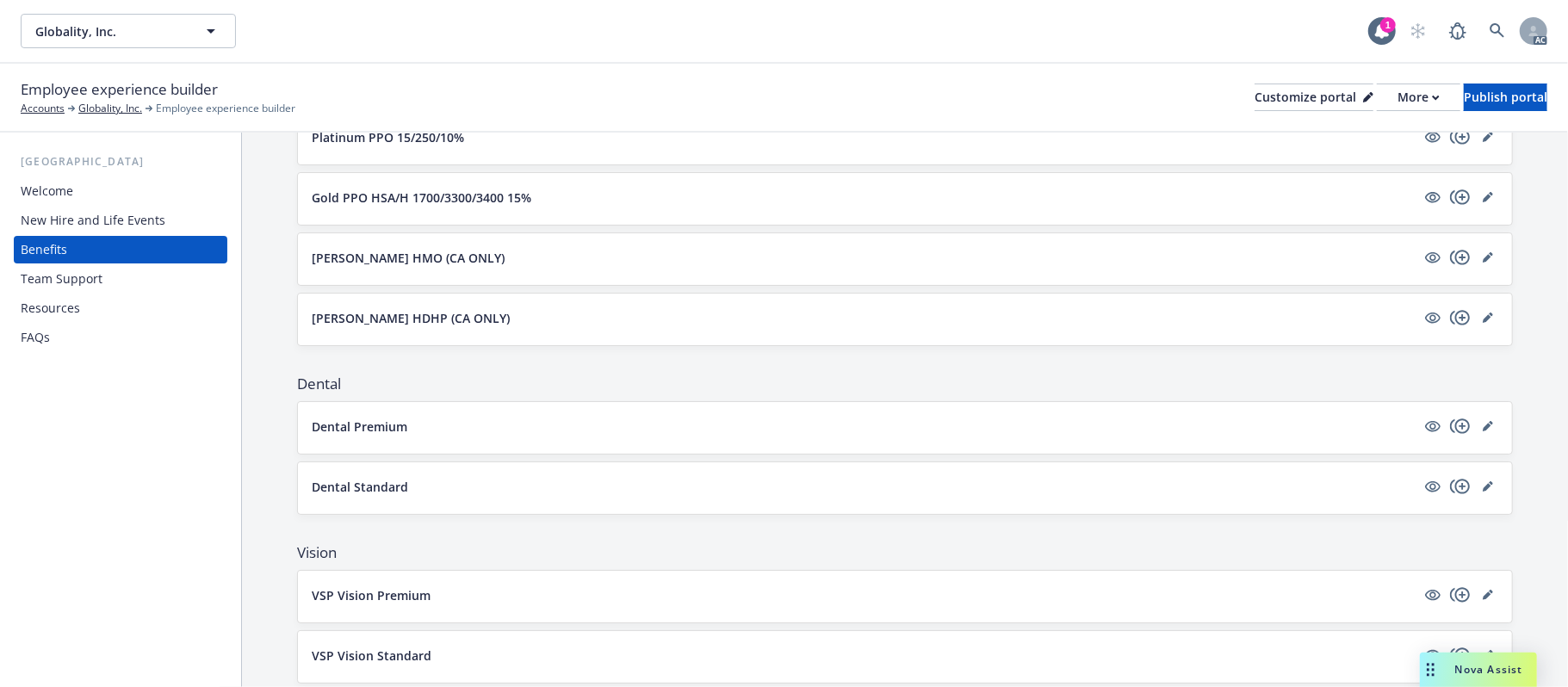
click at [583, 434] on button "Dental Premium" at bounding box center [863, 427] width 1104 height 18
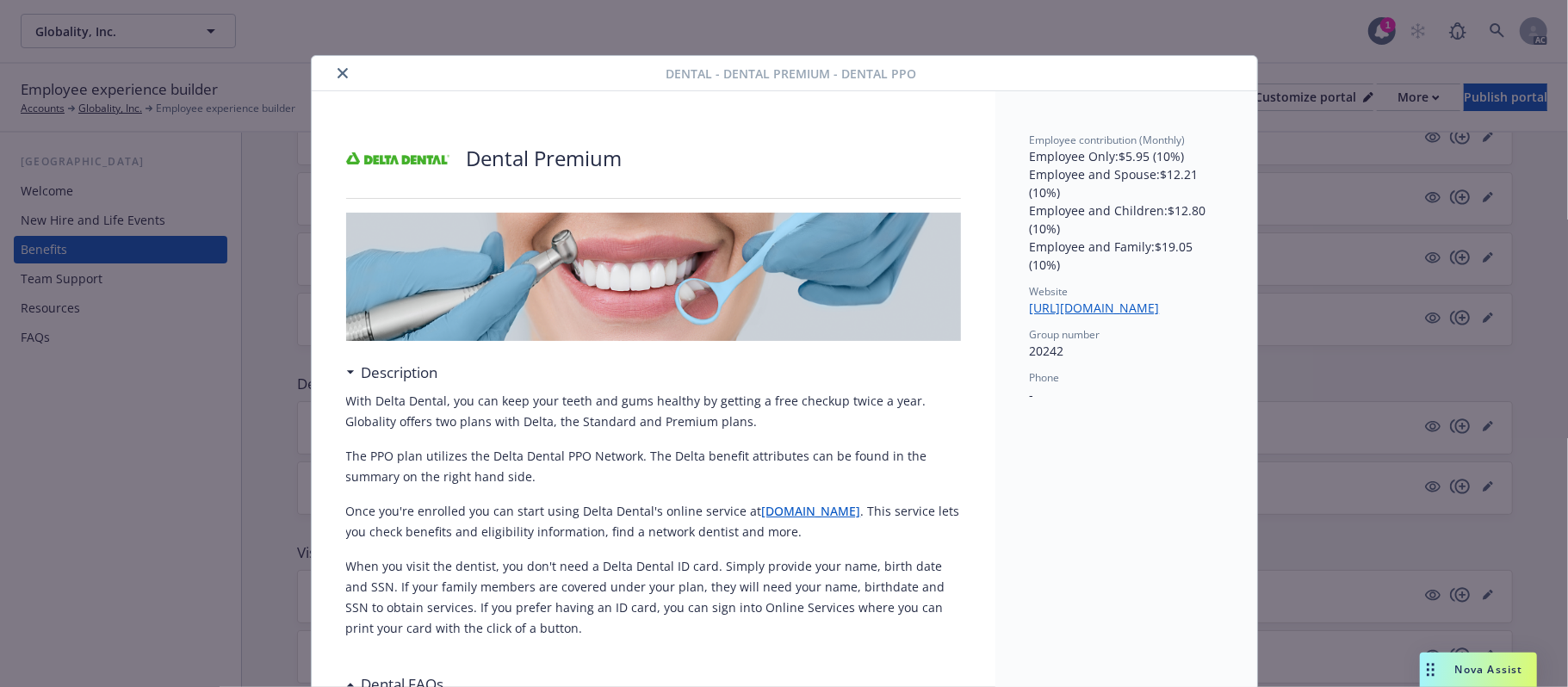
scroll to position [52, 0]
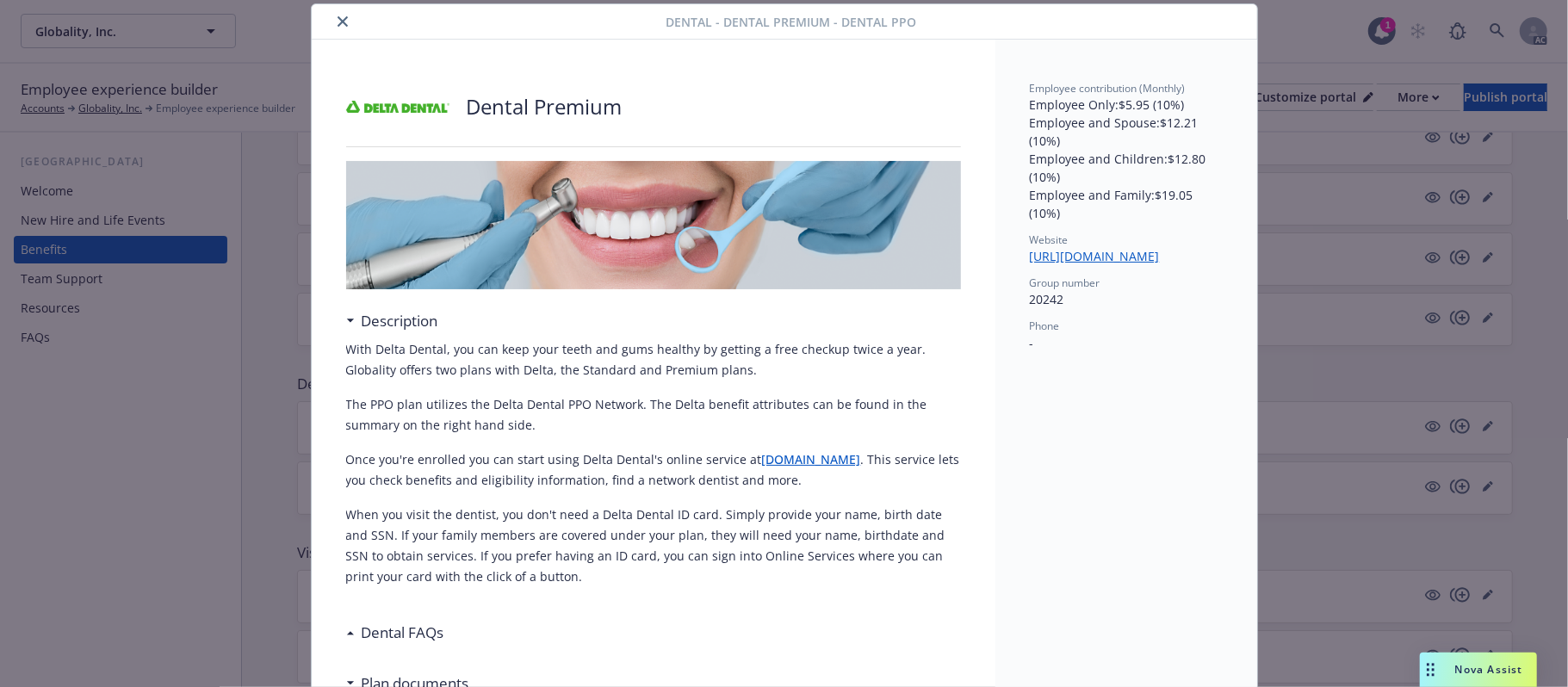
click at [340, 16] on button "close" at bounding box center [343, 21] width 21 height 21
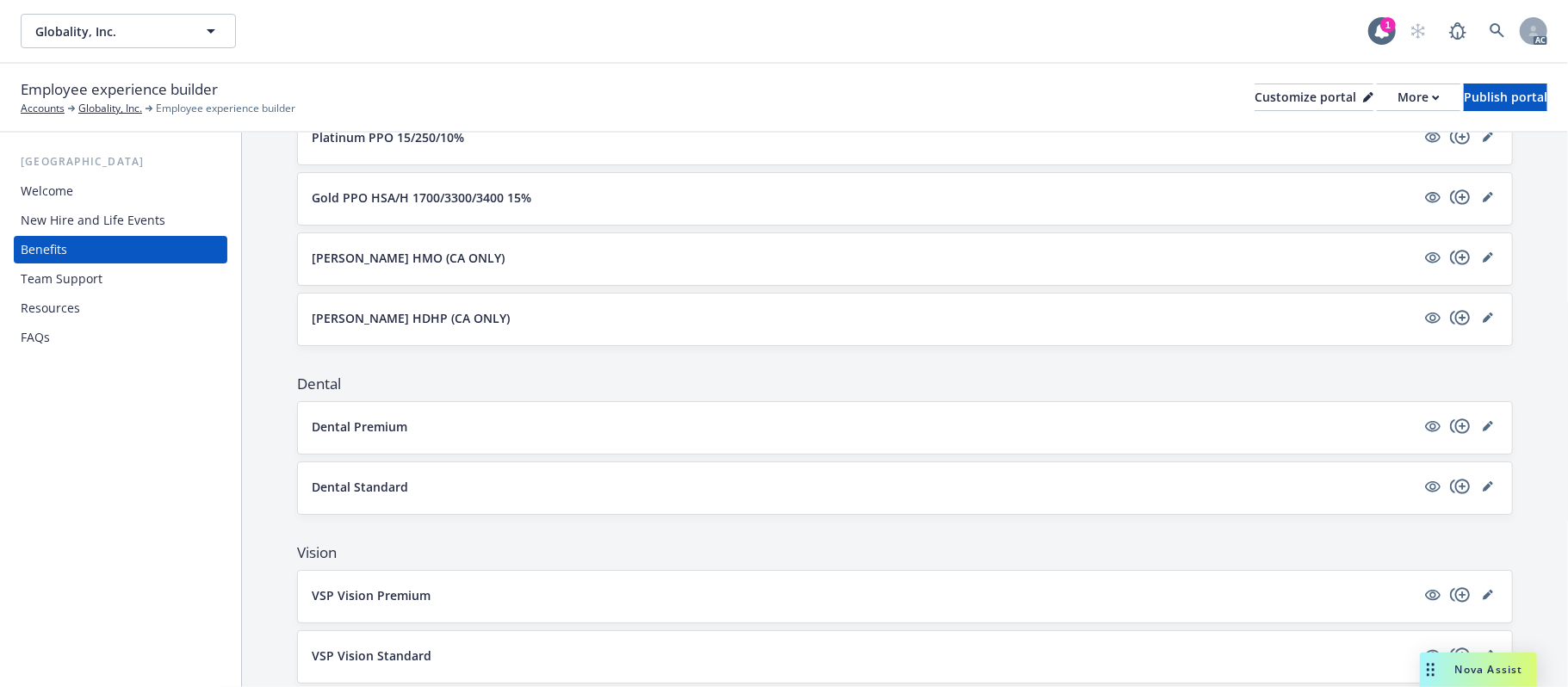
click at [563, 597] on button "VSP Vision Premium" at bounding box center [863, 595] width 1104 height 18
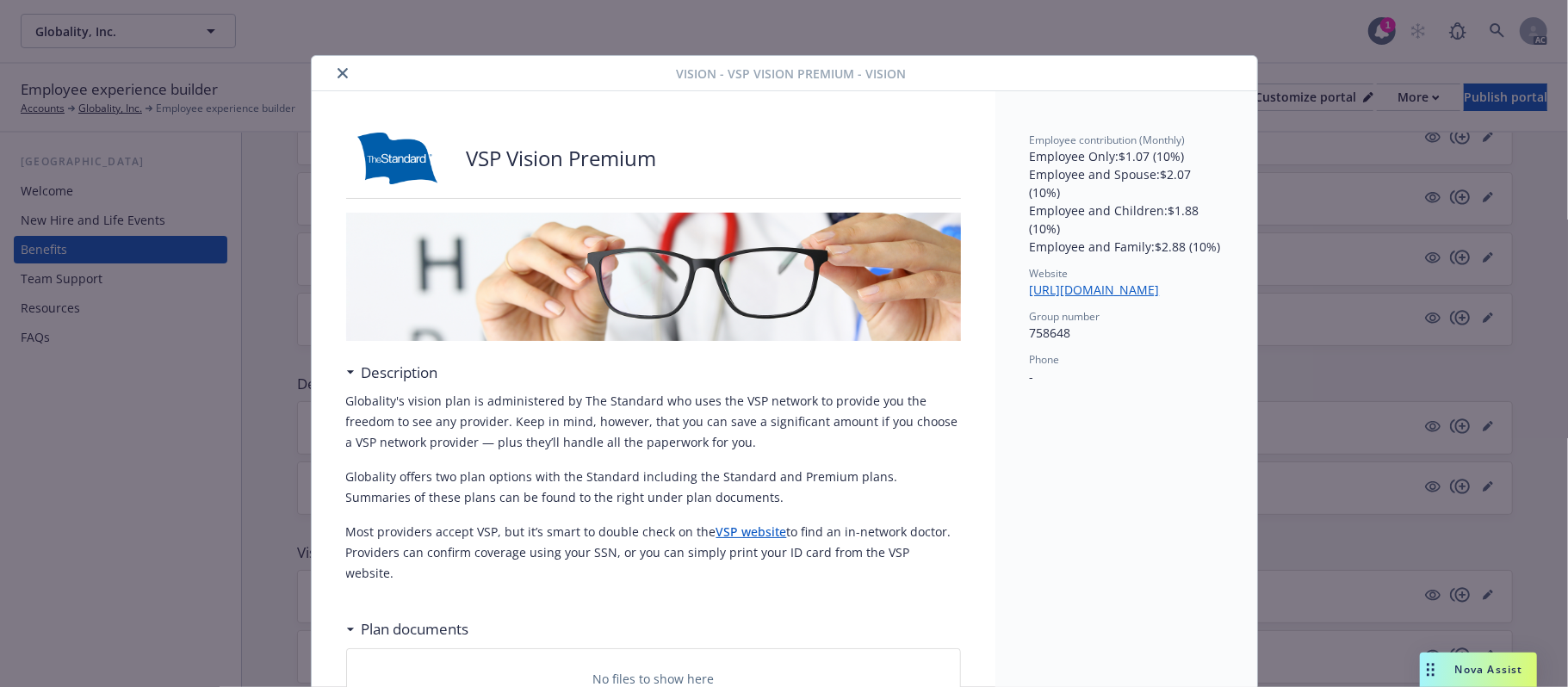
scroll to position [52, 0]
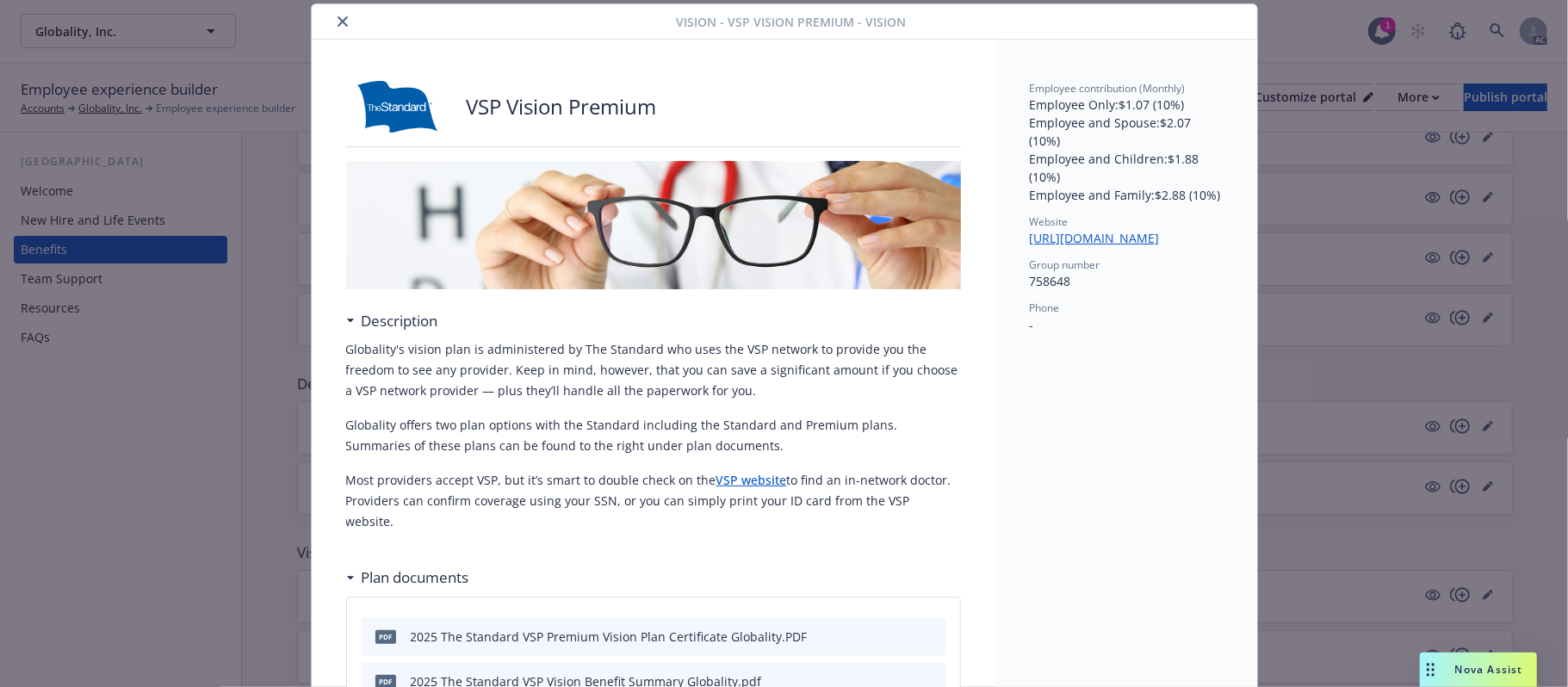
click at [333, 18] on button "close" at bounding box center [343, 21] width 21 height 21
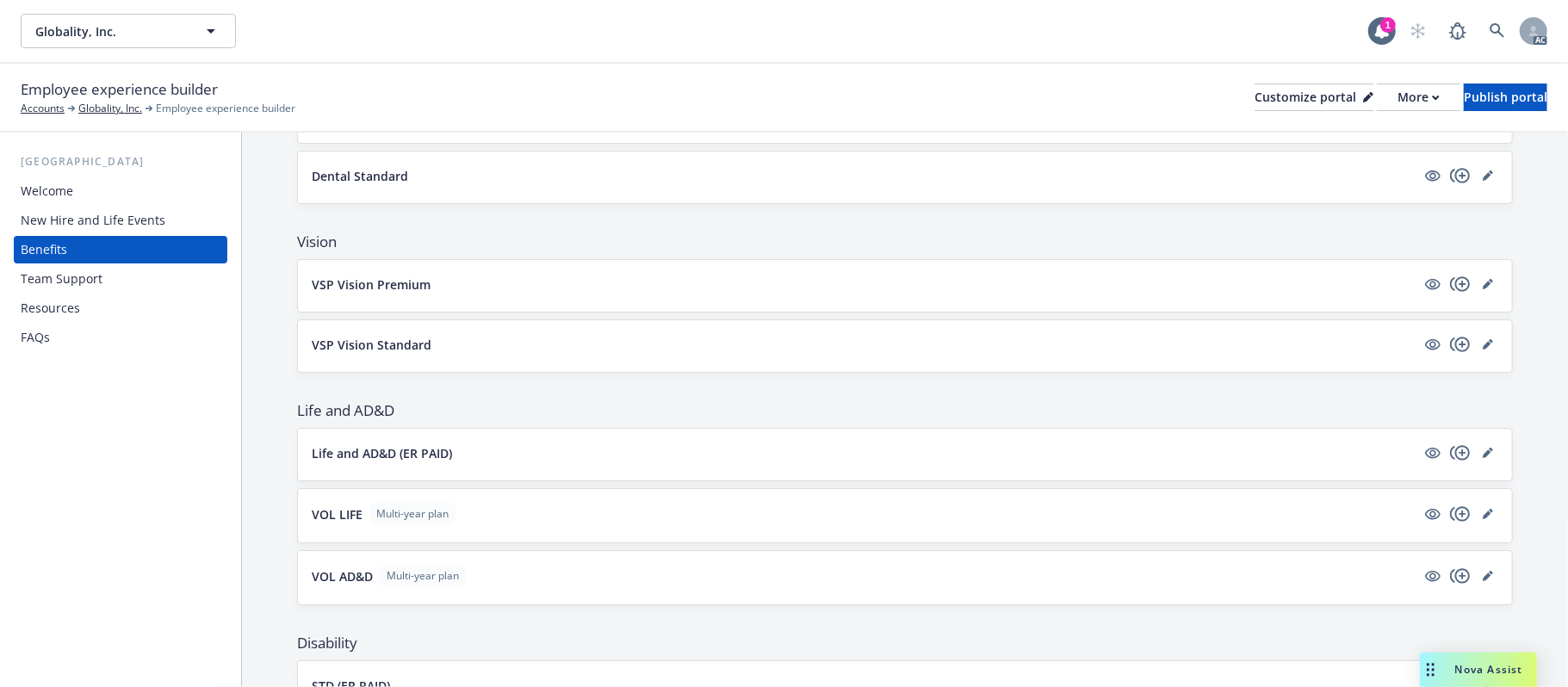
scroll to position [693, 0]
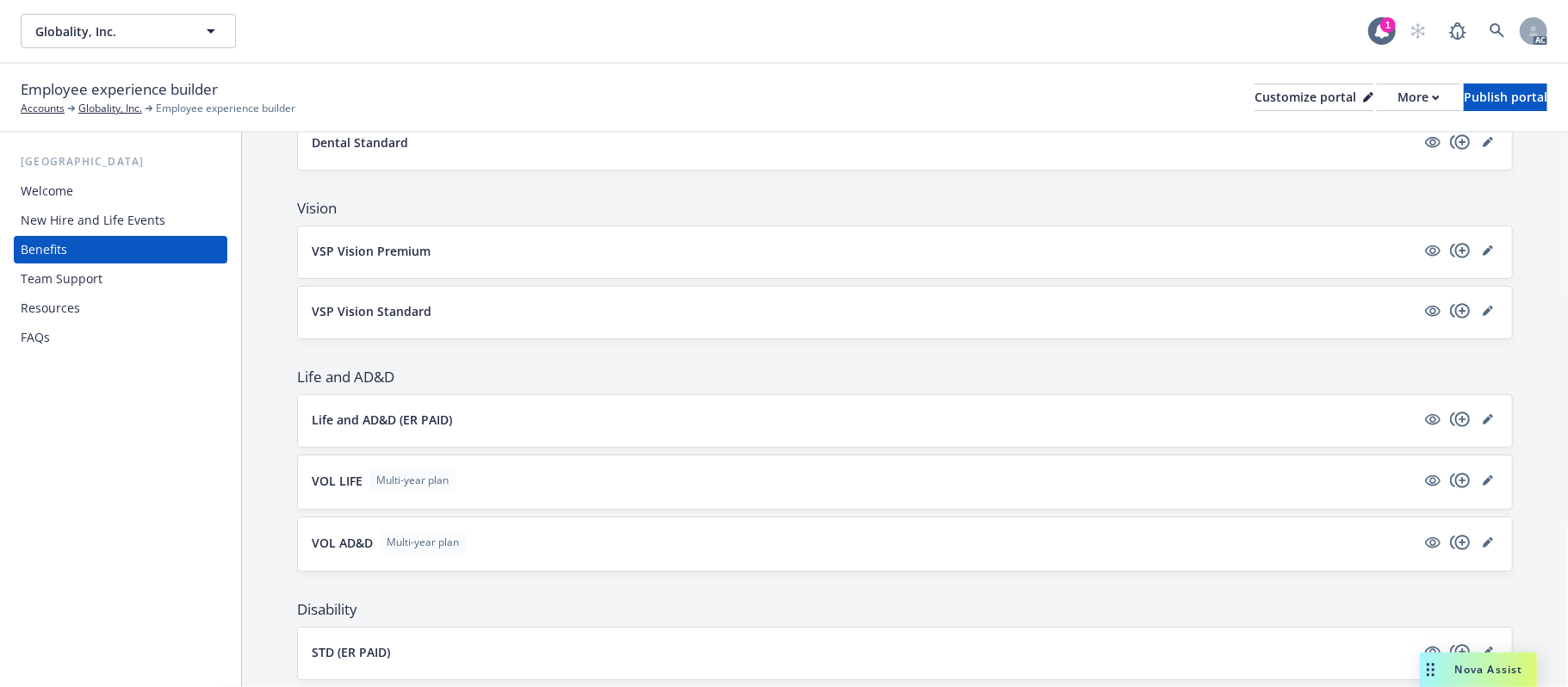
click at [592, 424] on button "Life and AD&D (ER PAID)" at bounding box center [863, 420] width 1104 height 18
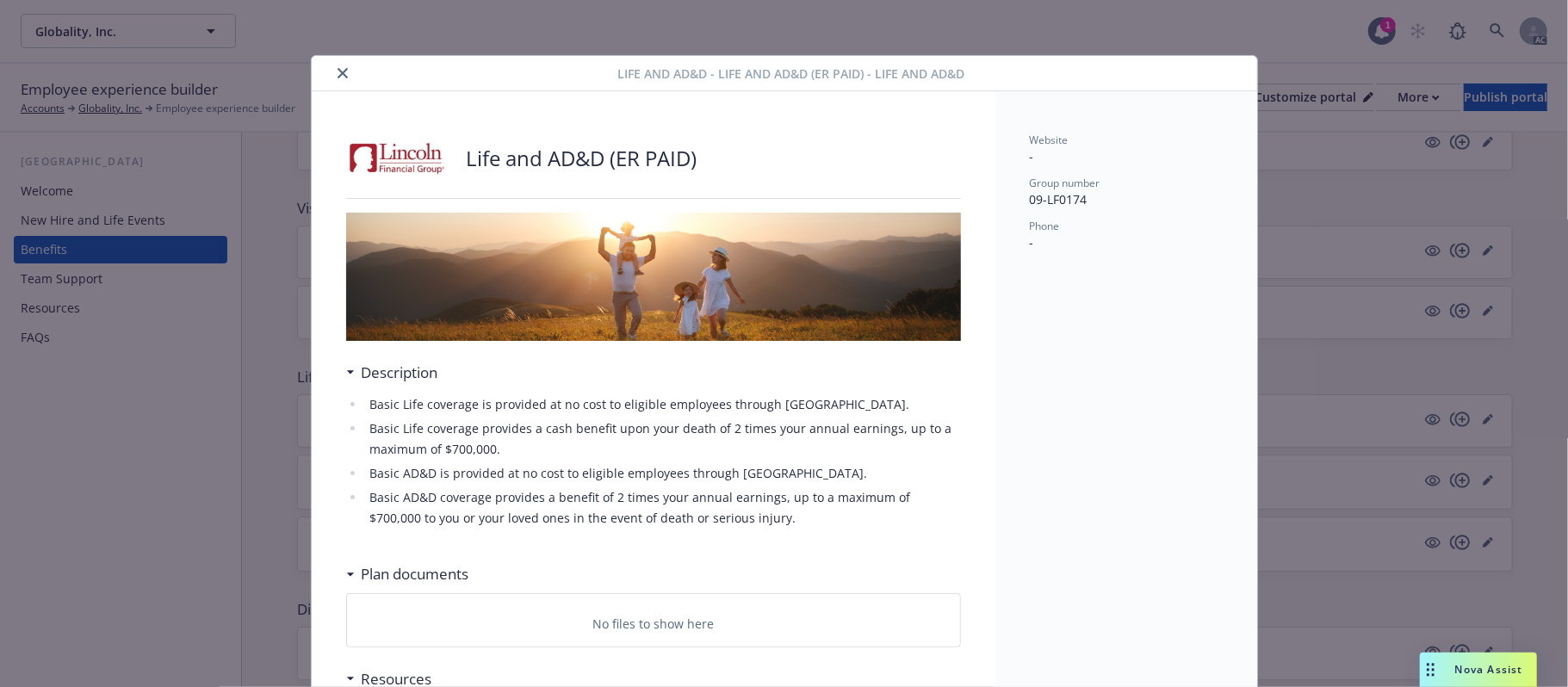
scroll to position [52, 0]
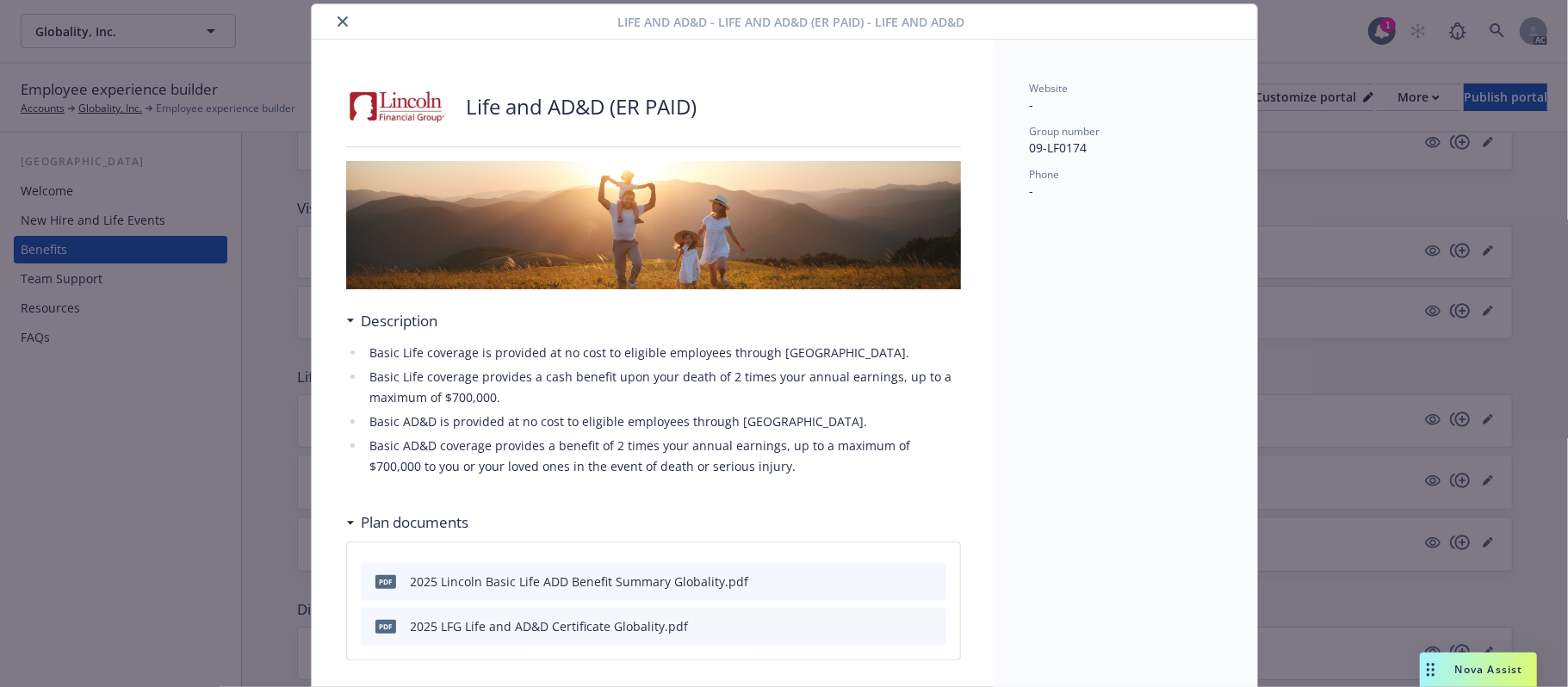
click at [338, 17] on icon "close" at bounding box center [343, 22] width 11 height 11
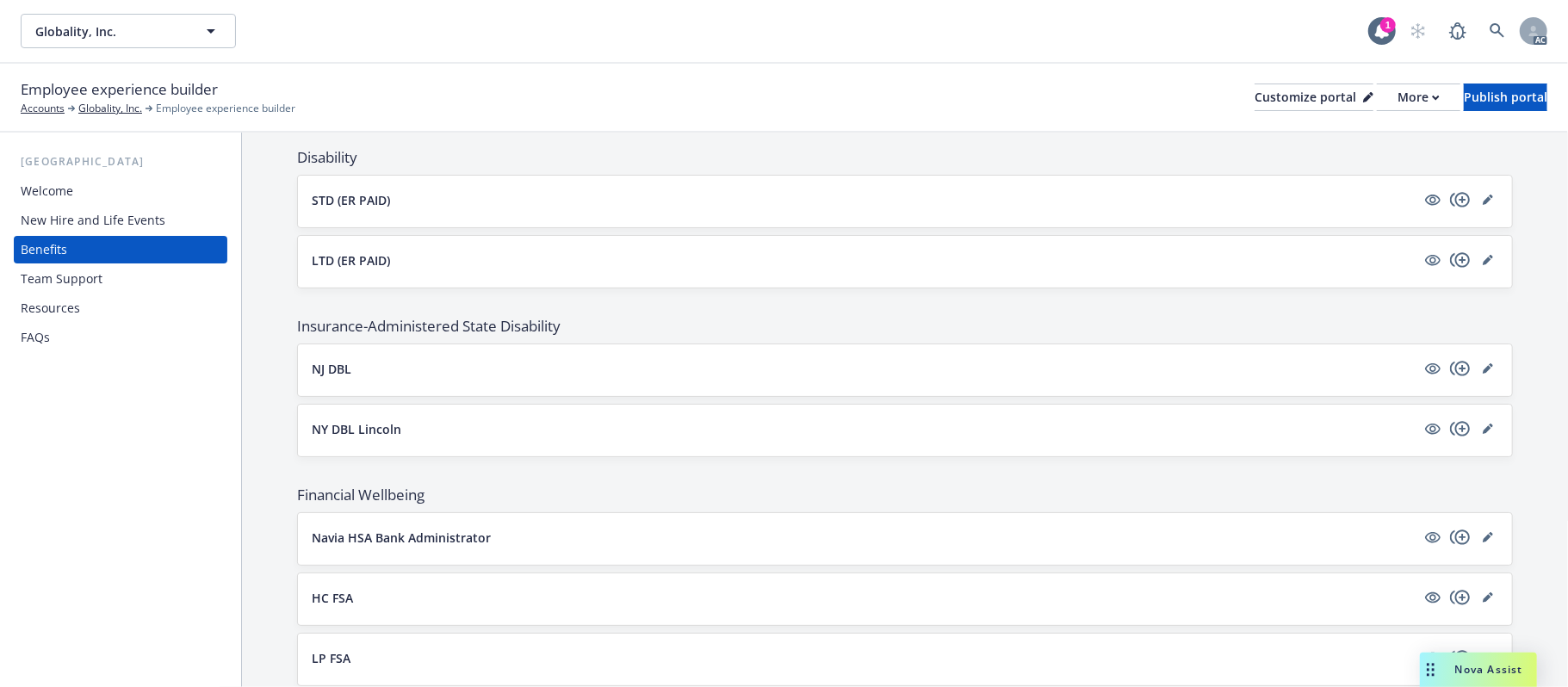
scroll to position [1152, 0]
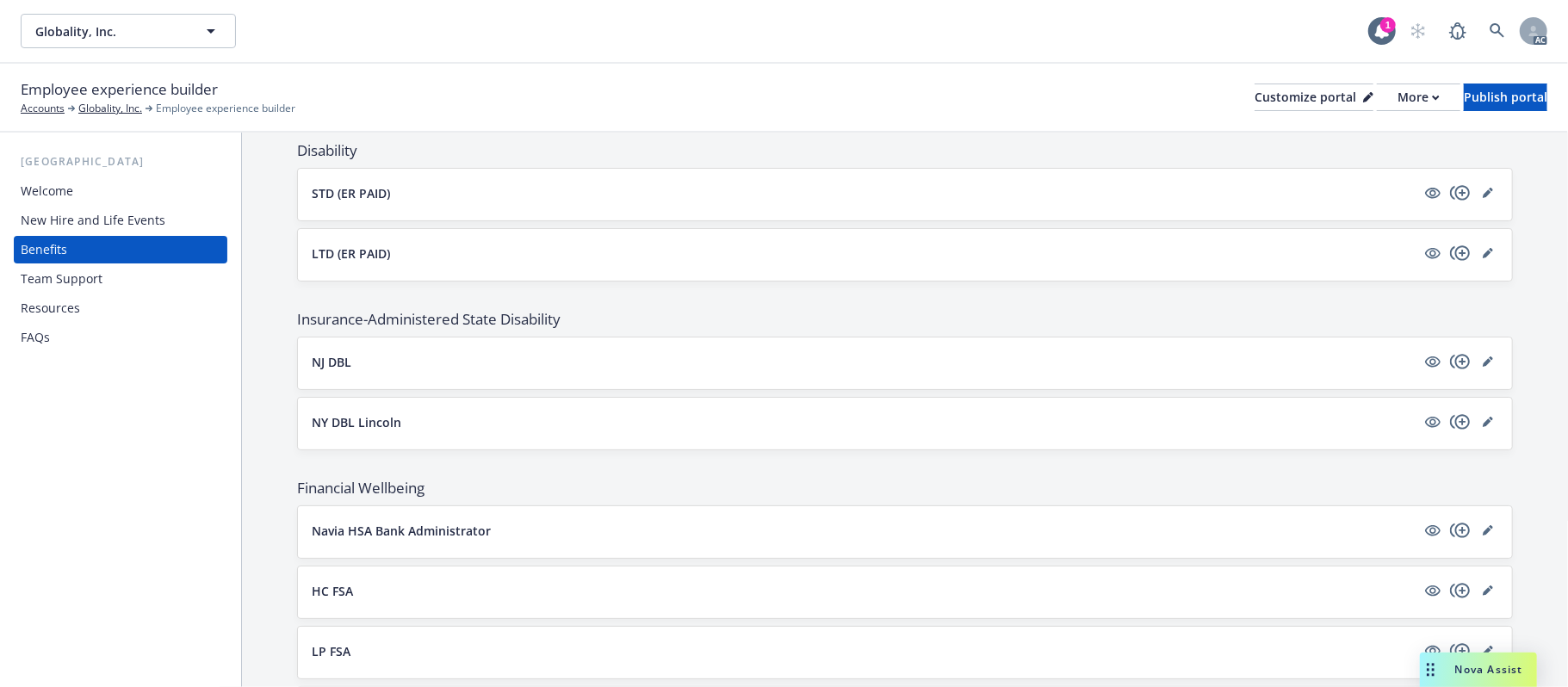
click at [513, 366] on button "NJ DBL" at bounding box center [863, 362] width 1104 height 18
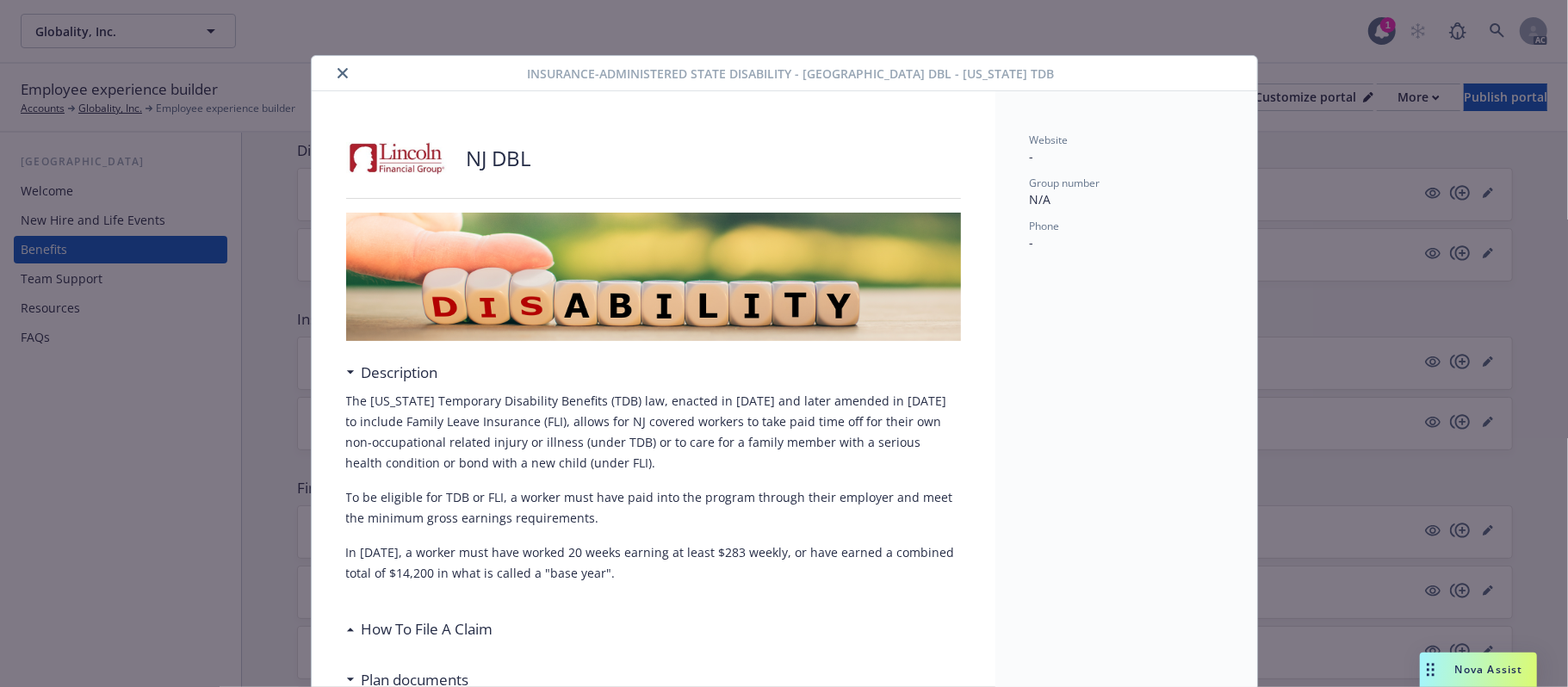
click at [338, 69] on icon "close" at bounding box center [343, 72] width 11 height 11
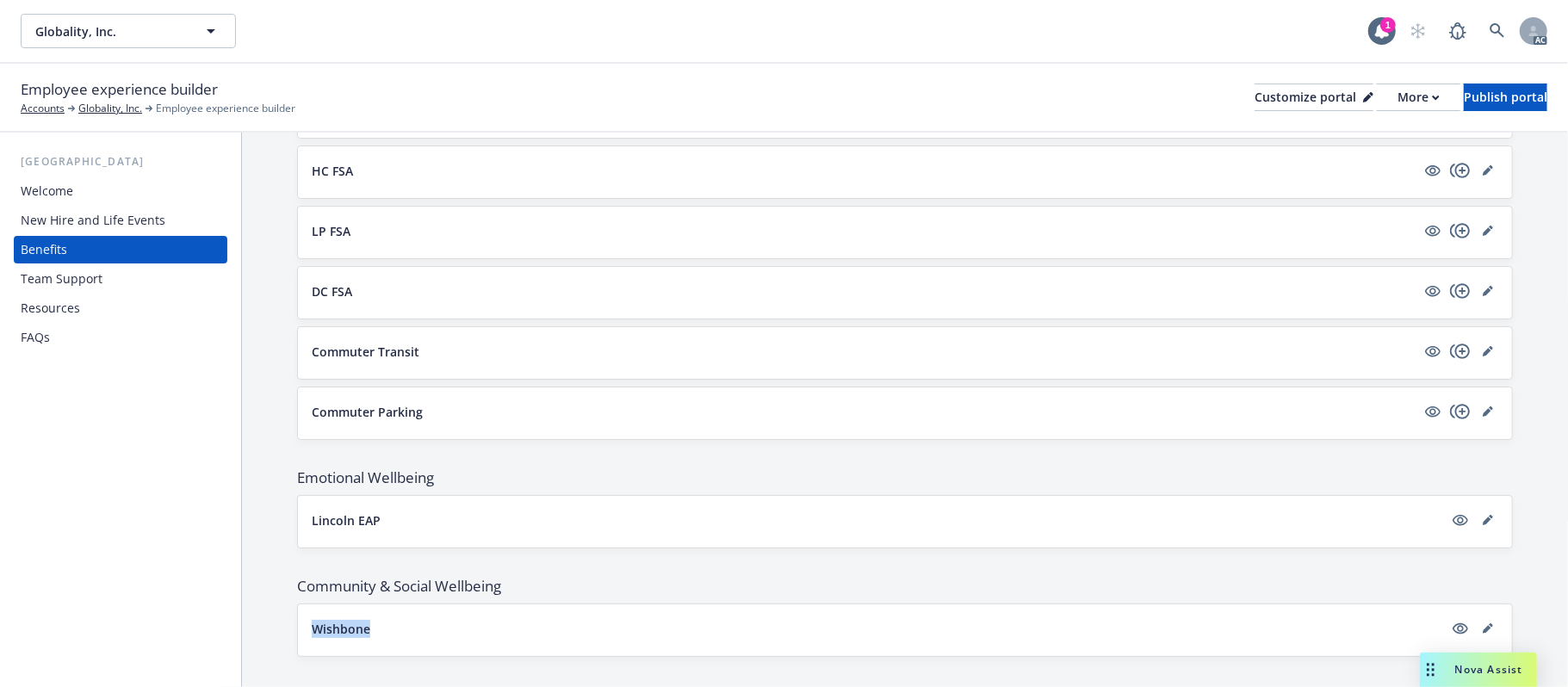
scroll to position [1612, 0]
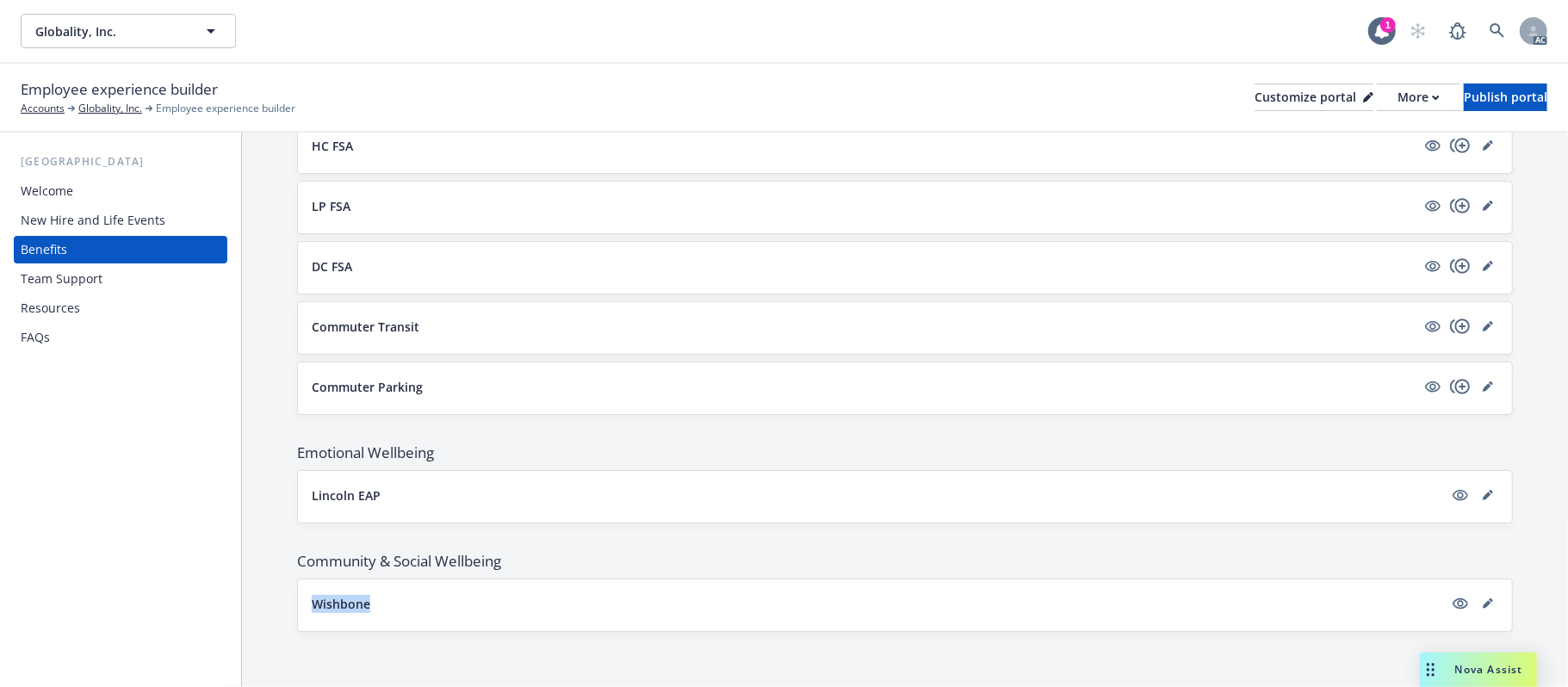
click at [504, 490] on button "Lincoln EAP" at bounding box center [877, 495] width 1131 height 18
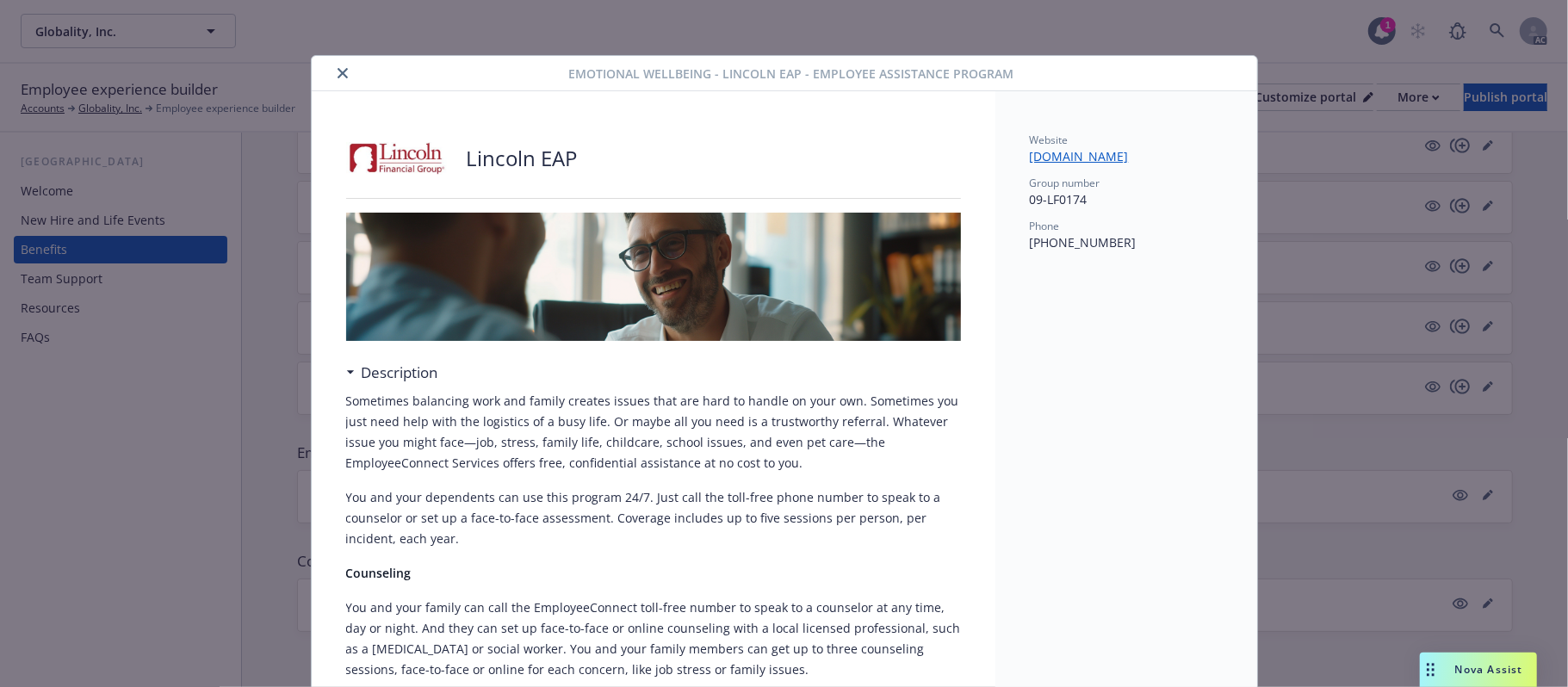
scroll to position [52, 0]
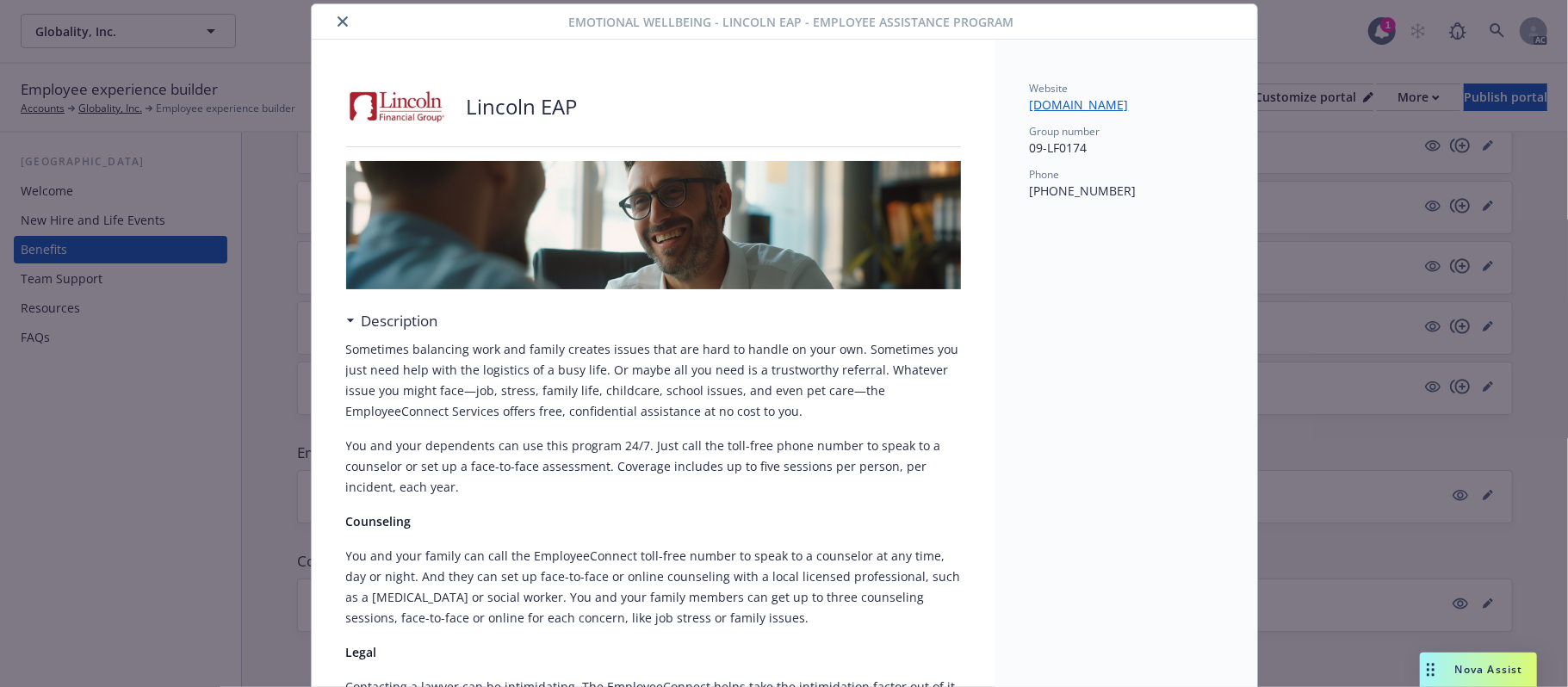
click at [338, 17] on icon "close" at bounding box center [343, 22] width 11 height 11
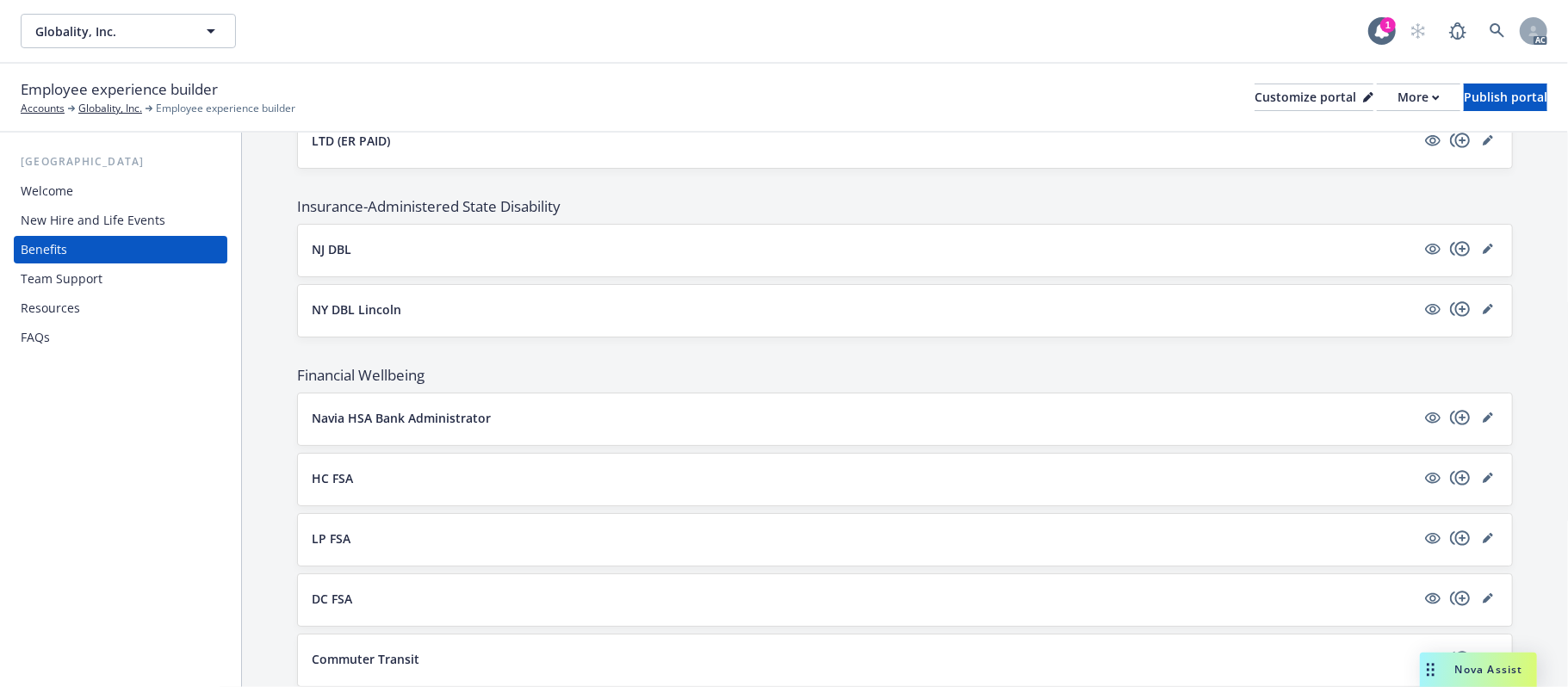
scroll to position [1267, 0]
click at [583, 415] on button "Navia HSA Bank Administrator" at bounding box center [863, 415] width 1104 height 18
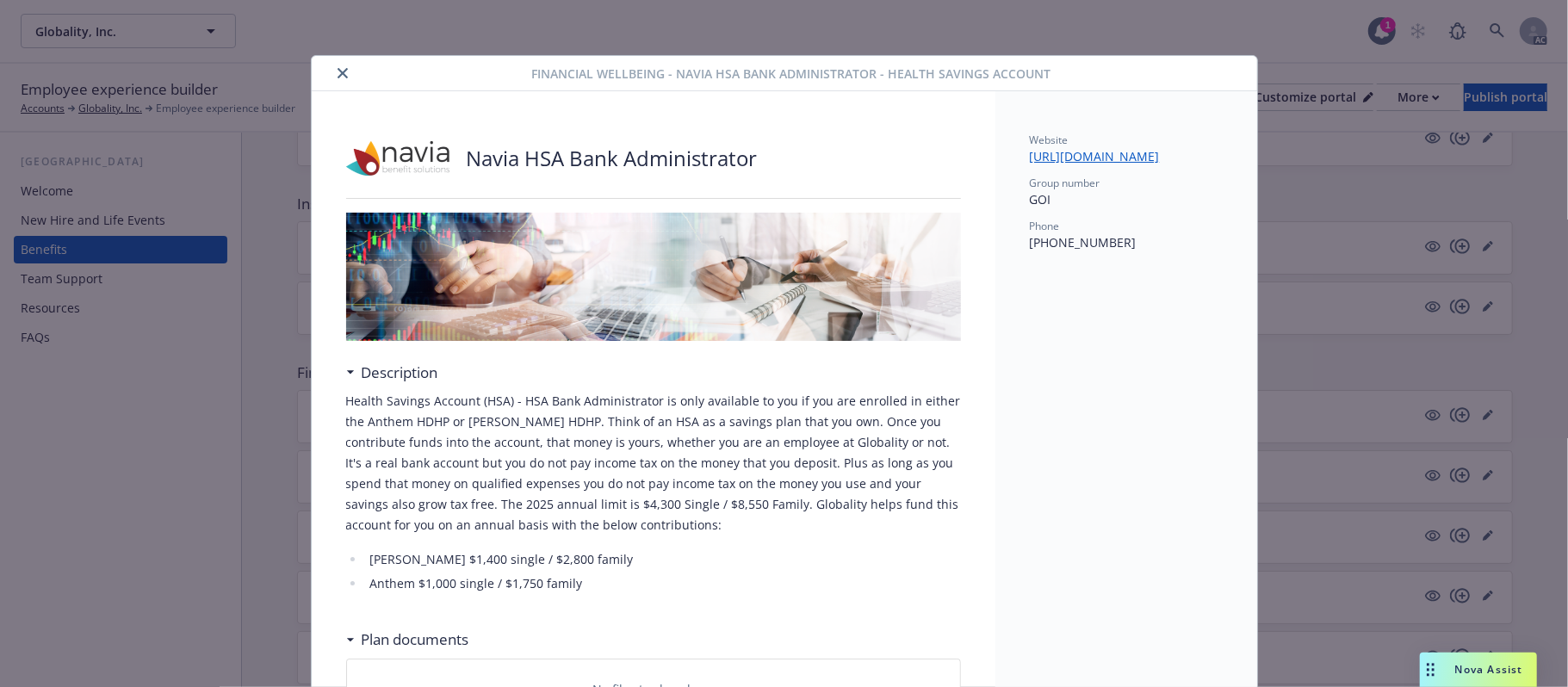
scroll to position [52, 0]
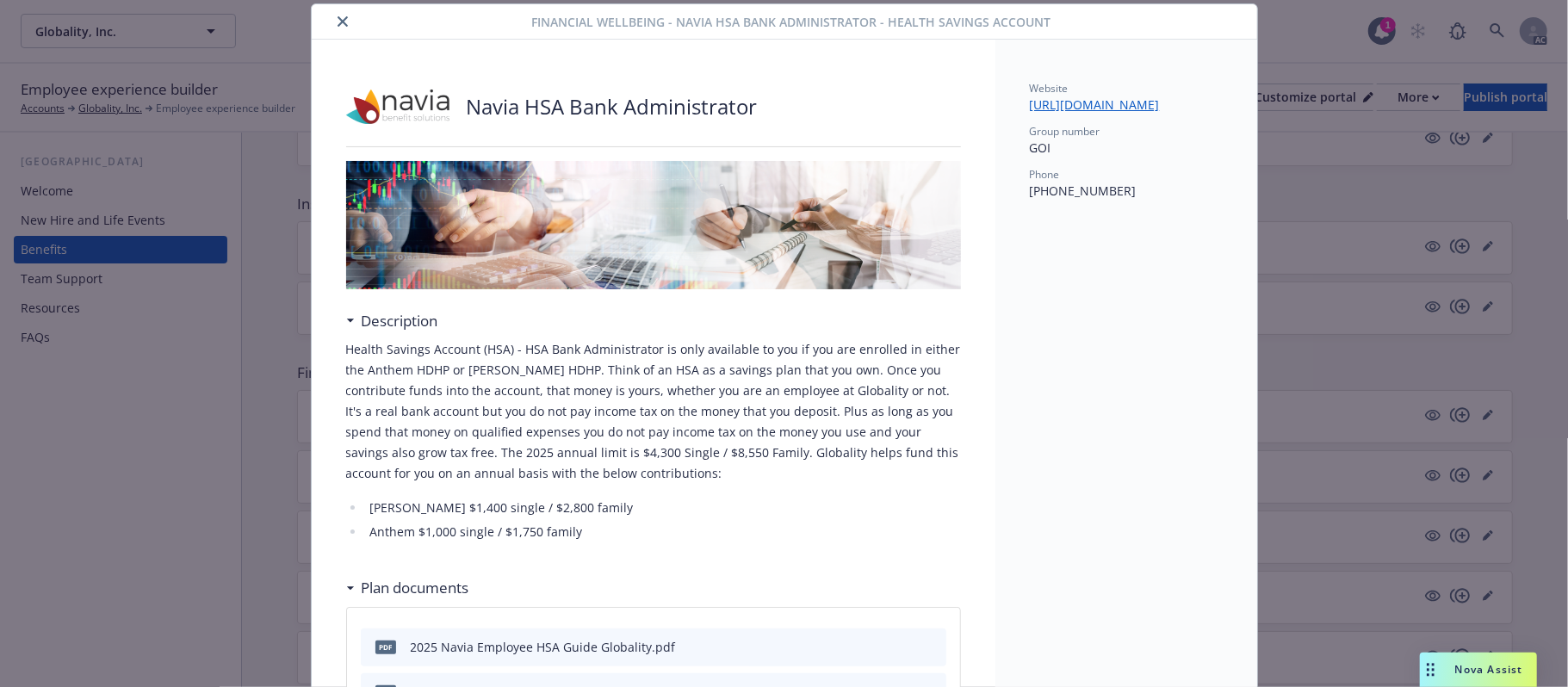
click at [338, 18] on icon "close" at bounding box center [343, 22] width 11 height 11
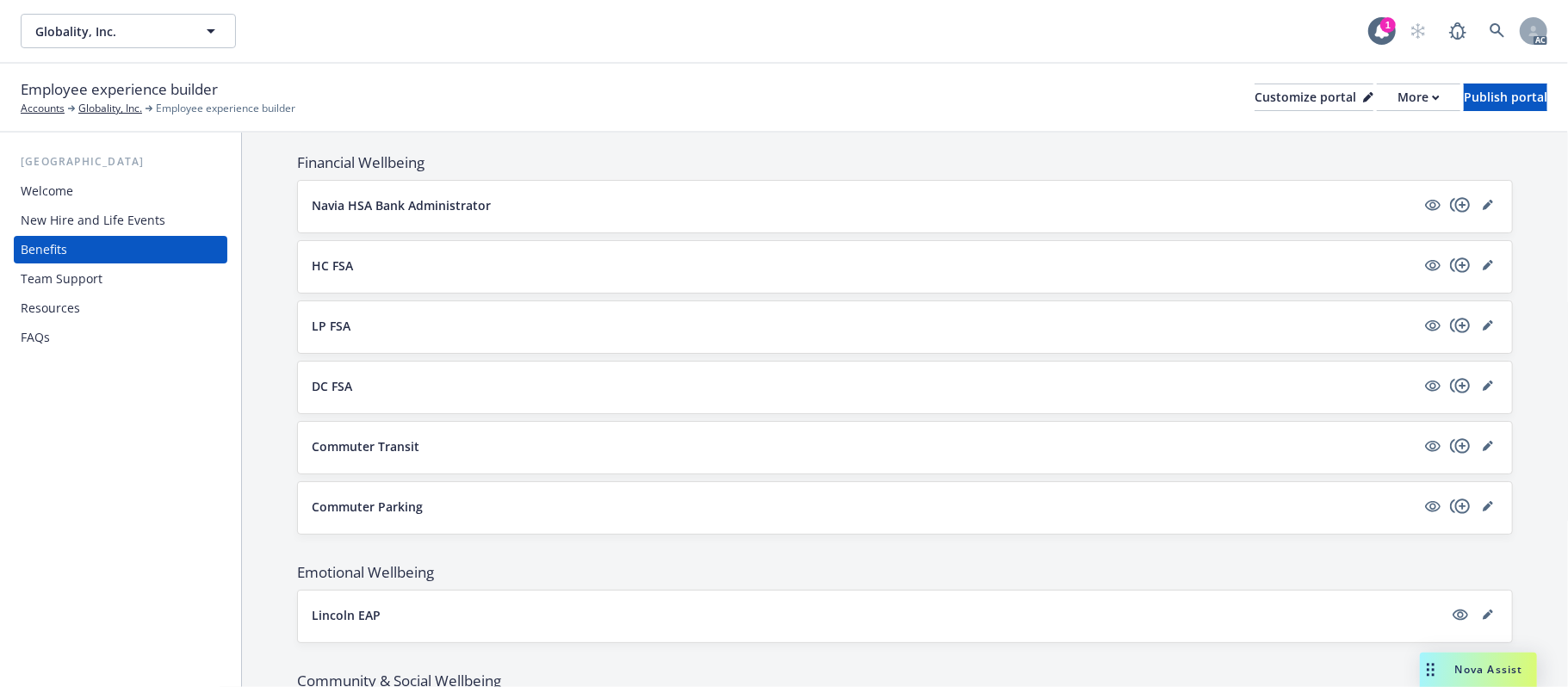
scroll to position [1496, 0]
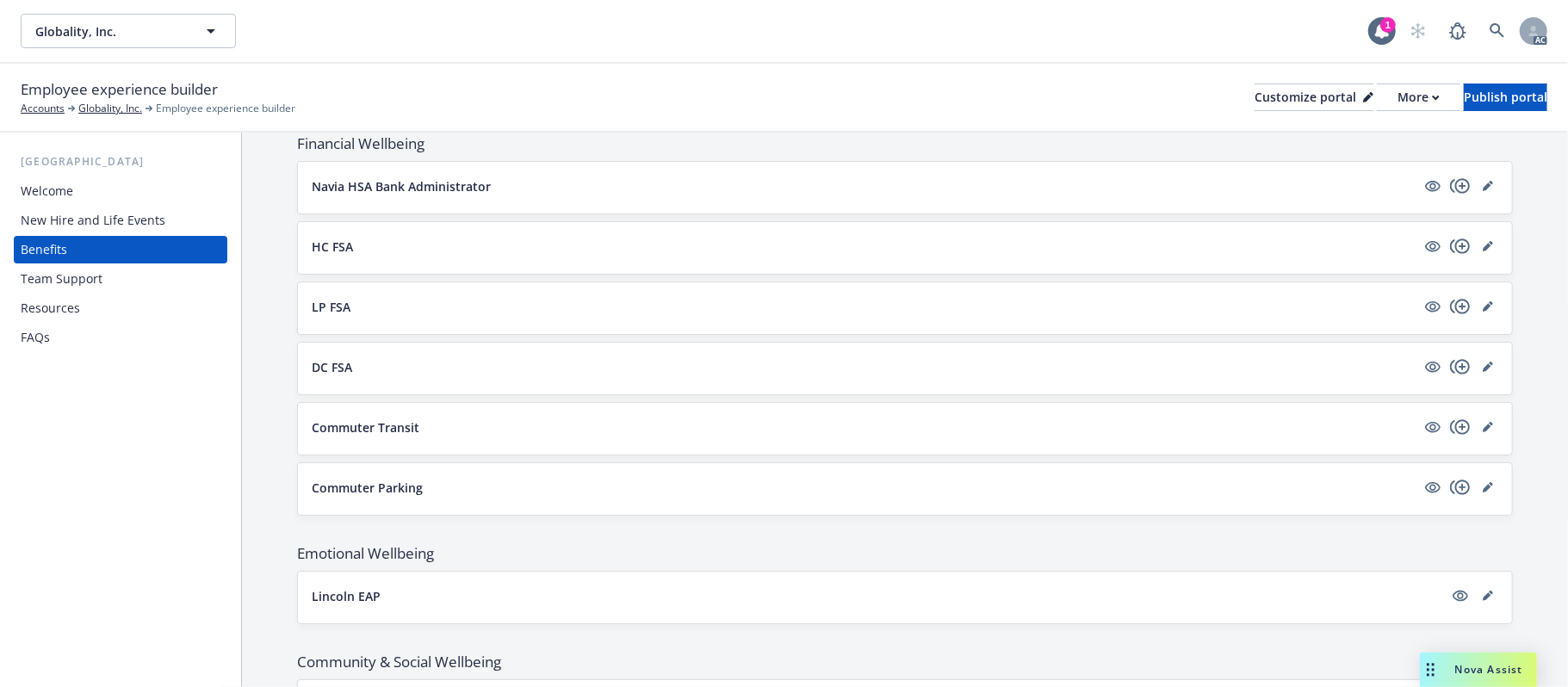
click at [520, 432] on button "Commuter Transit" at bounding box center [863, 428] width 1104 height 18
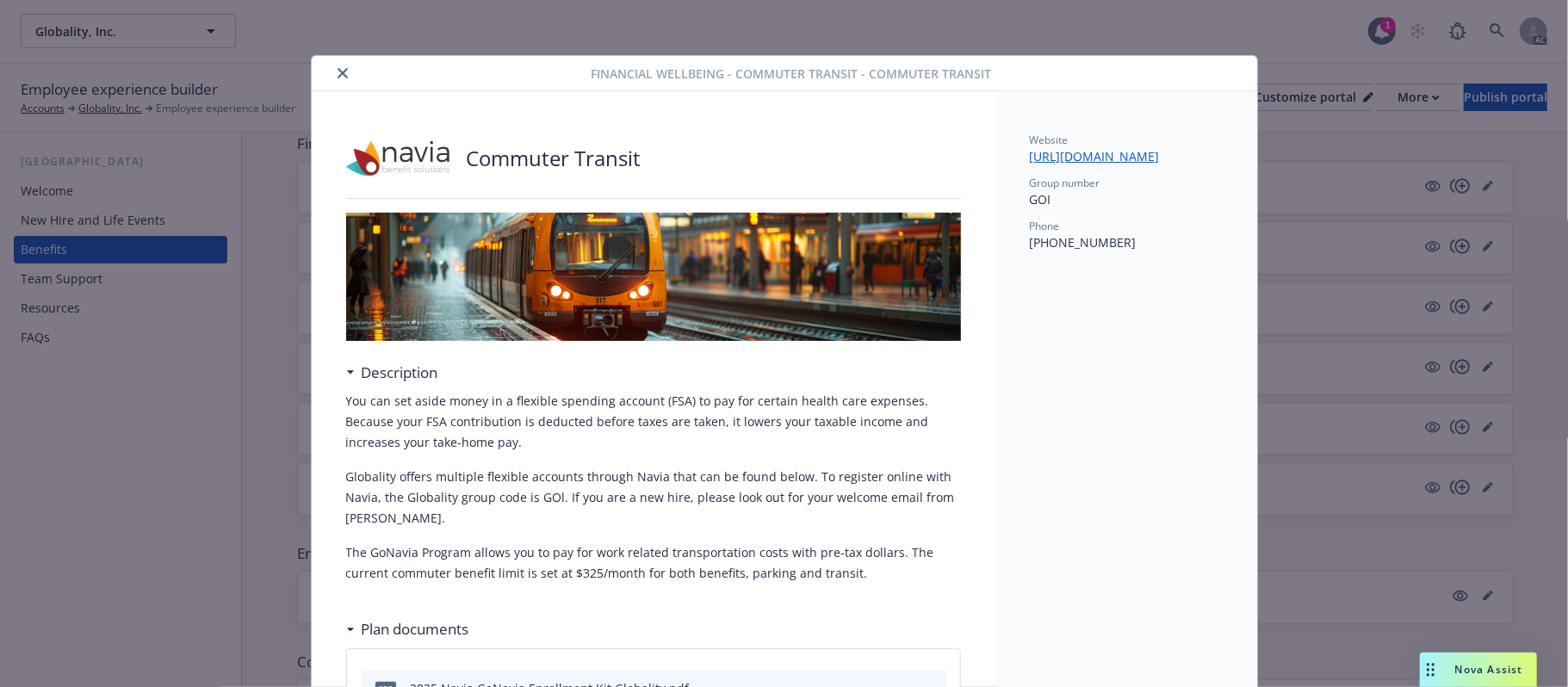
click at [333, 70] on button "close" at bounding box center [343, 72] width 21 height 21
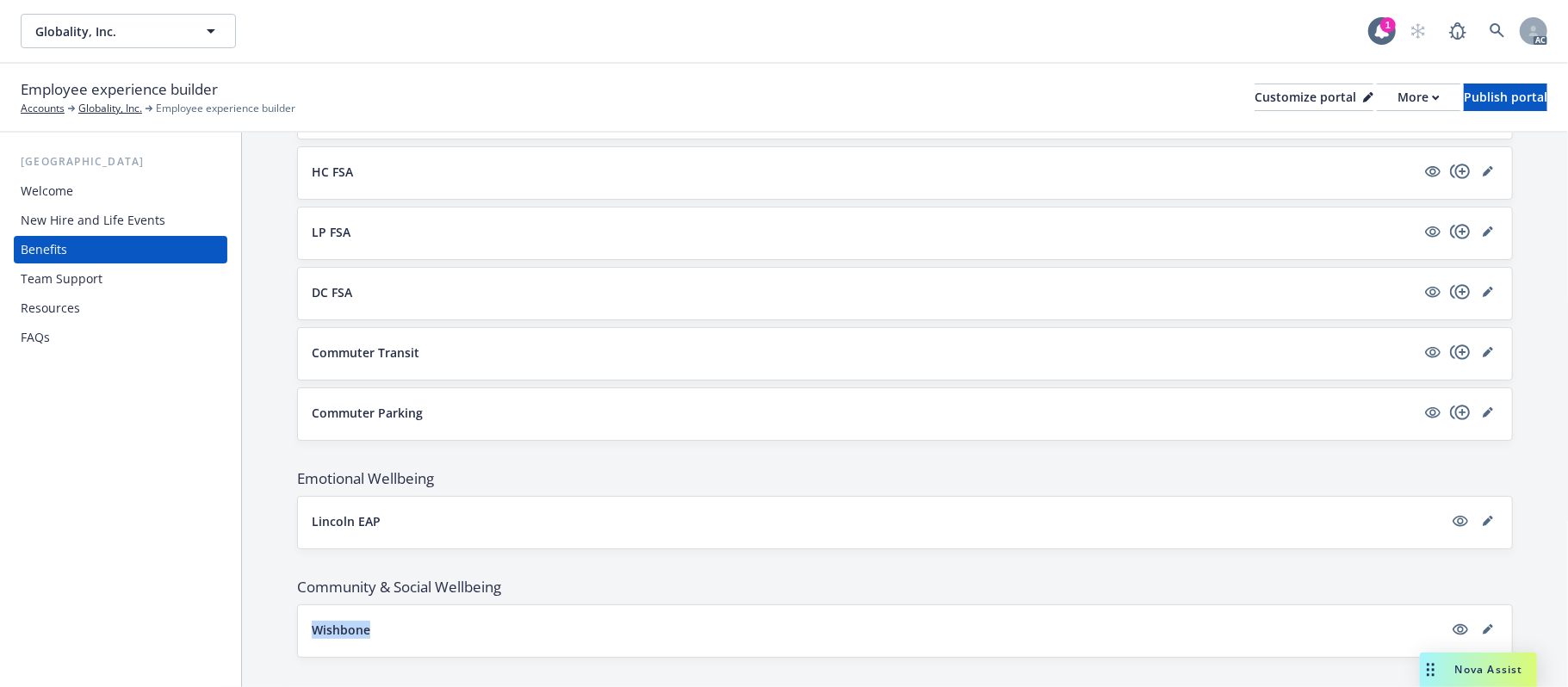
scroll to position [1612, 0]
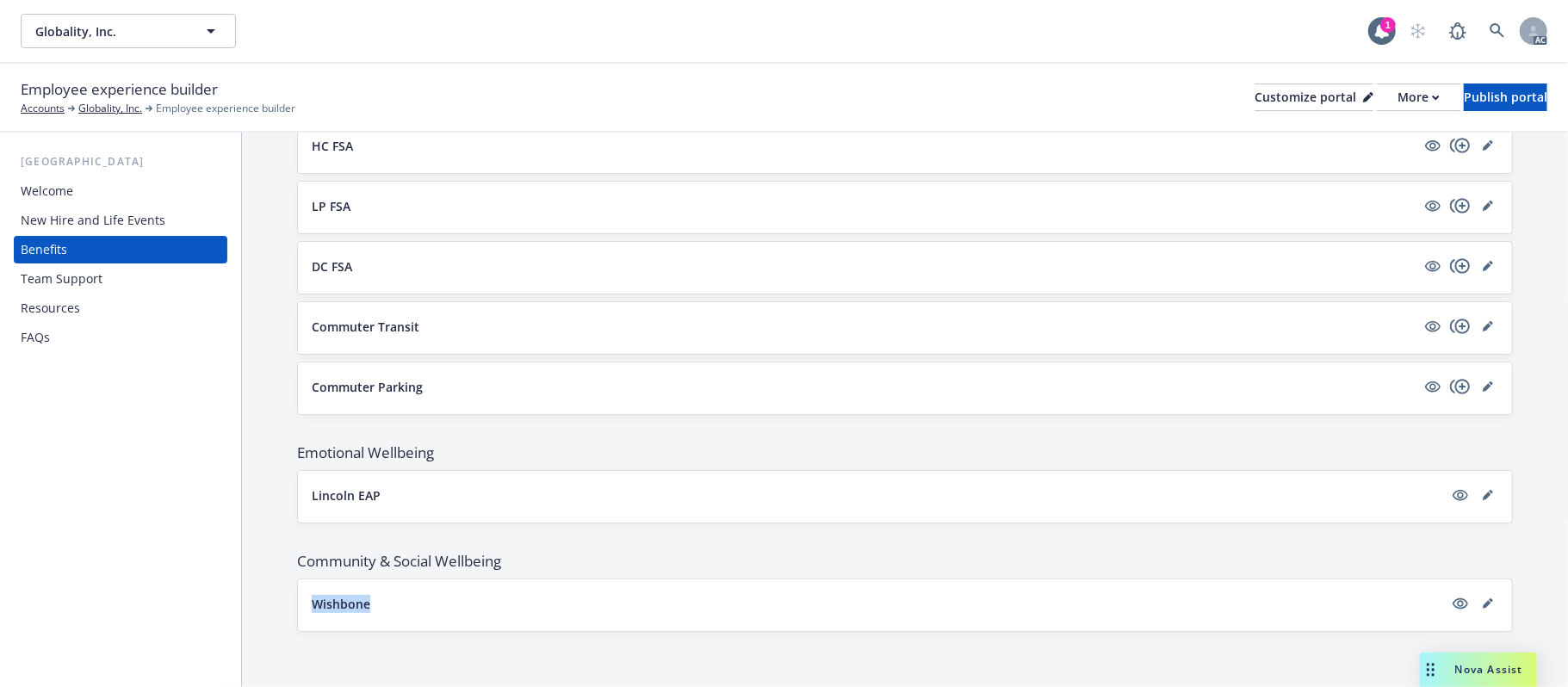
click at [489, 487] on button "Lincoln EAP" at bounding box center [877, 495] width 1131 height 18
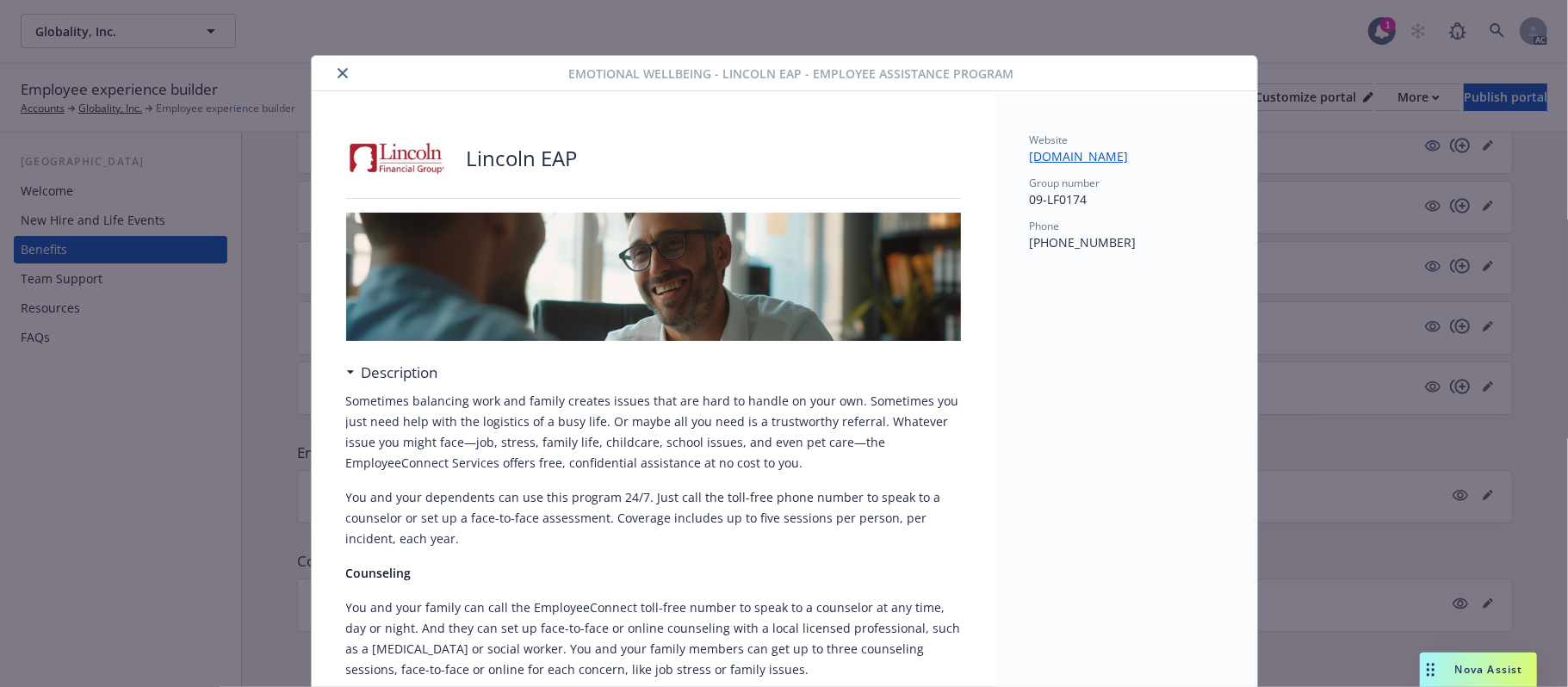
scroll to position [52, 0]
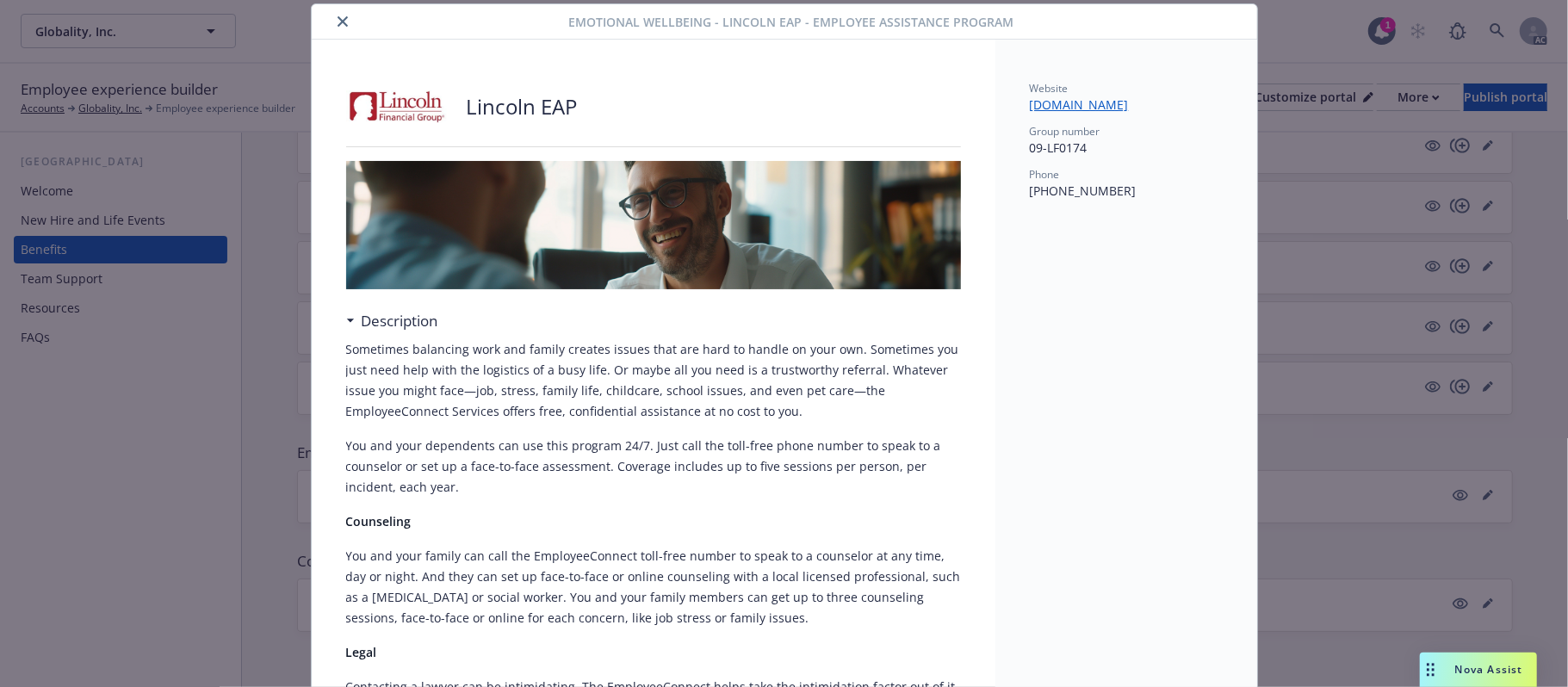
click at [335, 12] on button "close" at bounding box center [343, 21] width 21 height 21
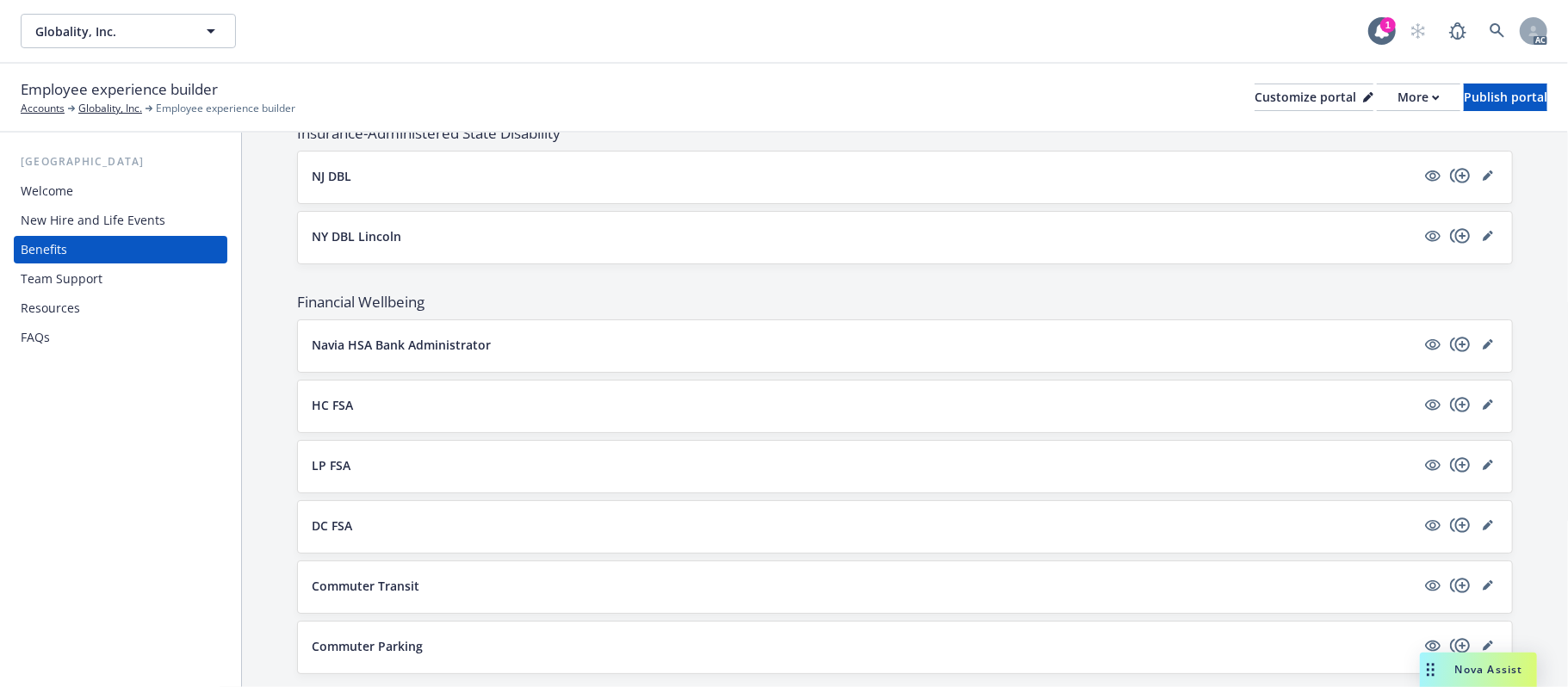
scroll to position [1267, 0]
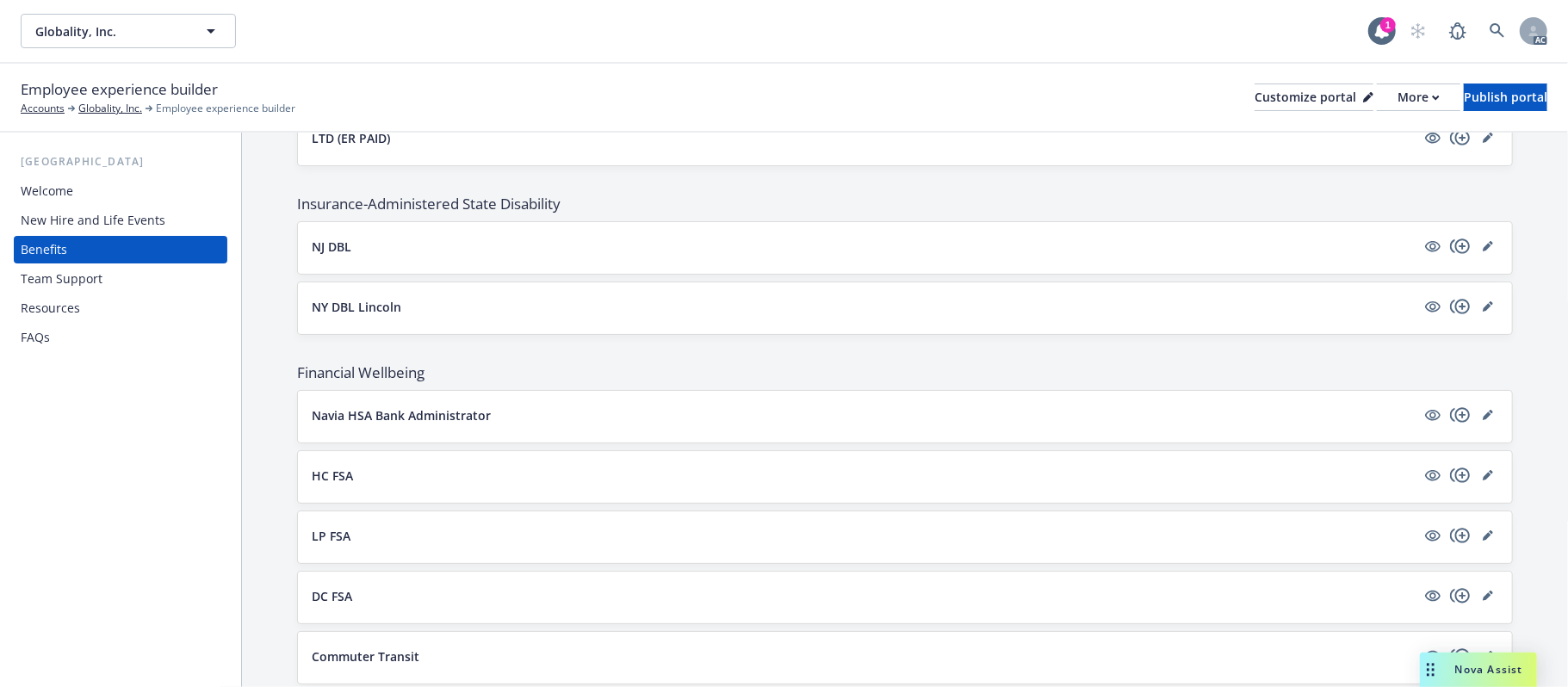
click at [449, 316] on button "NY DBL Lincoln" at bounding box center [863, 306] width 1104 height 18
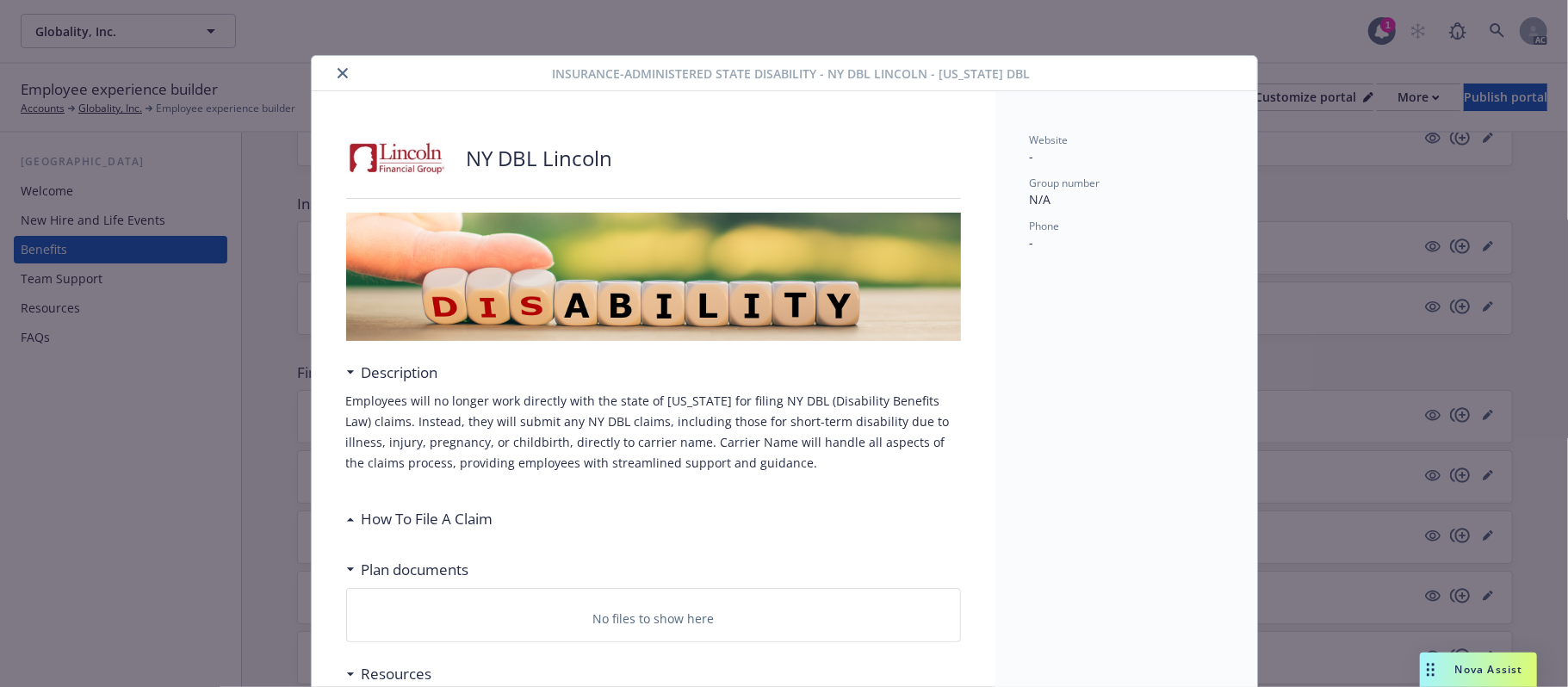
scroll to position [52, 0]
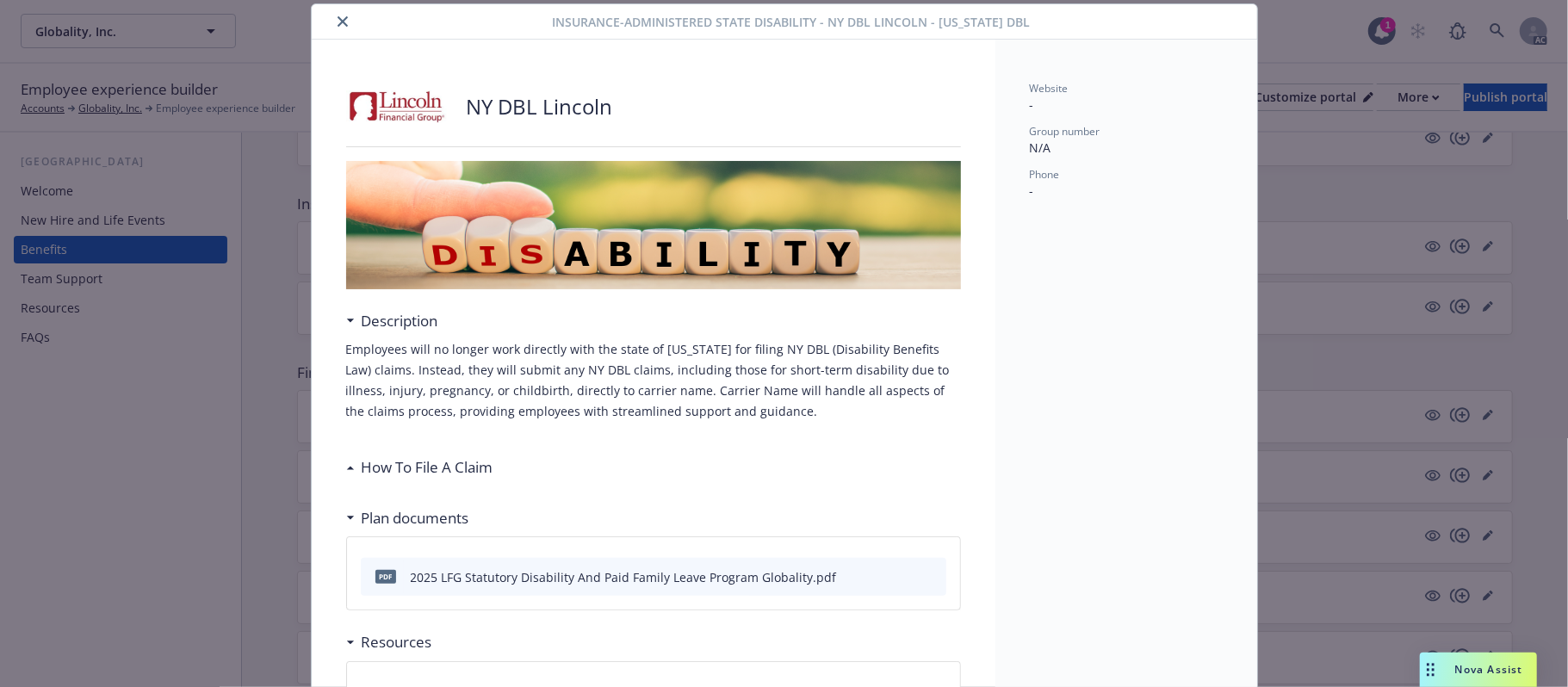
click at [333, 19] on button "close" at bounding box center [343, 21] width 21 height 21
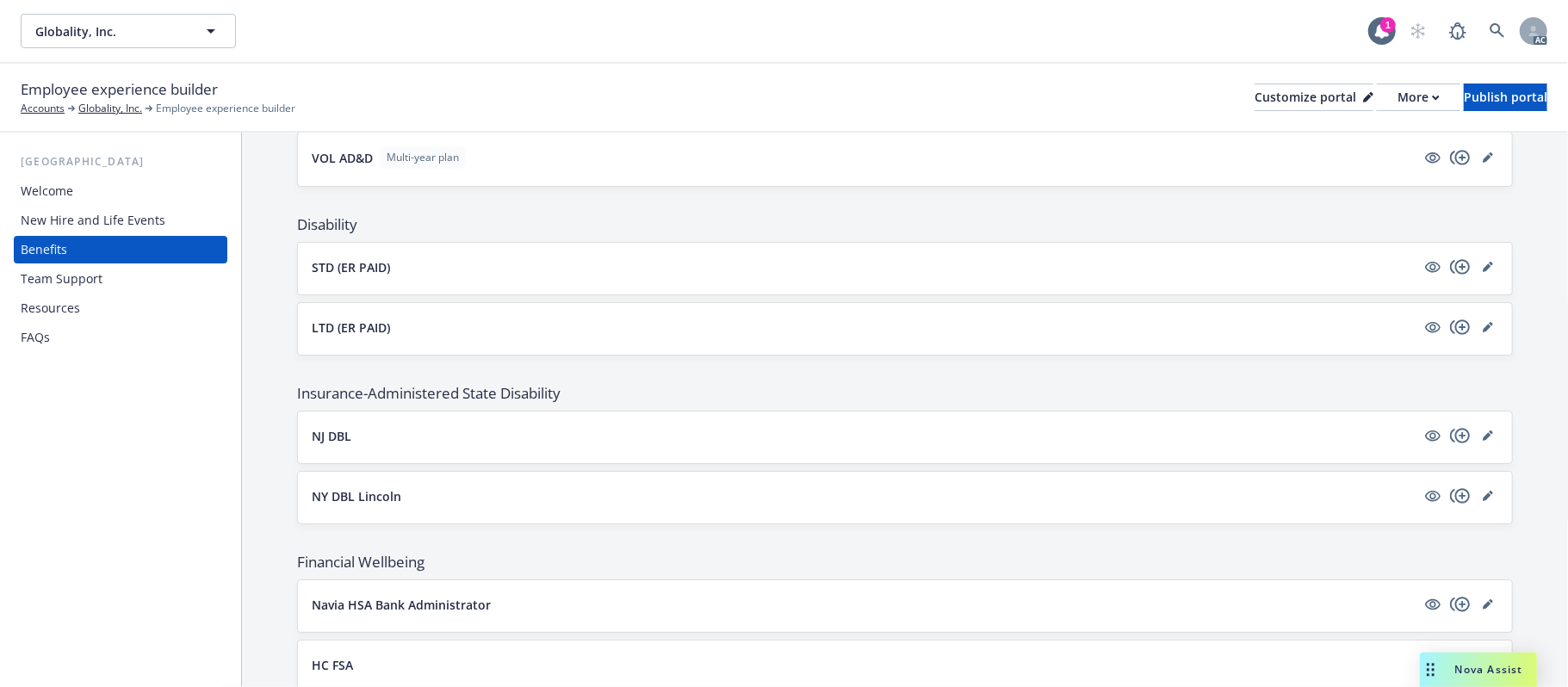
scroll to position [1037, 0]
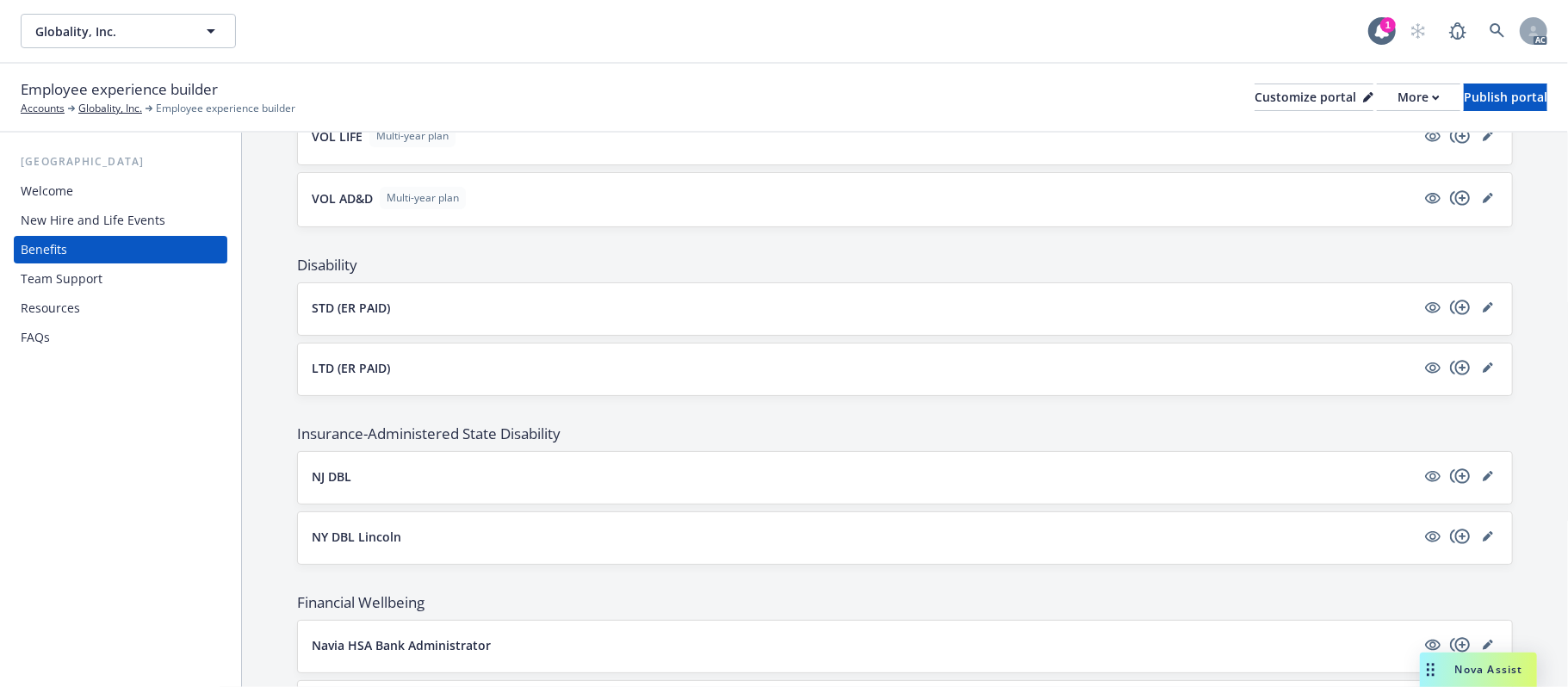
click at [570, 311] on button "STD (ER PAID)" at bounding box center [863, 307] width 1104 height 18
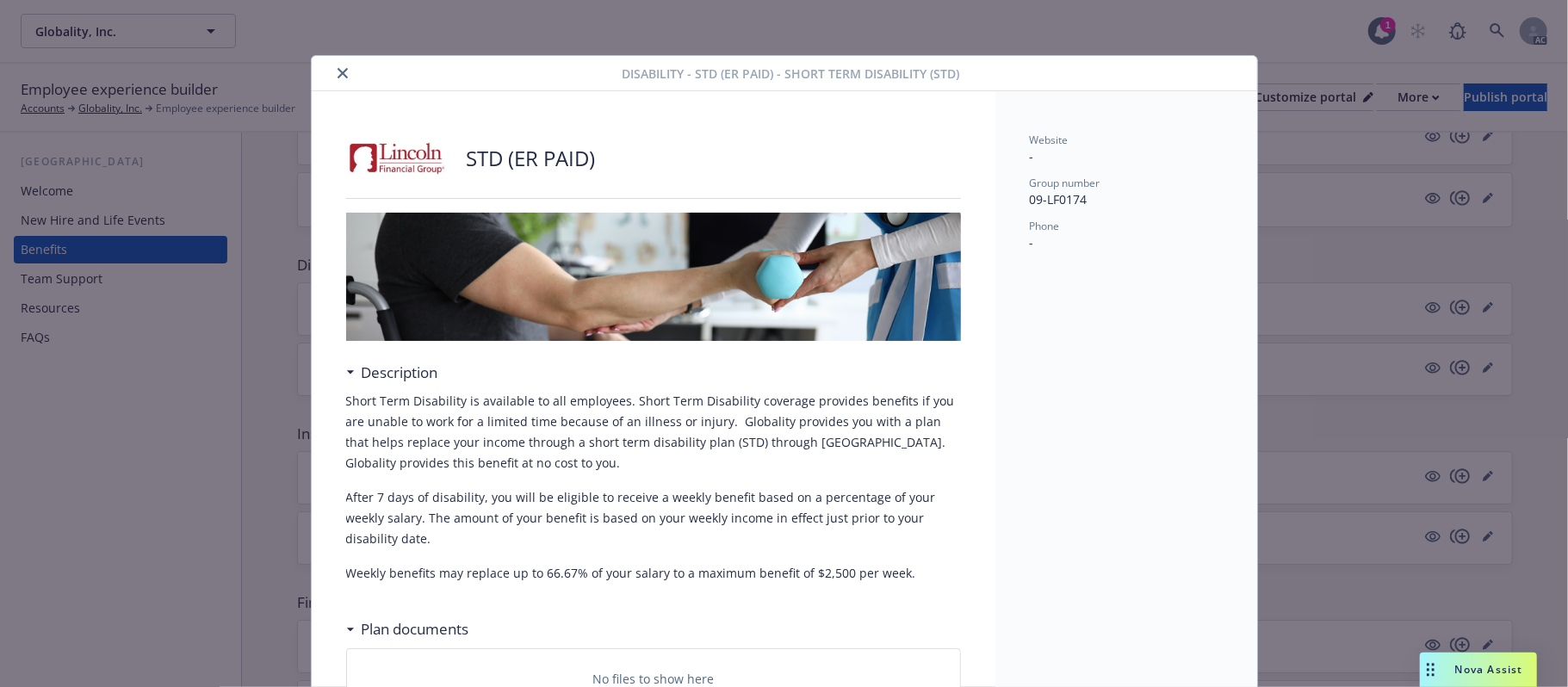
scroll to position [52, 0]
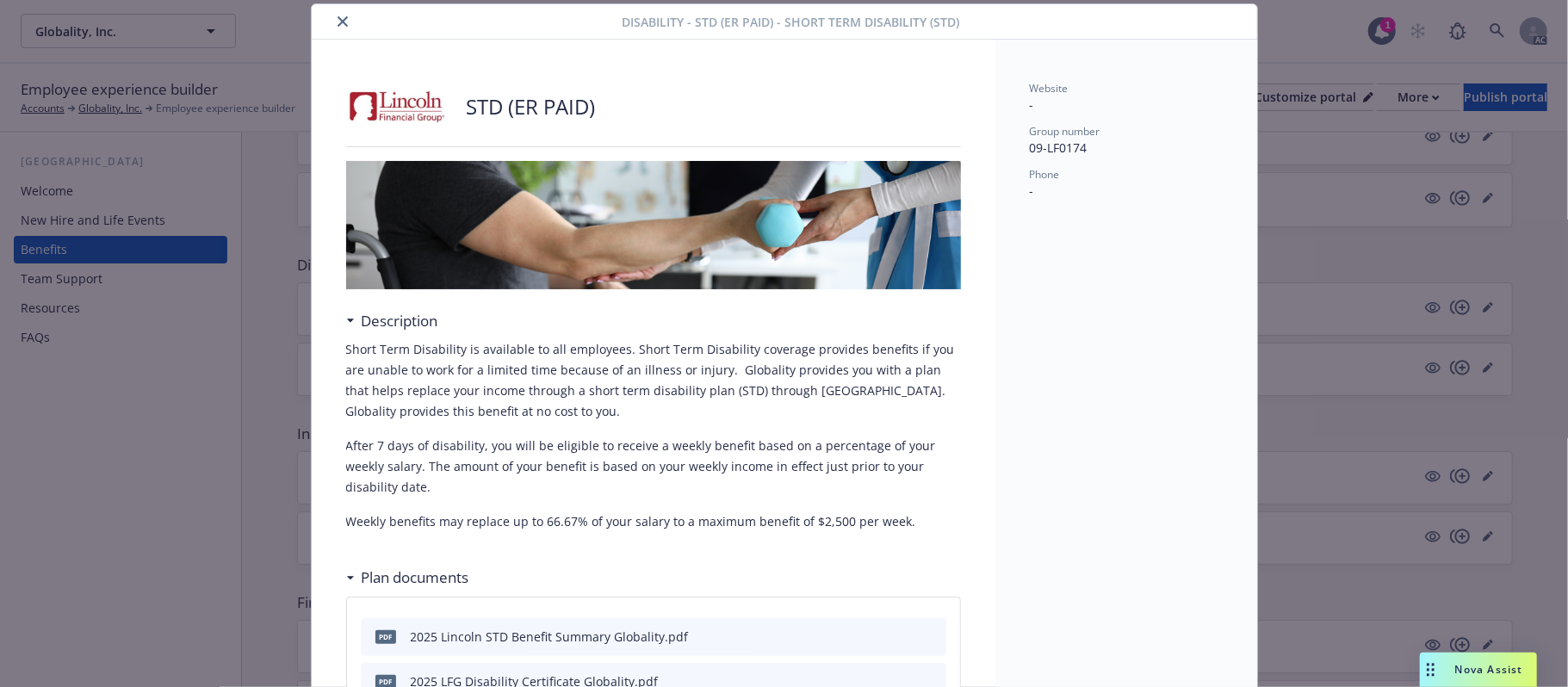
click at [339, 17] on icon "close" at bounding box center [343, 22] width 11 height 11
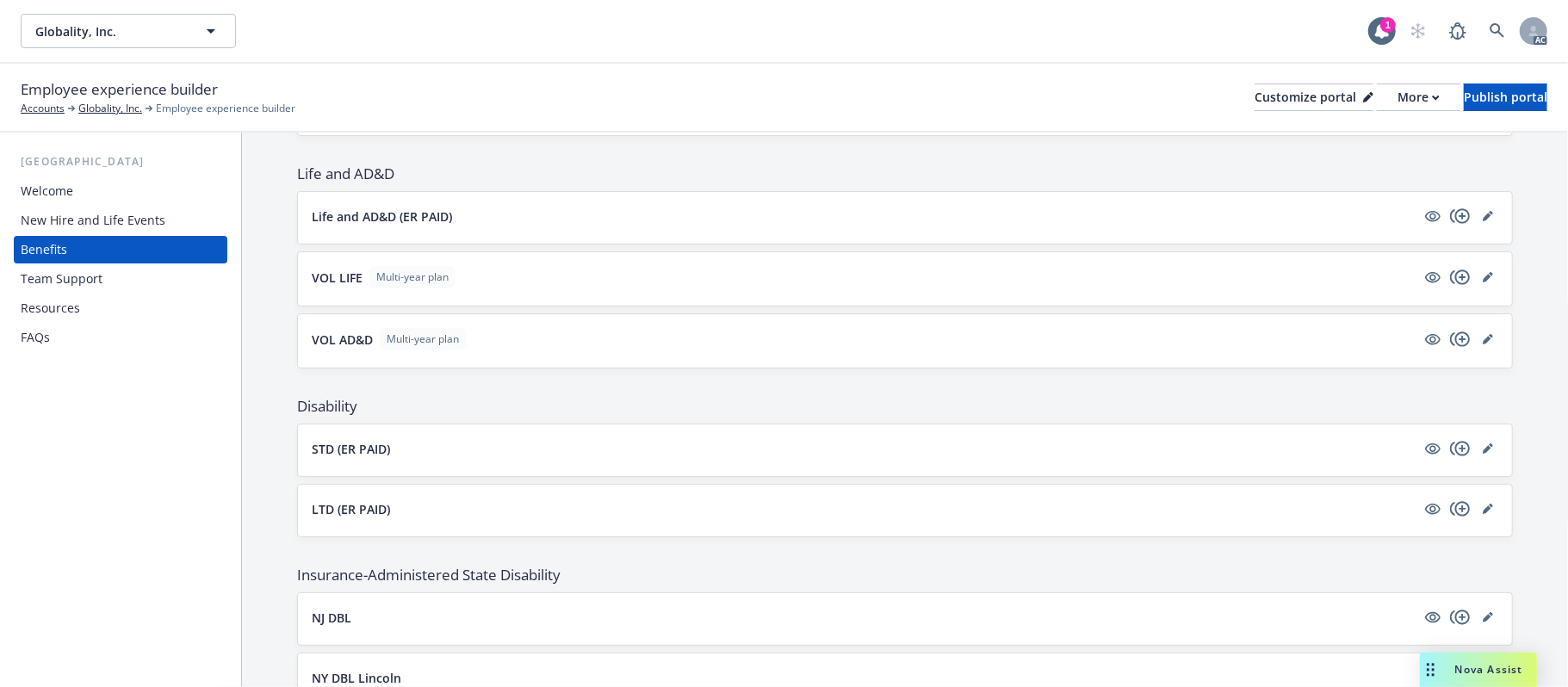
scroll to position [807, 0]
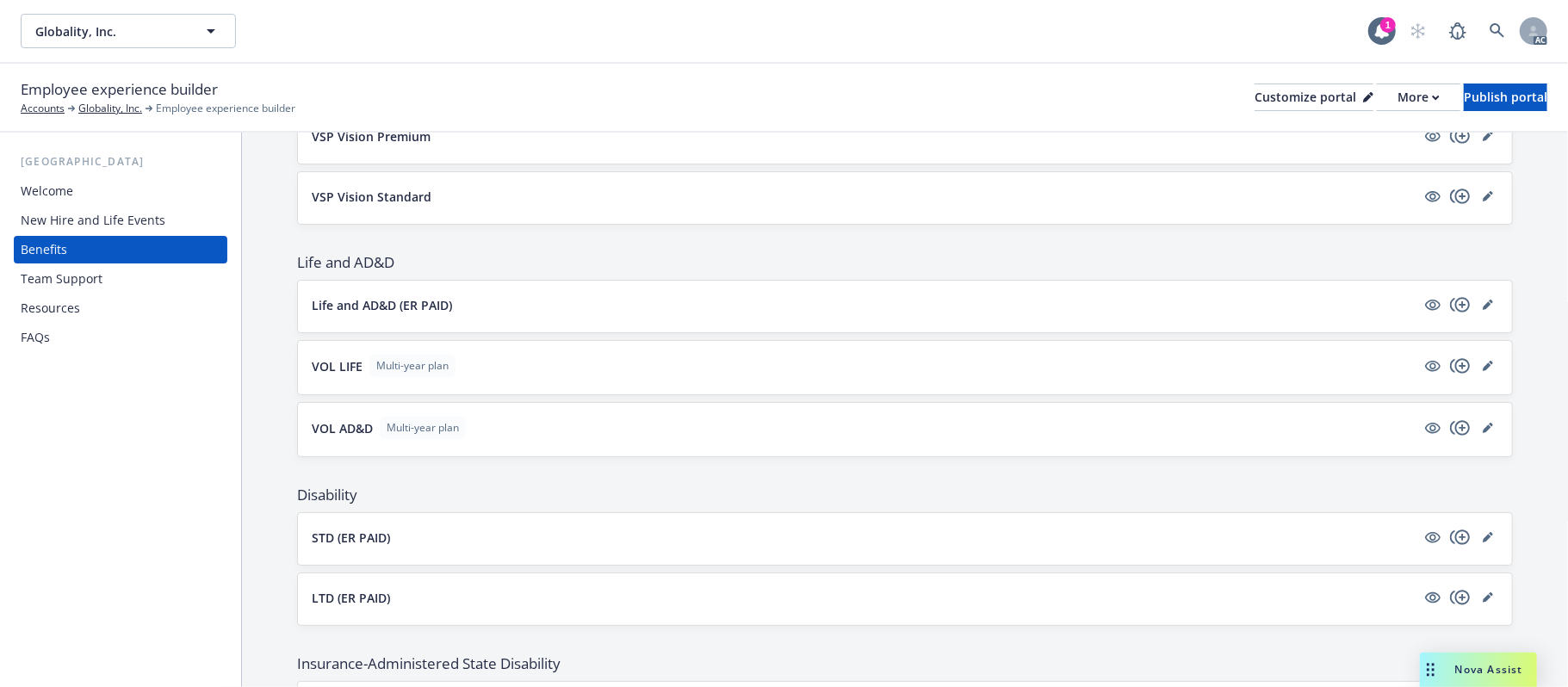
click at [593, 300] on button "Life and AD&D (ER PAID)" at bounding box center [863, 305] width 1104 height 18
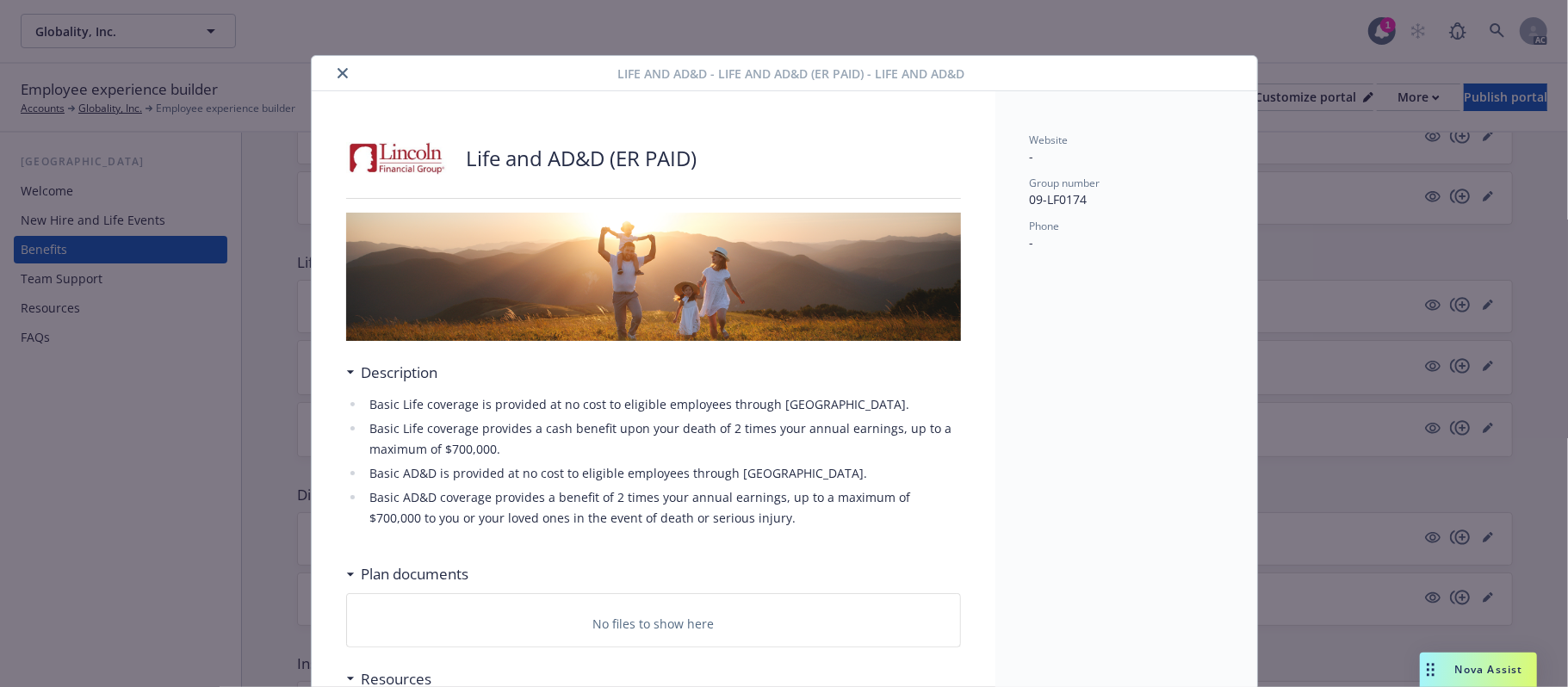
scroll to position [52, 0]
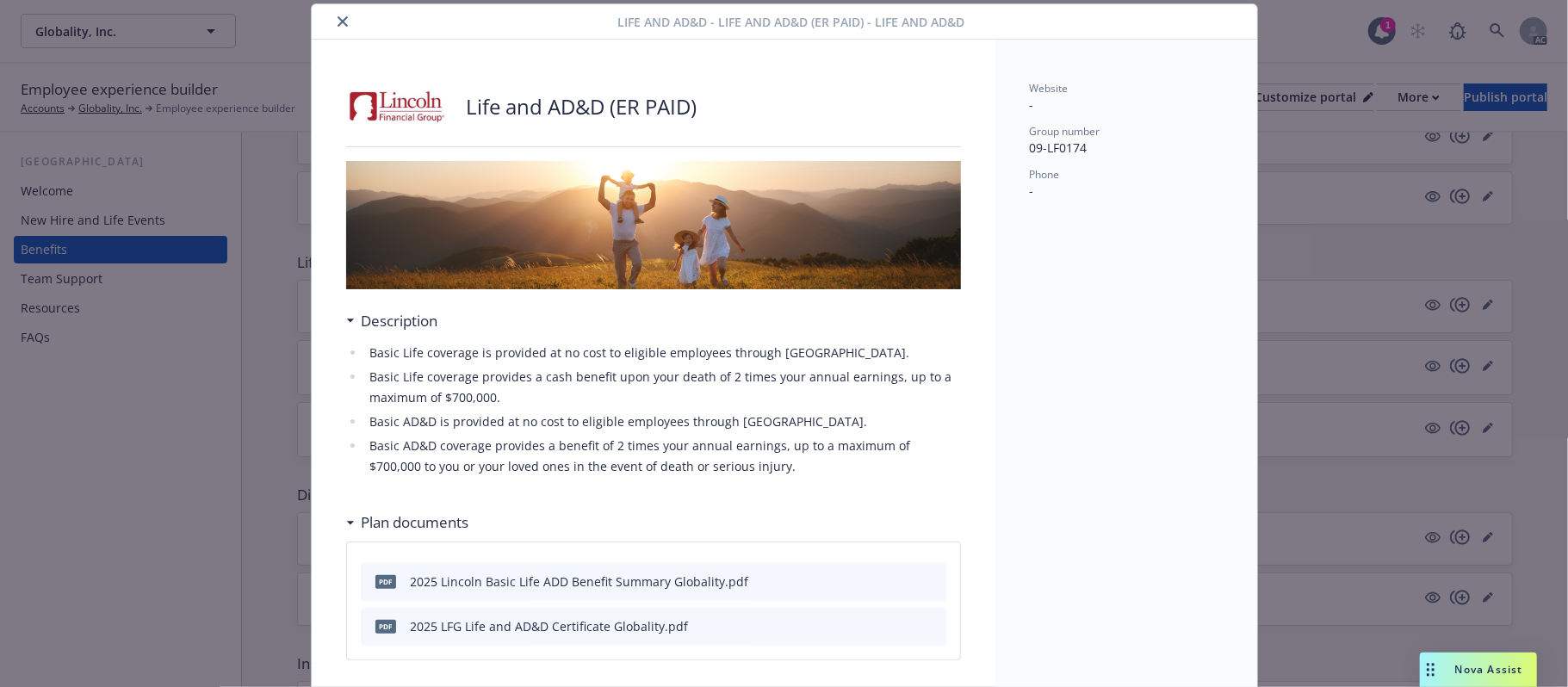
click at [333, 14] on button "close" at bounding box center [343, 21] width 21 height 21
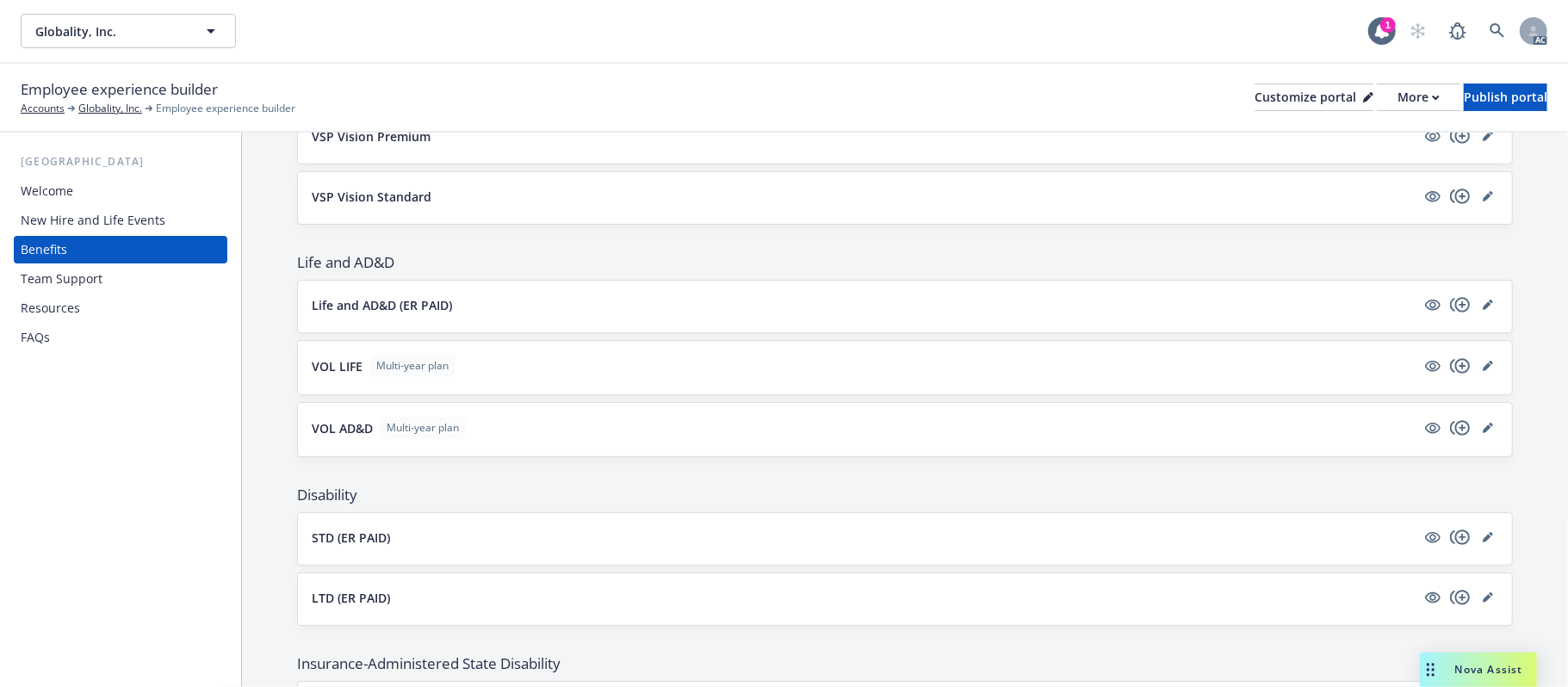
click at [97, 218] on div "New Hire and Life Events" at bounding box center [93, 220] width 145 height 27
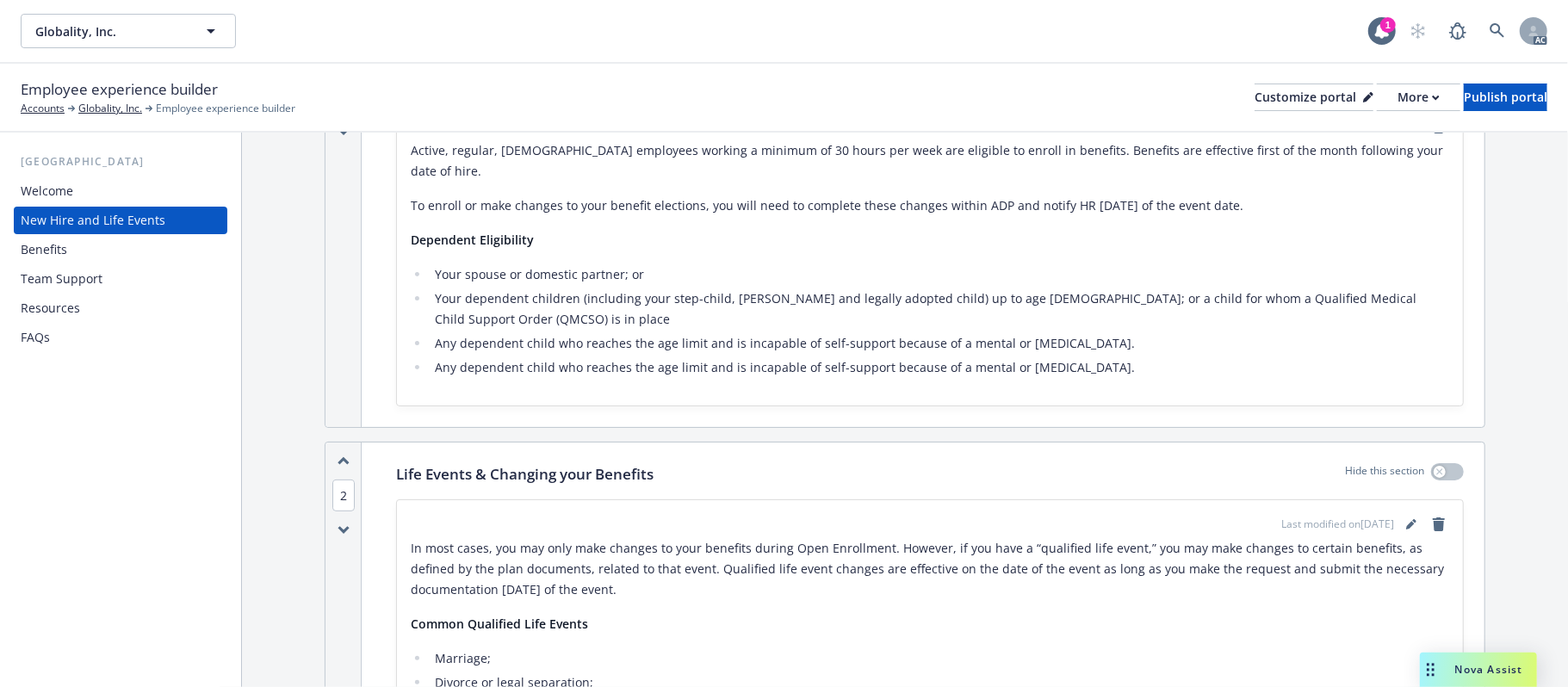
scroll to position [114, 0]
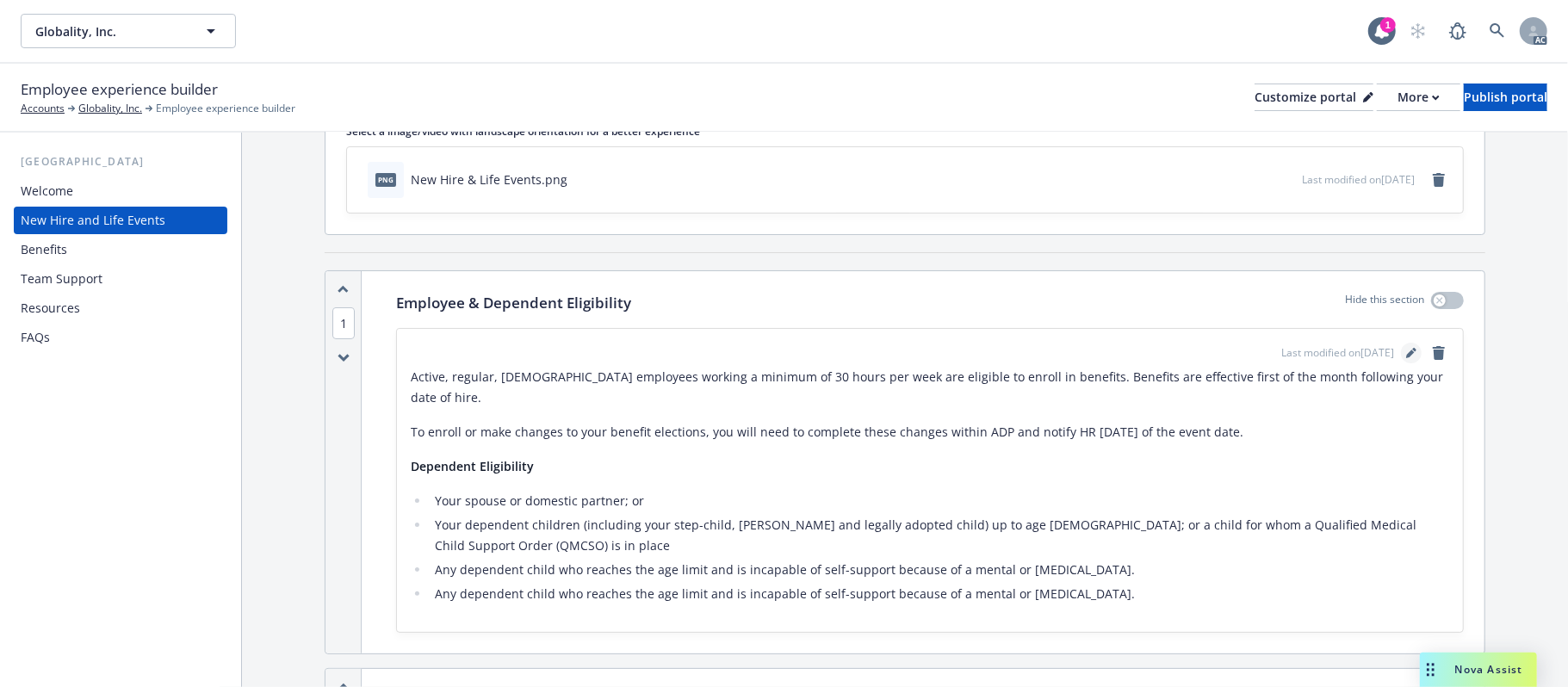
click at [1407, 353] on icon "editPencil" at bounding box center [1411, 352] width 11 height 11
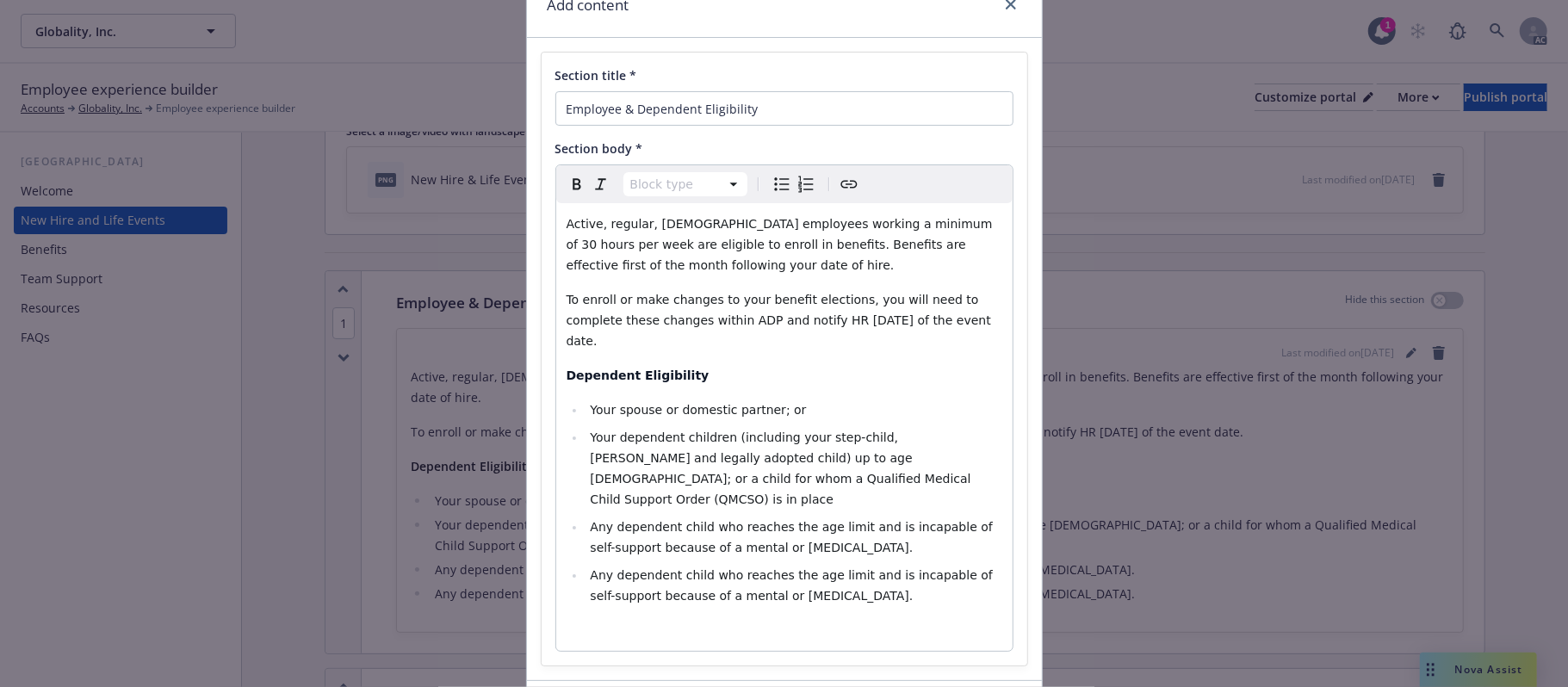
scroll to position [168, 0]
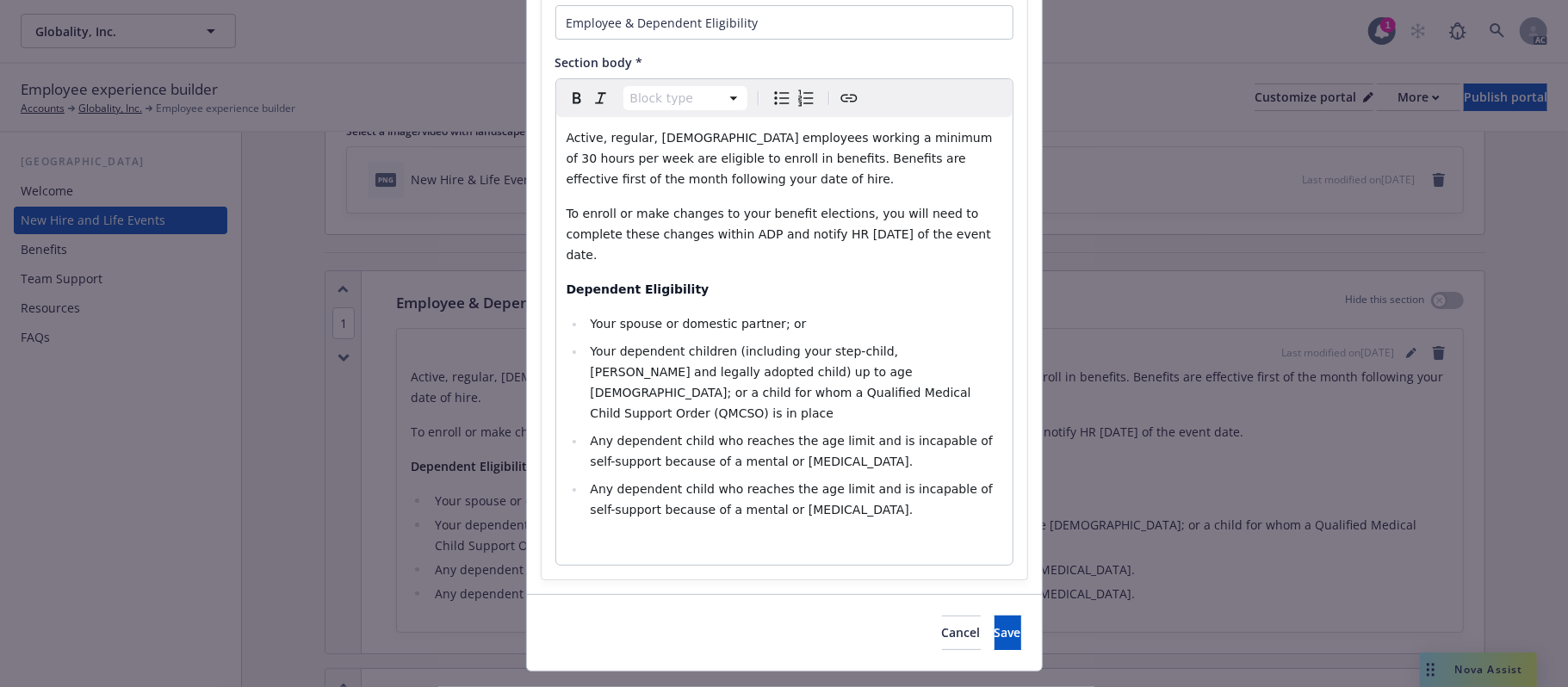
select select
drag, startPoint x: 869, startPoint y: 470, endPoint x: 548, endPoint y: 452, distance: 321.5
click at [556, 452] on div "Active, regular, full-time employees working a minimum of 30 hours per week are…" at bounding box center [784, 341] width 456 height 447
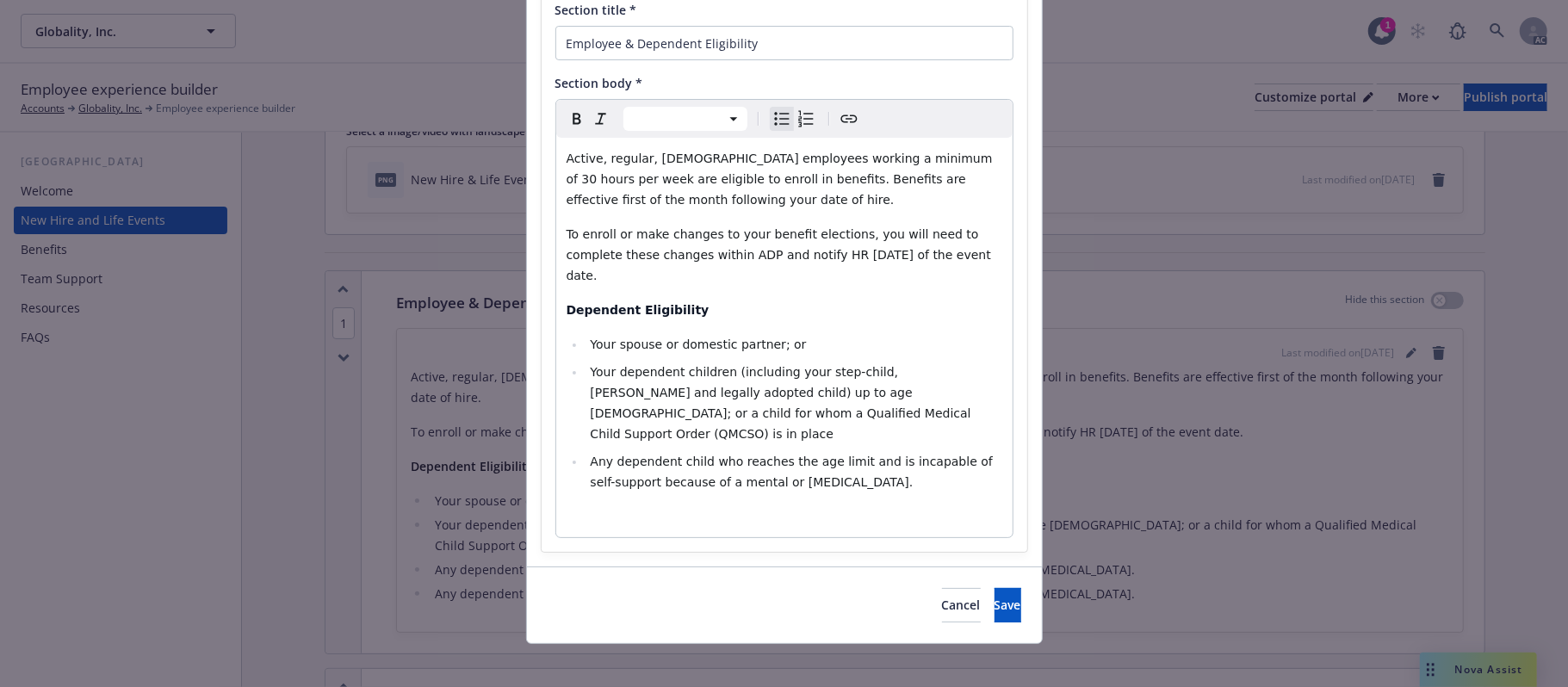
scroll to position [120, 0]
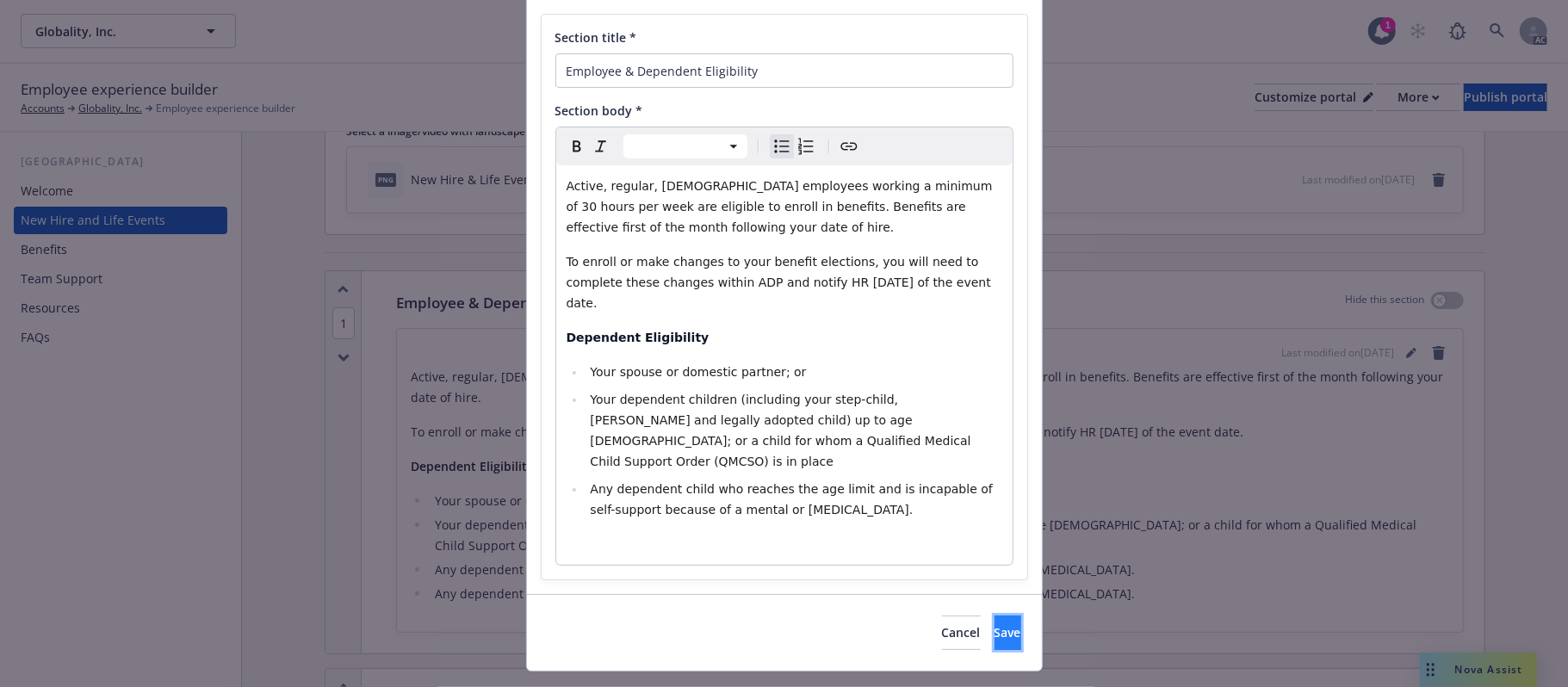
click at [994, 616] on button "Save" at bounding box center [1007, 632] width 26 height 34
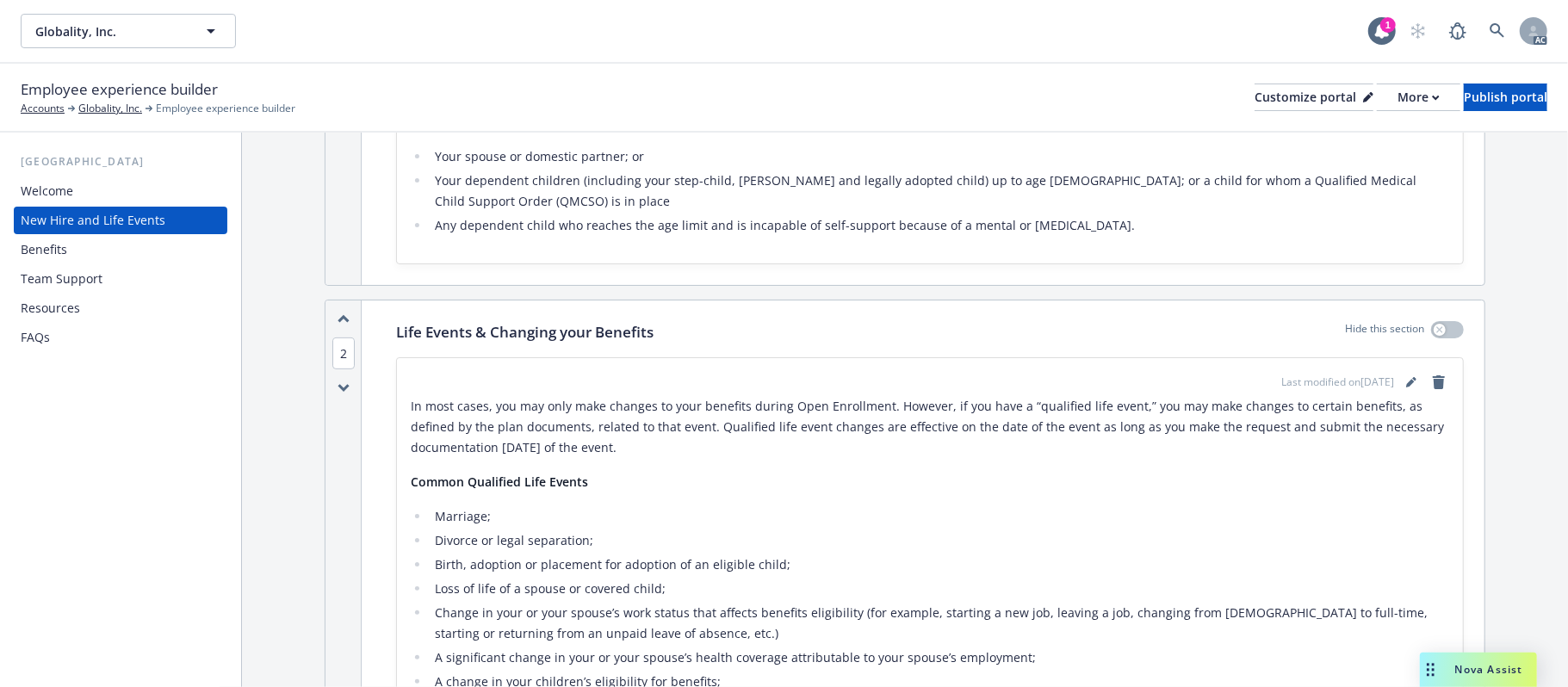
scroll to position [0, 0]
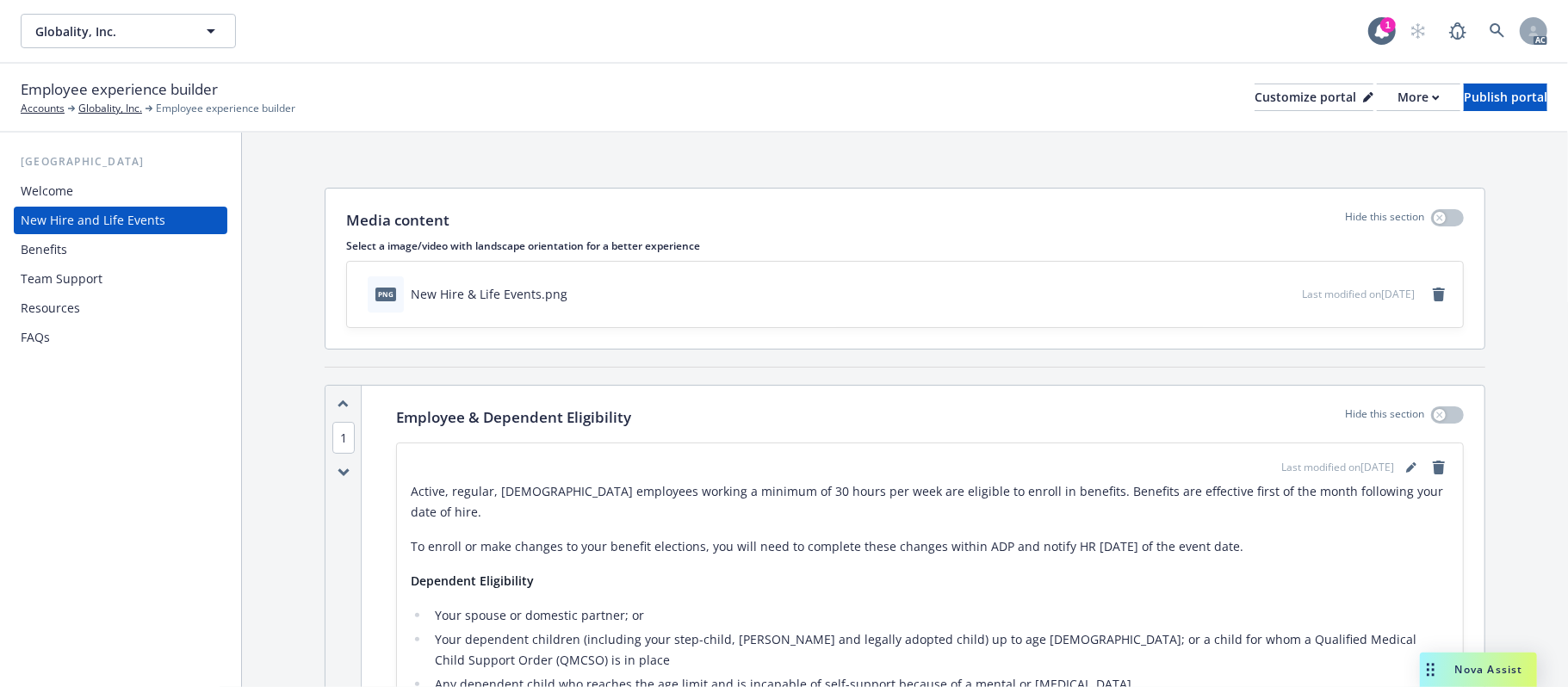
click at [68, 249] on div "Benefits" at bounding box center [120, 250] width 200 height 27
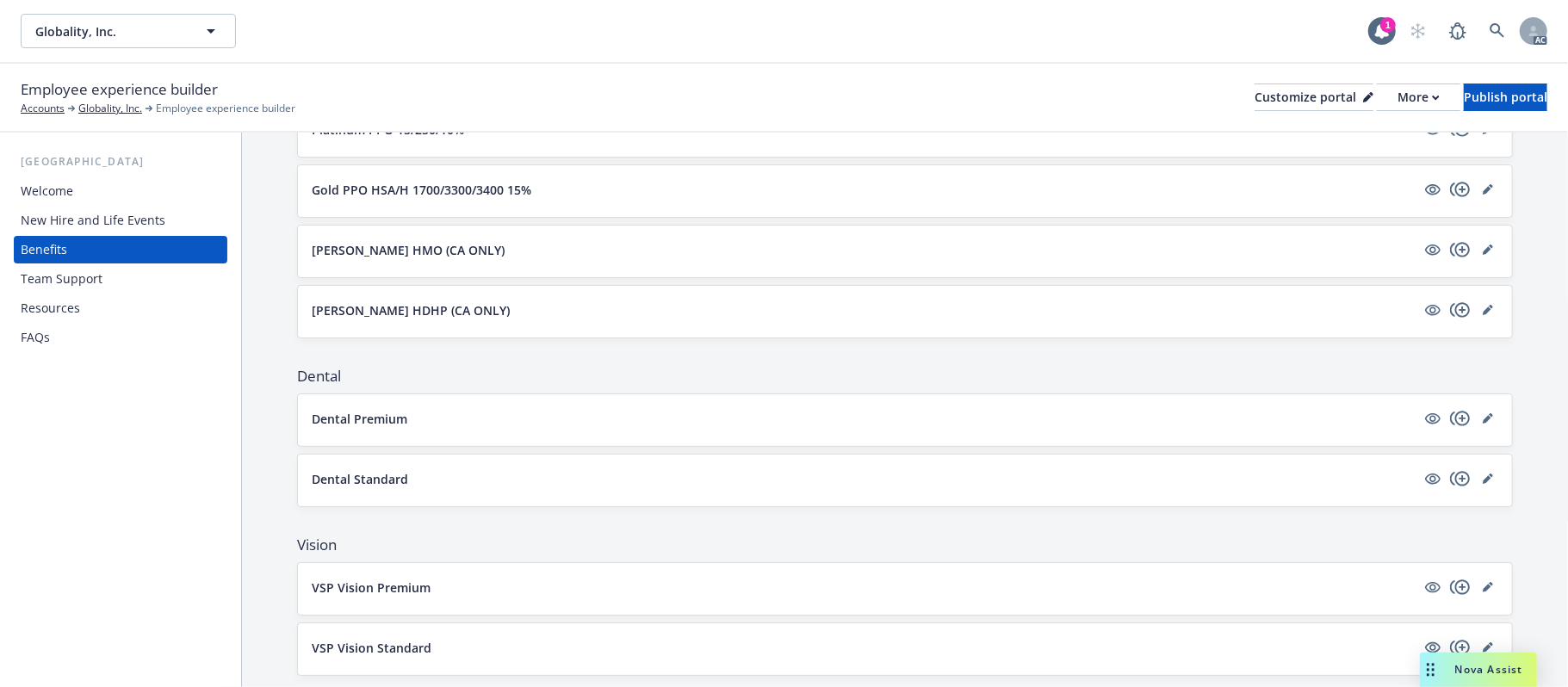
scroll to position [348, 0]
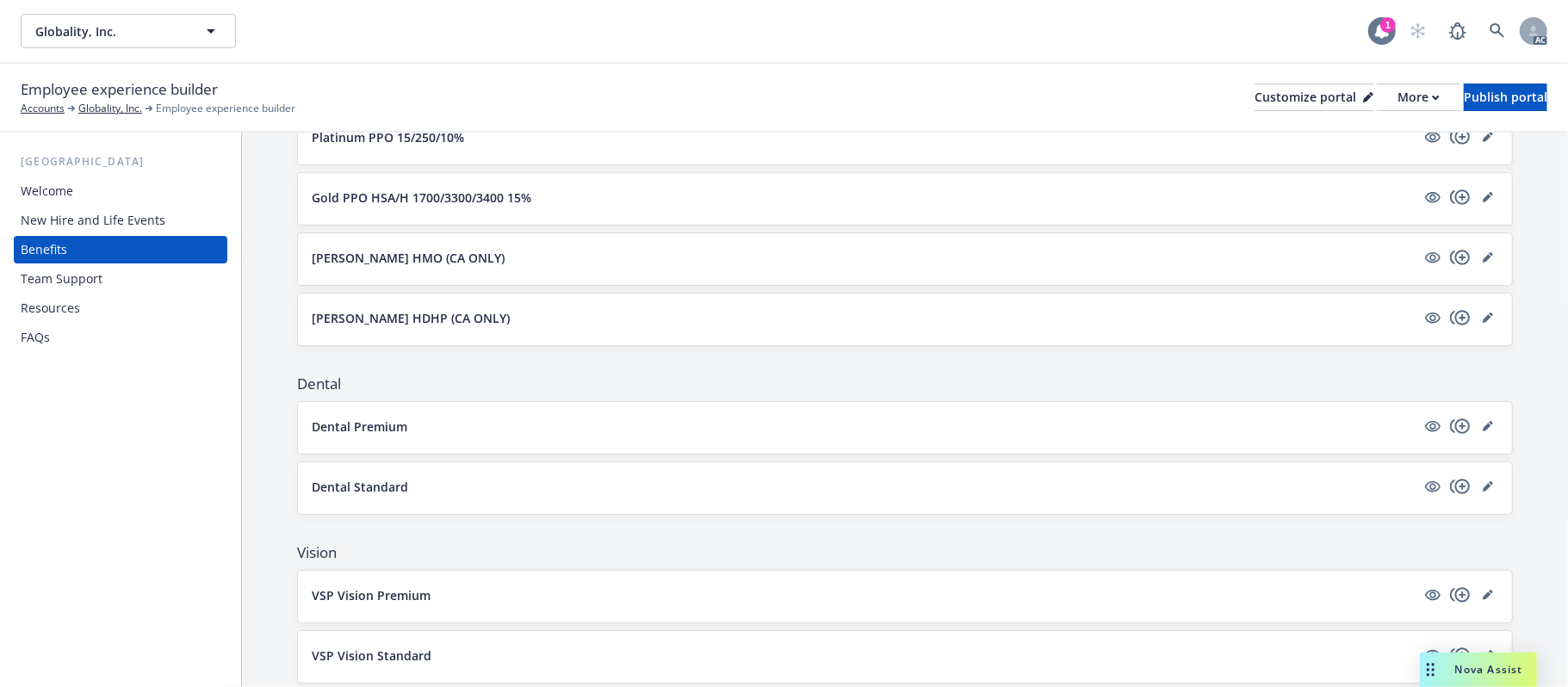
click at [1380, 23] on div "1" at bounding box center [1388, 25] width 16 height 16
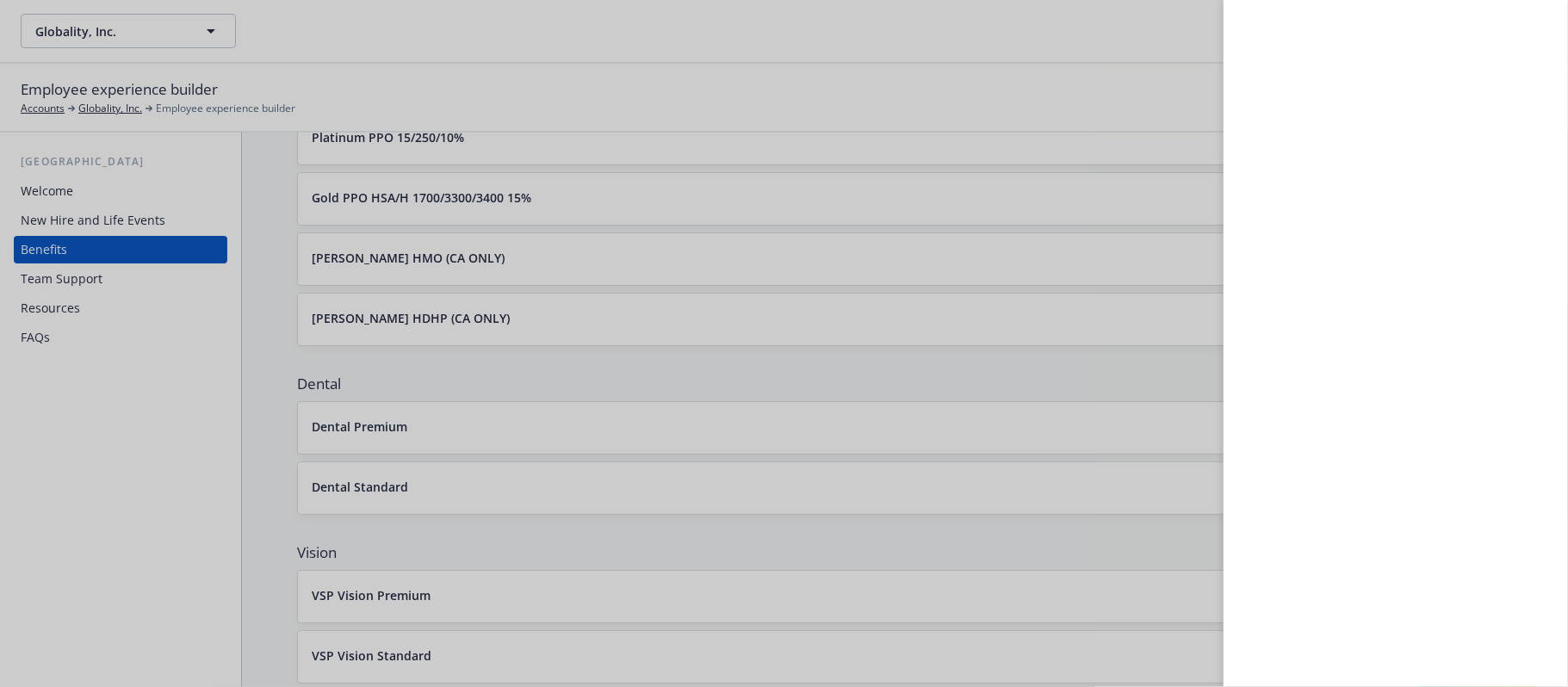
click at [861, 38] on div at bounding box center [784, 344] width 1568 height 687
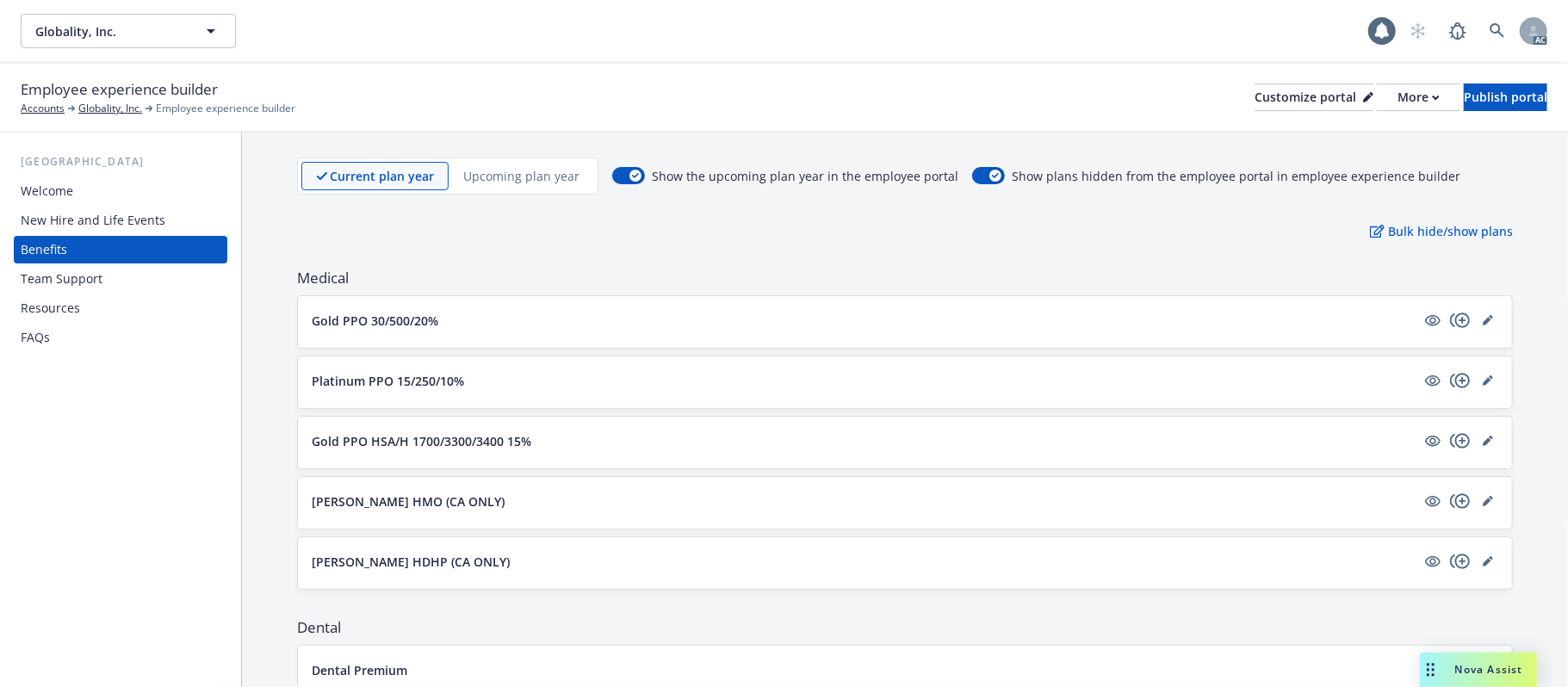
scroll to position [0, 0]
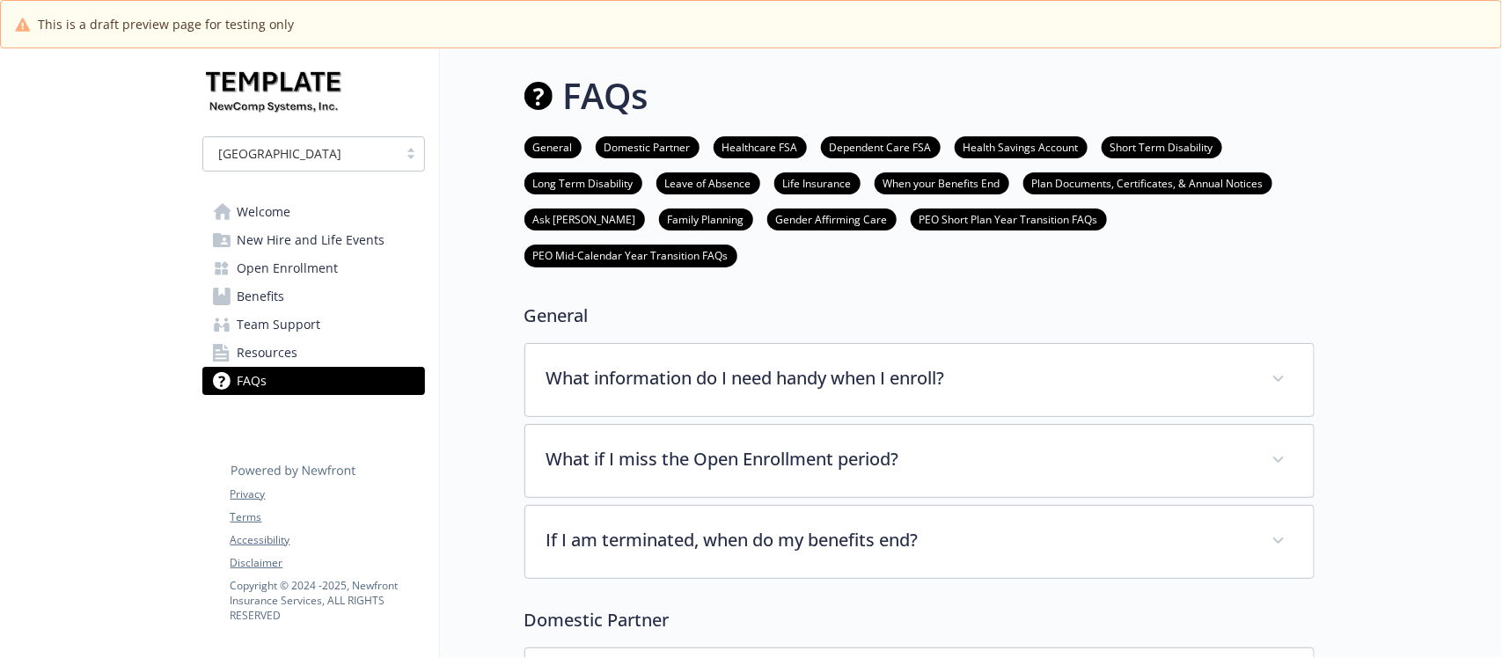
scroll to position [110, 0]
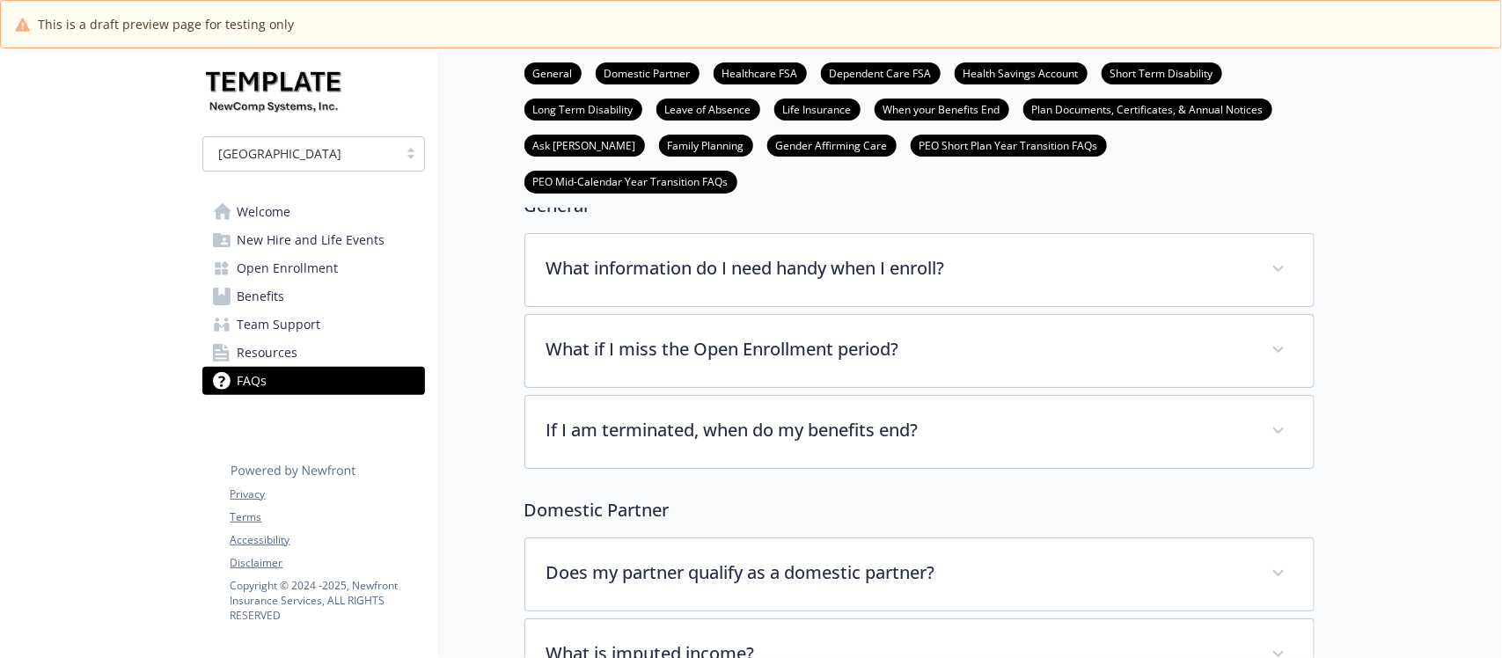
click at [253, 296] on span "Benefits" at bounding box center [262, 296] width 48 height 28
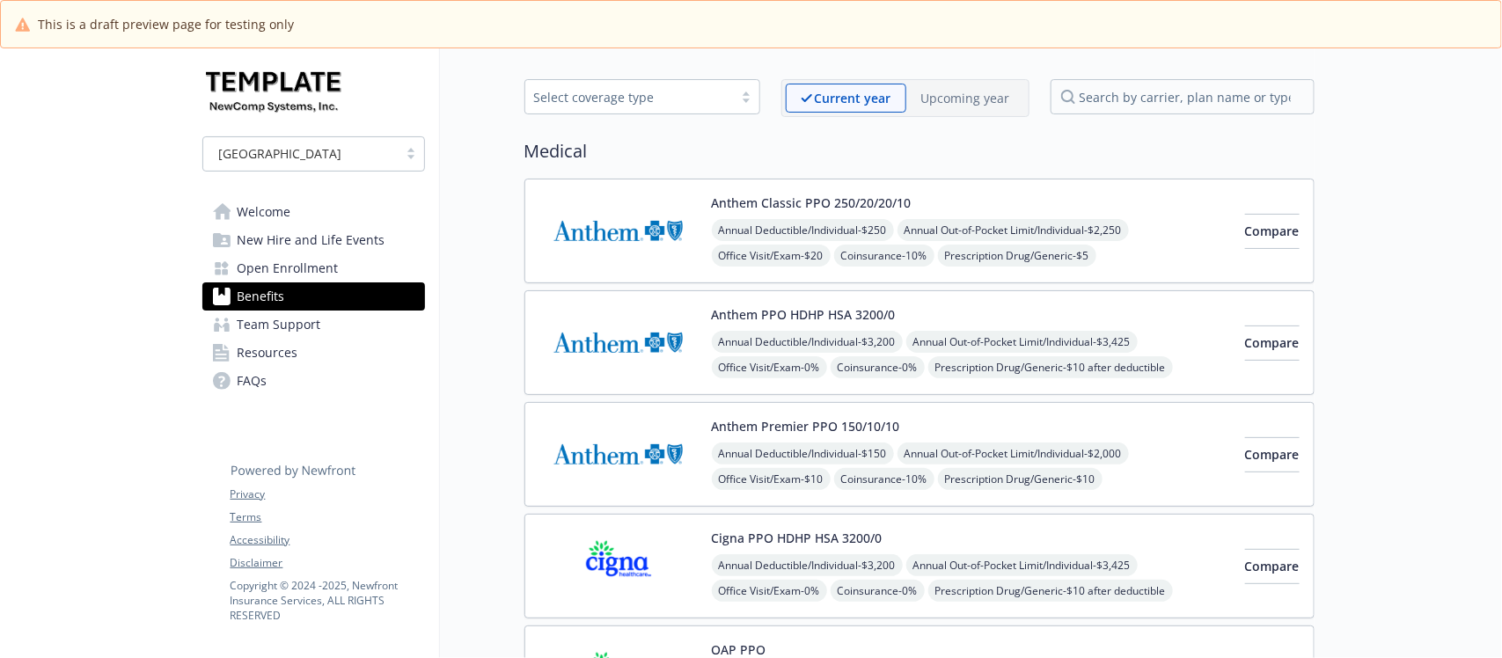
scroll to position [110, 0]
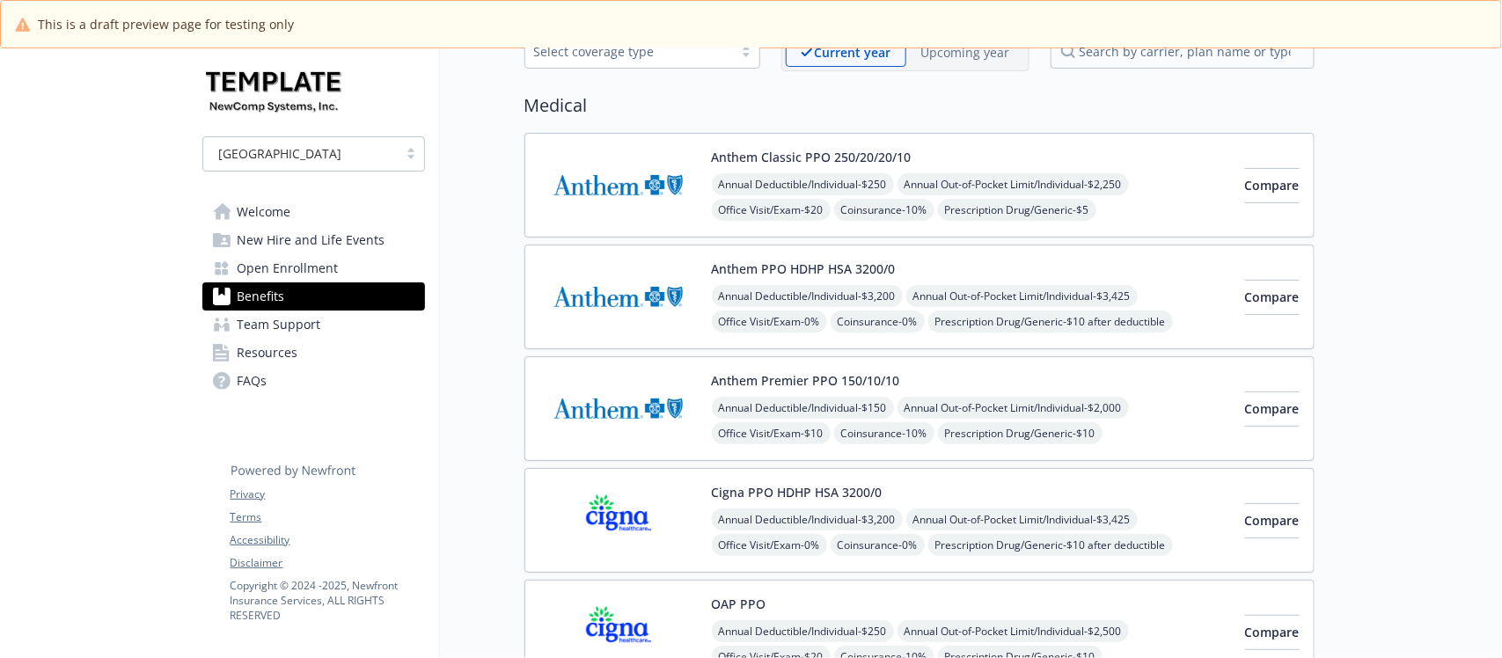
click at [633, 152] on img at bounding box center [618, 185] width 158 height 75
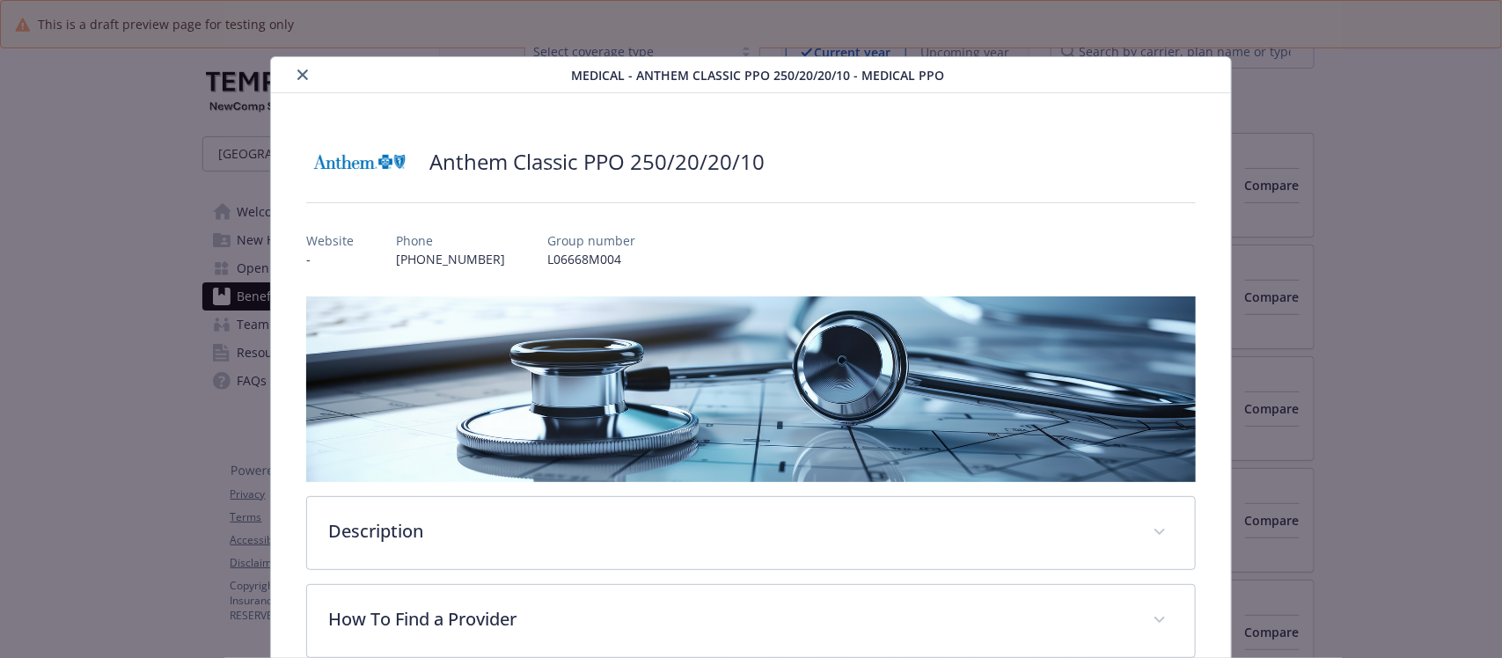
click at [293, 69] on button "close" at bounding box center [302, 74] width 21 height 21
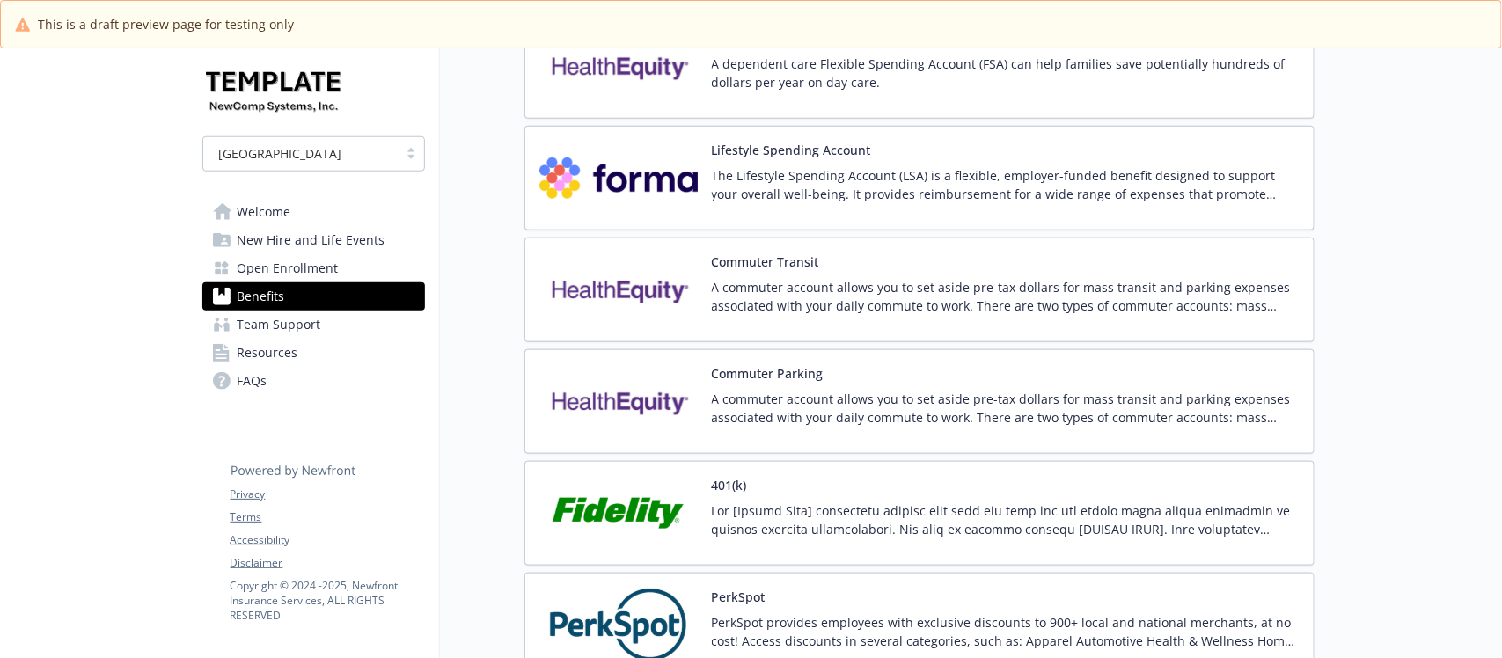
click at [634, 270] on img at bounding box center [618, 289] width 158 height 75
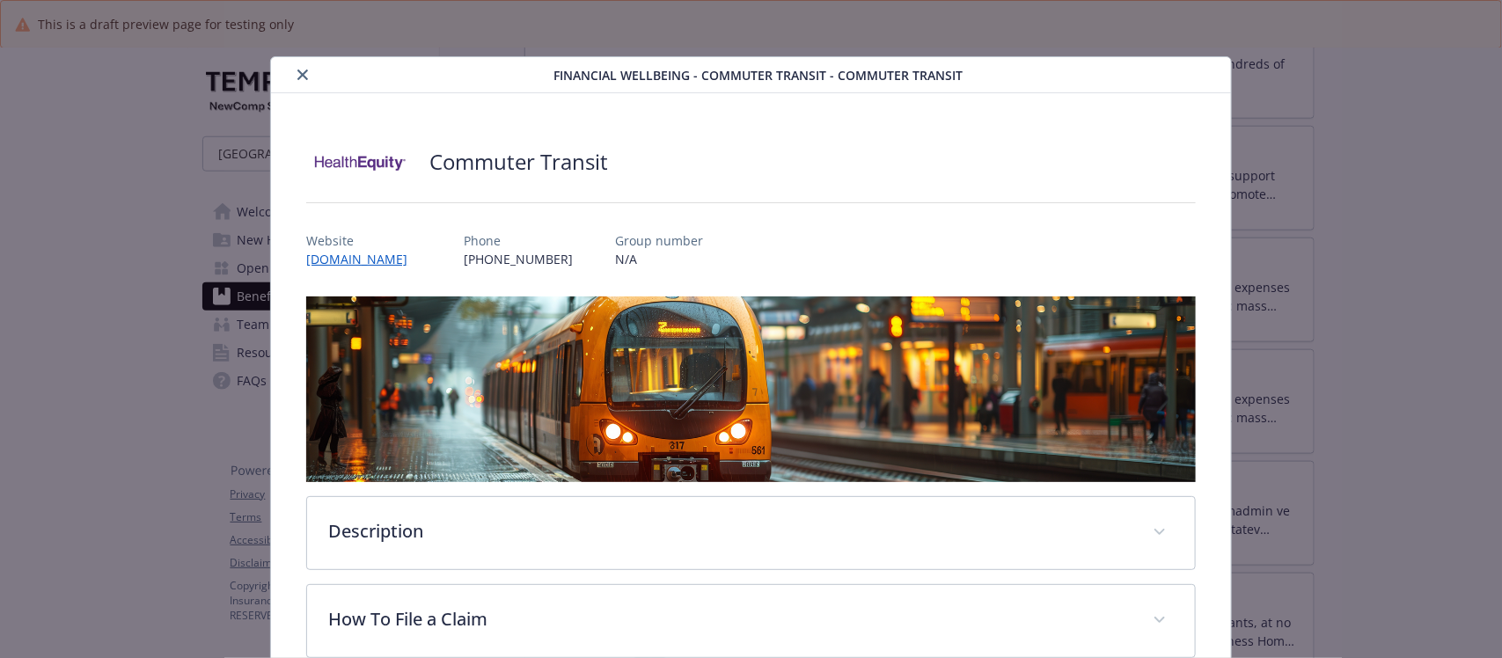
click at [314, 73] on div "details for plan Financial Wellbeing - Commuter Transit - Commuter Transit" at bounding box center [415, 74] width 275 height 21
click at [299, 77] on icon "close" at bounding box center [302, 74] width 11 height 11
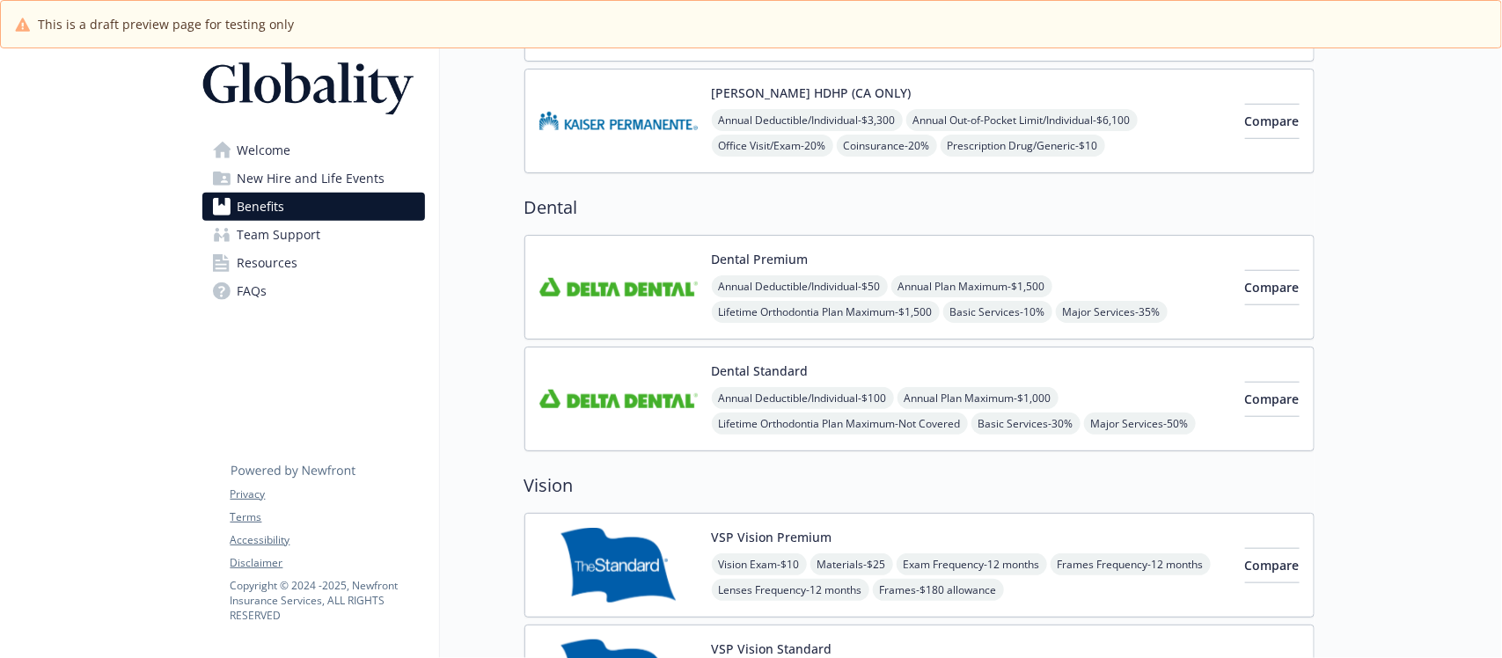
scroll to position [379, 0]
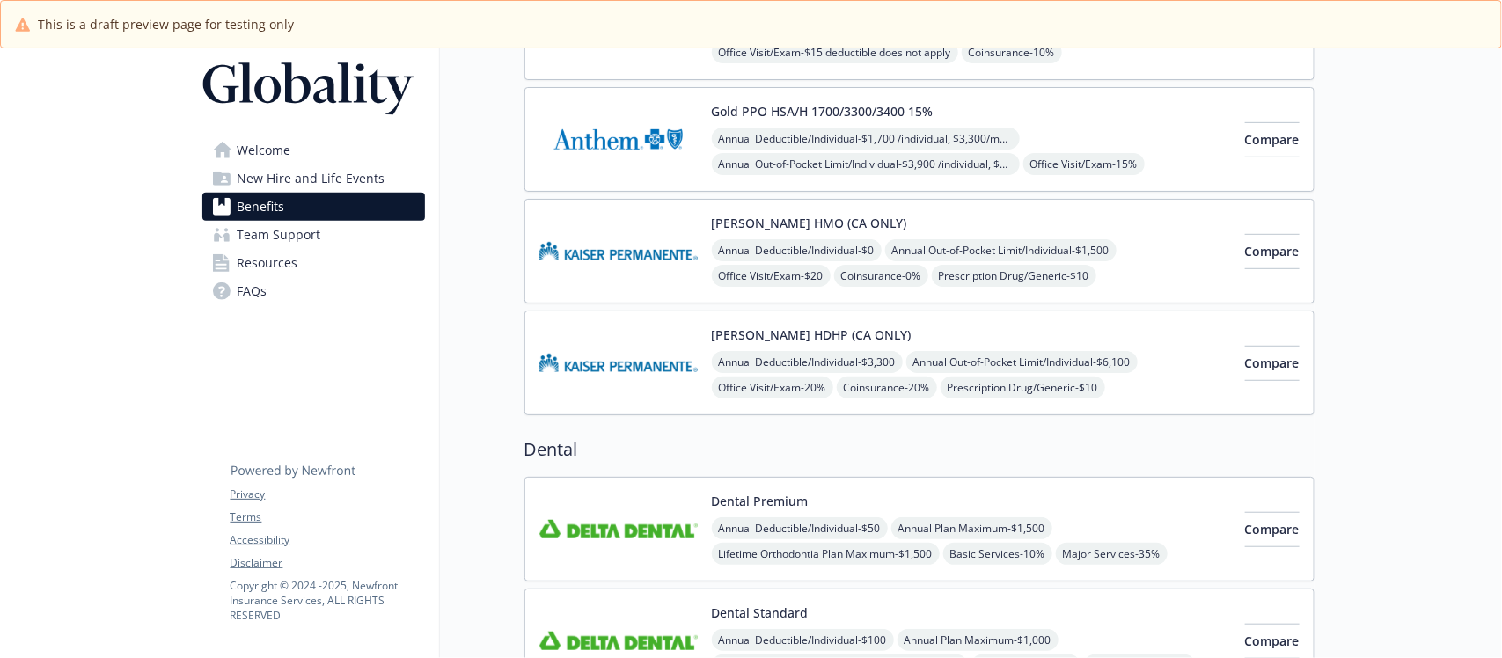
click at [303, 177] on span "New Hire and Life Events" at bounding box center [312, 178] width 148 height 28
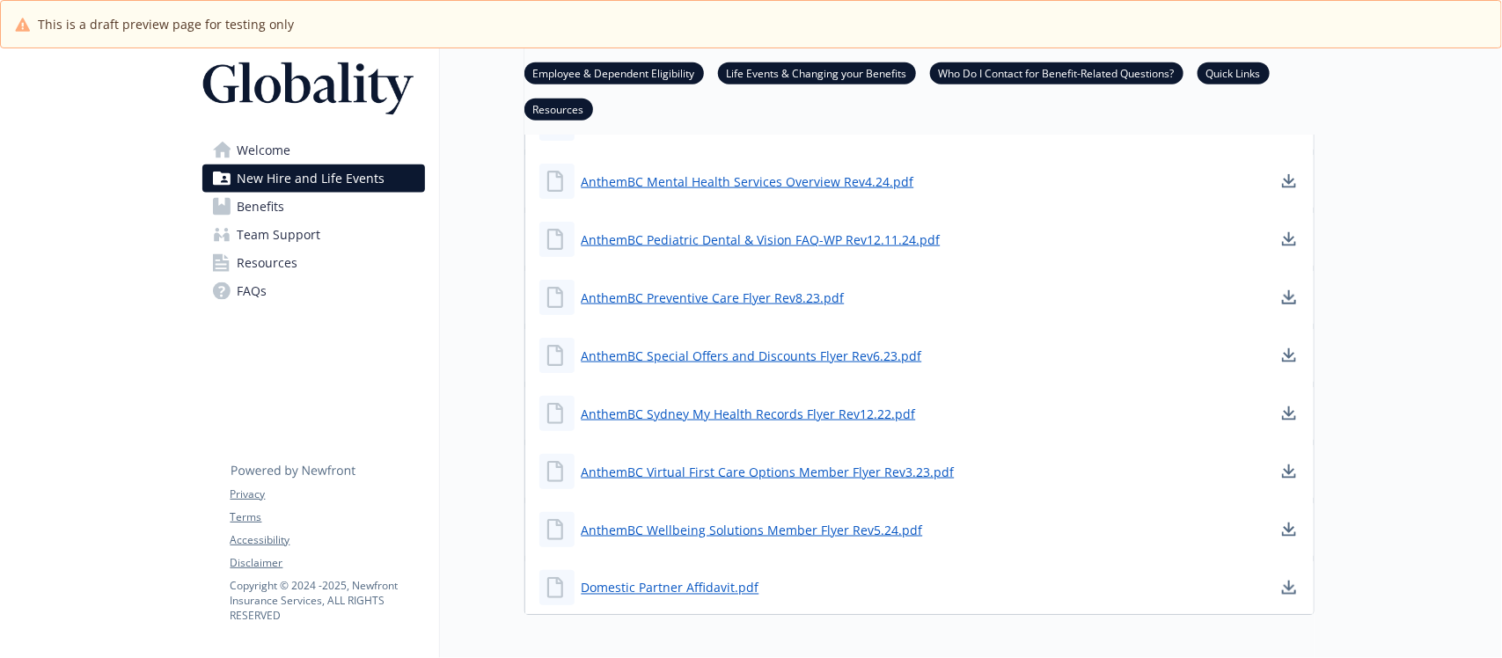
scroll to position [1098, 0]
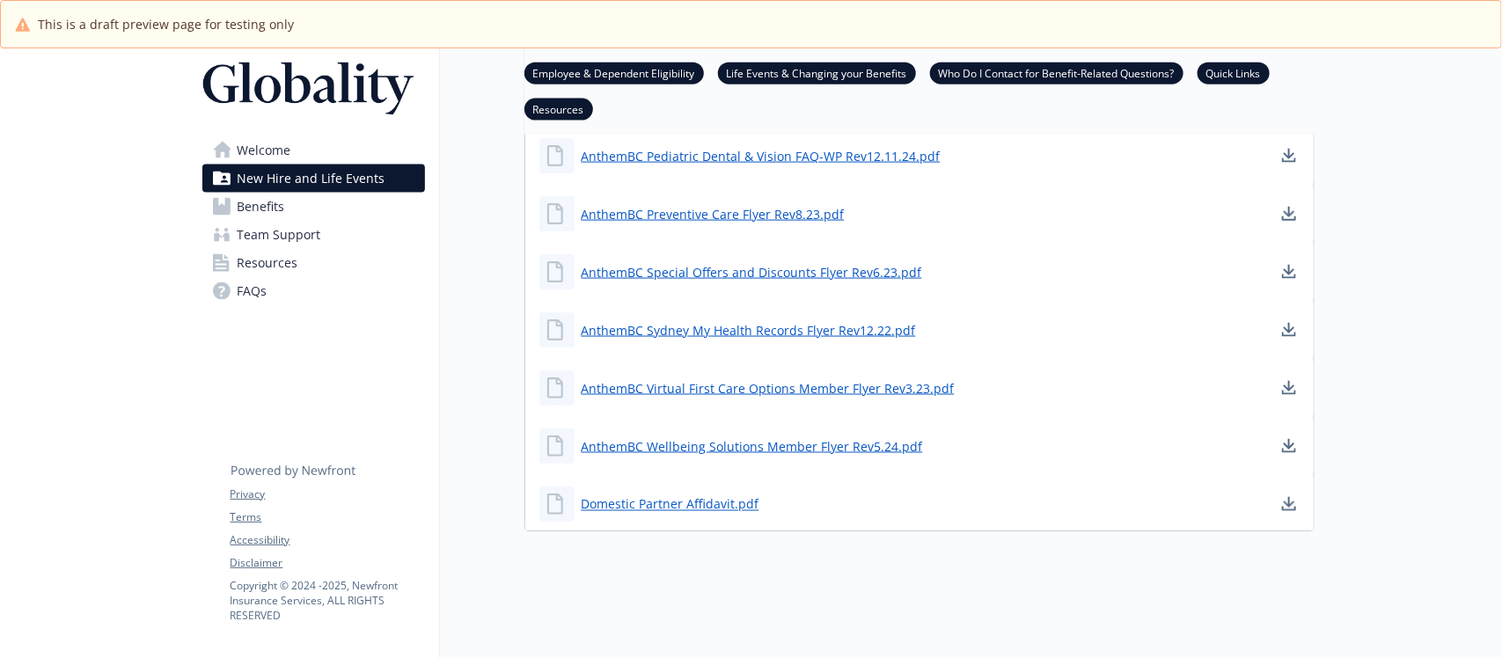
click at [256, 150] on span "Welcome" at bounding box center [265, 150] width 54 height 28
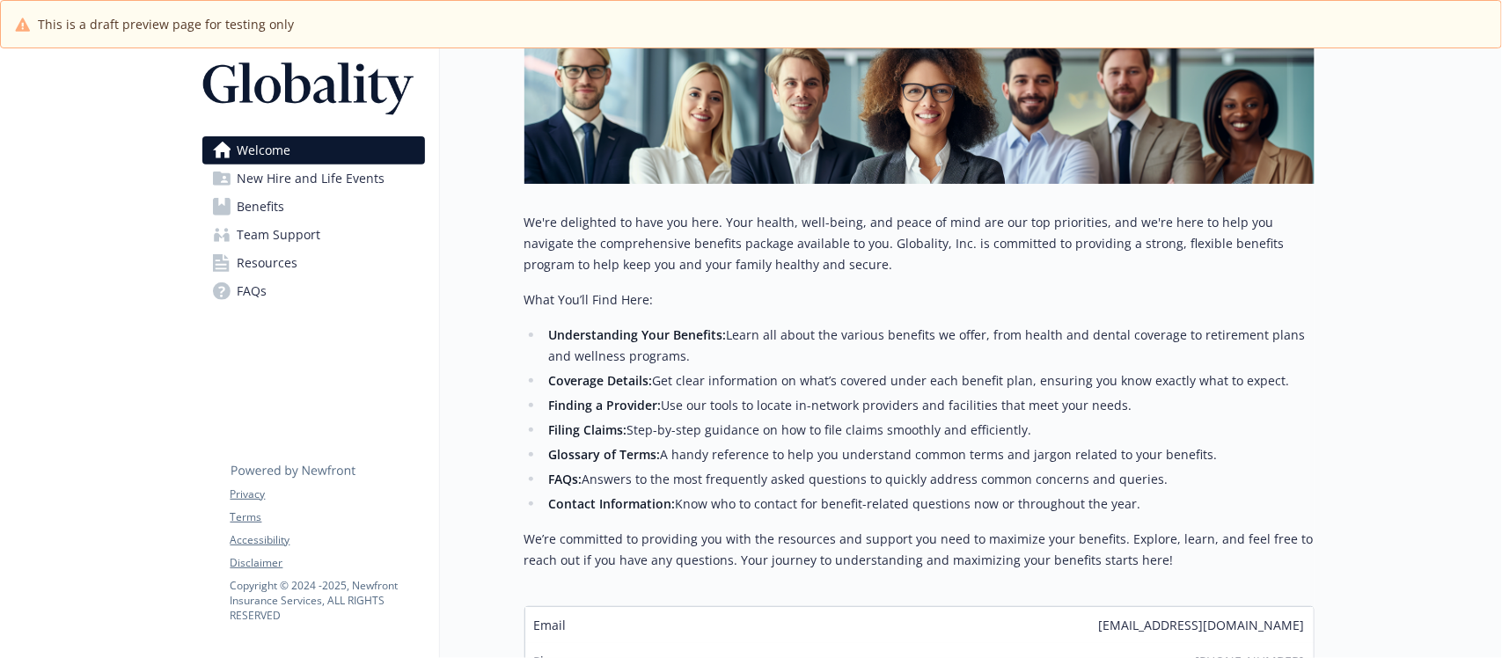
scroll to position [447, 0]
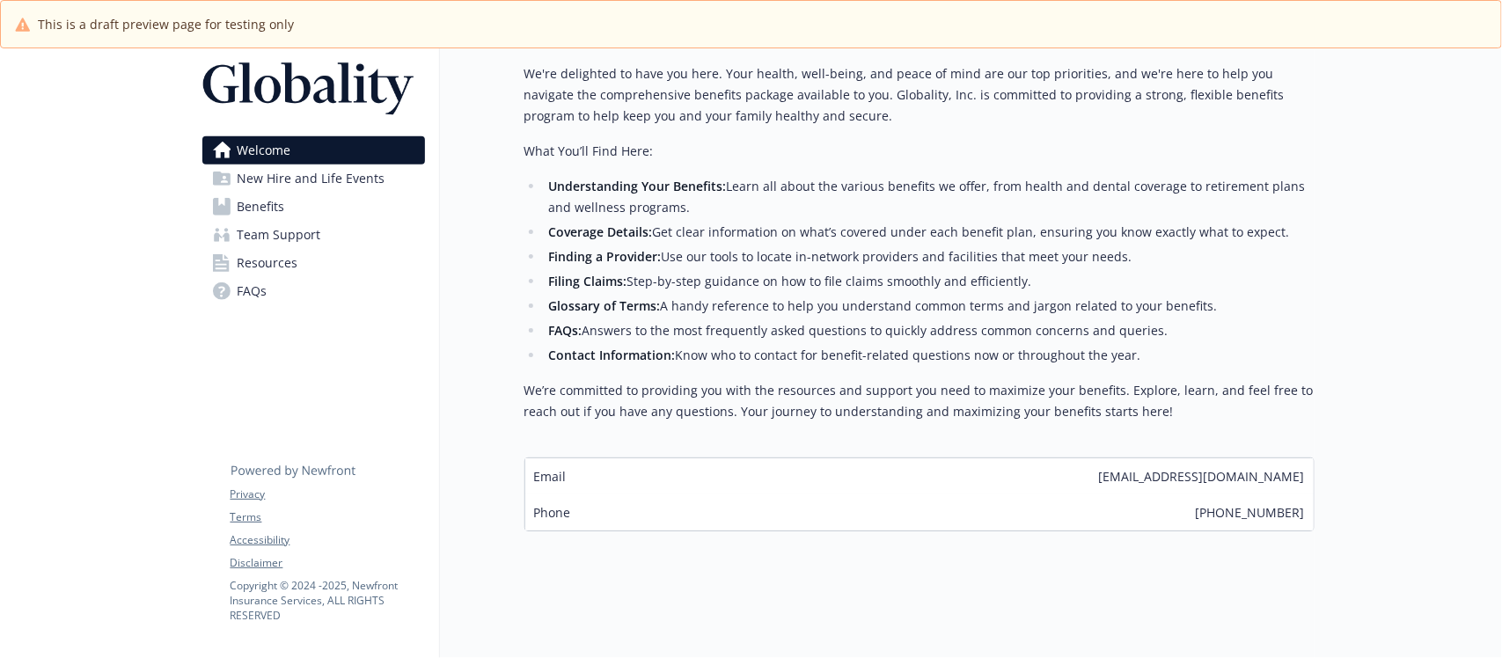
click at [278, 181] on span "New Hire and Life Events" at bounding box center [312, 178] width 148 height 28
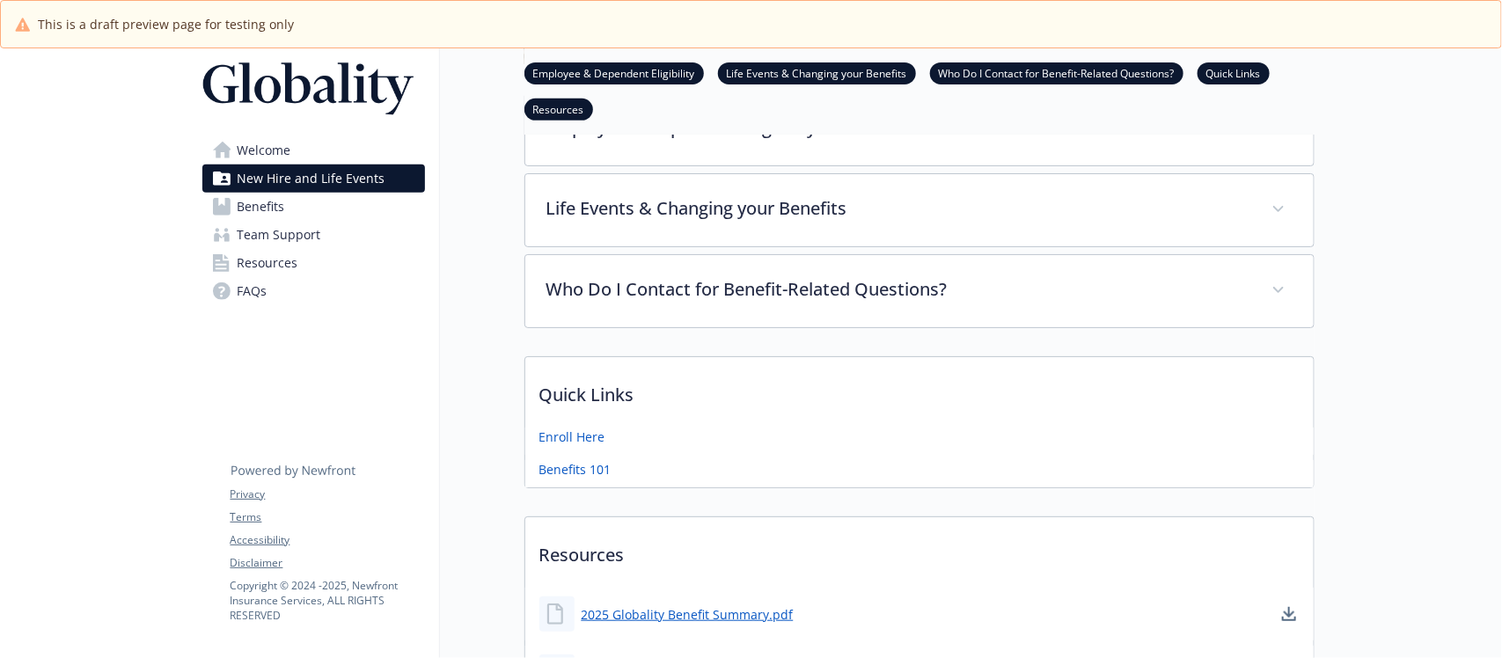
scroll to position [220, 0]
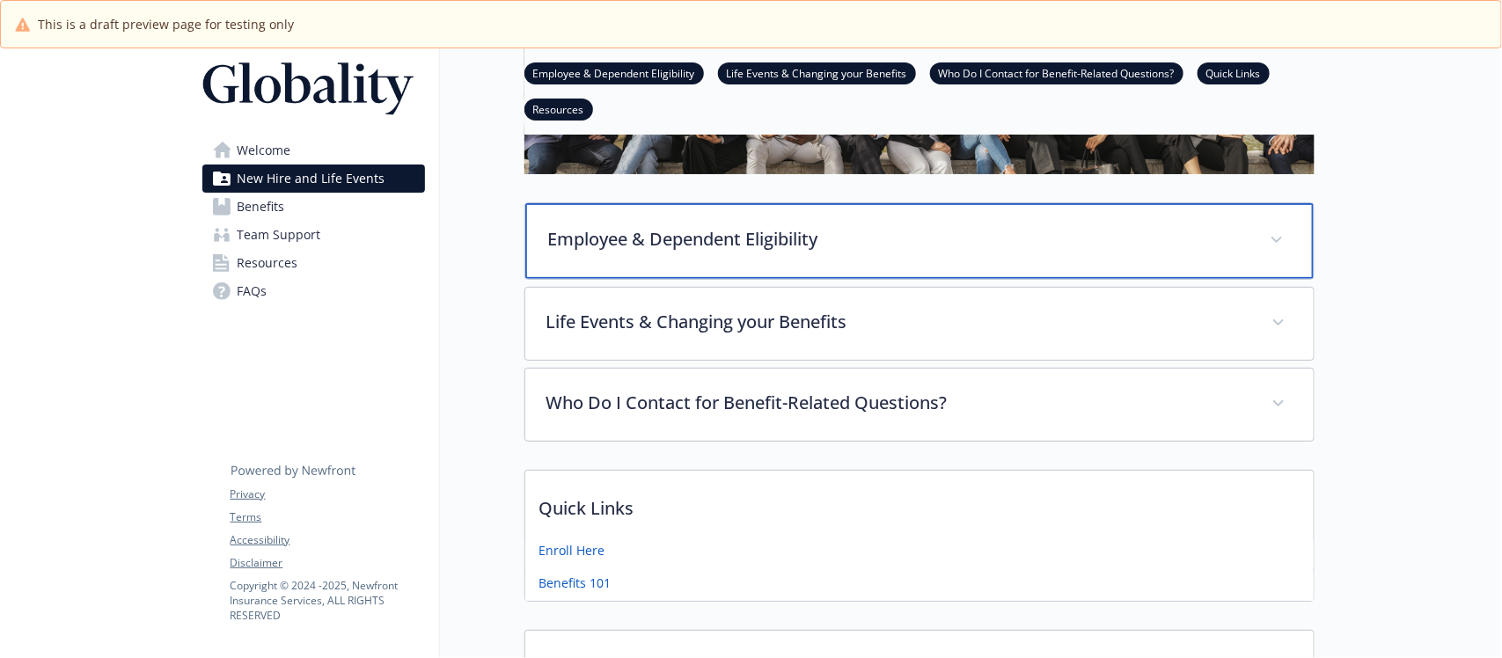
click at [684, 248] on p "Employee & Dependent Eligibility" at bounding box center [898, 239] width 700 height 26
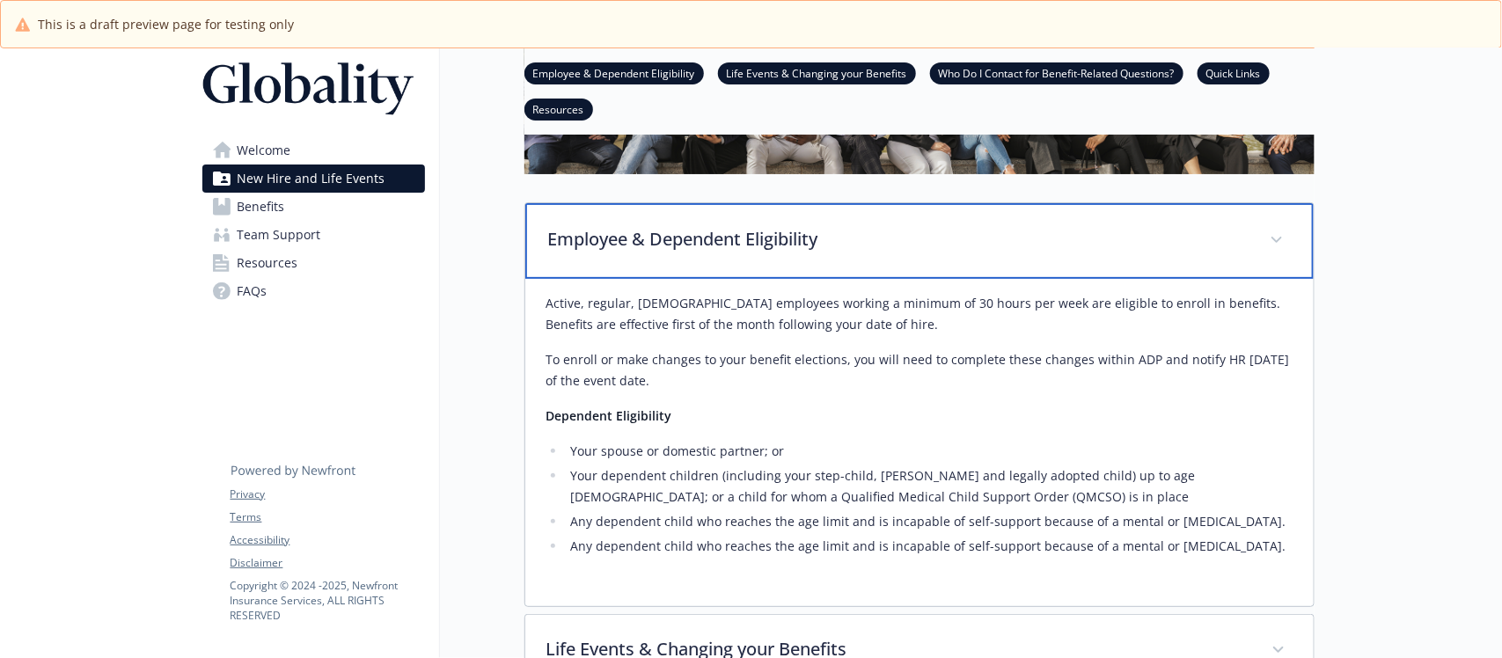
click at [684, 248] on p "Employee & Dependent Eligibility" at bounding box center [898, 239] width 700 height 26
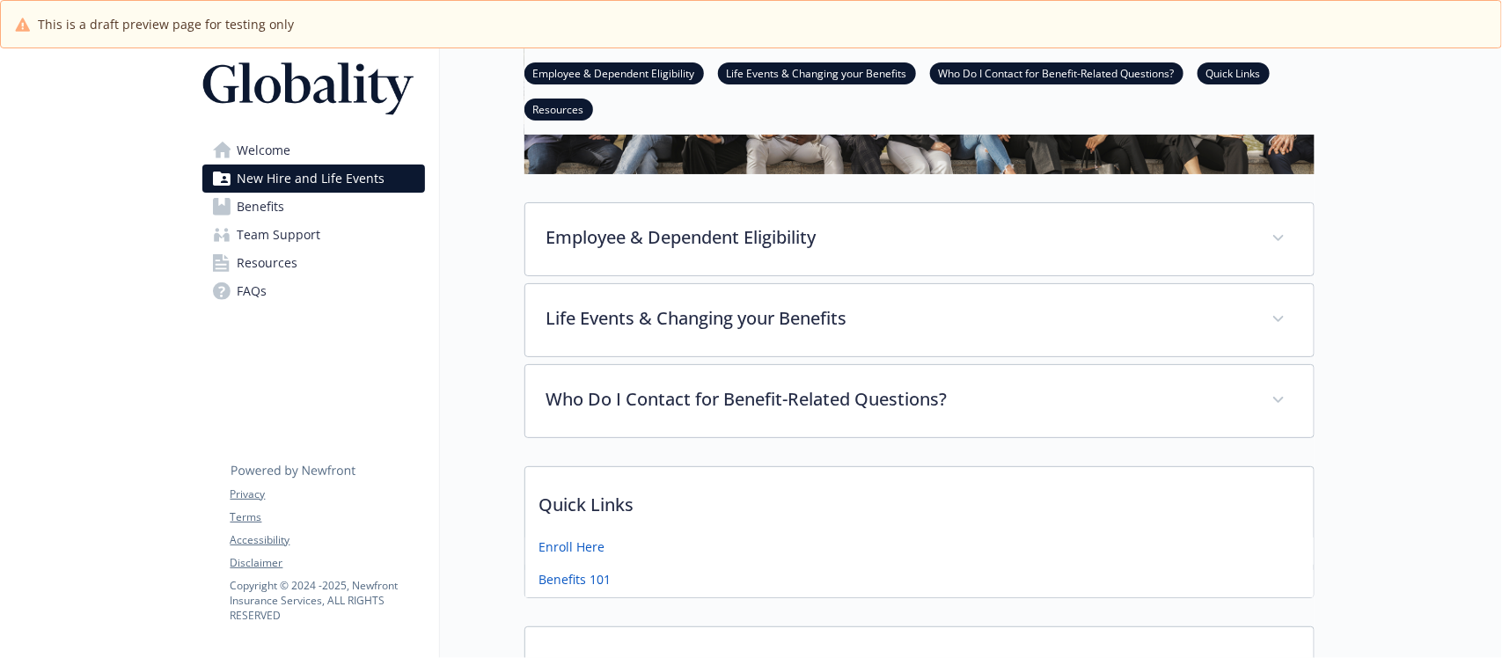
click at [290, 198] on link "Benefits" at bounding box center [313, 207] width 223 height 28
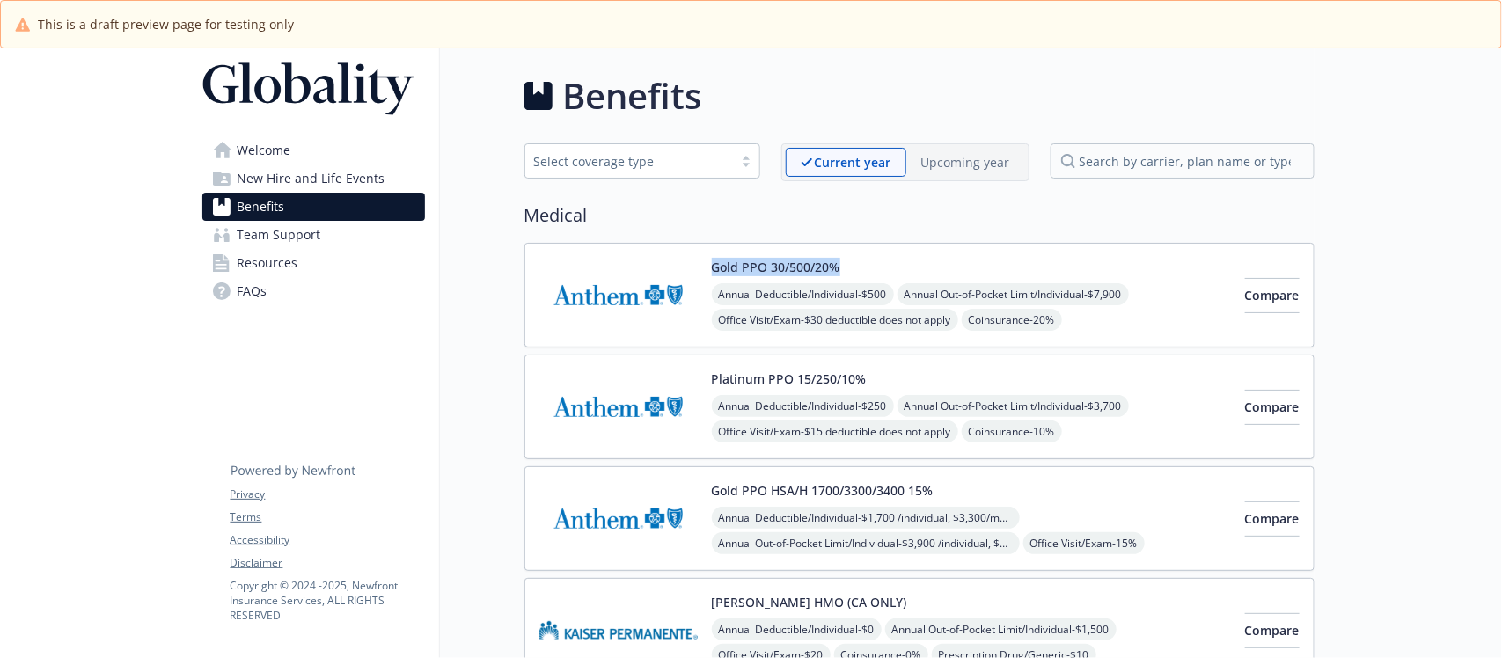
drag, startPoint x: 855, startPoint y: 261, endPoint x: 691, endPoint y: 265, distance: 164.5
click at [691, 265] on div "Gold PPO 30/500/20% Annual Deductible/Individual - $500 Annual Out-of-Pocket Li…" at bounding box center [884, 295] width 691 height 75
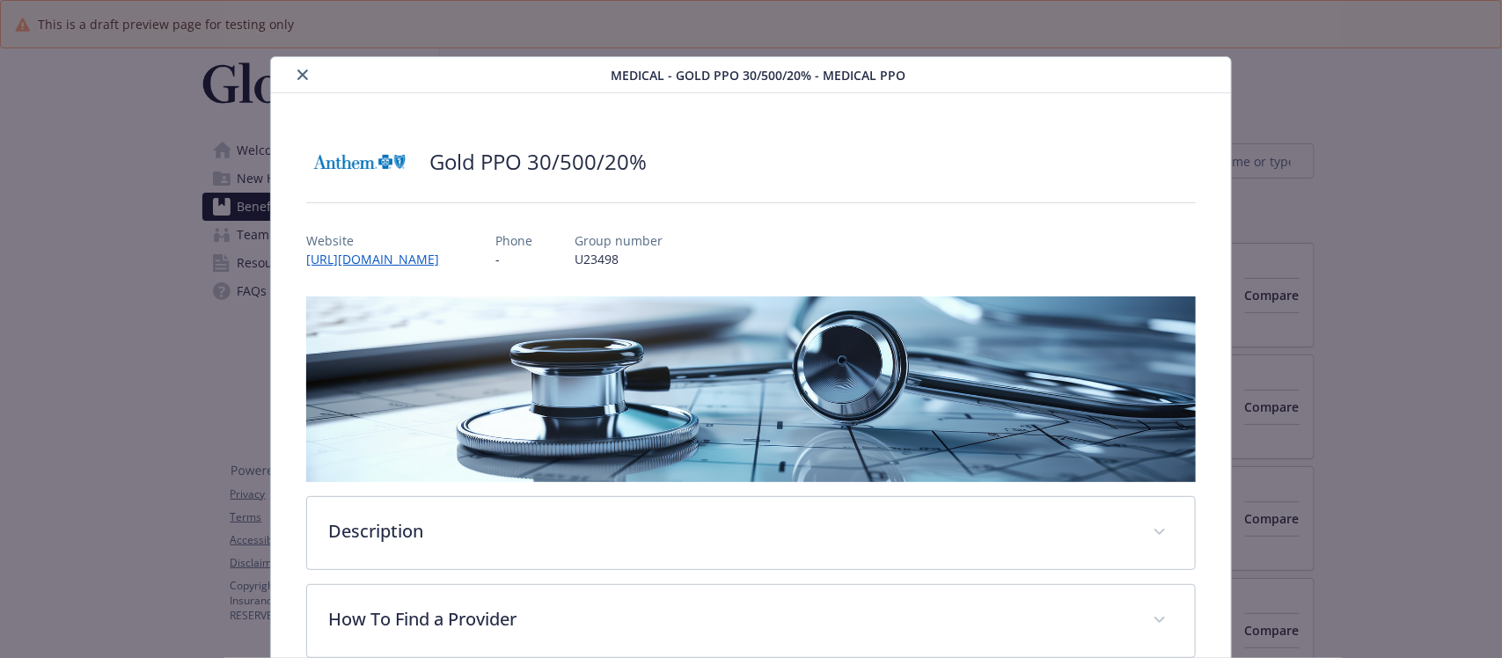
scroll to position [53, 0]
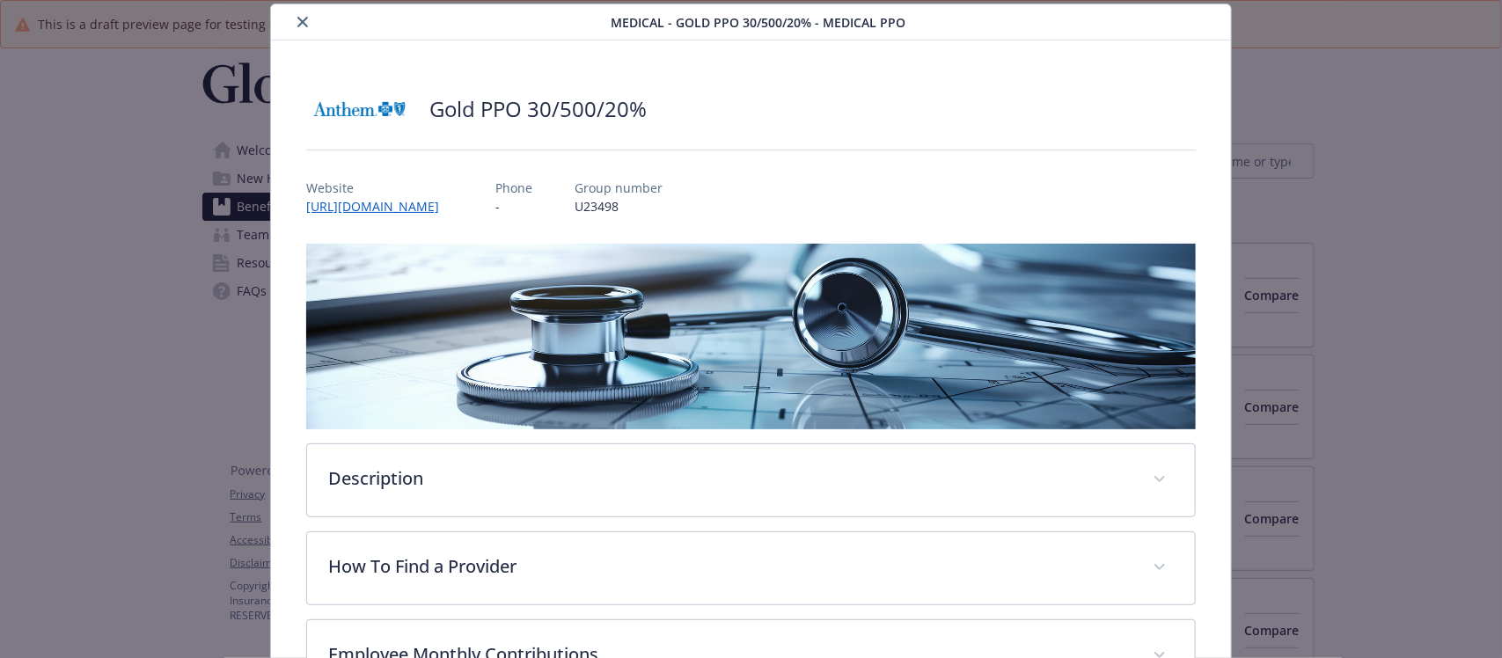
click at [309, 18] on button "close" at bounding box center [302, 21] width 21 height 21
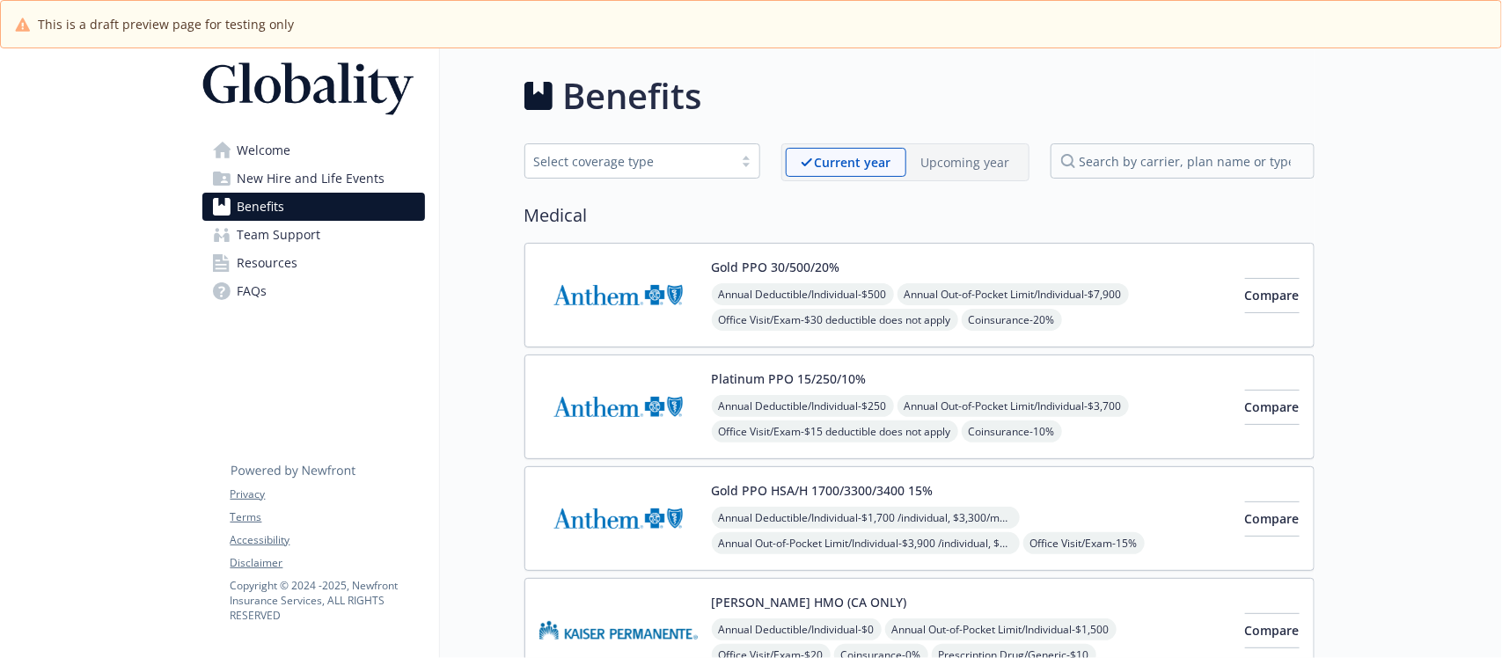
click at [282, 150] on span "Welcome" at bounding box center [265, 150] width 54 height 28
